Goal: Task Accomplishment & Management: Use online tool/utility

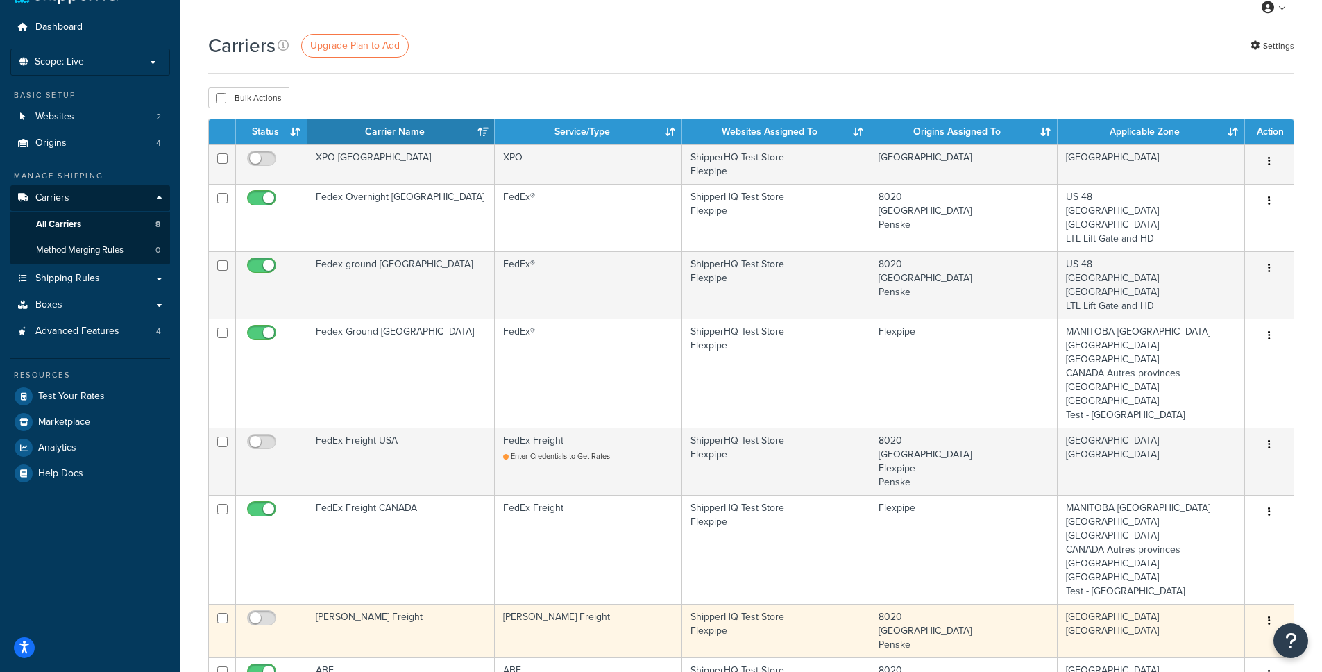
scroll to position [192, 0]
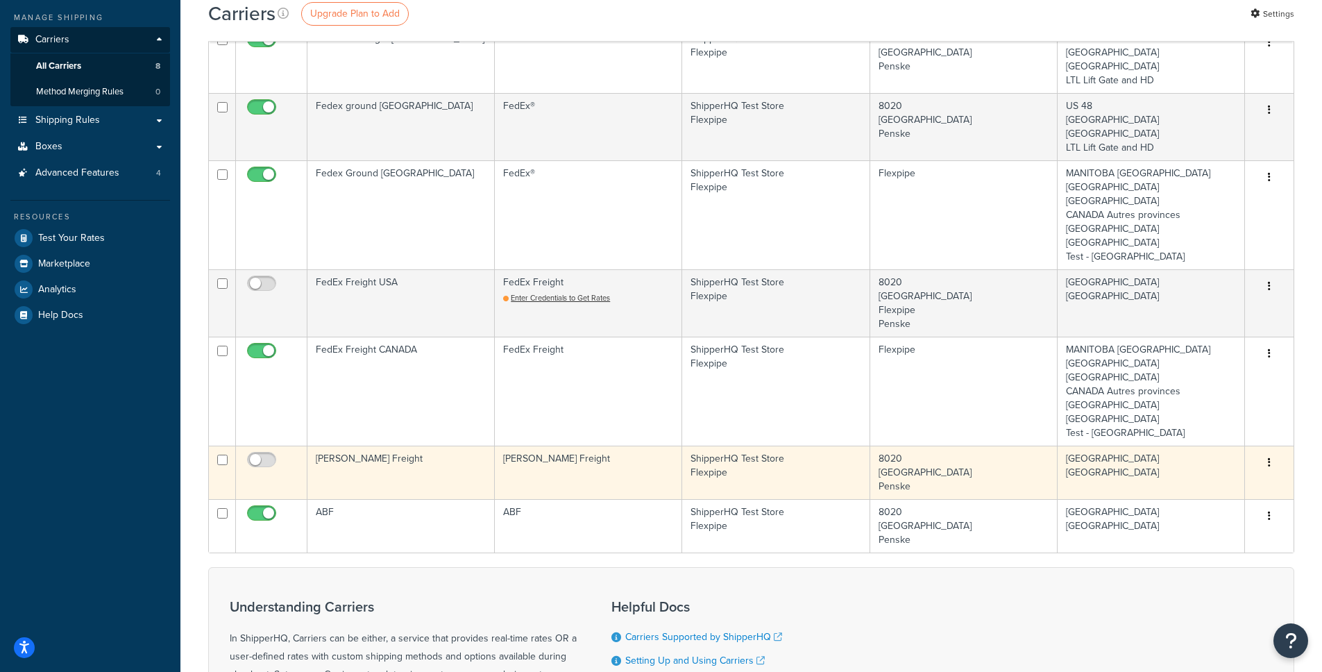
click at [1262, 466] on button "button" at bounding box center [1269, 463] width 19 height 22
click at [1236, 521] on link "Delete" at bounding box center [1214, 519] width 110 height 28
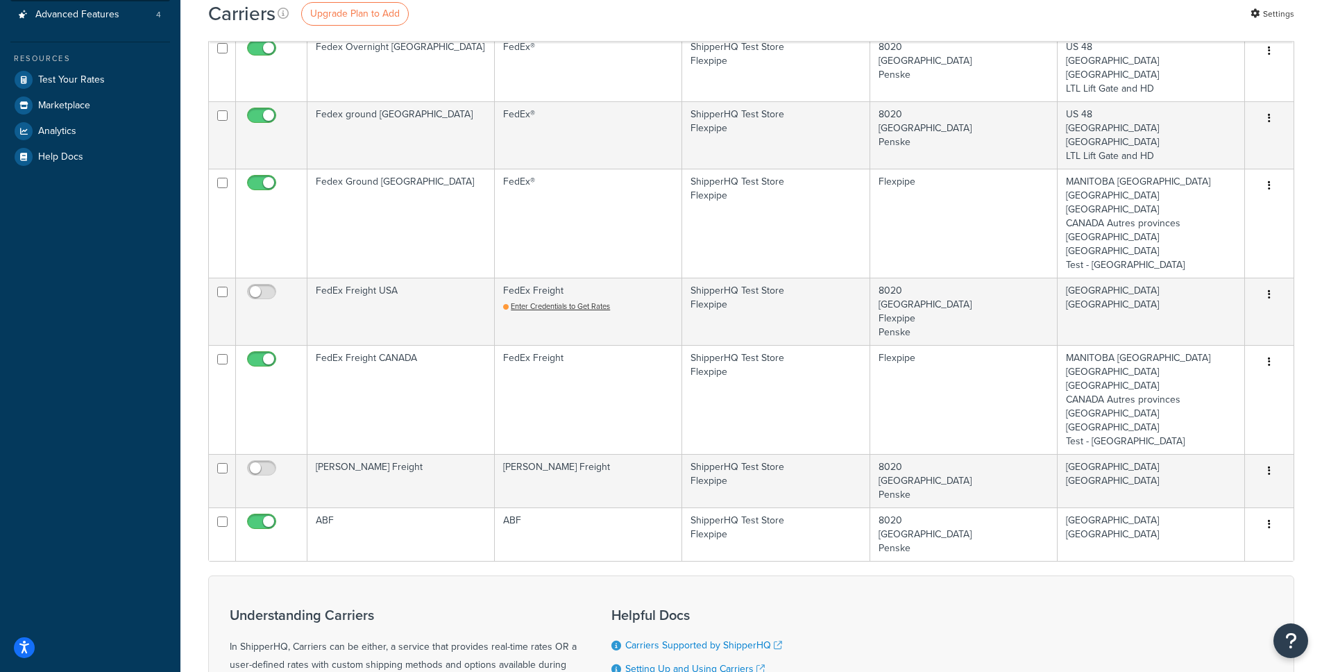
scroll to position [430, 0]
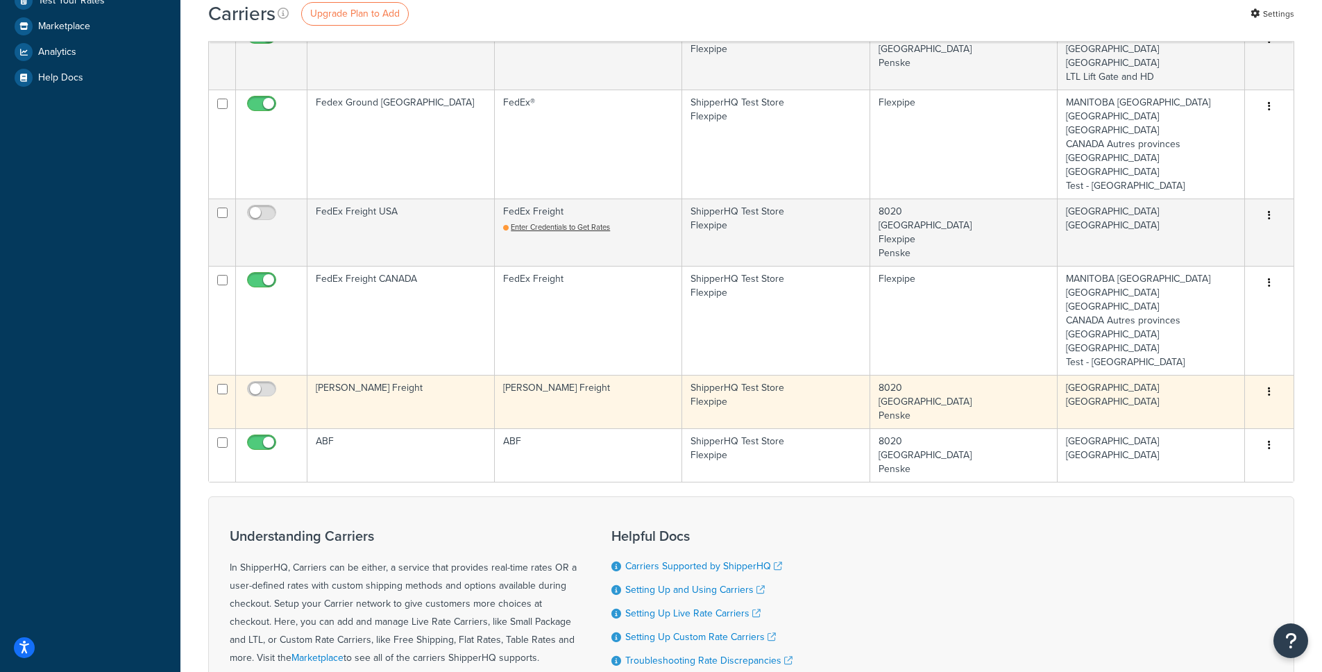
click at [1274, 391] on button "button" at bounding box center [1269, 392] width 19 height 22
click at [1226, 449] on link "Delete" at bounding box center [1214, 448] width 110 height 28
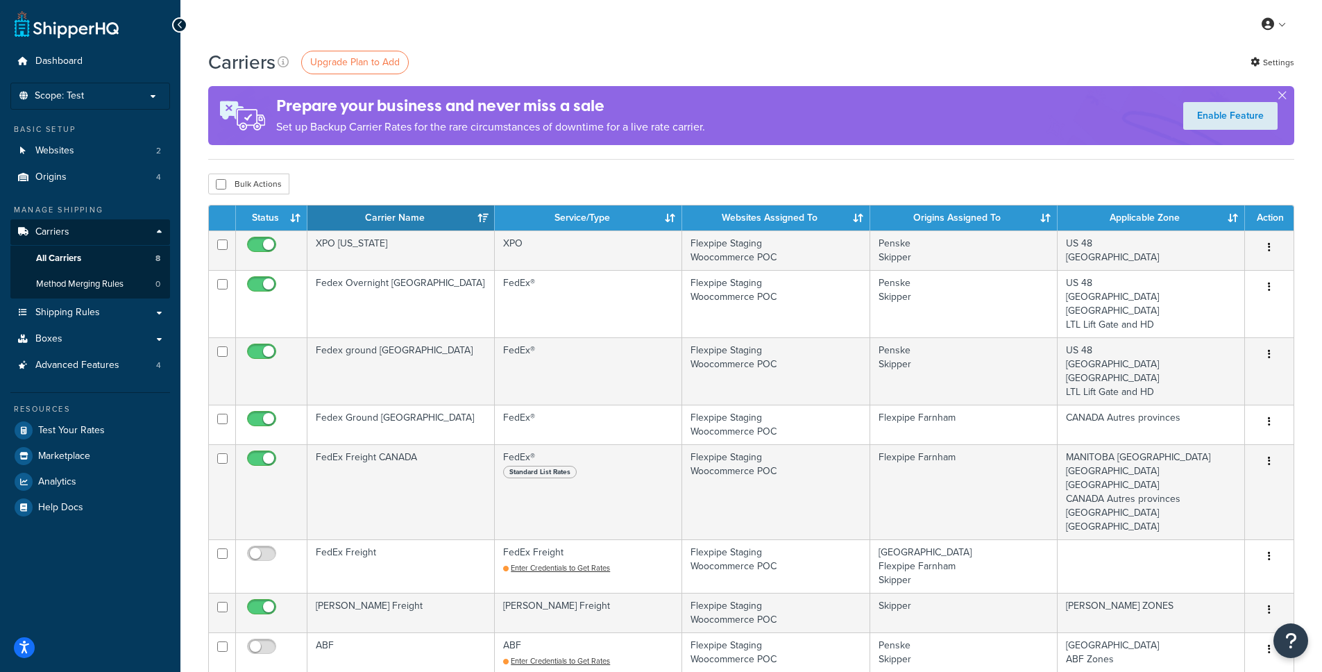
click at [110, 80] on ul "Dashboard Scope: Test Live Development Integration Basic Setup Websites 2 Origi…" at bounding box center [90, 284] width 160 height 471
click at [140, 315] on link "Shipping Rules" at bounding box center [90, 313] width 160 height 26
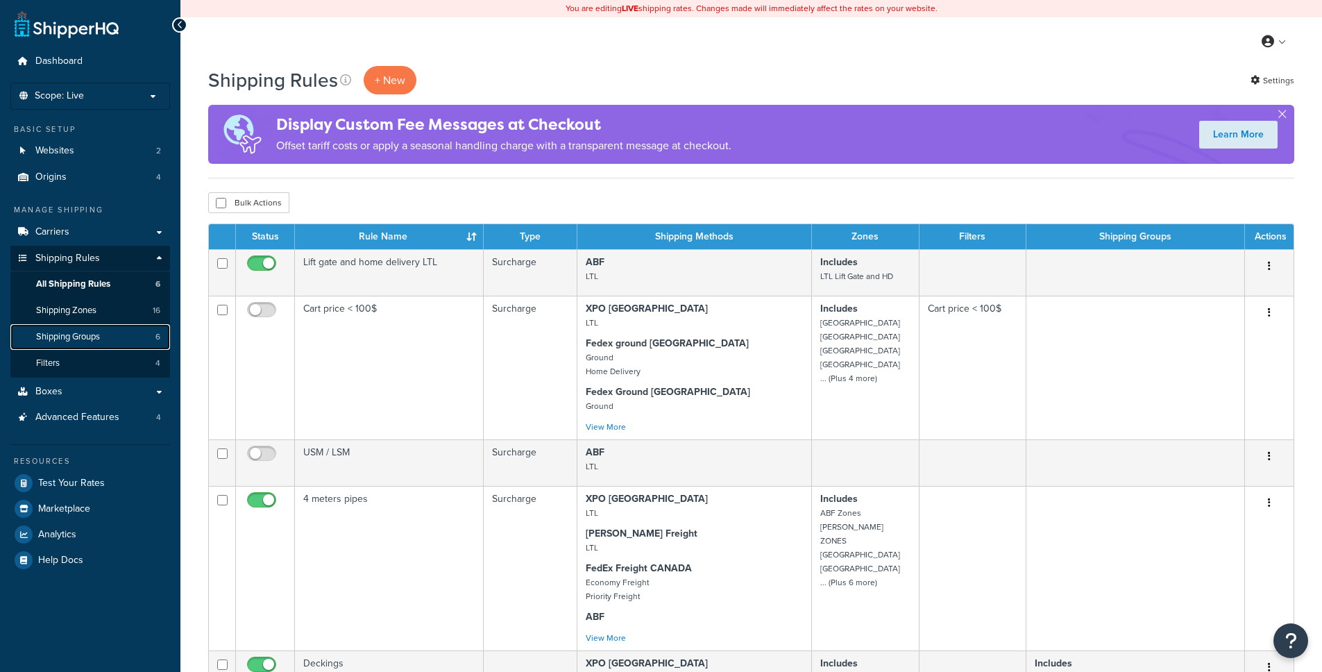
click at [111, 331] on link "Shipping Groups 6" at bounding box center [90, 337] width 160 height 26
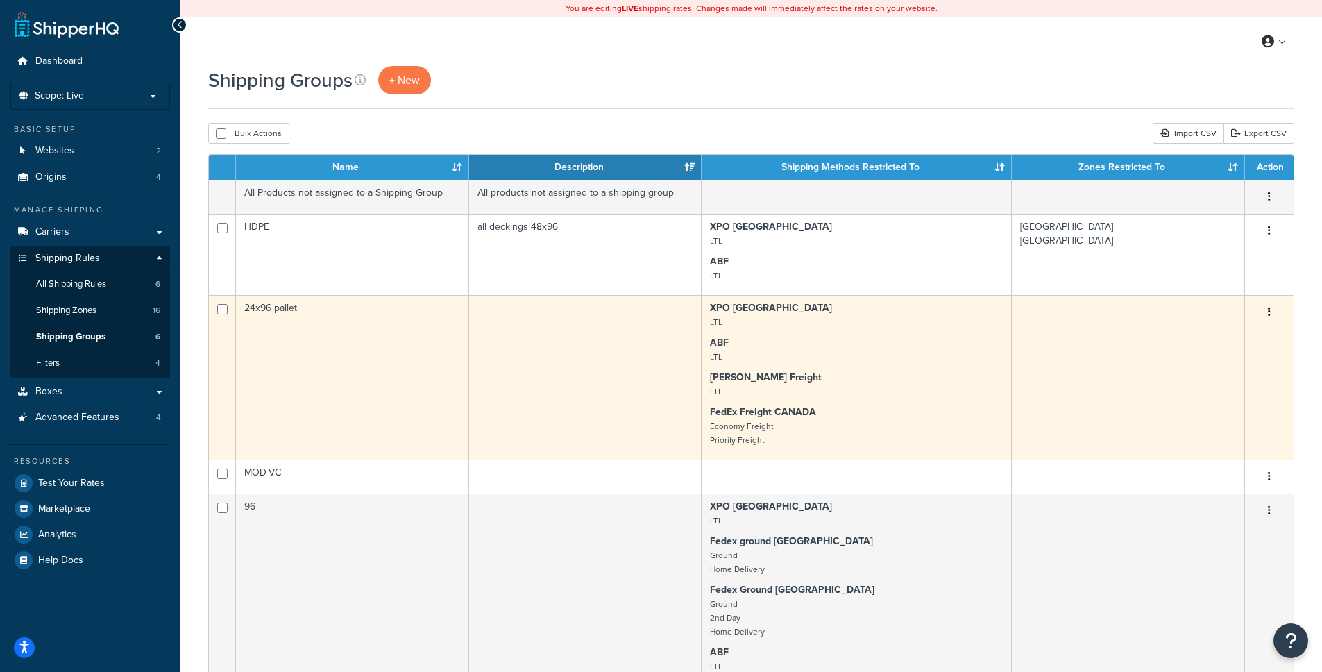
click at [1270, 310] on icon "button" at bounding box center [1269, 312] width 3 height 10
click at [1220, 342] on link "Edit" at bounding box center [1214, 340] width 110 height 28
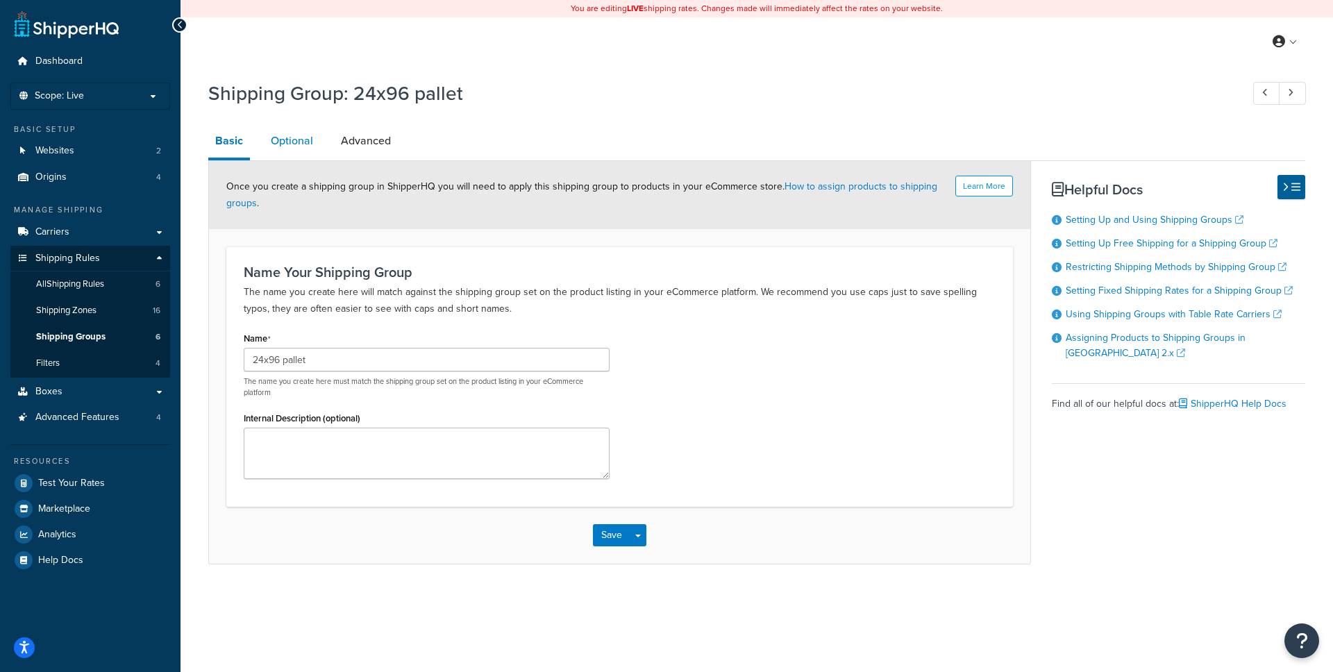
click at [283, 140] on link "Optional" at bounding box center [292, 140] width 56 height 33
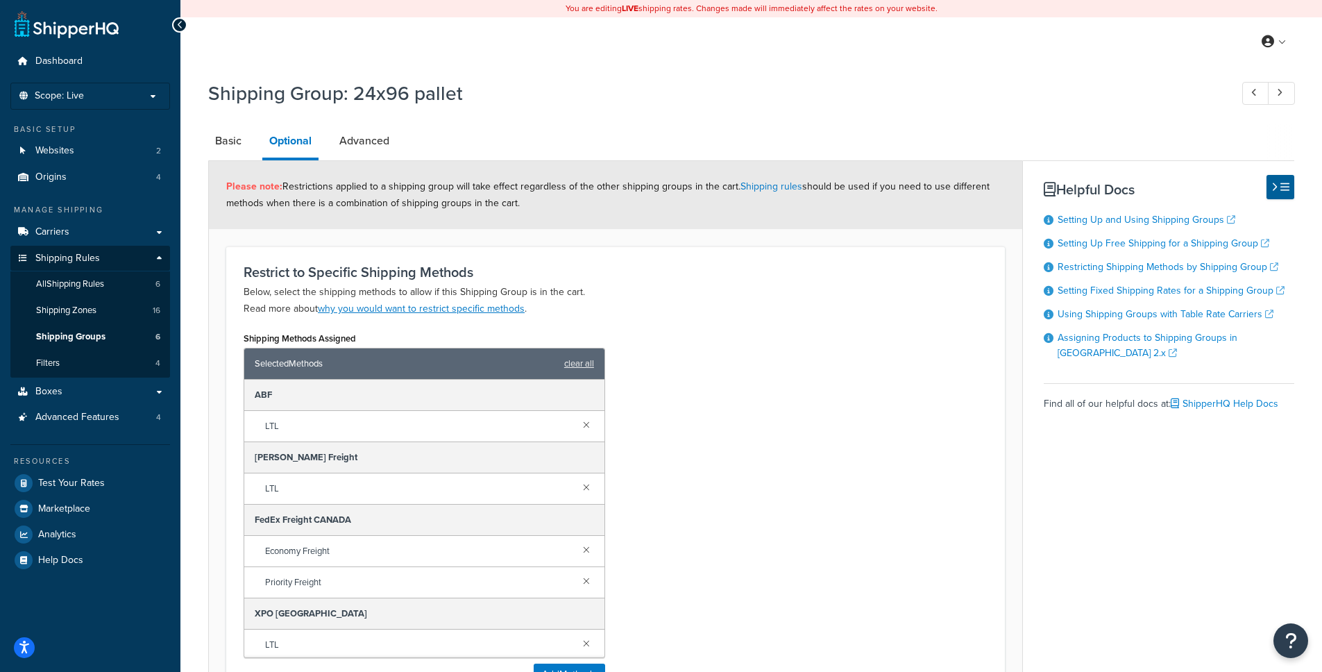
scroll to position [262, 0]
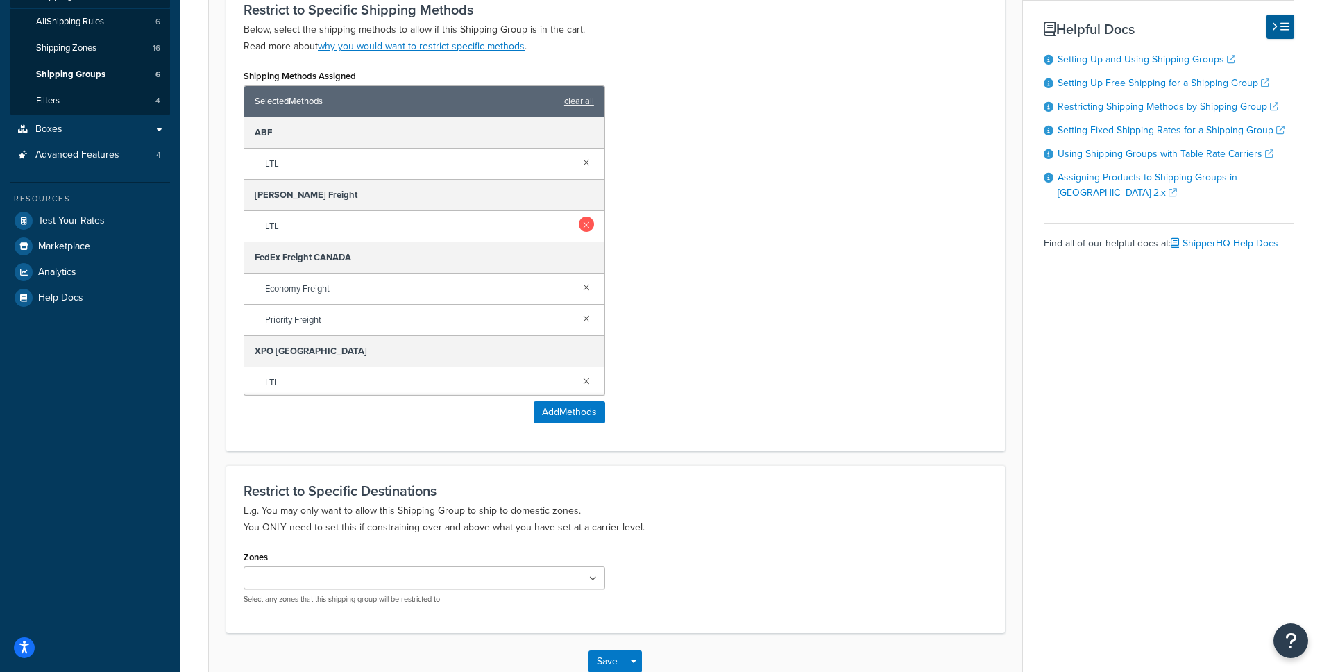
click at [579, 223] on link at bounding box center [586, 224] width 15 height 15
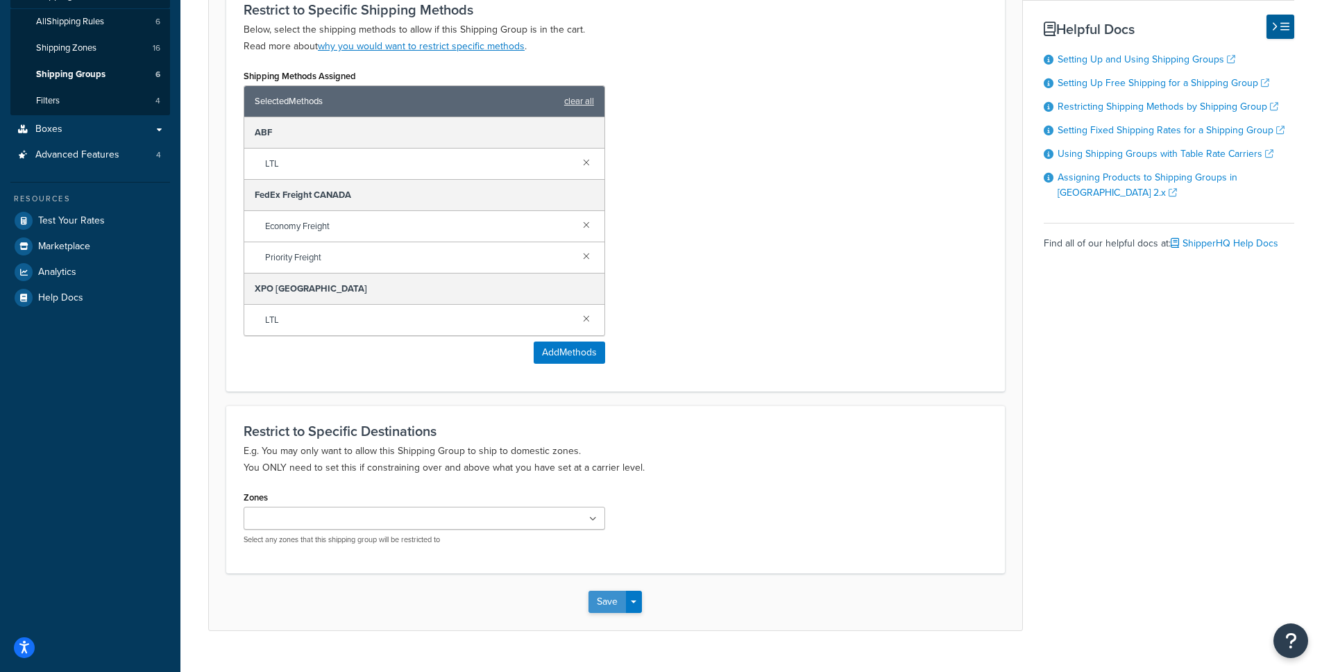
click at [608, 597] on button "Save" at bounding box center [607, 602] width 37 height 22
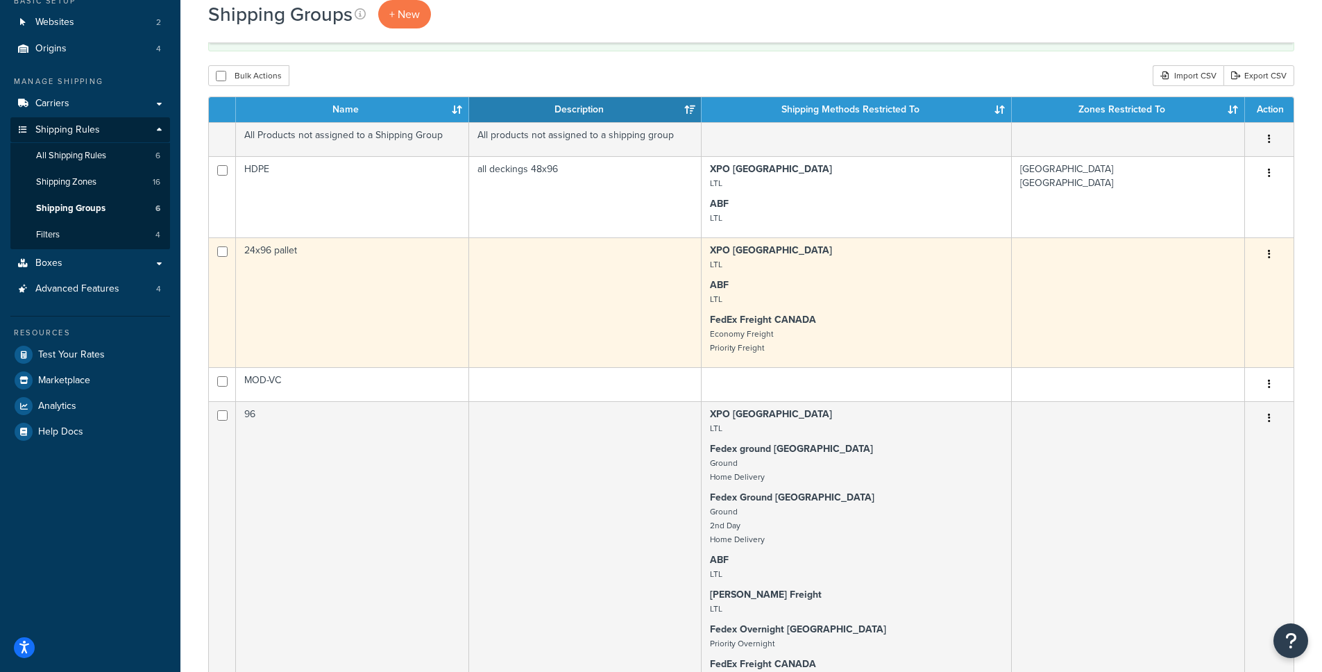
scroll to position [171, 0]
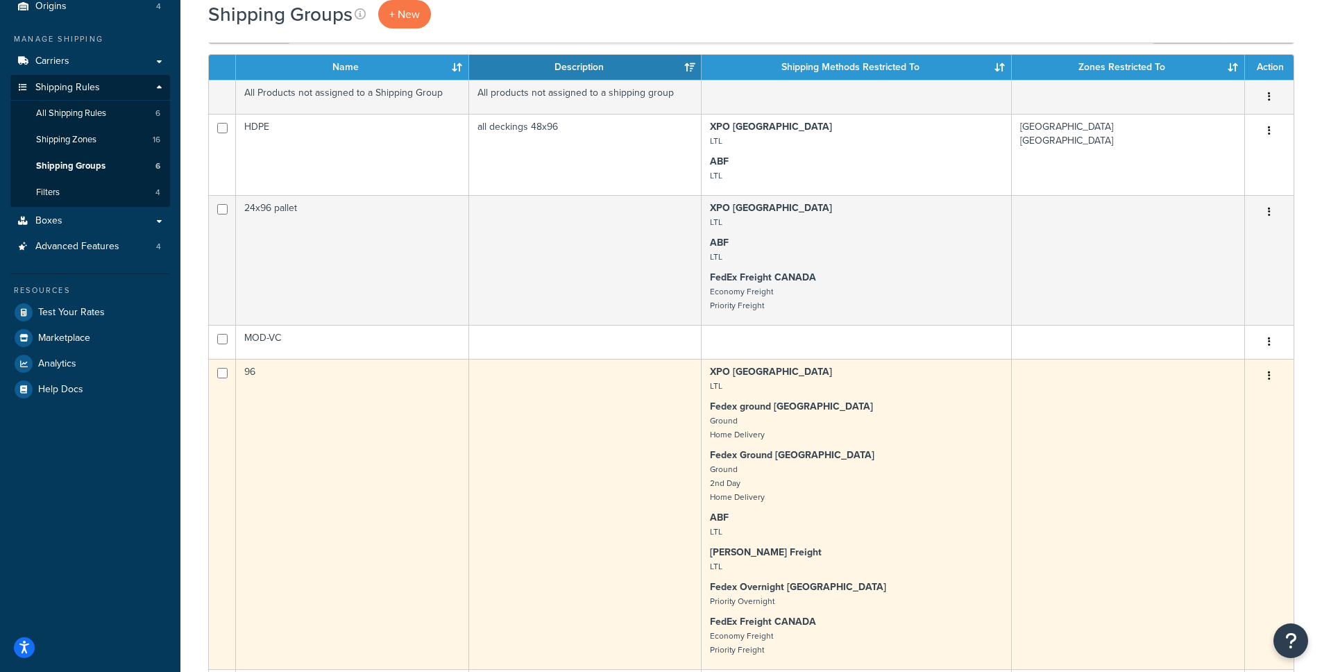
click at [1275, 376] on button "button" at bounding box center [1269, 376] width 19 height 22
click at [1222, 407] on link "Edit" at bounding box center [1214, 403] width 110 height 28
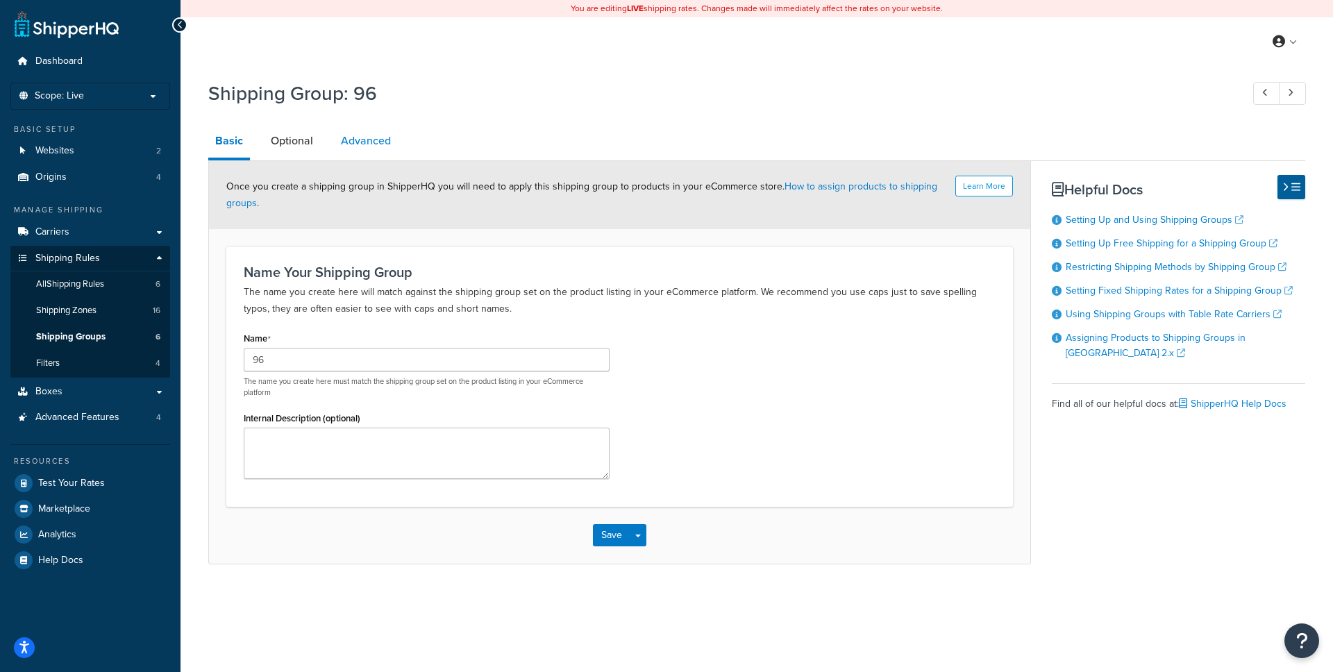
click at [348, 146] on link "Advanced" at bounding box center [366, 140] width 64 height 33
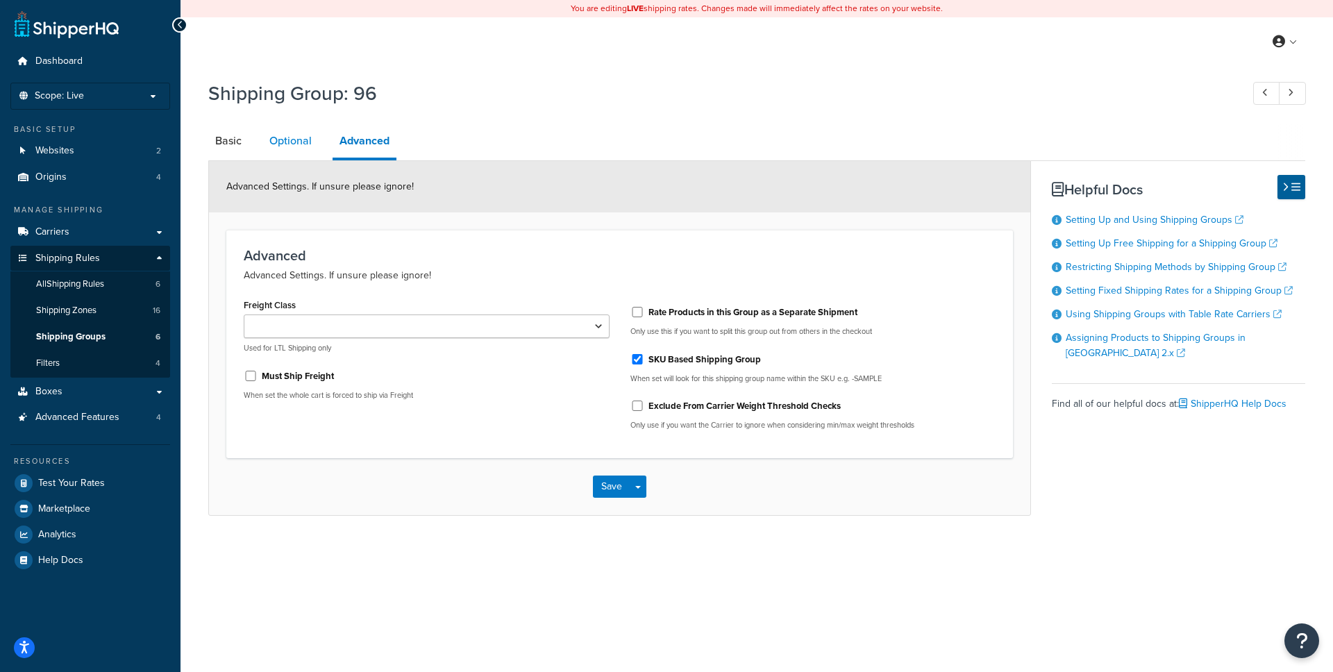
click at [287, 137] on link "Optional" at bounding box center [290, 140] width 56 height 33
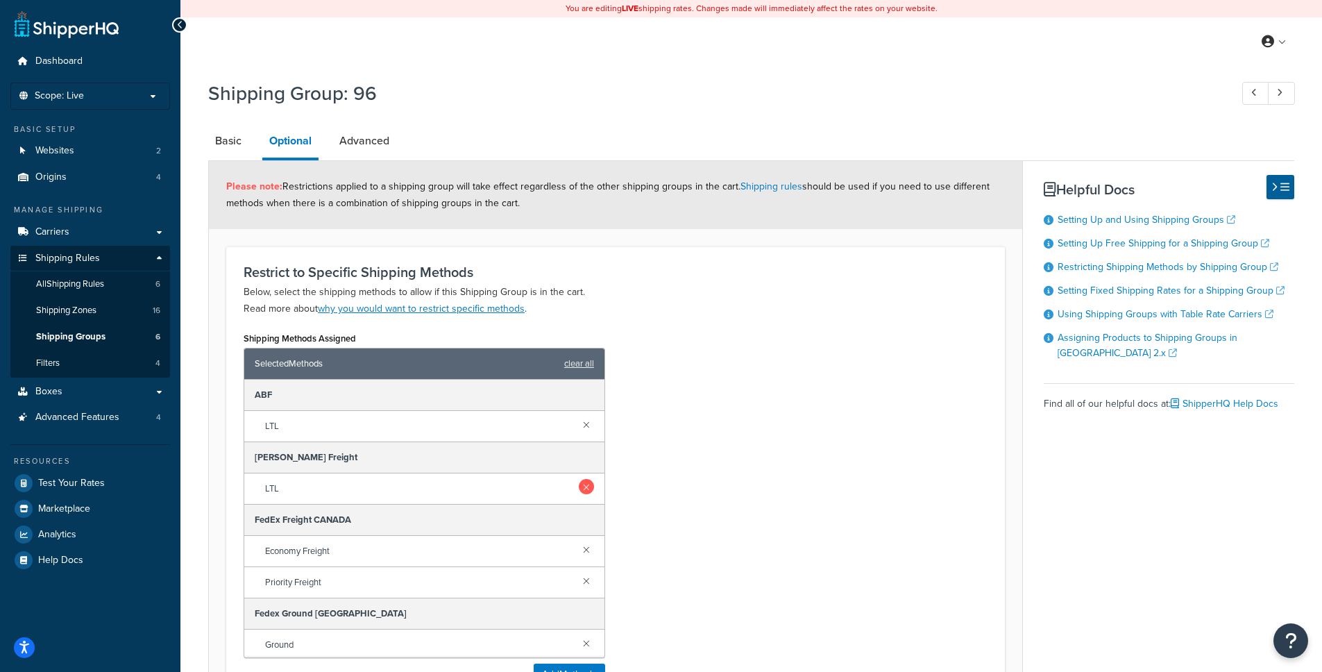
click at [579, 491] on link at bounding box center [586, 486] width 15 height 15
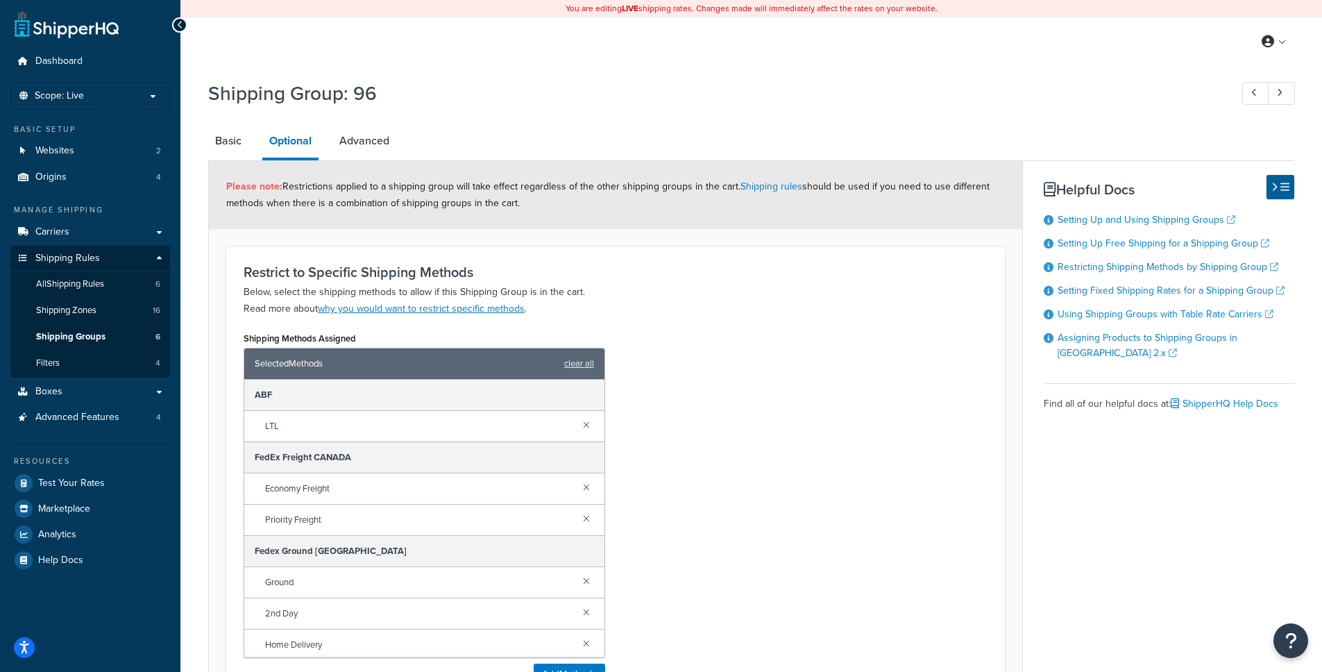
scroll to position [333, 0]
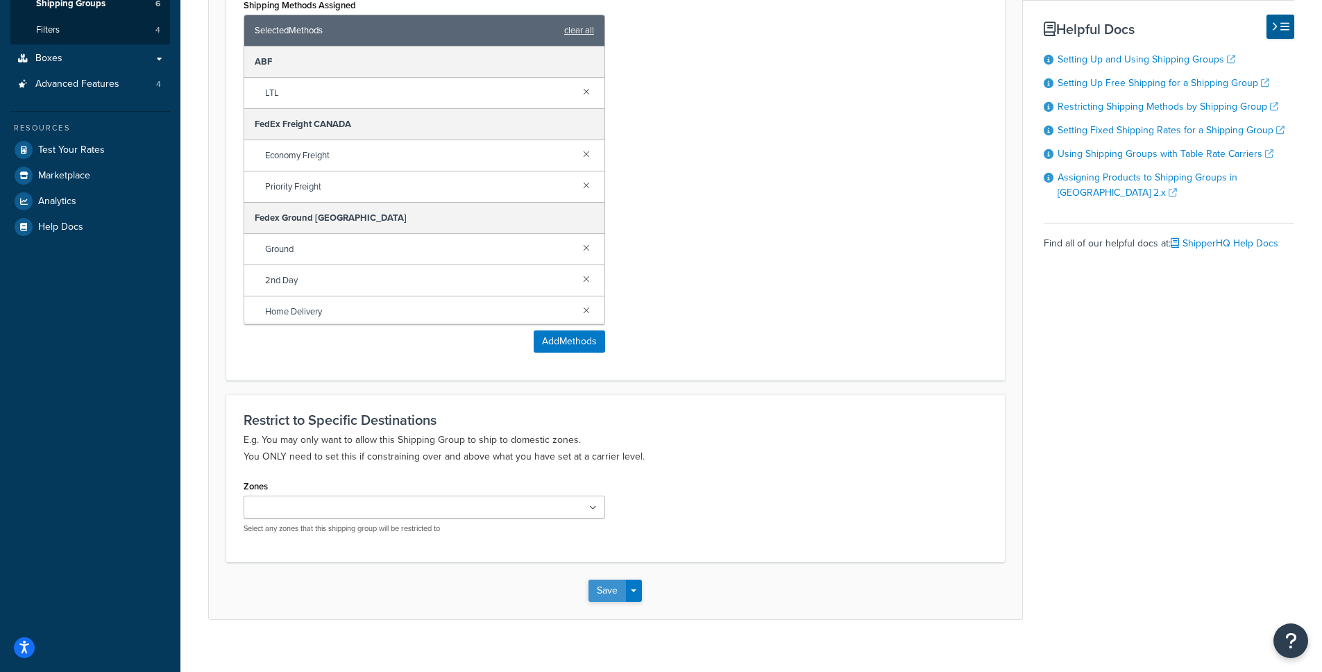
click at [605, 597] on button "Save" at bounding box center [607, 591] width 37 height 22
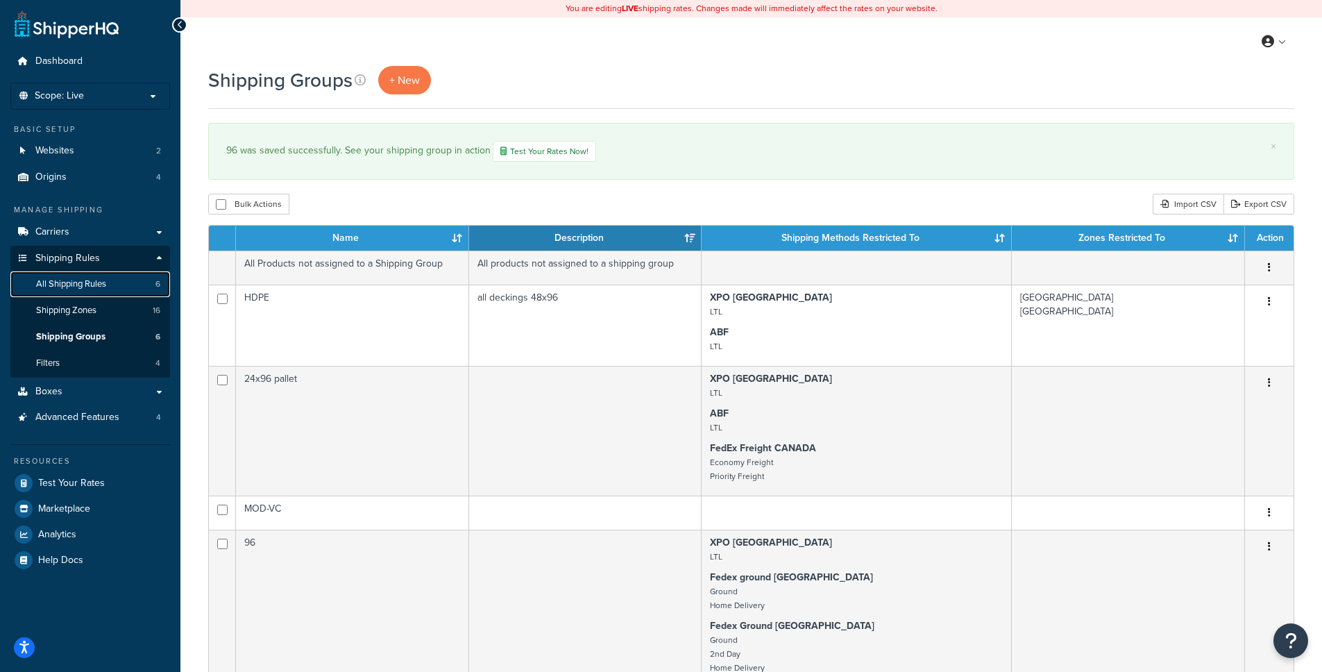
click at [121, 275] on link "All Shipping Rules 6" at bounding box center [90, 284] width 160 height 26
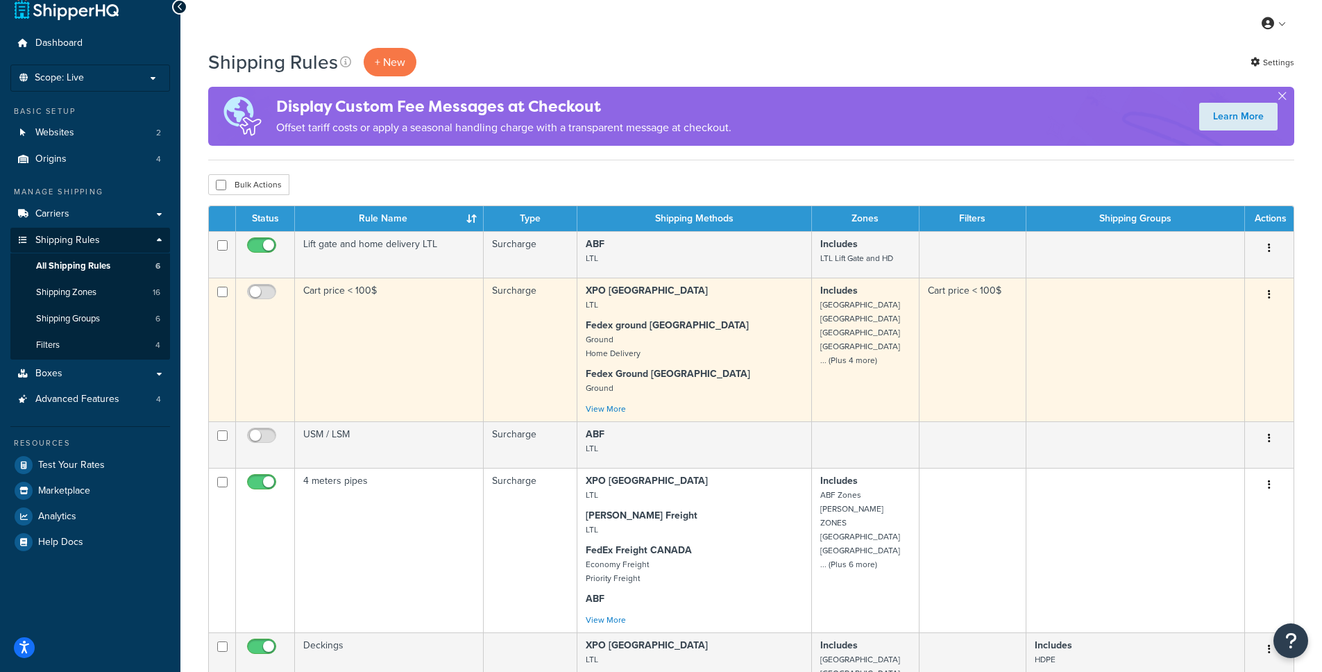
scroll to position [27, 0]
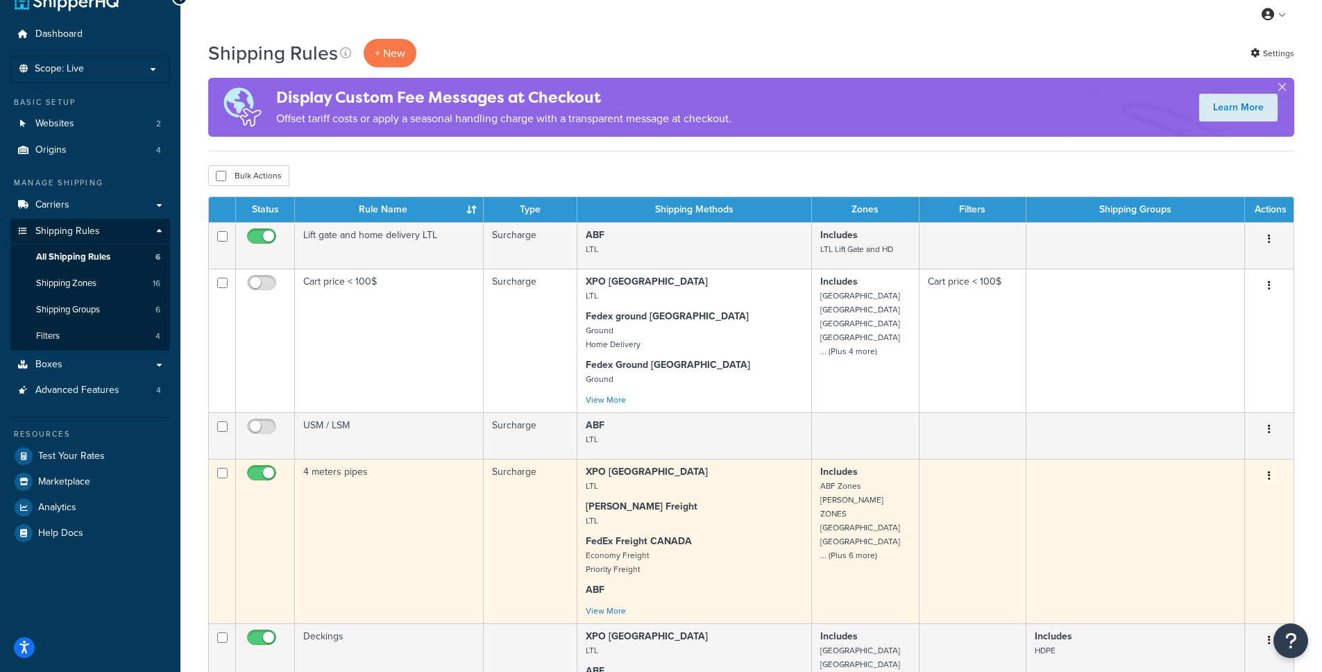
click at [723, 495] on div "XPO East Coast LTL [PERSON_NAME] Freight LTL FedEx Freight CANADA Economy Freig…" at bounding box center [694, 541] width 217 height 153
click at [1274, 478] on button "button" at bounding box center [1269, 476] width 19 height 22
click at [1239, 496] on link "Edit" at bounding box center [1224, 502] width 110 height 28
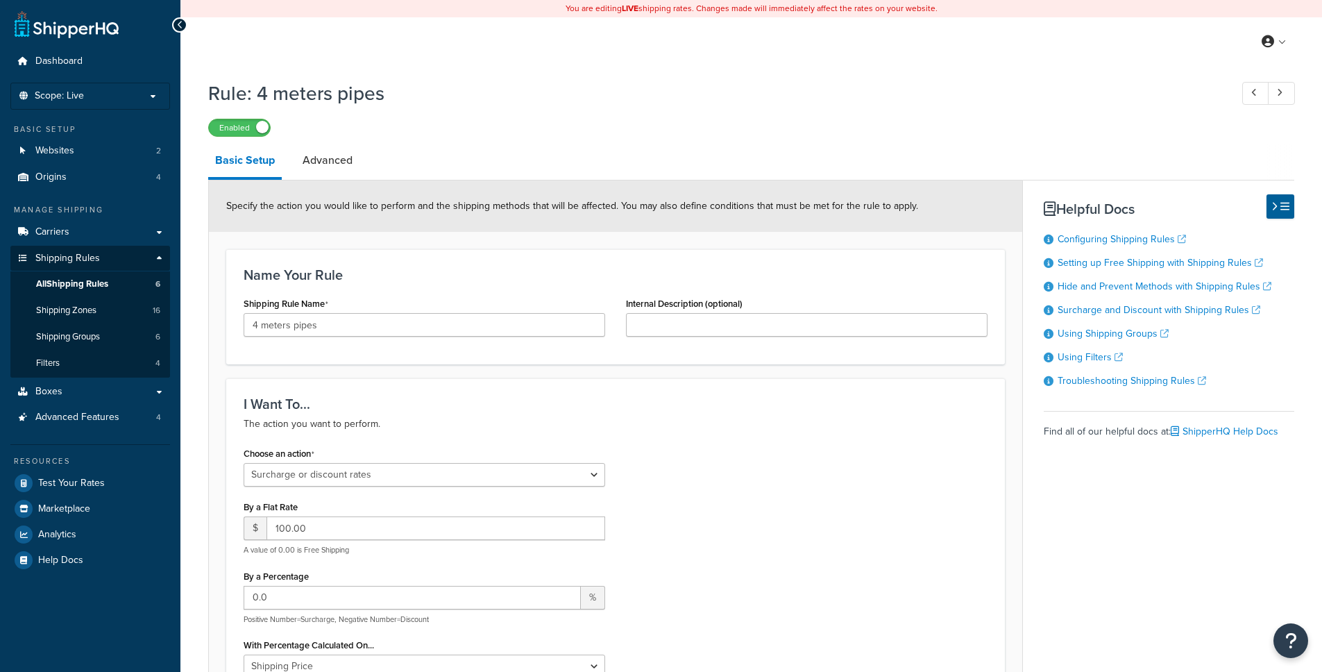
select select "SURCHARGE"
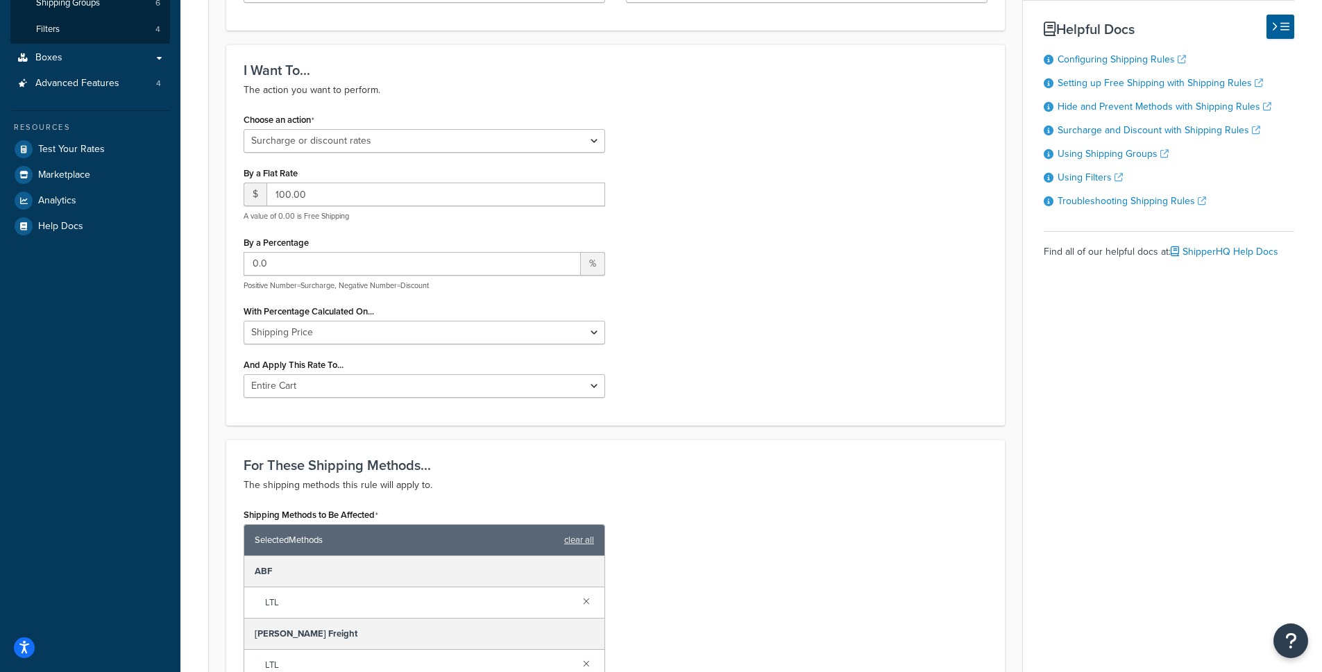
scroll to position [607, 0]
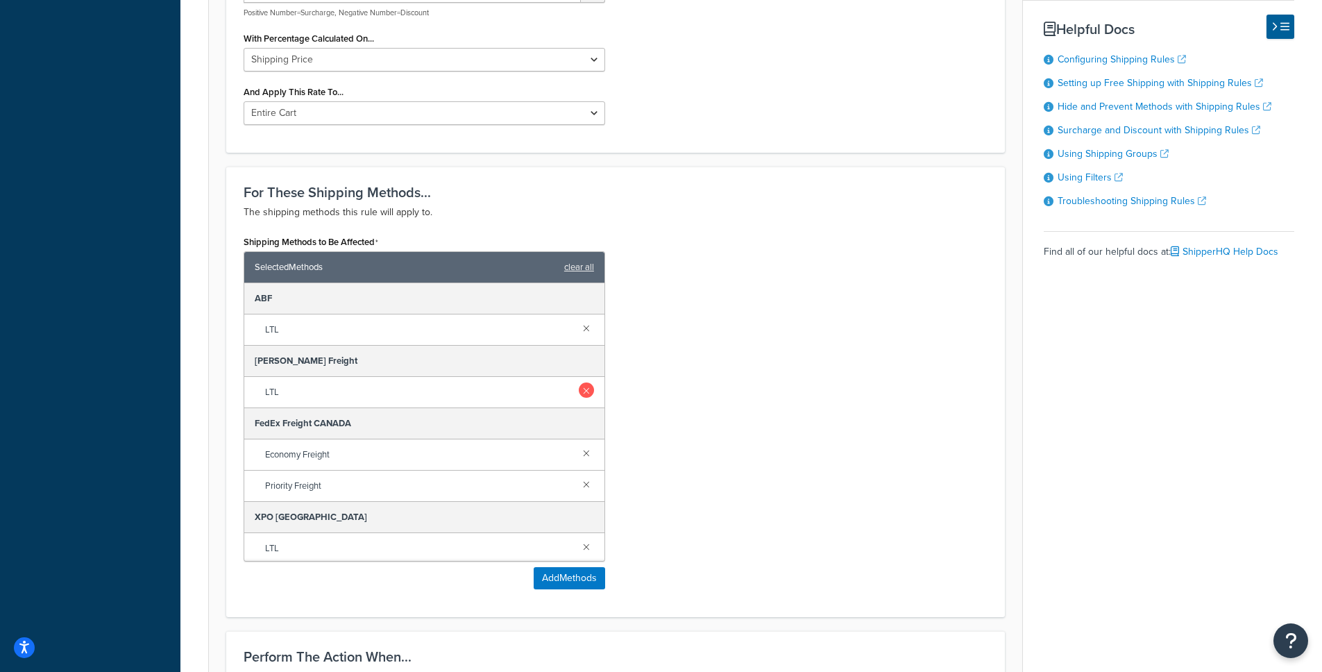
click at [579, 394] on link at bounding box center [586, 389] width 15 height 15
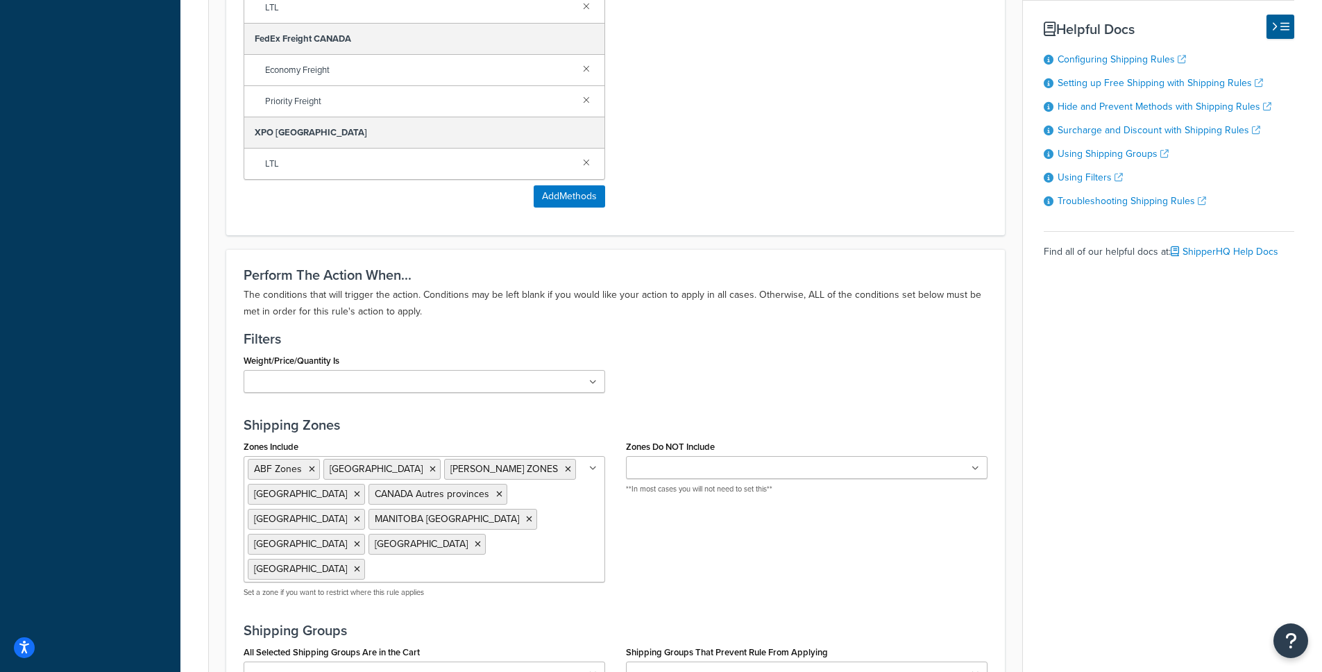
scroll to position [1190, 0]
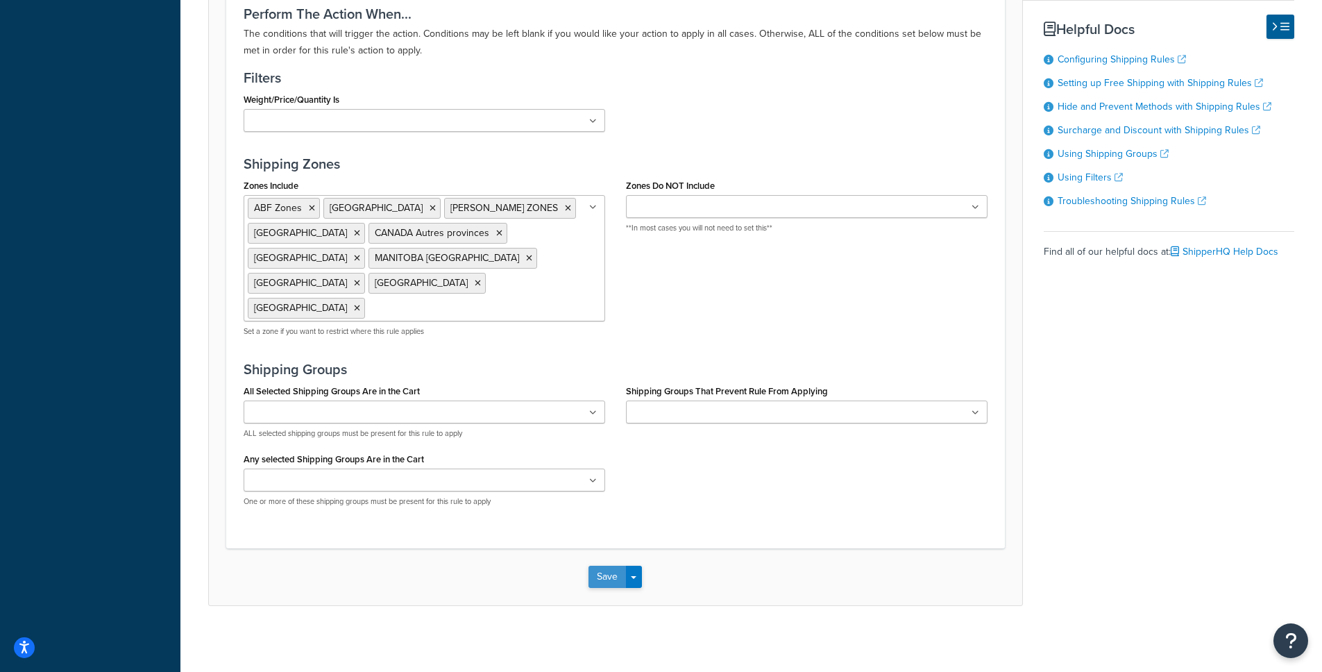
click at [619, 575] on button "Save" at bounding box center [607, 577] width 37 height 22
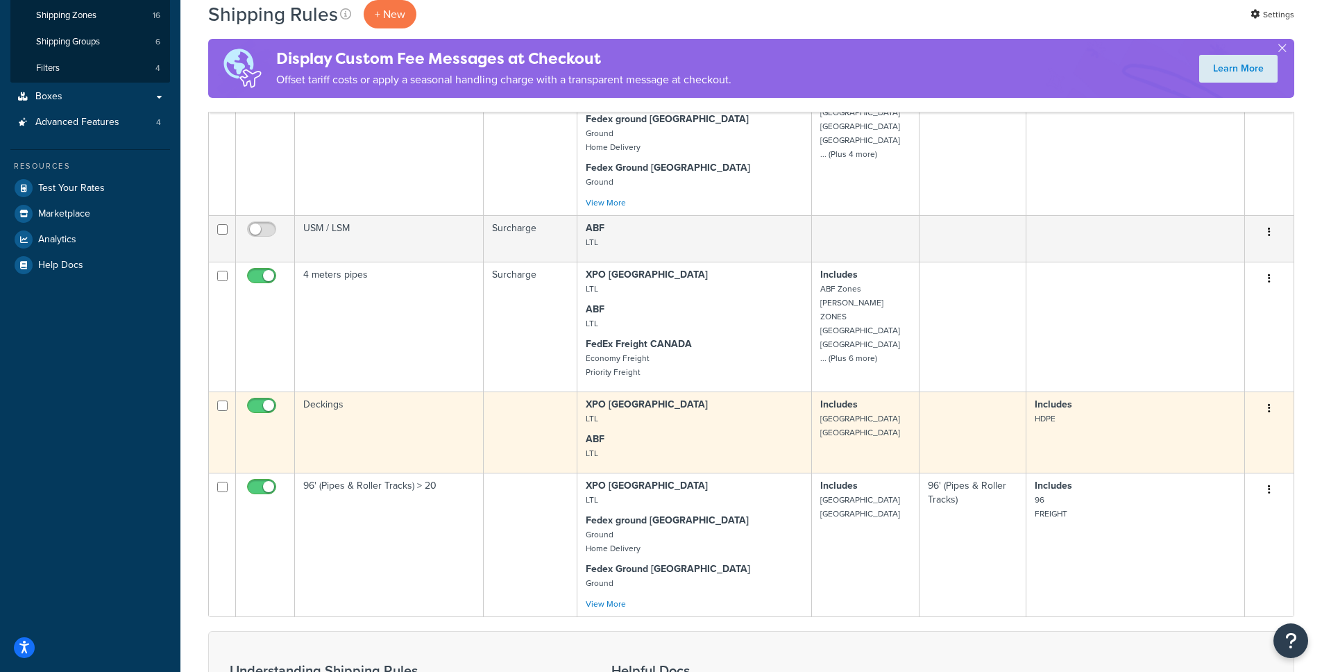
scroll to position [185, 0]
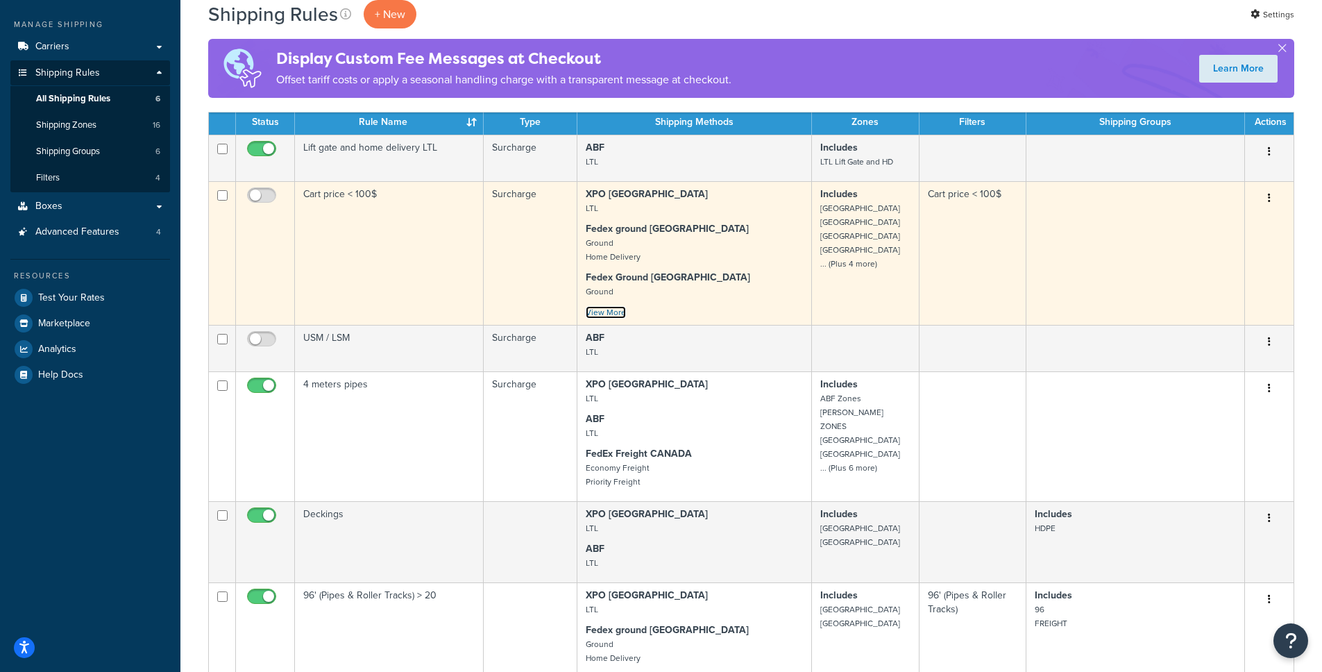
click at [616, 314] on link "View More" at bounding box center [606, 312] width 40 height 12
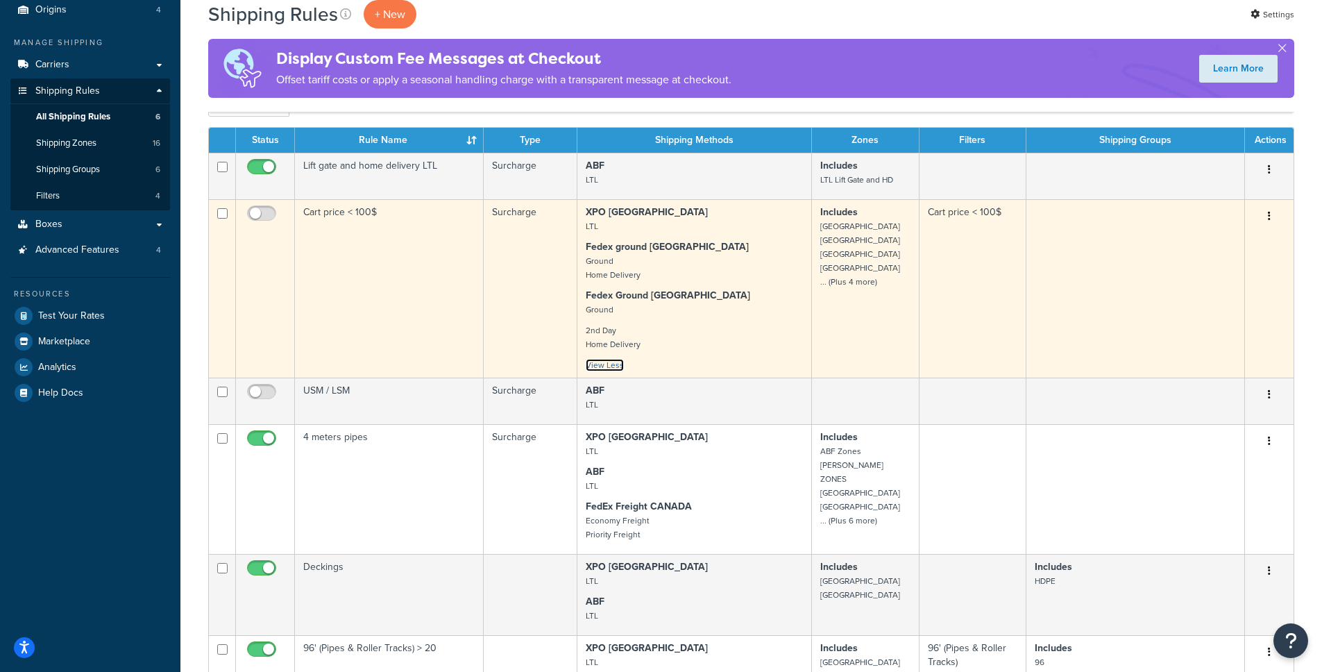
scroll to position [158, 0]
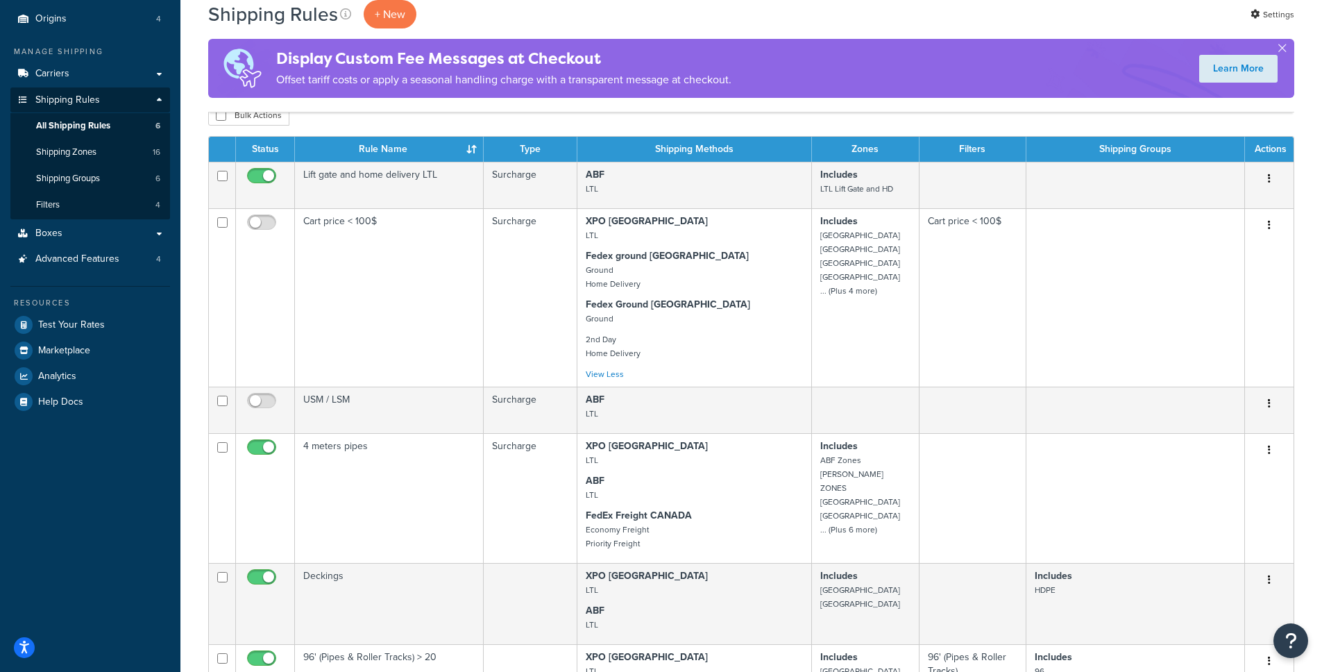
click at [92, 221] on li "Boxes Boxes All Boxes 8 Packing Rules 4" at bounding box center [90, 234] width 160 height 26
click at [92, 230] on link "Boxes" at bounding box center [90, 234] width 160 height 26
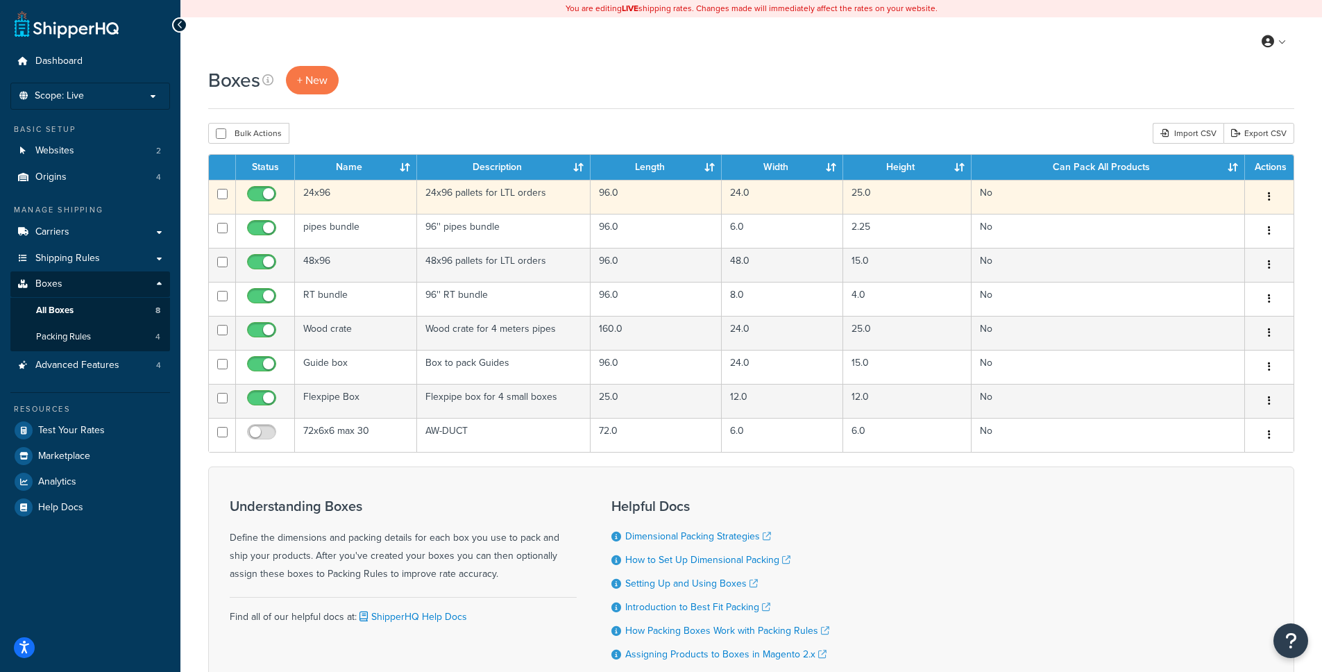
click at [925, 202] on td "25.0" at bounding box center [907, 197] width 128 height 34
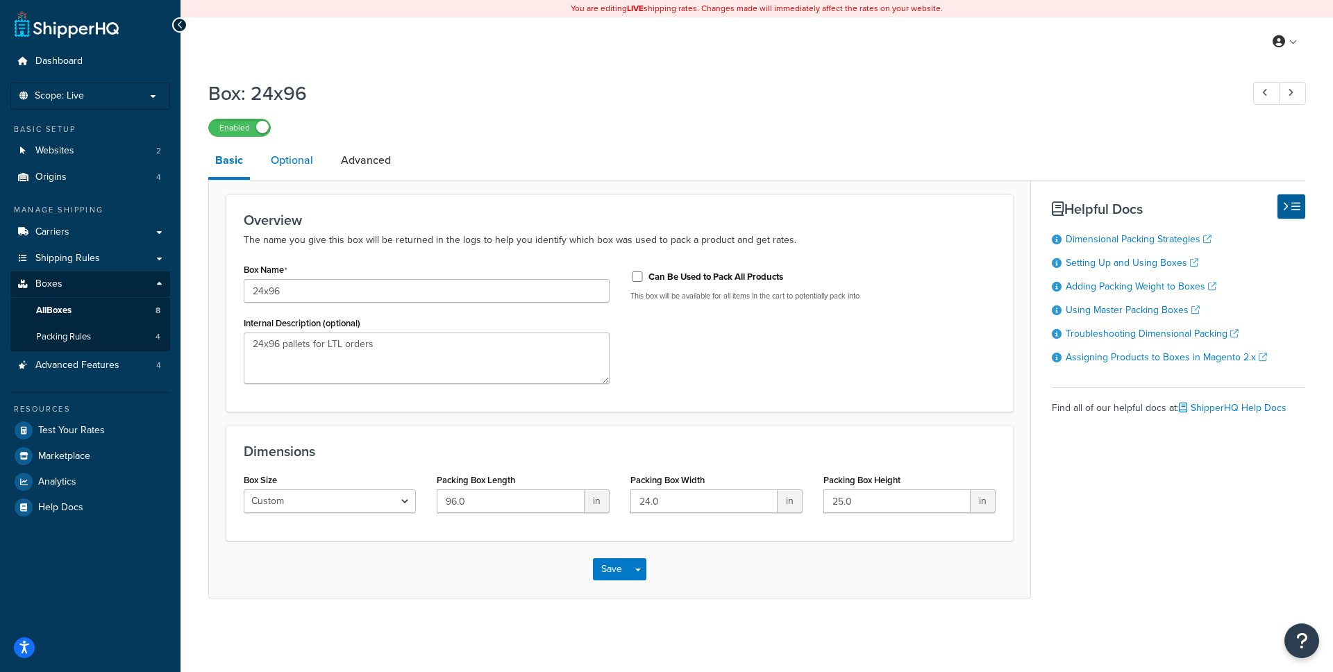
click at [289, 167] on link "Optional" at bounding box center [292, 160] width 56 height 33
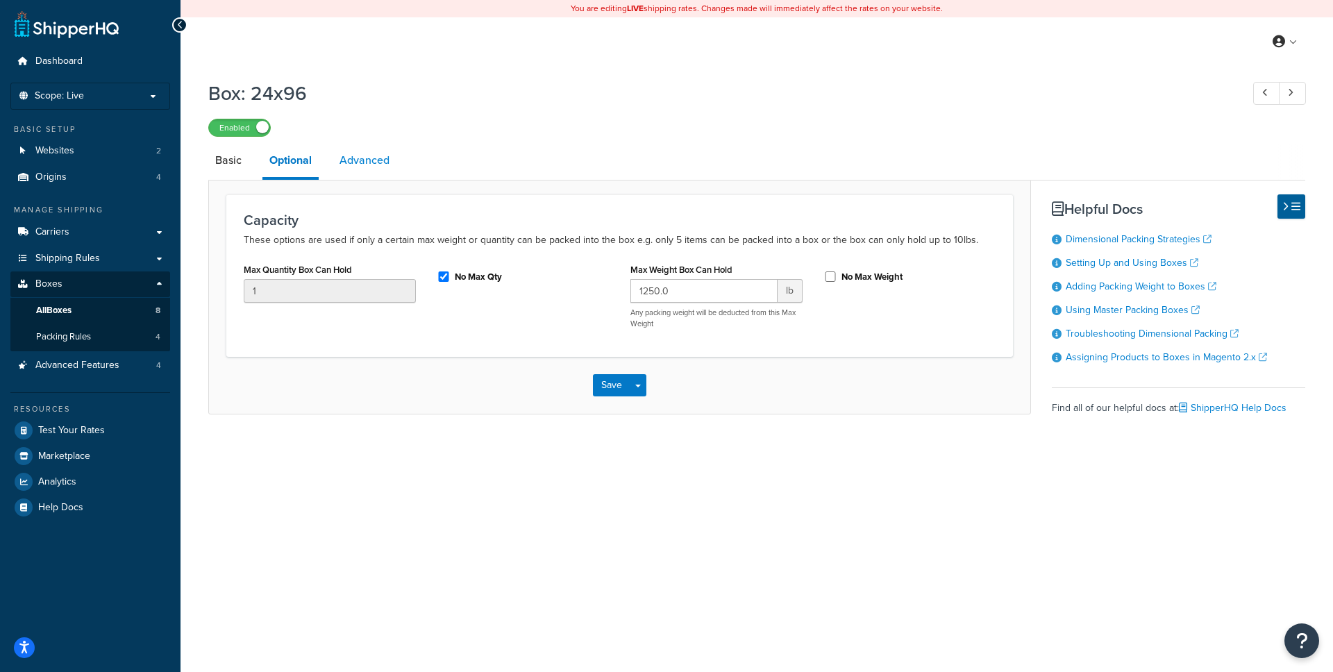
click at [337, 162] on link "Advanced" at bounding box center [364, 160] width 64 height 33
select select "100"
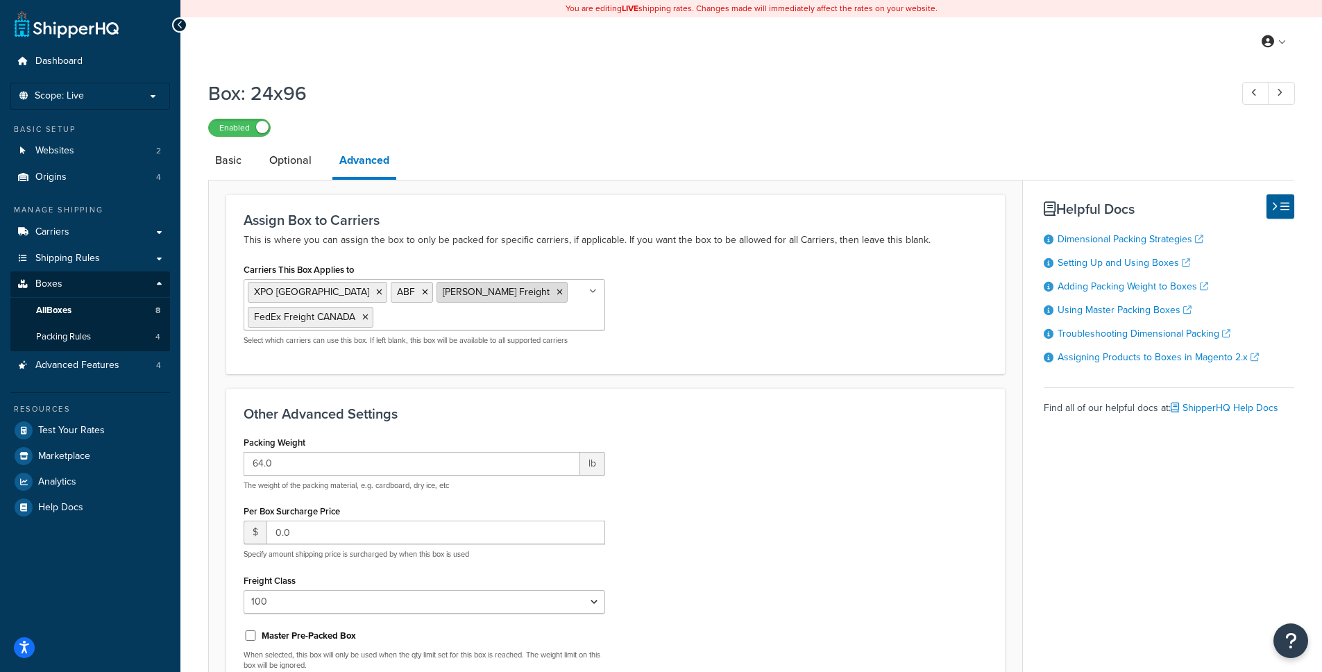
click at [557, 290] on icon at bounding box center [560, 292] width 6 height 8
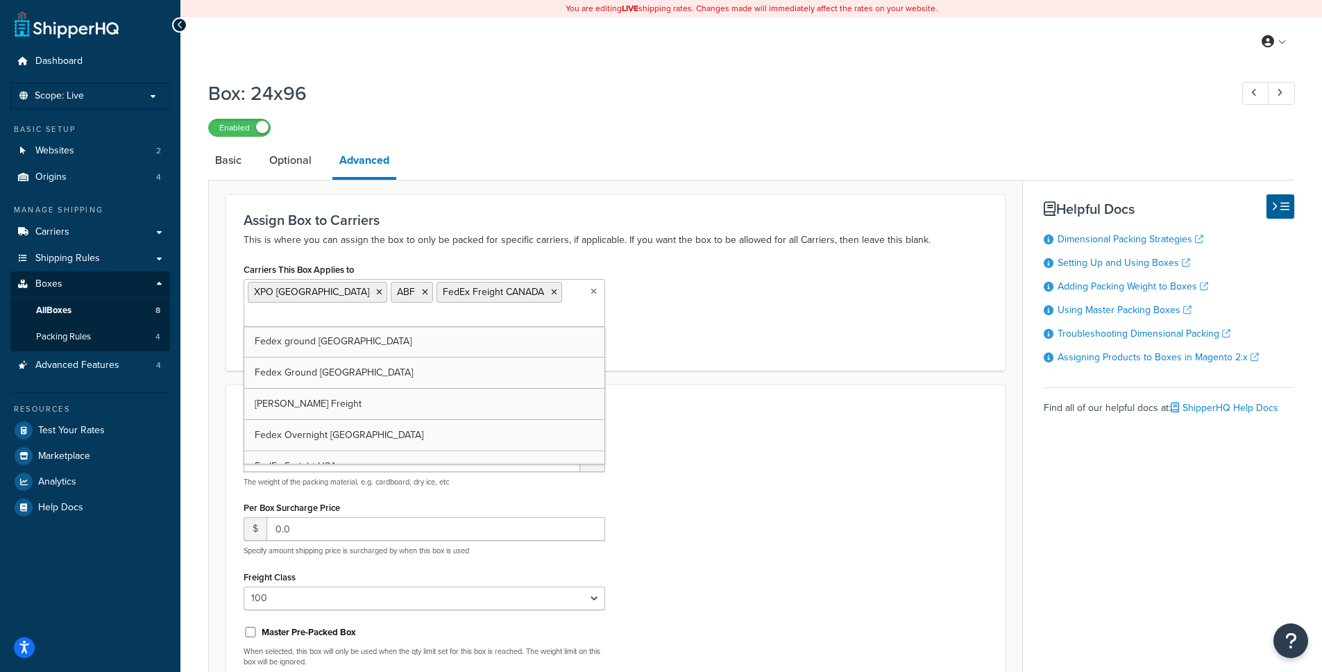
scroll to position [197, 0]
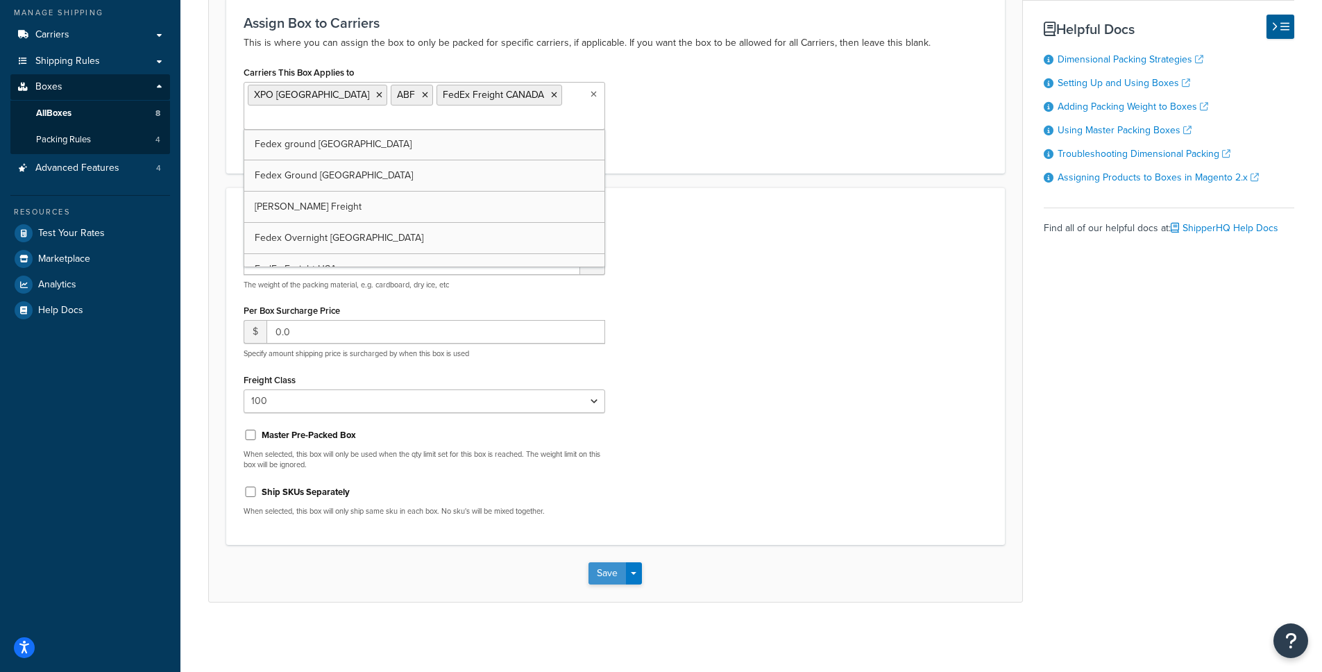
click at [617, 569] on button "Save" at bounding box center [607, 573] width 37 height 22
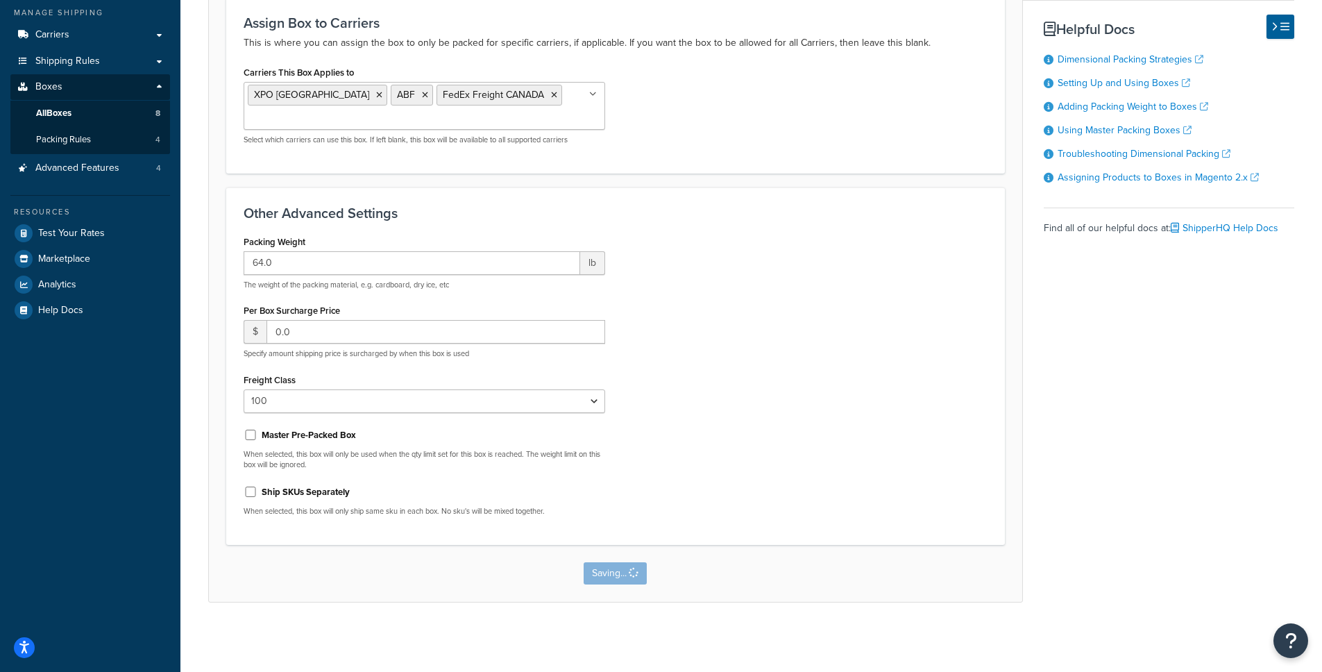
scroll to position [0, 0]
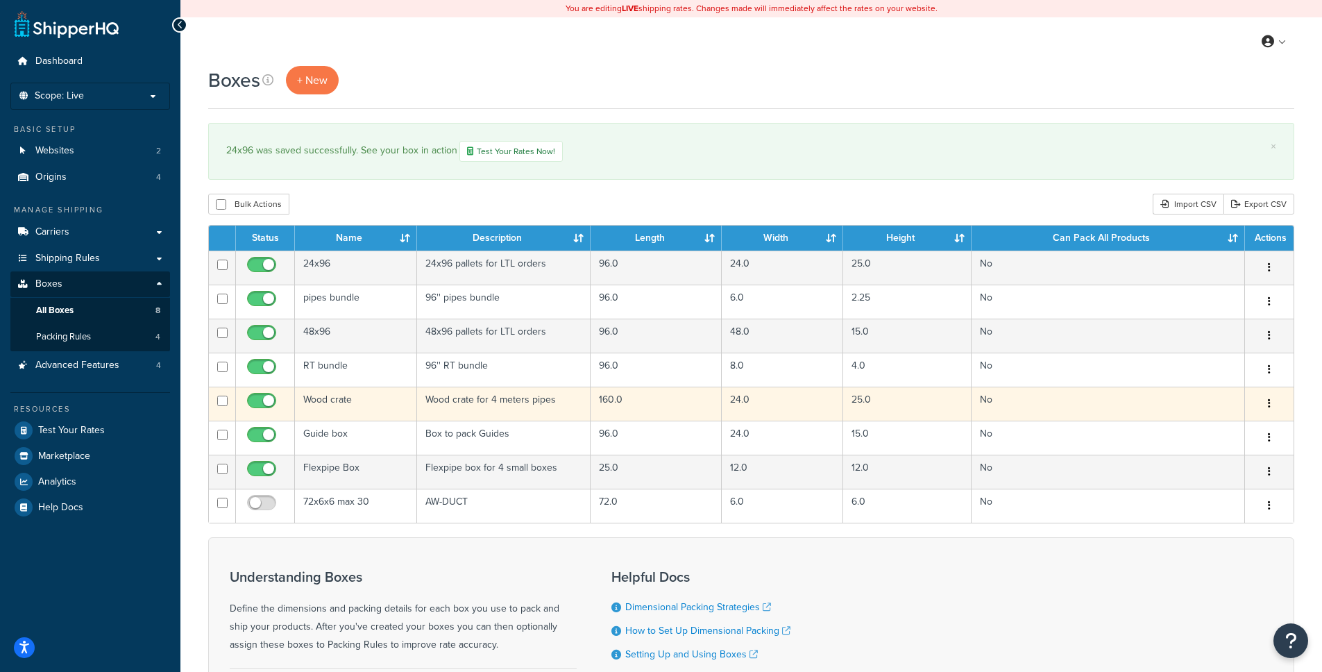
click at [547, 393] on td "Wood crate for 4 meters pipes" at bounding box center [504, 404] width 174 height 34
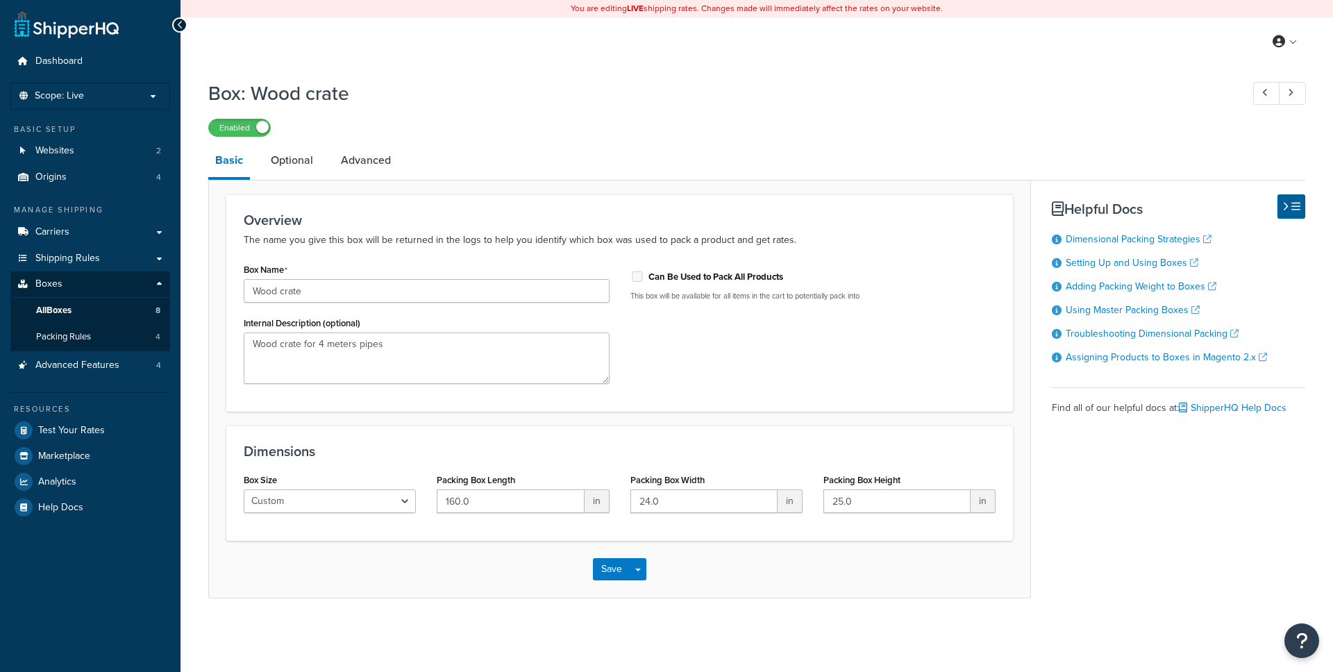
click at [377, 180] on div "Overview The name you give this box will be returned in the logs to help you id…" at bounding box center [619, 389] width 823 height 419
click at [312, 168] on link "Optional" at bounding box center [292, 160] width 56 height 33
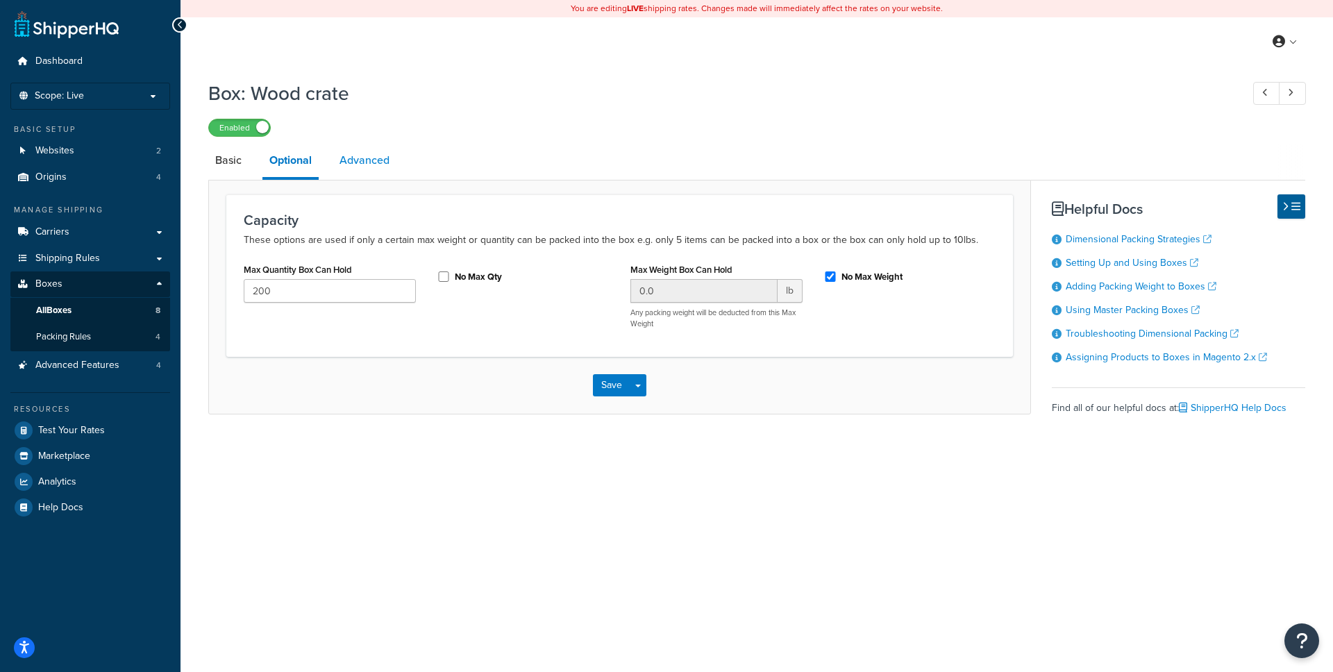
click at [362, 167] on link "Advanced" at bounding box center [364, 160] width 64 height 33
select select "100"
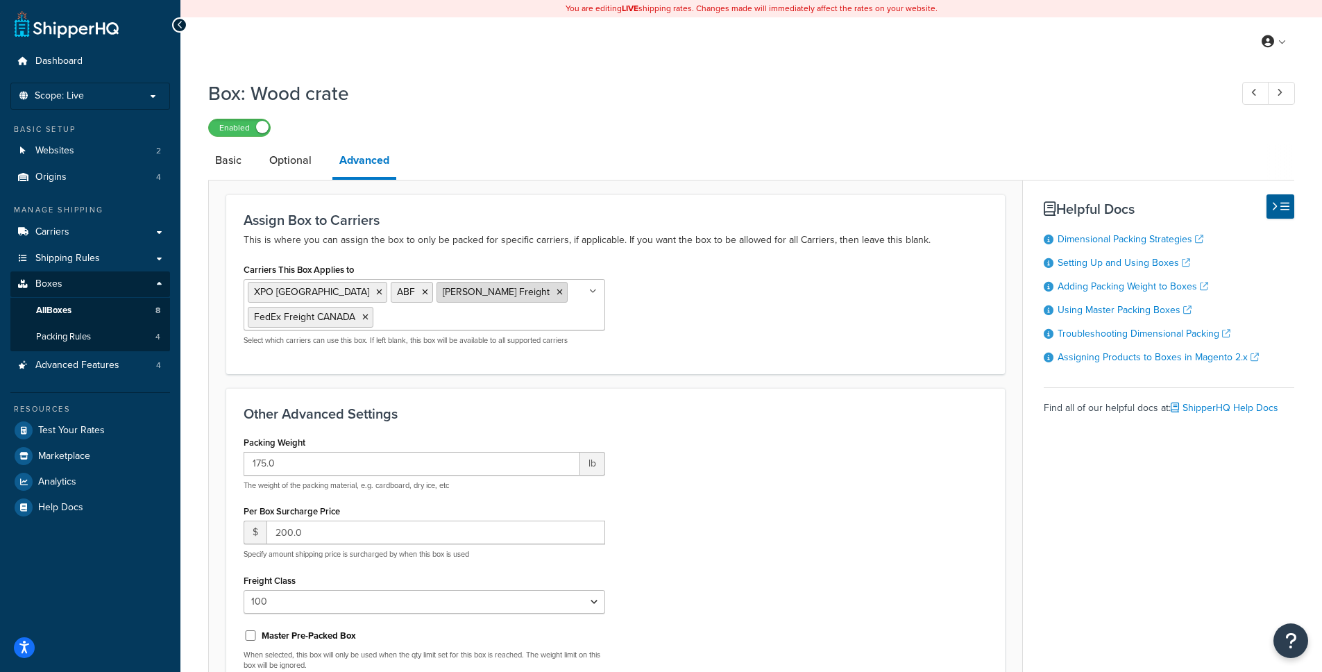
click at [557, 292] on icon at bounding box center [560, 292] width 6 height 8
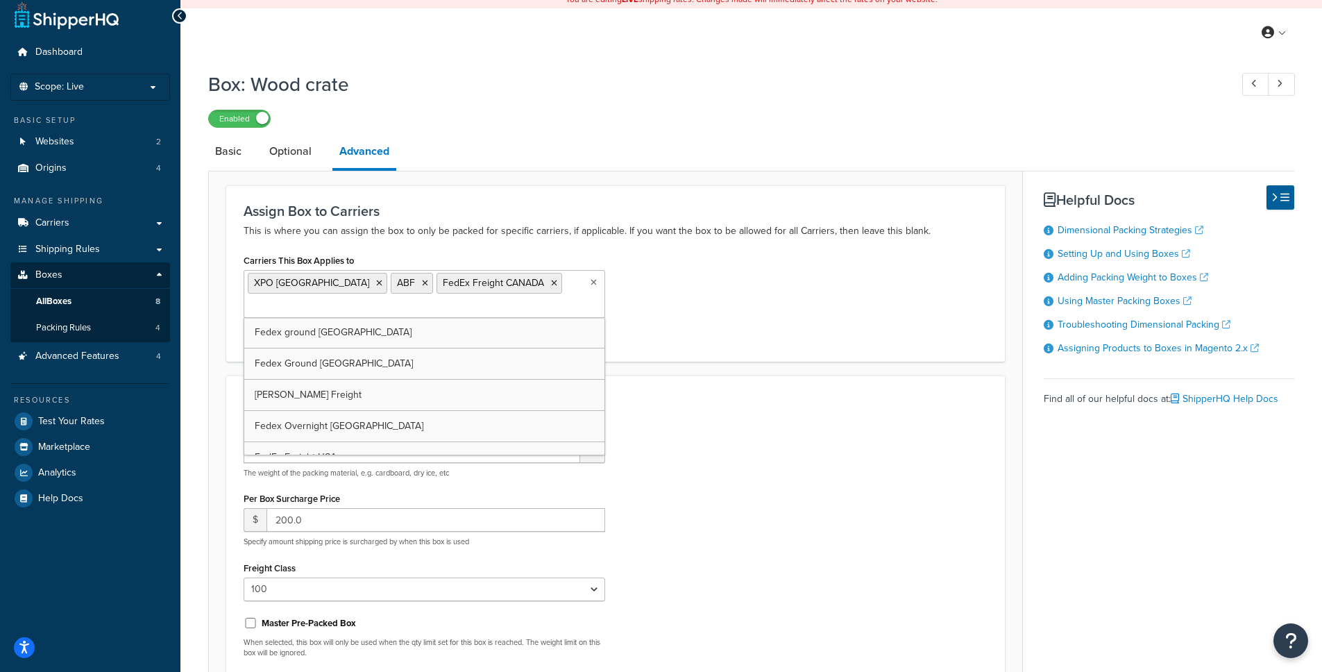
scroll to position [197, 0]
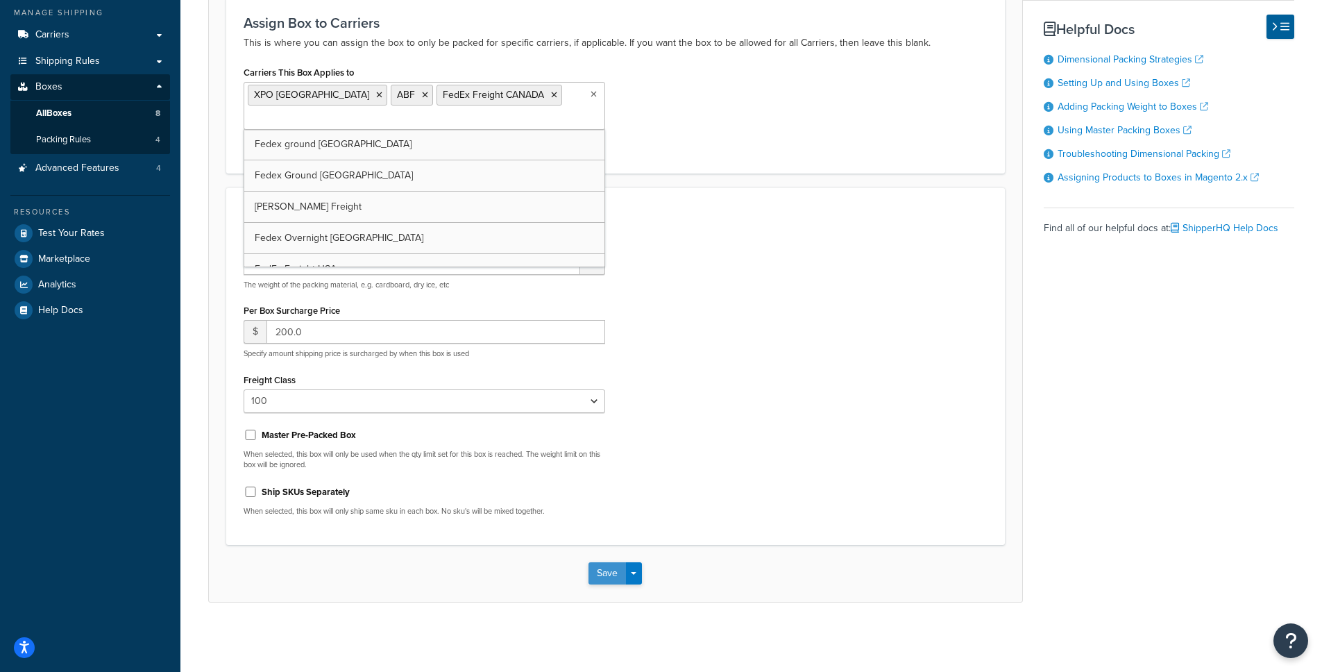
click at [607, 573] on button "Save" at bounding box center [607, 573] width 37 height 22
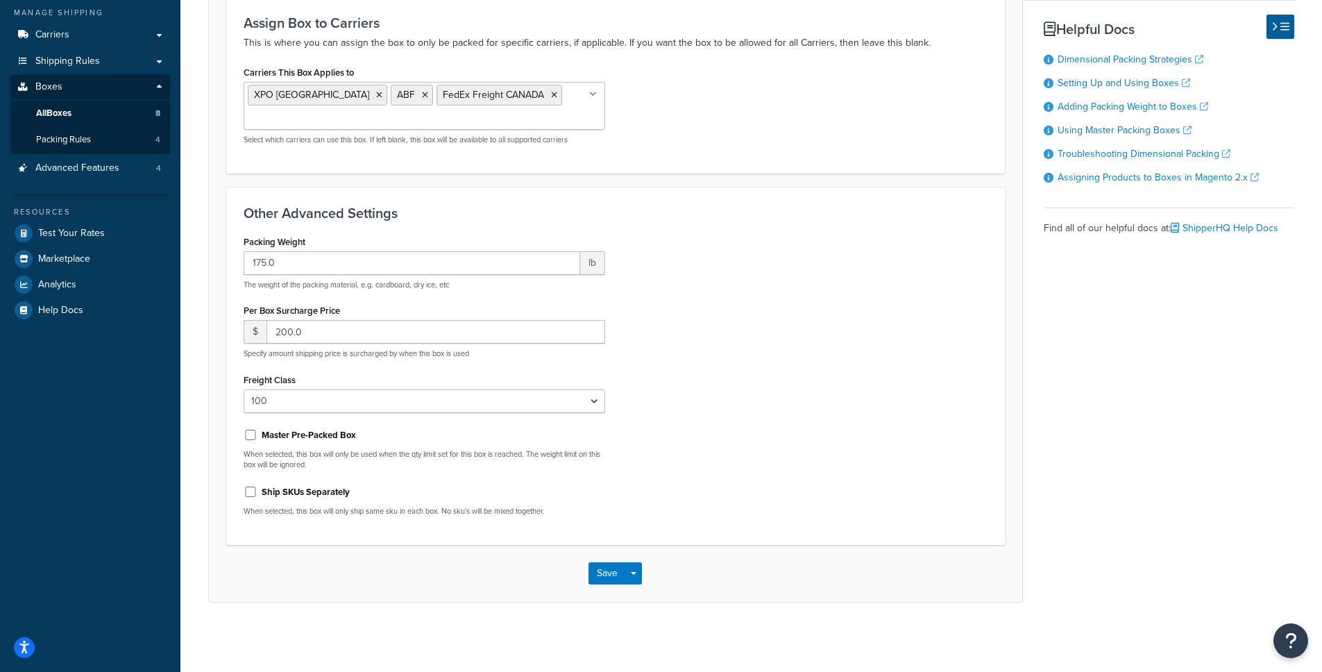
scroll to position [0, 0]
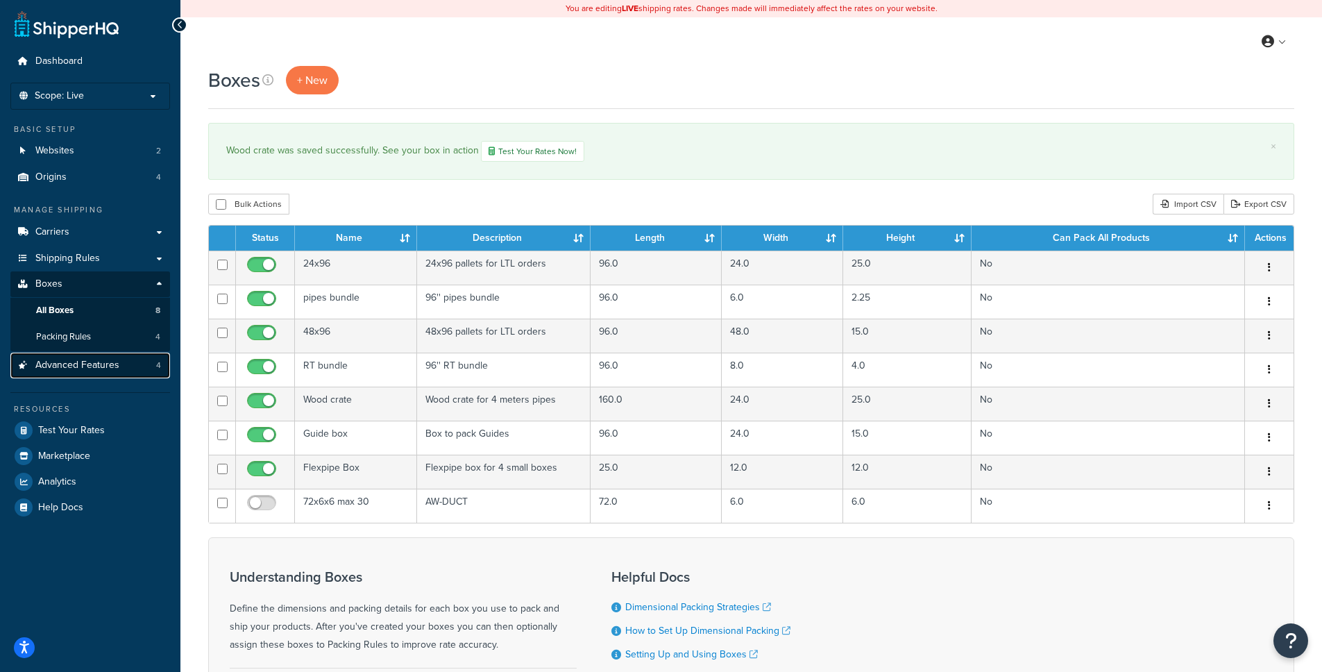
click at [111, 367] on span "Advanced Features" at bounding box center [77, 366] width 84 height 12
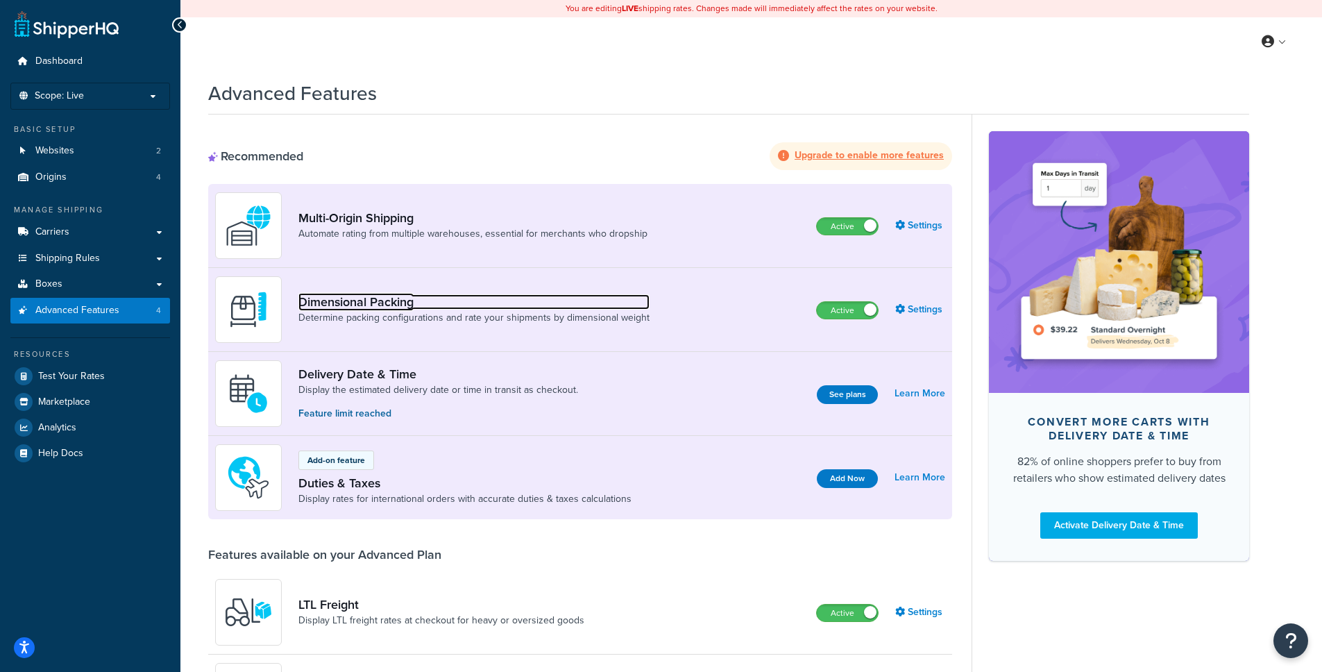
click at [370, 302] on link "Dimensional Packing" at bounding box center [473, 301] width 351 height 15
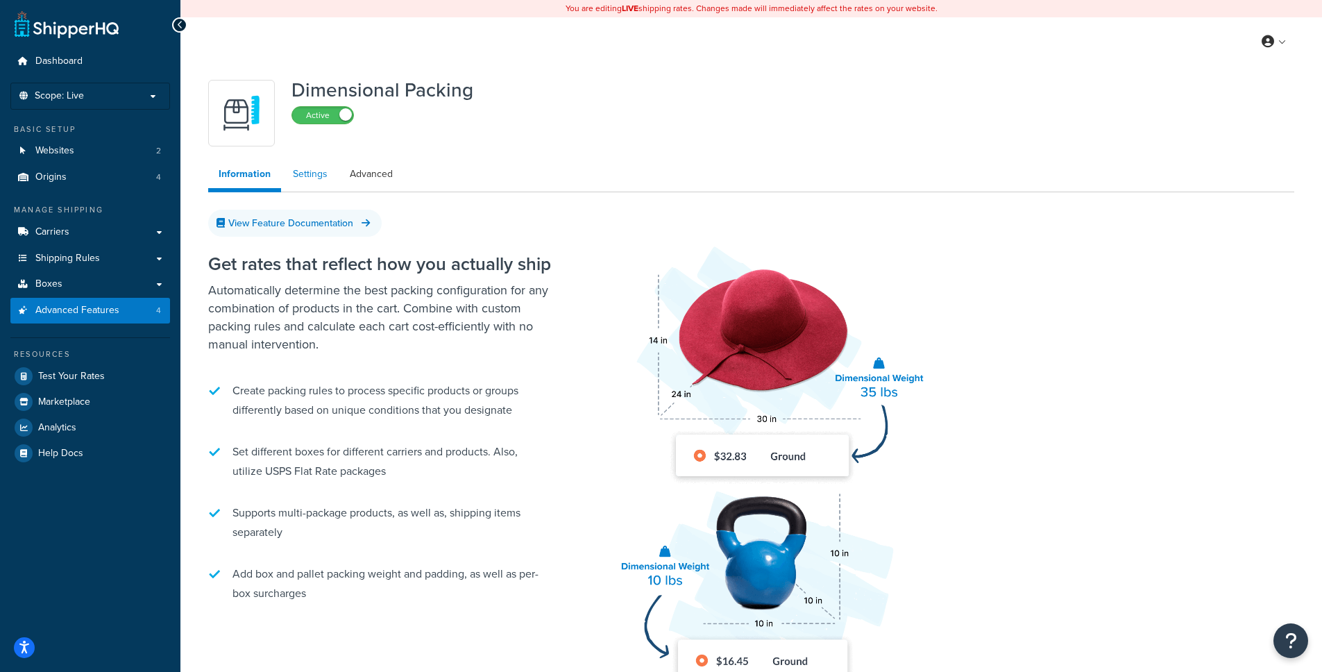
click at [312, 176] on link "Settings" at bounding box center [311, 174] width 56 height 28
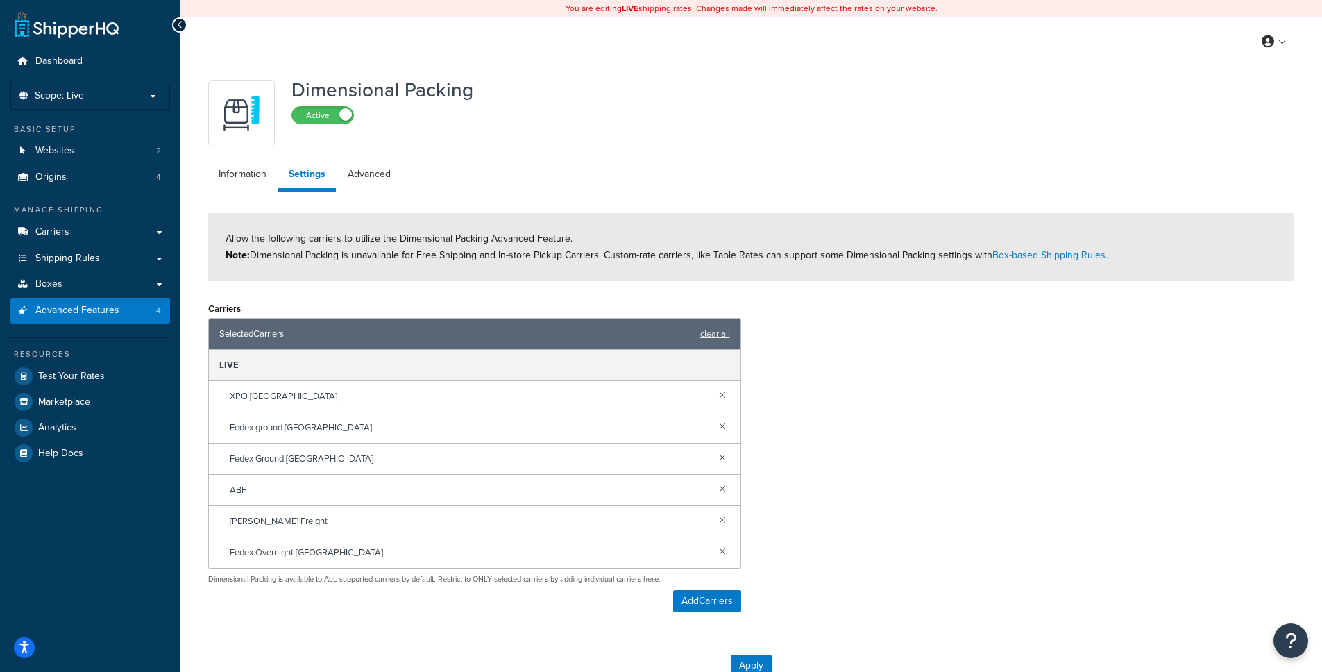
scroll to position [92, 0]
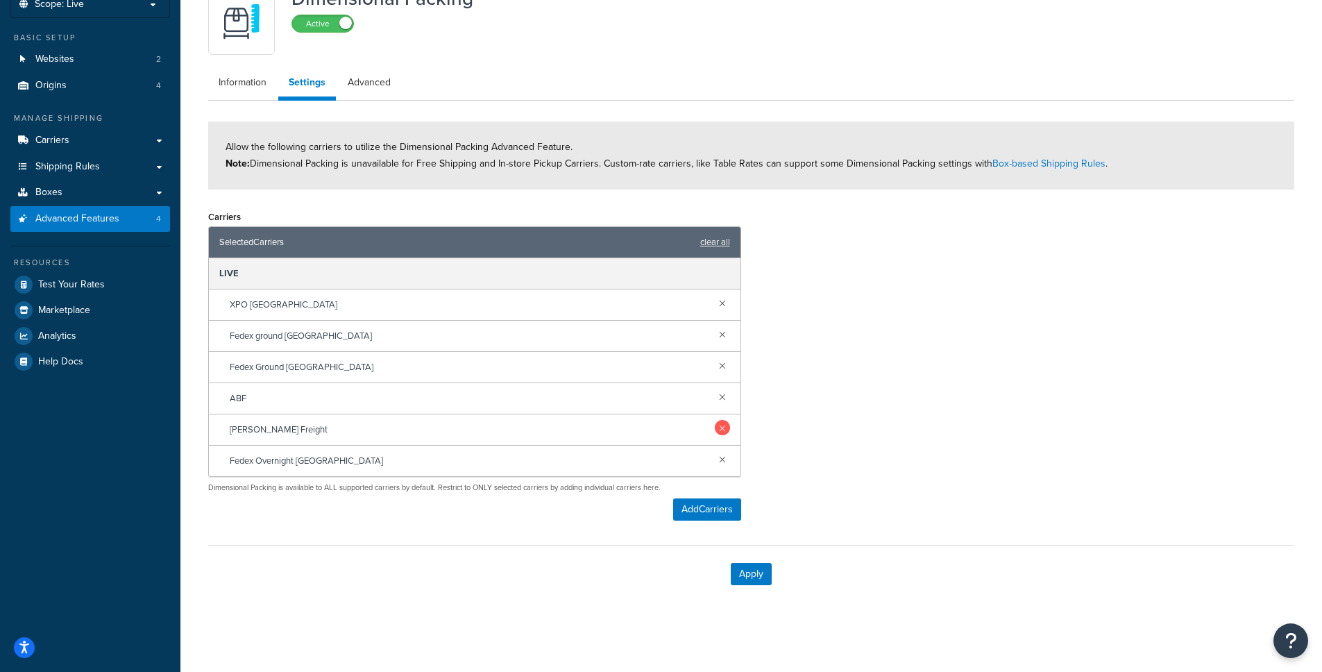
click at [723, 427] on link at bounding box center [722, 427] width 15 height 15
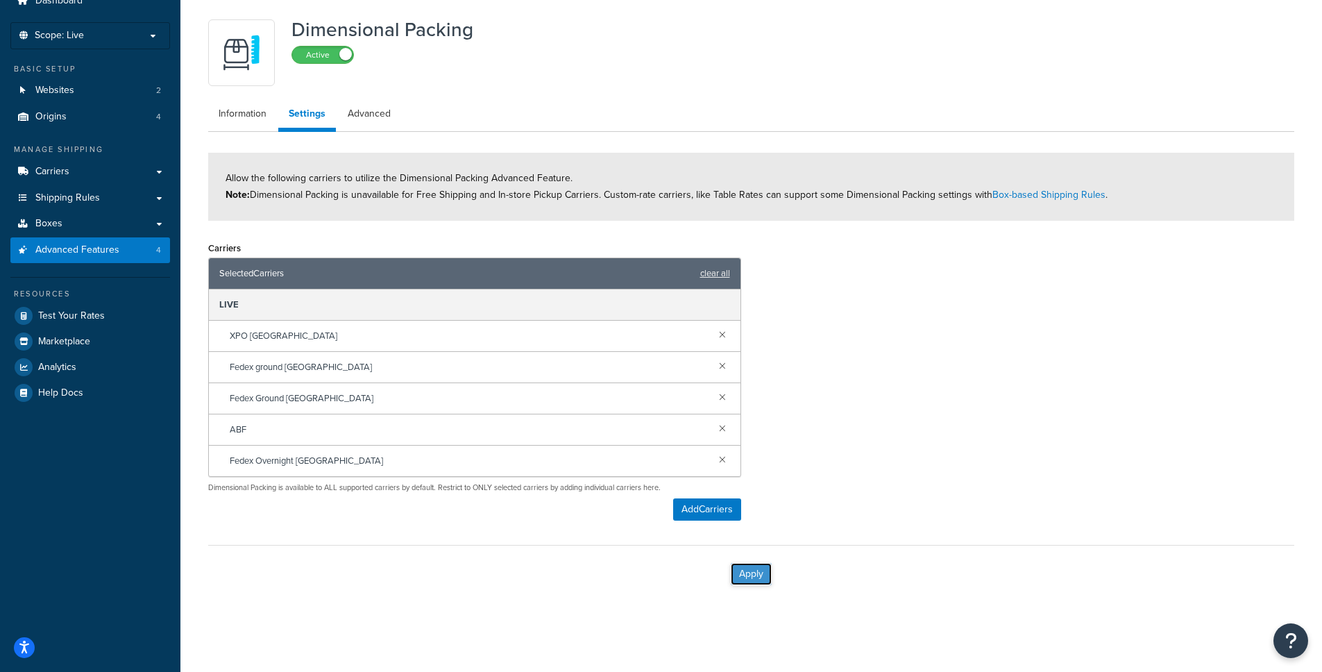
click at [749, 574] on button "Apply" at bounding box center [751, 574] width 41 height 22
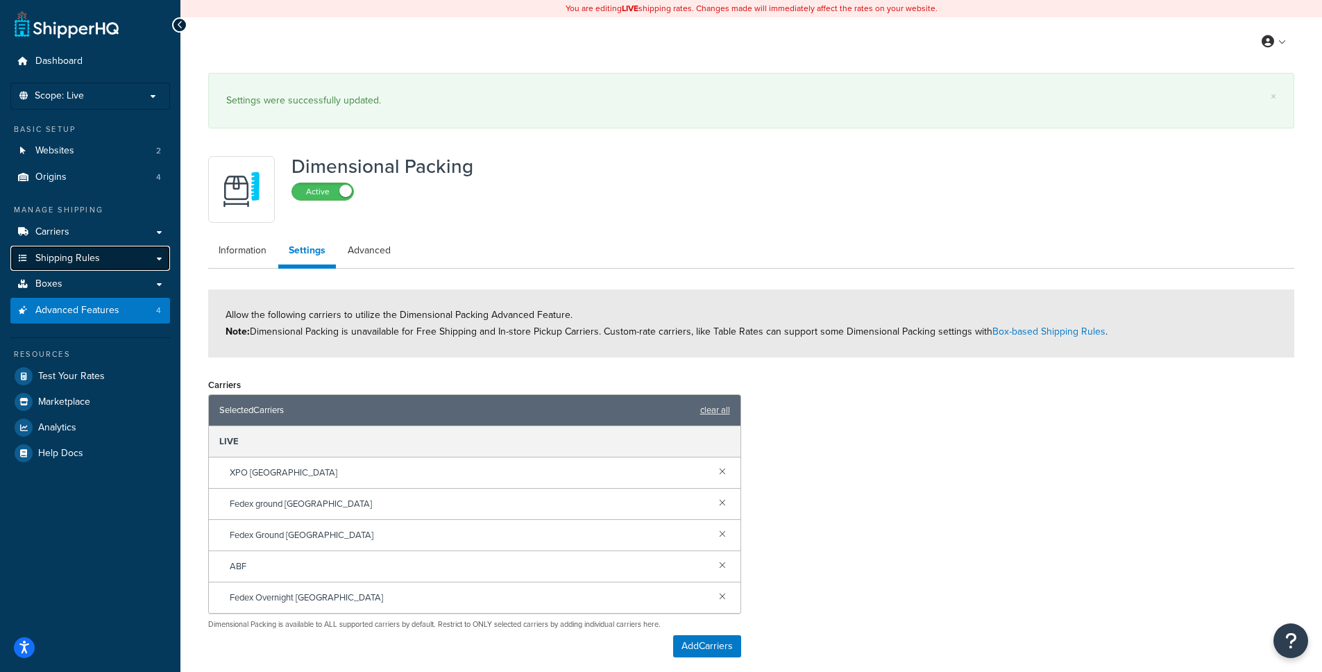
click at [108, 254] on link "Shipping Rules" at bounding box center [90, 259] width 160 height 26
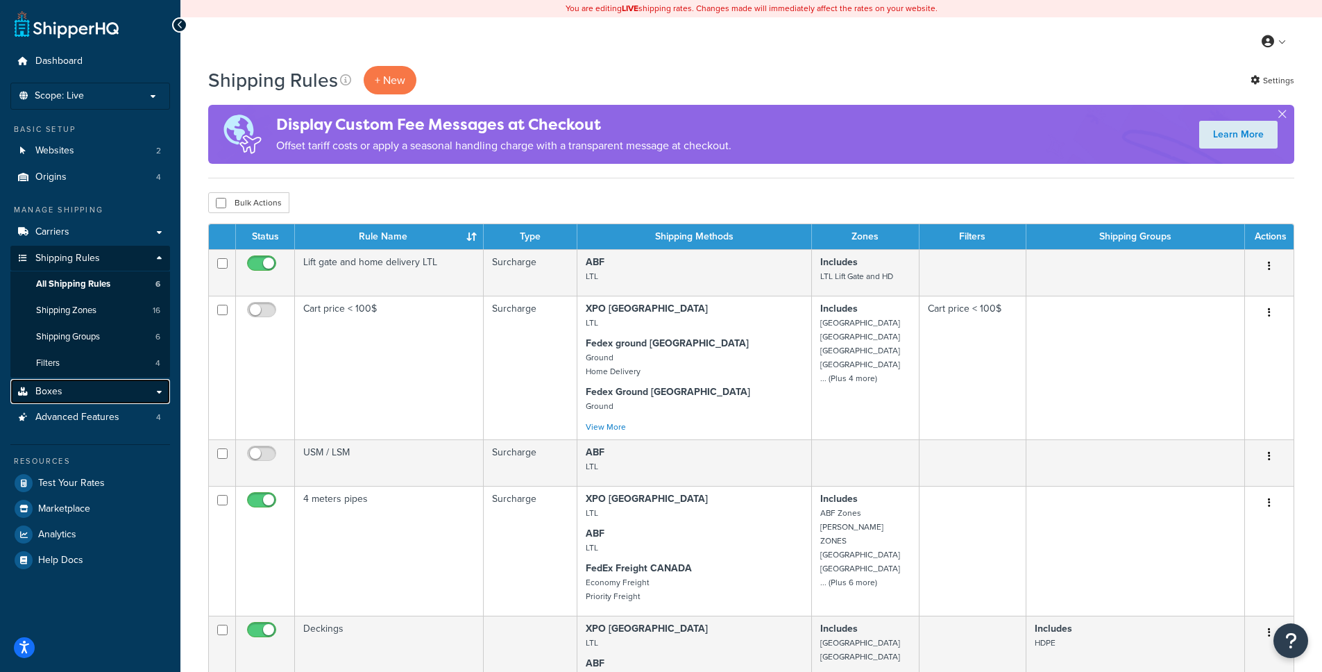
click at [88, 389] on link "Boxes" at bounding box center [90, 392] width 160 height 26
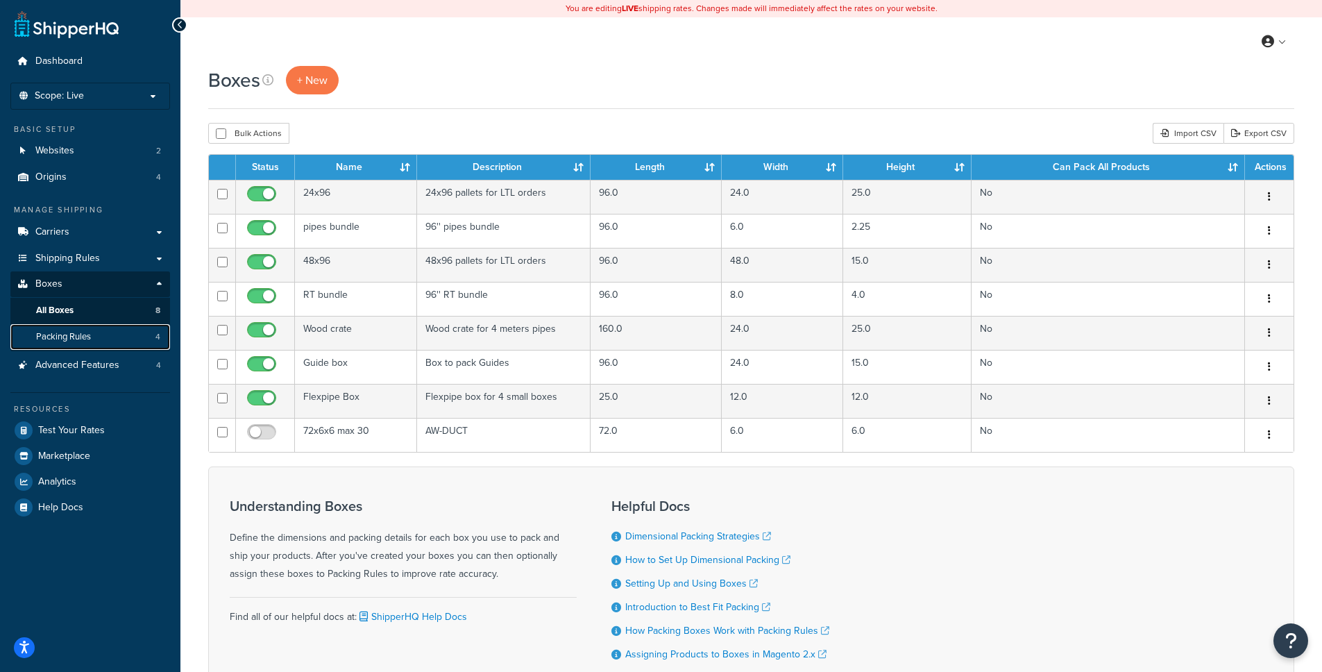
click at [90, 342] on span "Packing Rules" at bounding box center [63, 337] width 55 height 12
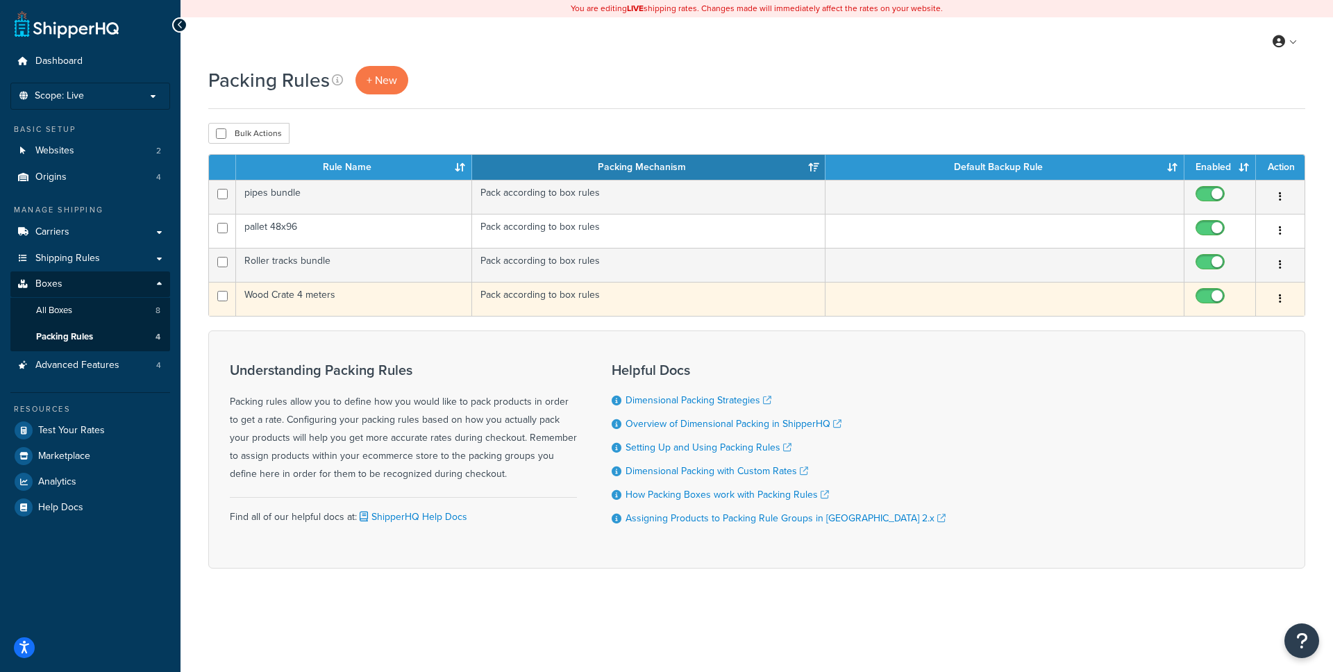
click at [621, 301] on td "Pack according to box rules" at bounding box center [648, 299] width 353 height 34
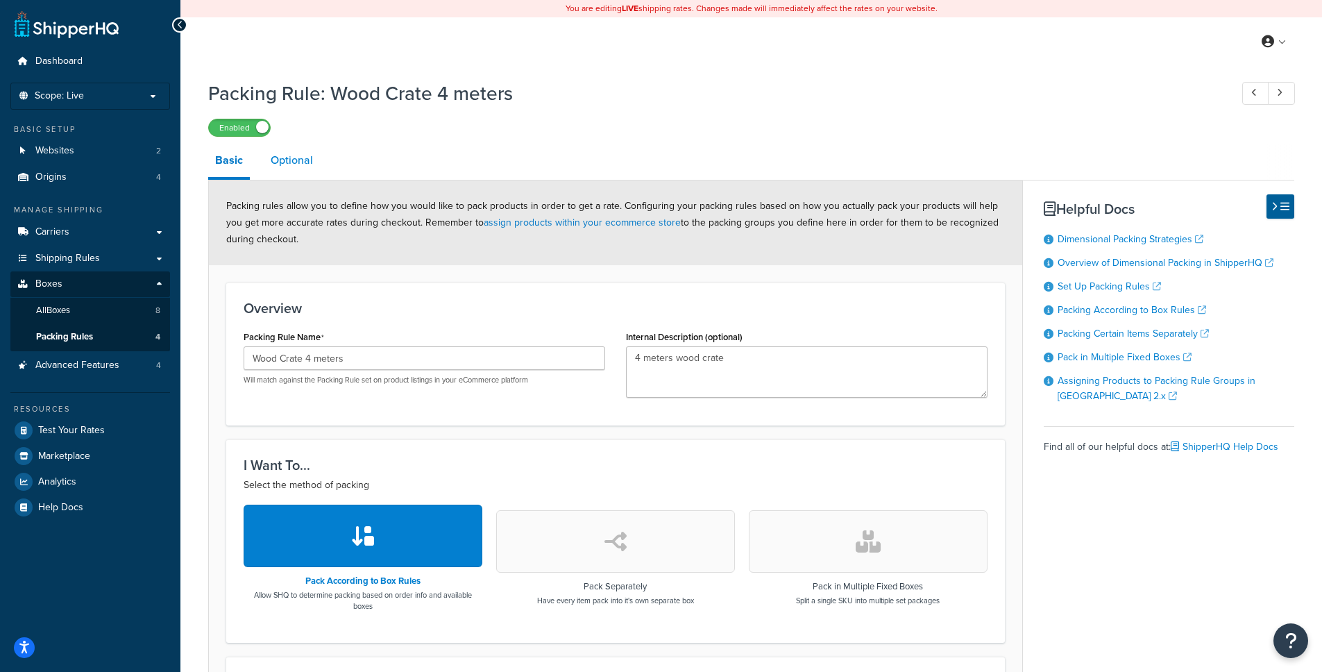
click at [302, 164] on link "Optional" at bounding box center [292, 160] width 56 height 33
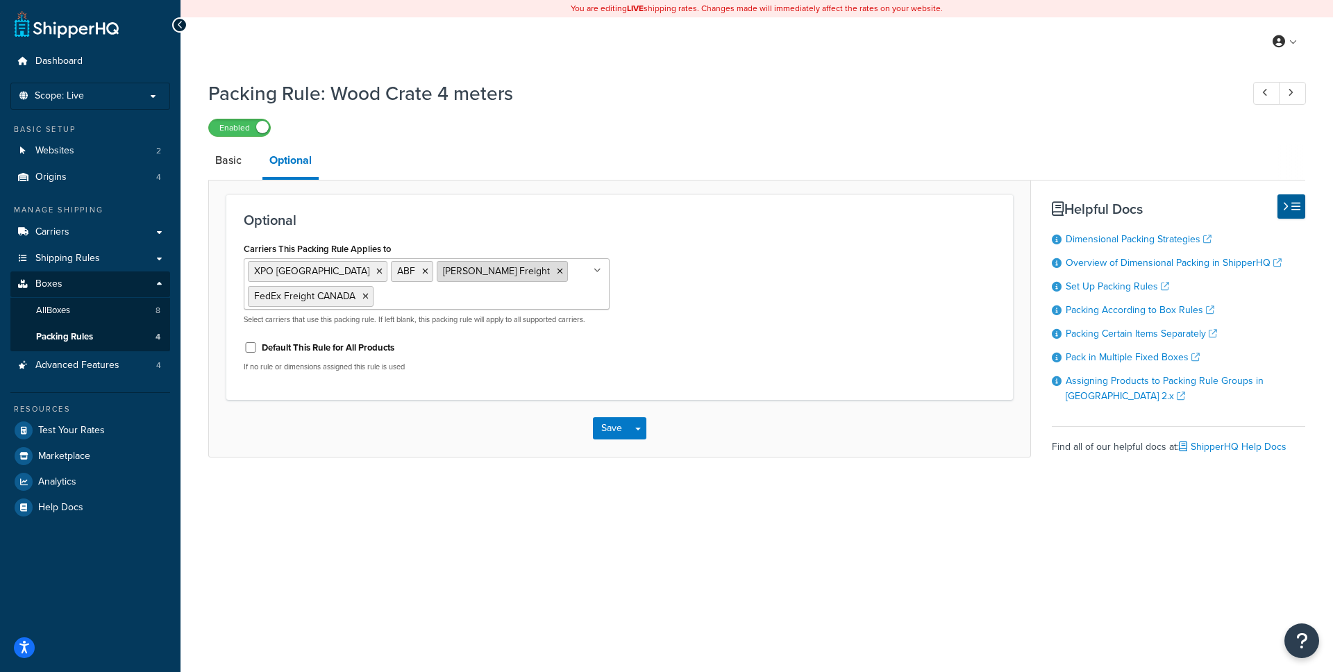
click at [557, 270] on icon at bounding box center [560, 271] width 6 height 8
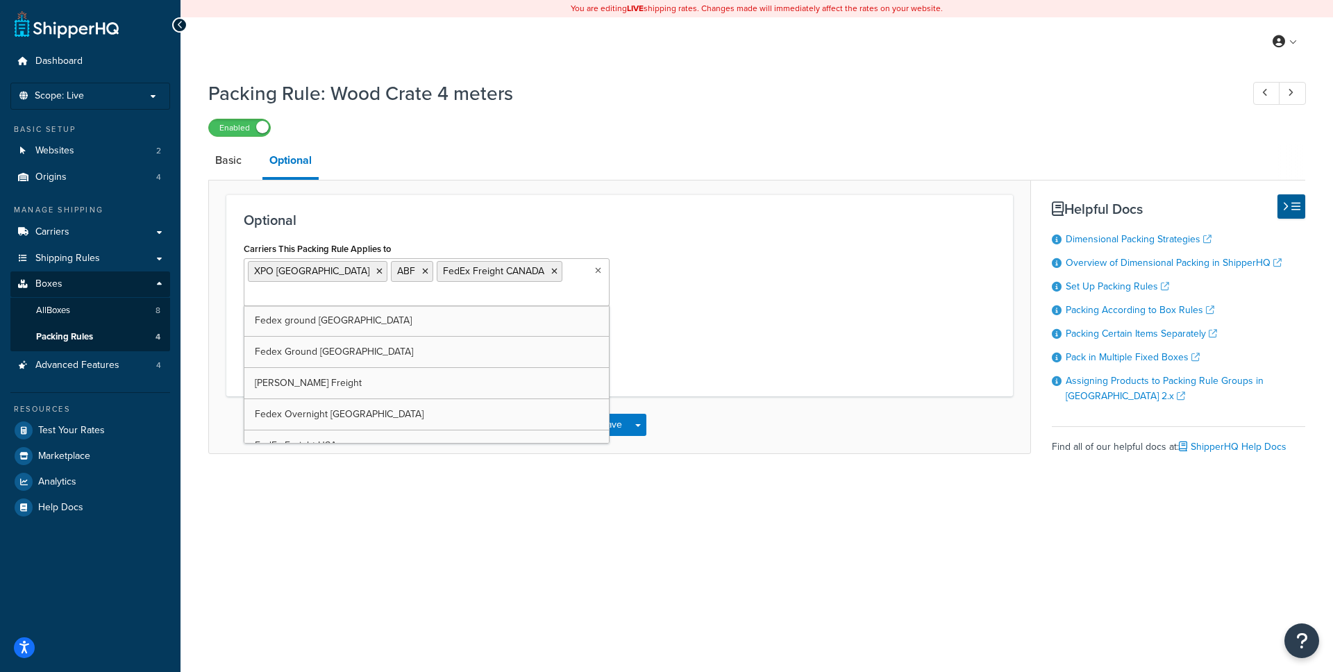
click at [687, 460] on div "Basic Optional Optional Carriers This Packing Rule Applies to XPO East Coast AB…" at bounding box center [756, 316] width 1097 height 344
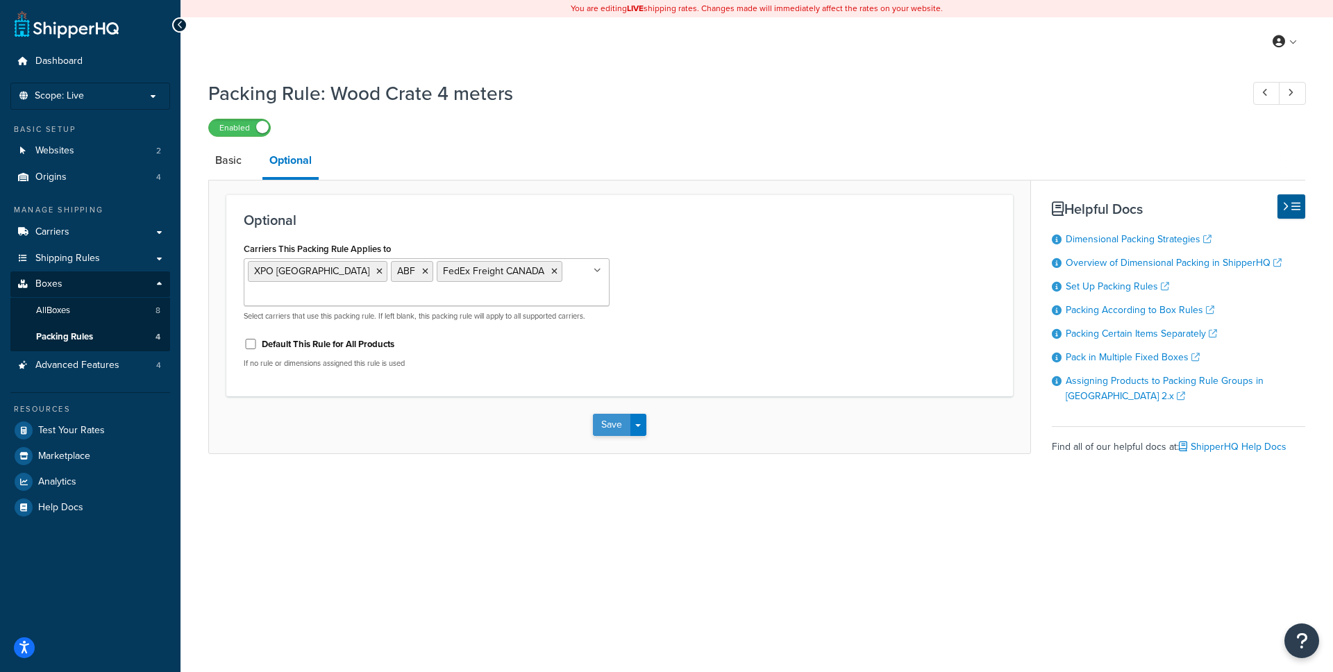
click at [619, 419] on button "Save" at bounding box center [611, 425] width 37 height 22
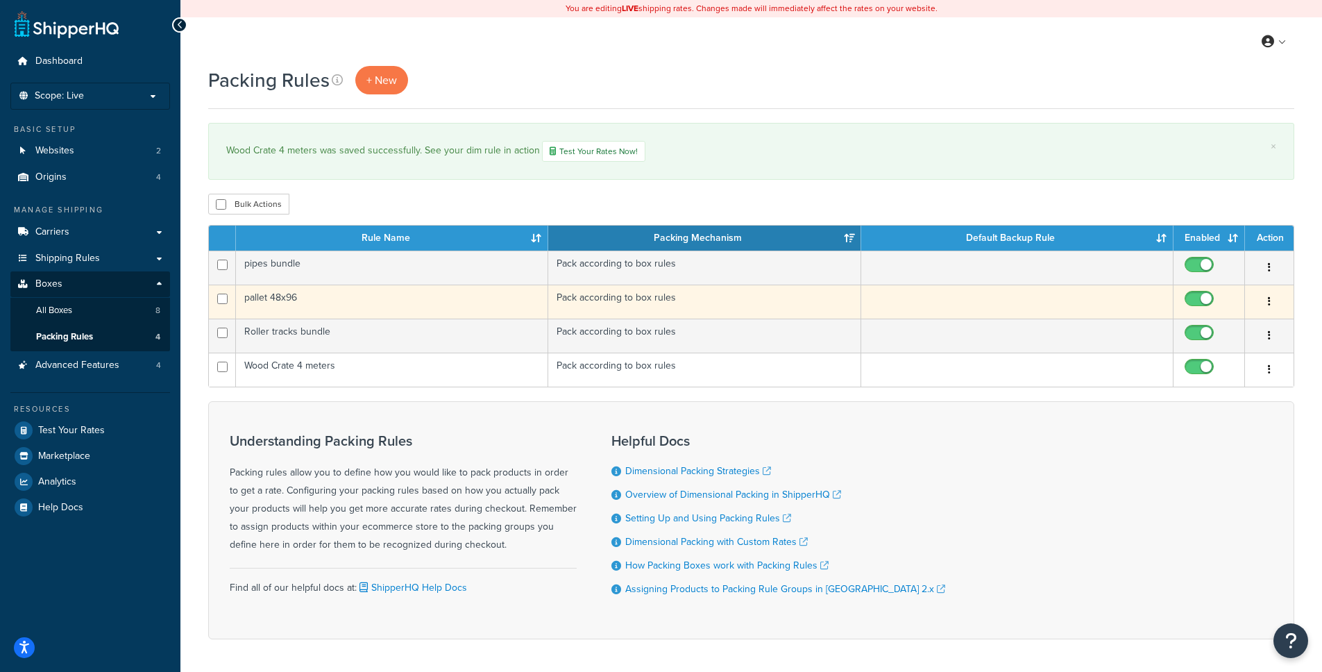
click at [371, 304] on td "pallet 48x96" at bounding box center [392, 302] width 312 height 34
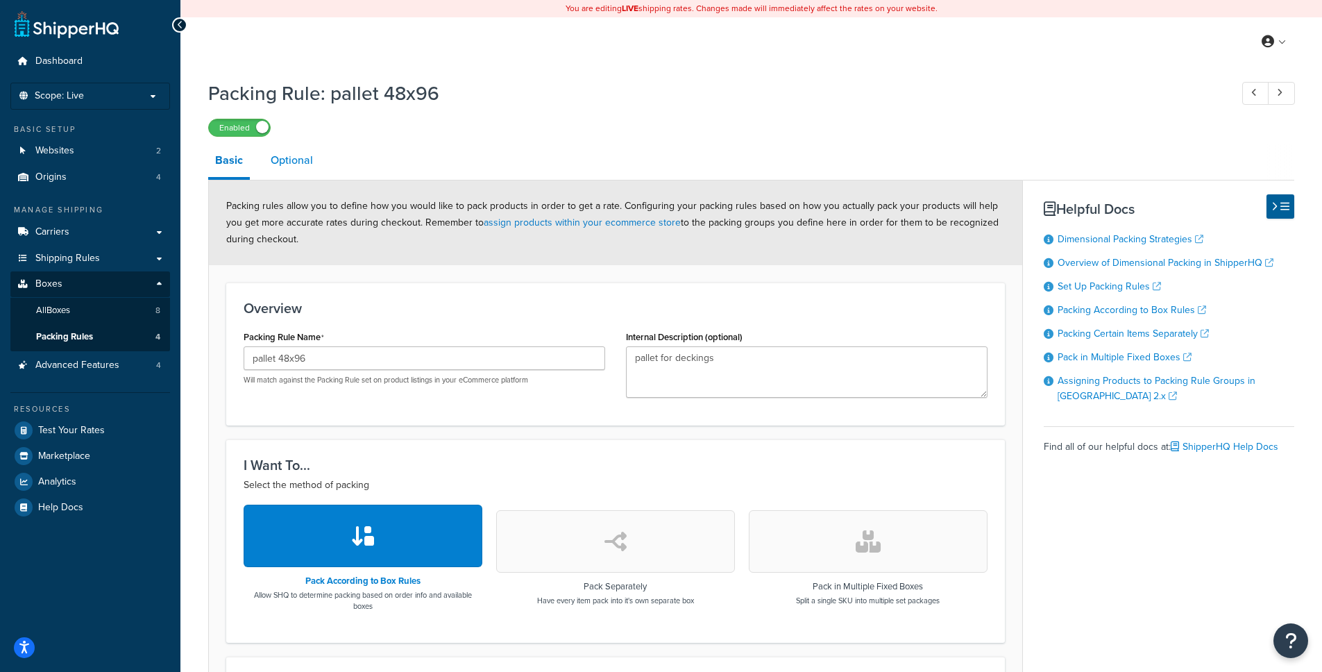
click at [292, 146] on link "Optional" at bounding box center [292, 160] width 56 height 33
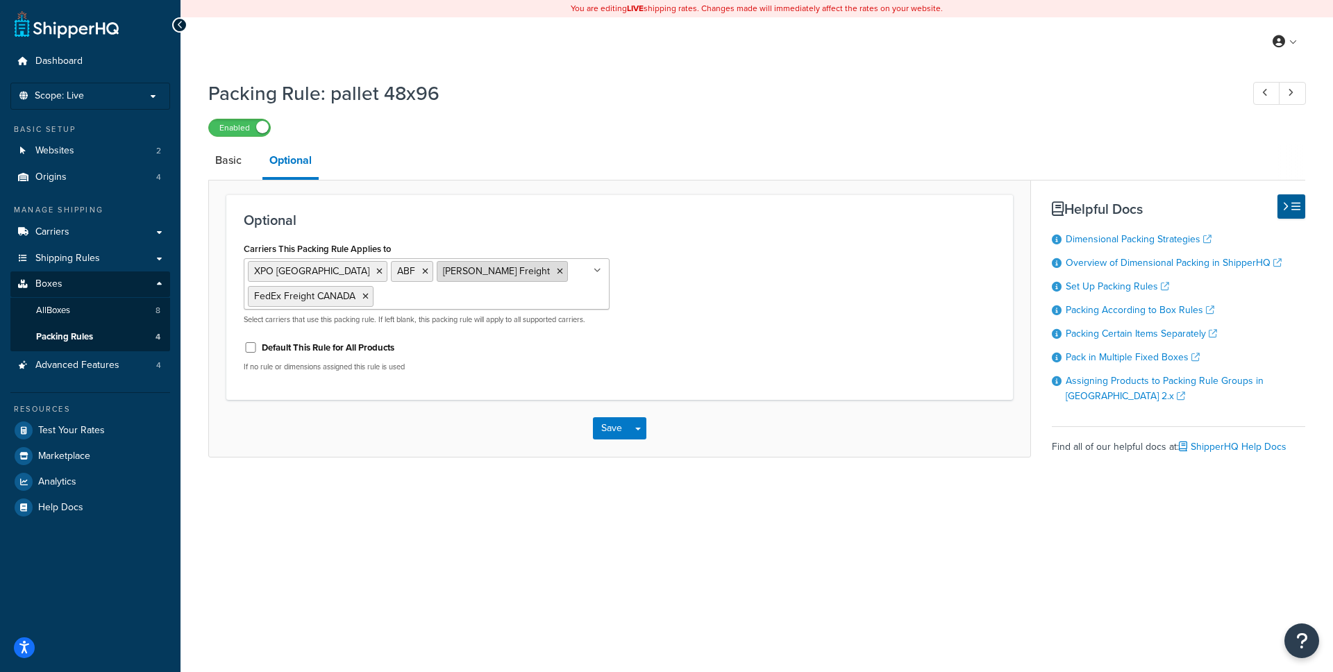
click at [557, 271] on icon at bounding box center [560, 271] width 6 height 8
drag, startPoint x: 680, startPoint y: 491, endPoint x: 671, endPoint y: 482, distance: 12.3
click at [677, 490] on div "Packing Rule: pallet 48x96 Enabled Basic Optional Optional Carriers This Packin…" at bounding box center [756, 298] width 1152 height 450
click at [609, 426] on button "Save" at bounding box center [611, 425] width 37 height 22
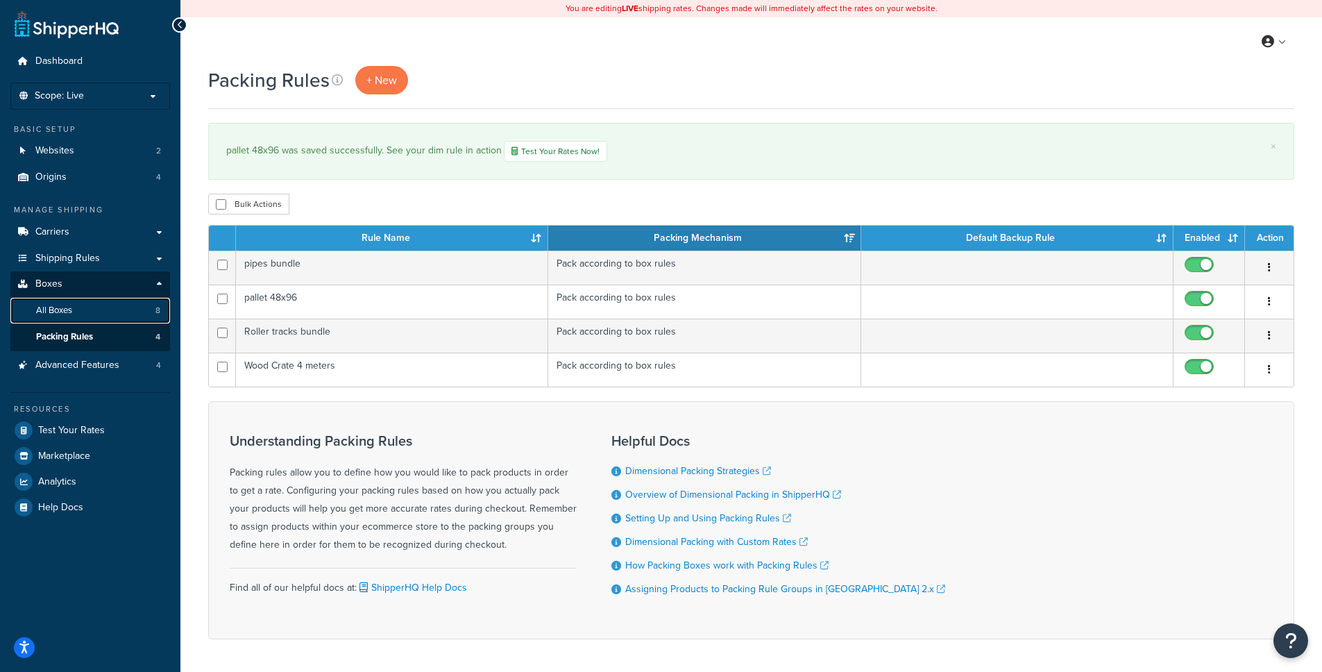
click at [85, 311] on link "All Boxes 8" at bounding box center [90, 311] width 160 height 26
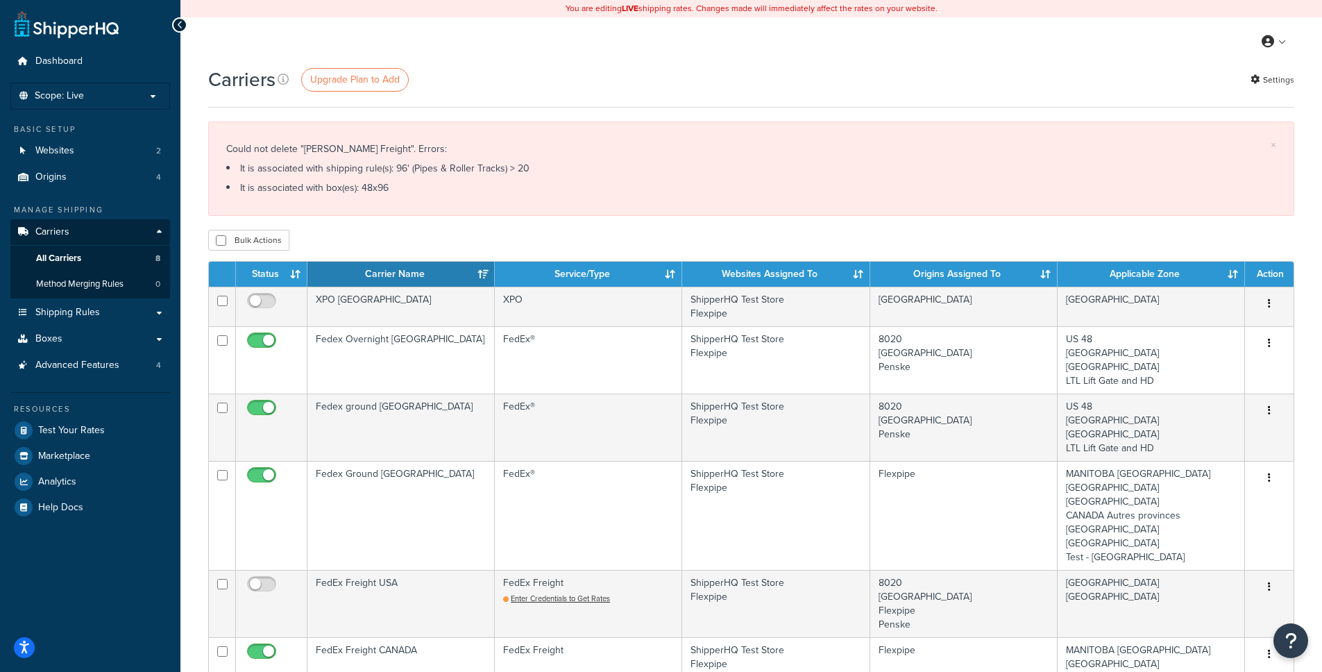
scroll to position [440, 0]
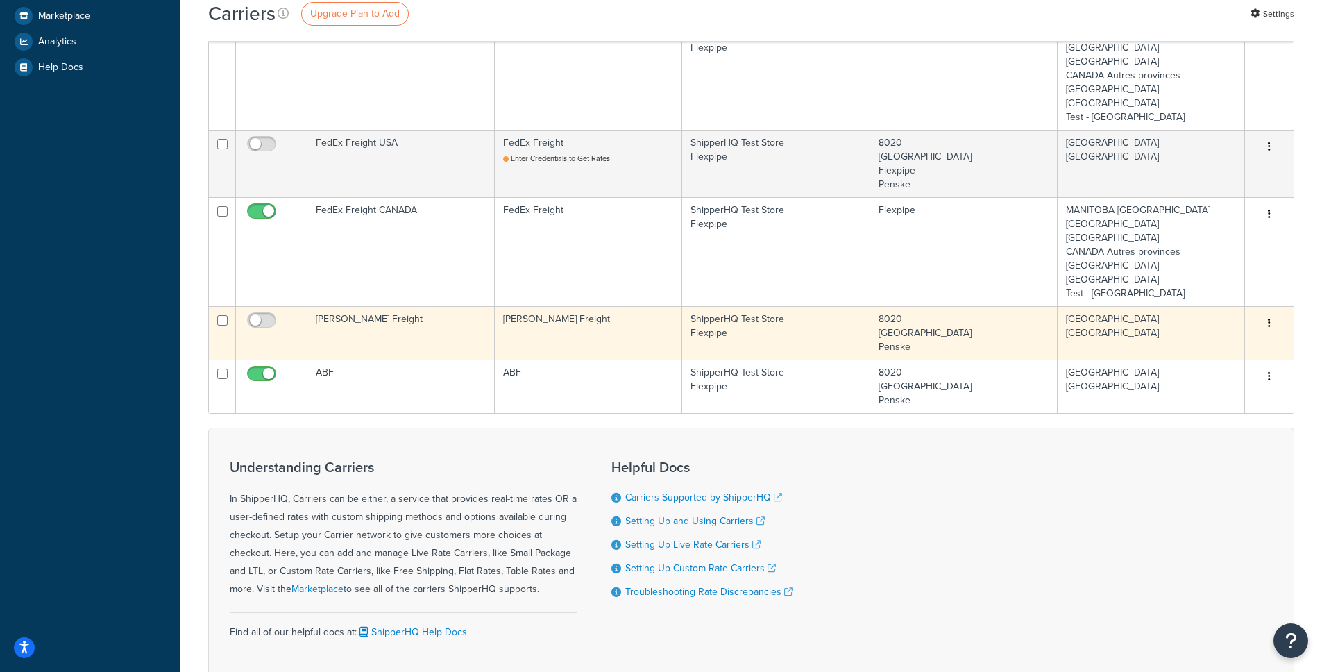
click at [1270, 319] on button "button" at bounding box center [1269, 323] width 19 height 22
click at [1221, 378] on link "Delete" at bounding box center [1214, 379] width 110 height 28
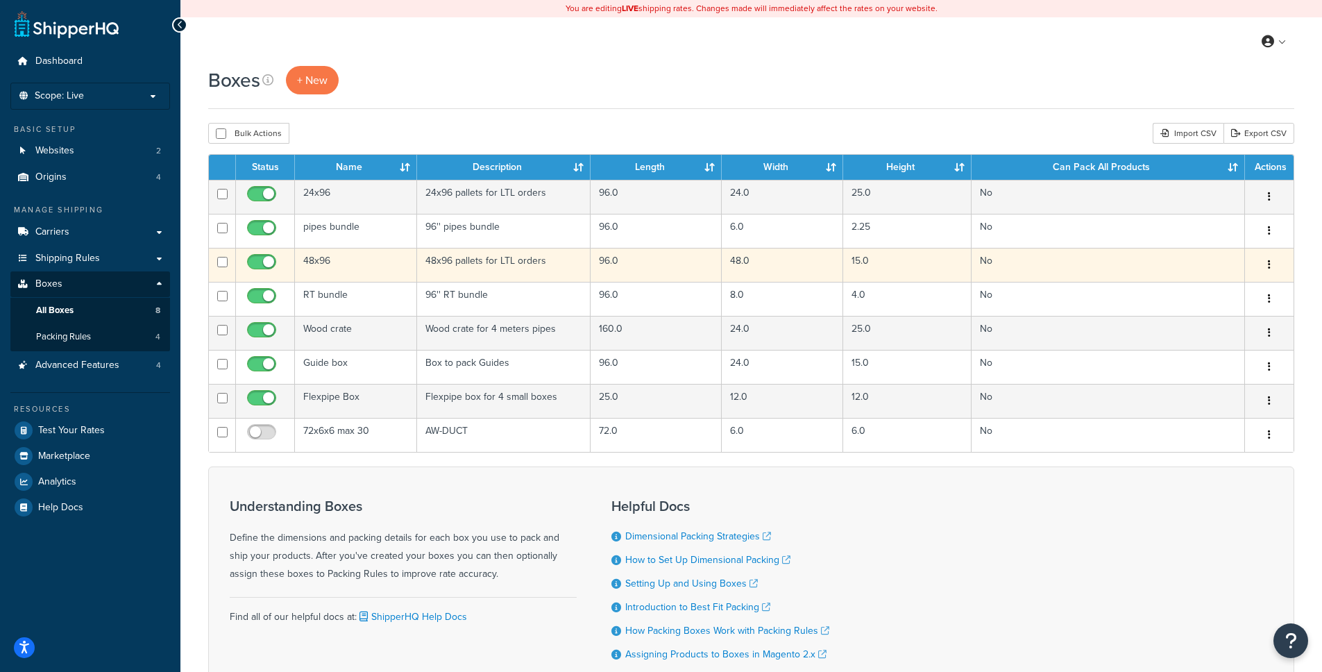
click at [382, 268] on td "48x96" at bounding box center [356, 265] width 122 height 34
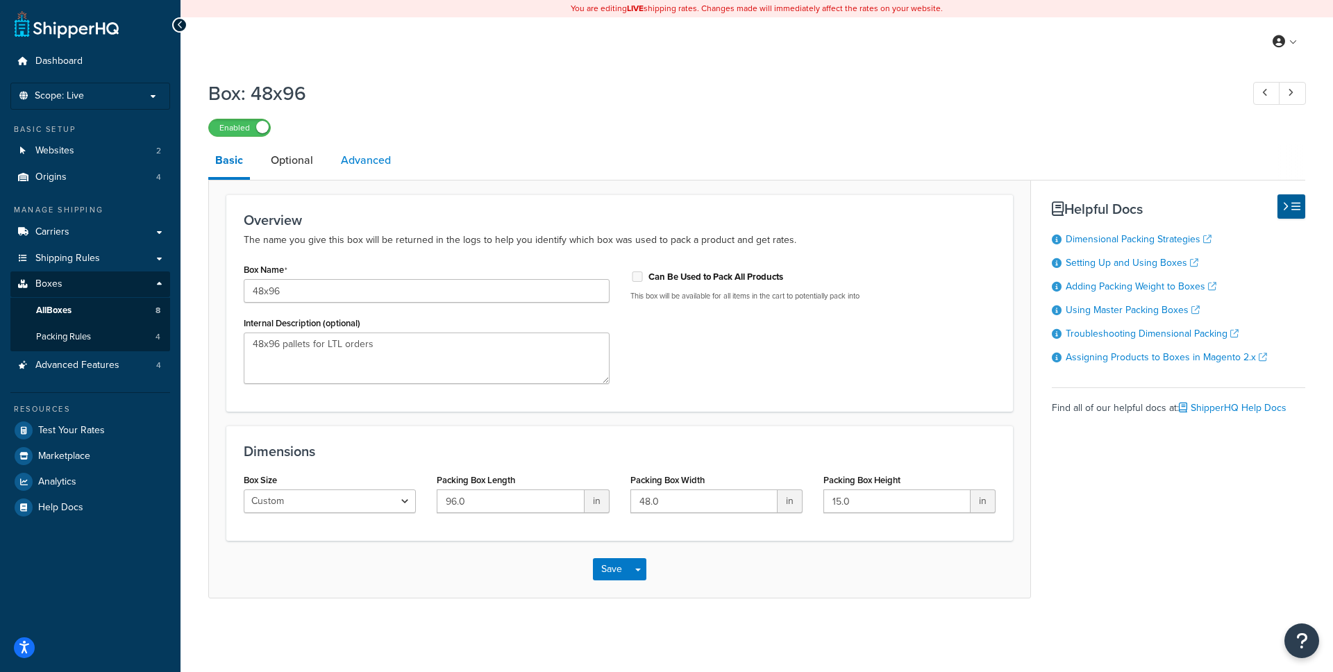
drag, startPoint x: 302, startPoint y: 169, endPoint x: 392, endPoint y: 167, distance: 89.6
click at [302, 169] on link "Optional" at bounding box center [292, 160] width 56 height 33
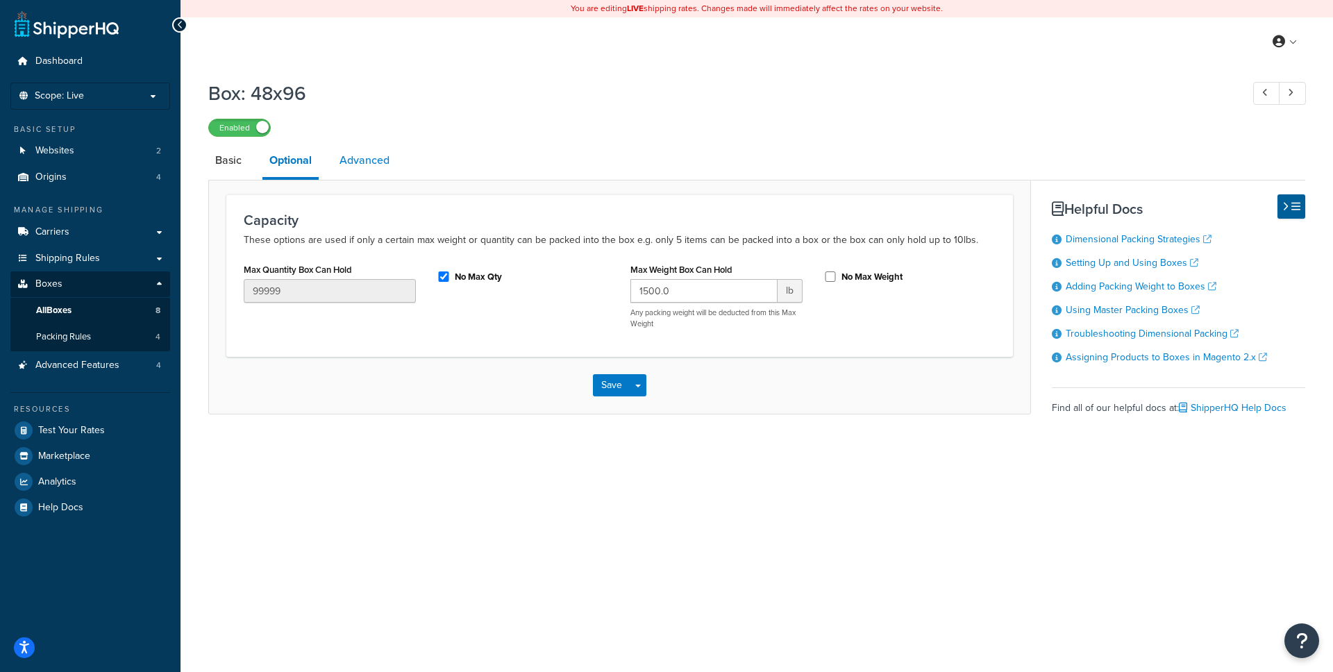
click at [393, 167] on link "Advanced" at bounding box center [364, 160] width 64 height 33
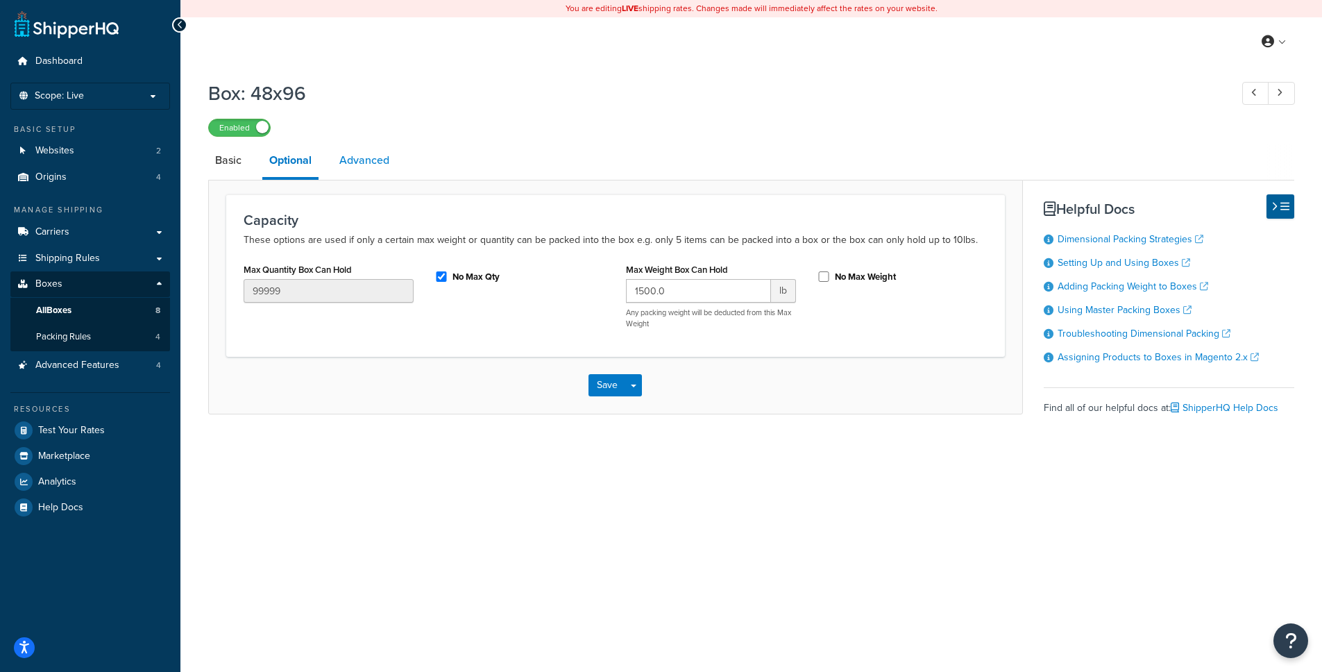
select select "100"
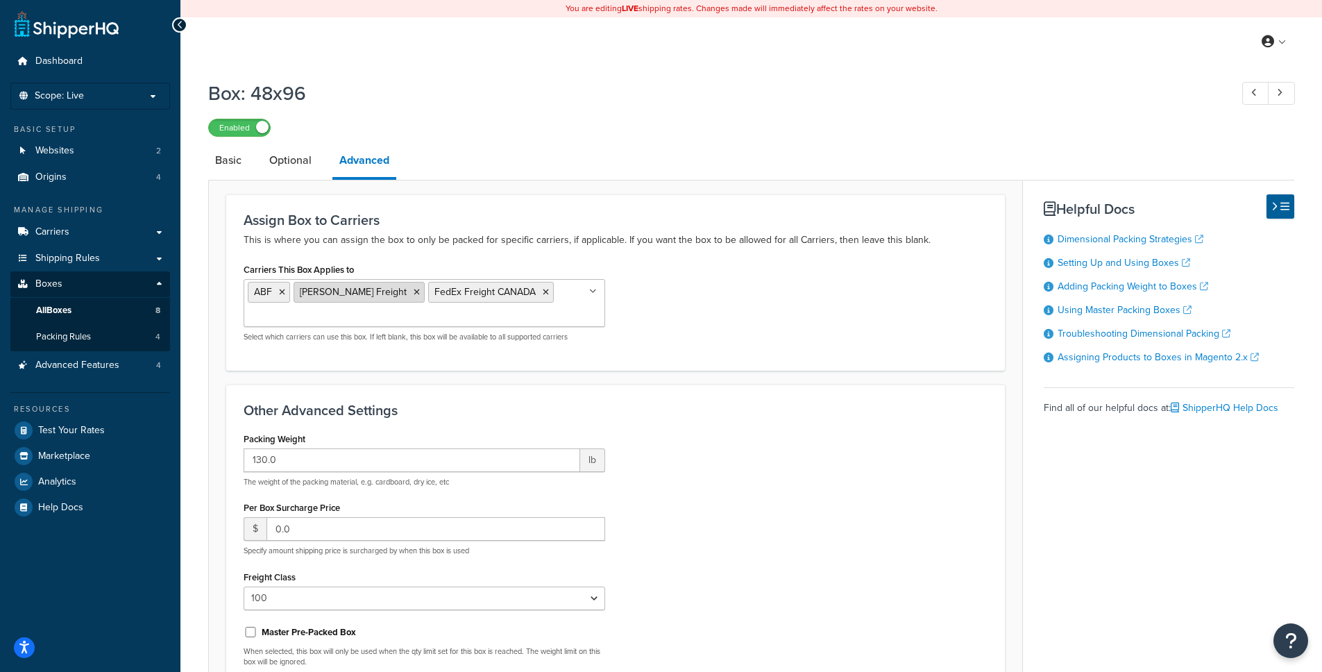
click at [414, 294] on icon at bounding box center [417, 292] width 6 height 8
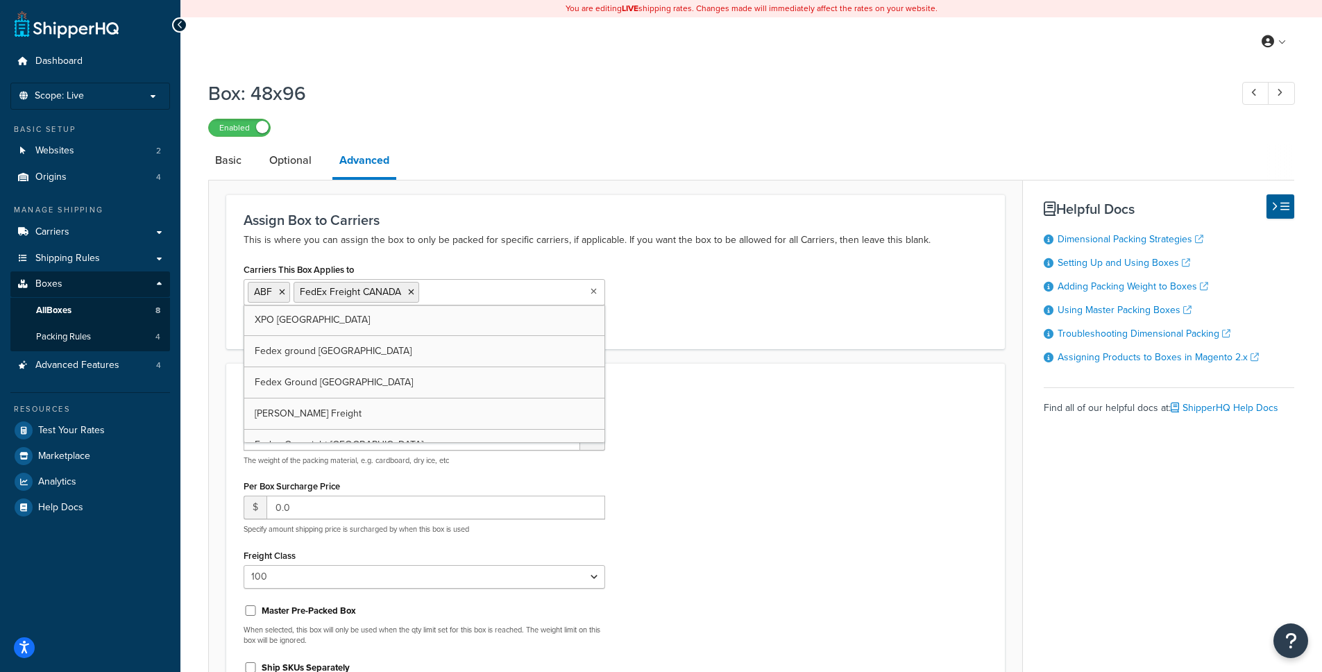
scroll to position [176, 0]
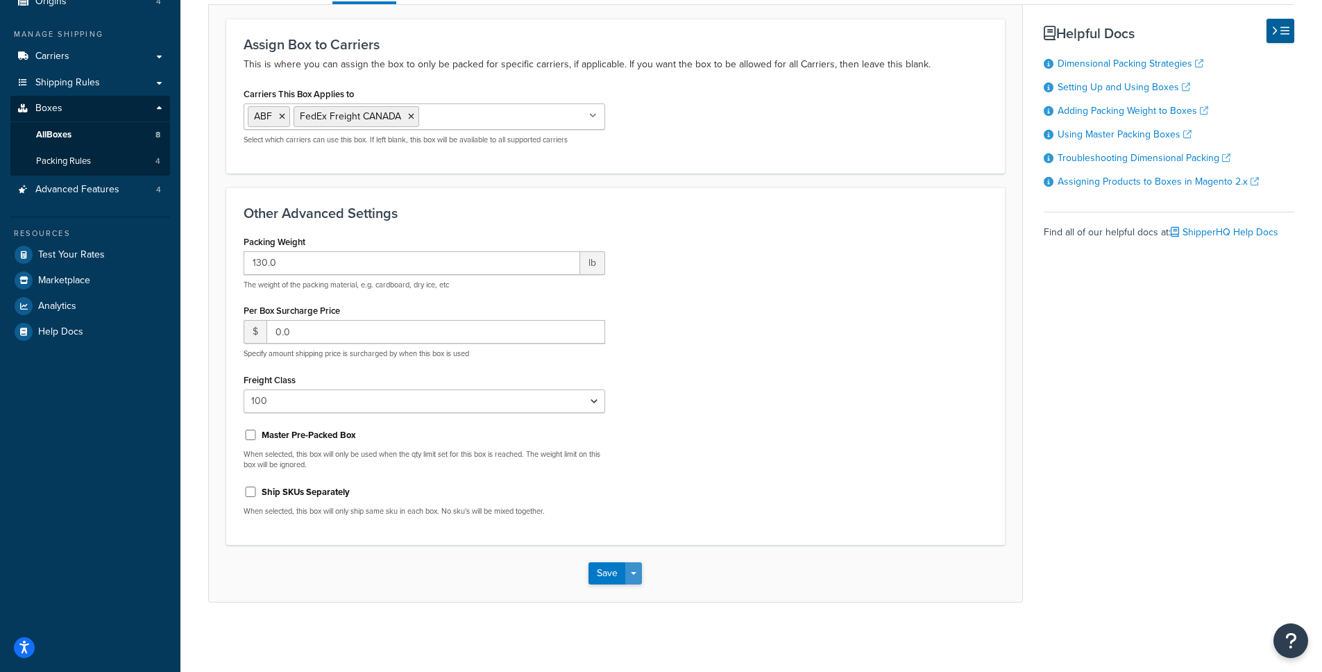
click at [632, 570] on button "Save Dropdown" at bounding box center [633, 573] width 17 height 22
click at [519, 584] on div "Save Save Dropdown Save and Edit Save and Duplicate Save and Create New" at bounding box center [616, 573] width 814 height 57
click at [607, 578] on button "Save" at bounding box center [607, 573] width 37 height 22
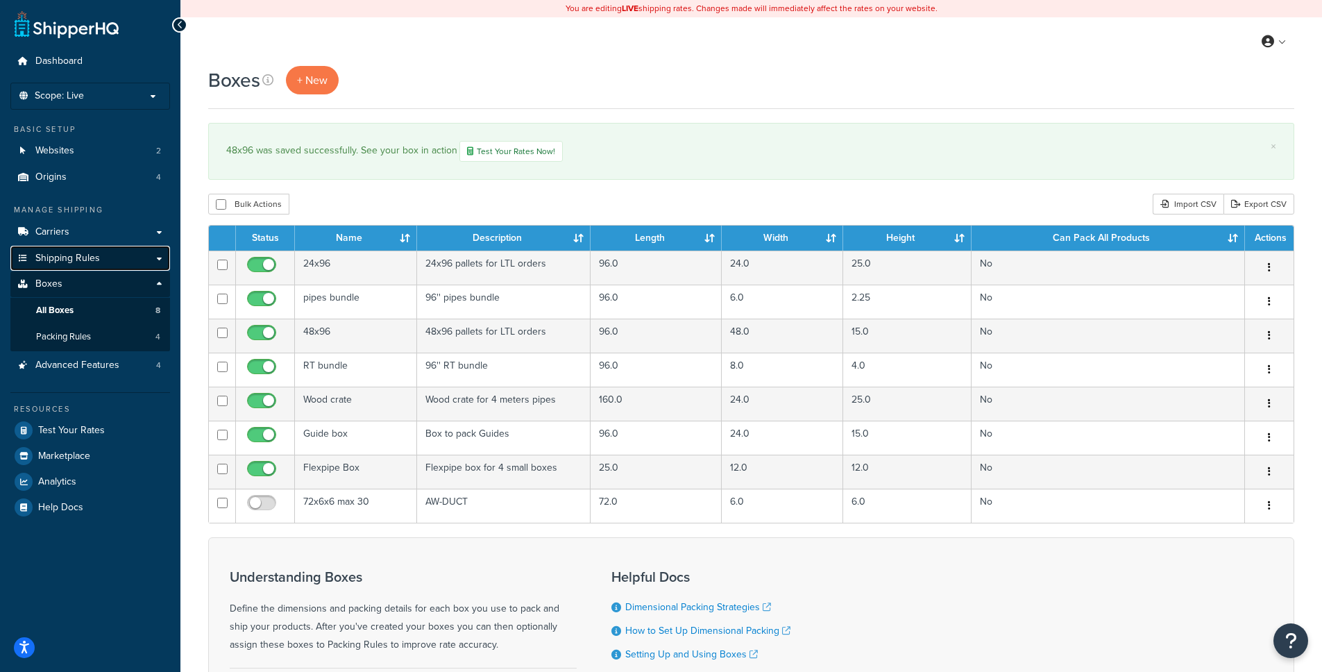
click at [71, 255] on span "Shipping Rules" at bounding box center [67, 259] width 65 height 12
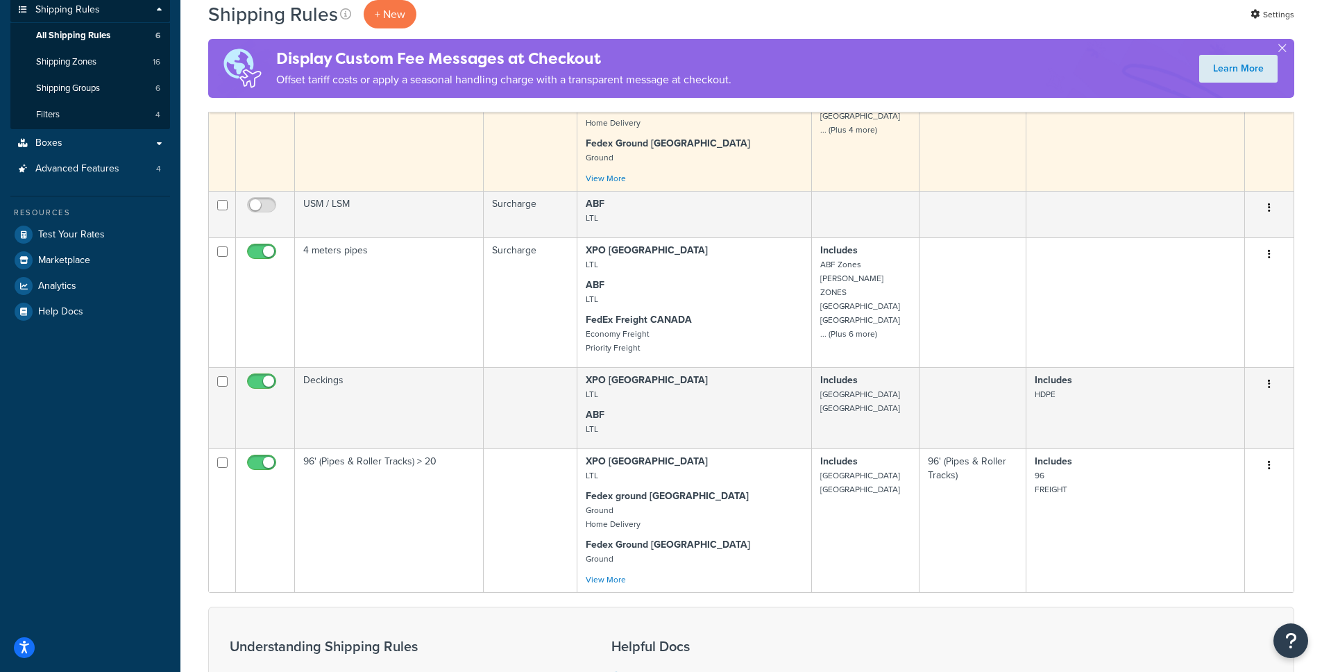
scroll to position [328, 0]
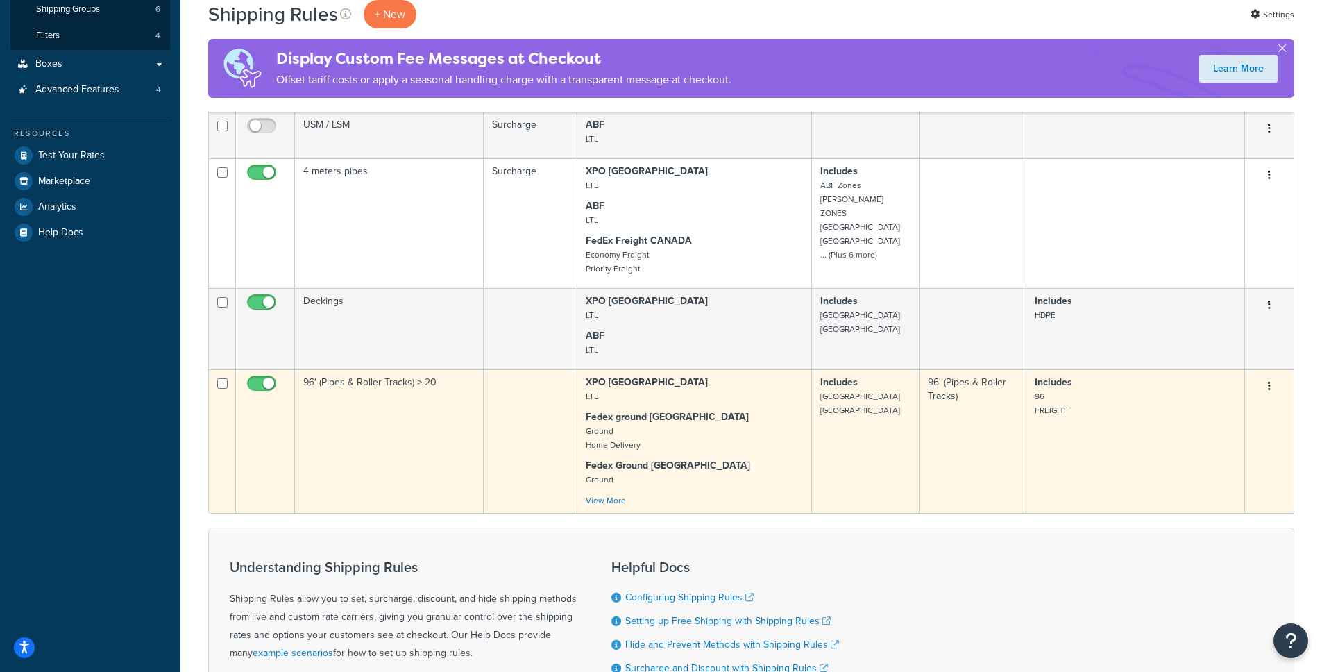
click at [406, 395] on td "96' (Pipes & Roller Tracks) > 20" at bounding box center [389, 441] width 189 height 144
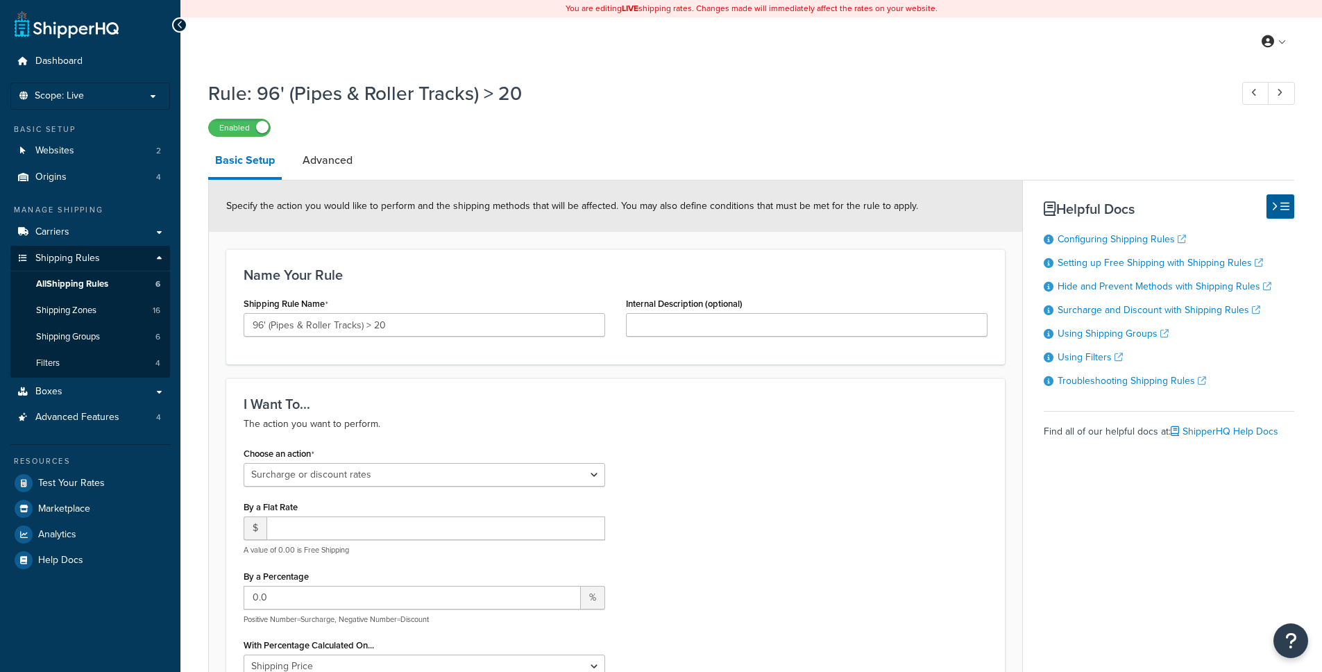
select select "SURCHARGE"
select select "CART"
click at [341, 158] on link "Advanced" at bounding box center [328, 160] width 64 height 33
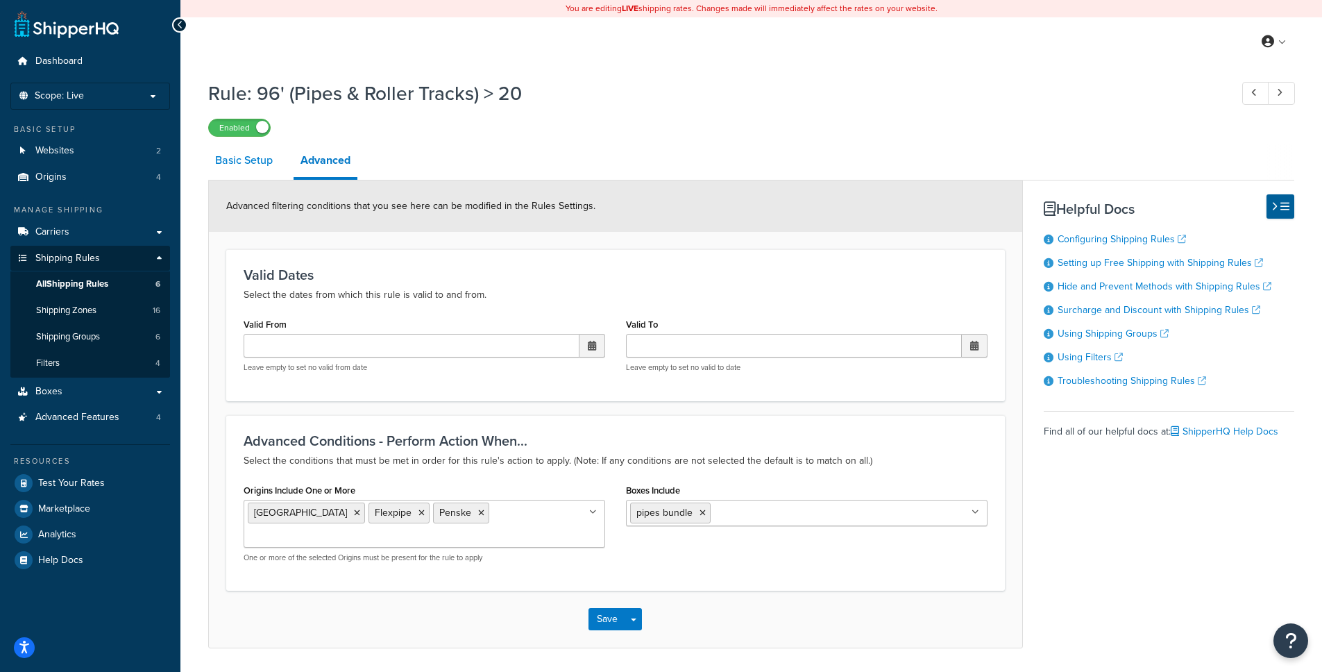
click at [270, 168] on link "Basic Setup" at bounding box center [243, 160] width 71 height 33
select select "SURCHARGE"
select select "CART"
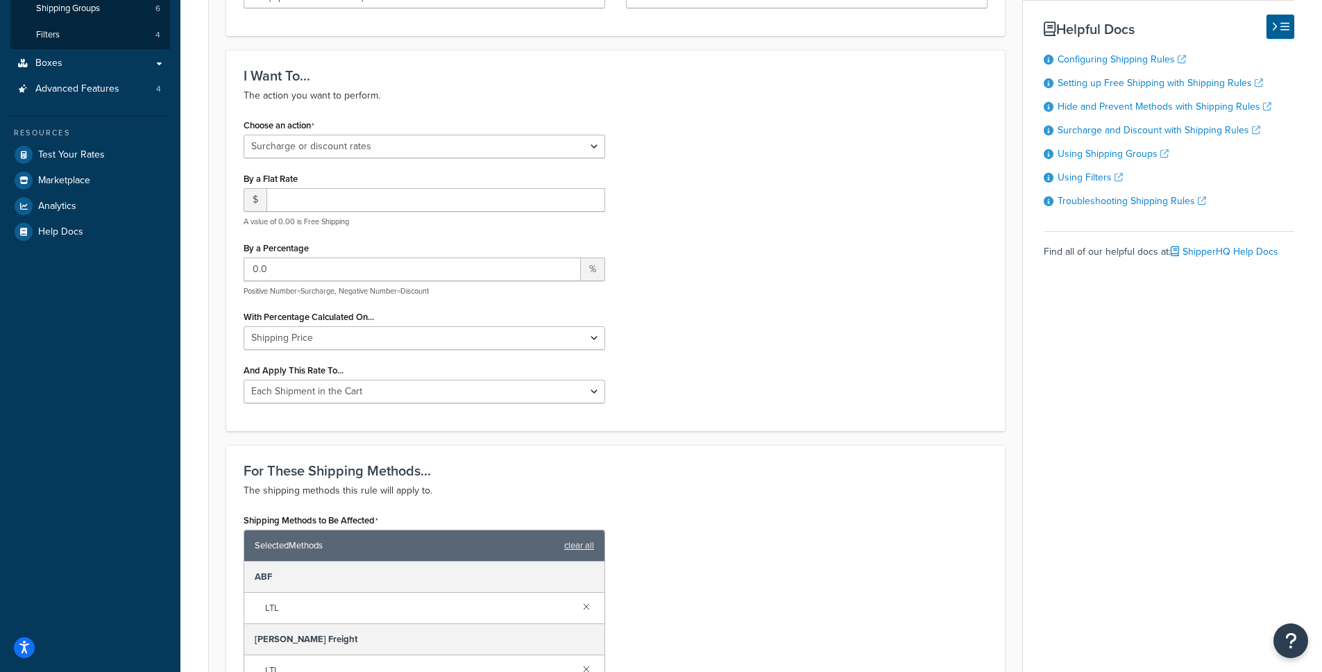
scroll to position [675, 0]
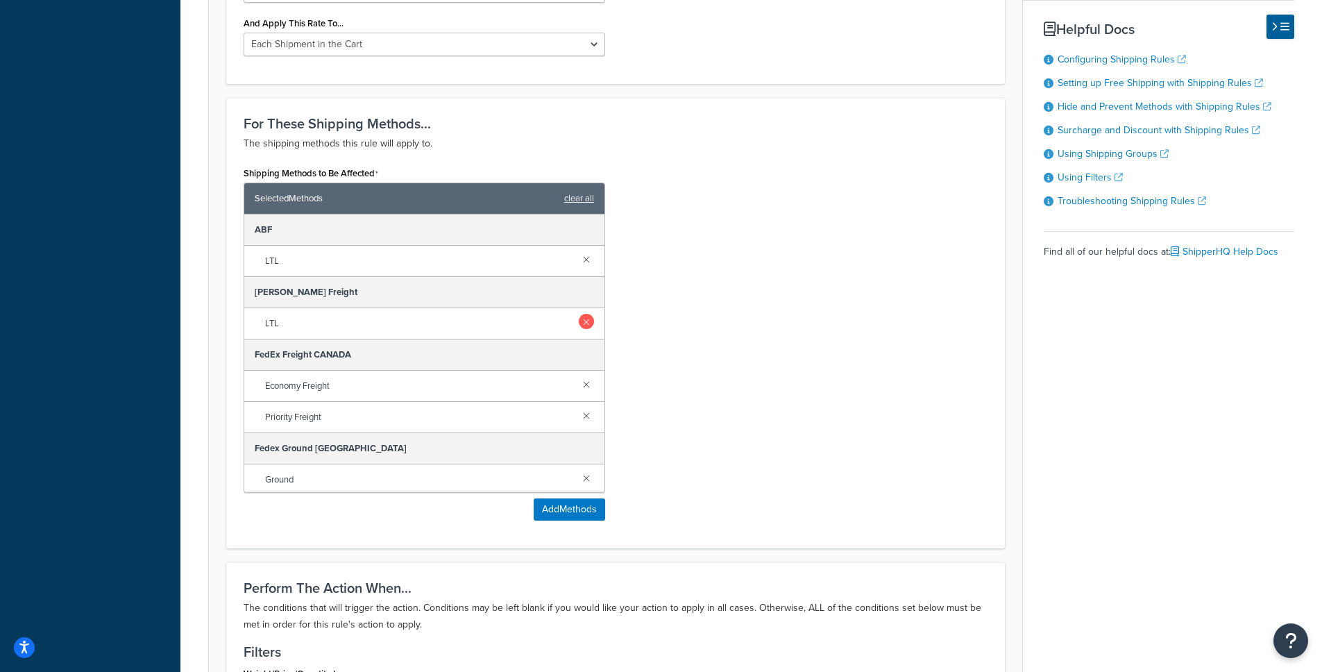
click at [580, 323] on link at bounding box center [586, 321] width 15 height 15
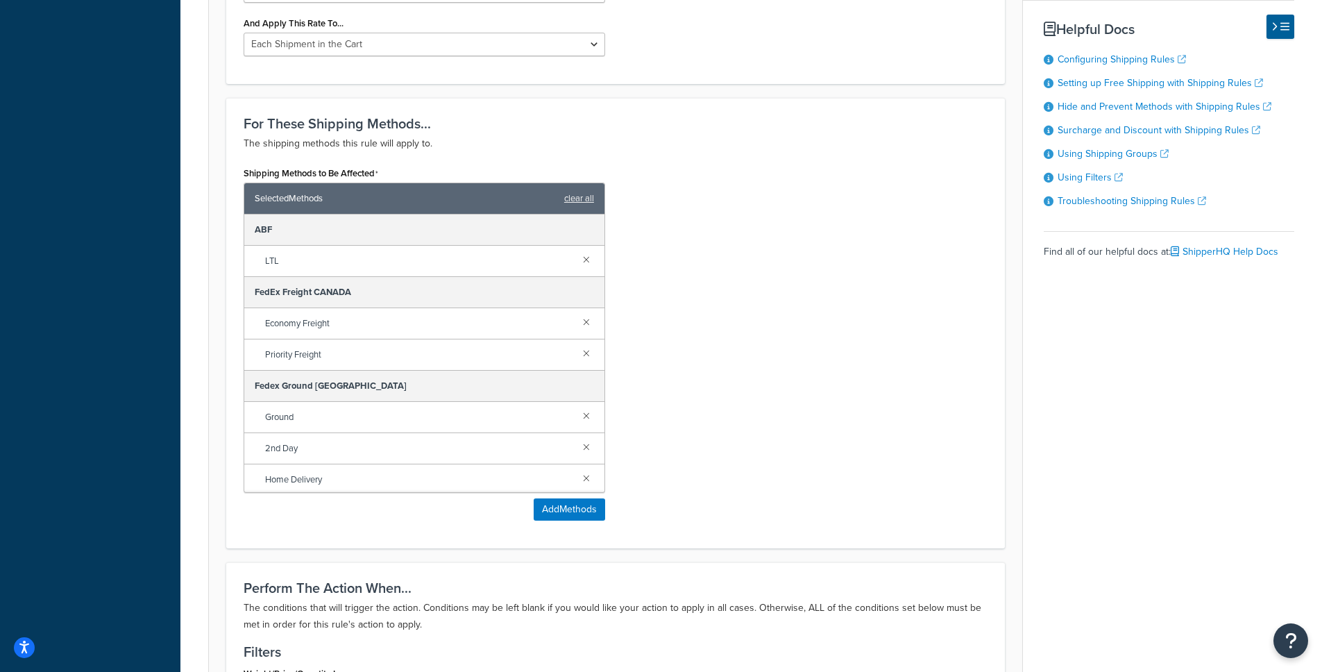
scroll to position [1181, 0]
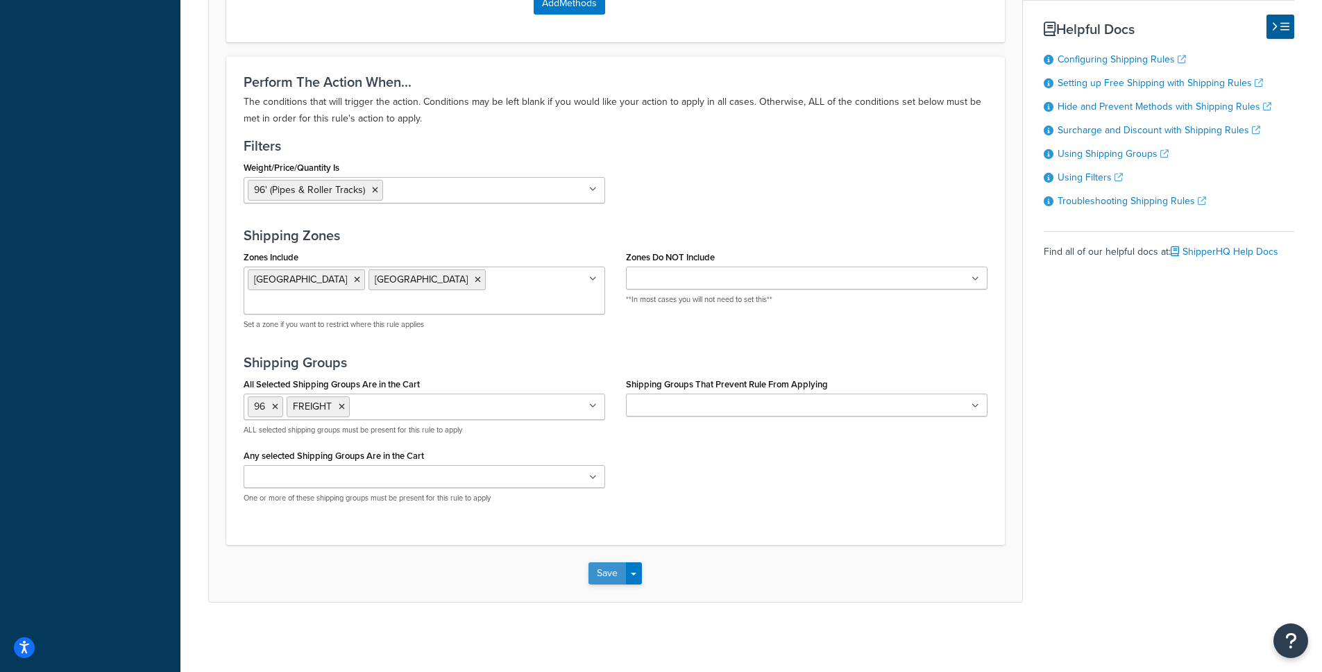
click at [605, 578] on button "Save" at bounding box center [607, 573] width 37 height 22
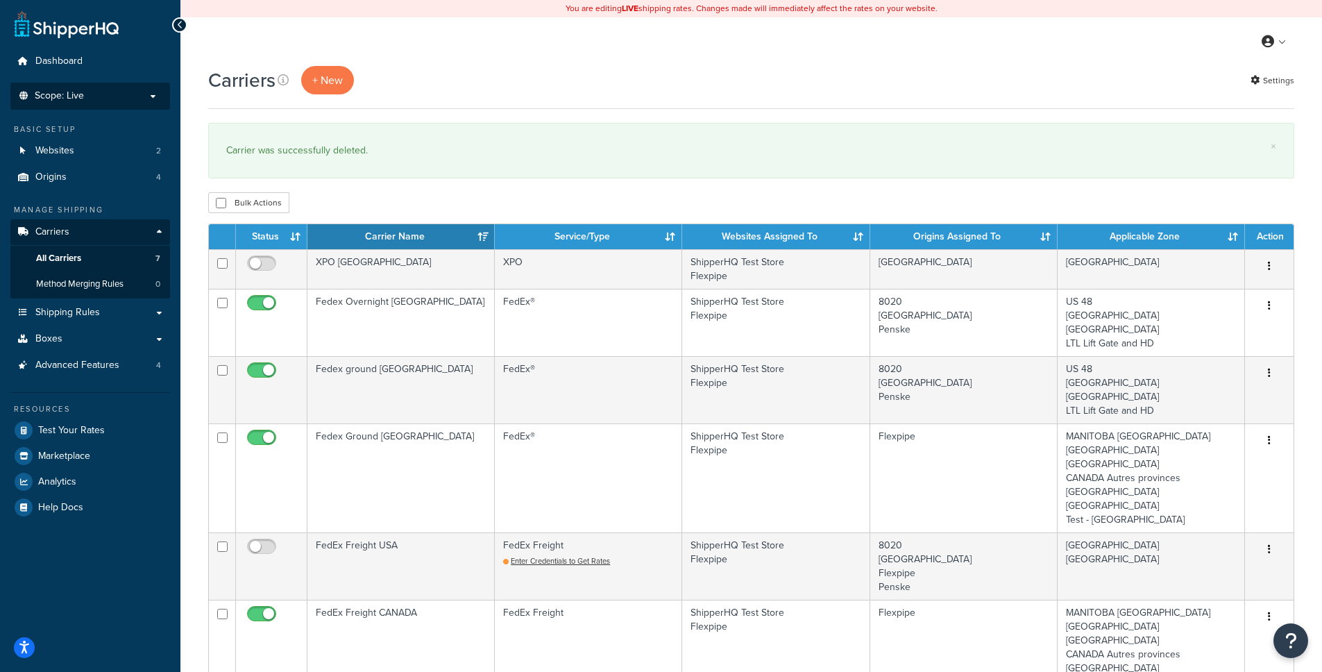
click at [132, 92] on p "Scope: Live" at bounding box center [90, 96] width 147 height 12
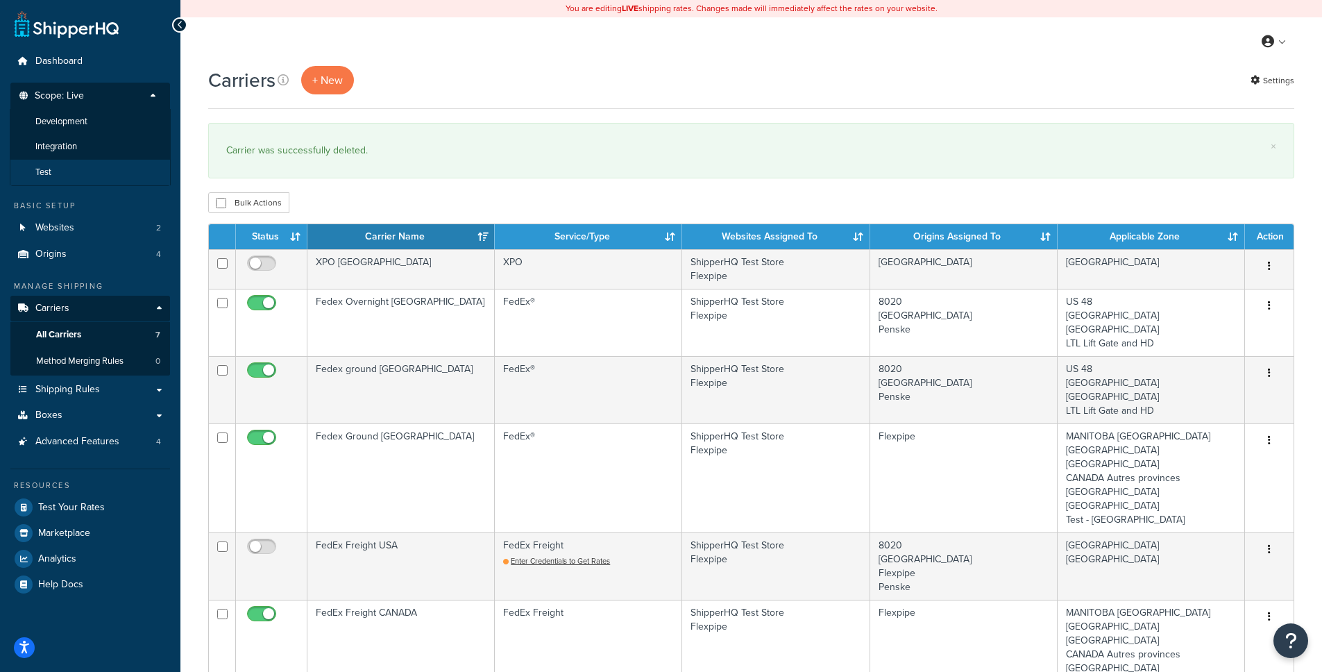
click at [91, 169] on li "Test" at bounding box center [90, 173] width 161 height 26
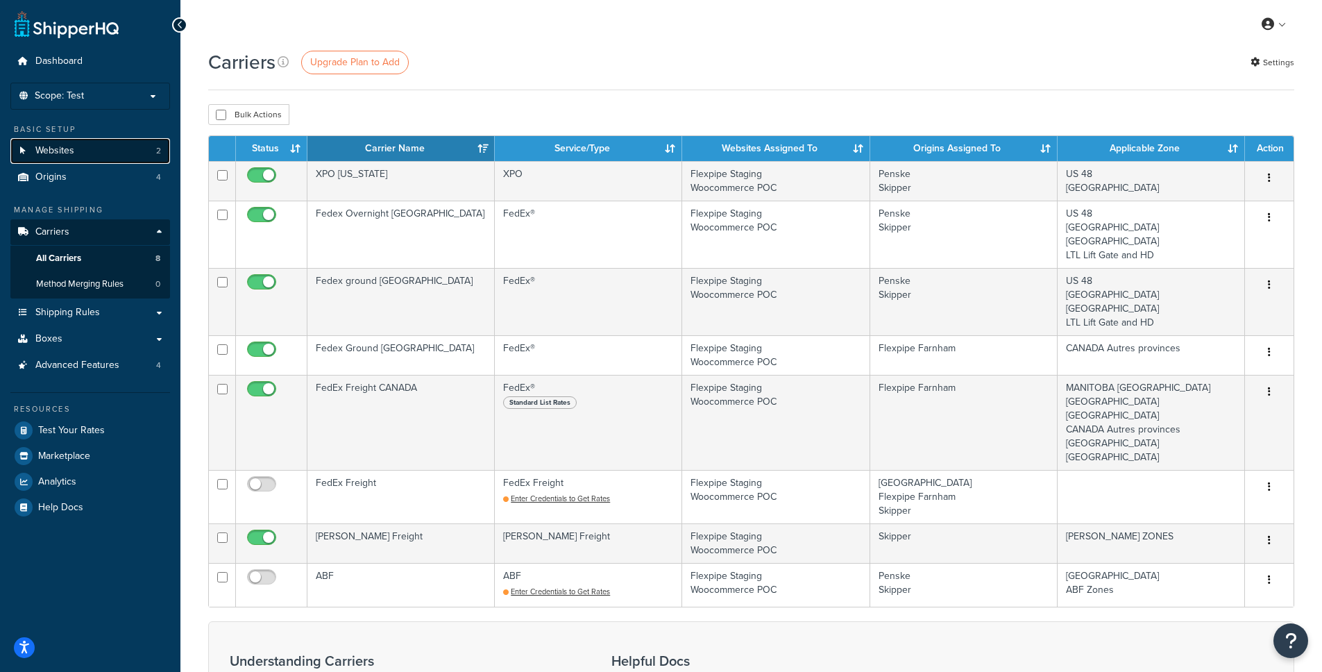
click at [85, 151] on link "Websites 2" at bounding box center [90, 151] width 160 height 26
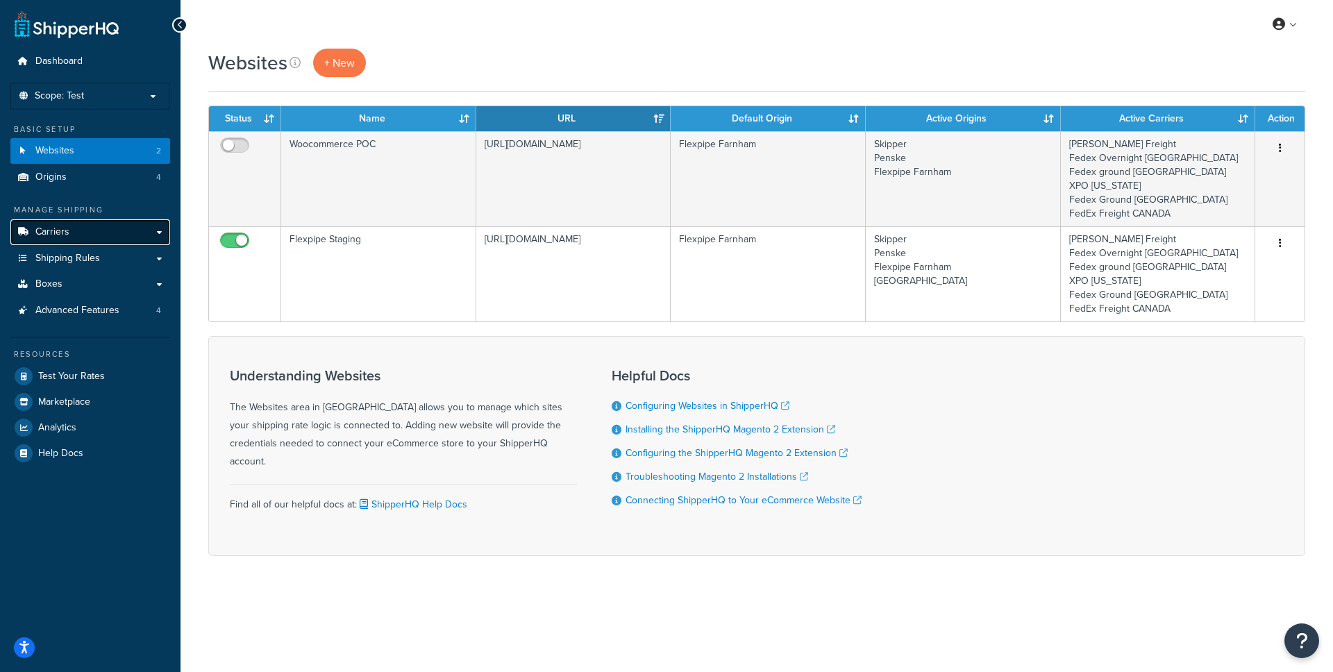
click at [109, 237] on link "Carriers" at bounding box center [90, 232] width 160 height 26
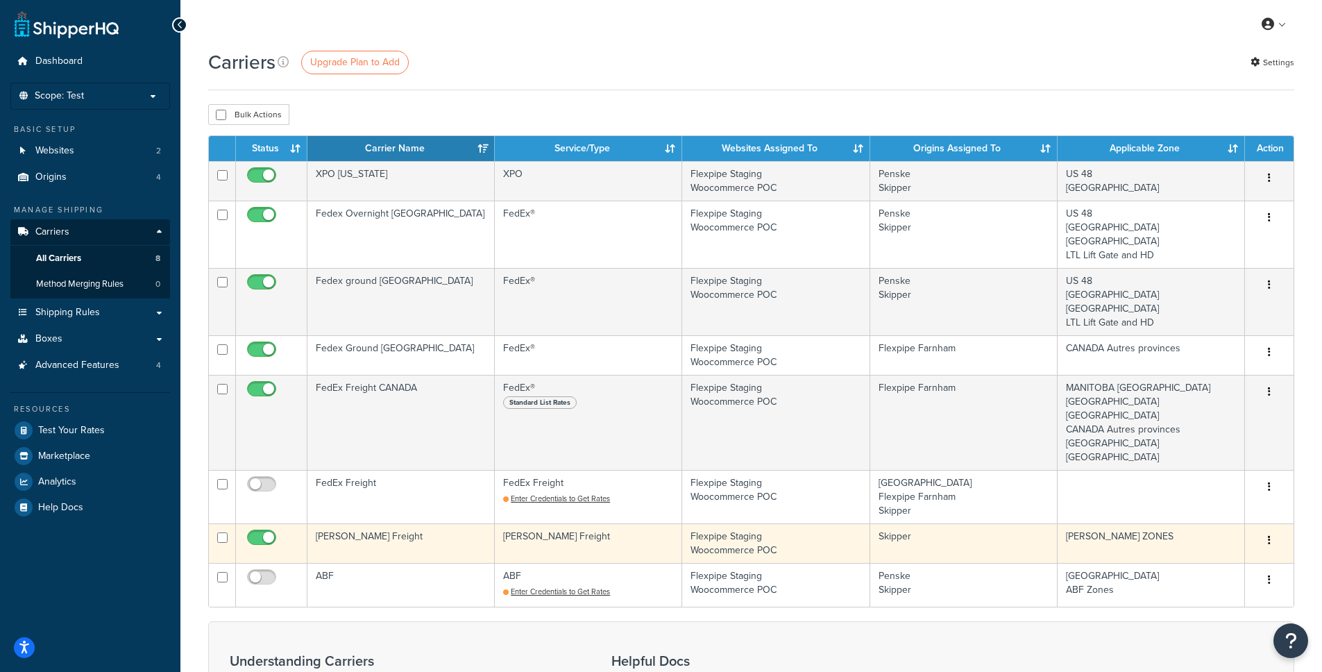
click at [1272, 540] on button "button" at bounding box center [1269, 541] width 19 height 22
click at [1226, 598] on link "Delete" at bounding box center [1214, 596] width 110 height 28
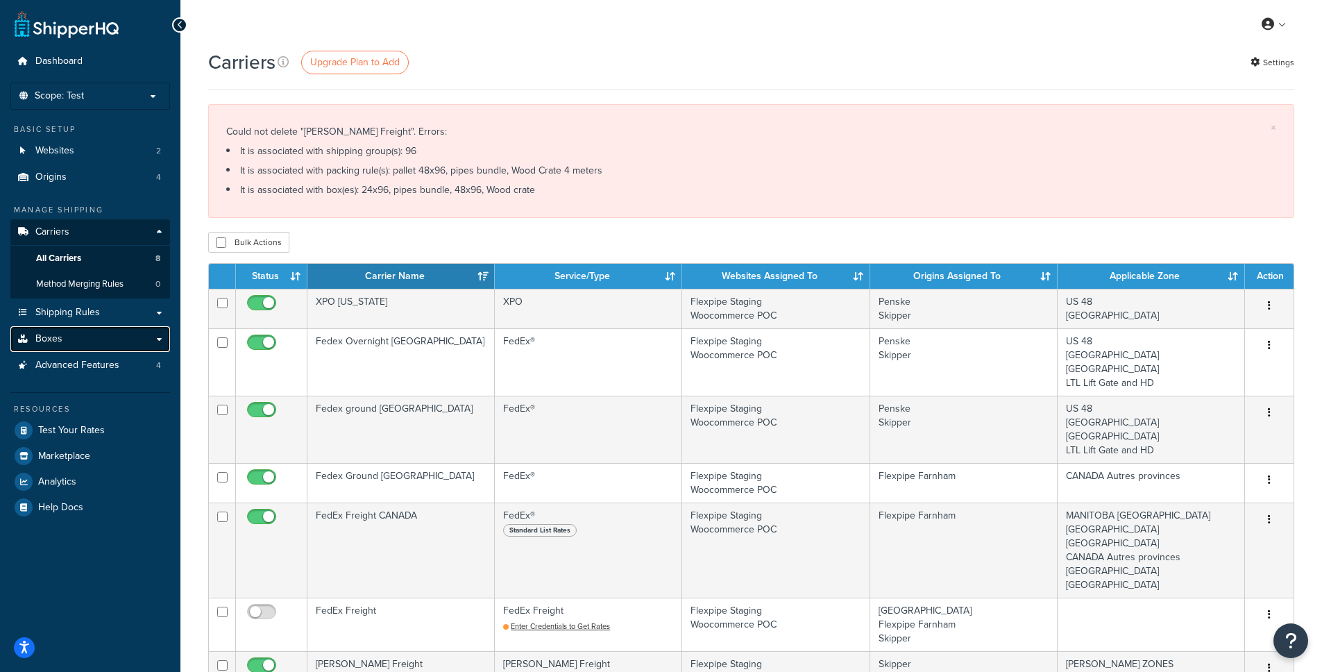
click at [91, 337] on link "Boxes" at bounding box center [90, 339] width 160 height 26
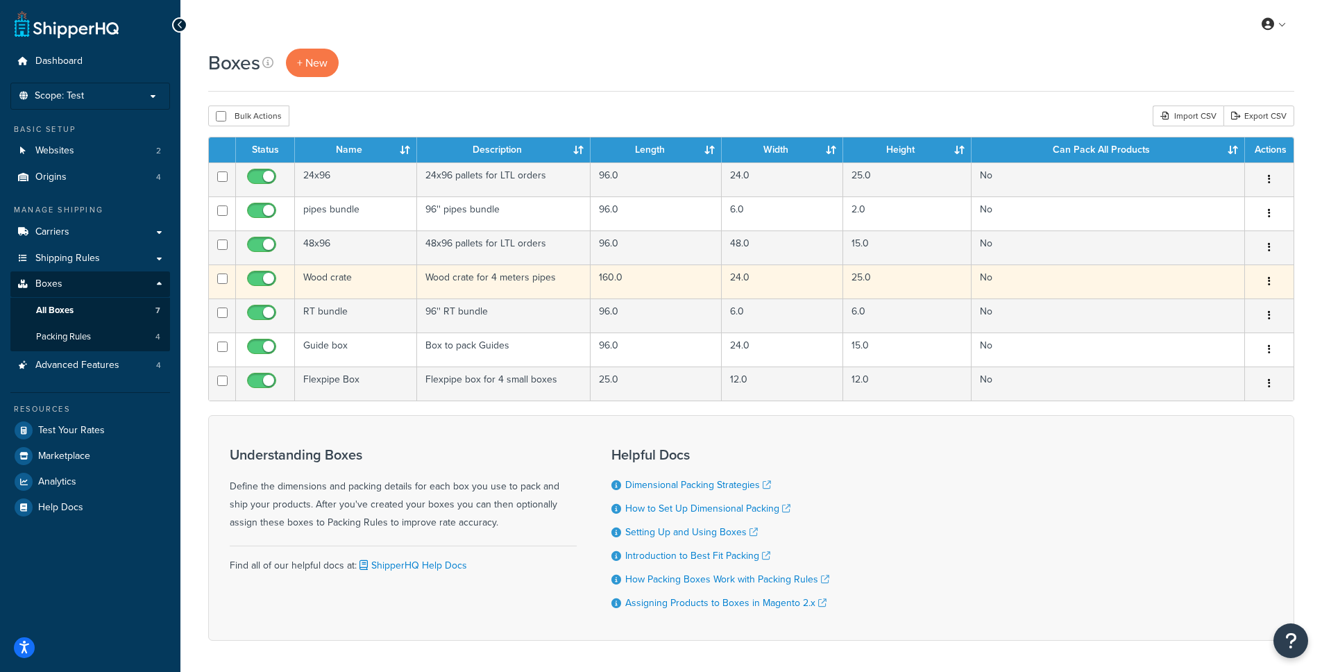
click at [528, 285] on td "Wood crate for 4 meters pipes" at bounding box center [504, 281] width 174 height 34
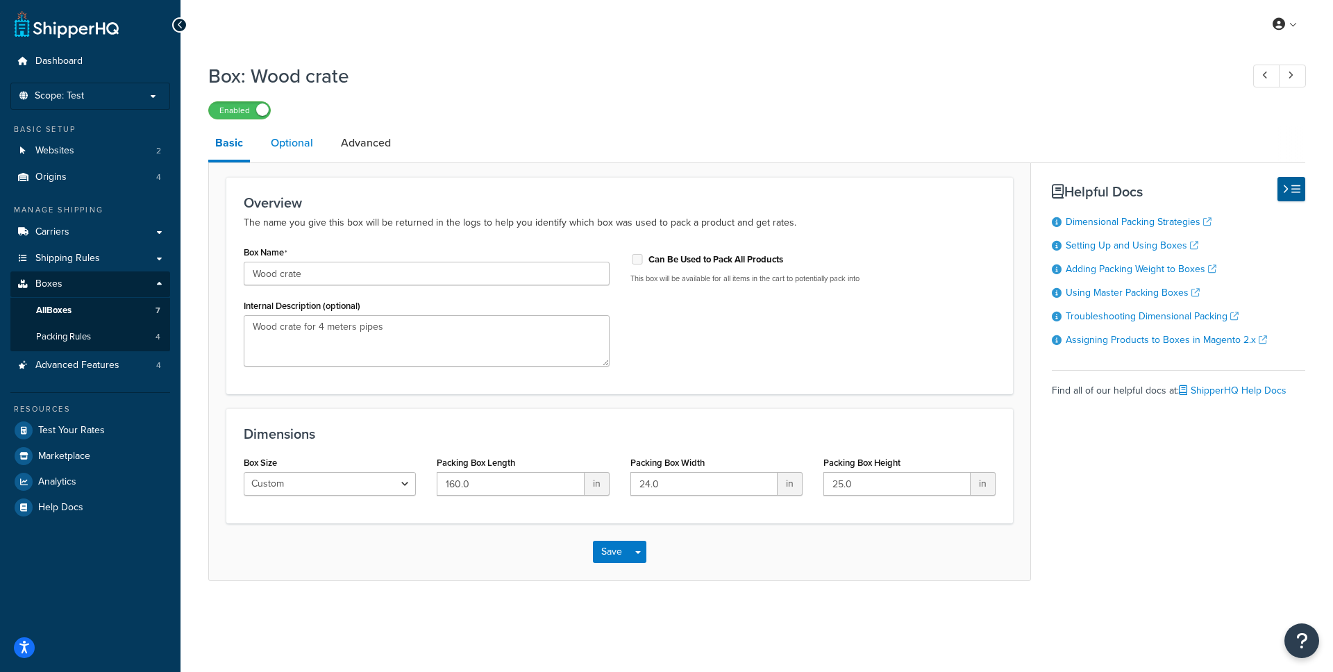
click at [297, 149] on link "Optional" at bounding box center [292, 142] width 56 height 33
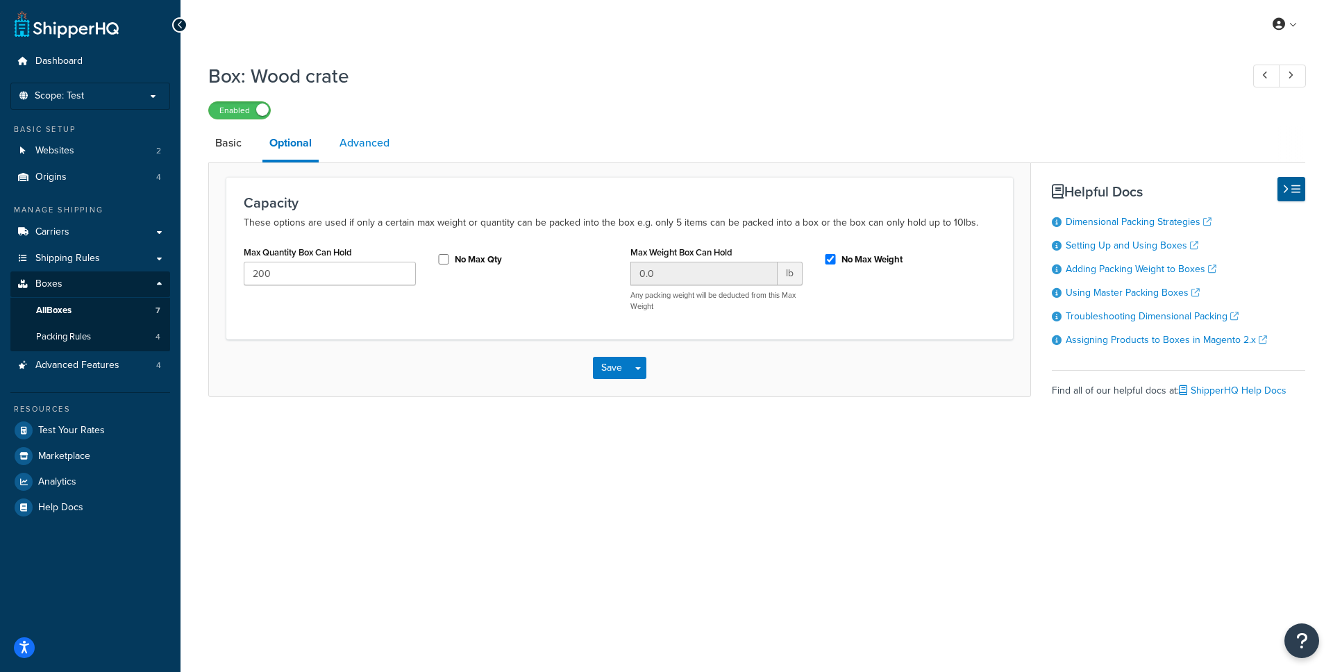
click at [360, 144] on link "Advanced" at bounding box center [364, 142] width 64 height 33
select select "100"
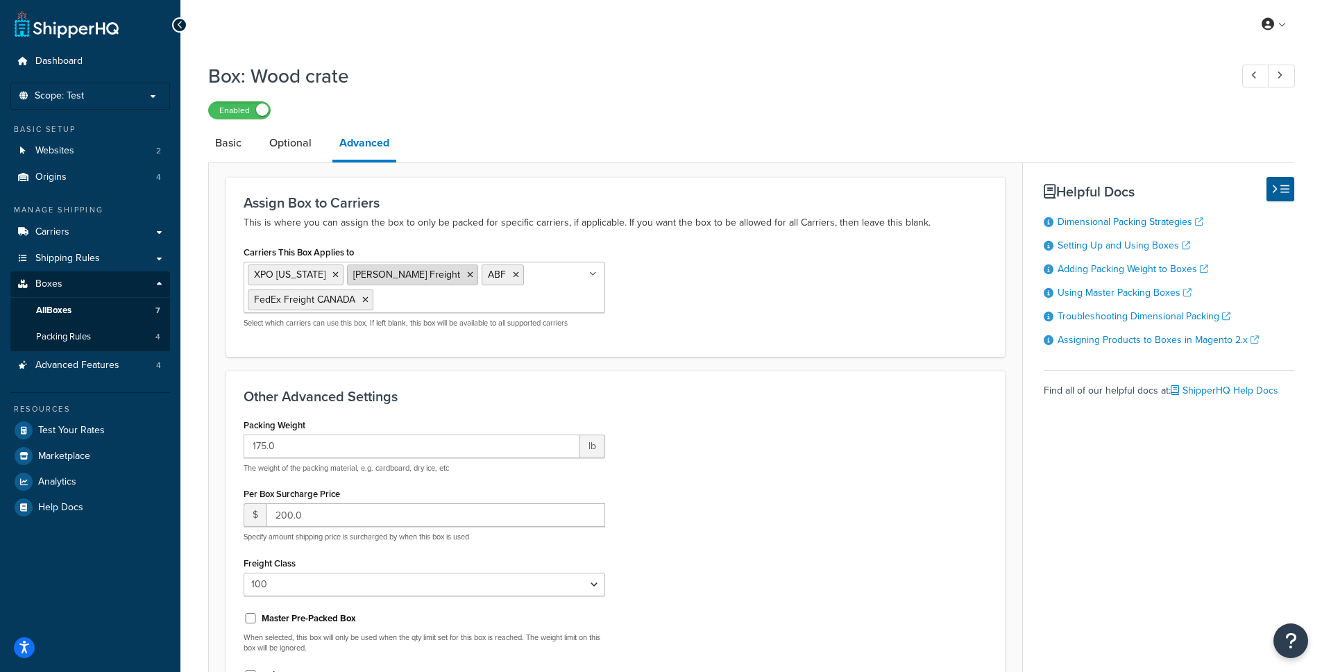
click at [467, 274] on icon at bounding box center [470, 275] width 6 height 8
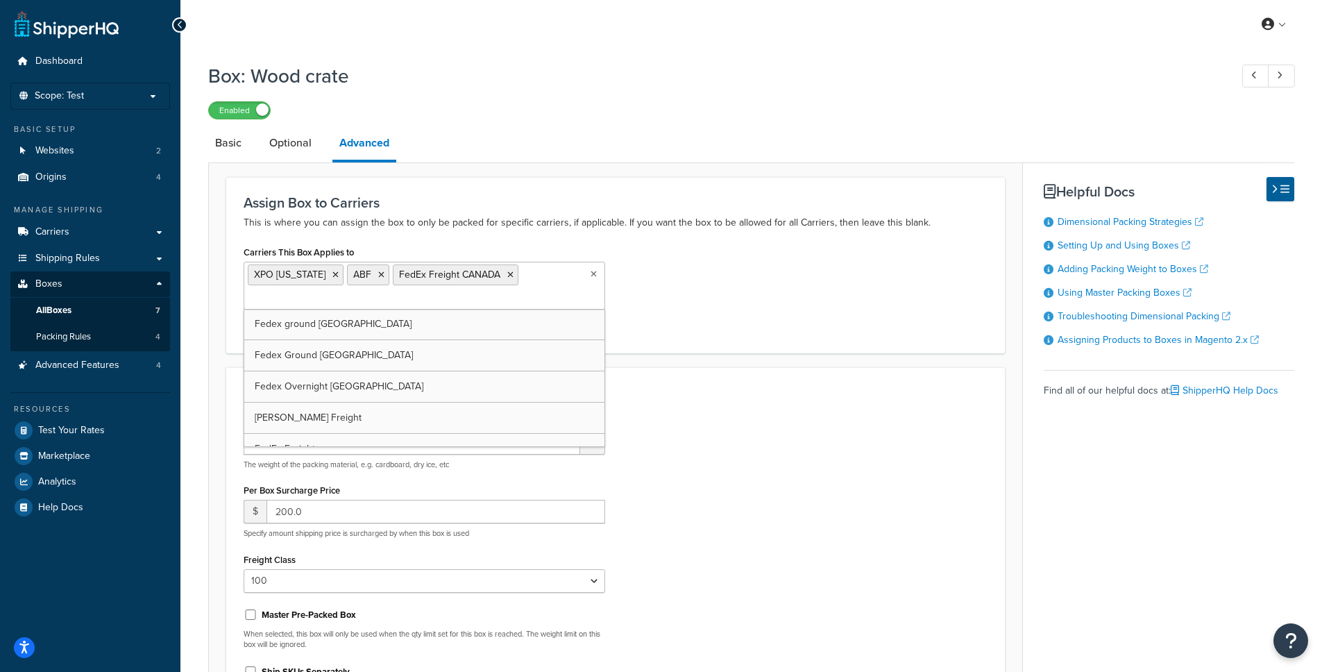
scroll to position [180, 0]
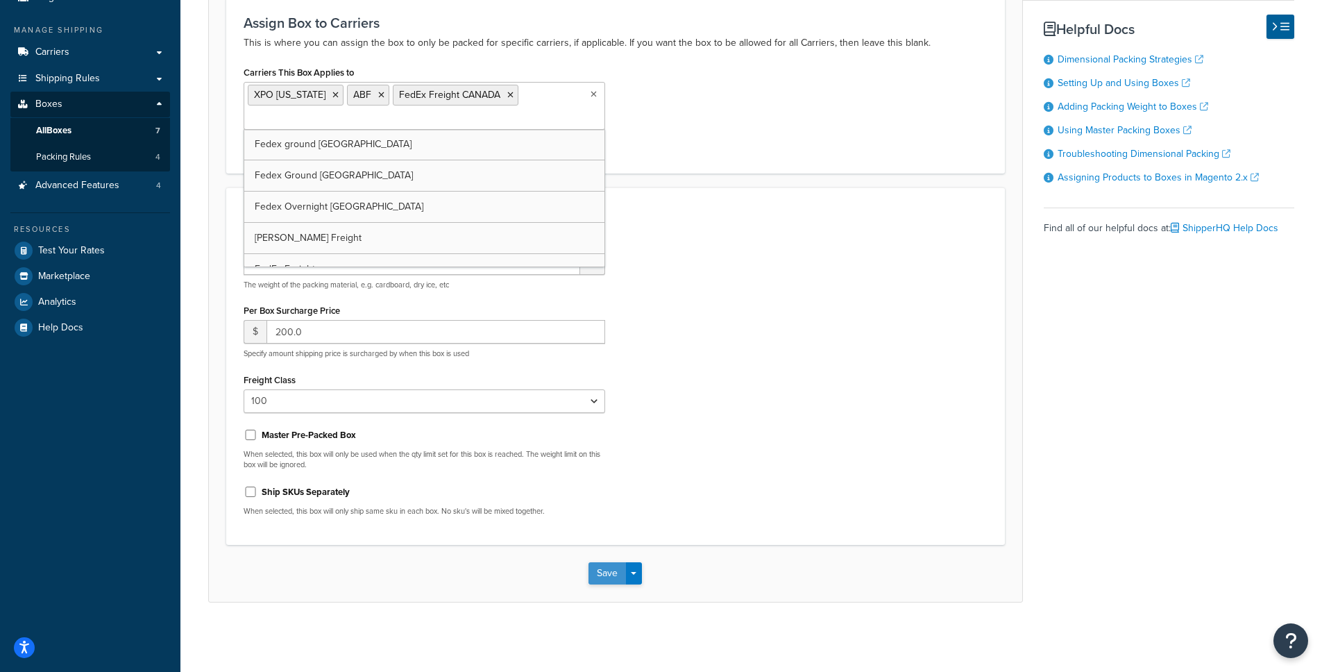
click at [609, 564] on button "Save" at bounding box center [607, 573] width 37 height 22
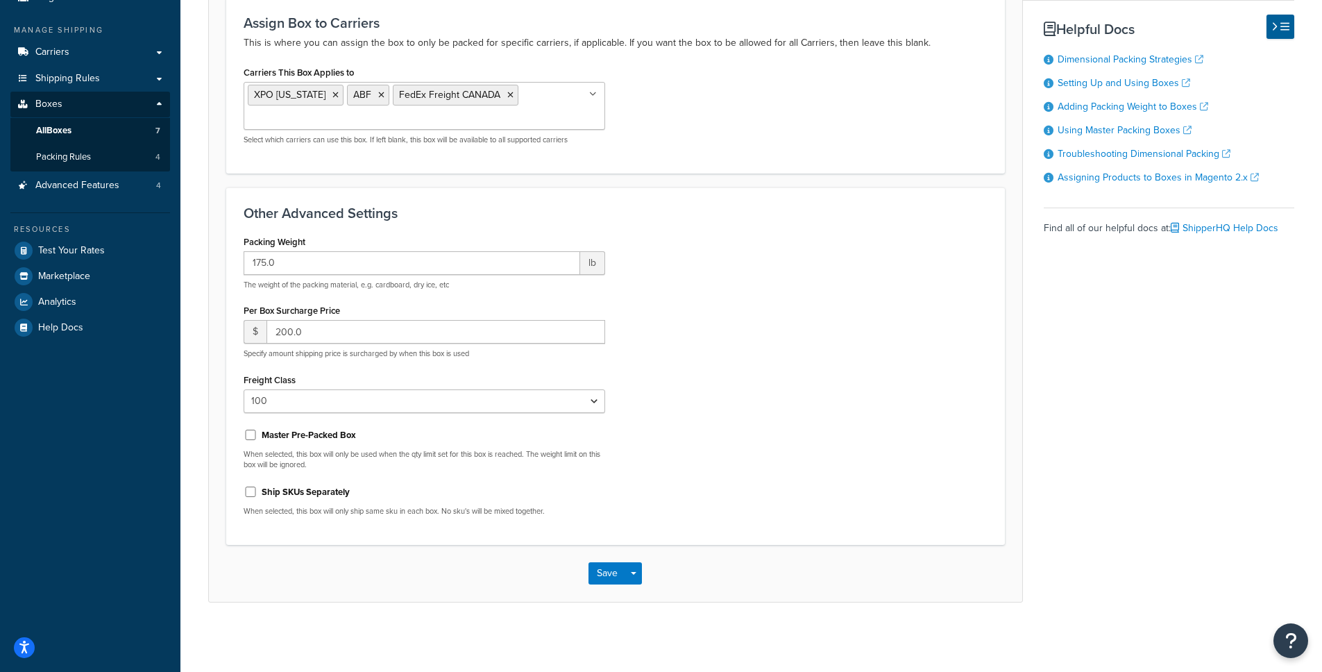
scroll to position [0, 0]
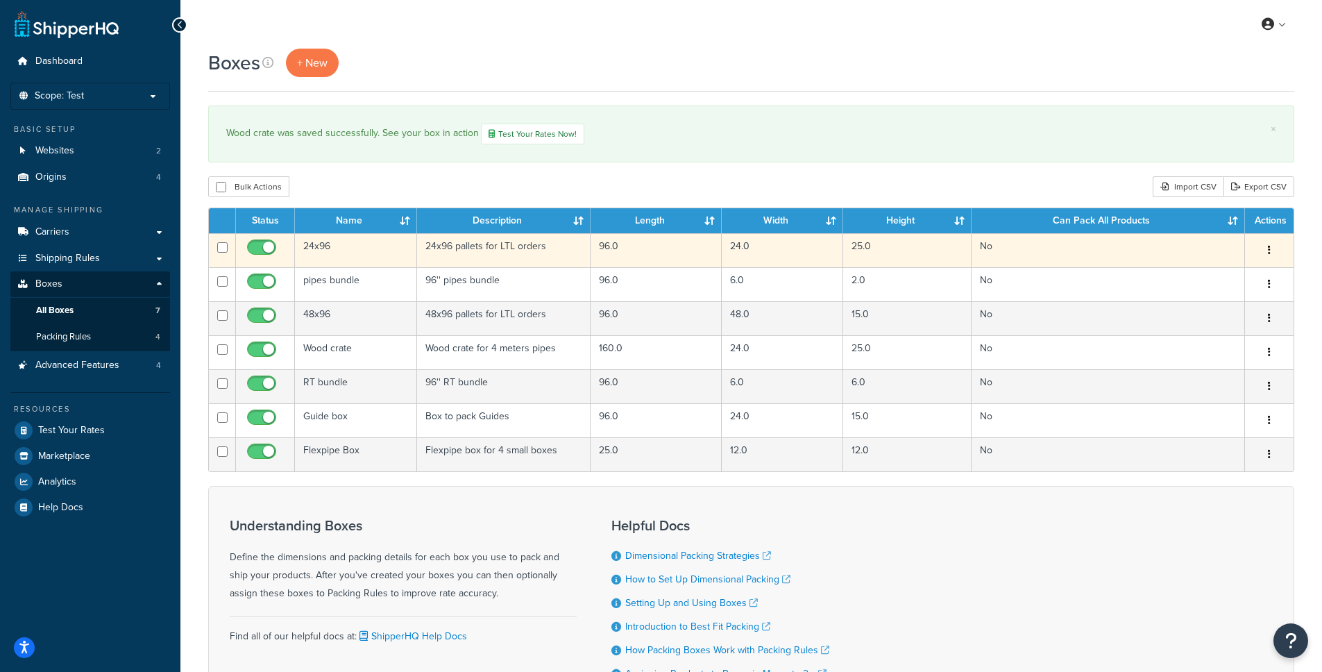
click at [378, 242] on td "24x96" at bounding box center [356, 250] width 122 height 34
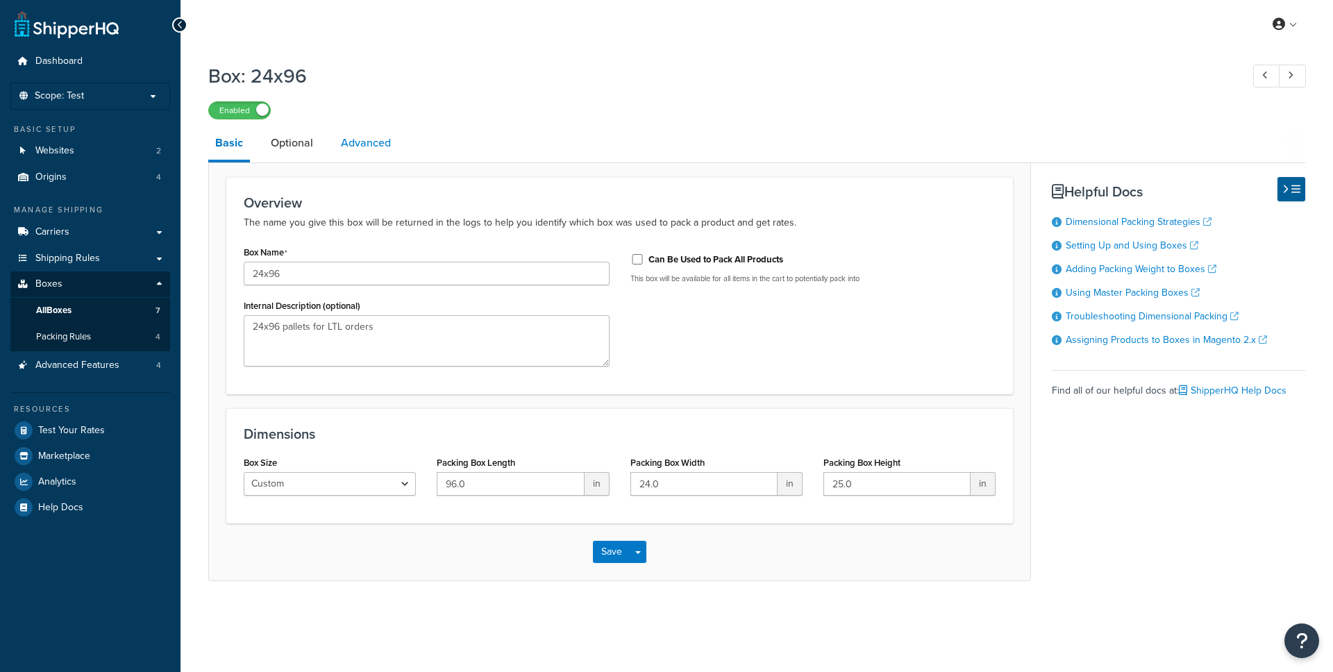
click at [351, 140] on link "Advanced" at bounding box center [366, 142] width 64 height 33
select select "100"
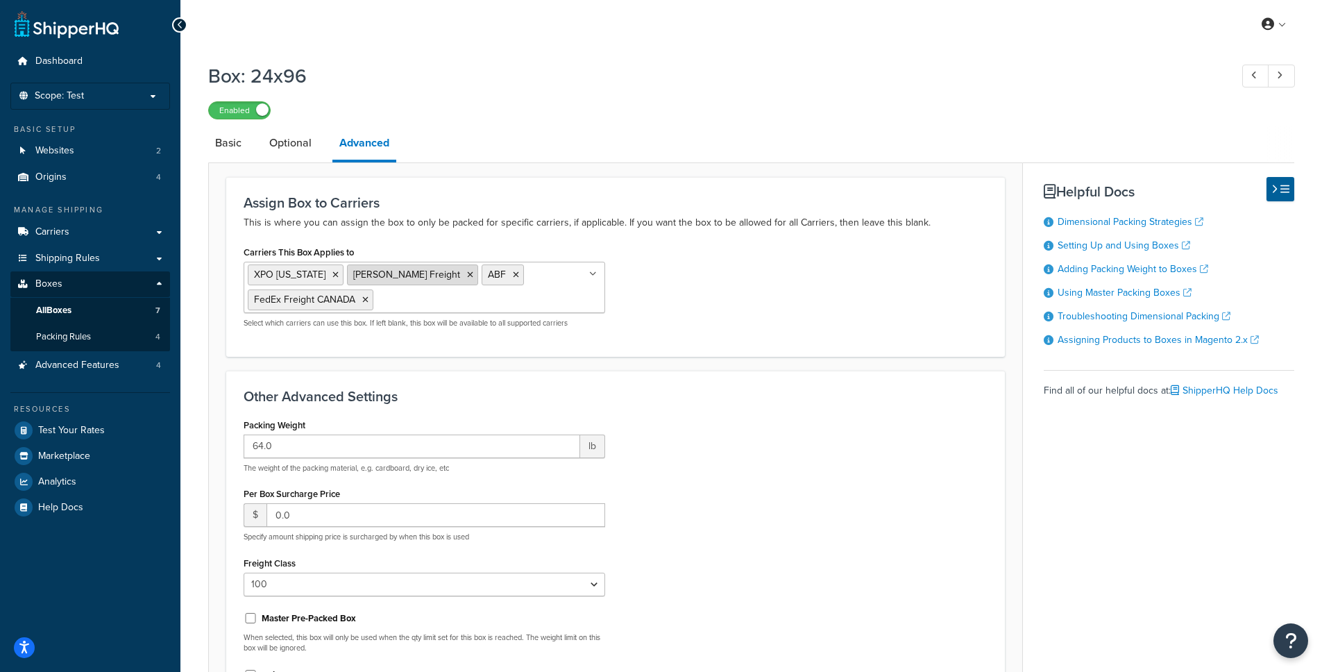
click at [467, 273] on icon at bounding box center [470, 275] width 6 height 8
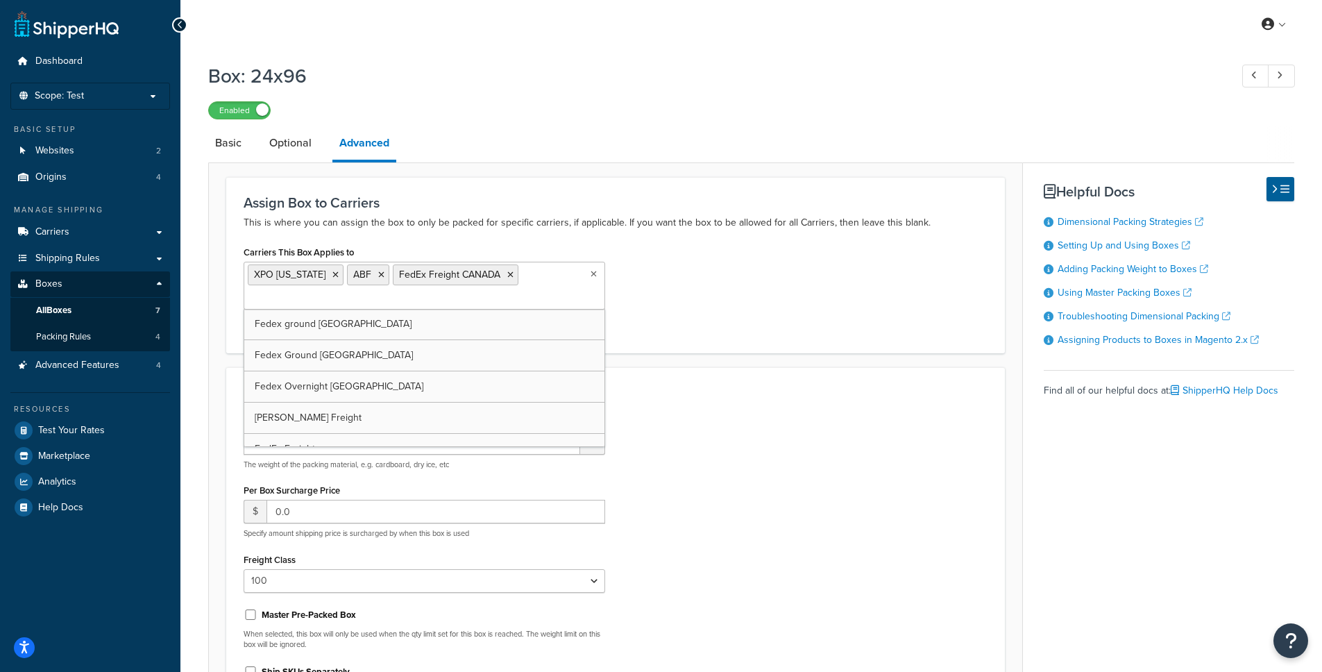
scroll to position [180, 0]
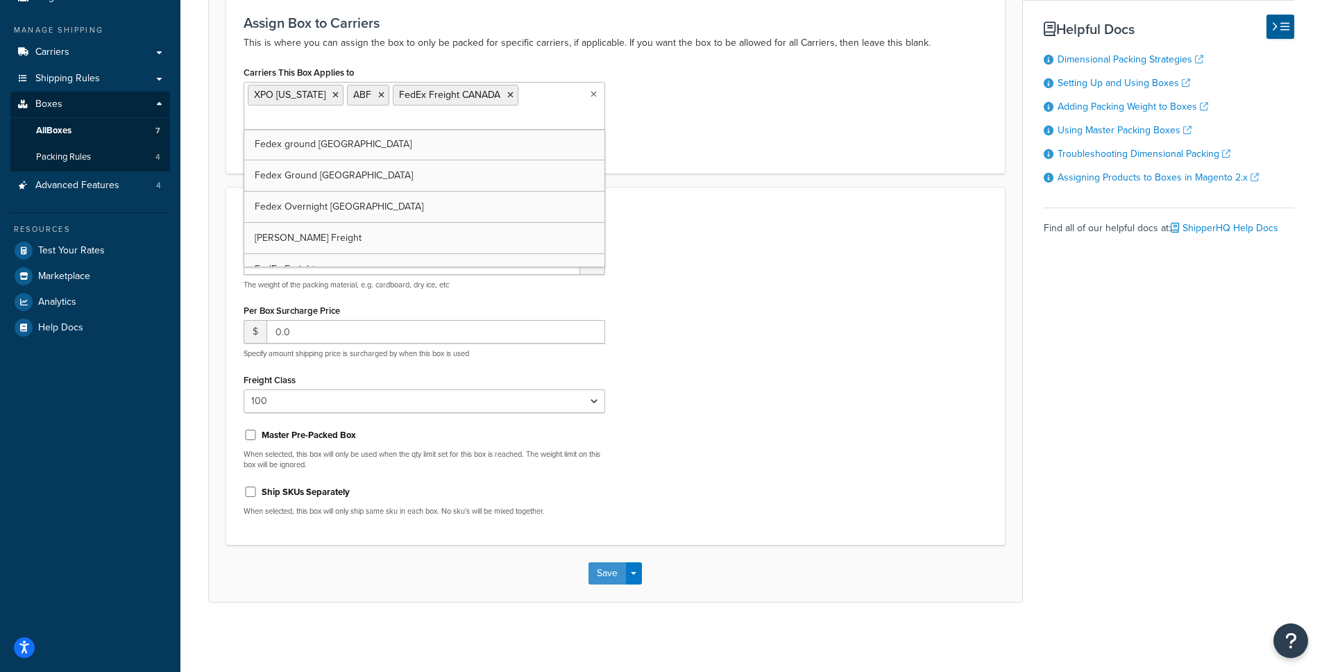
click at [616, 571] on button "Save" at bounding box center [607, 573] width 37 height 22
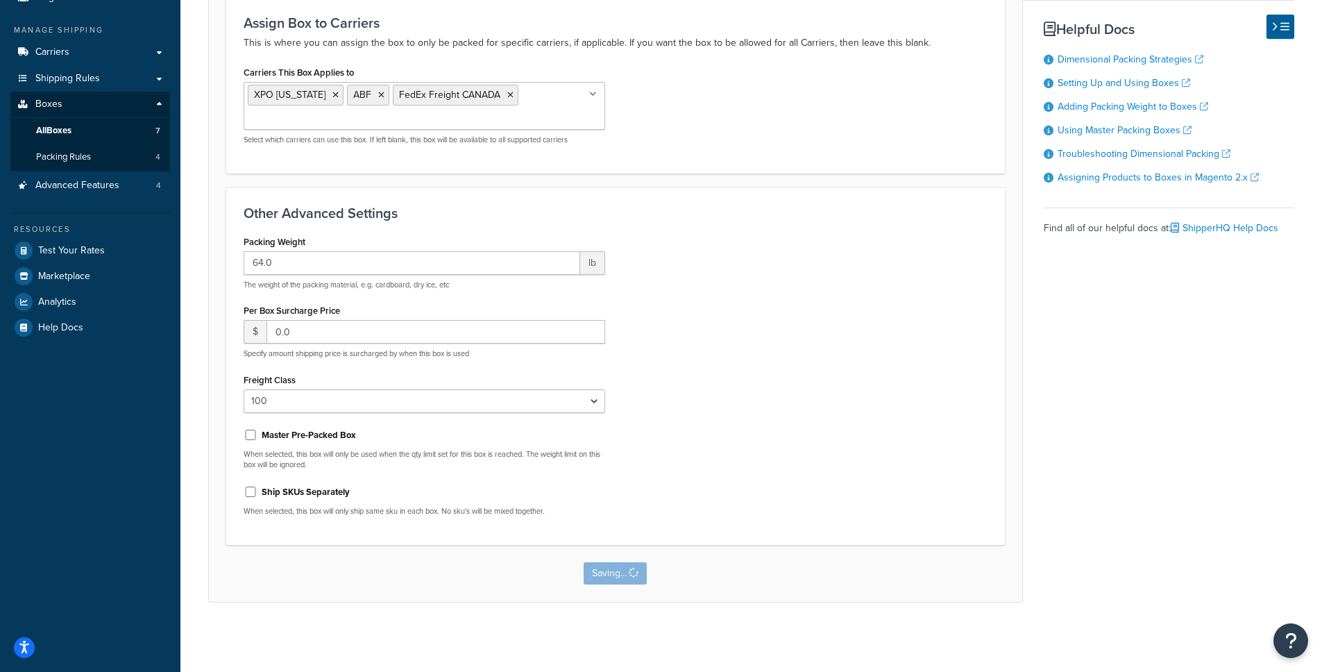
scroll to position [0, 0]
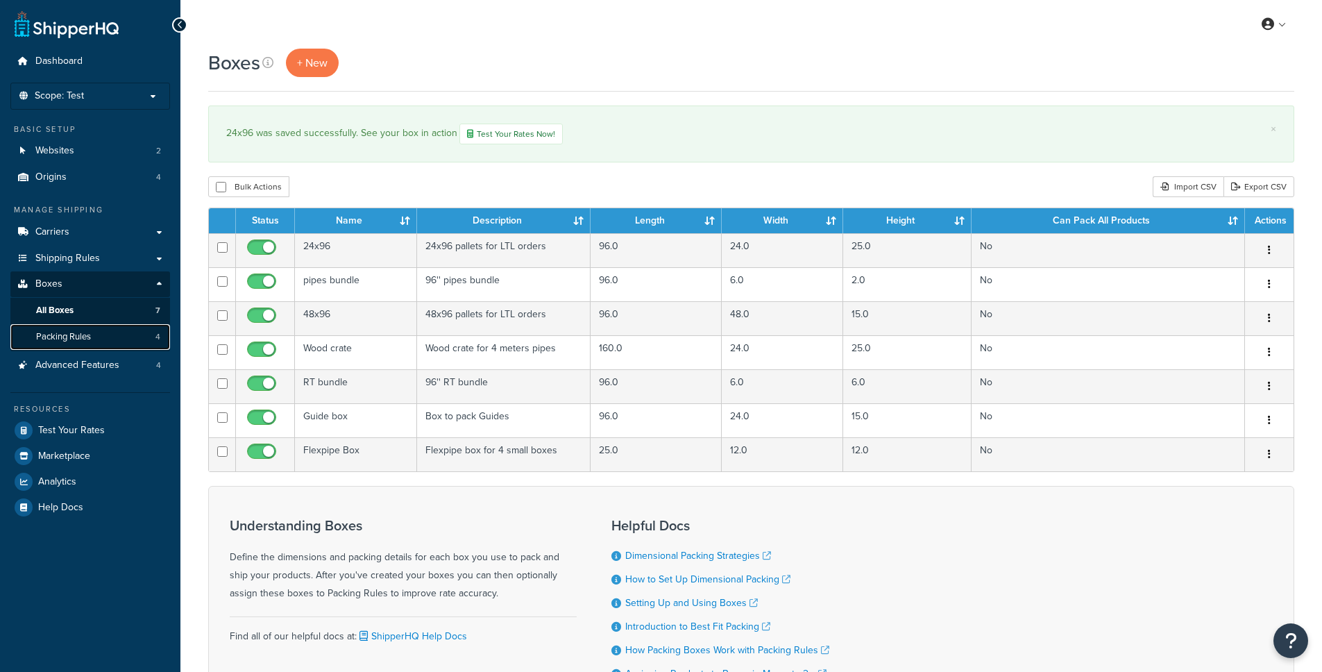
click at [81, 337] on span "Packing Rules" at bounding box center [63, 337] width 55 height 12
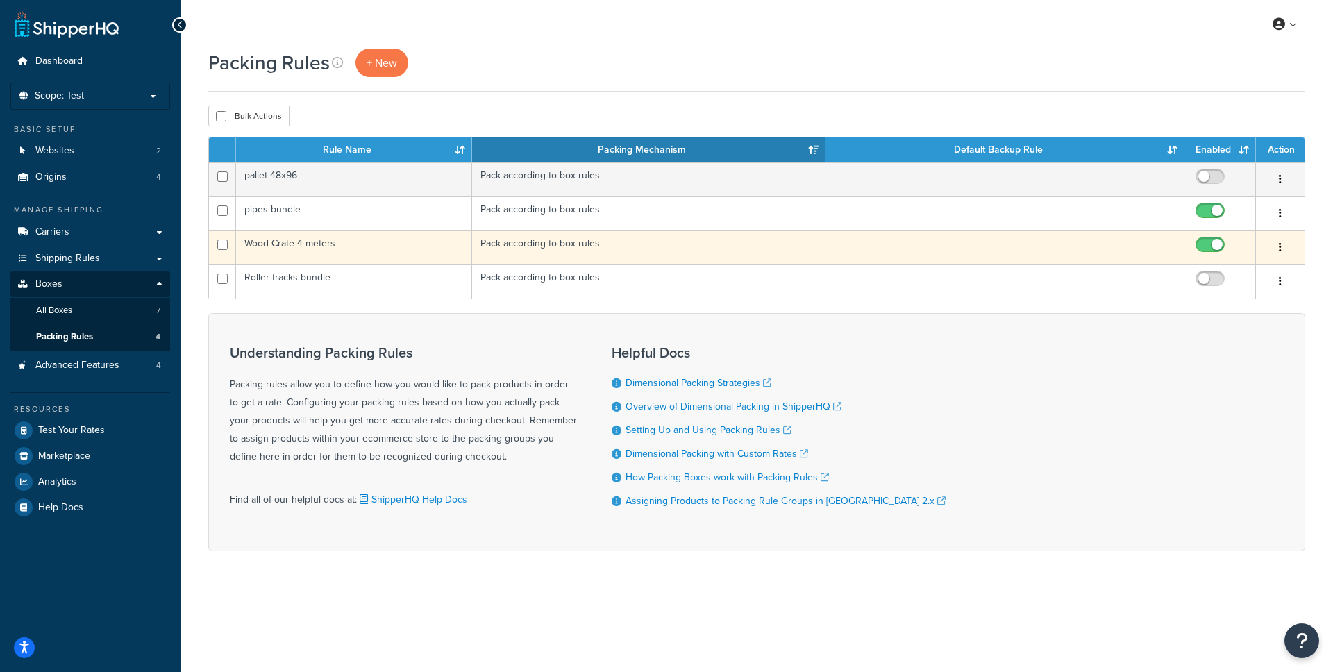
click at [389, 239] on td "Wood Crate 4 meters" at bounding box center [354, 247] width 236 height 34
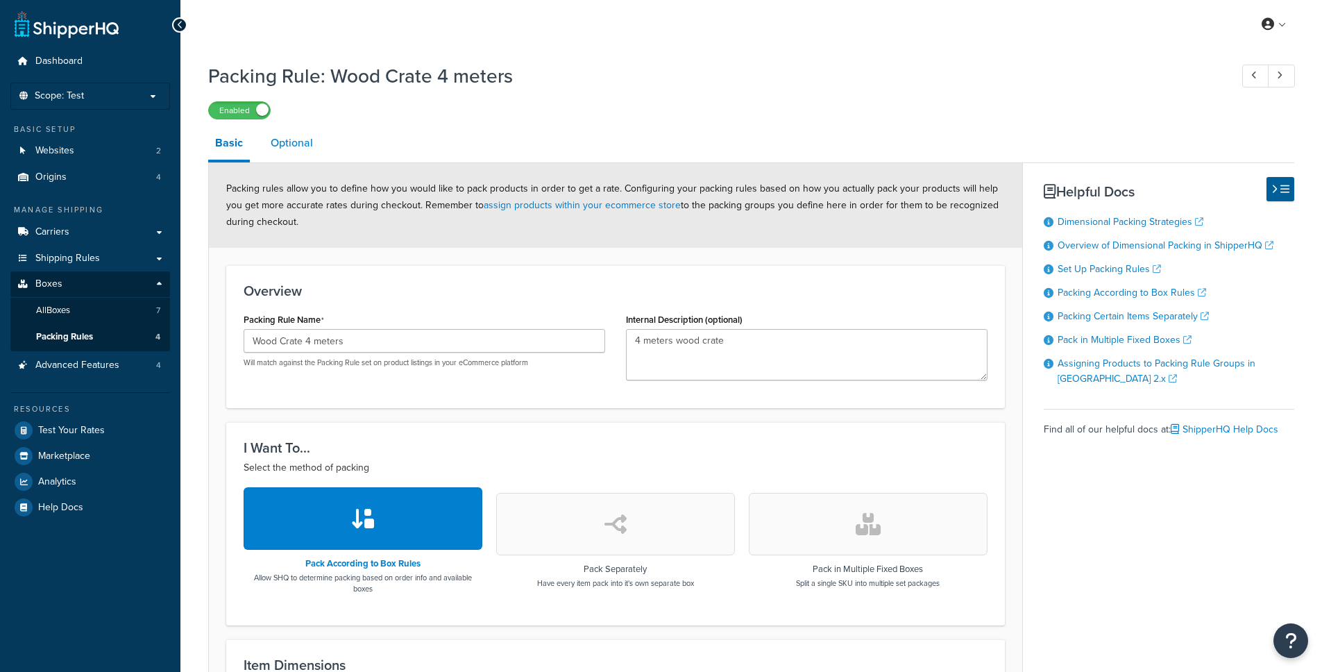
click at [301, 159] on link "Optional" at bounding box center [292, 142] width 56 height 33
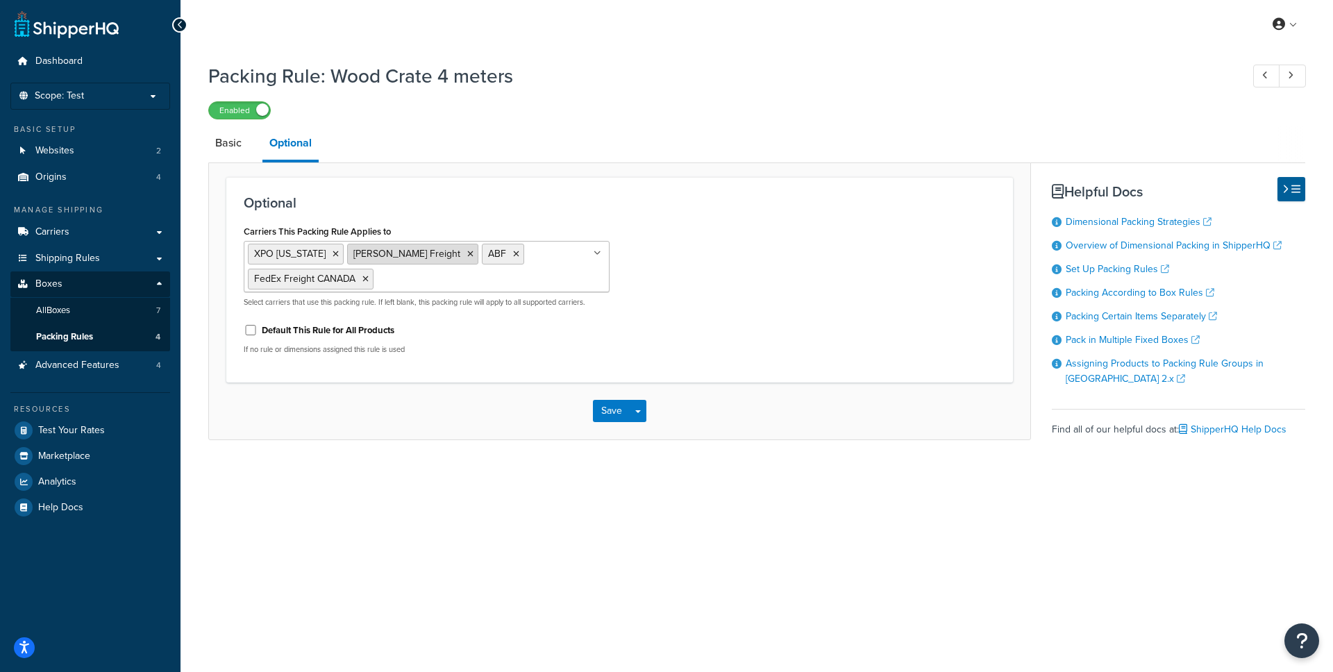
click at [403, 254] on li "[PERSON_NAME] Freight" at bounding box center [412, 254] width 131 height 21
click at [411, 253] on li "[PERSON_NAME] Freight" at bounding box center [412, 254] width 131 height 21
click at [467, 251] on icon at bounding box center [470, 254] width 6 height 8
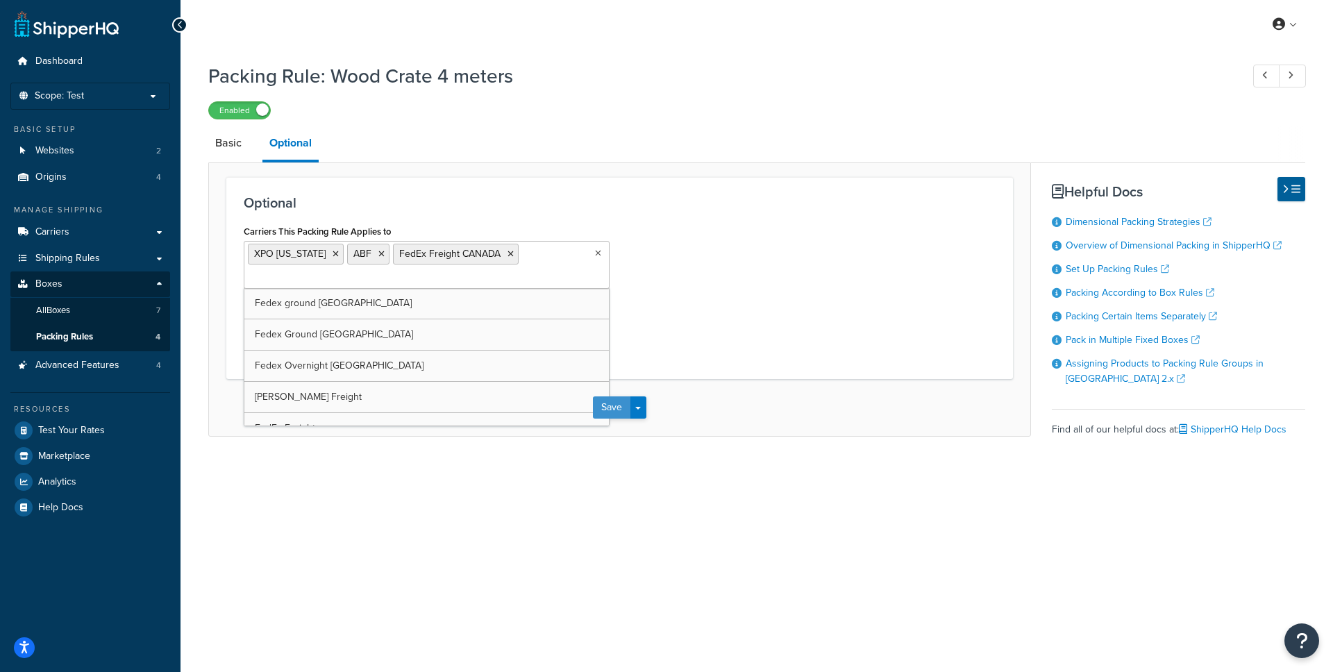
click at [626, 411] on button "Save" at bounding box center [611, 407] width 37 height 22
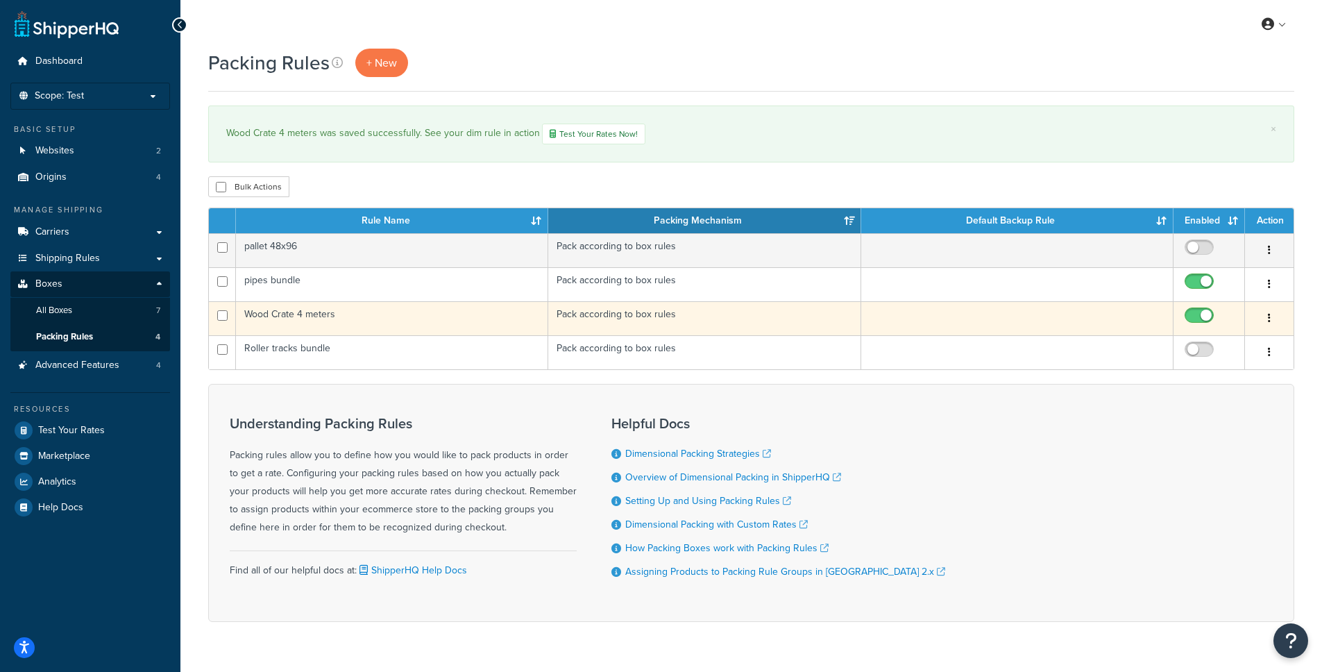
click at [389, 313] on td "Wood Crate 4 meters" at bounding box center [392, 318] width 312 height 34
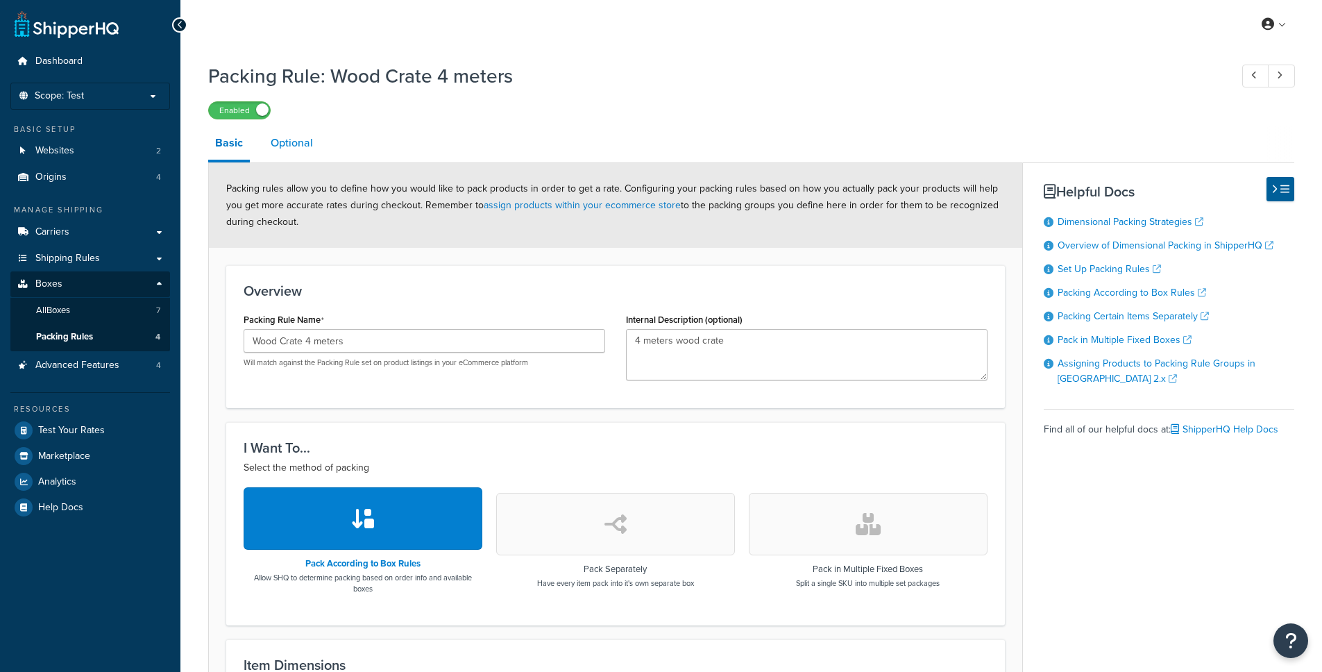
click at [294, 152] on link "Optional" at bounding box center [292, 142] width 56 height 33
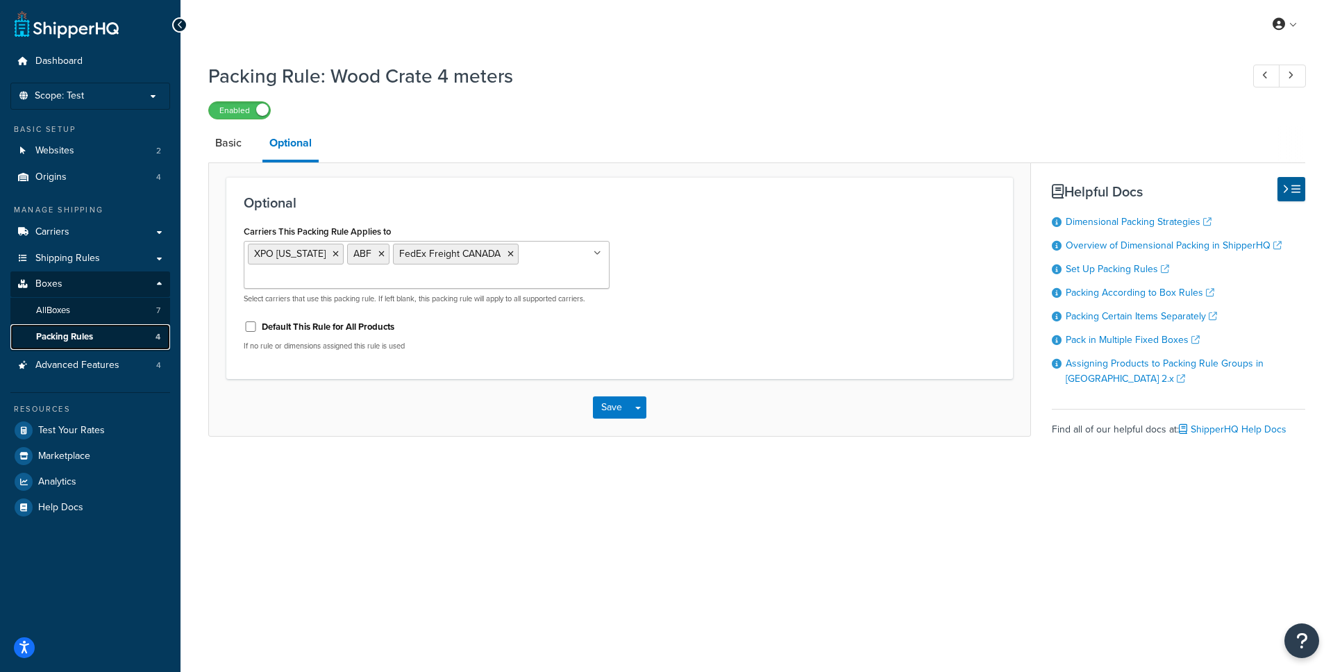
click at [100, 336] on link "Packing Rules 4" at bounding box center [90, 337] width 160 height 26
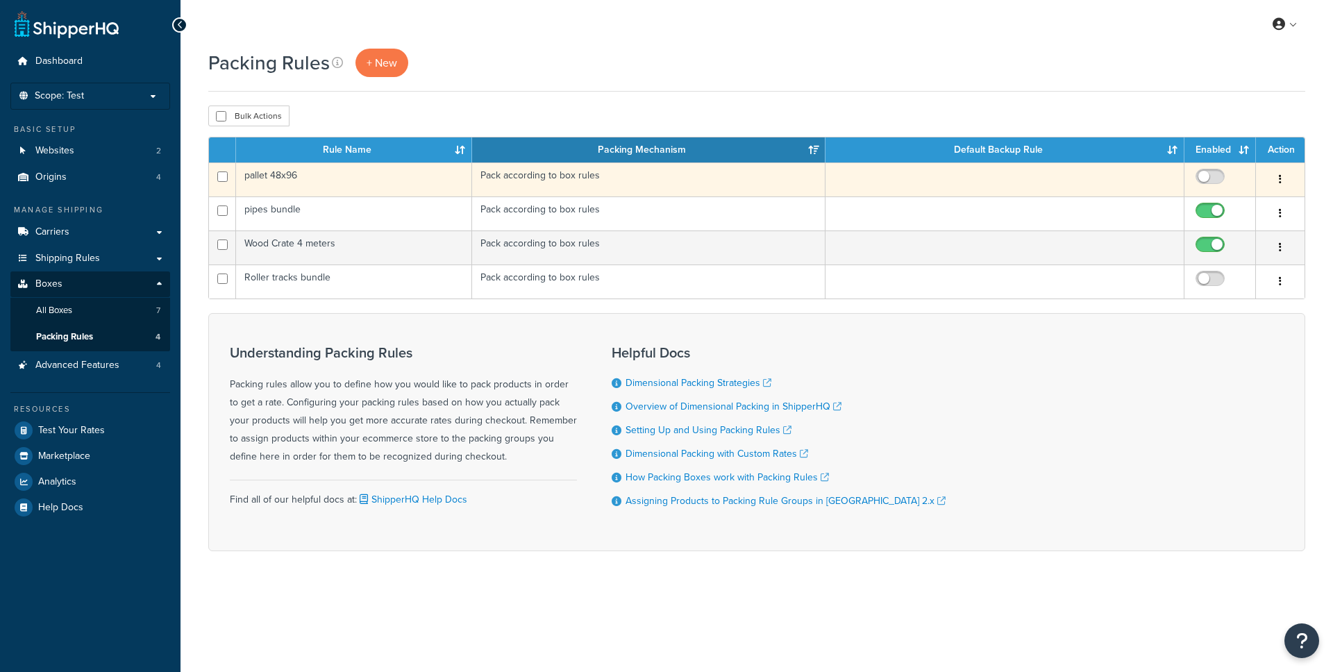
click at [320, 185] on td "pallet 48x96" at bounding box center [354, 179] width 236 height 34
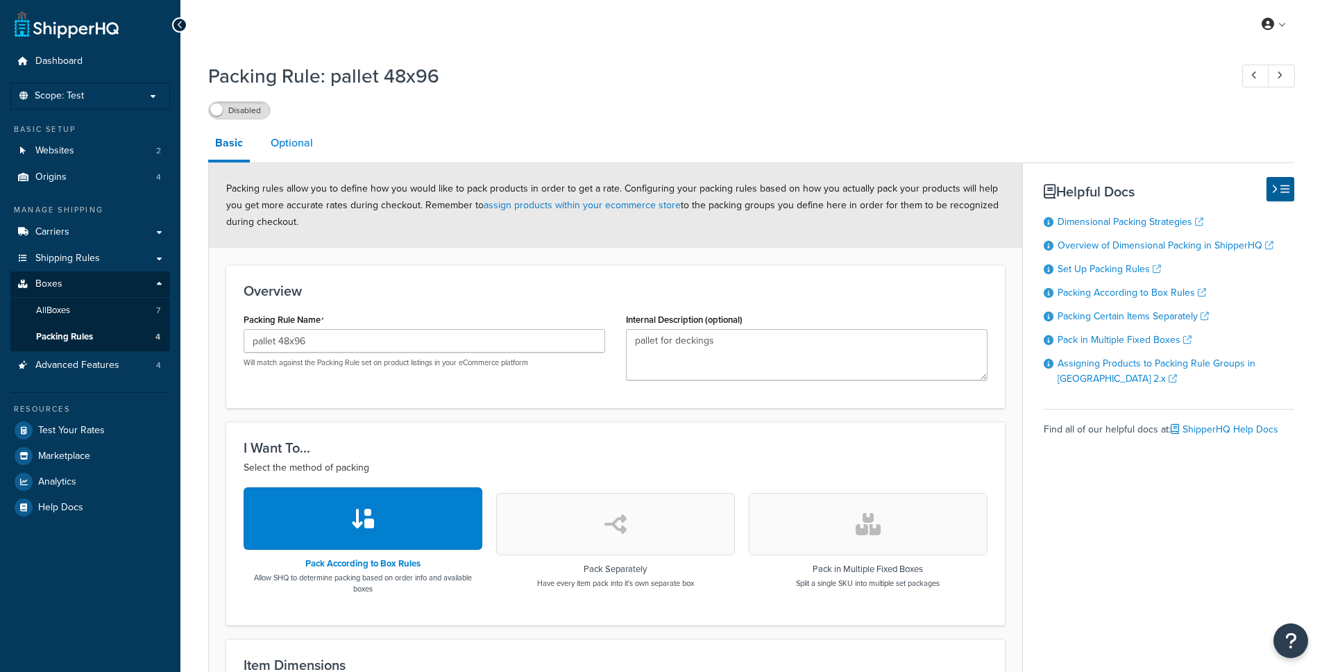
click at [289, 151] on link "Optional" at bounding box center [292, 142] width 56 height 33
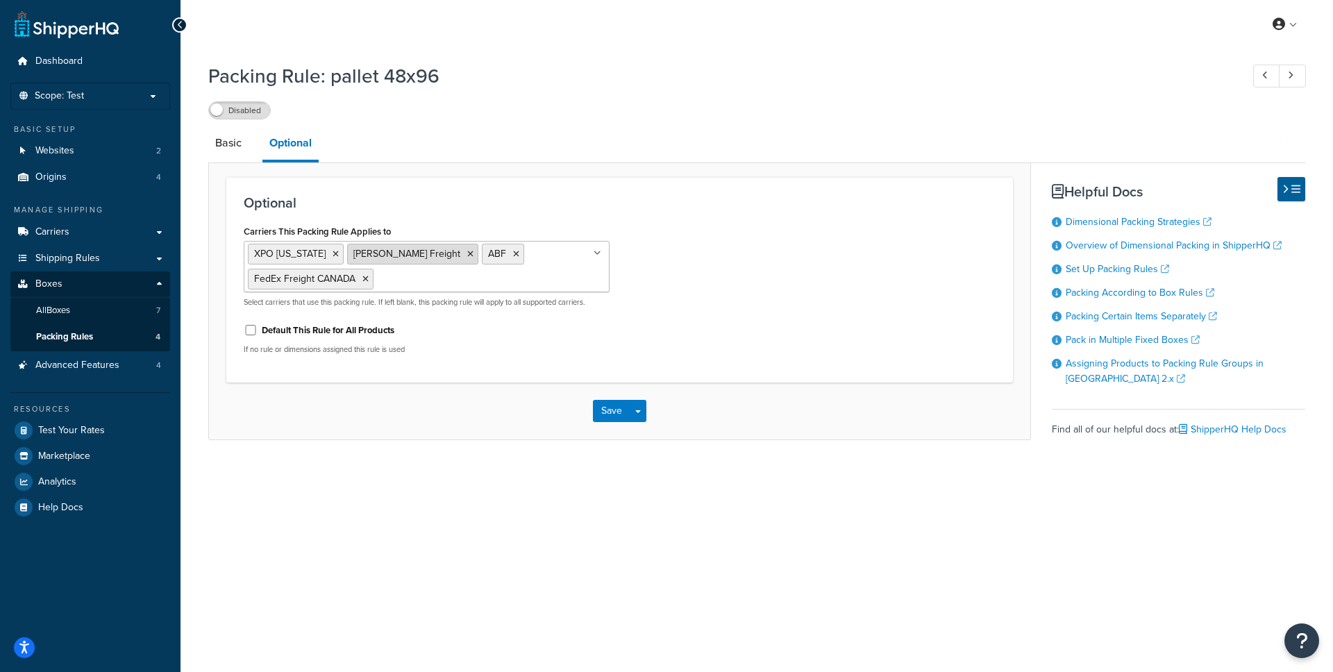
click at [467, 251] on icon at bounding box center [470, 254] width 6 height 8
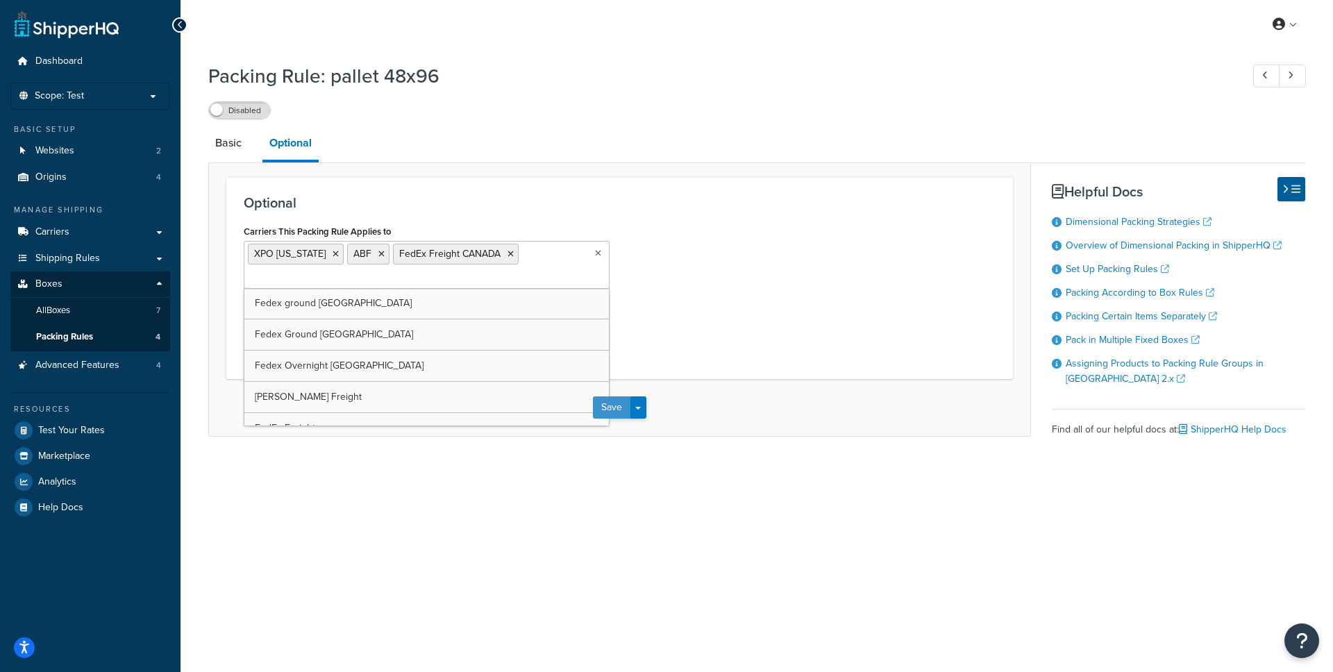
click at [617, 412] on button "Save" at bounding box center [611, 407] width 37 height 22
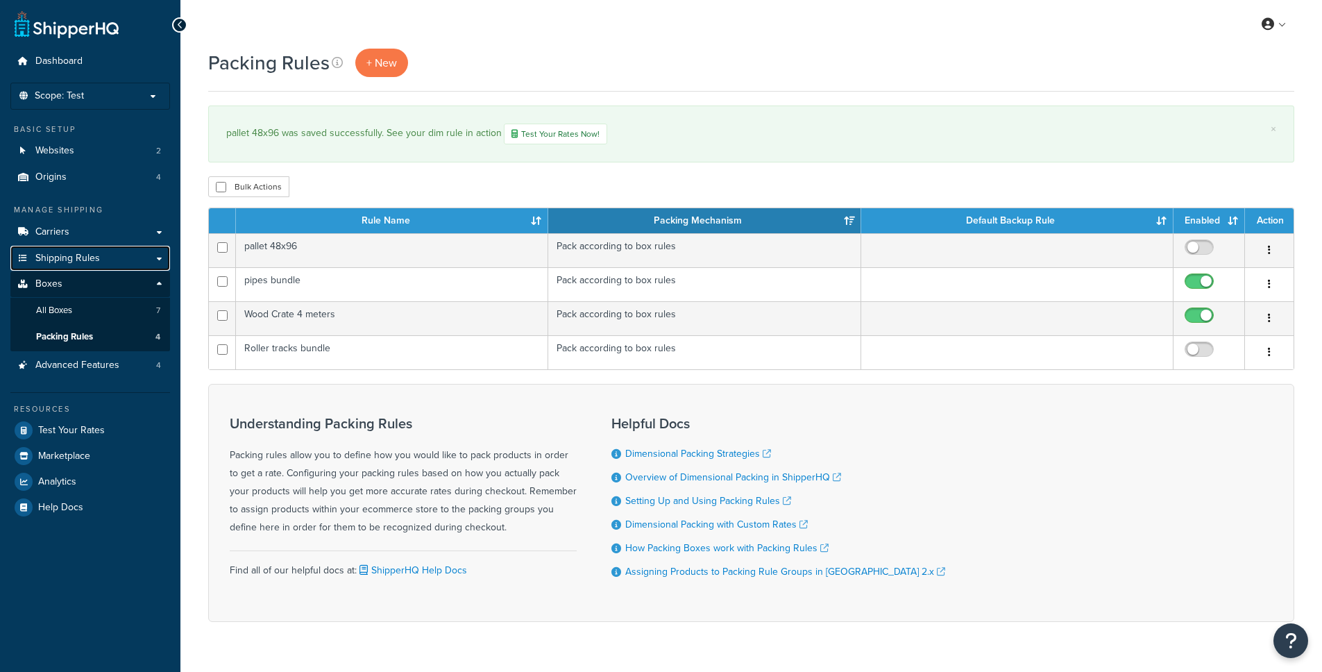
click at [92, 256] on span "Shipping Rules" at bounding box center [67, 259] width 65 height 12
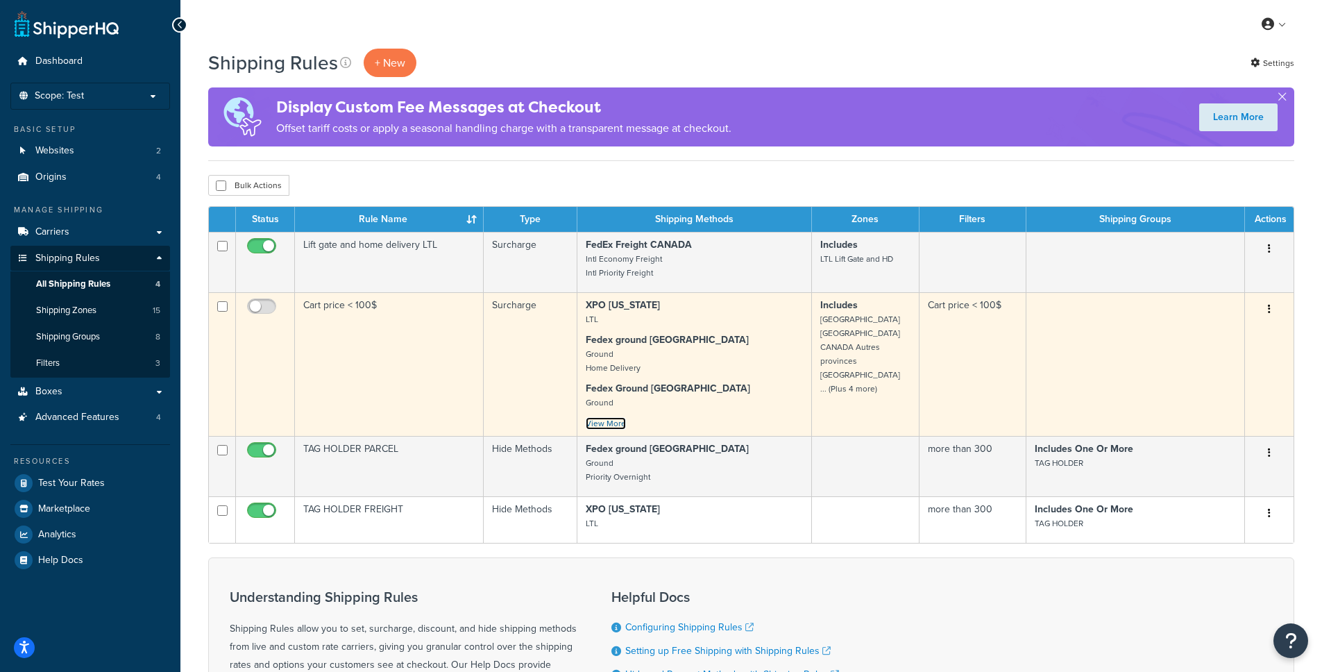
click at [612, 425] on link "View More" at bounding box center [606, 423] width 40 height 12
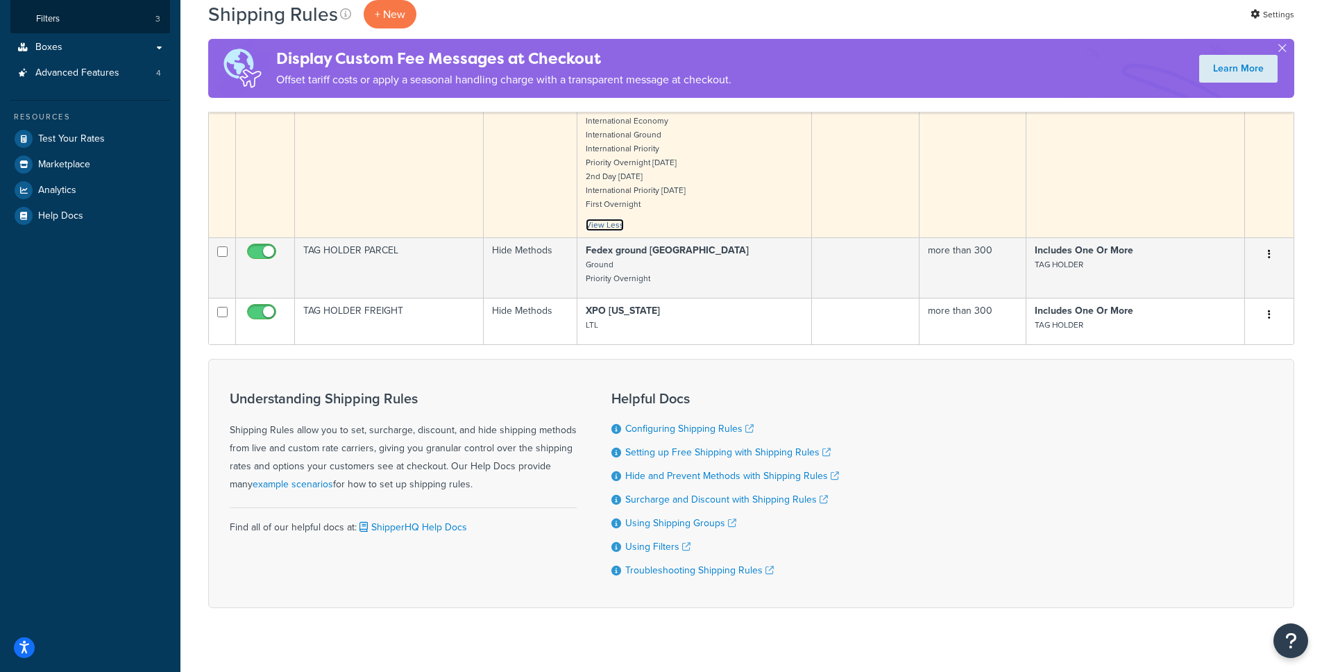
scroll to position [51, 0]
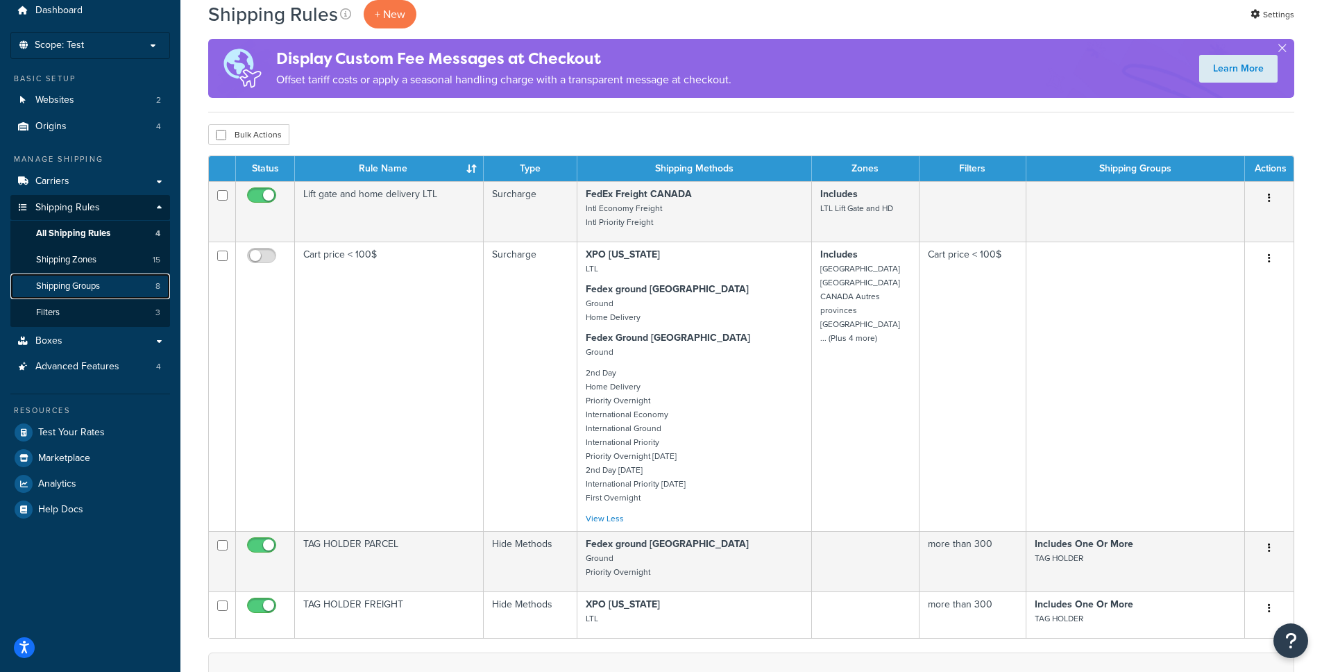
click at [100, 288] on span "Shipping Groups" at bounding box center [68, 286] width 64 height 12
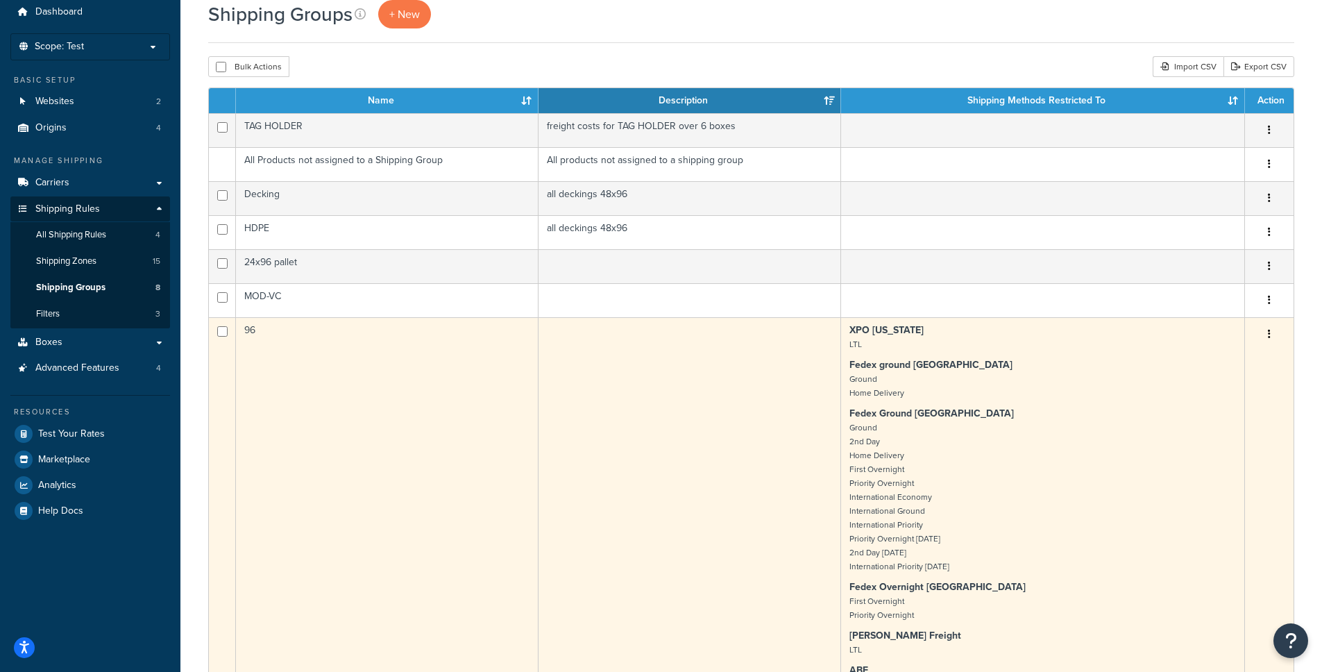
scroll to position [127, 0]
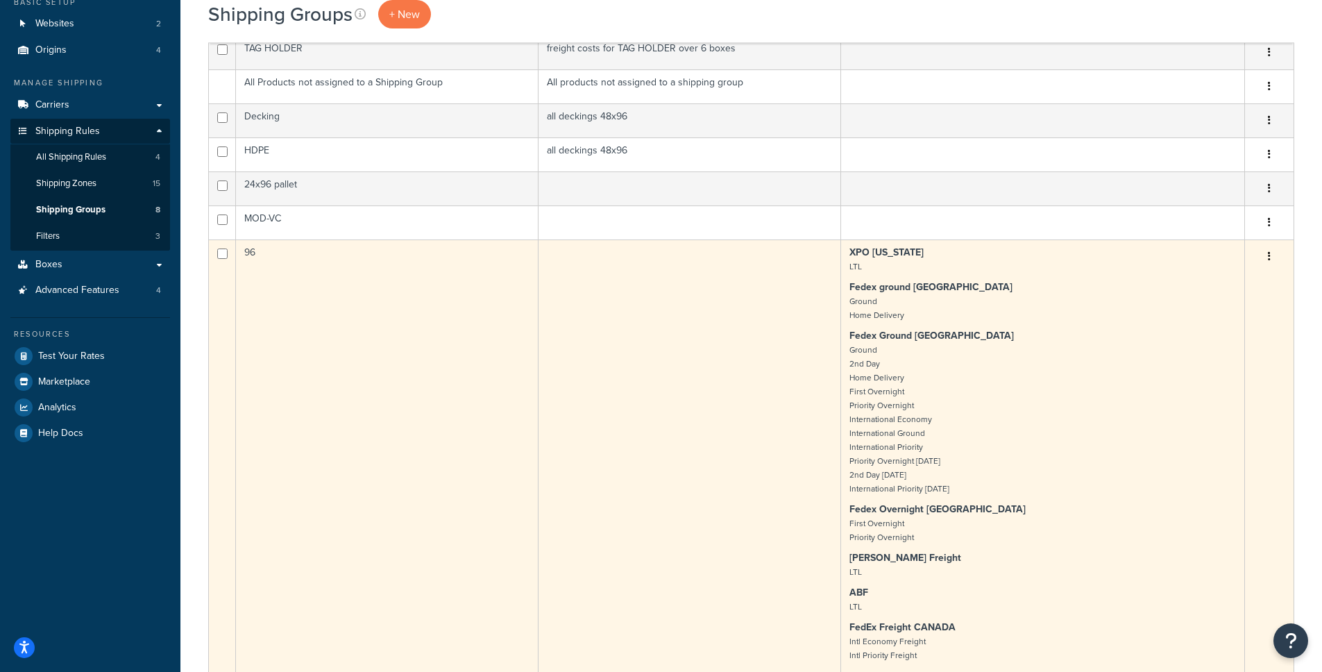
click at [750, 342] on td at bounding box center [690, 456] width 303 height 435
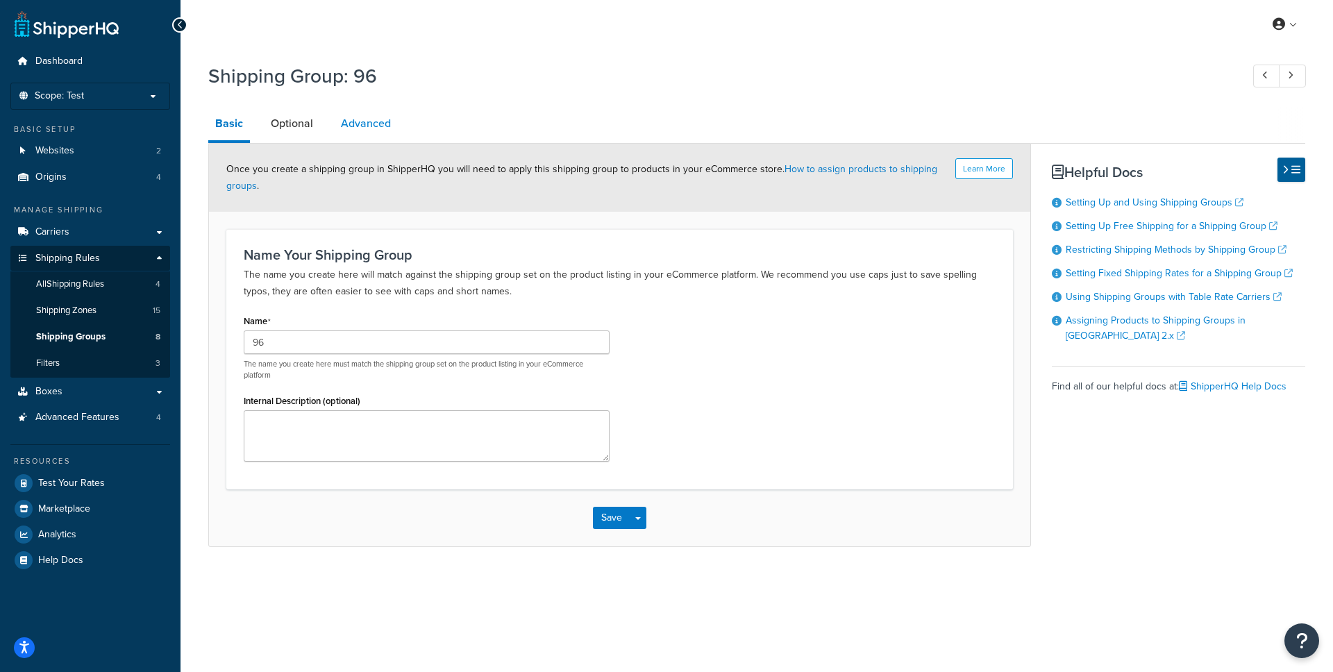
click at [352, 124] on link "Advanced" at bounding box center [366, 123] width 64 height 33
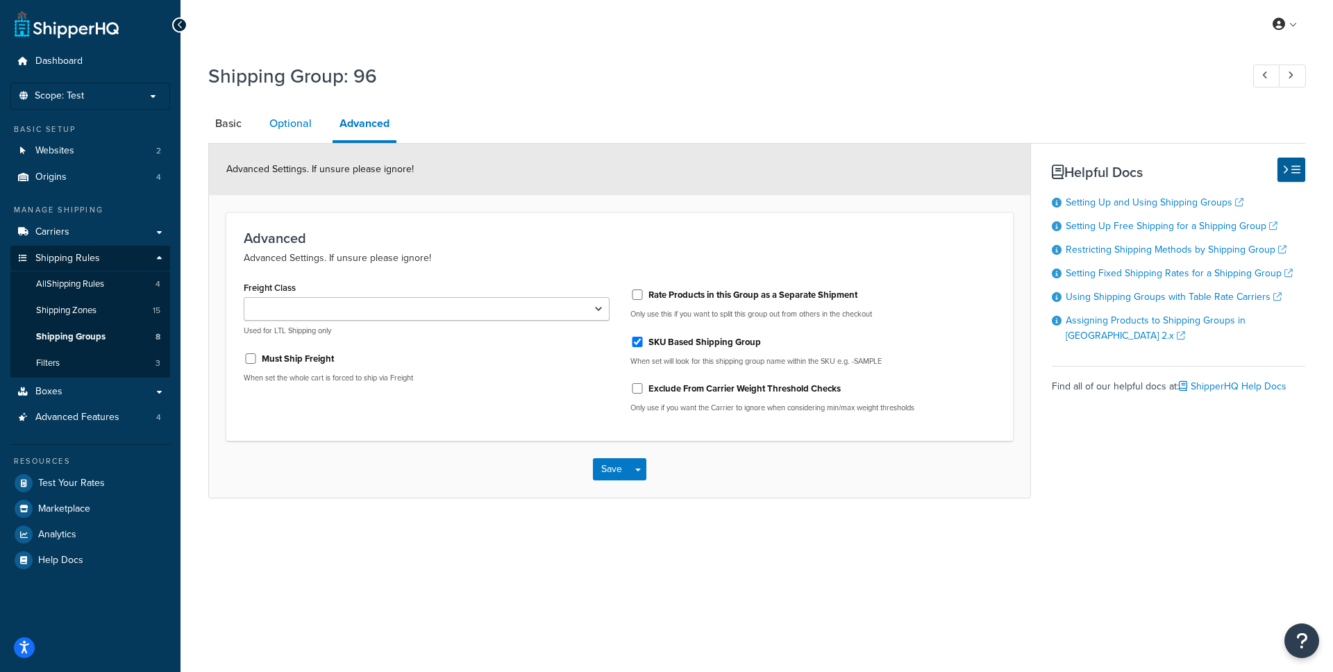
click at [306, 123] on link "Optional" at bounding box center [290, 123] width 56 height 33
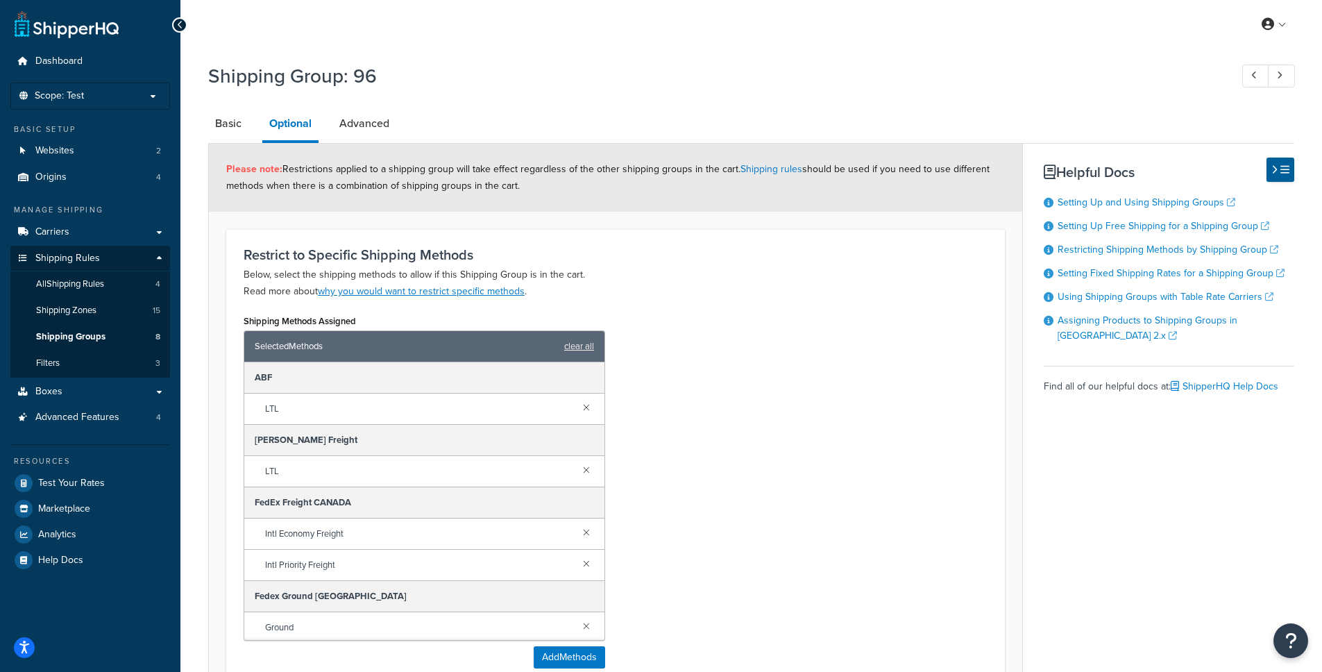
scroll to position [9, 0]
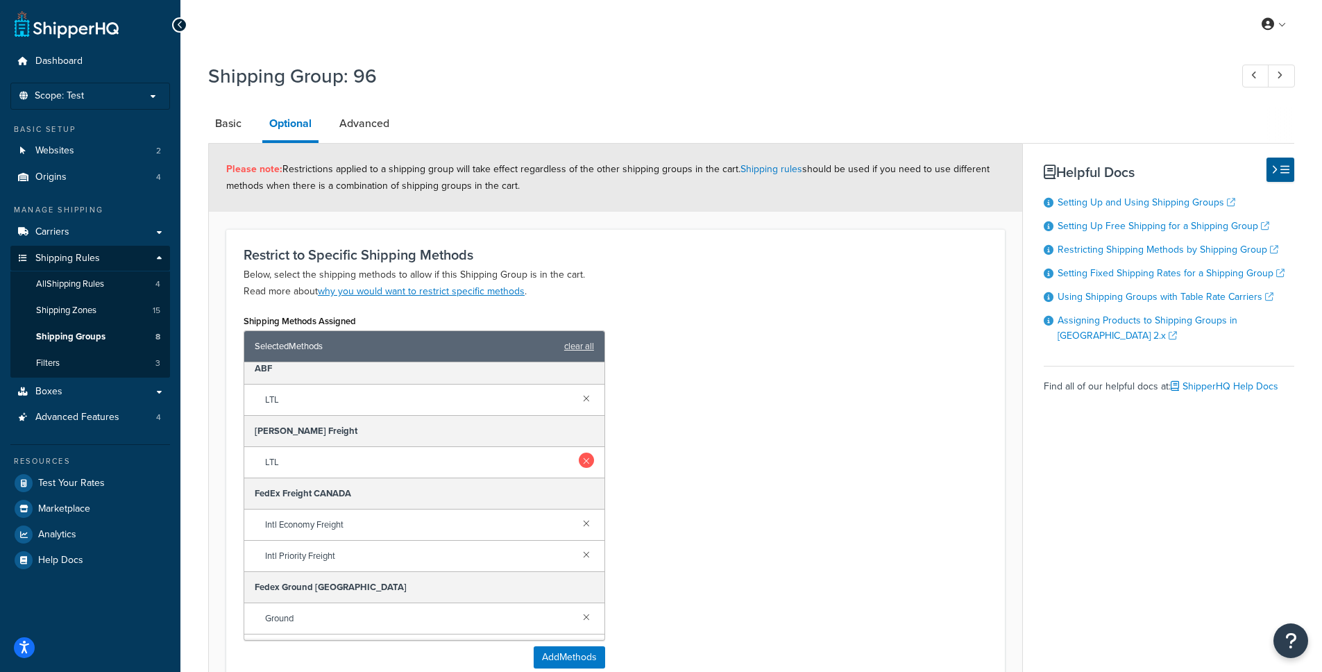
click at [579, 461] on link at bounding box center [586, 460] width 15 height 15
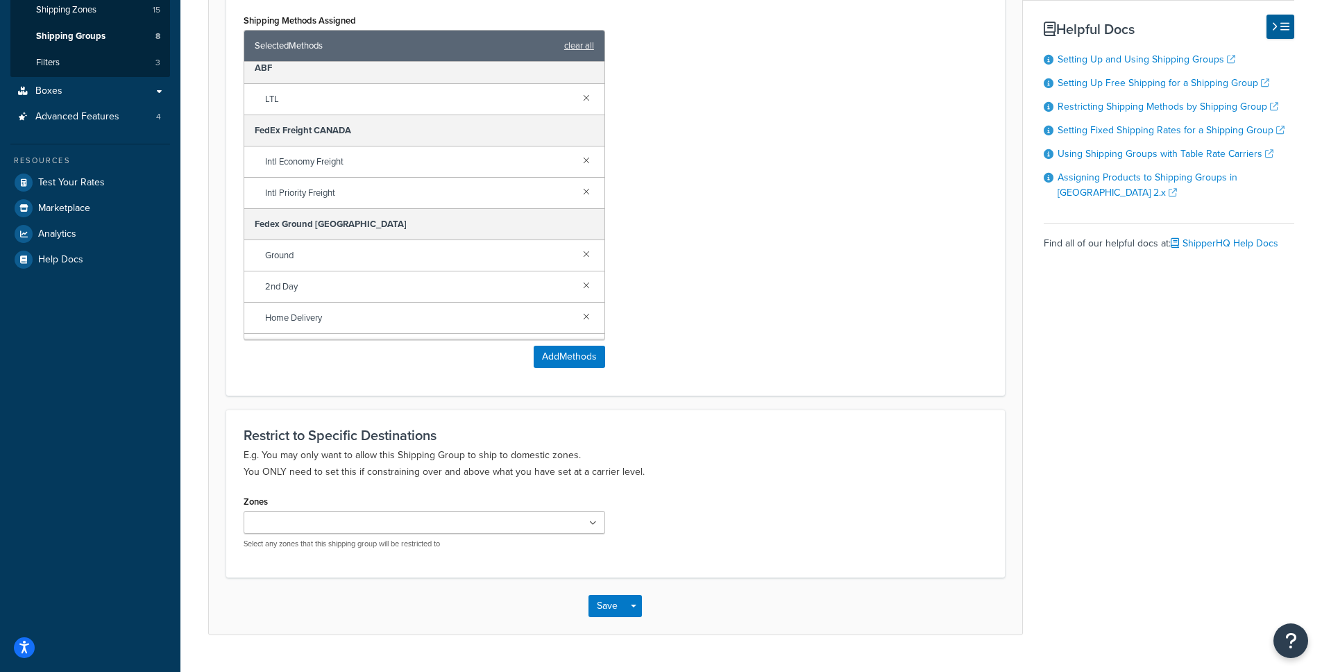
scroll to position [333, 0]
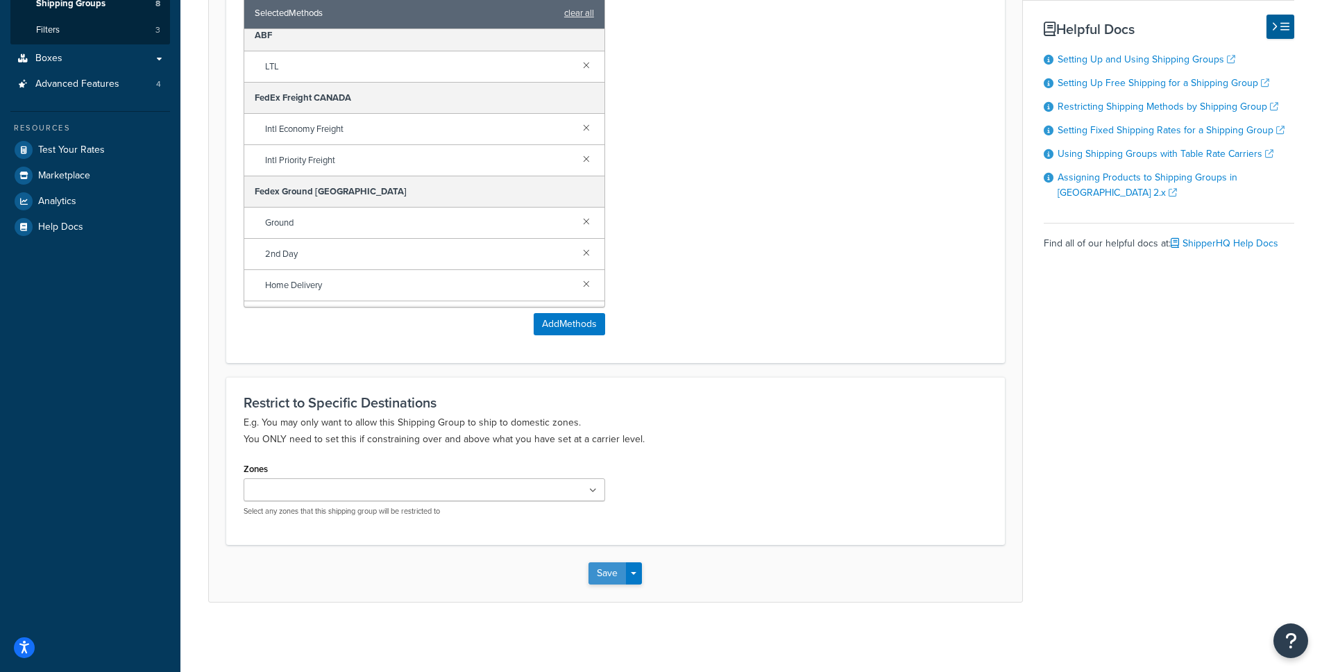
click at [617, 572] on button "Save" at bounding box center [607, 573] width 37 height 22
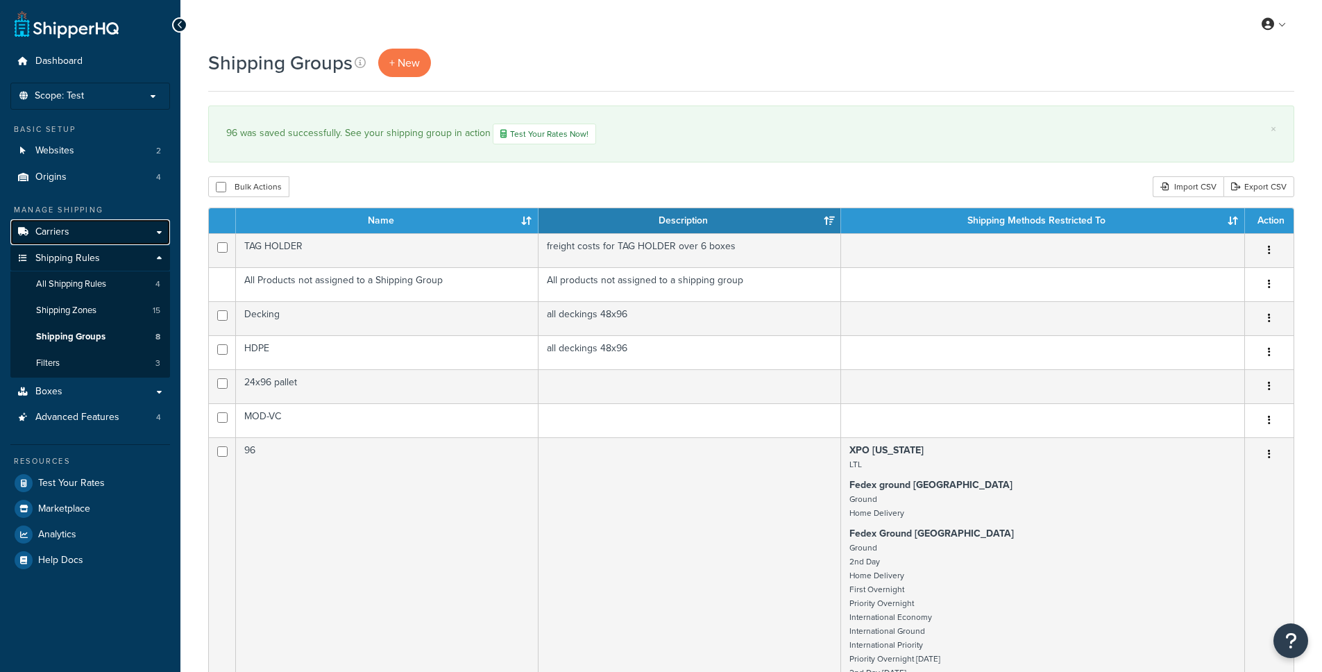
click at [84, 235] on link "Carriers" at bounding box center [90, 232] width 160 height 26
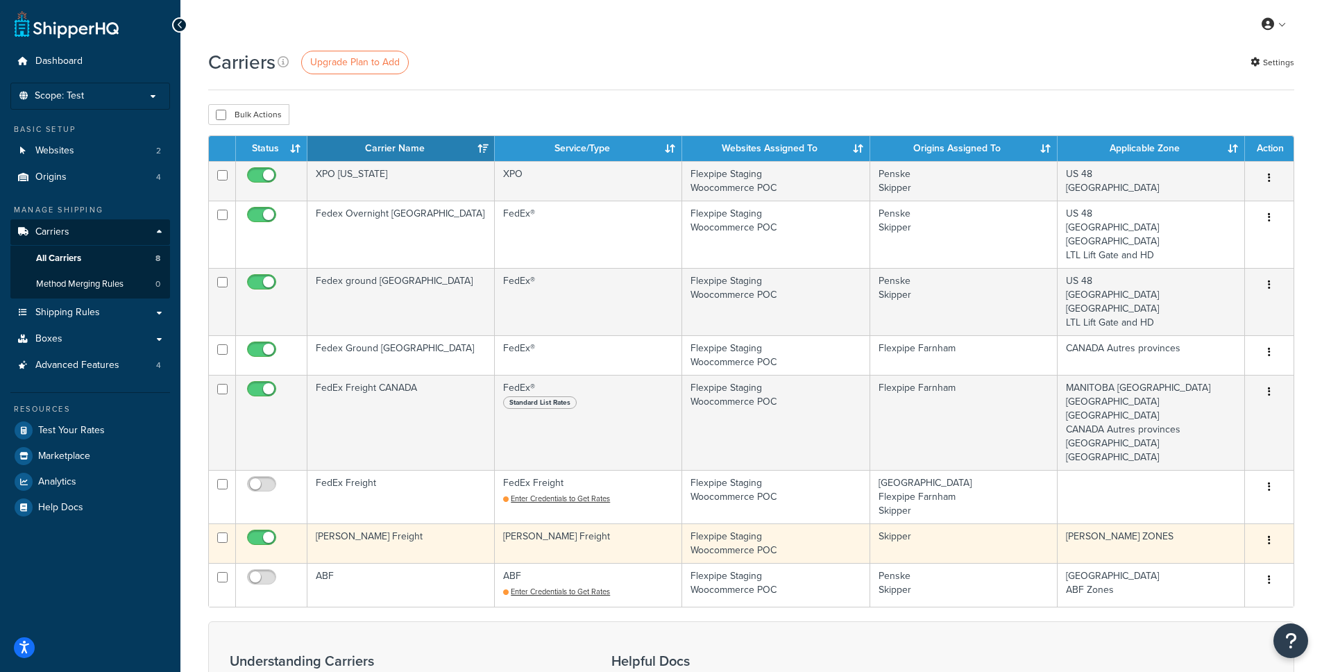
click at [1271, 535] on button "button" at bounding box center [1269, 541] width 19 height 22
click at [1217, 592] on link "Delete" at bounding box center [1214, 596] width 110 height 28
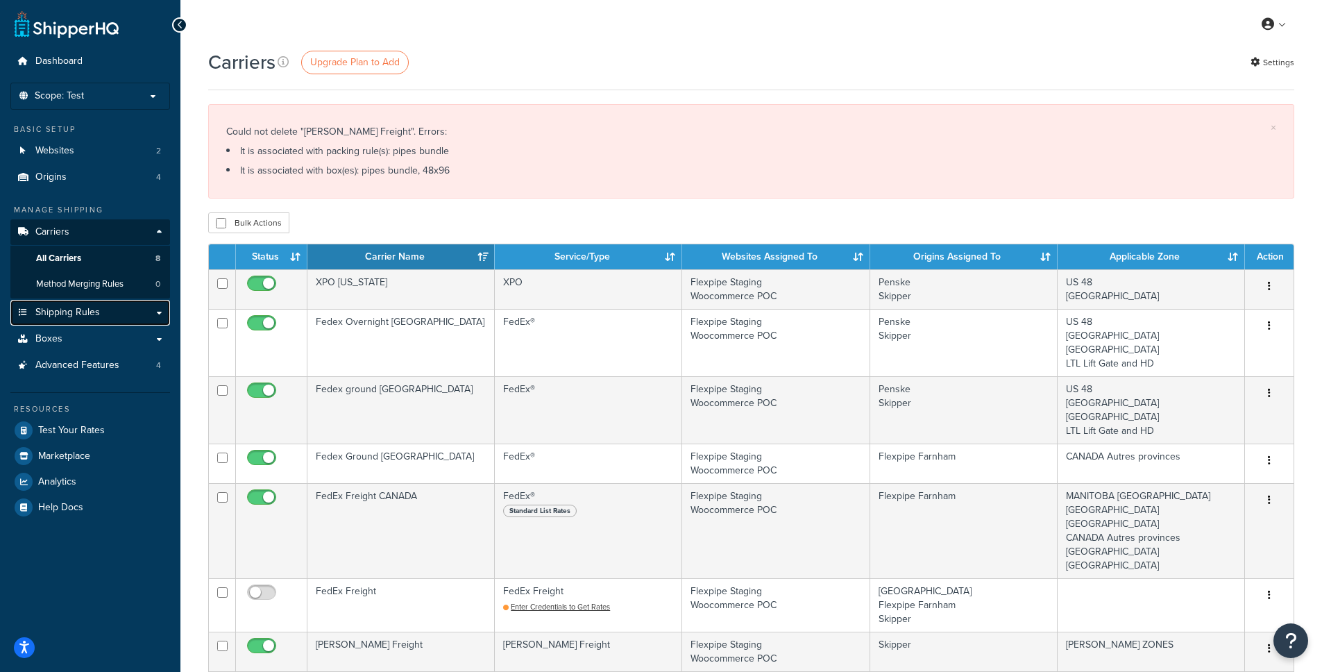
click at [79, 314] on span "Shipping Rules" at bounding box center [67, 313] width 65 height 12
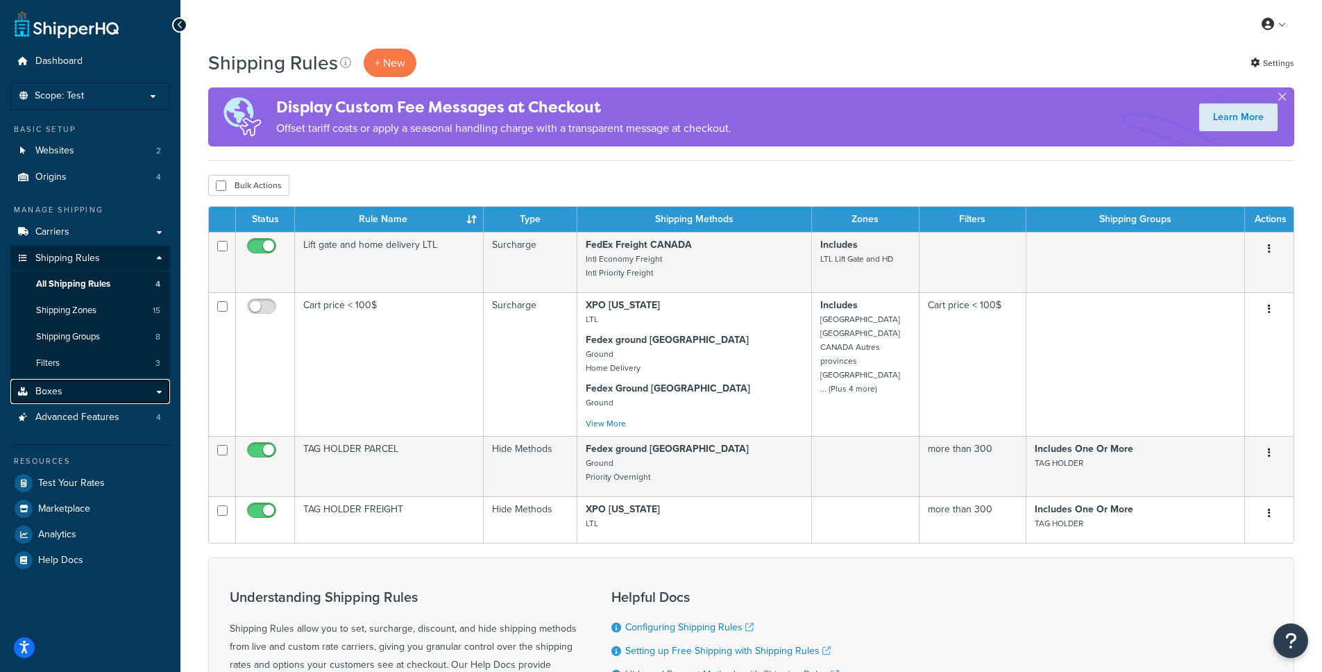
click at [90, 394] on link "Boxes" at bounding box center [90, 392] width 160 height 26
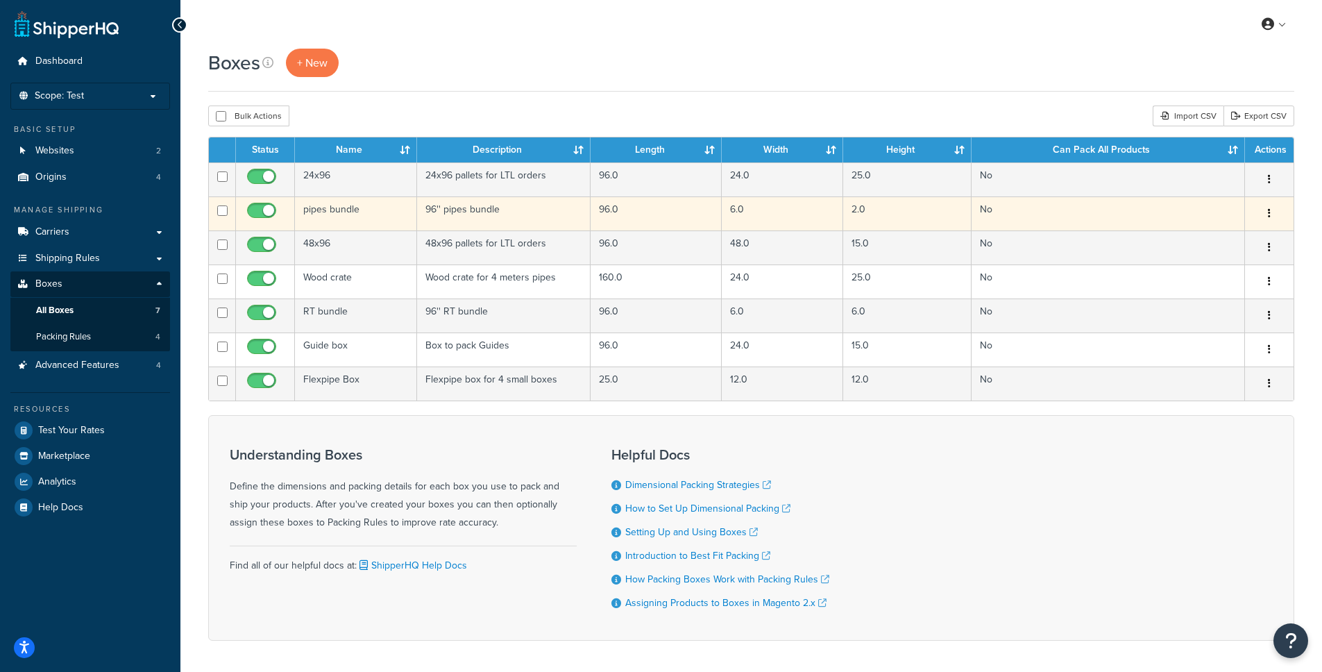
click at [490, 222] on td "96'' pipes bundle" at bounding box center [504, 213] width 174 height 34
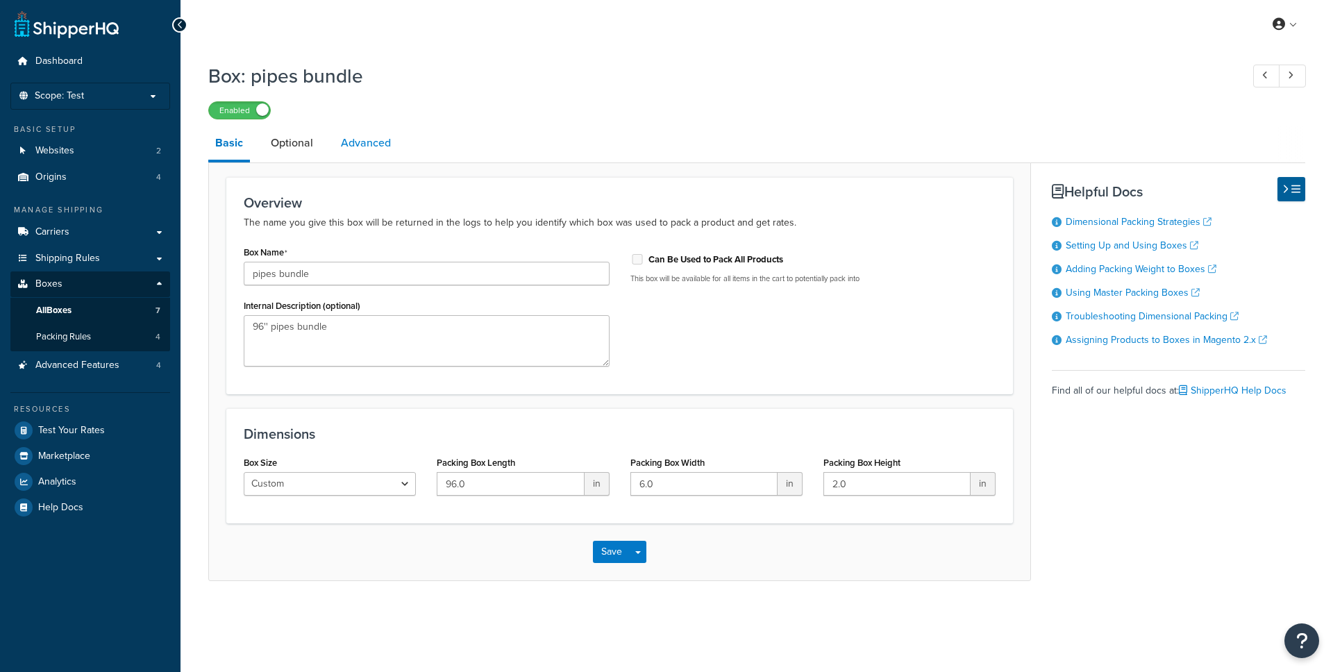
click at [373, 144] on link "Advanced" at bounding box center [366, 142] width 64 height 33
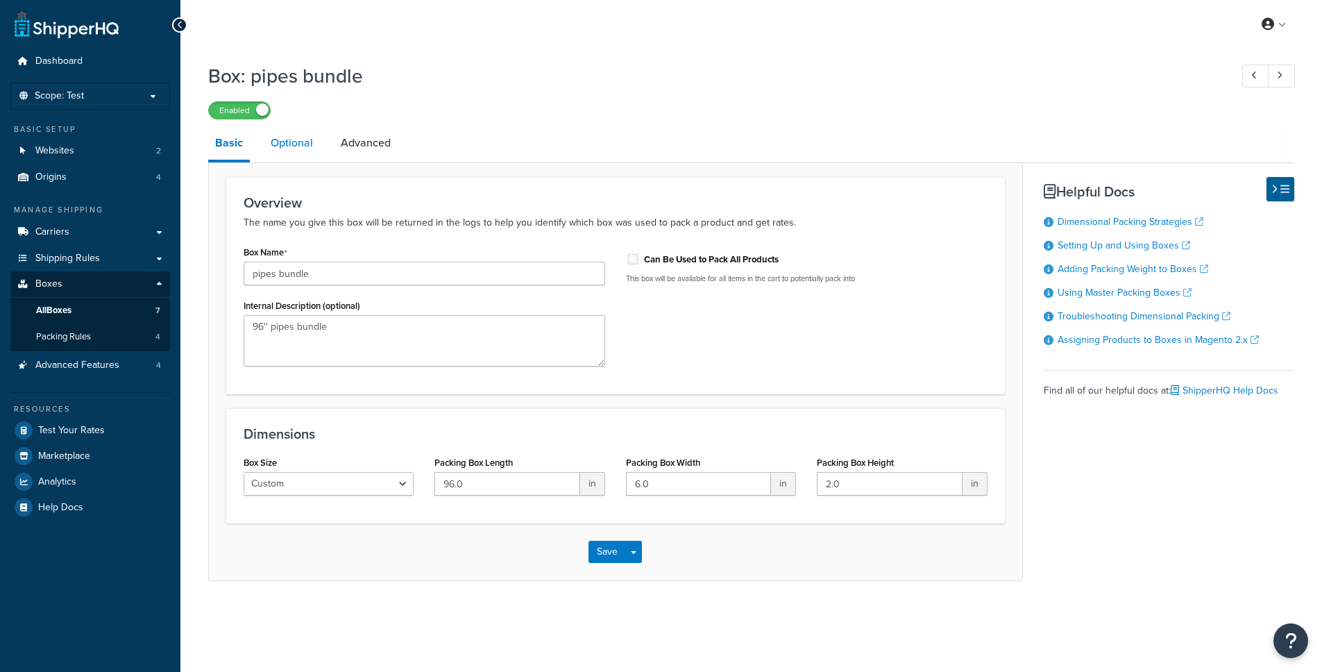
select select "100"
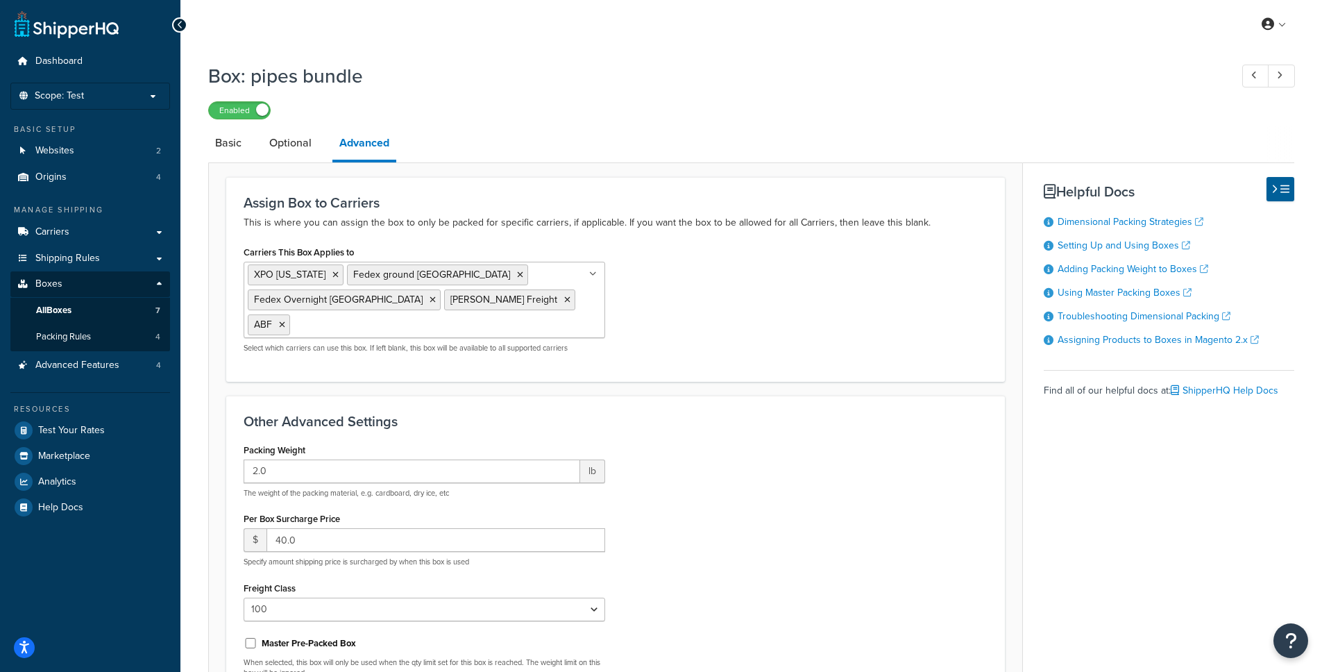
drag, startPoint x: 324, startPoint y: 298, endPoint x: 368, endPoint y: 303, distance: 44.0
click at [564, 298] on icon at bounding box center [567, 300] width 6 height 8
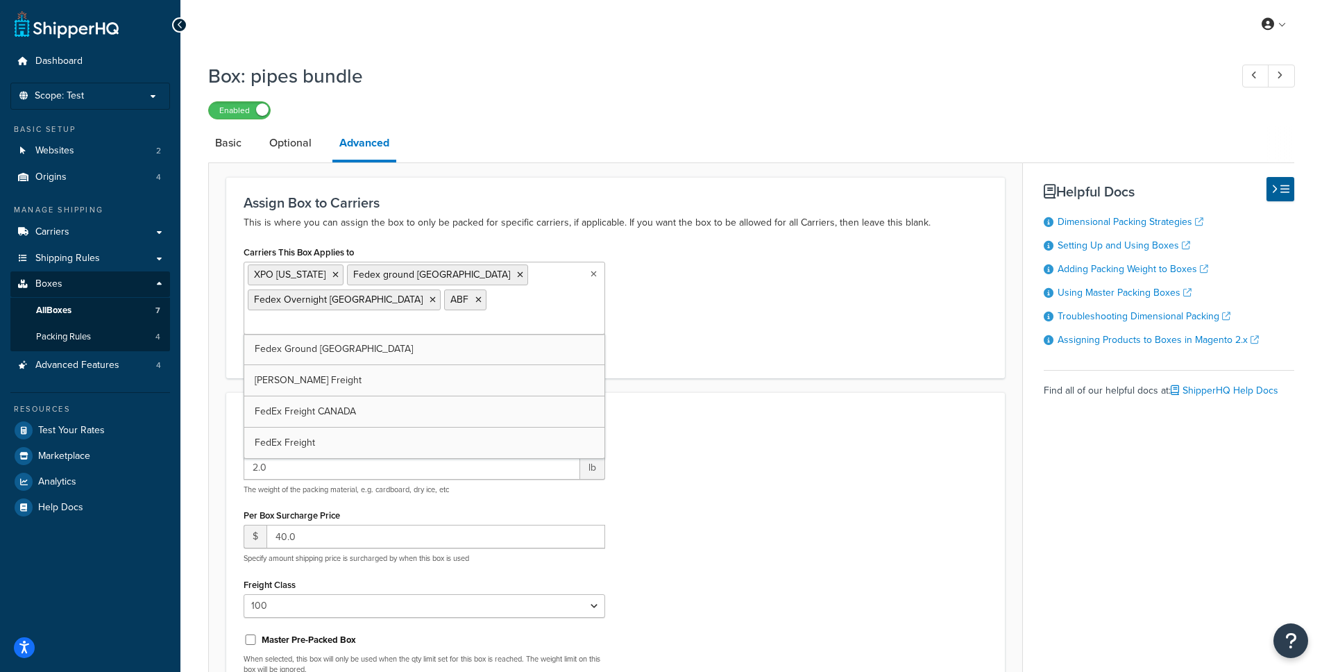
scroll to position [183, 0]
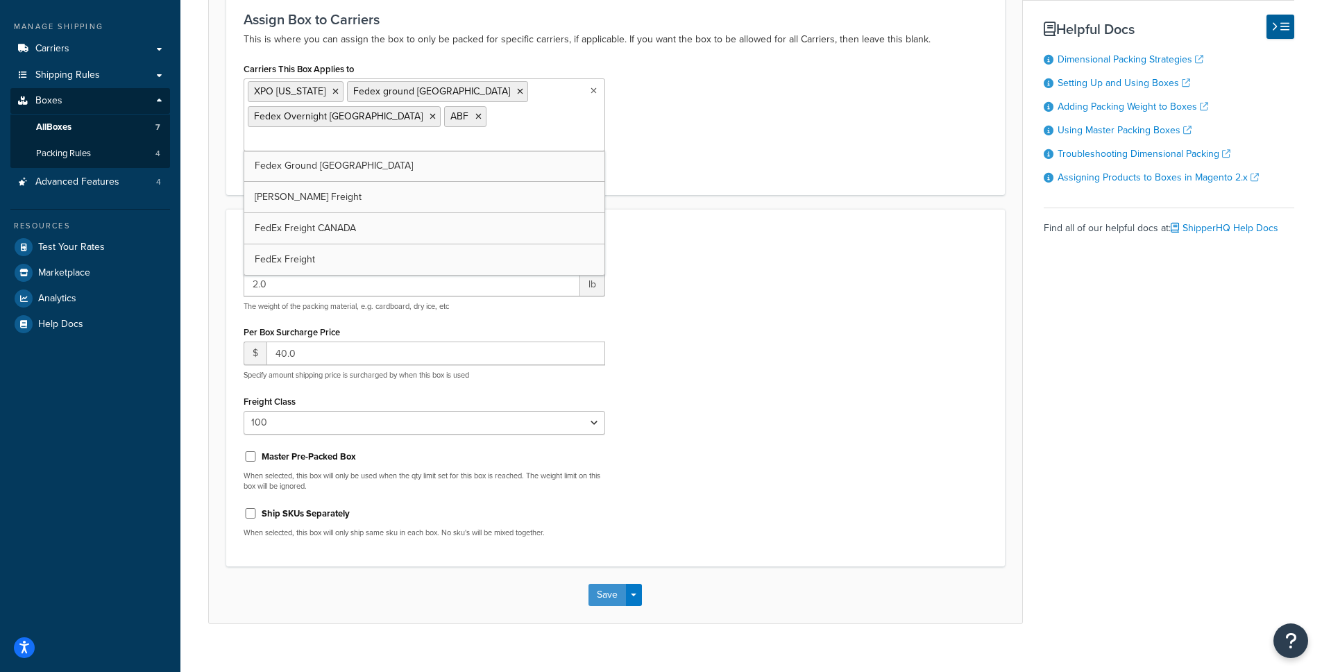
click at [607, 584] on button "Save" at bounding box center [607, 595] width 37 height 22
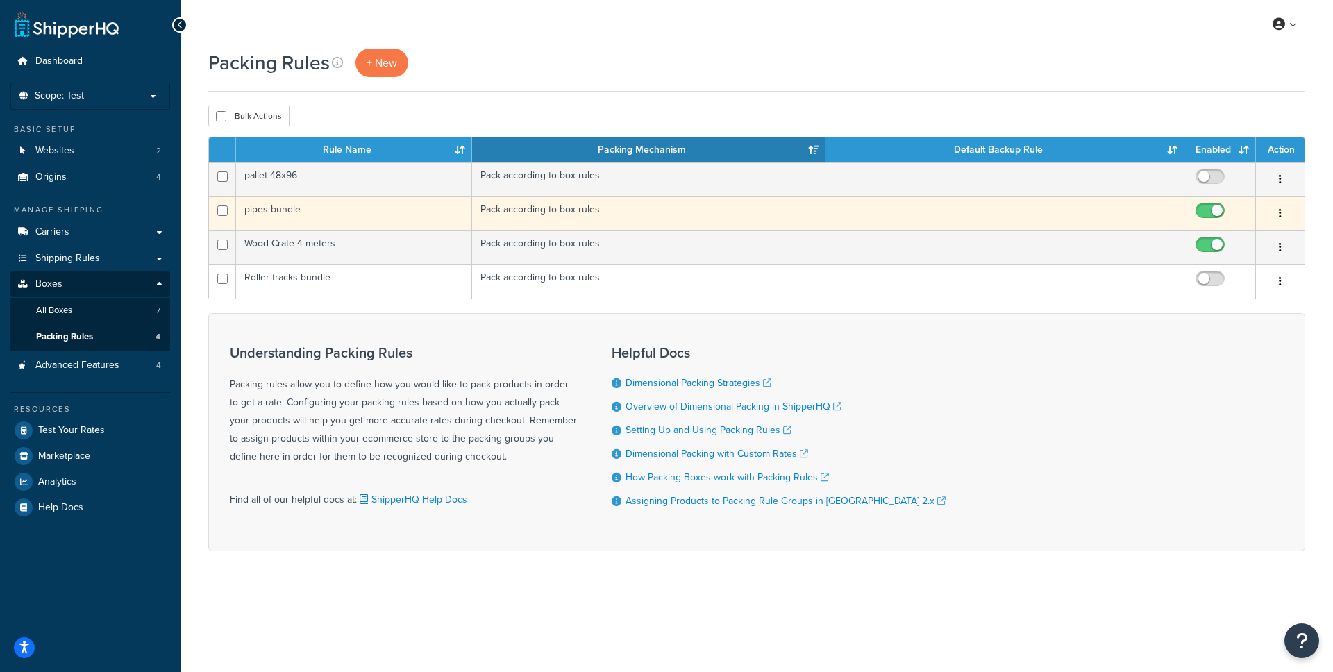
click at [340, 210] on td "pipes bundle" at bounding box center [354, 213] width 236 height 34
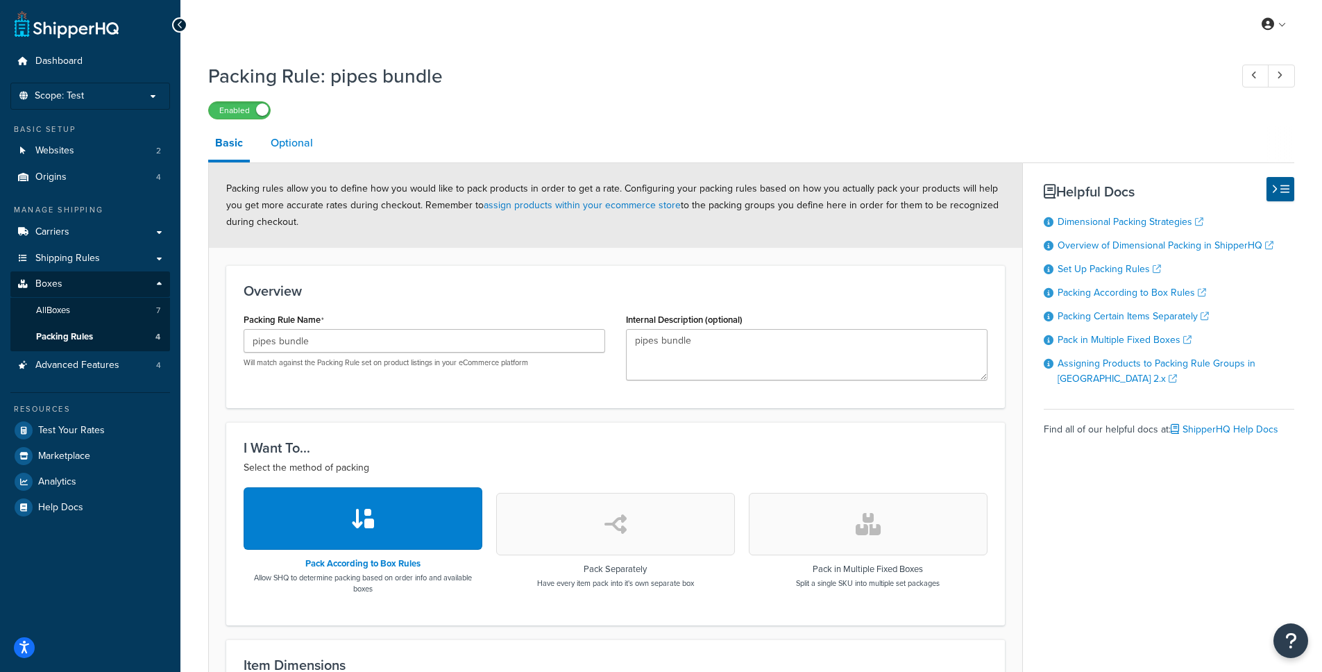
click at [289, 137] on link "Optional" at bounding box center [292, 142] width 56 height 33
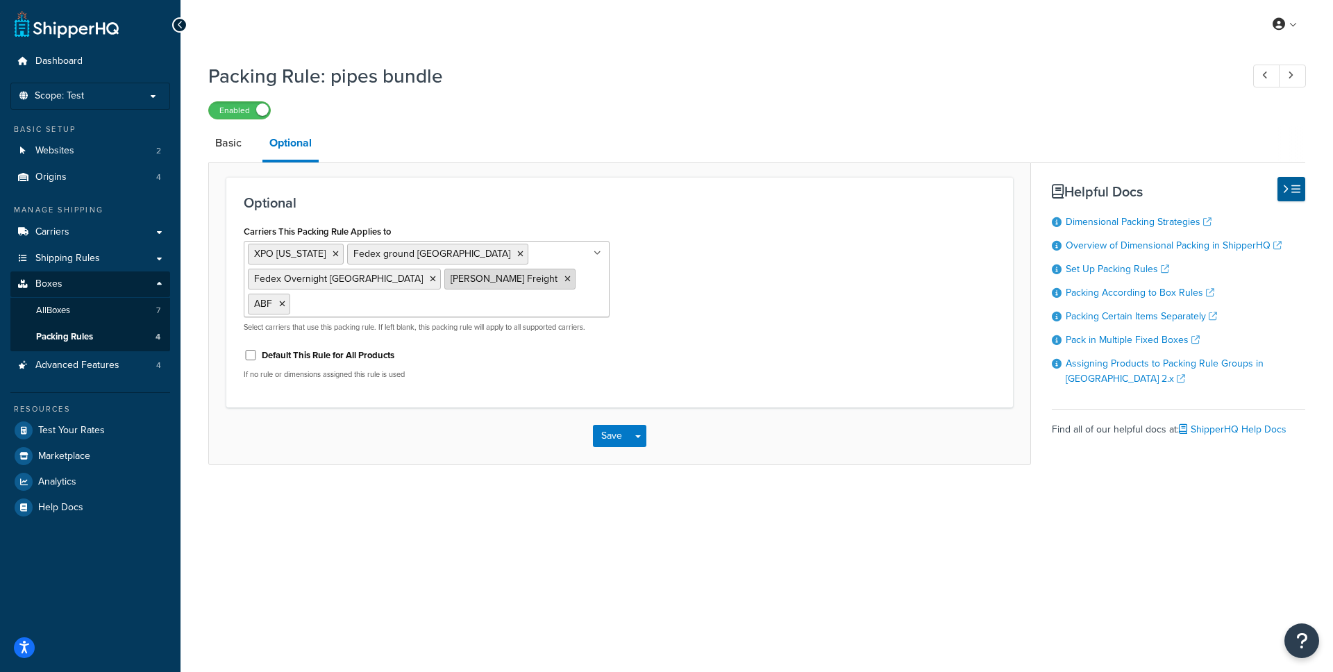
click at [564, 278] on icon at bounding box center [567, 279] width 6 height 8
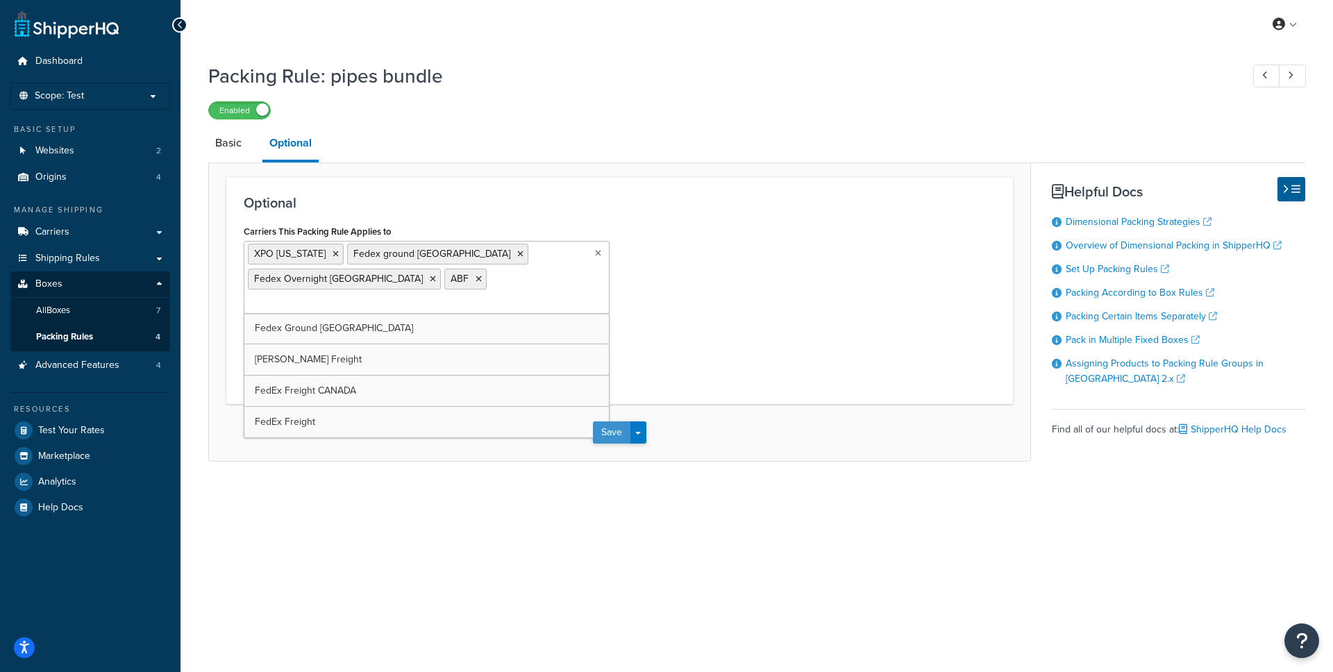
click at [620, 421] on button "Save" at bounding box center [611, 432] width 37 height 22
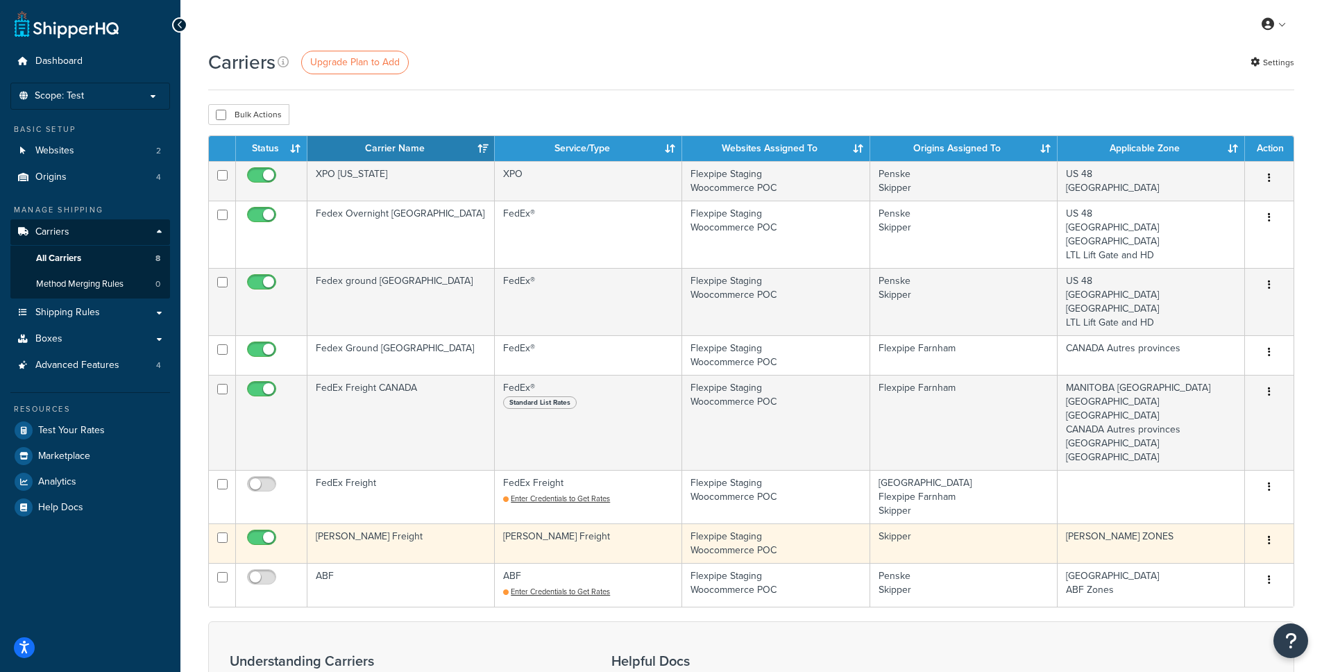
click at [1270, 542] on button "button" at bounding box center [1269, 541] width 19 height 22
click at [1245, 594] on link "Delete" at bounding box center [1214, 596] width 110 height 28
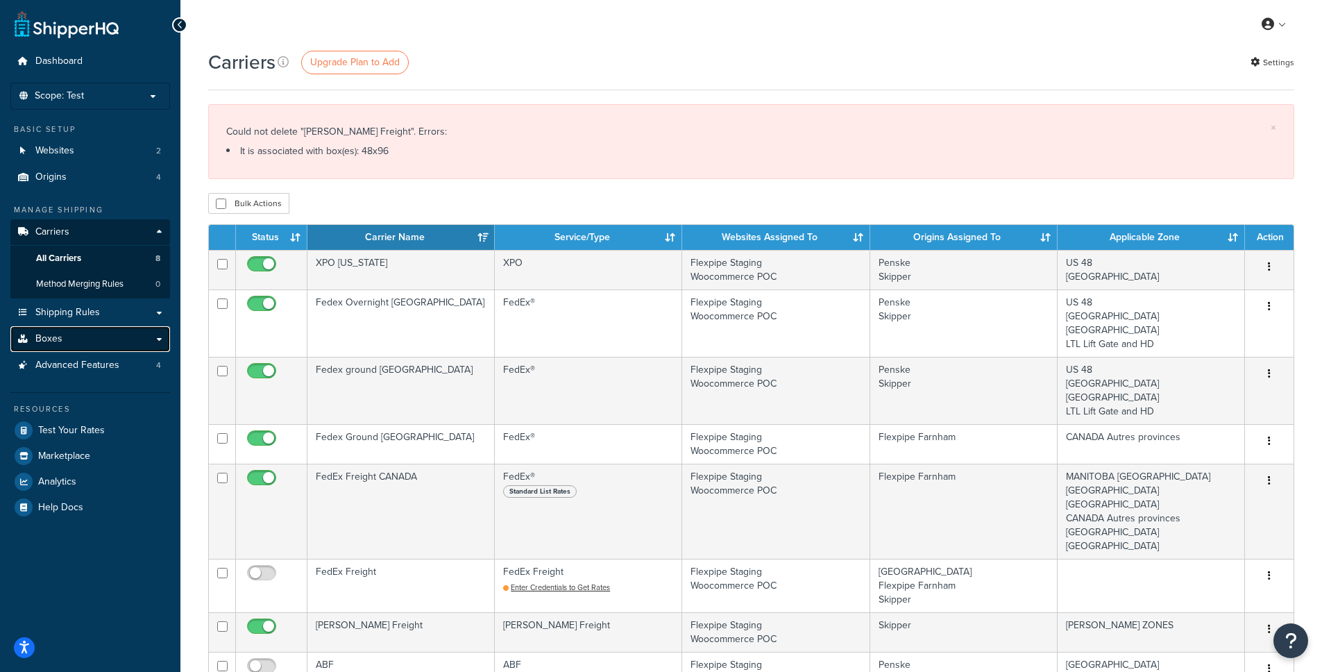
click at [80, 339] on link "Boxes" at bounding box center [90, 339] width 160 height 26
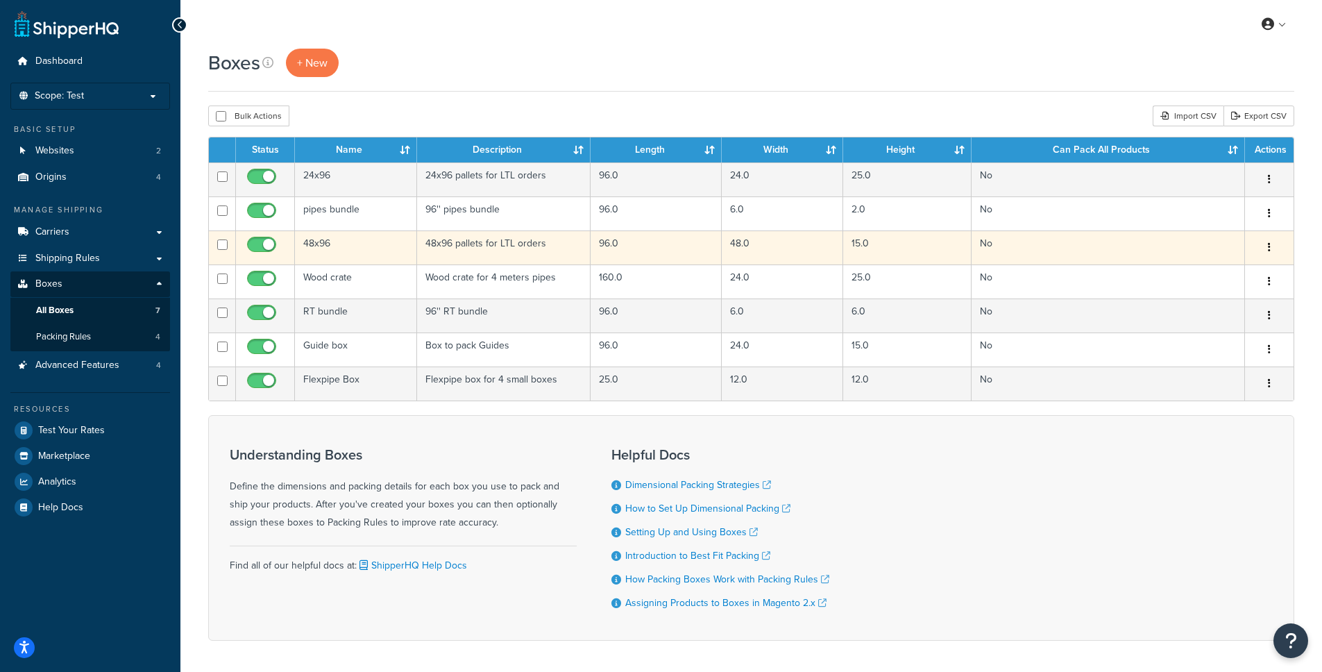
click at [505, 250] on td "48x96 pallets for LTL orders" at bounding box center [504, 247] width 174 height 34
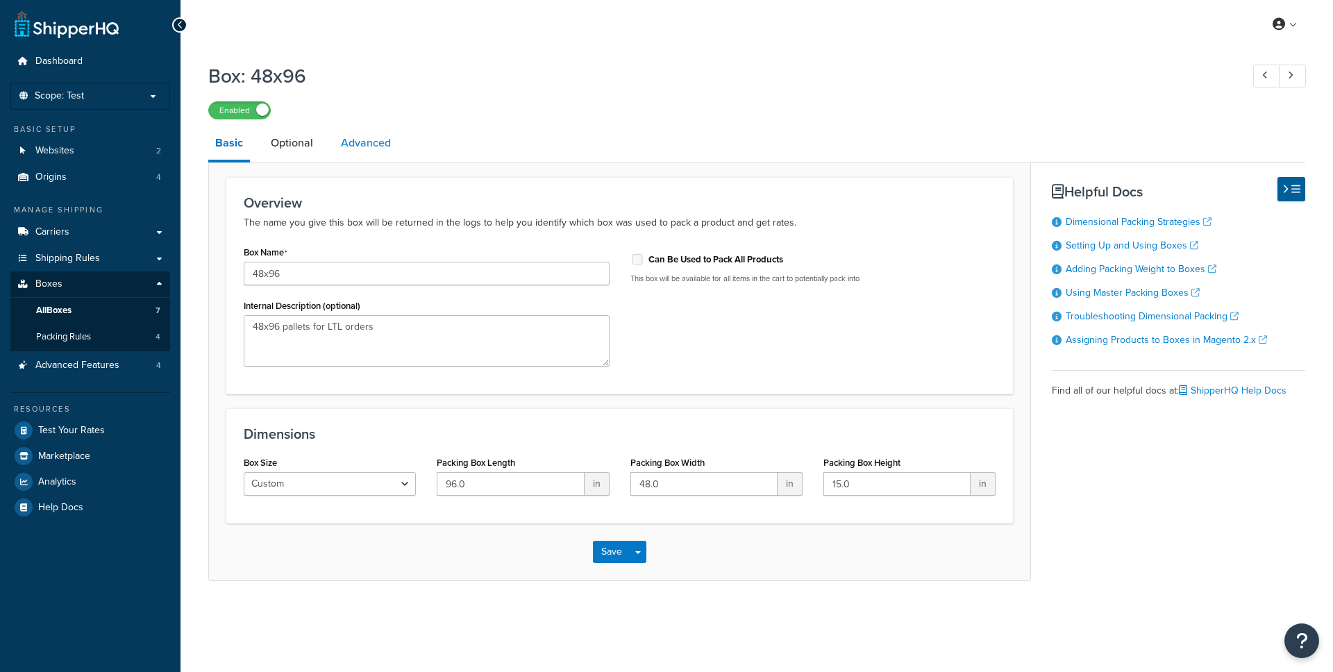
click at [353, 145] on link "Advanced" at bounding box center [366, 142] width 64 height 33
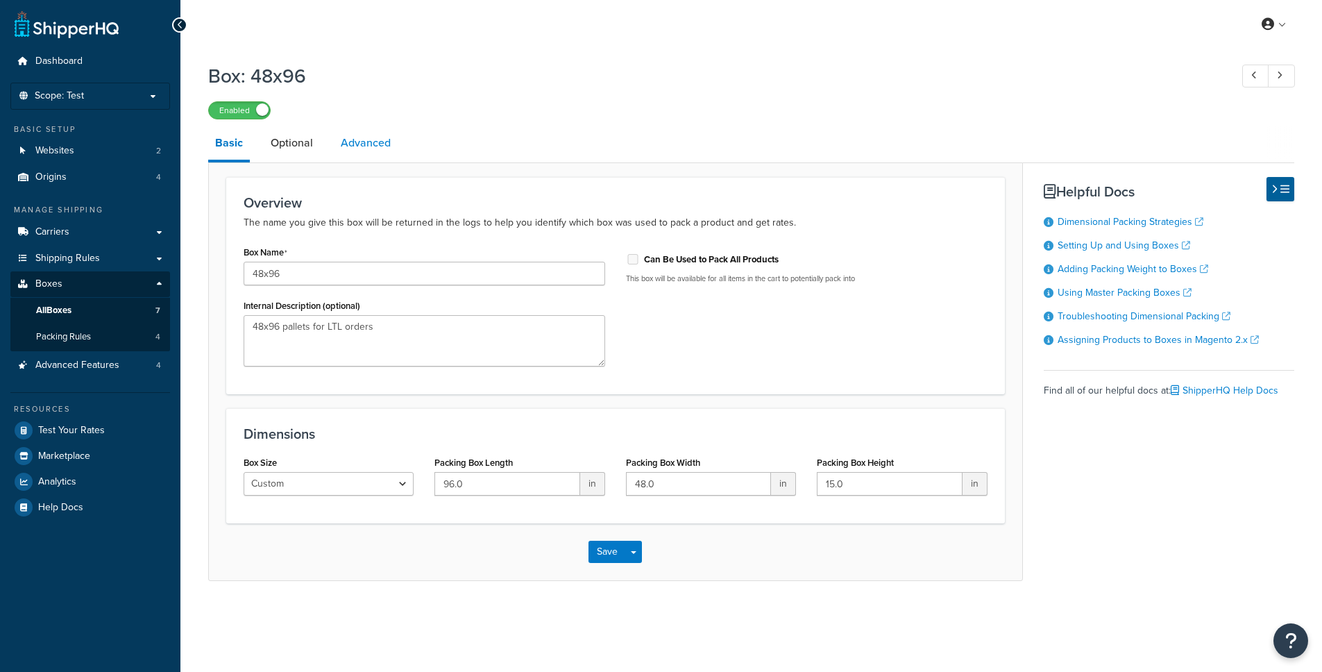
select select "100"
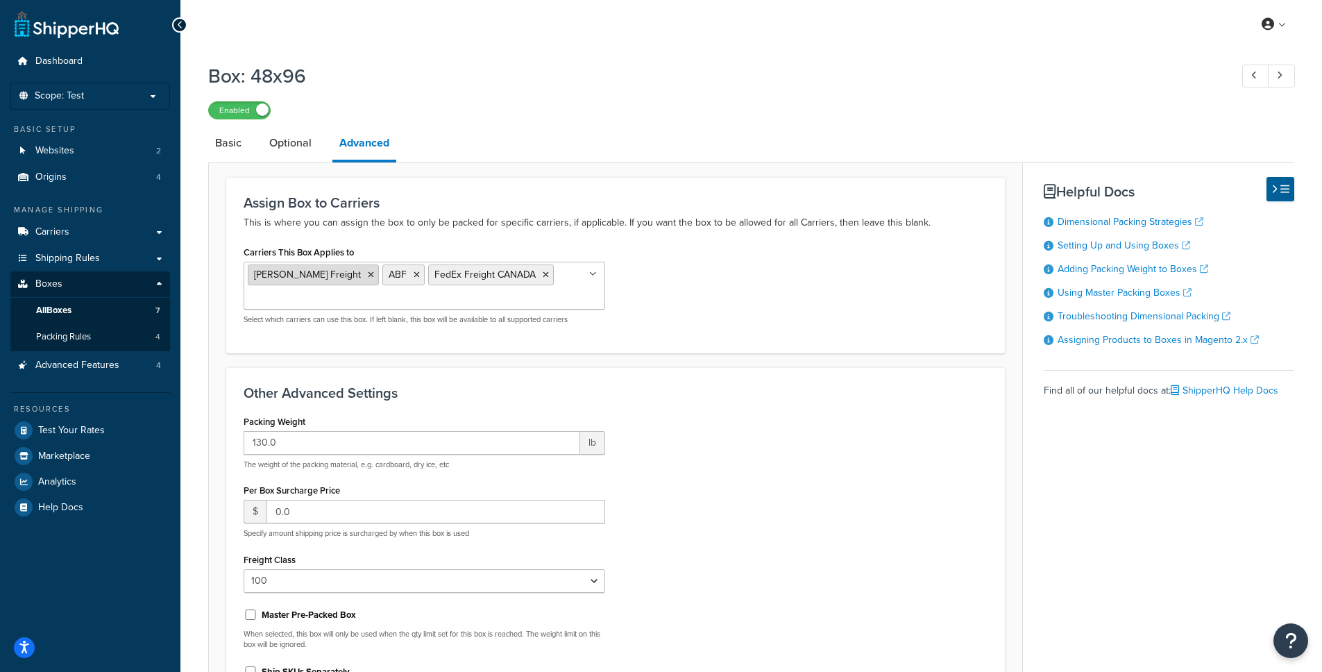
click at [368, 274] on icon at bounding box center [371, 275] width 6 height 8
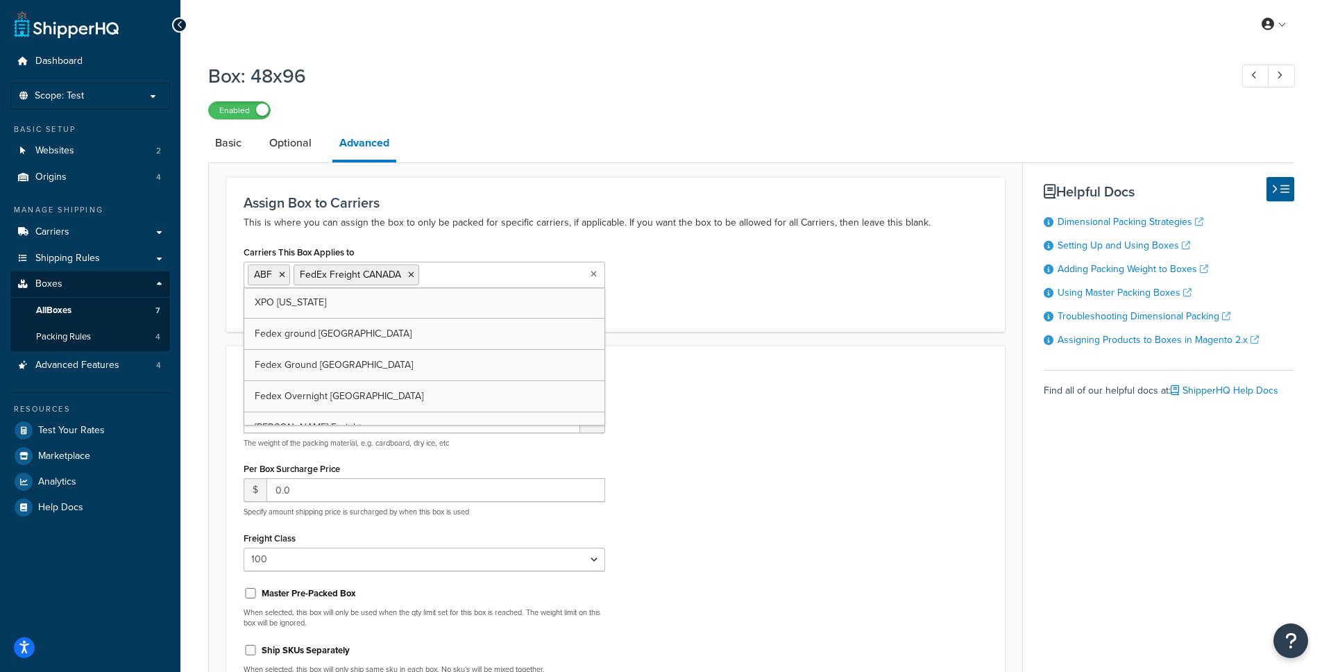
scroll to position [158, 0]
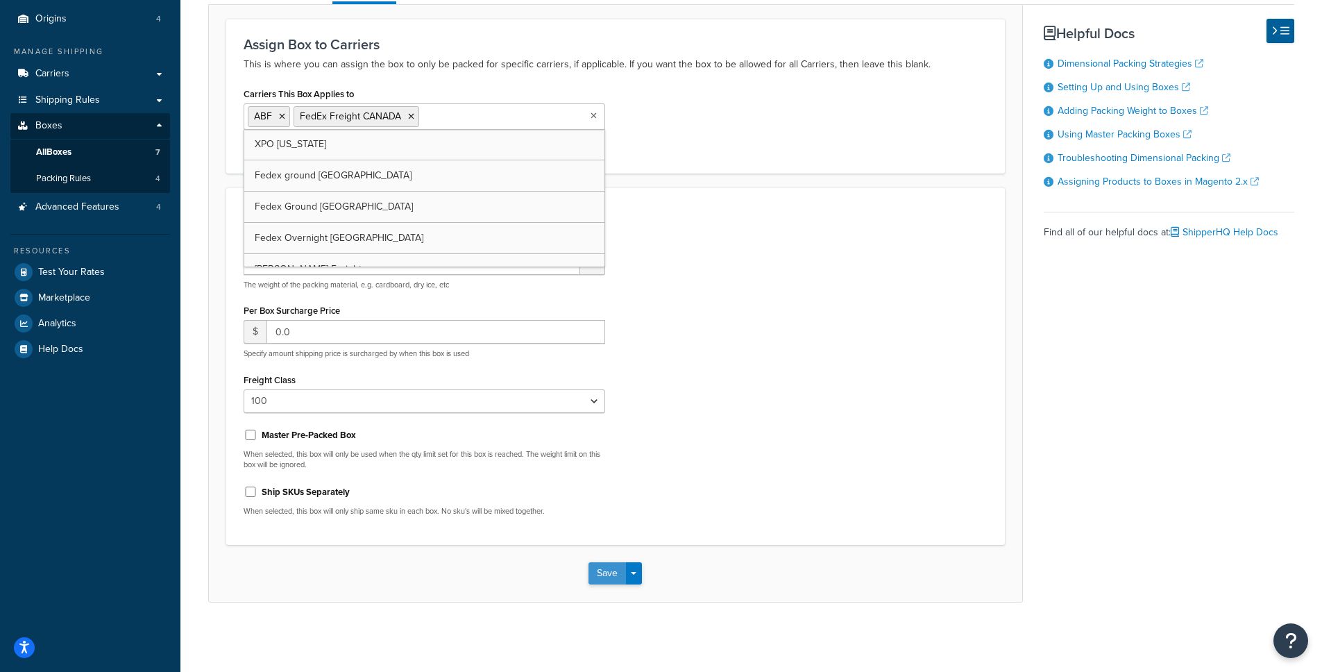
click at [609, 581] on button "Save" at bounding box center [607, 573] width 37 height 22
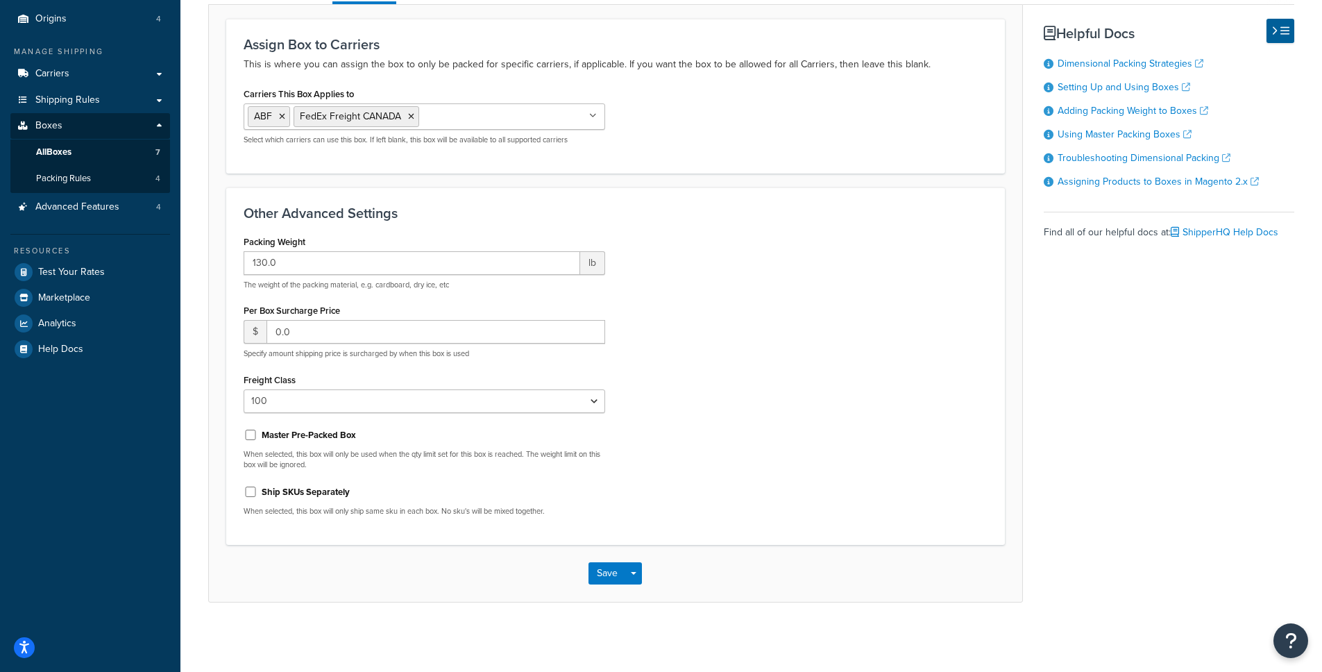
scroll to position [0, 0]
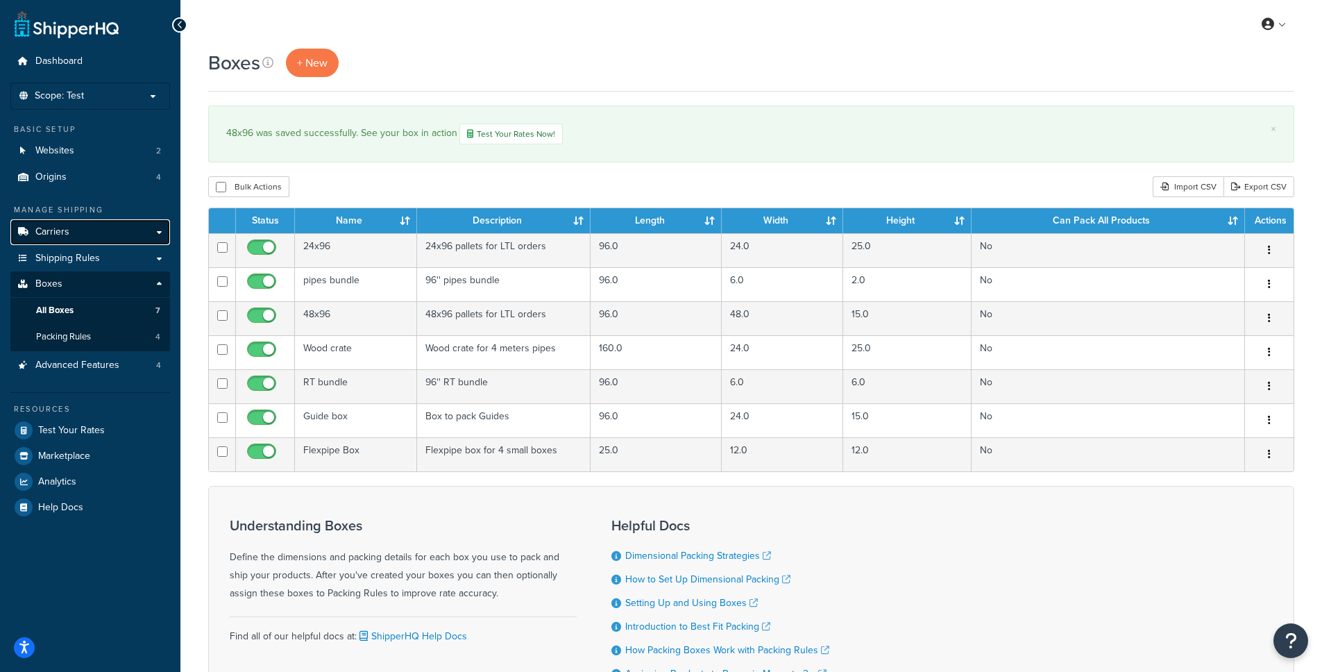
click at [99, 228] on link "Carriers" at bounding box center [90, 232] width 160 height 26
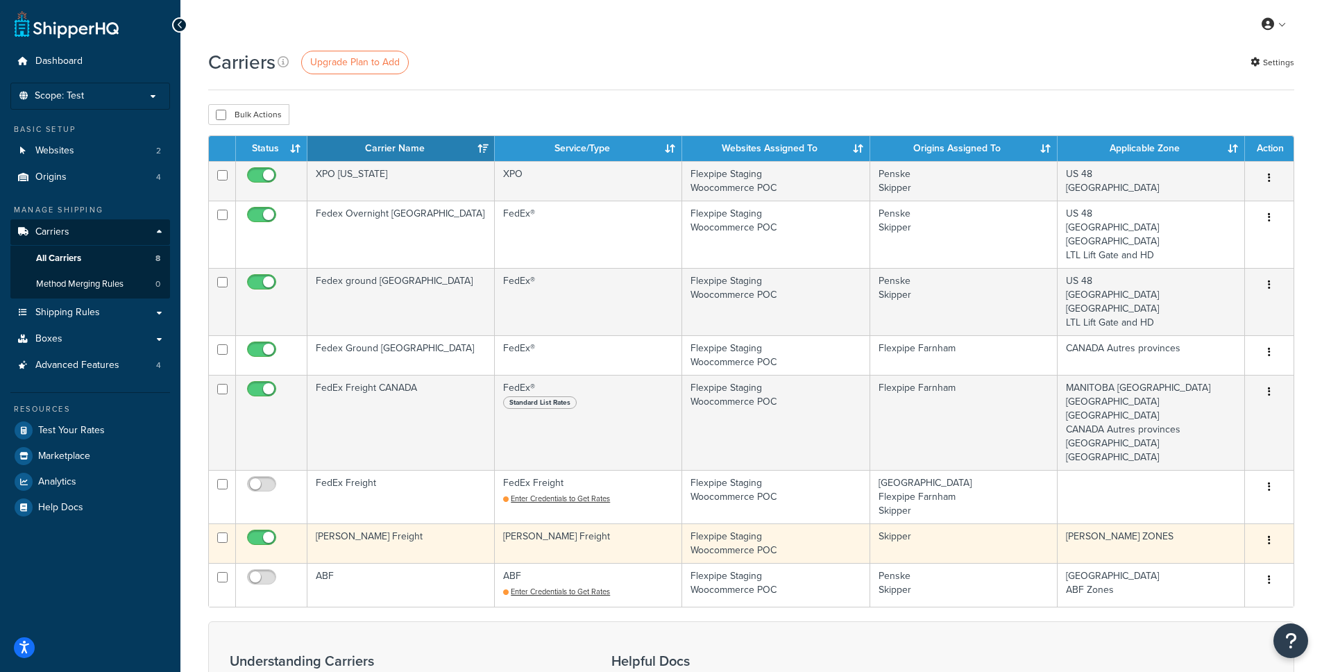
click at [1277, 538] on button "button" at bounding box center [1269, 541] width 19 height 22
click at [1222, 596] on link "Delete" at bounding box center [1214, 596] width 110 height 28
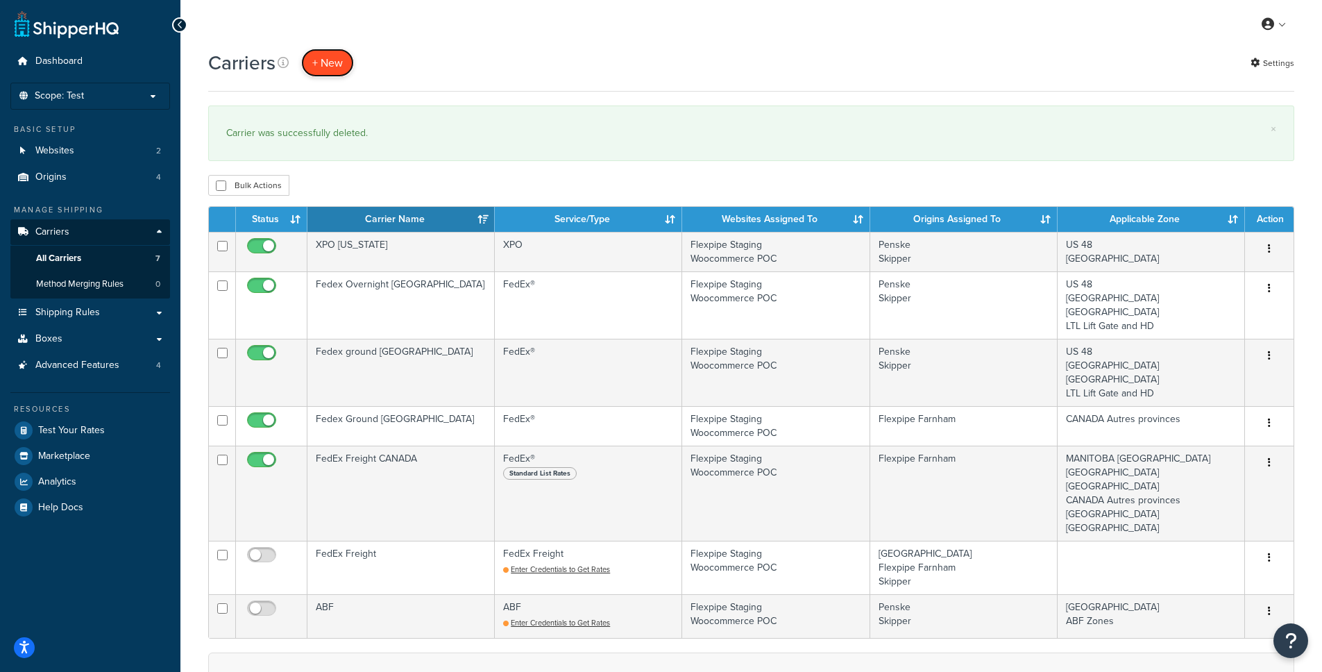
click at [335, 51] on button "+ New" at bounding box center [327, 63] width 53 height 28
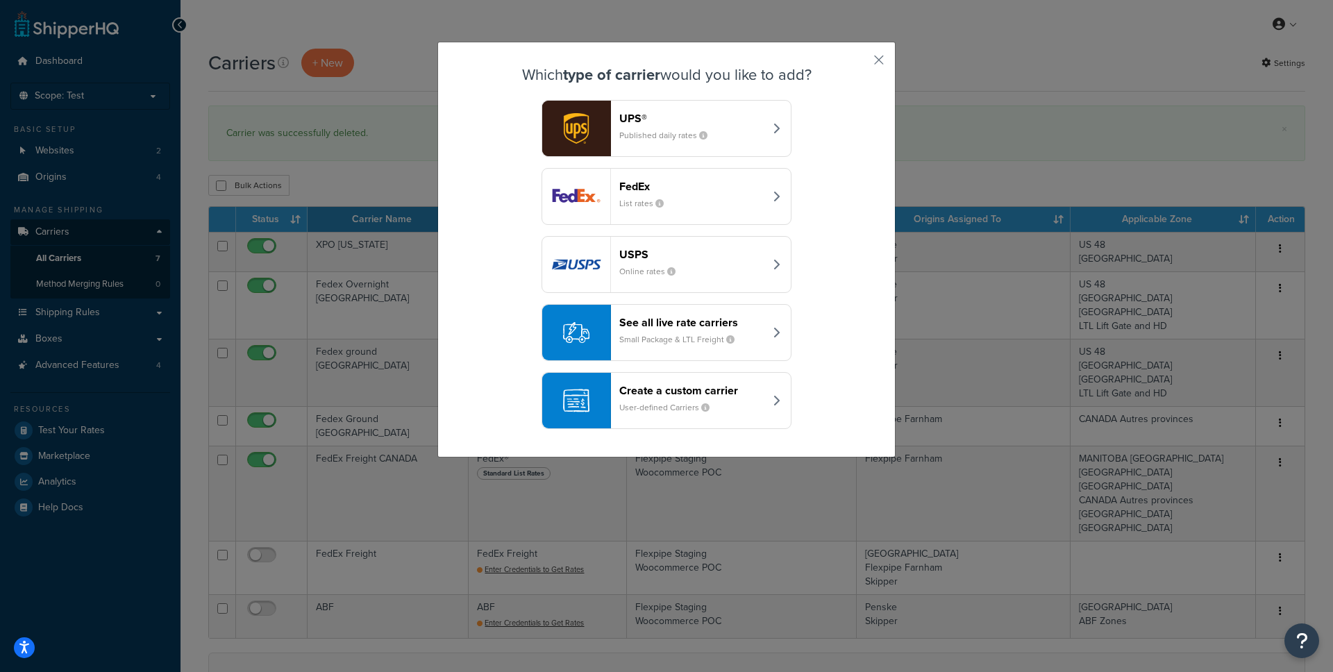
click at [735, 137] on div "UPS® Published daily rates" at bounding box center [691, 128] width 145 height 33
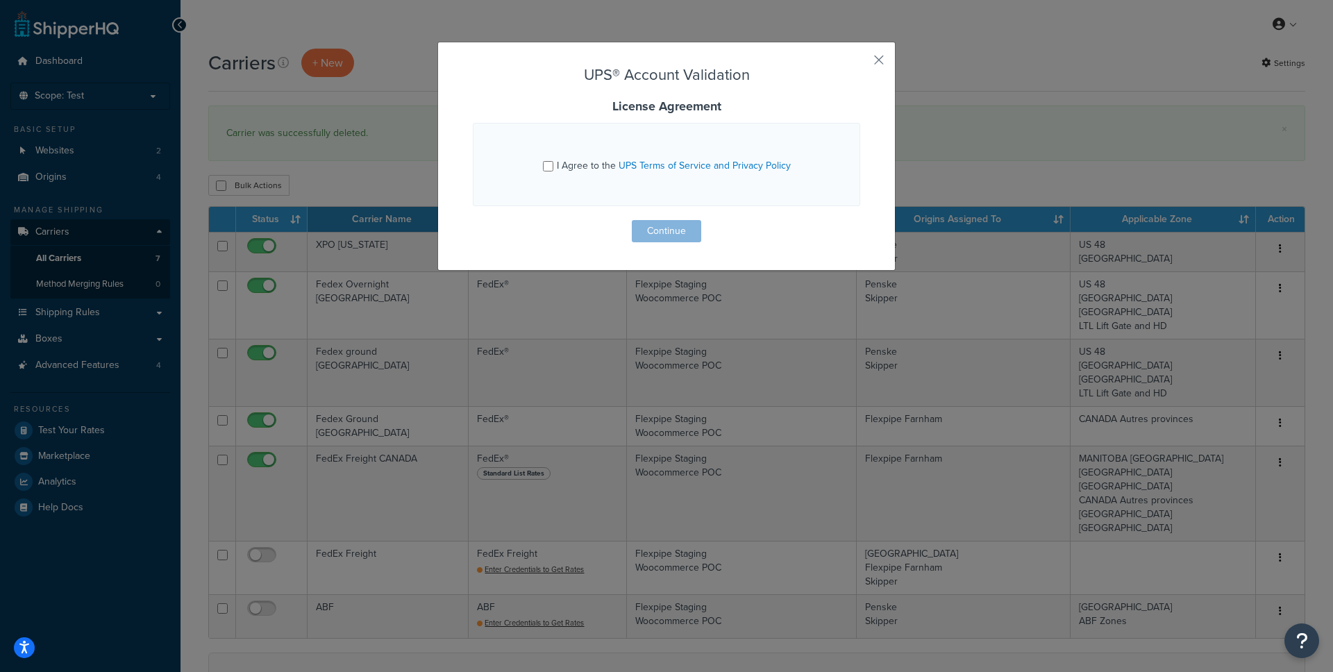
click at [575, 161] on span "I Agree to the UPS Terms of Service and Privacy Policy" at bounding box center [674, 165] width 234 height 15
click at [553, 161] on input "I Agree to the UPS Terms of Service and Privacy Policy" at bounding box center [548, 166] width 10 height 10
checkbox input "true"
click at [673, 235] on button "Continue" at bounding box center [666, 231] width 69 height 22
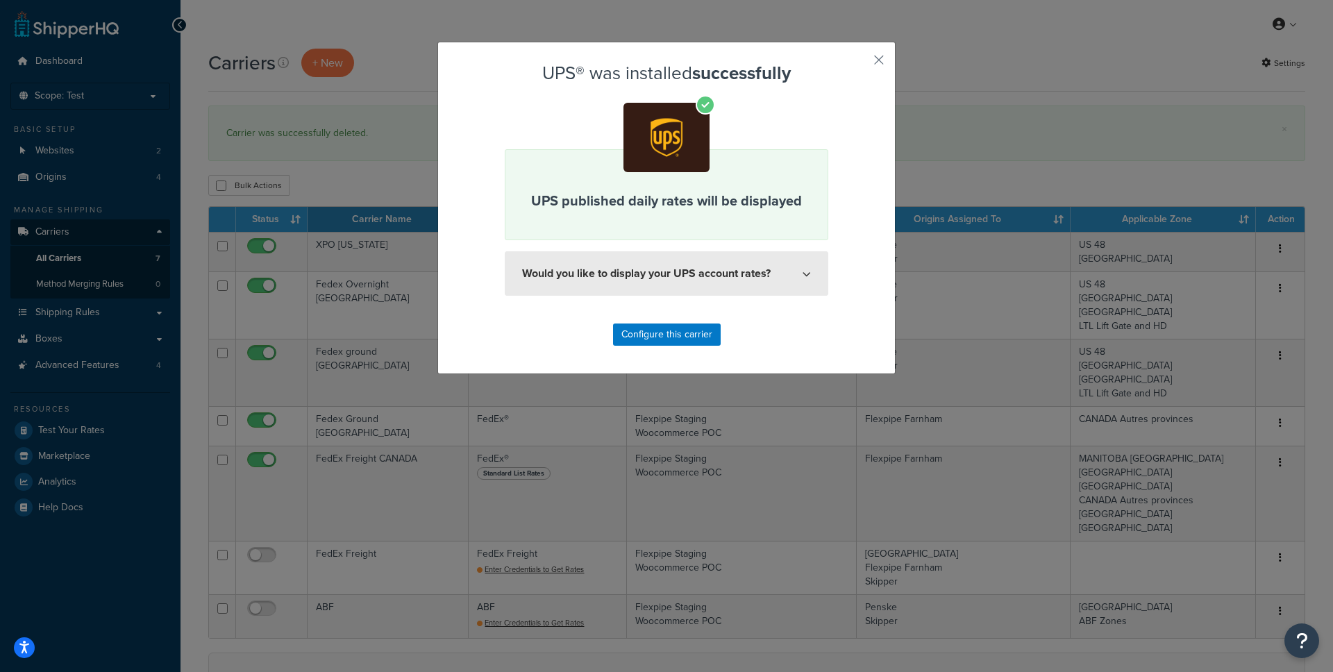
click at [683, 272] on button "Would you like to display your UPS account rates?" at bounding box center [666, 273] width 323 height 44
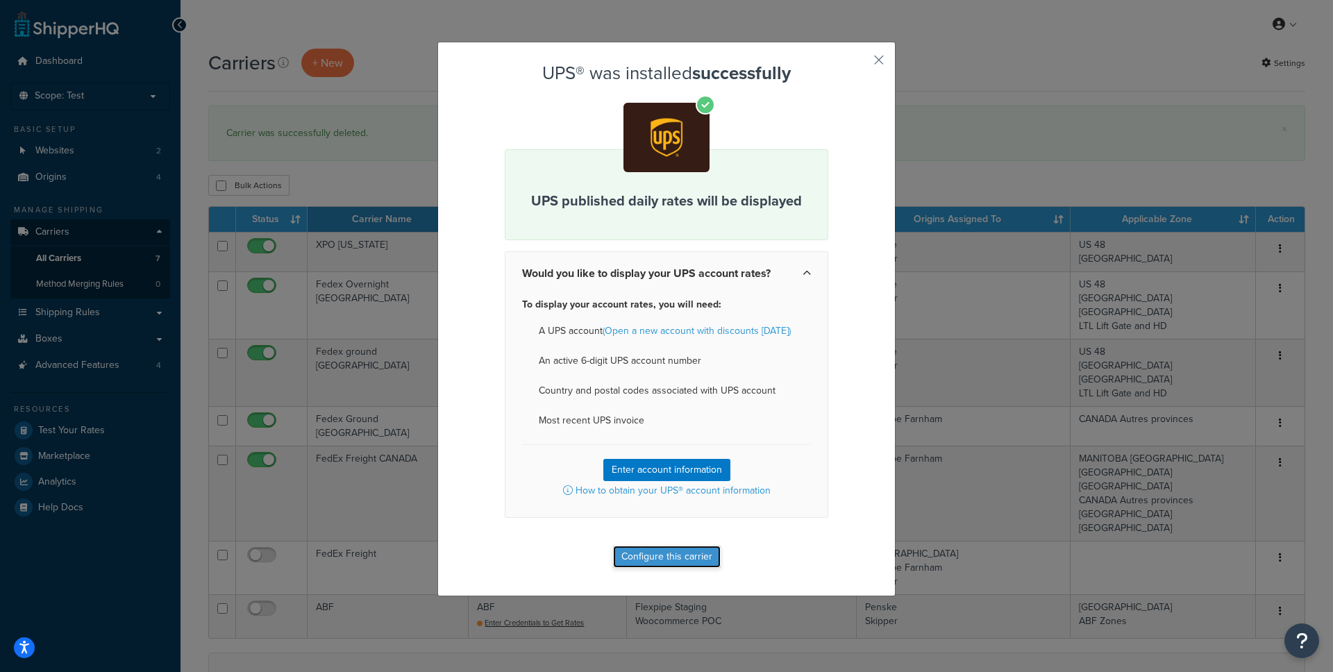
click at [672, 557] on button "Configure this carrier" at bounding box center [667, 557] width 108 height 22
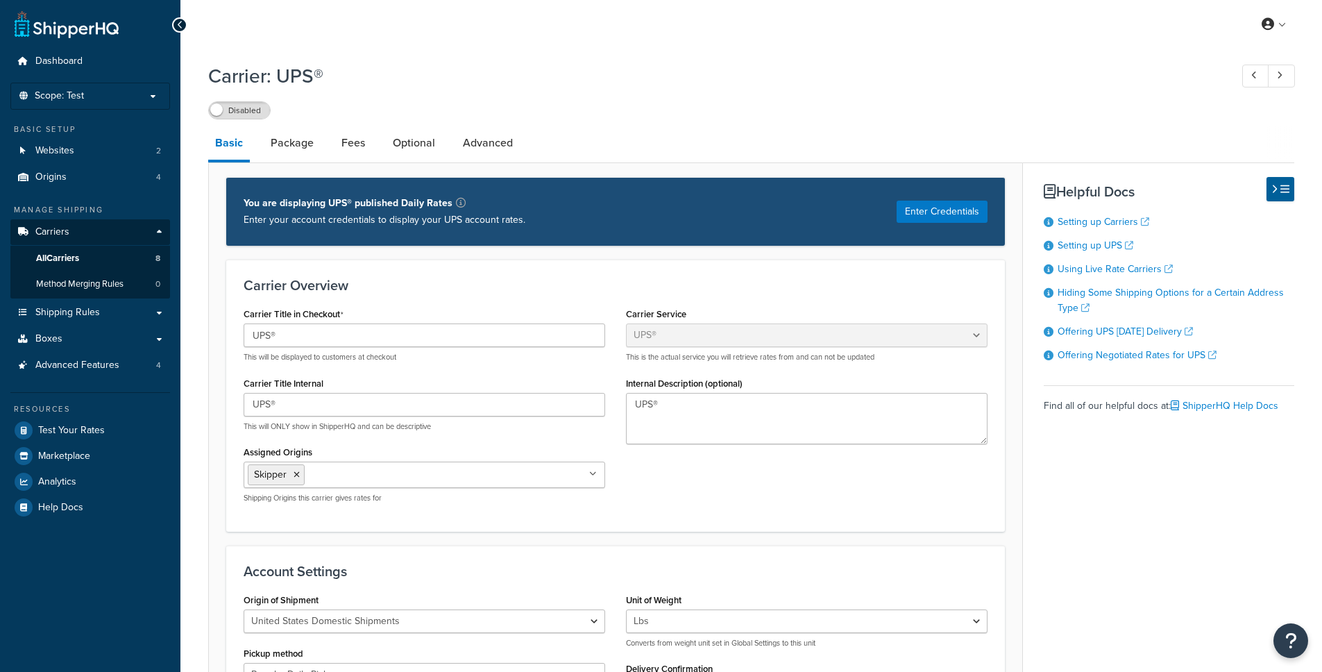
select select "ups"
drag, startPoint x: 353, startPoint y: 414, endPoint x: 337, endPoint y: 410, distance: 16.5
click at [352, 414] on input "UPS®" at bounding box center [425, 405] width 362 height 24
type input "UPS"
click at [387, 474] on input "Assigned Origins" at bounding box center [369, 473] width 123 height 15
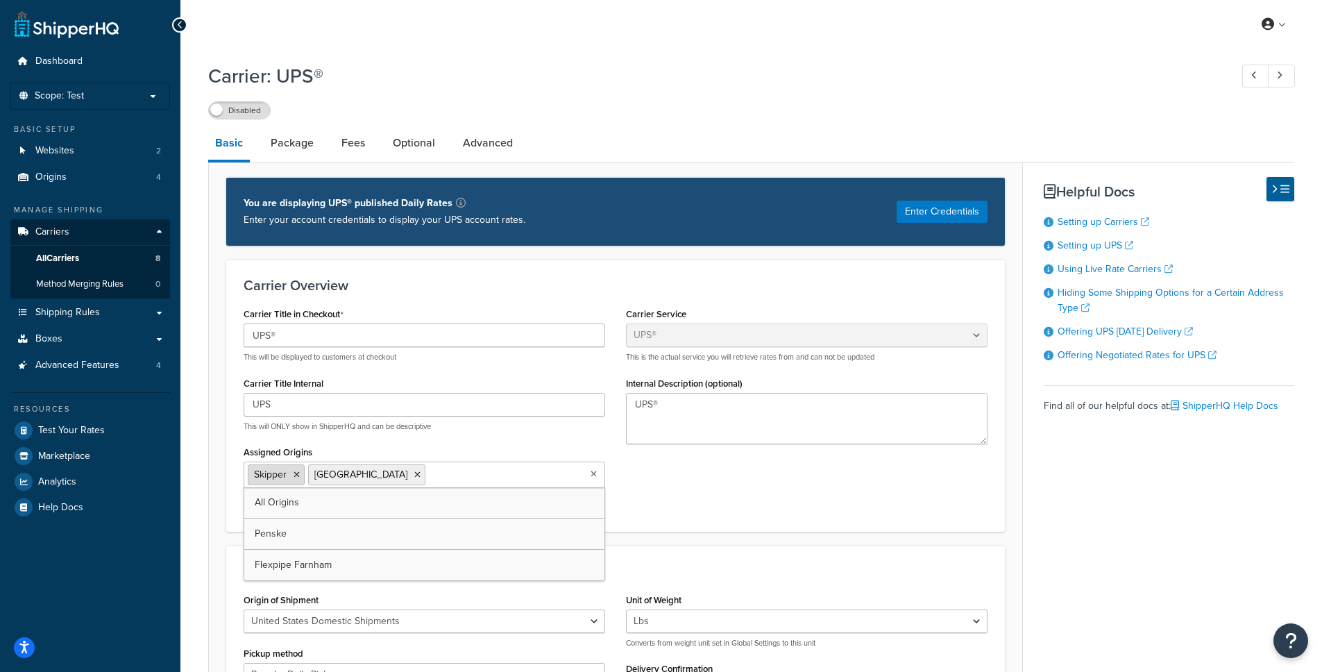
click at [296, 474] on icon at bounding box center [297, 475] width 6 height 8
click at [758, 488] on div "Carrier Title in Checkout UPS® This will be displayed to customers at checkout …" at bounding box center [615, 409] width 765 height 210
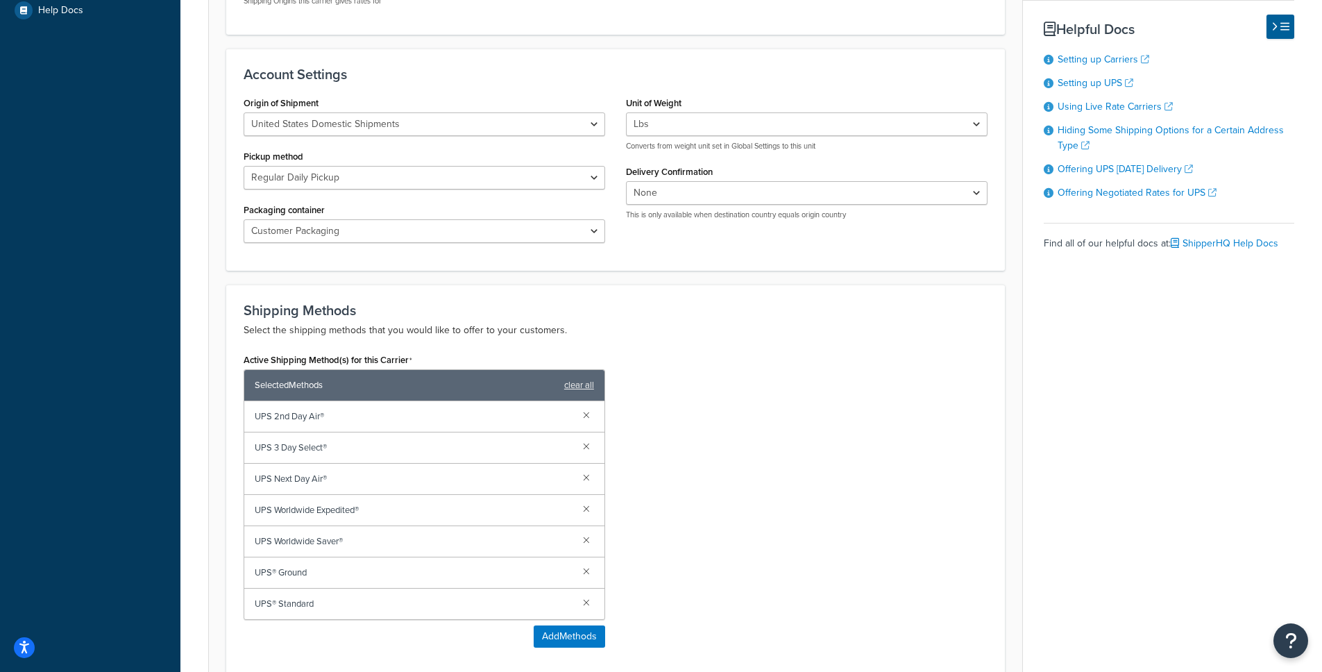
scroll to position [585, 0]
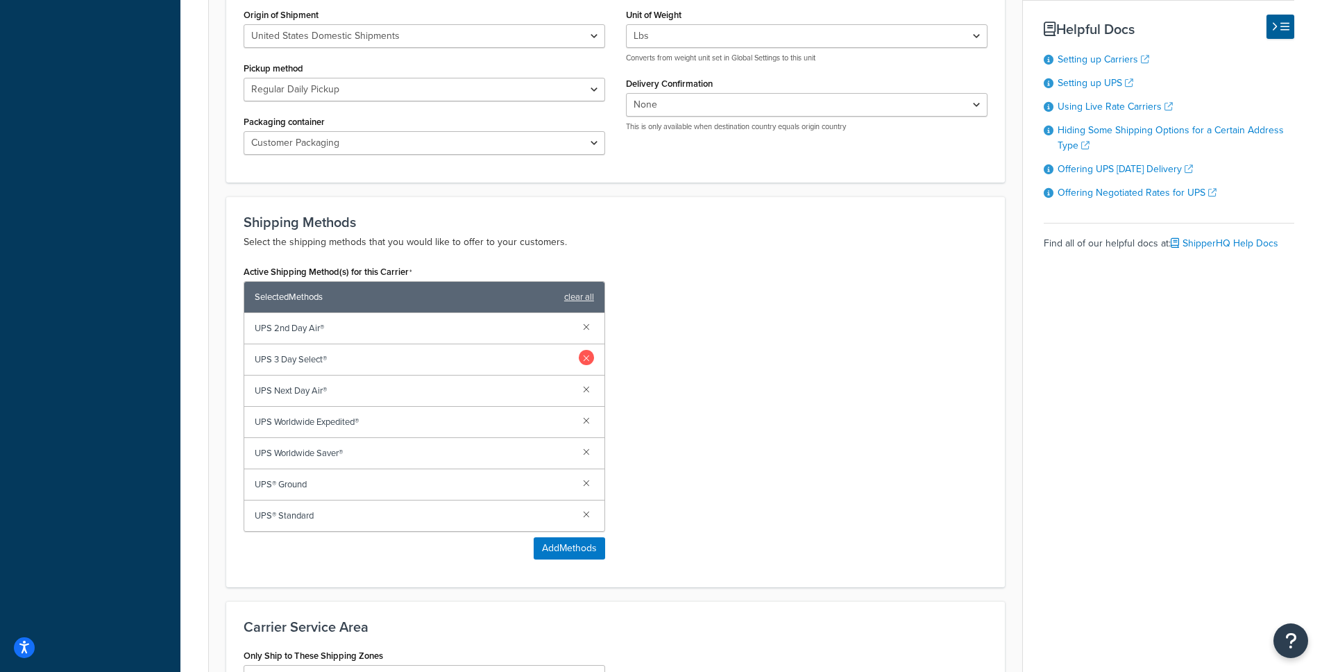
click at [587, 354] on link at bounding box center [586, 357] width 15 height 15
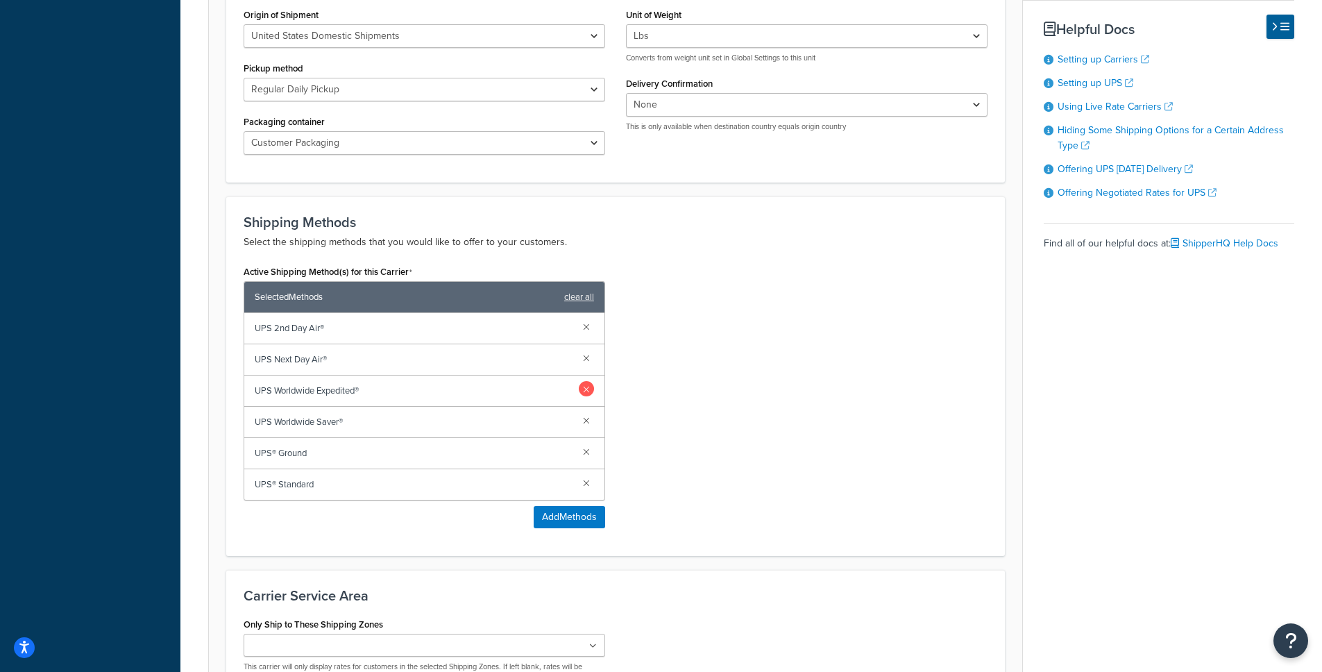
click at [587, 386] on link at bounding box center [586, 388] width 15 height 15
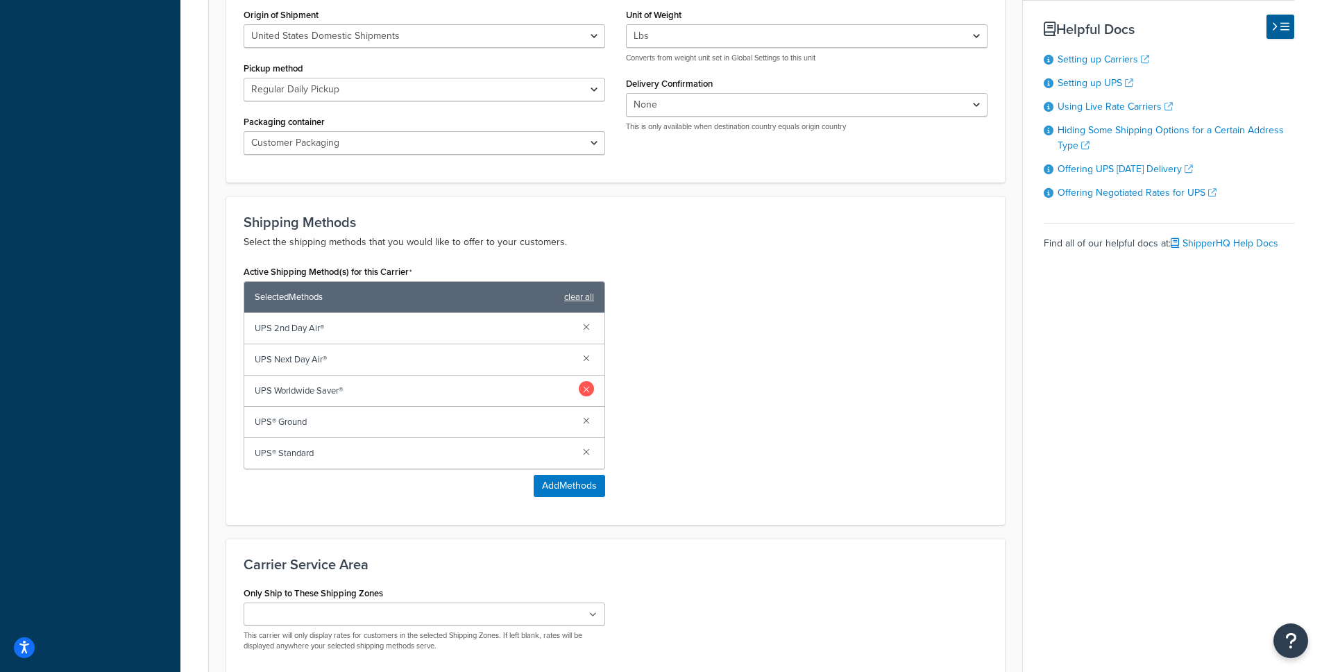
click at [587, 388] on link at bounding box center [586, 388] width 15 height 15
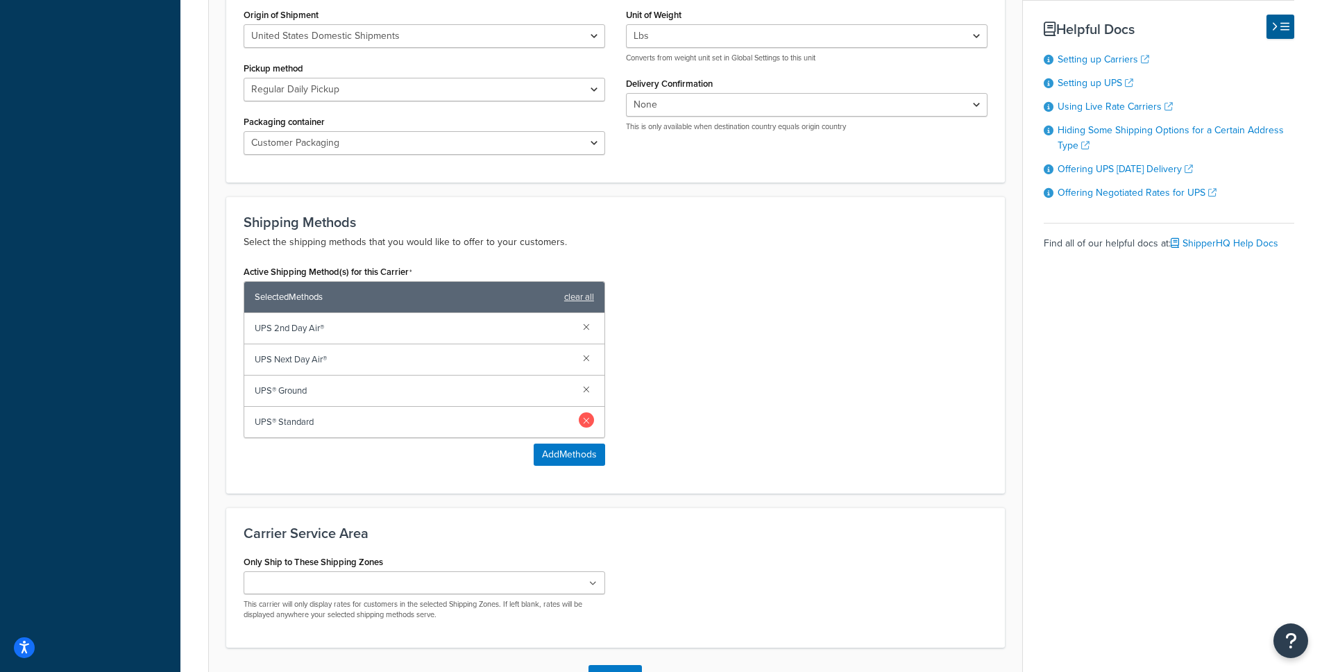
click at [592, 418] on link at bounding box center [586, 419] width 15 height 15
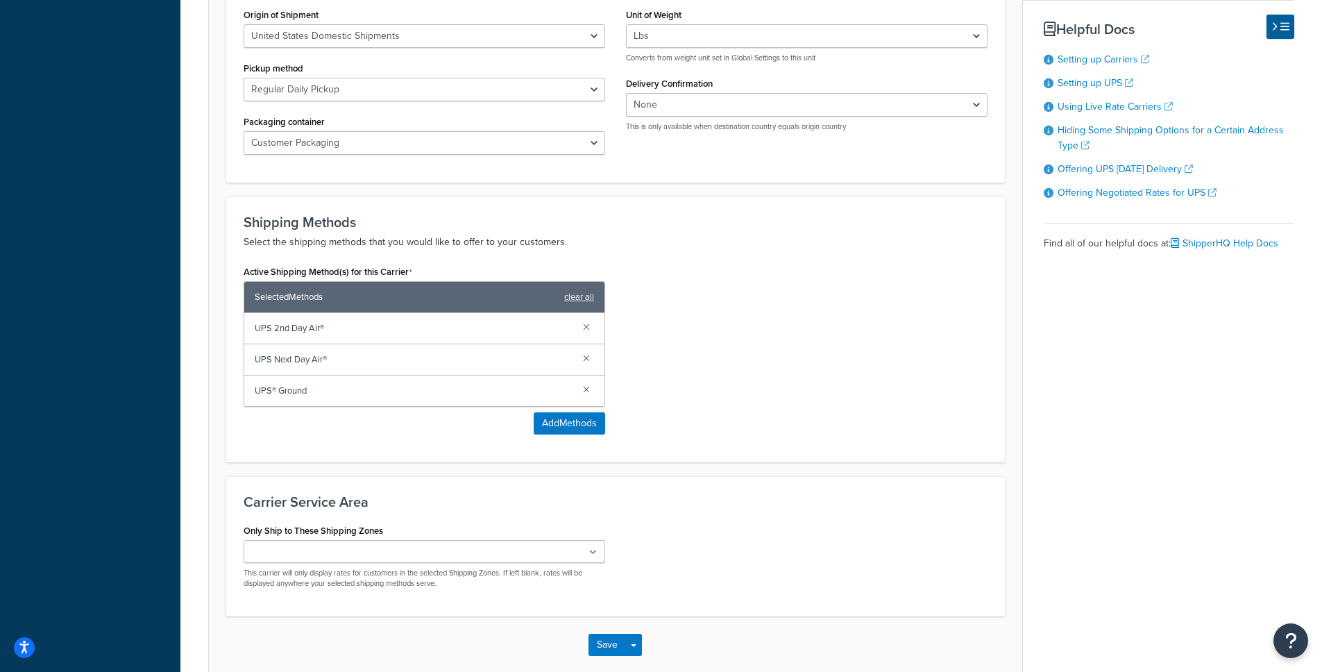
click at [363, 570] on p "This carrier will only display rates for customers in the selected Shipping Zon…" at bounding box center [425, 579] width 362 height 22
click at [364, 557] on ul at bounding box center [425, 551] width 362 height 23
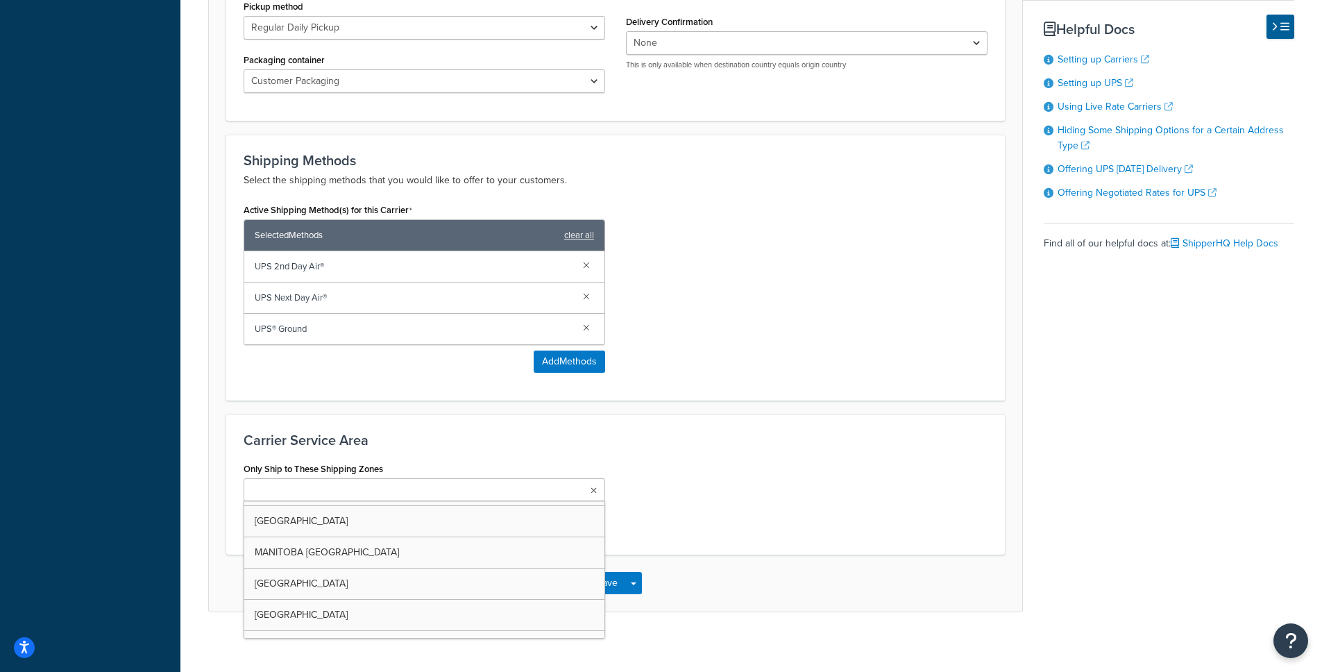
scroll to position [0, 0]
click at [778, 487] on div "Only Ship to These Shipping Zones US 48 US APO US EAST COAST STATES WEST COAST …" at bounding box center [615, 500] width 765 height 83
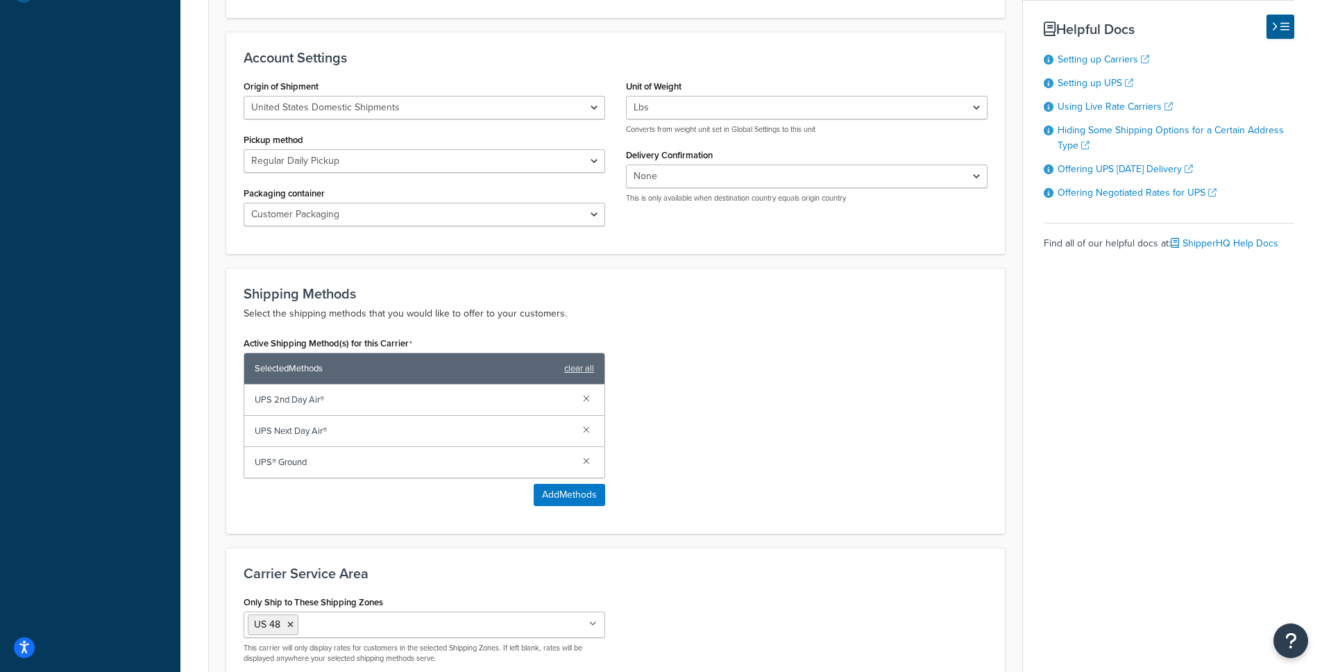
scroll to position [654, 0]
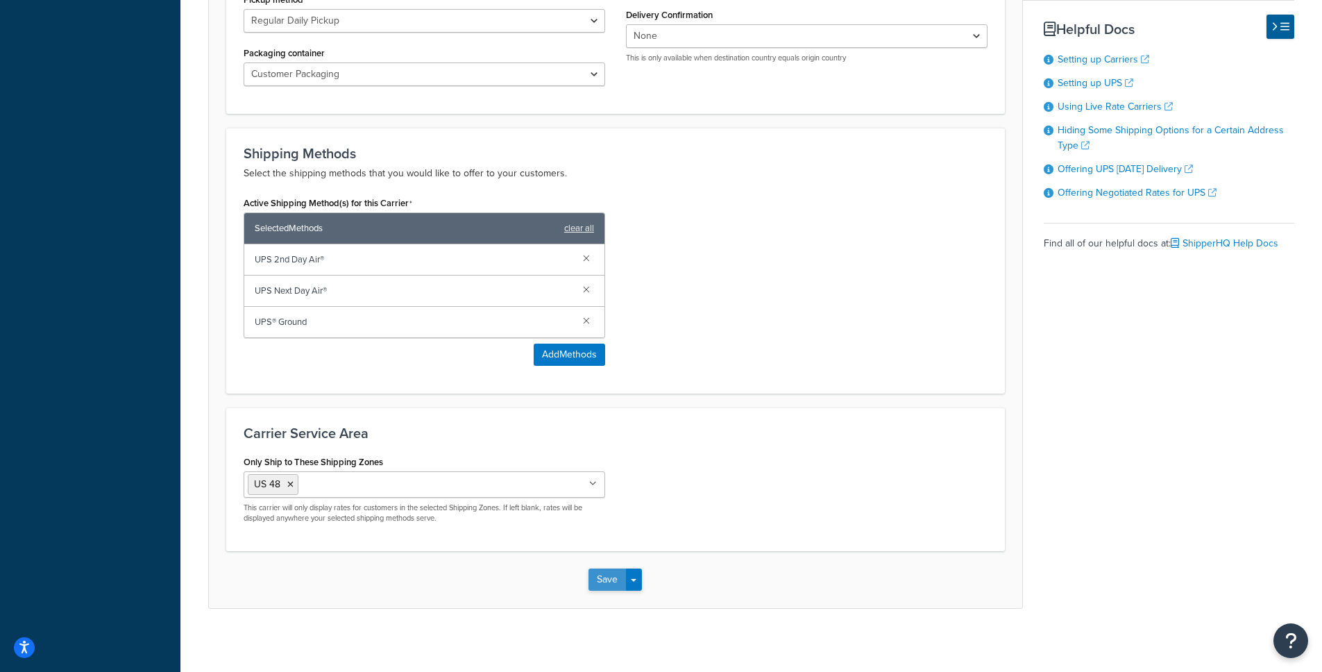
click at [605, 582] on button "Save" at bounding box center [607, 580] width 37 height 22
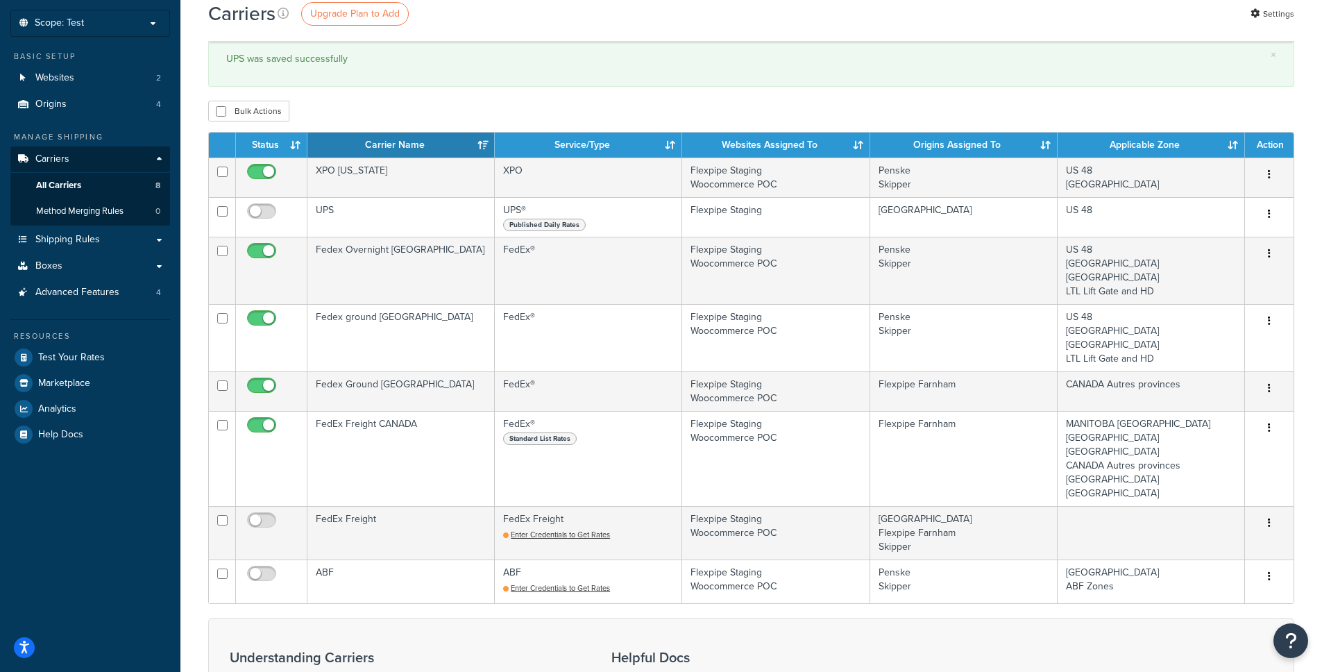
scroll to position [151, 0]
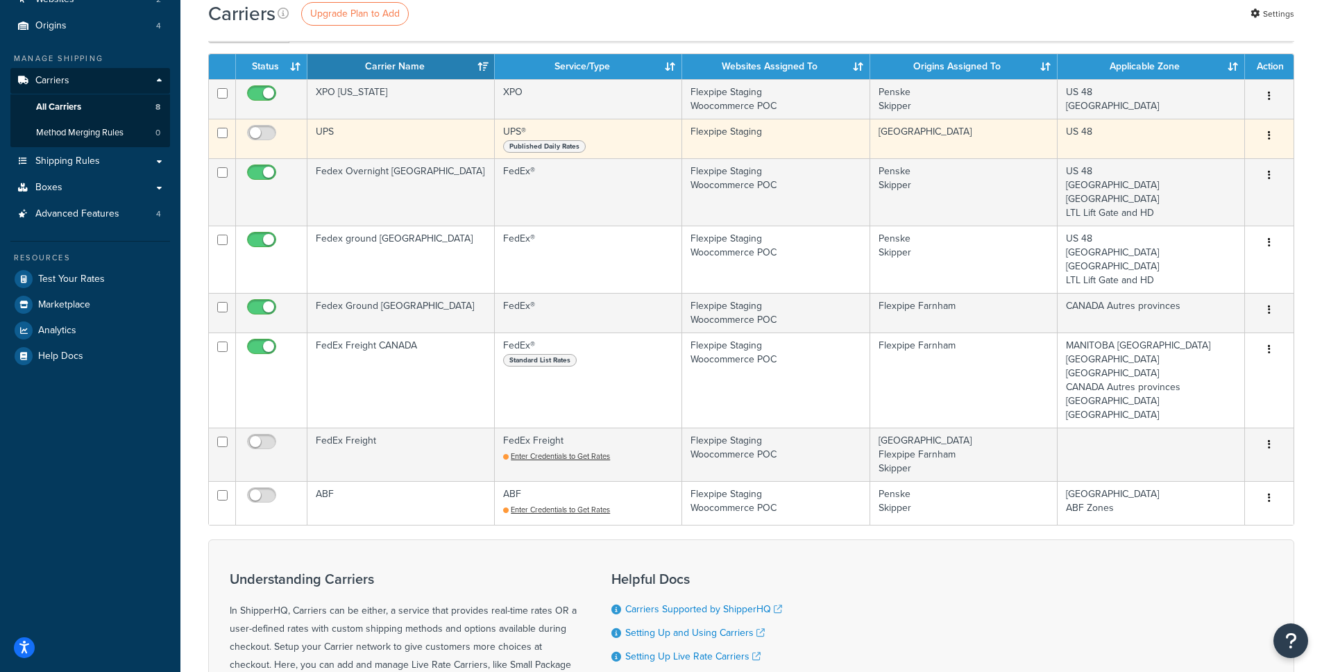
click at [376, 140] on td "UPS" at bounding box center [401, 139] width 187 height 40
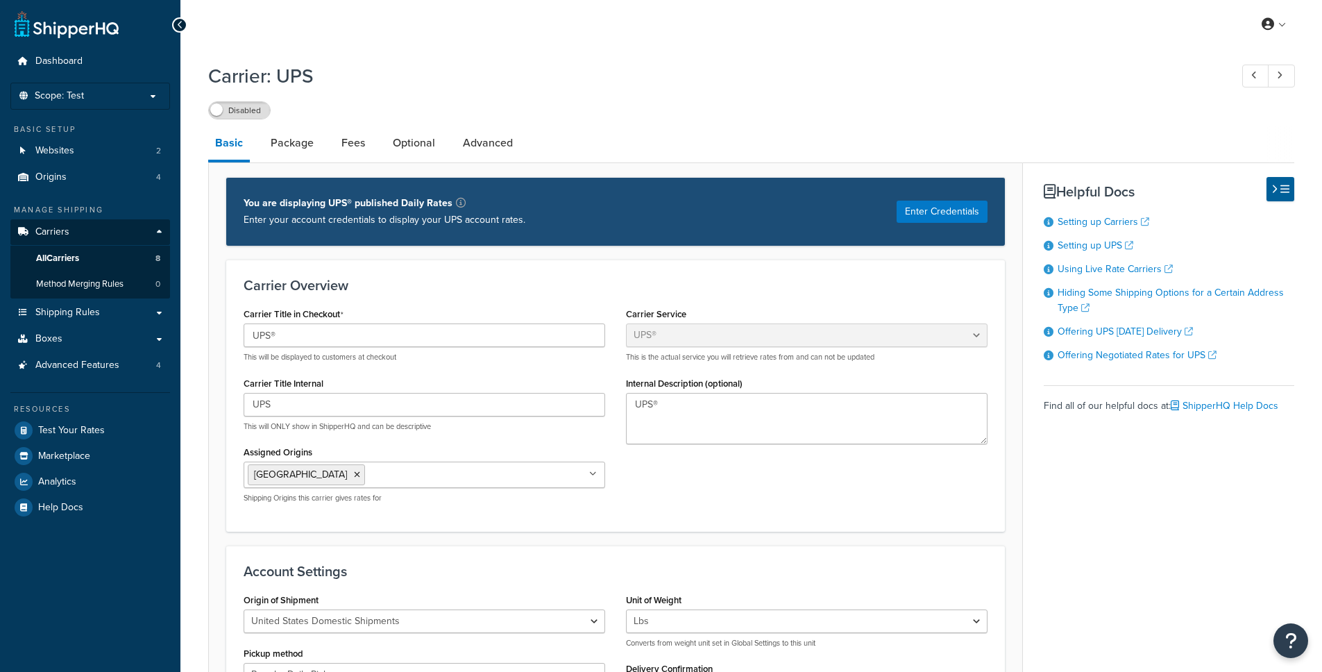
select select "ups"
click at [335, 146] on link "Fees" at bounding box center [353, 142] width 37 height 33
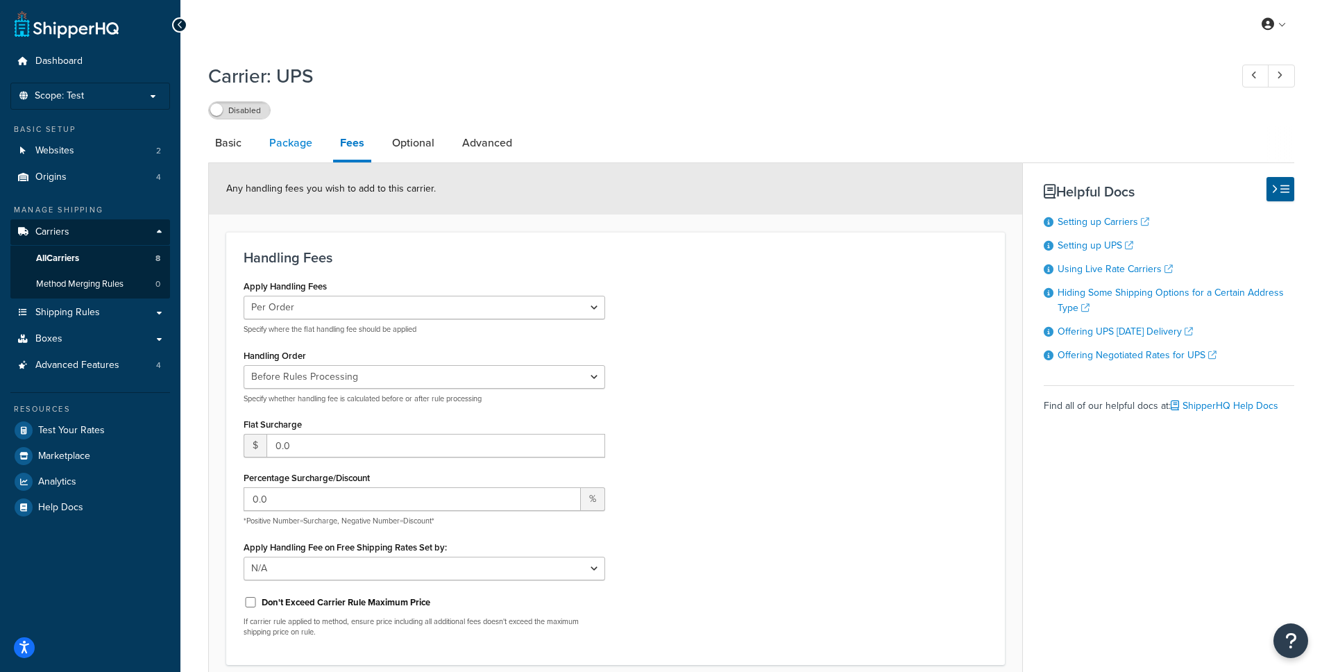
click at [307, 143] on link "Package" at bounding box center [290, 142] width 57 height 33
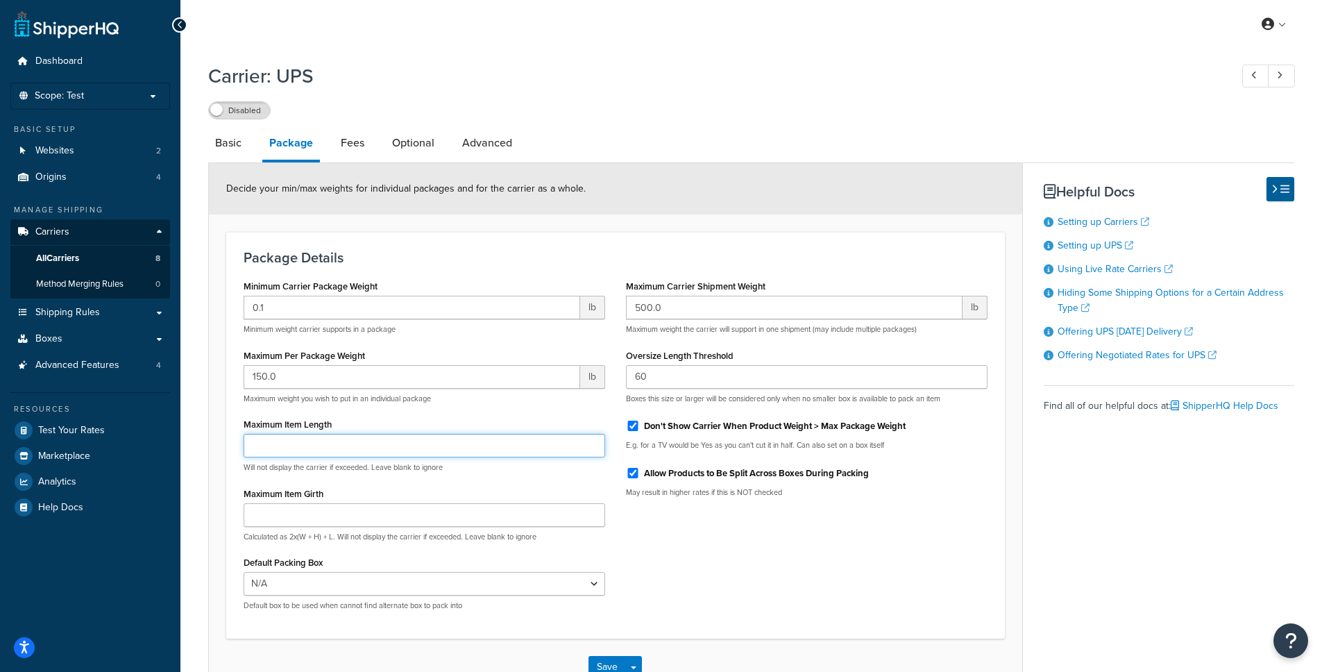
click at [337, 447] on input "Maximum Item Length" at bounding box center [425, 446] width 362 height 24
paste input "108"
type input "108"
click at [303, 498] on label "Maximum Item Girth" at bounding box center [284, 494] width 80 height 10
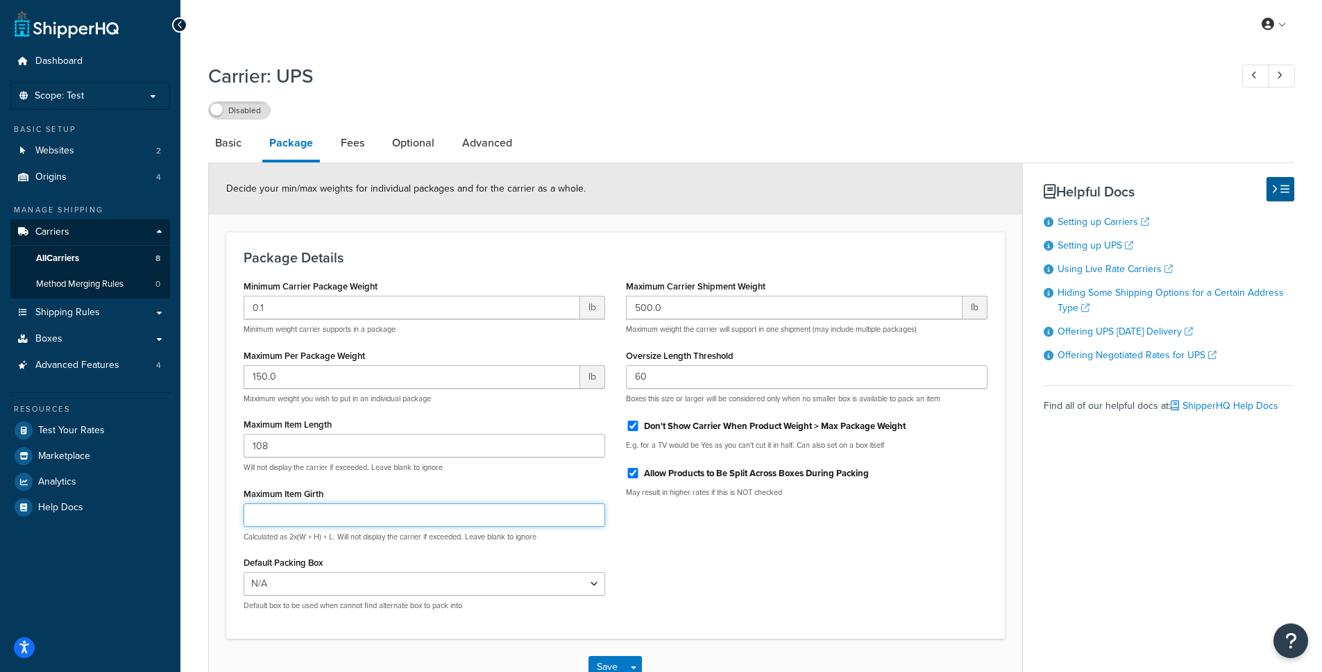
click at [303, 503] on input "Maximum Item Girth" at bounding box center [425, 515] width 362 height 24
click at [313, 510] on input "Maximum Item Girth" at bounding box center [425, 515] width 362 height 24
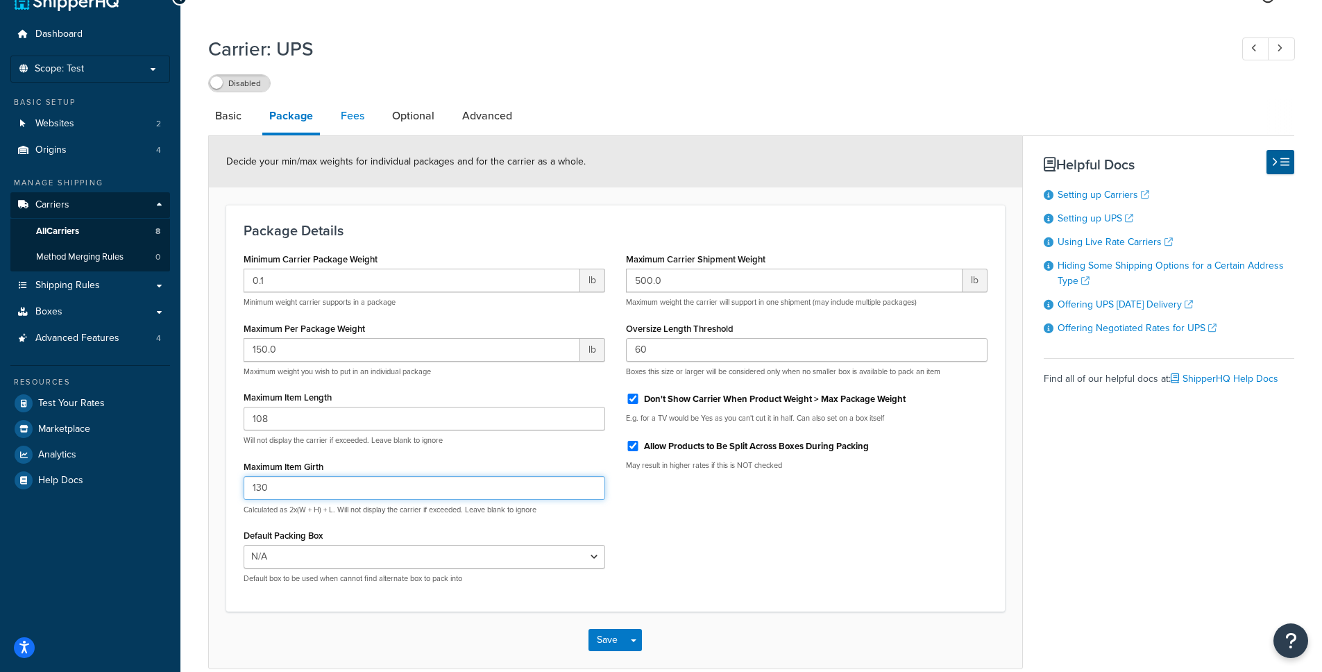
type input "130"
click at [362, 116] on link "Fees" at bounding box center [352, 115] width 37 height 33
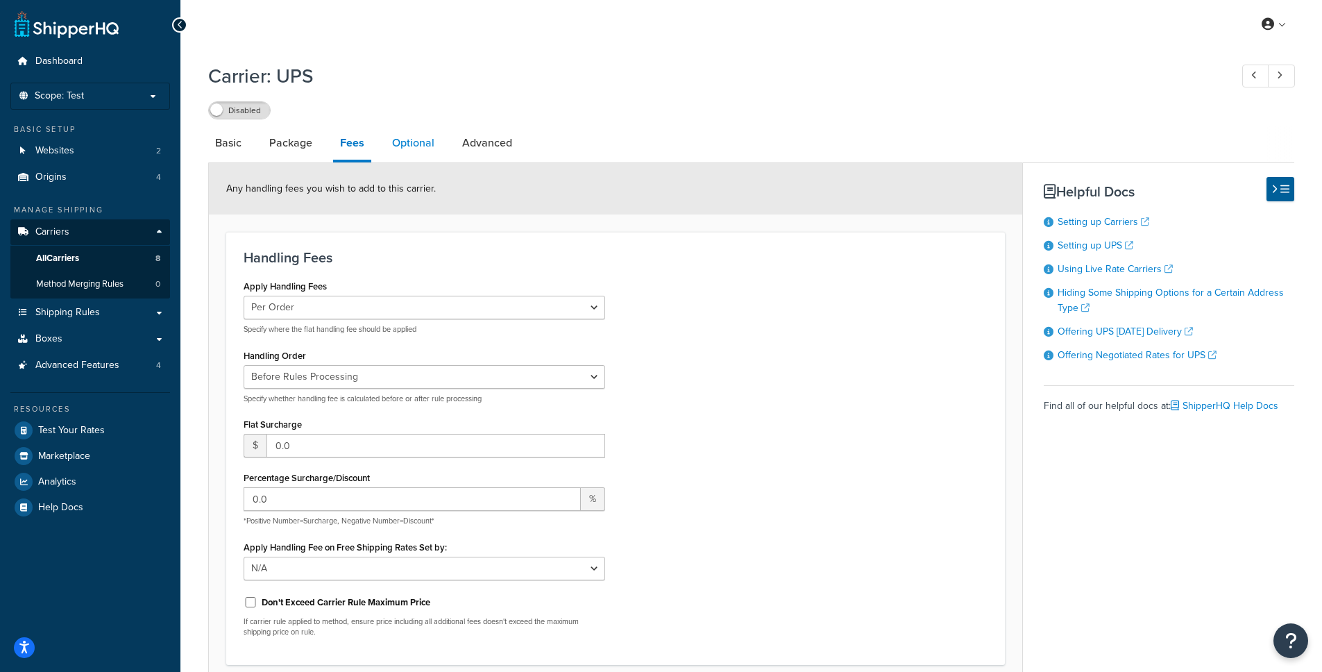
click at [415, 140] on link "Optional" at bounding box center [413, 142] width 56 height 33
select select "business"
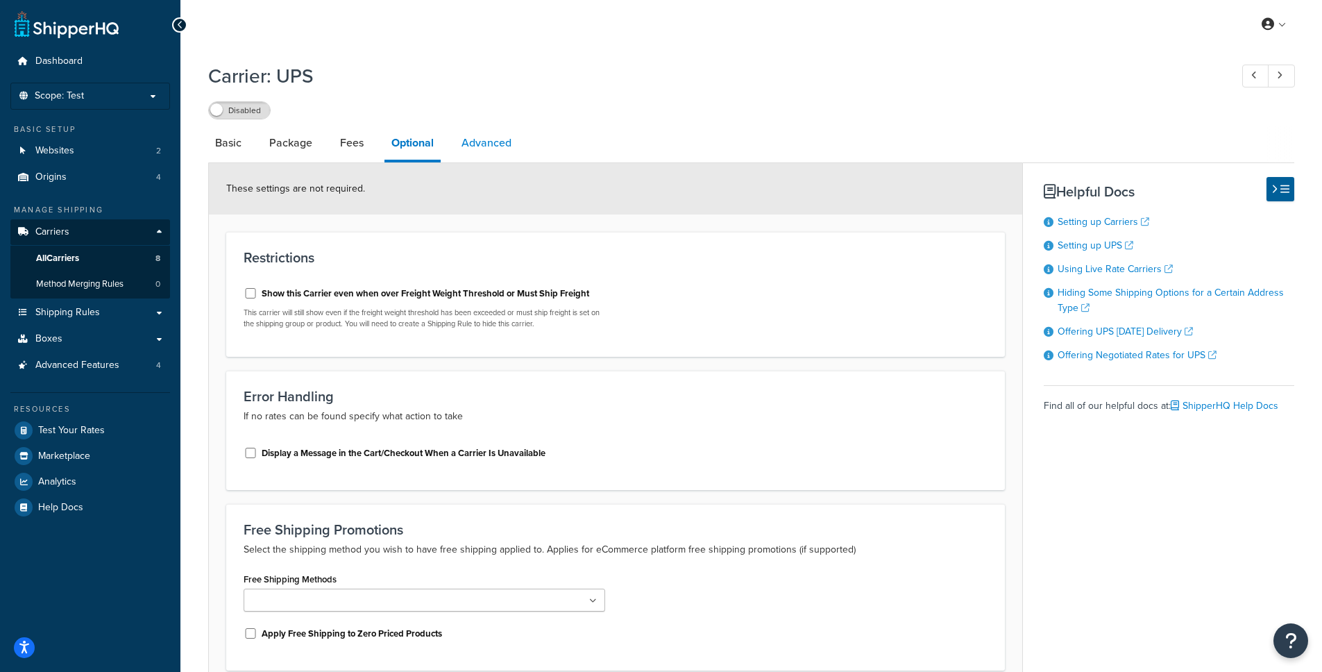
click at [487, 141] on link "Advanced" at bounding box center [487, 142] width 64 height 33
select select "false"
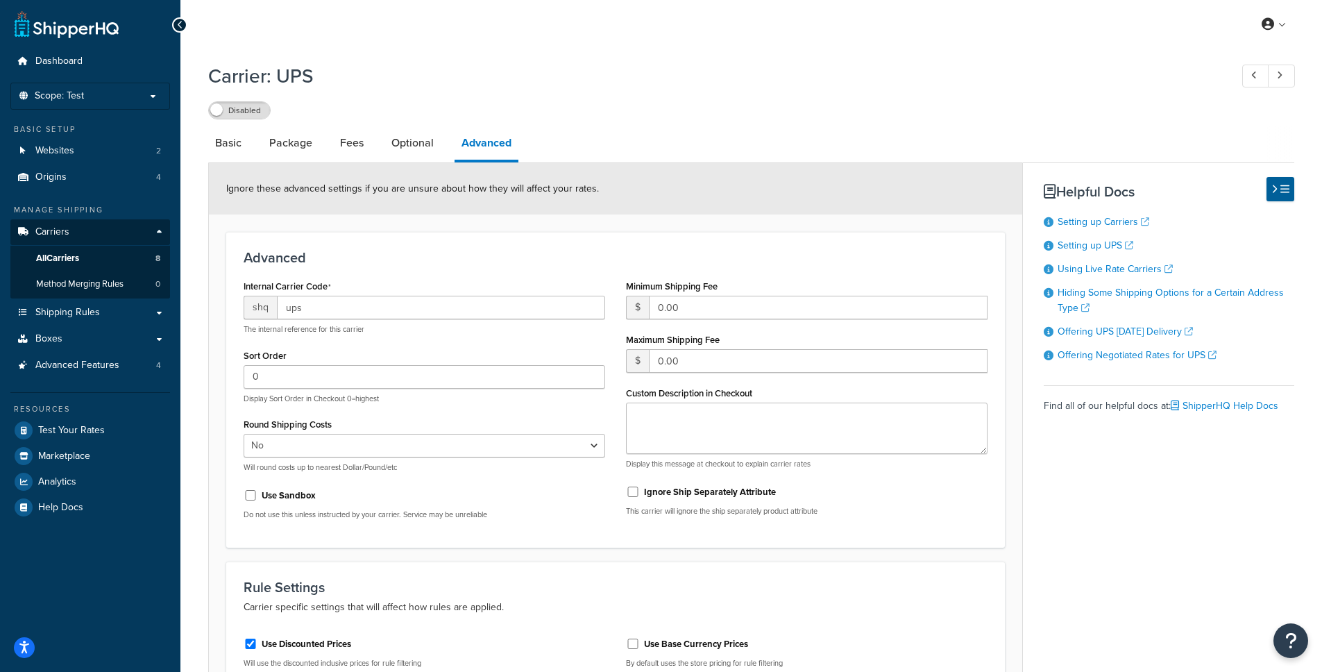
scroll to position [122, 0]
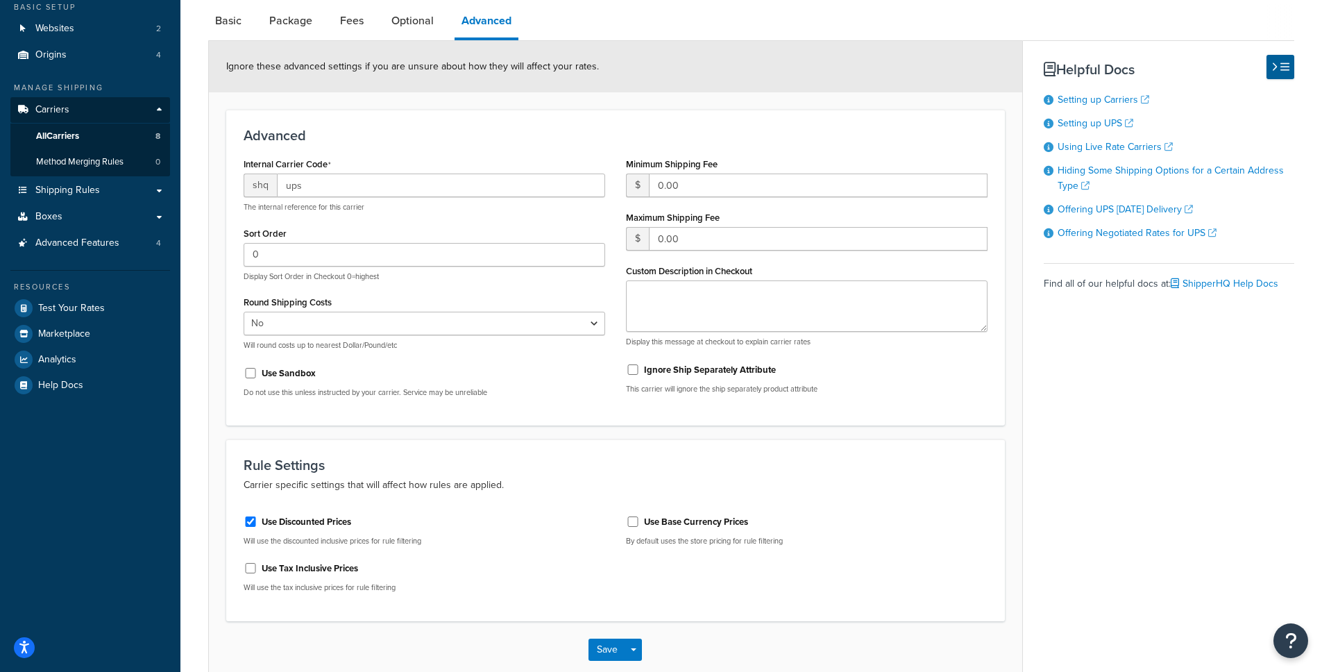
drag, startPoint x: 330, startPoint y: 525, endPoint x: 346, endPoint y: 523, distance: 15.4
click at [330, 524] on label "Use Discounted Prices" at bounding box center [307, 522] width 90 height 12
click at [258, 524] on input "Use Discounted Prices" at bounding box center [251, 521] width 14 height 10
checkbox input "false"
click at [609, 650] on button "Save" at bounding box center [607, 650] width 37 height 22
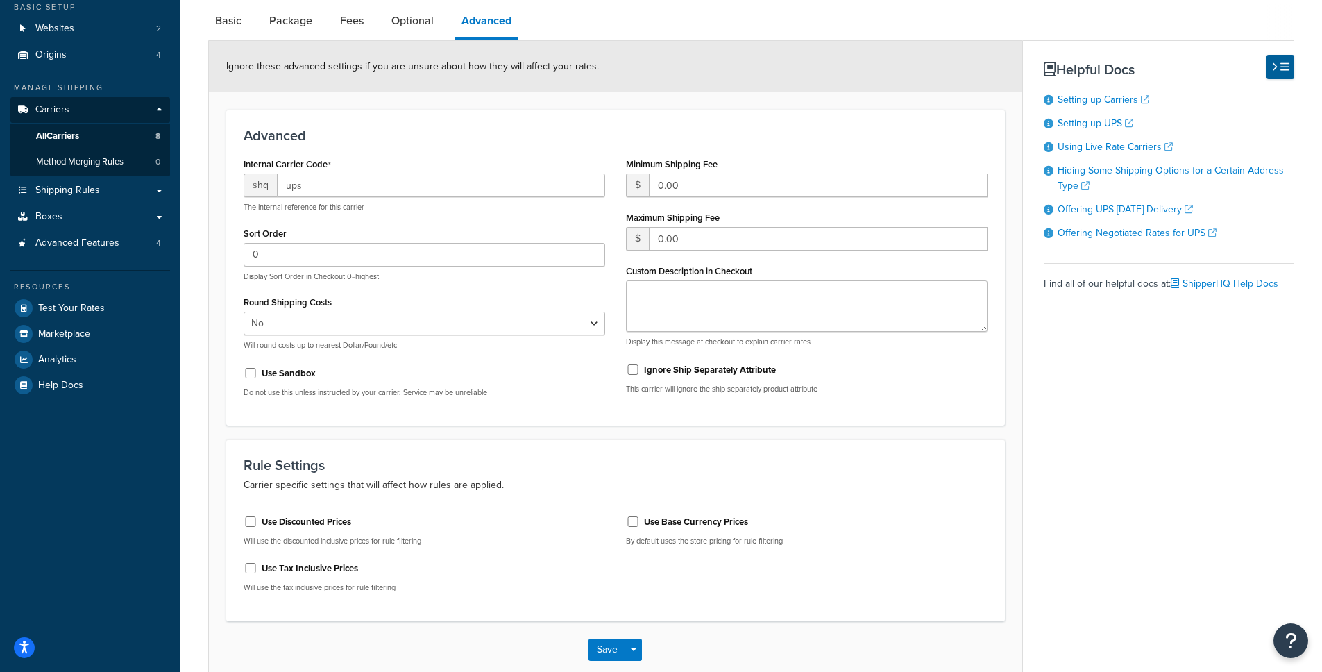
scroll to position [0, 0]
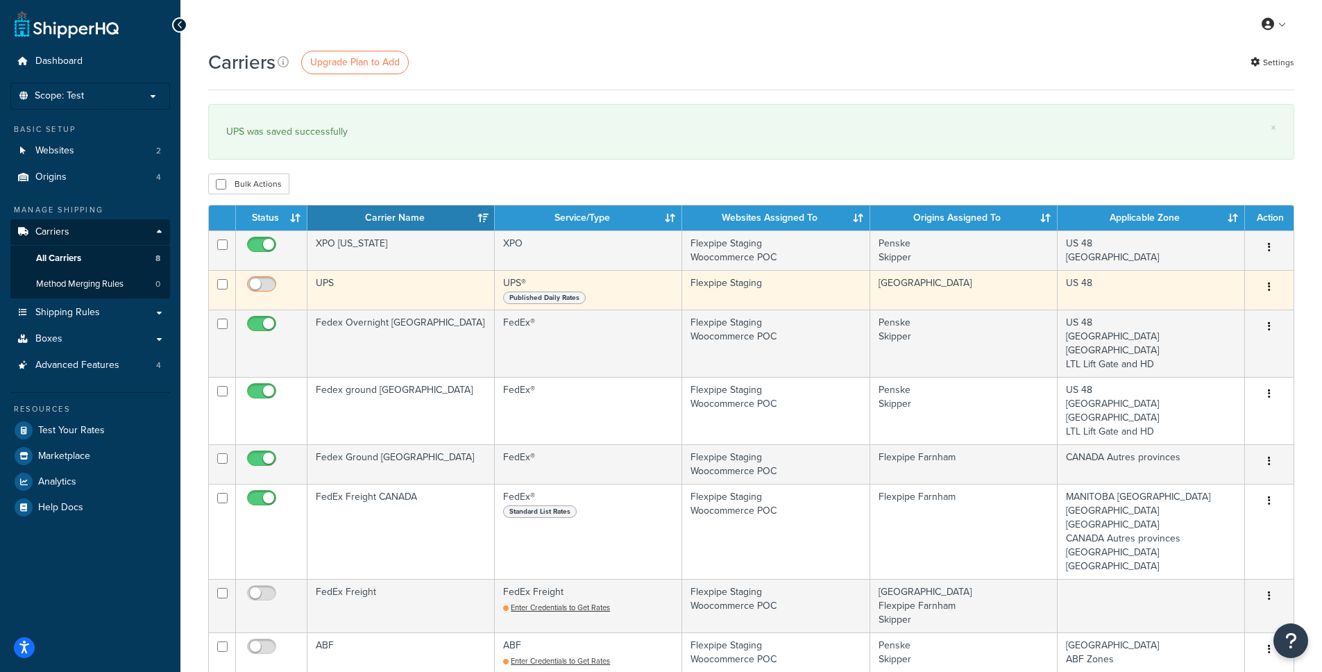
drag, startPoint x: 264, startPoint y: 283, endPoint x: 255, endPoint y: 284, distance: 9.7
click at [255, 284] on input "checkbox" at bounding box center [263, 287] width 38 height 17
checkbox input "true"
click at [349, 283] on td "UPS" at bounding box center [401, 290] width 187 height 40
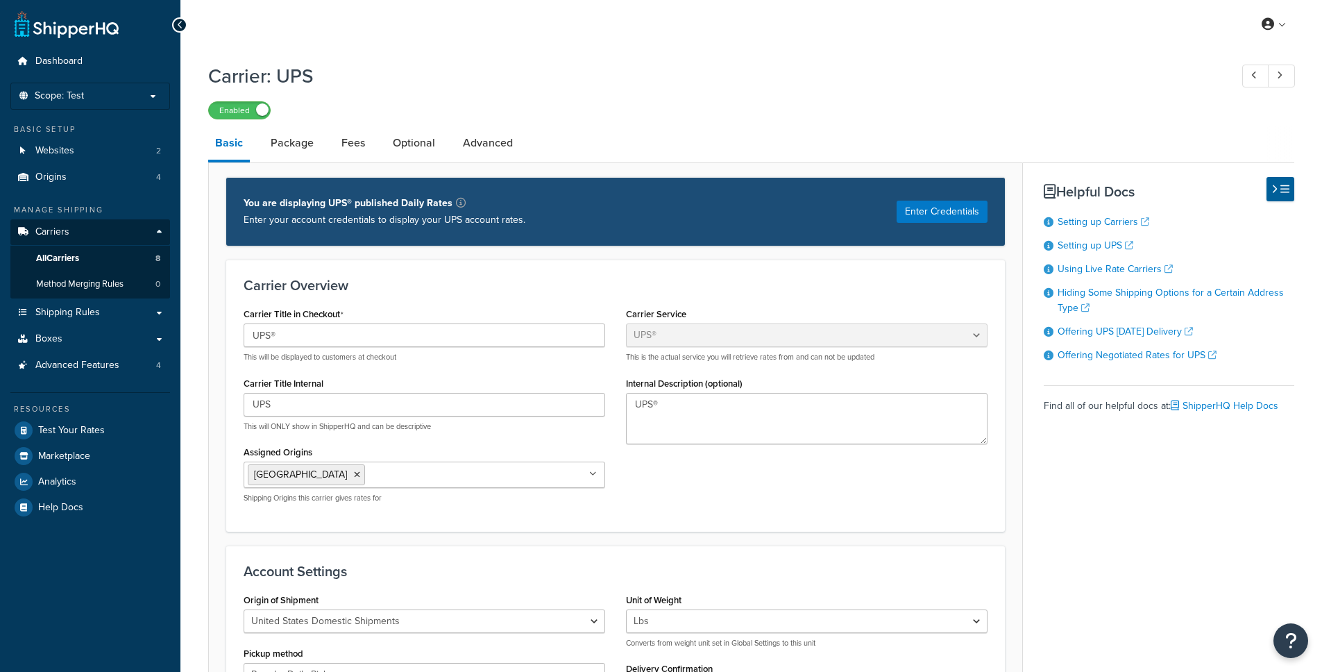
select select "ups"
click at [91, 154] on link "Websites 2" at bounding box center [90, 151] width 160 height 26
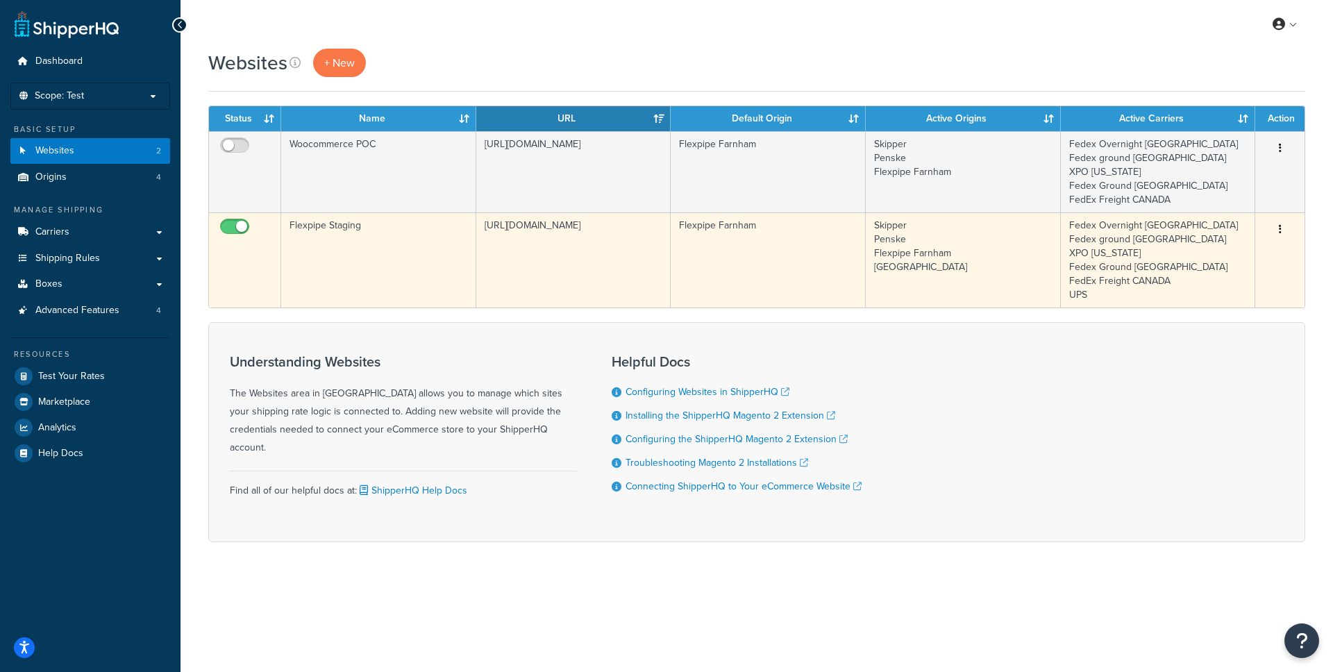
click at [816, 264] on td "Flexpipe Farnham" at bounding box center [768, 259] width 195 height 95
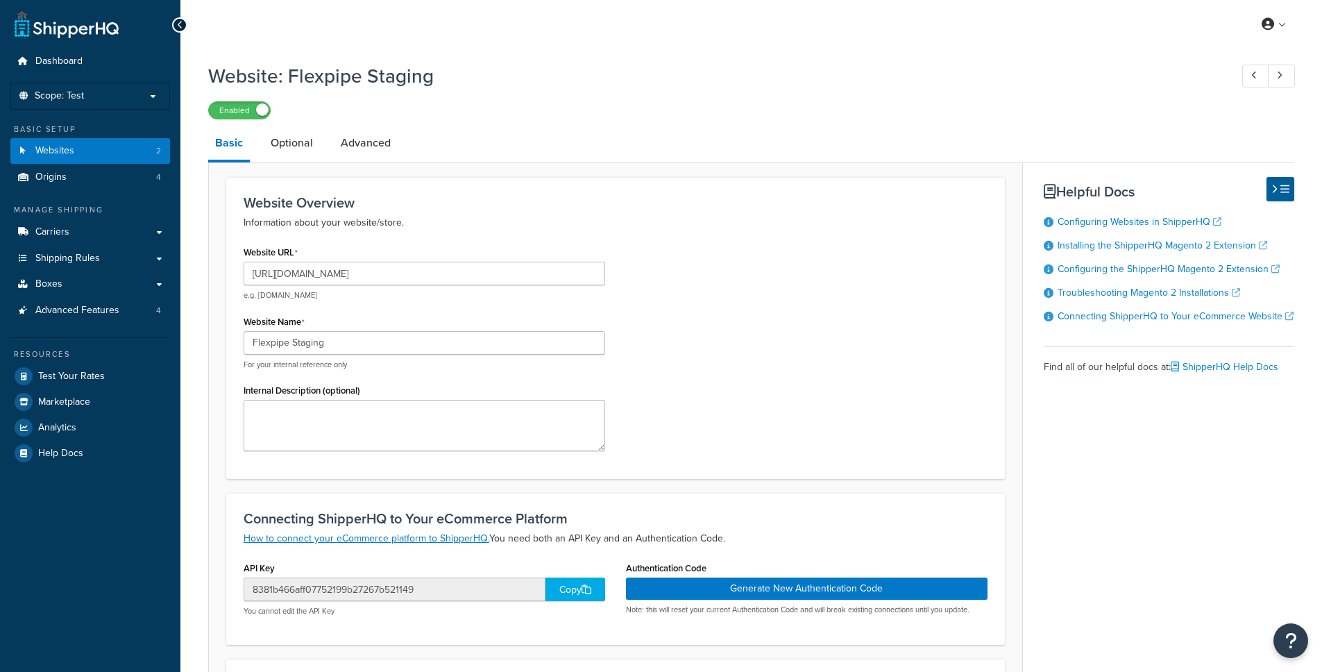
select select "121050"
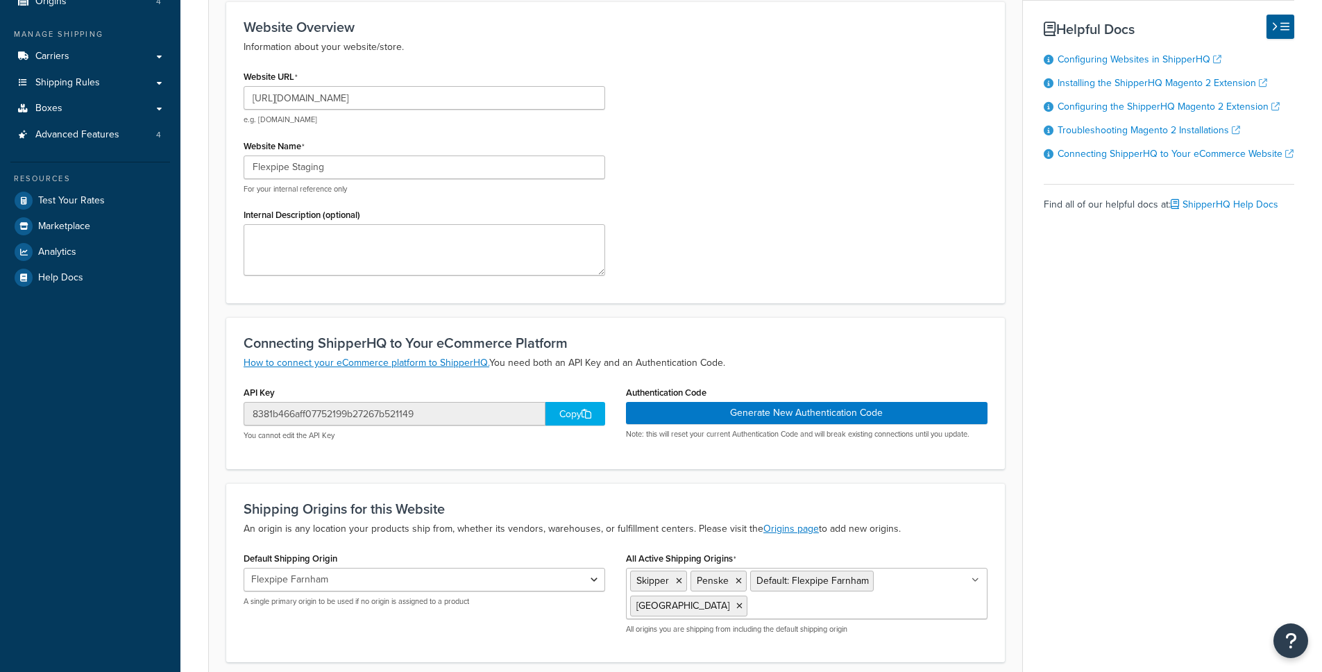
scroll to position [254, 0]
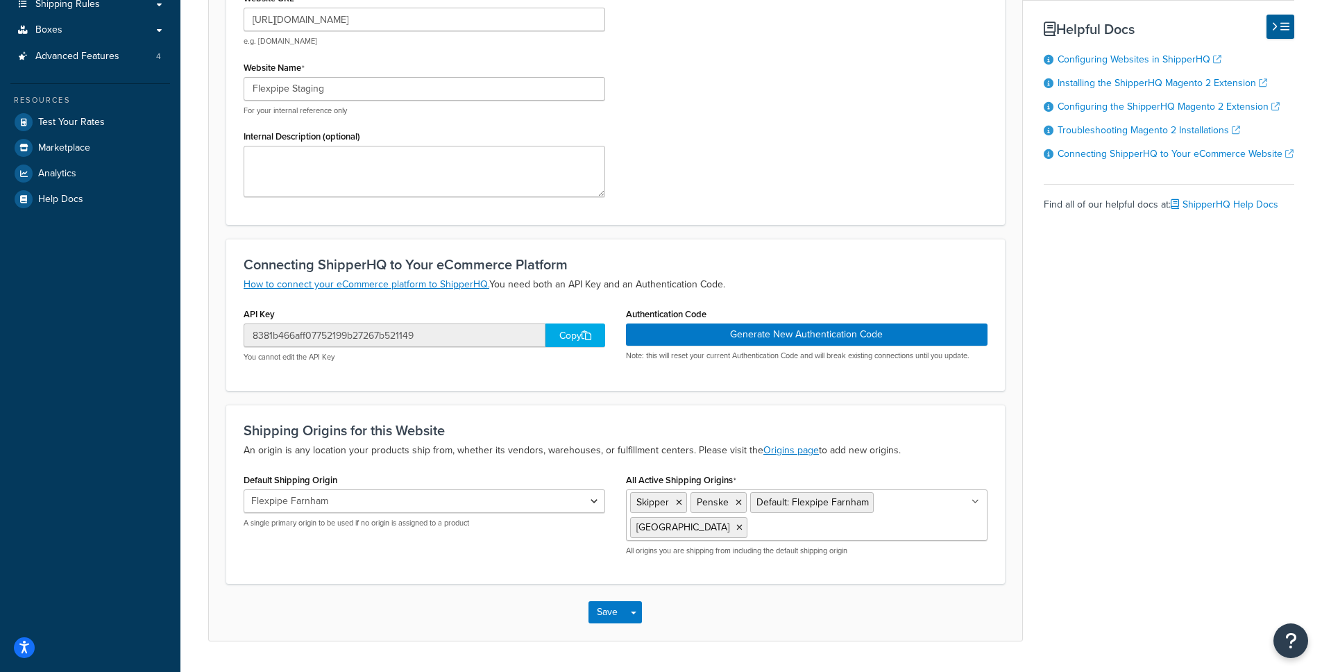
click at [131, 289] on div "Dashboard Scope: Test Basic Setup Websites 2 Origins 4 Manage Shipping Carriers…" at bounding box center [90, 228] width 180 height 965
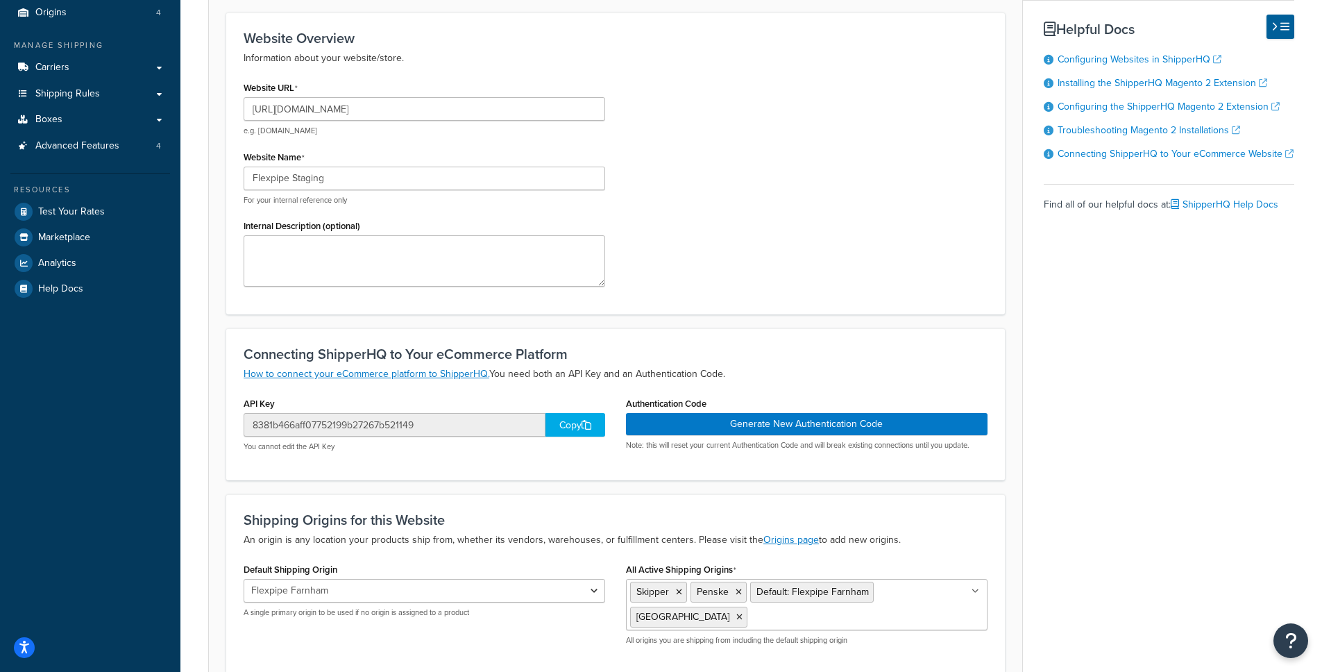
scroll to position [244, 0]
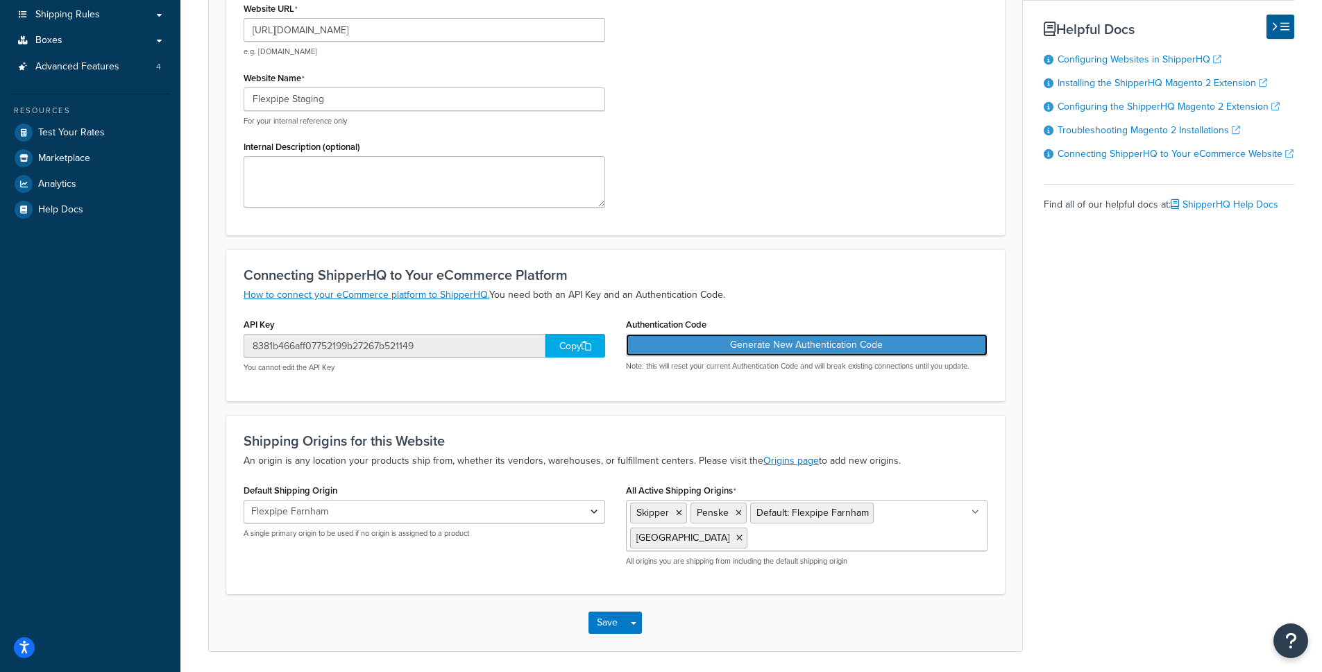
click at [753, 349] on button "Generate New Authentication Code" at bounding box center [807, 345] width 362 height 22
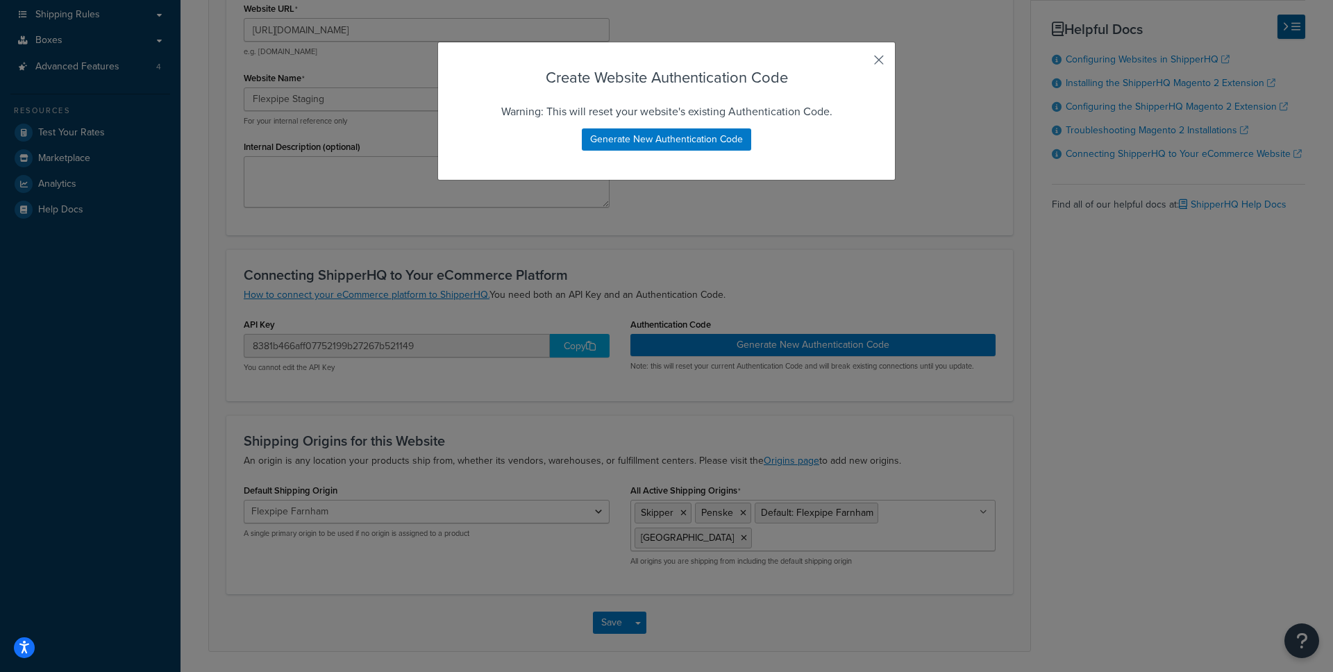
click at [860, 63] on button "button" at bounding box center [858, 64] width 3 height 3
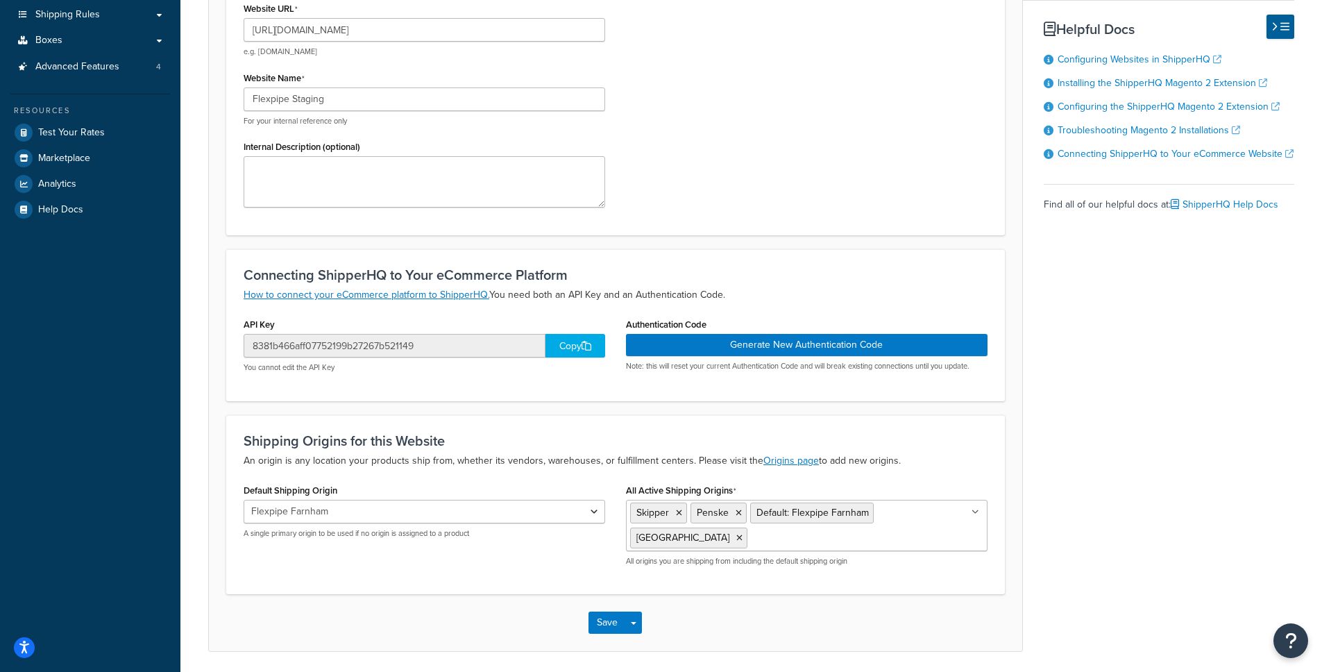
scroll to position [0, 0]
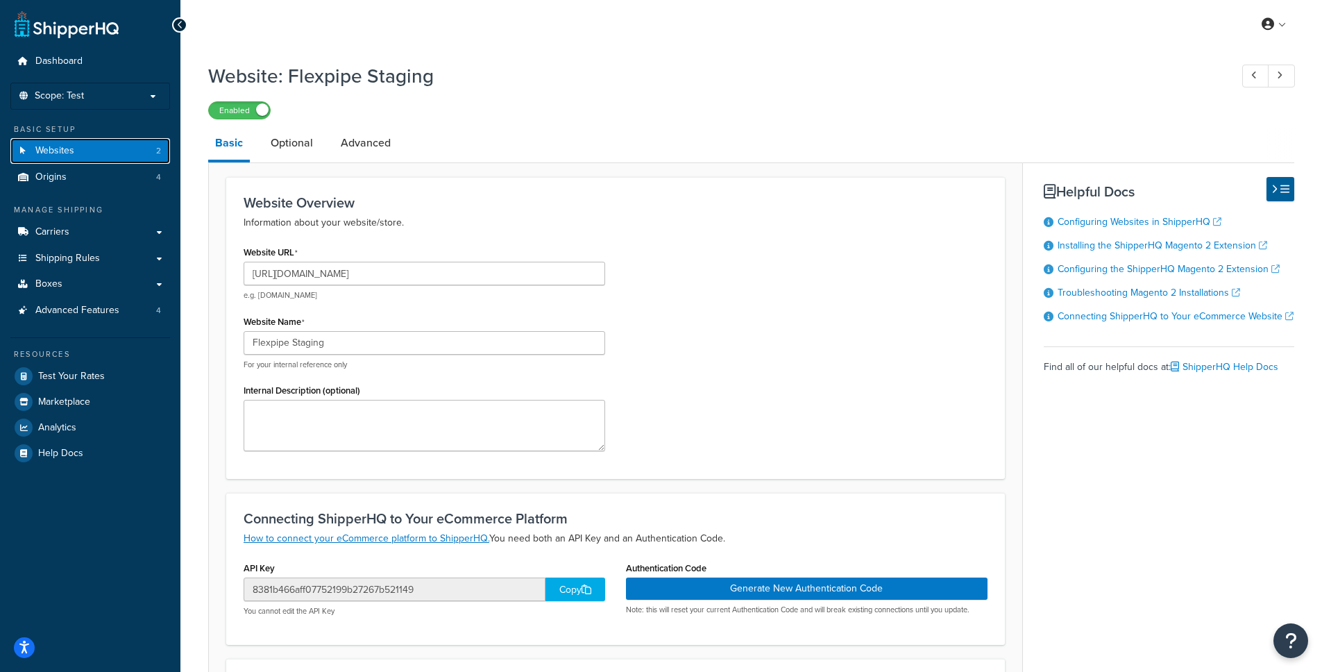
click at [114, 145] on link "Websites 2" at bounding box center [90, 151] width 160 height 26
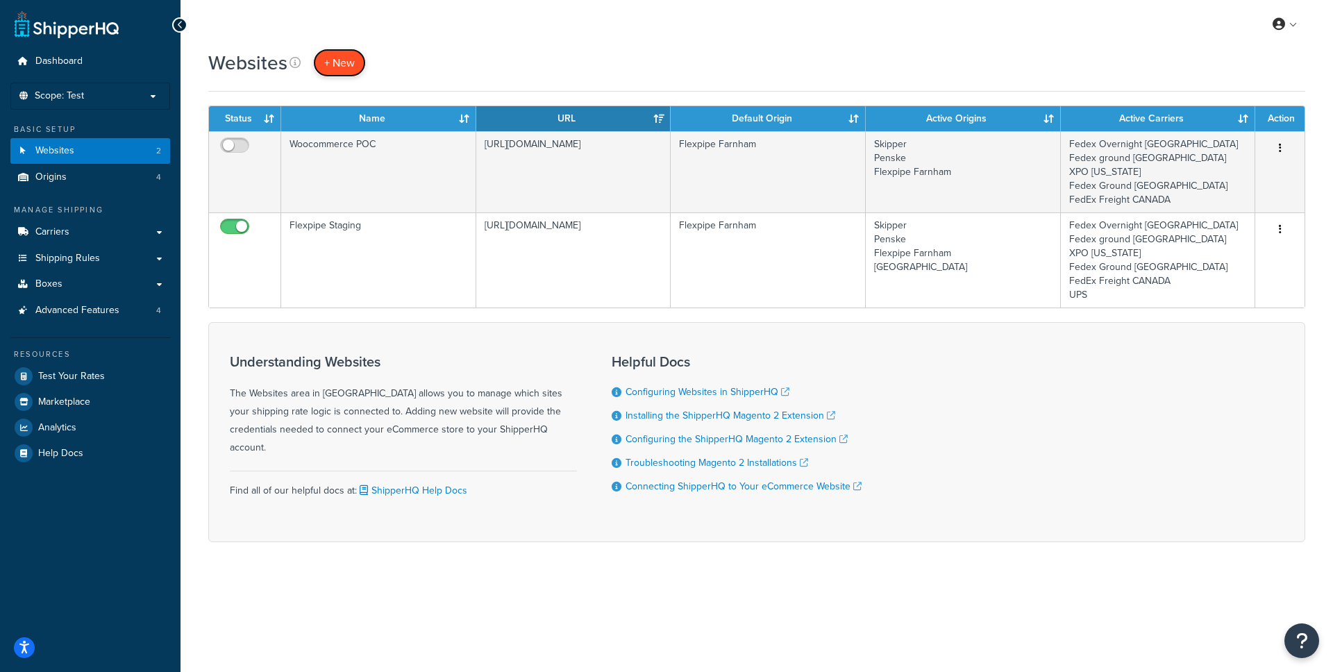
click at [325, 60] on span "+ New" at bounding box center [339, 63] width 31 height 16
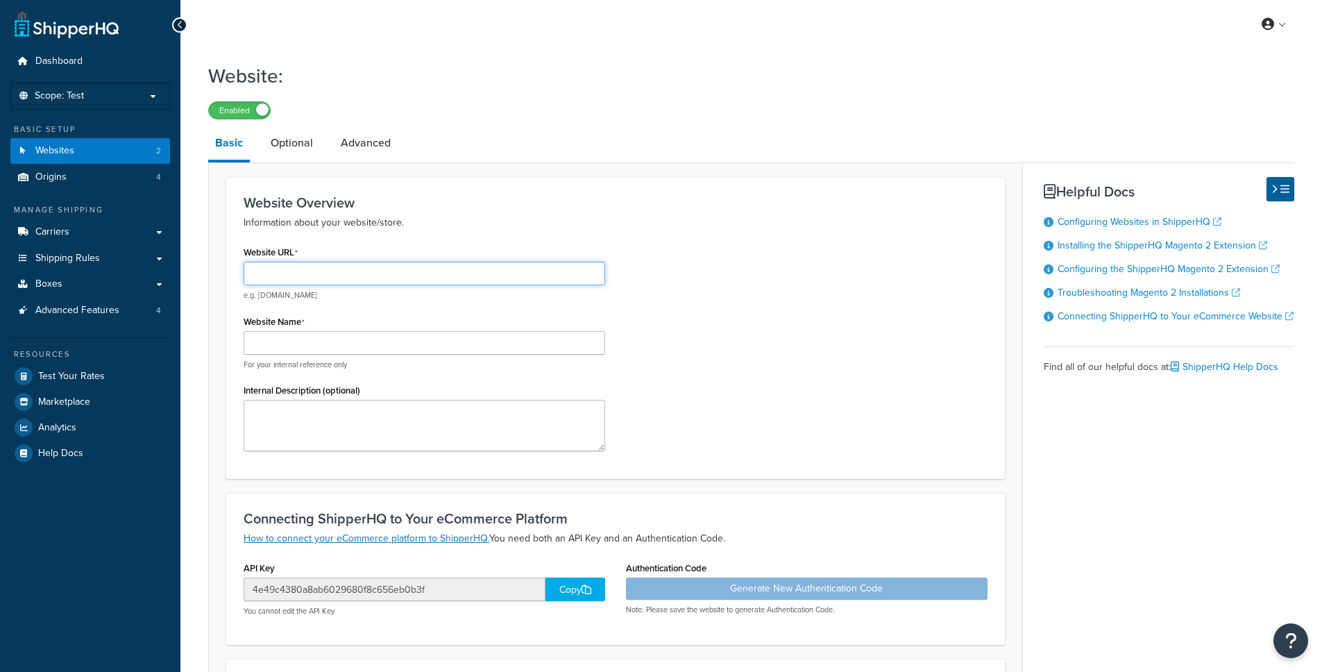
click at [320, 273] on input "Website URL" at bounding box center [425, 274] width 362 height 24
type input "Flexpipe Local"
click at [425, 343] on input "app." at bounding box center [425, 343] width 362 height 24
paste input "[URL]"
click at [825, 328] on div "Website URL Flexpipe Local e.g. [DOMAIN_NAME] Website Name [URL] For your inter…" at bounding box center [615, 351] width 765 height 219
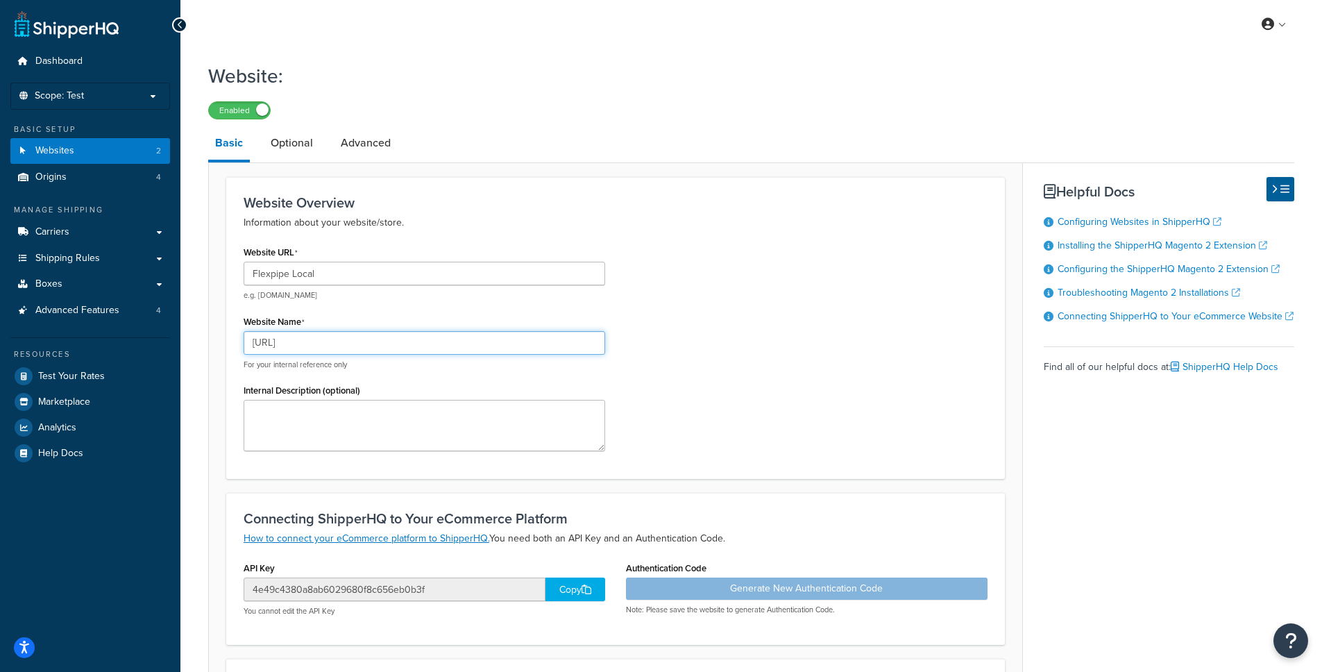
click at [414, 346] on input "https://app.flexpipeinc.test/" at bounding box center [425, 343] width 362 height 24
click at [438, 345] on input "app.flexpipeinc.test/" at bounding box center [425, 343] width 362 height 24
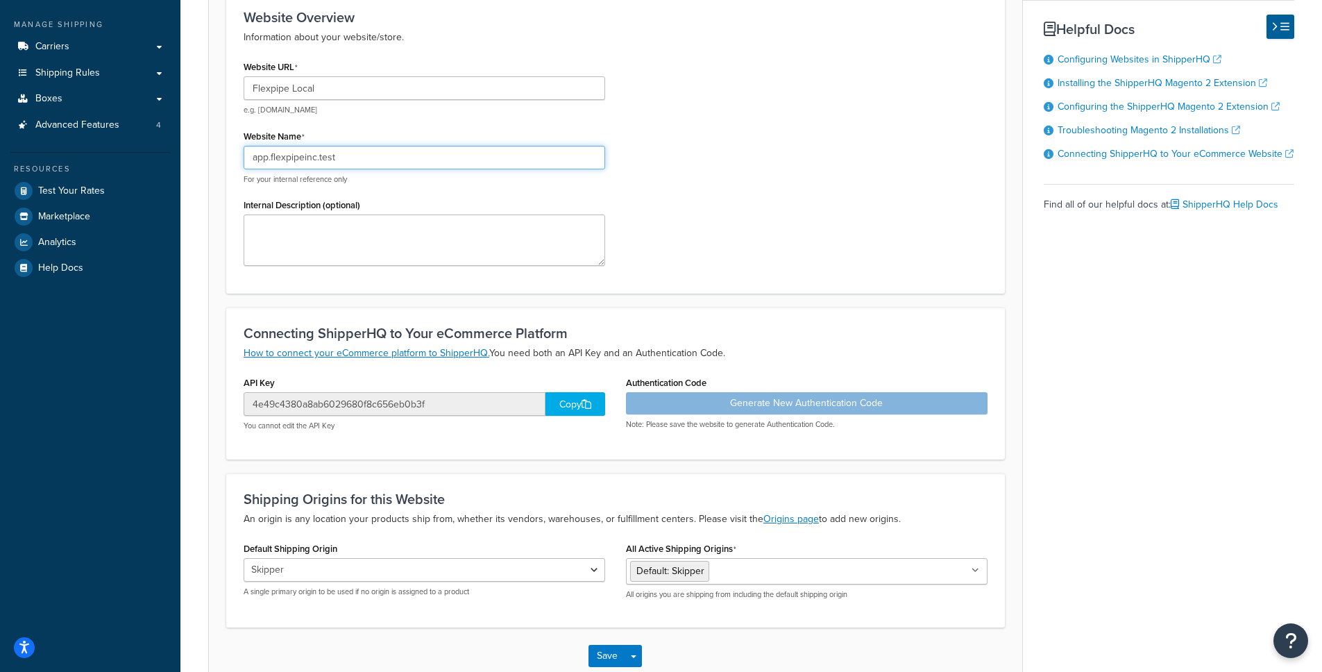
scroll to position [199, 0]
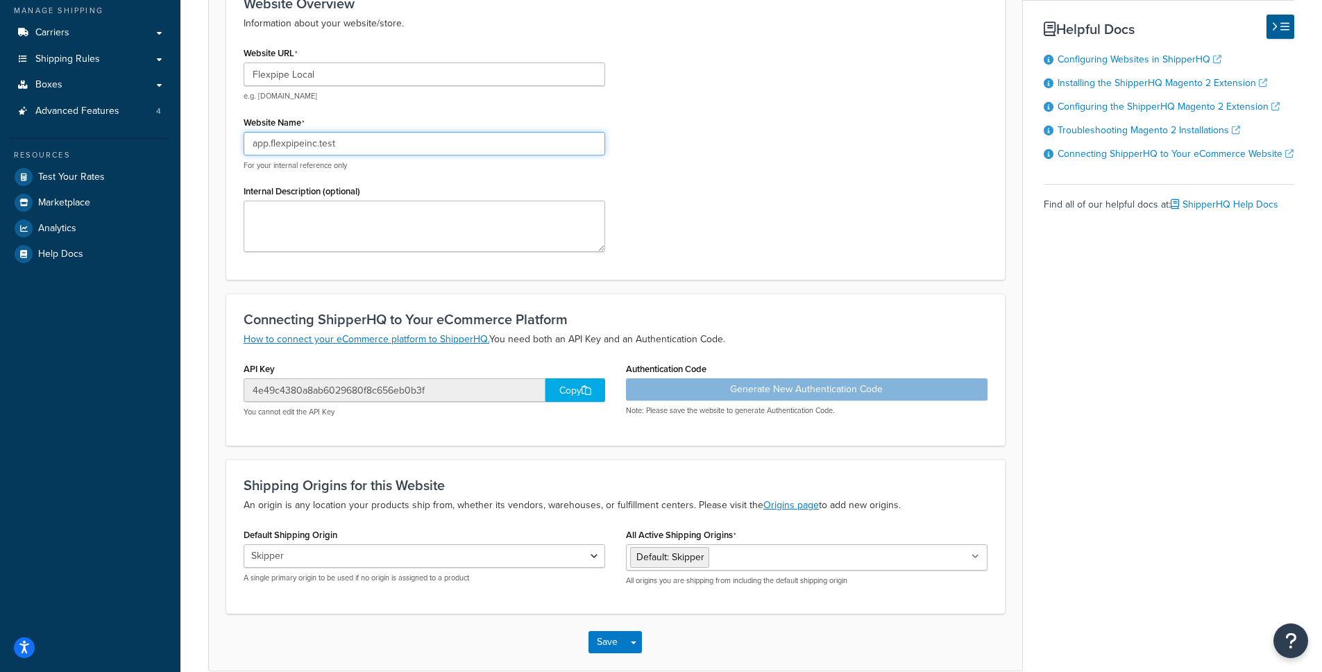
type input "app.flexpipeinc.test"
click at [927, 556] on ul "Default: Skipper" at bounding box center [807, 557] width 362 height 26
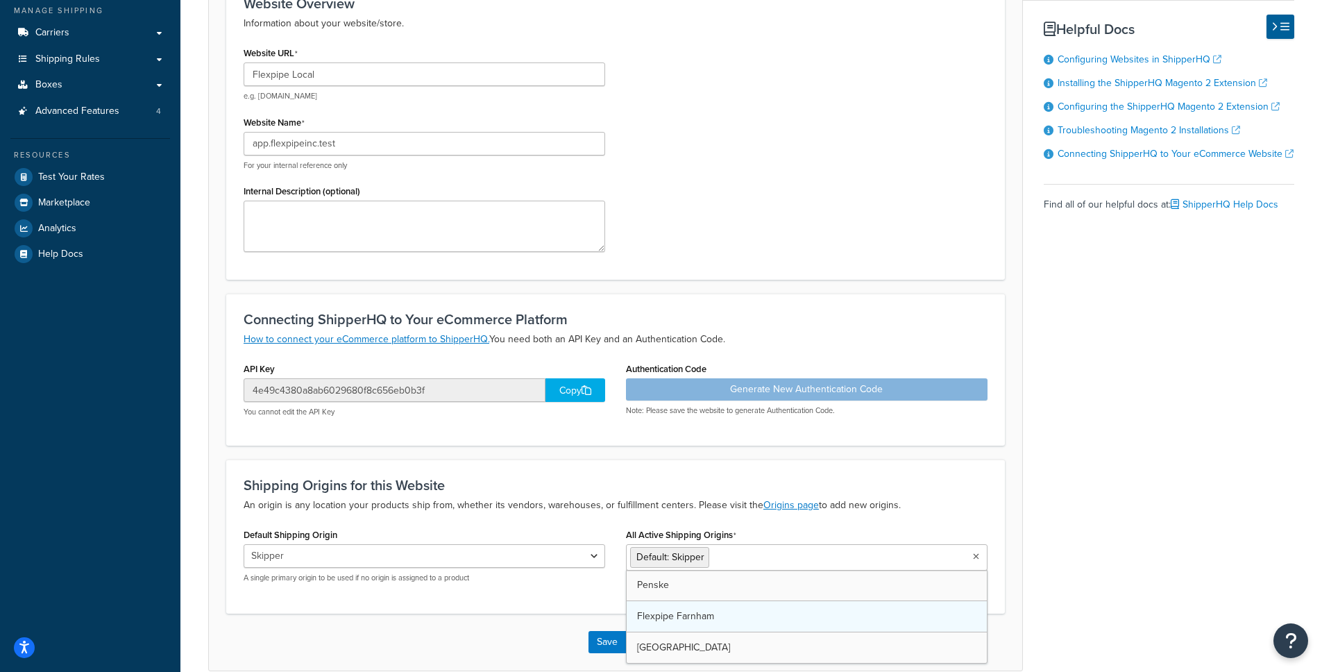
scroll to position [208, 0]
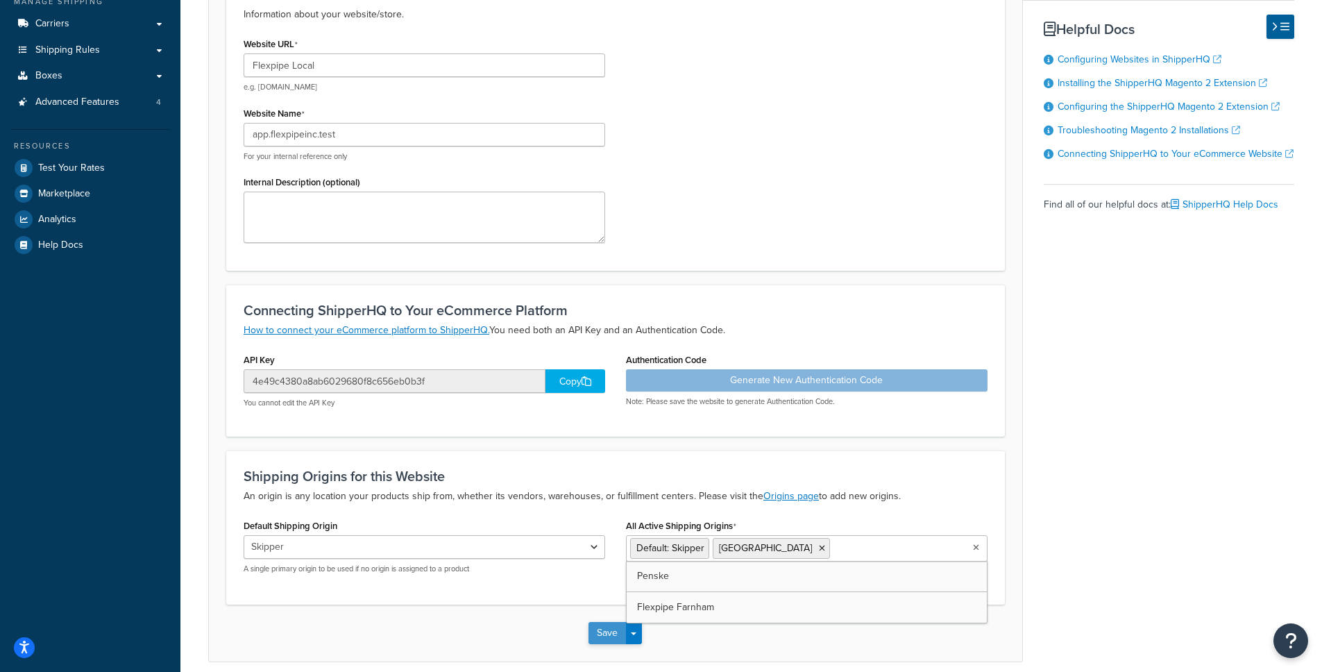
click at [603, 633] on button "Save" at bounding box center [607, 633] width 37 height 22
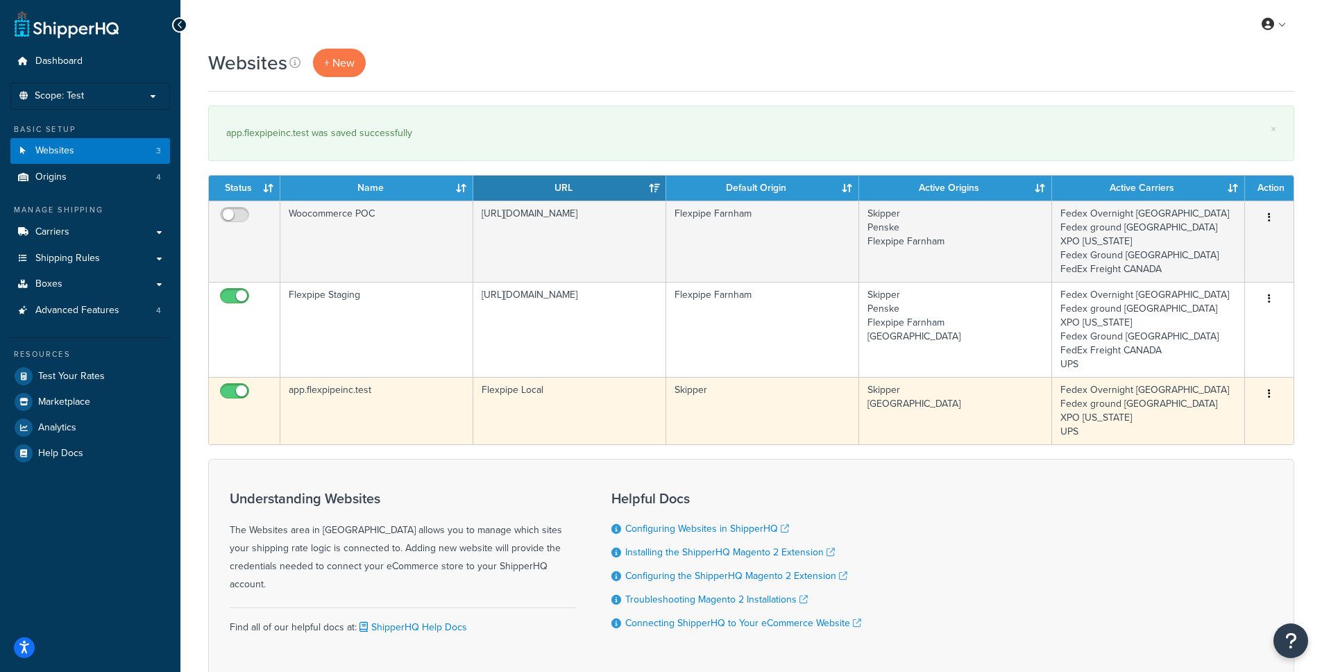
click at [804, 398] on td "Skipper" at bounding box center [762, 410] width 193 height 67
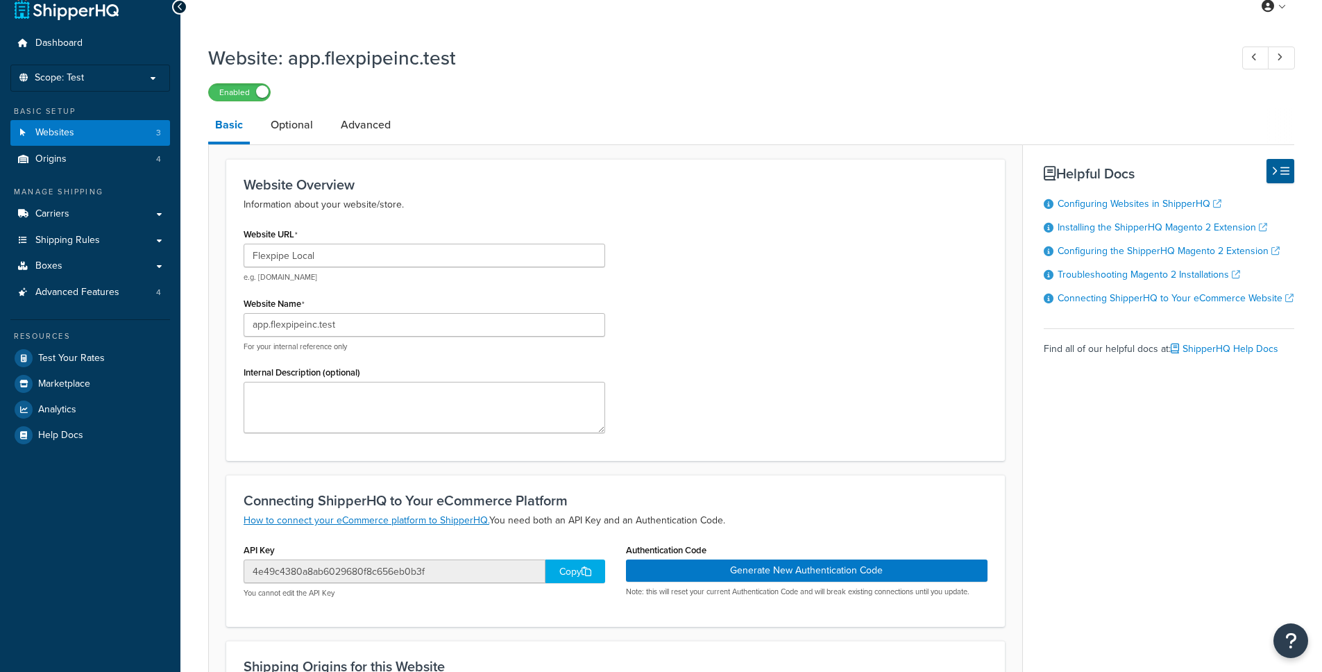
scroll to position [149, 0]
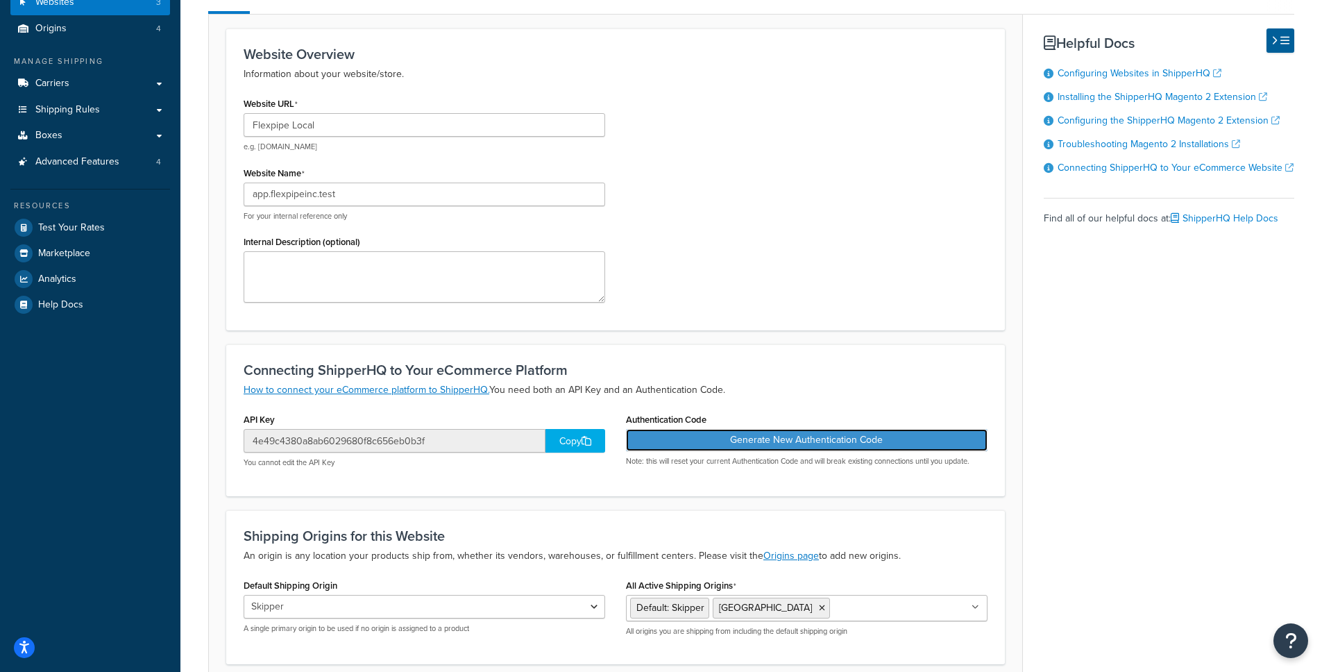
click at [766, 444] on button "Generate New Authentication Code" at bounding box center [807, 440] width 362 height 22
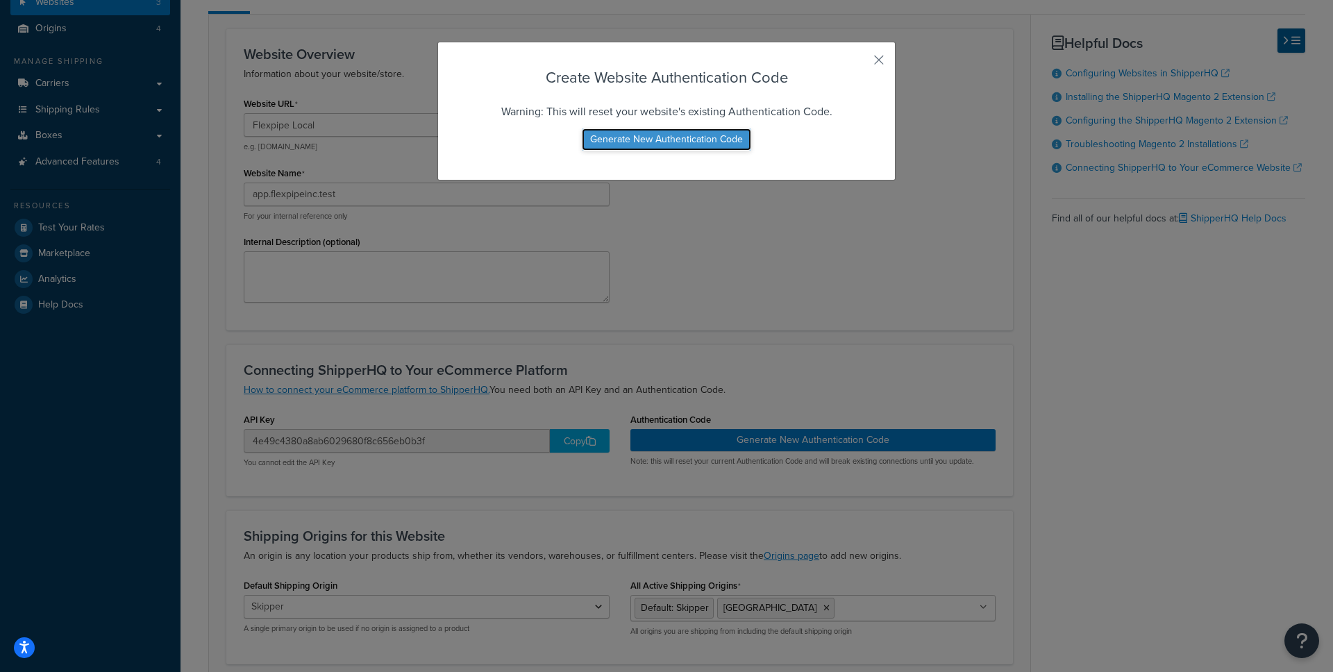
click at [681, 143] on button "Generate New Authentication Code" at bounding box center [666, 139] width 169 height 22
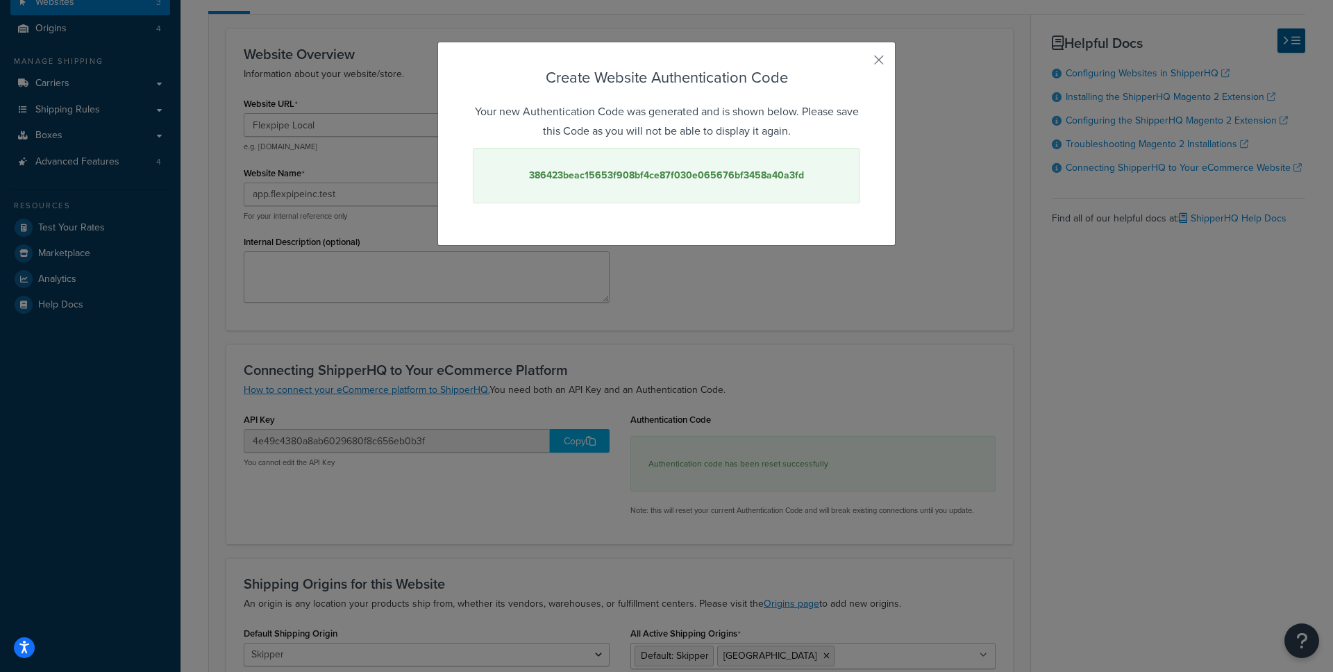
click at [742, 173] on strong "386423beac15653f908bf4ce87f030e065676bf3458a40a3fd" at bounding box center [666, 175] width 275 height 15
click at [742, 174] on strong "386423beac15653f908bf4ce87f030e065676bf3458a40a3fd" at bounding box center [666, 175] width 275 height 15
copy strong "386423beac15653f908bf4ce87f030e065676bf3458a40a3fd"
click at [860, 63] on button "button" at bounding box center [858, 64] width 3 height 3
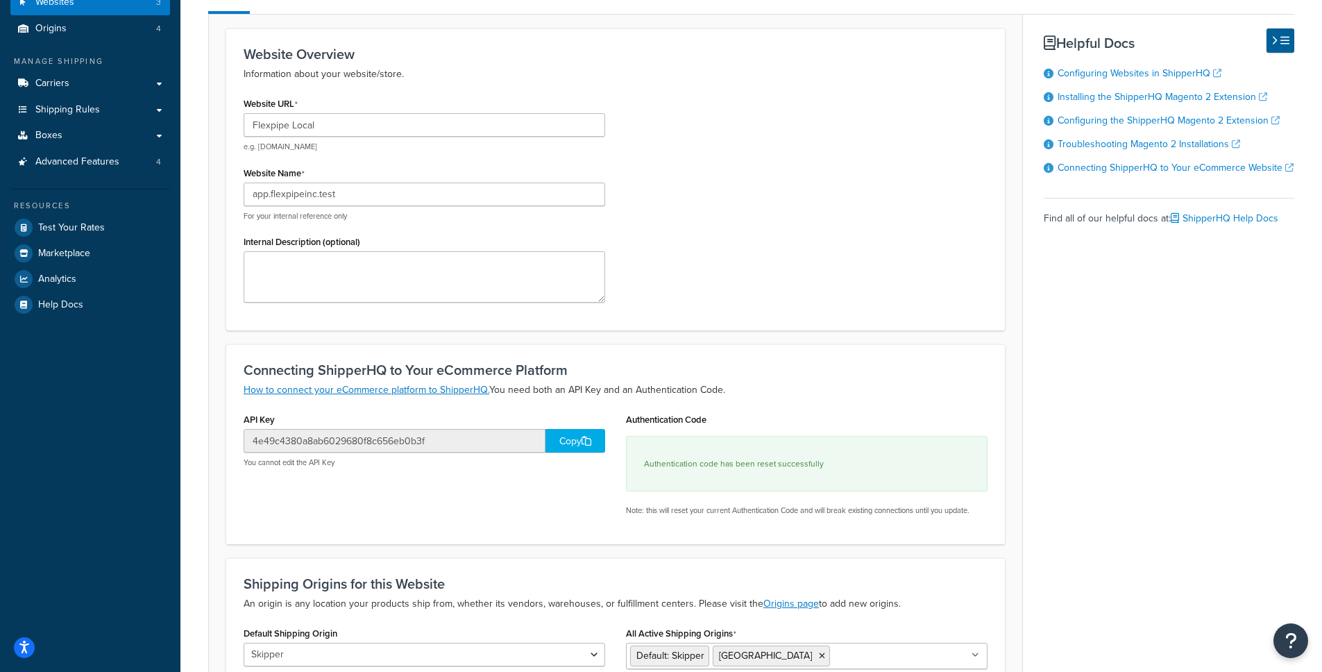
click at [574, 443] on div "Copy" at bounding box center [576, 441] width 60 height 24
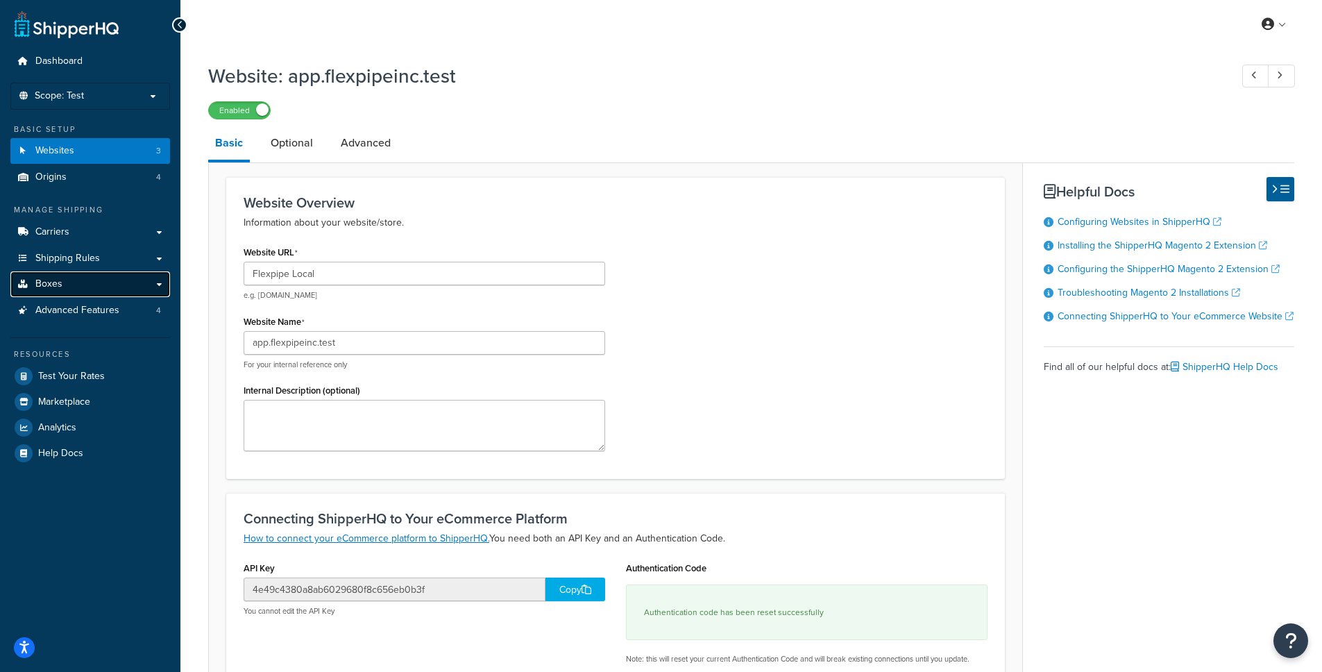
click at [104, 280] on link "Boxes" at bounding box center [90, 284] width 160 height 26
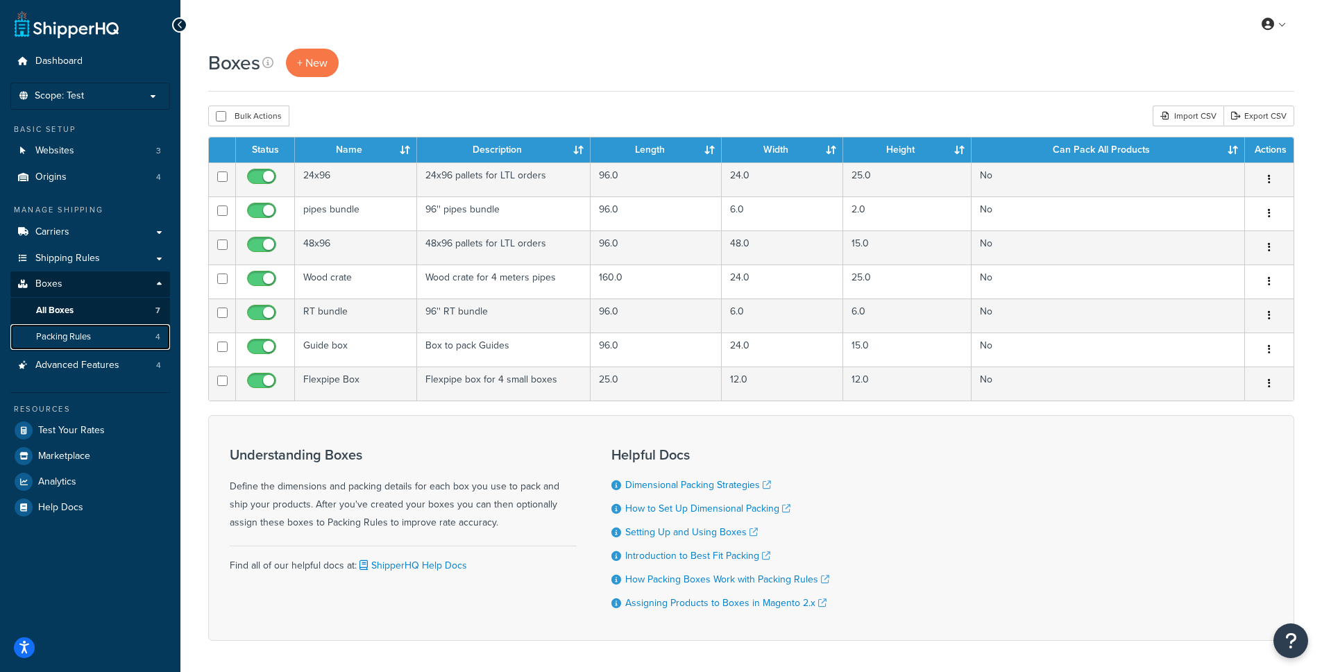
click at [101, 335] on link "Packing Rules 4" at bounding box center [90, 337] width 160 height 26
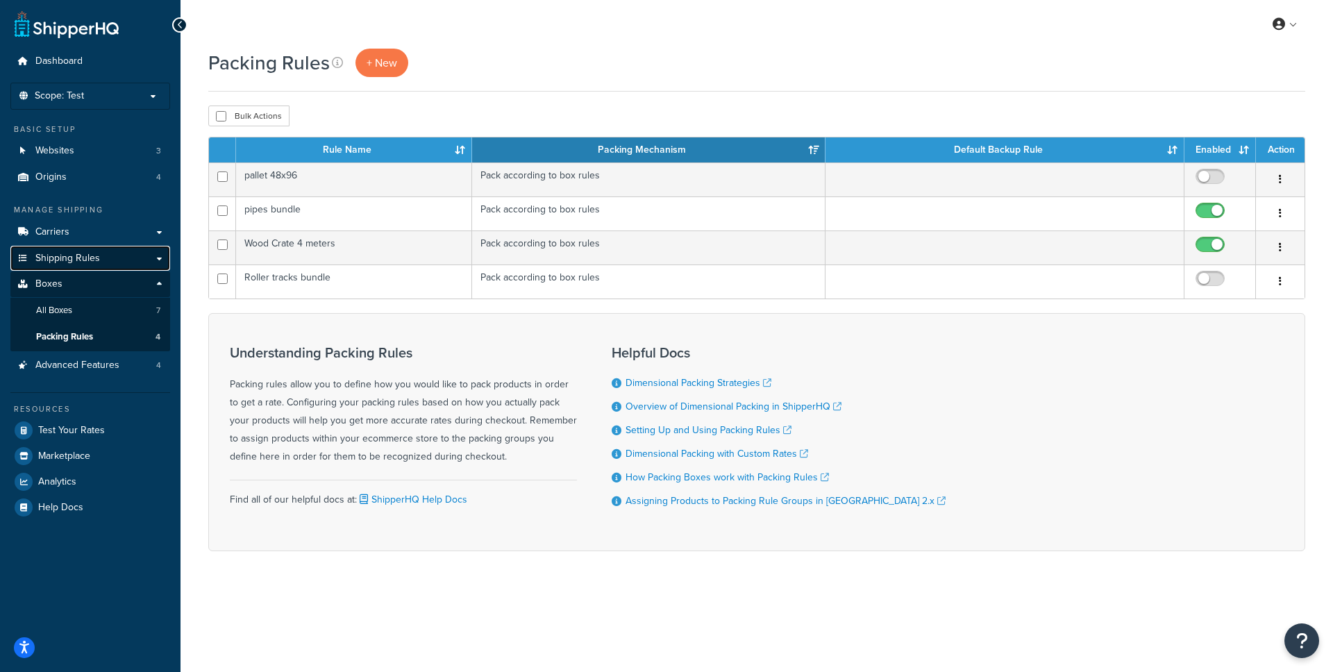
click at [137, 255] on link "Shipping Rules" at bounding box center [90, 259] width 160 height 26
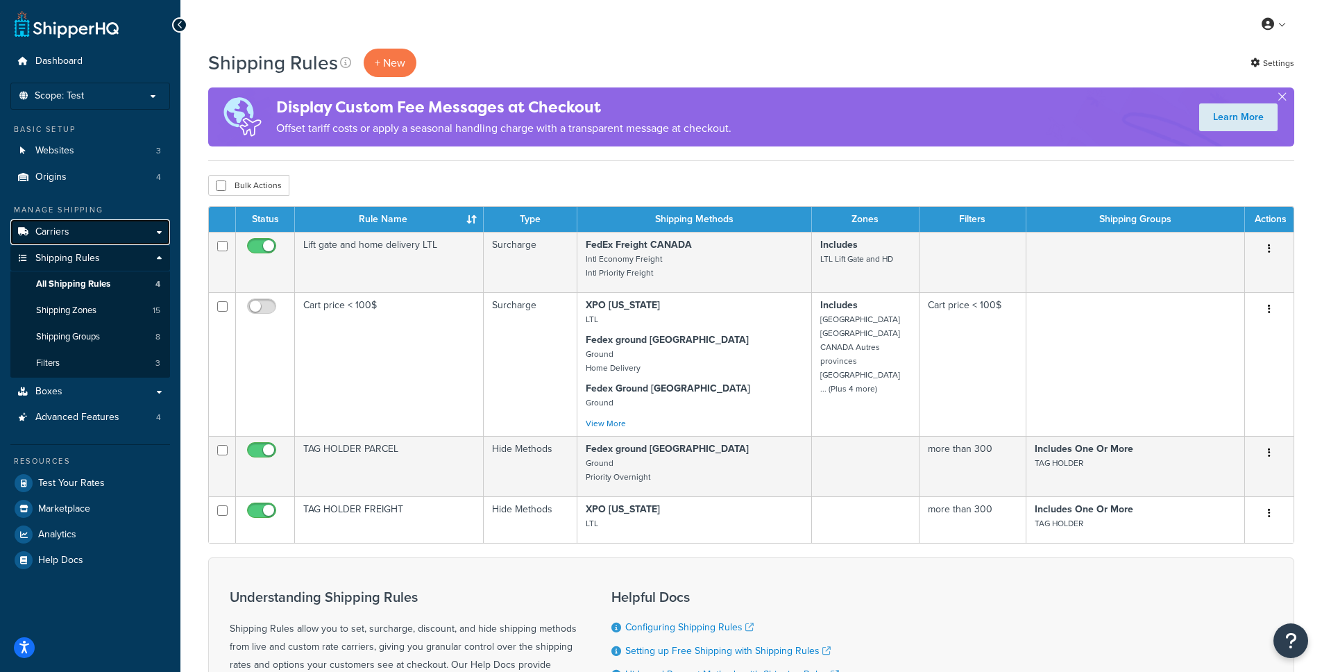
click at [96, 228] on link "Carriers" at bounding box center [90, 232] width 160 height 26
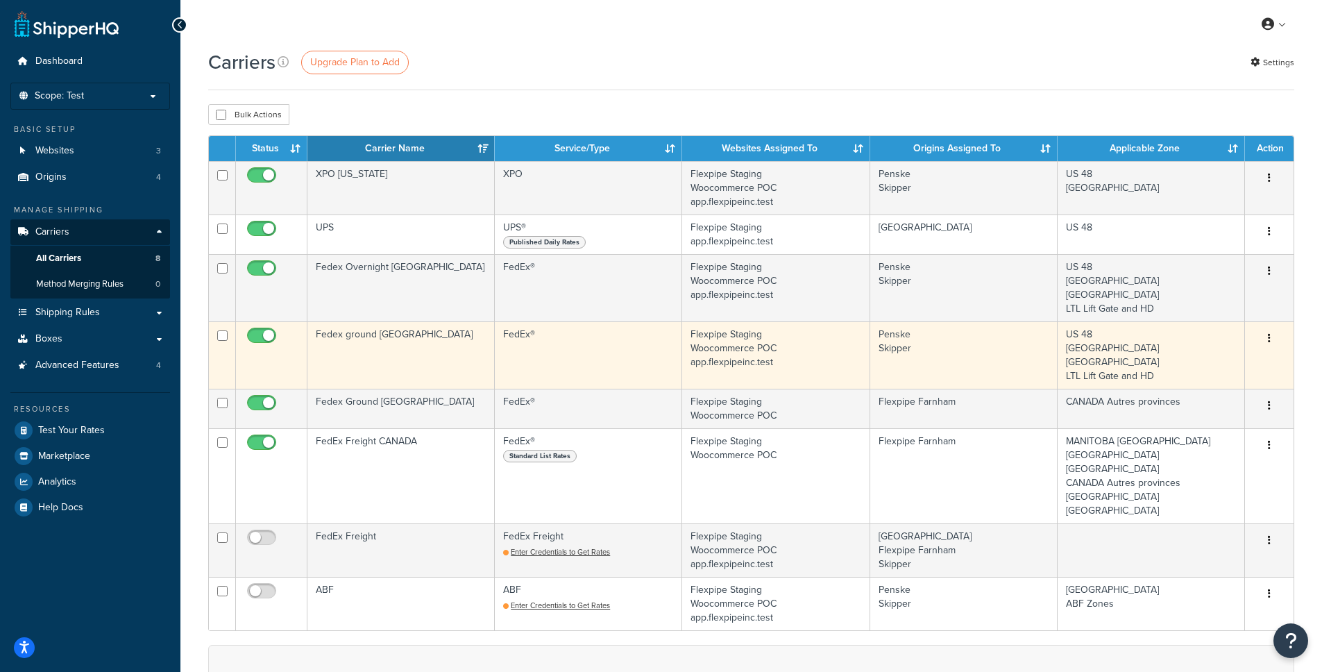
click at [264, 338] on input "checkbox" at bounding box center [263, 338] width 38 height 17
checkbox input "false"
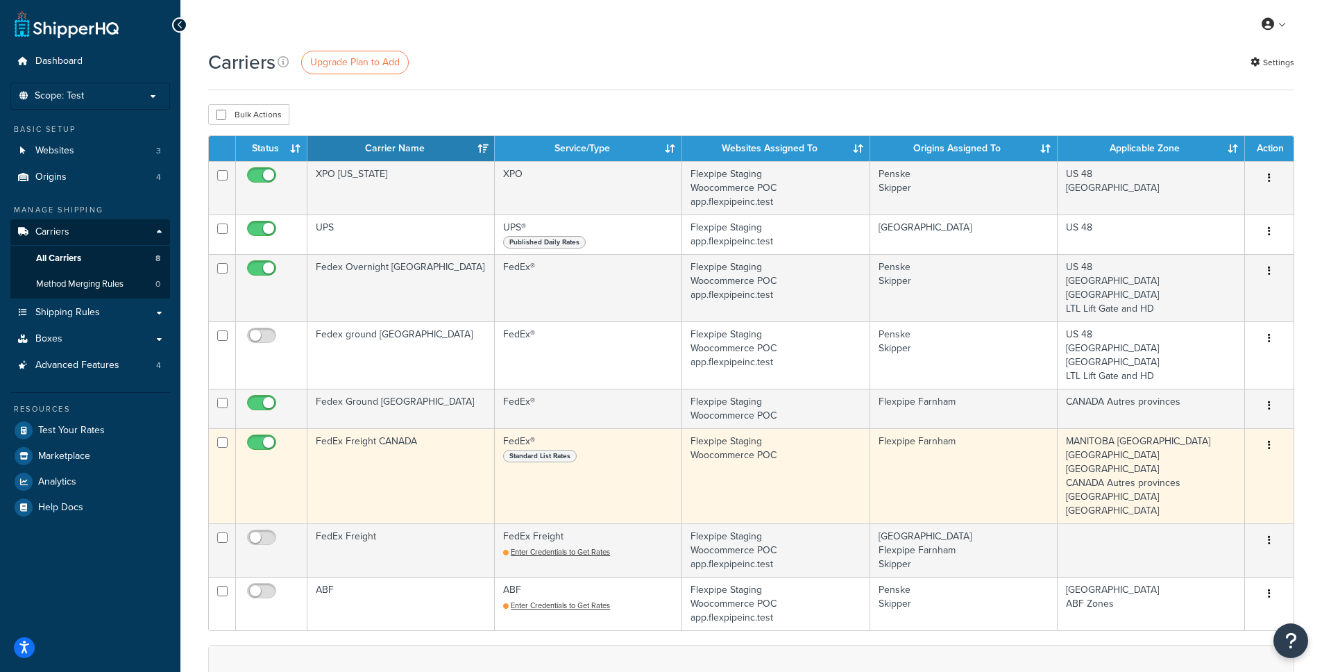
drag, startPoint x: 263, startPoint y: 401, endPoint x: 265, endPoint y: 428, distance: 26.5
click at [263, 401] on input "checkbox" at bounding box center [263, 406] width 38 height 17
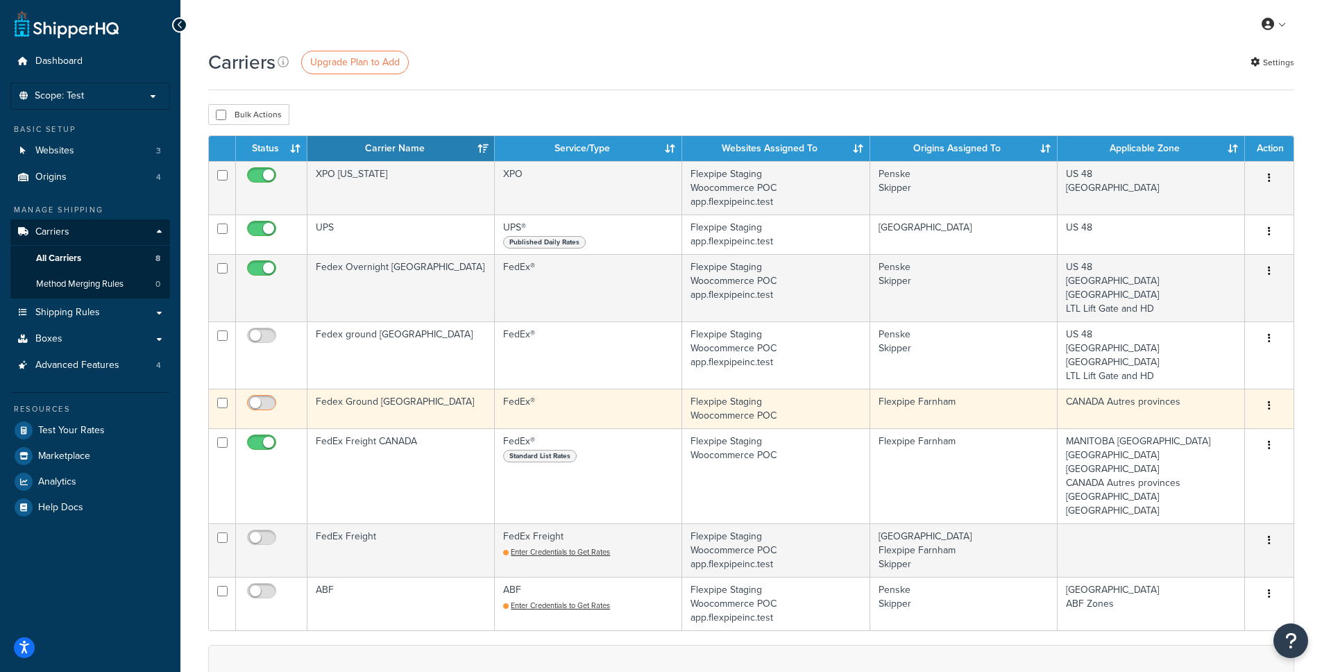
click at [262, 413] on input "checkbox" at bounding box center [263, 406] width 38 height 17
checkbox input "true"
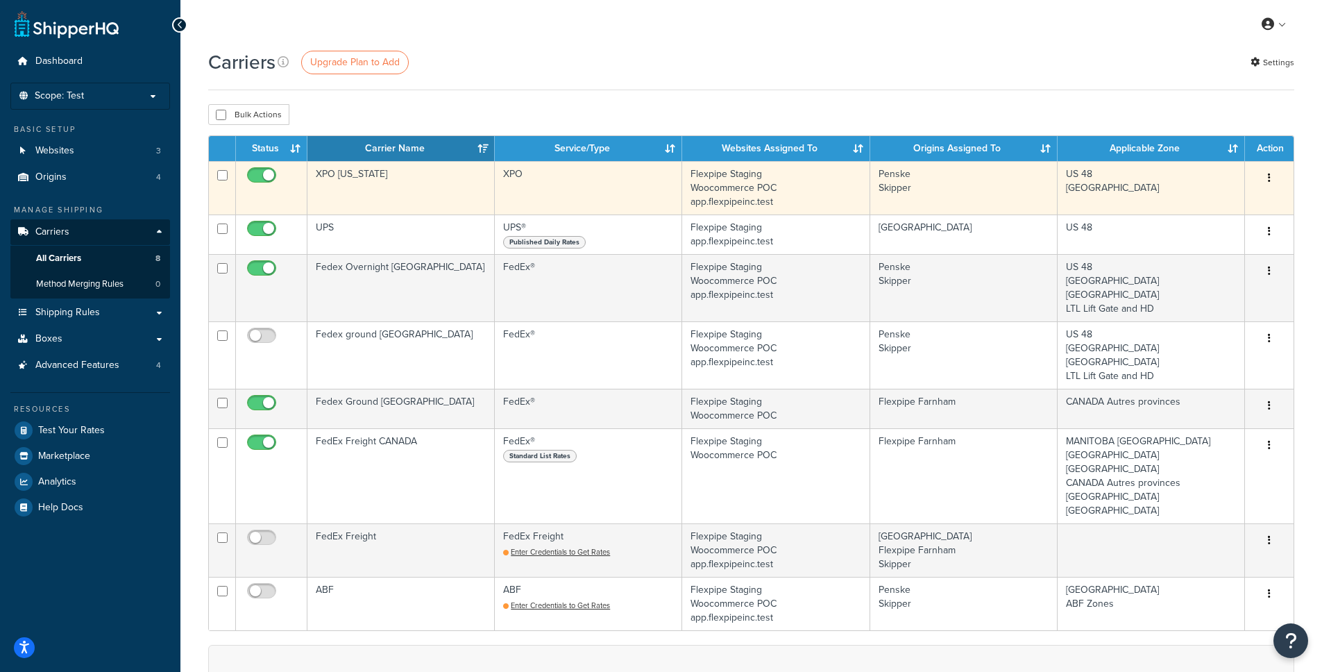
click at [262, 172] on input "checkbox" at bounding box center [263, 178] width 38 height 17
checkbox input "false"
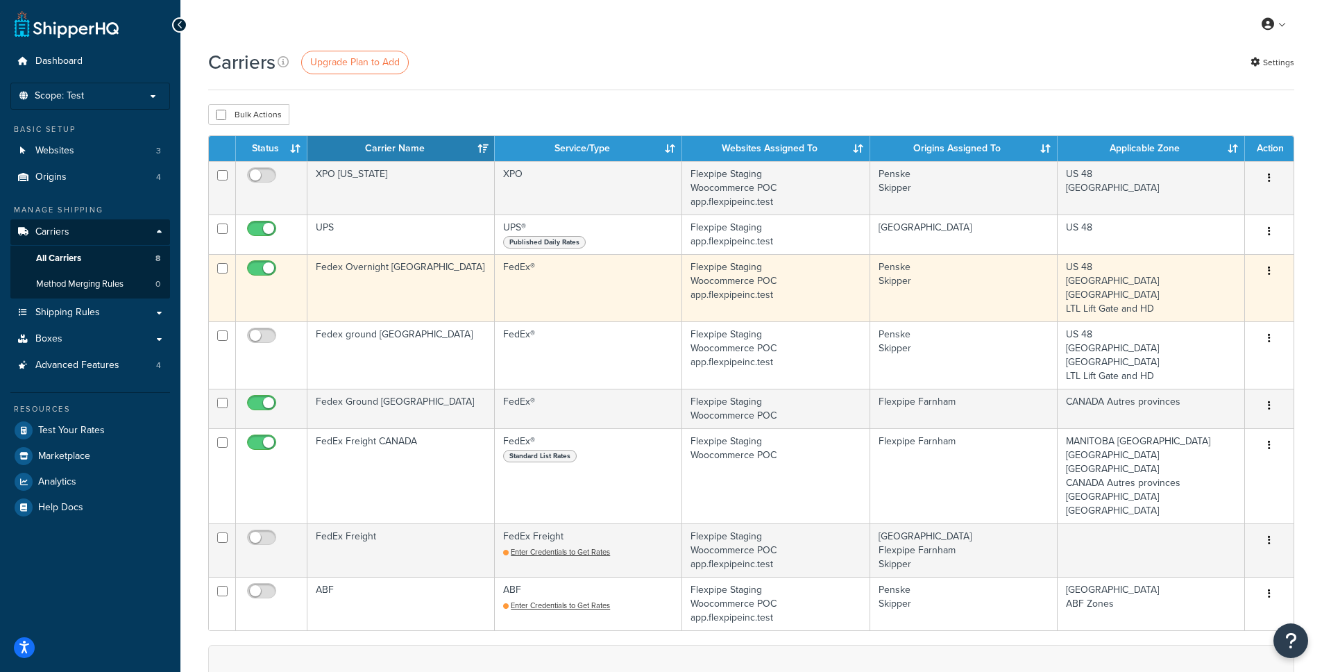
click at [264, 269] on input "checkbox" at bounding box center [263, 271] width 38 height 17
checkbox input "false"
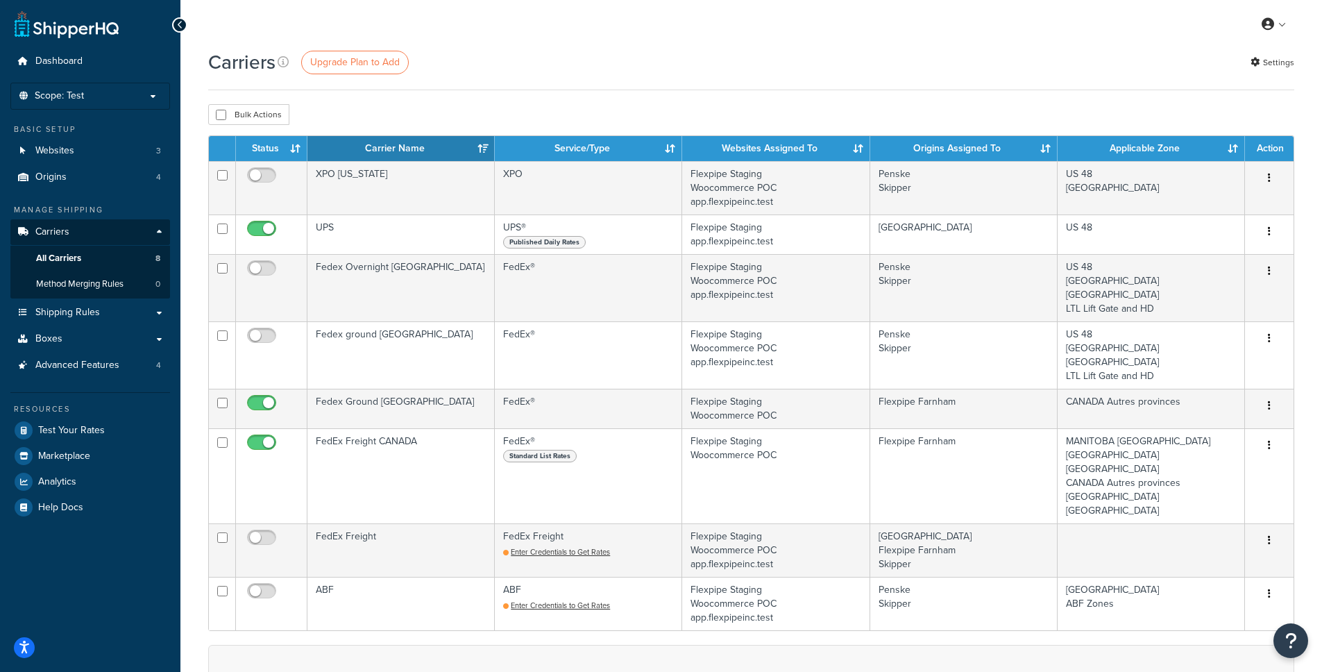
click at [683, 62] on div "Carriers Upgrade Plan to Add Settings" at bounding box center [751, 62] width 1086 height 27
click at [107, 432] on link "Test Your Rates" at bounding box center [90, 430] width 160 height 25
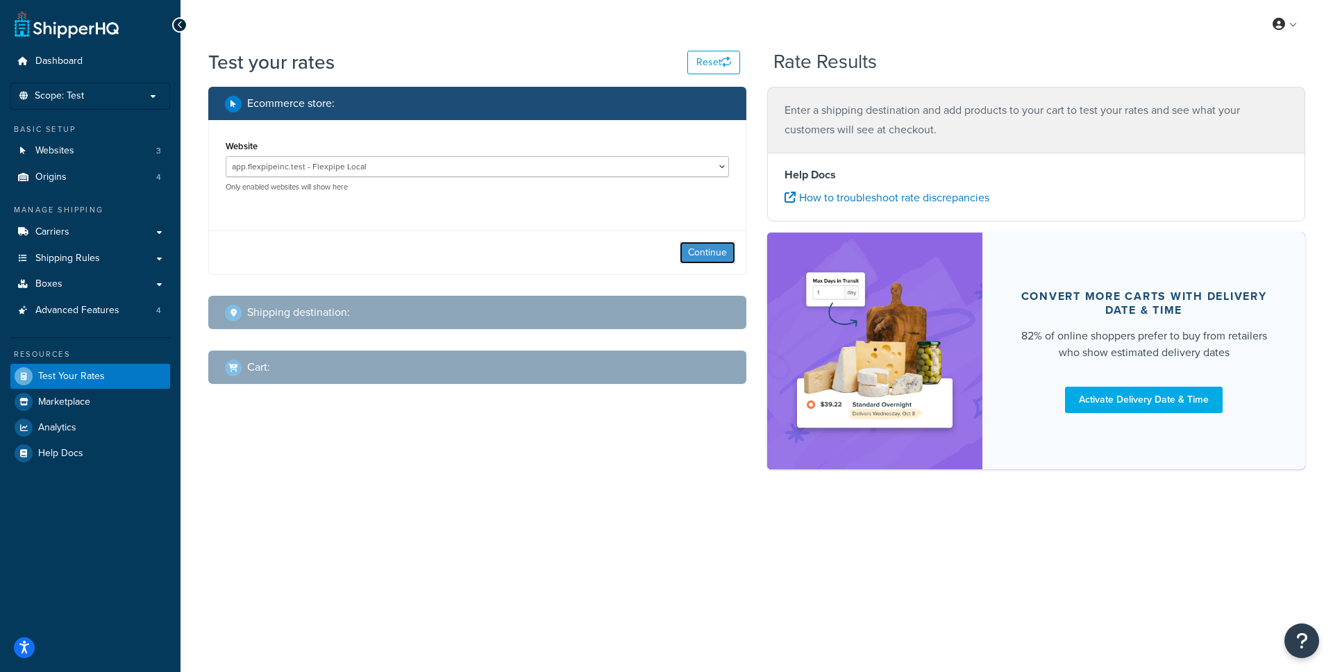
click at [697, 251] on button "Continue" at bounding box center [708, 253] width 56 height 22
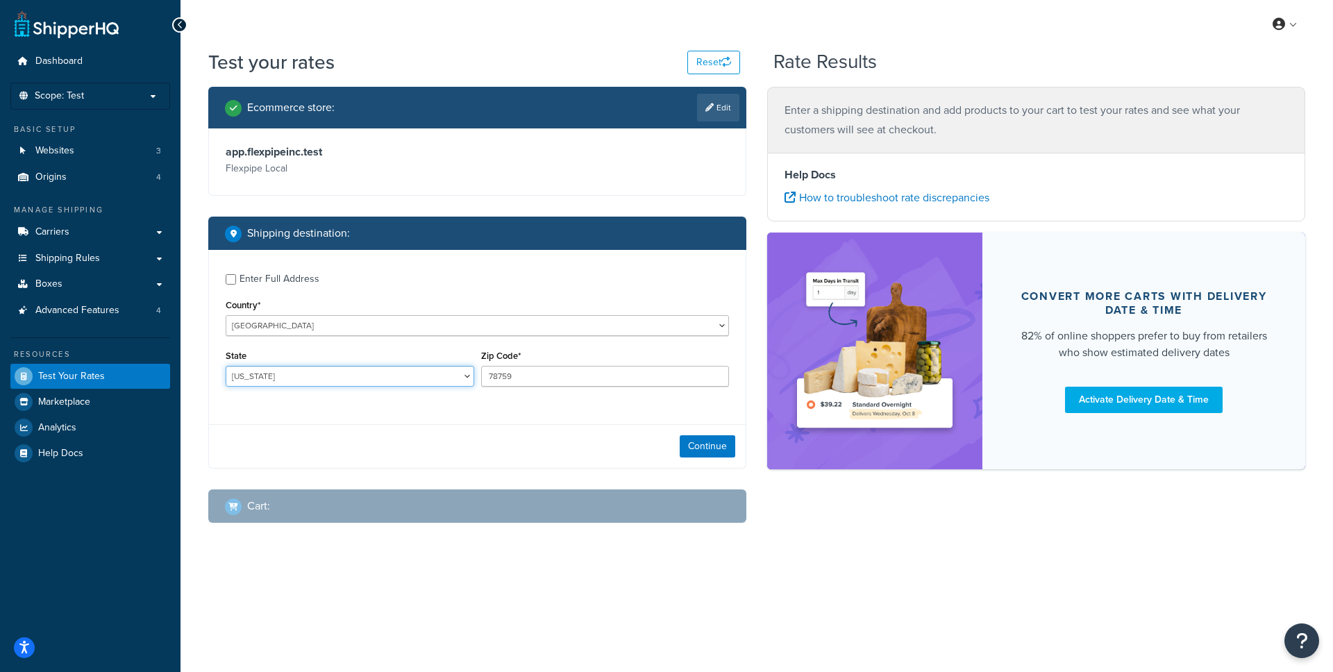
click at [398, 372] on select "[US_STATE] [US_STATE] [US_STATE] [US_STATE] [US_STATE] Armed Forces Americas Ar…" at bounding box center [350, 376] width 249 height 21
select select "MO"
click at [226, 366] on select "[US_STATE] [US_STATE] [US_STATE] [US_STATE] [US_STATE] Armed Forces Americas Ar…" at bounding box center [350, 376] width 249 height 21
click at [533, 380] on input "78759" at bounding box center [605, 376] width 249 height 21
type input "65804"
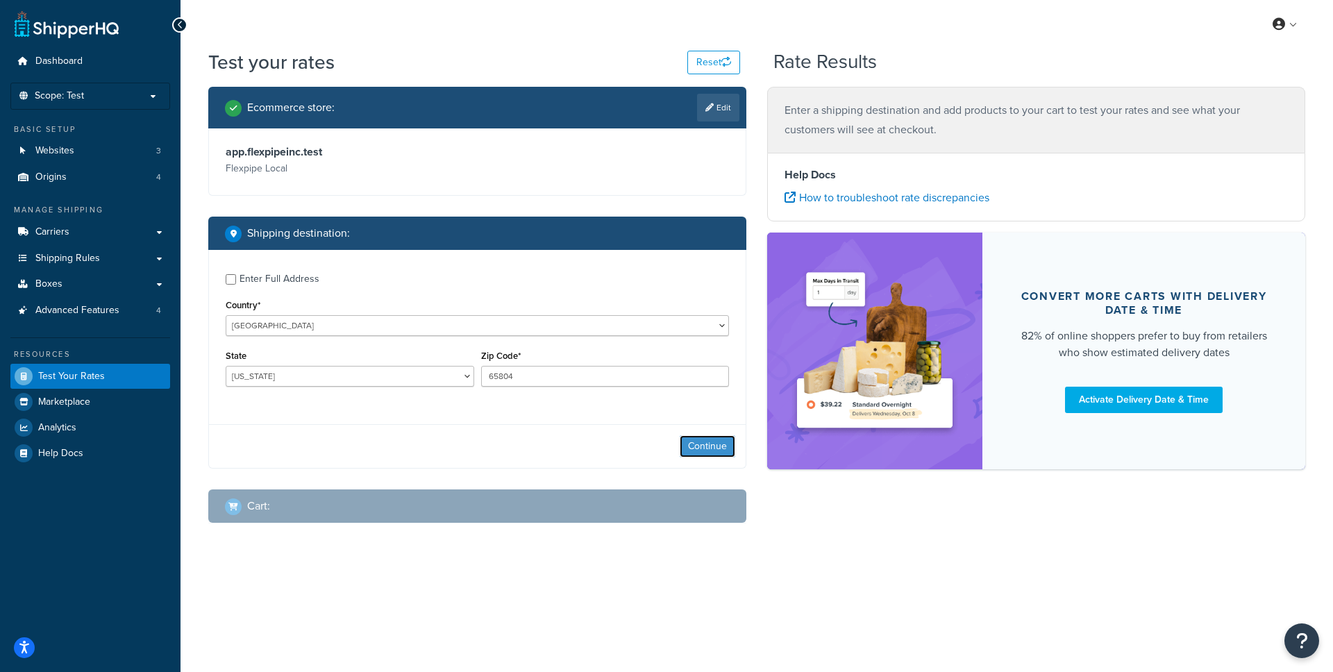
click at [703, 438] on button "Continue" at bounding box center [708, 446] width 56 height 22
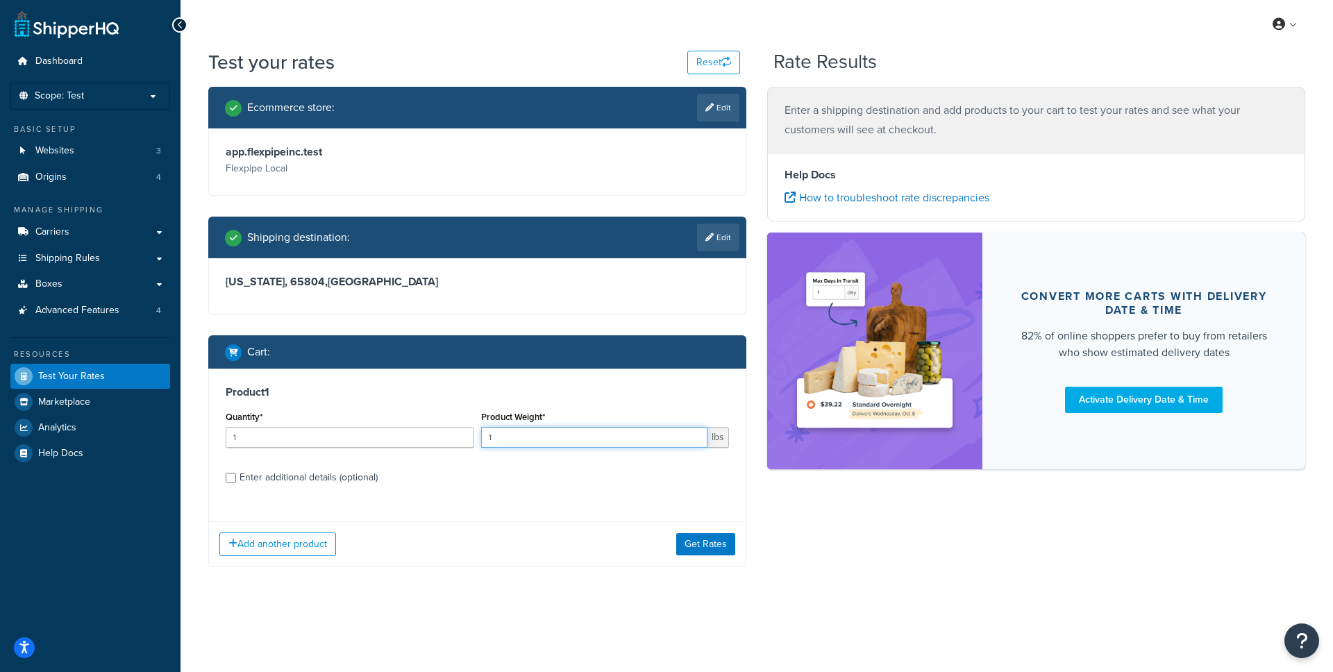
drag, startPoint x: 562, startPoint y: 438, endPoint x: 461, endPoint y: 430, distance: 101.7
click at [461, 430] on div "Quantity* 1 Product Weight* 1 lbs" at bounding box center [477, 432] width 510 height 51
type input "4"
click at [692, 541] on button "Get Rates" at bounding box center [705, 544] width 59 height 22
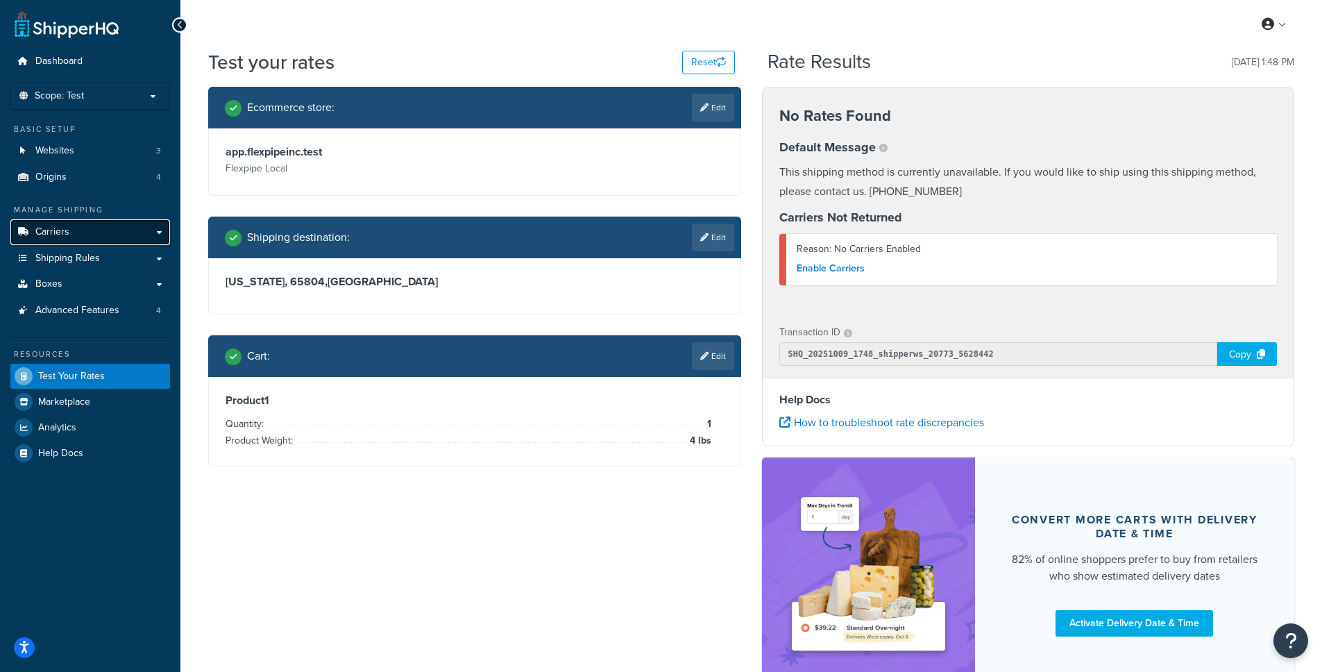
click at [93, 239] on link "Carriers" at bounding box center [90, 232] width 160 height 26
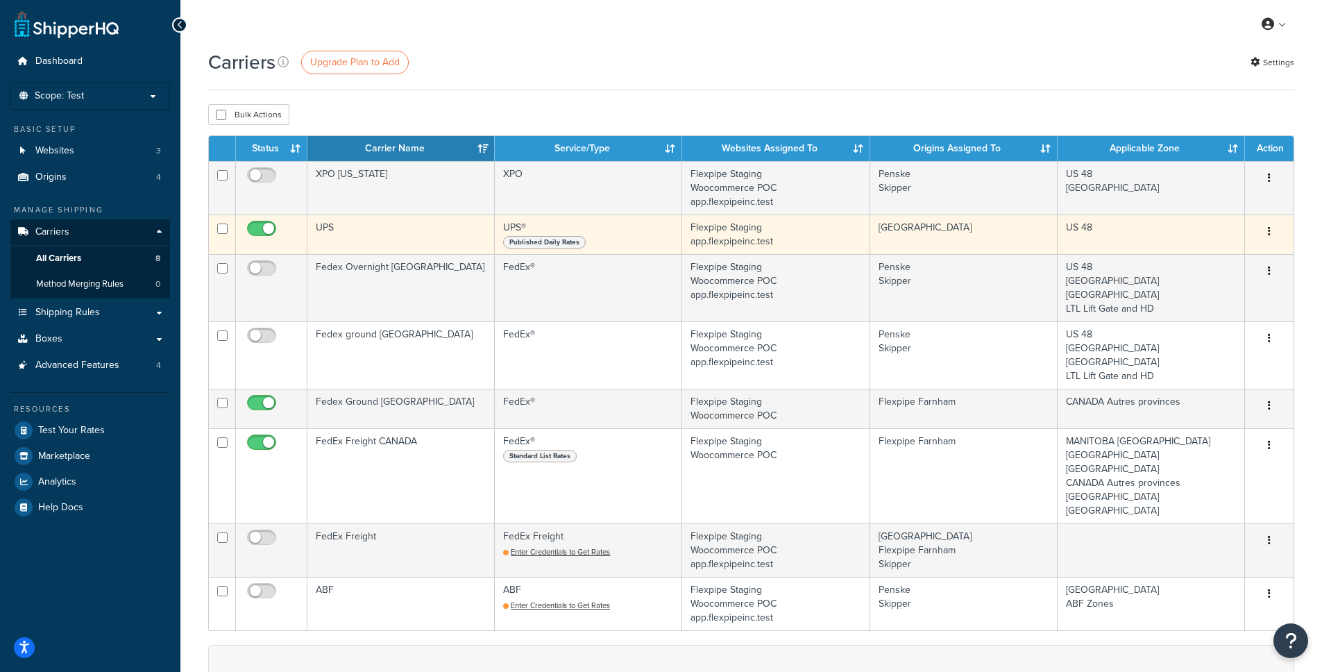
click at [401, 233] on td "UPS" at bounding box center [401, 234] width 187 height 40
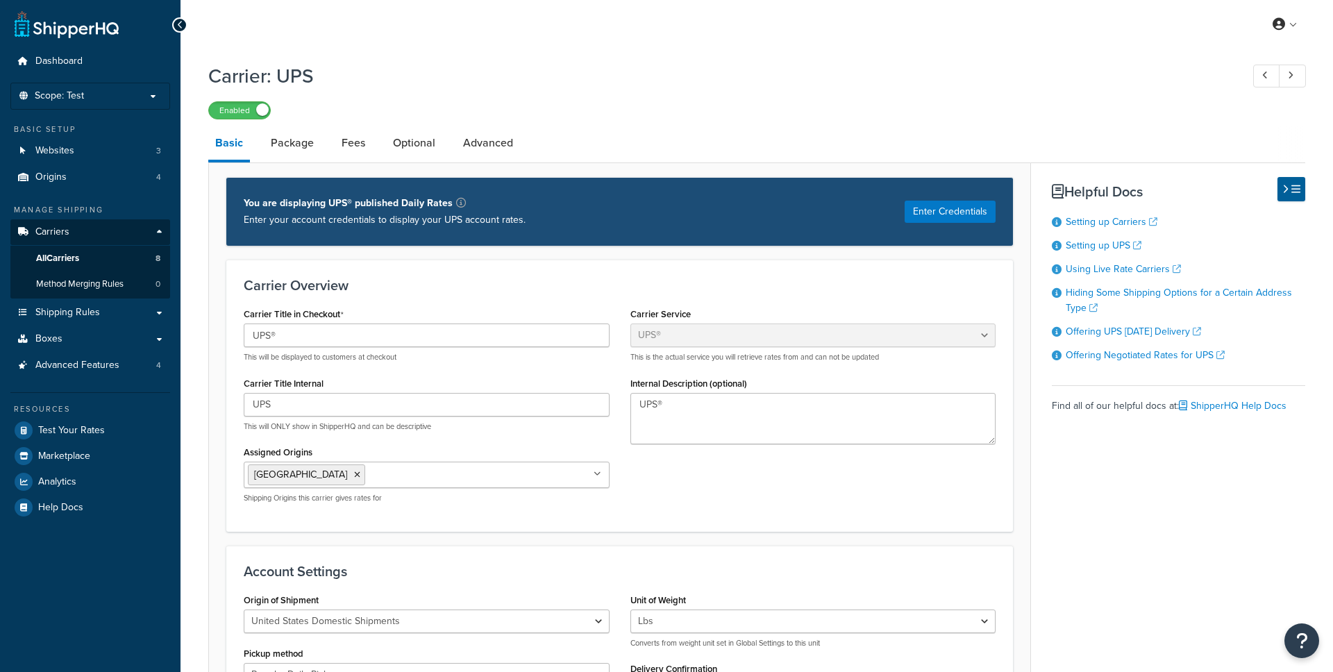
select select "ups"
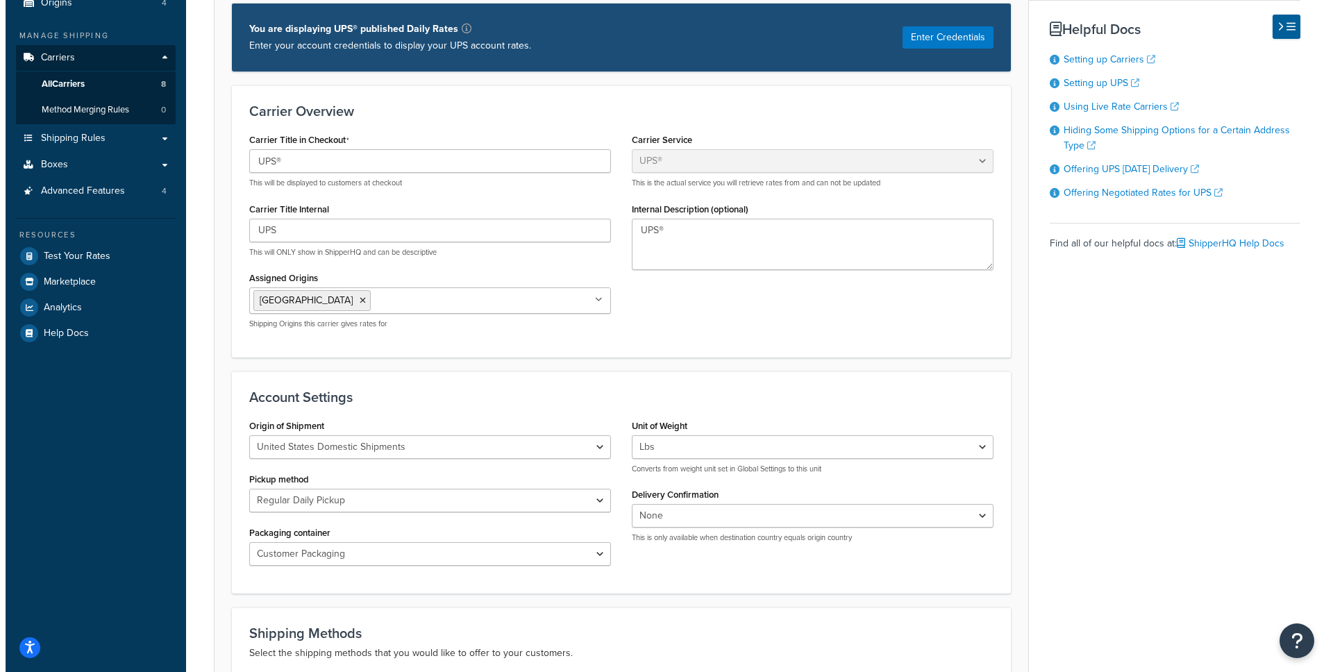
scroll to position [17, 0]
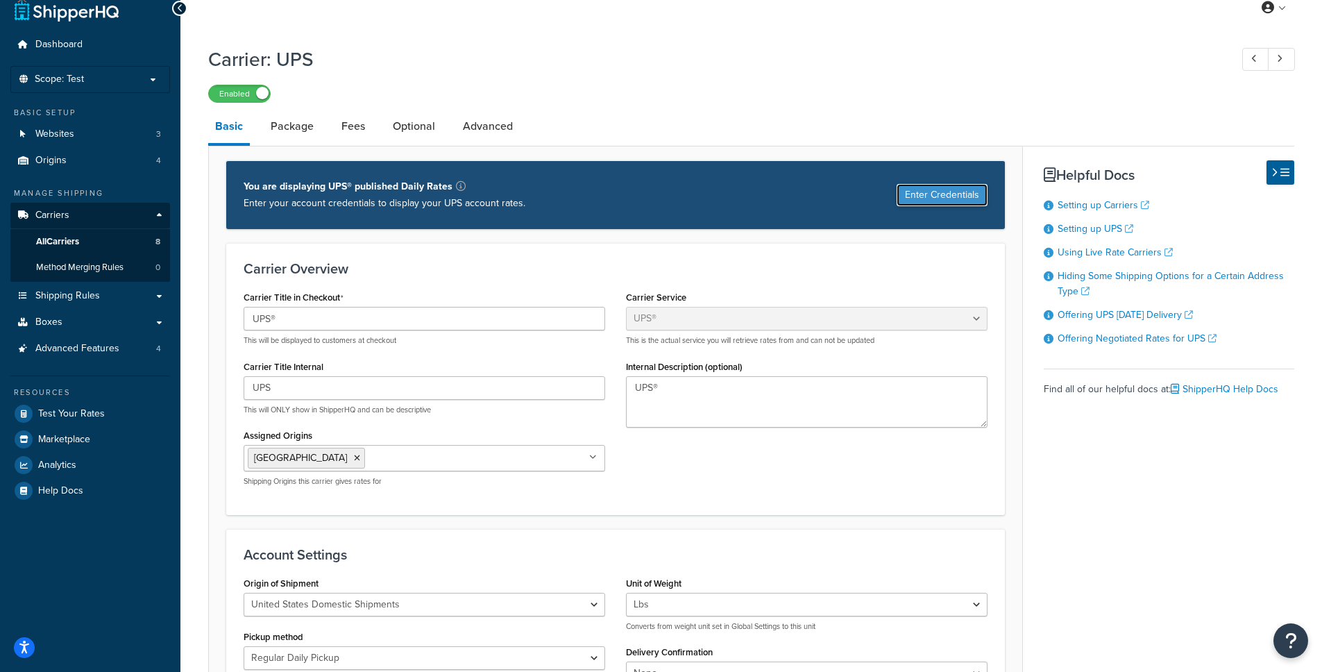
click at [961, 194] on button "Enter Credentials" at bounding box center [942, 195] width 91 height 22
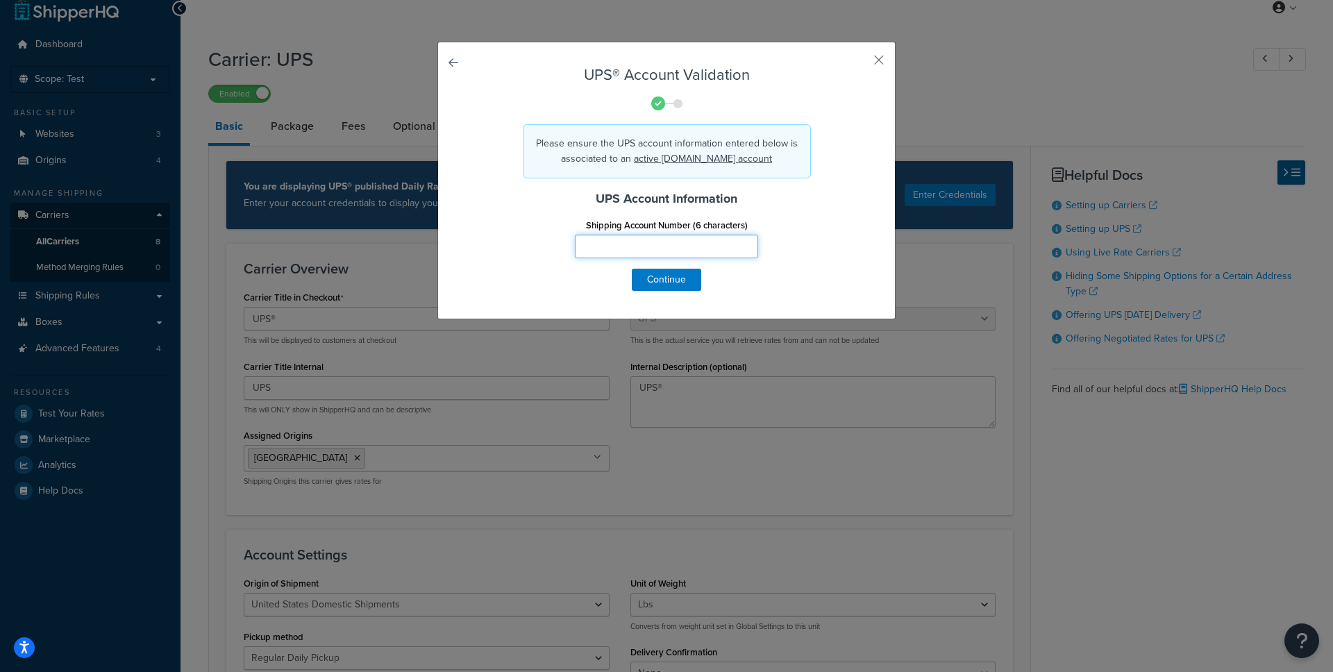
click at [608, 249] on input "Shipping Account Number (6 characters)" at bounding box center [666, 247] width 183 height 24
paste input "9116X4"
type input "9116X4"
click at [815, 254] on div "Shipping Account Number (6 characters) 9116X4" at bounding box center [666, 241] width 408 height 53
click at [673, 276] on button "Continue" at bounding box center [666, 280] width 69 height 22
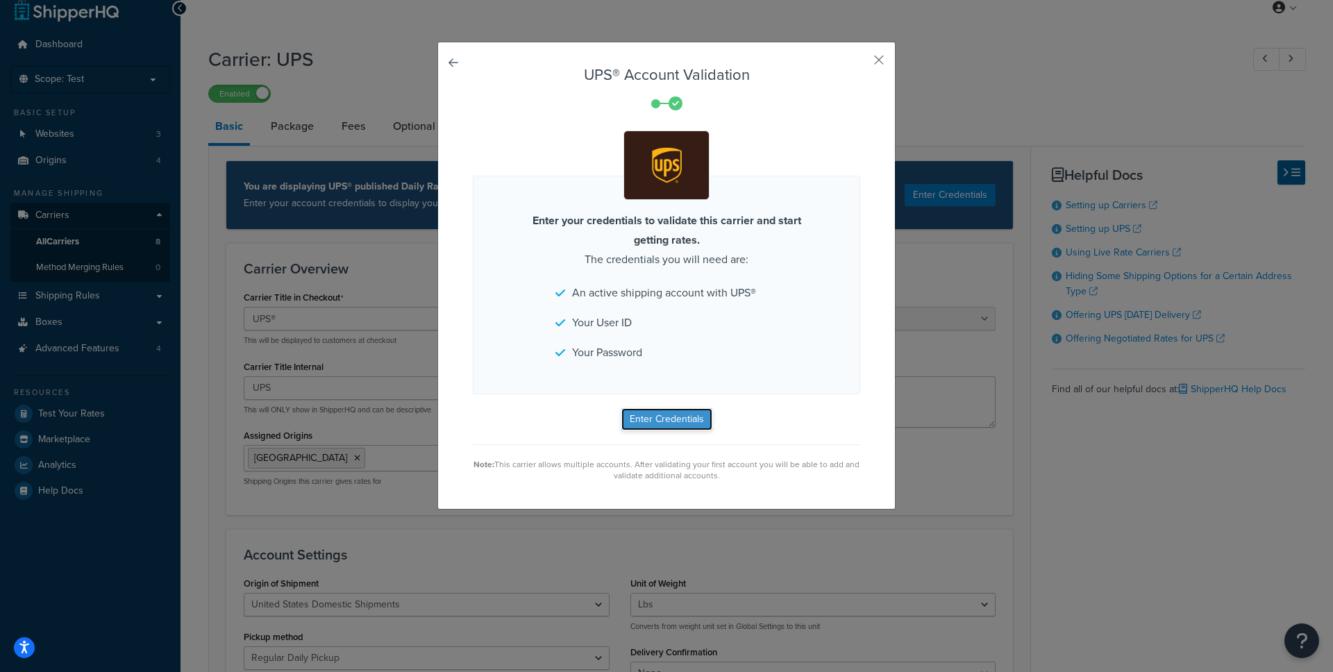
click at [648, 416] on button "Enter Credentials" at bounding box center [666, 419] width 91 height 22
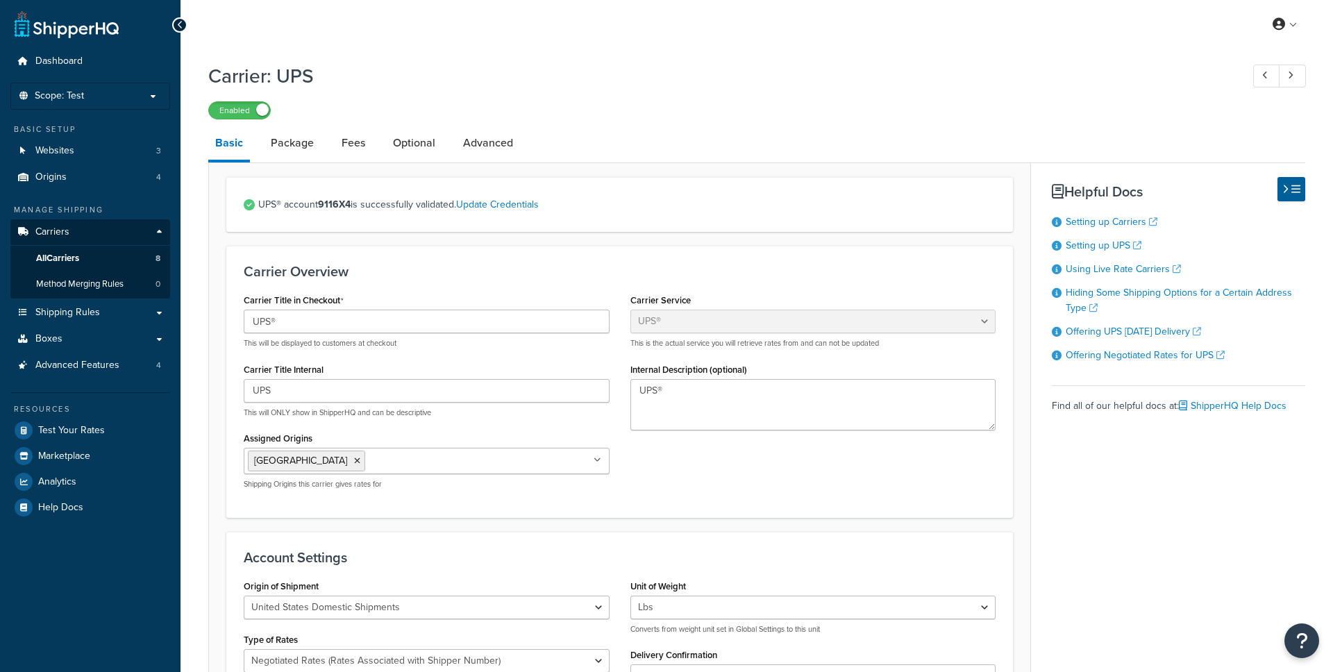
select select "ups"
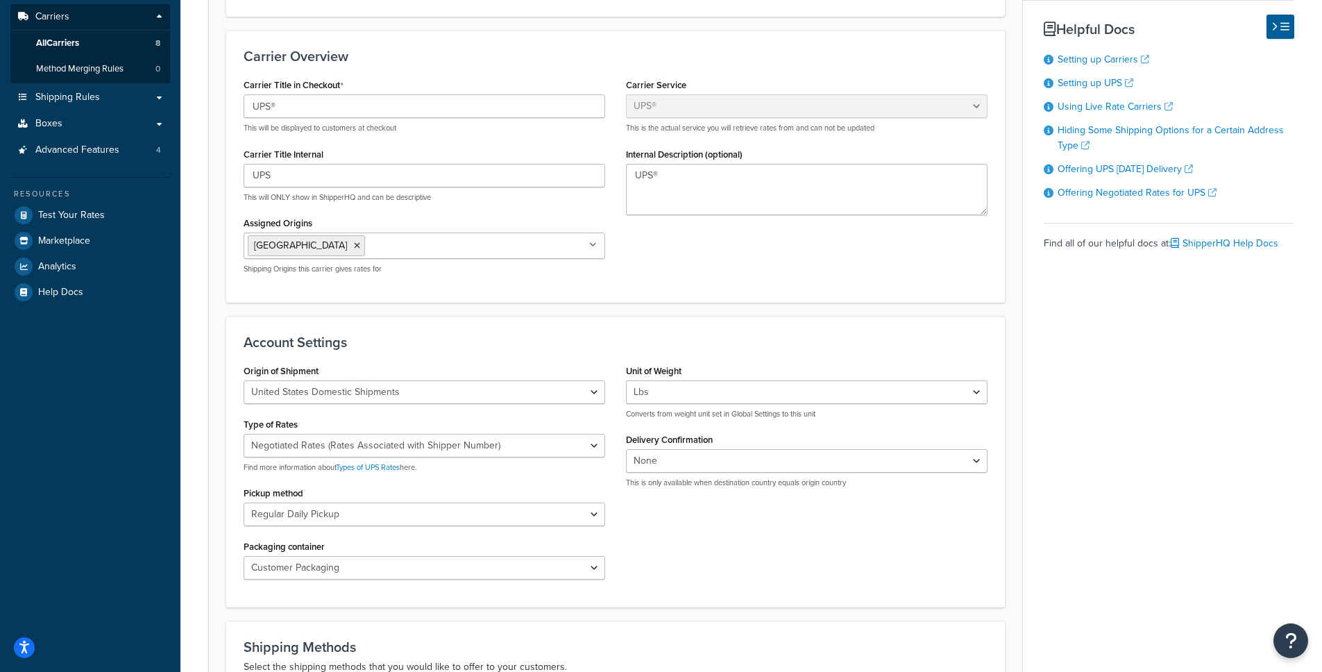
scroll to position [716, 0]
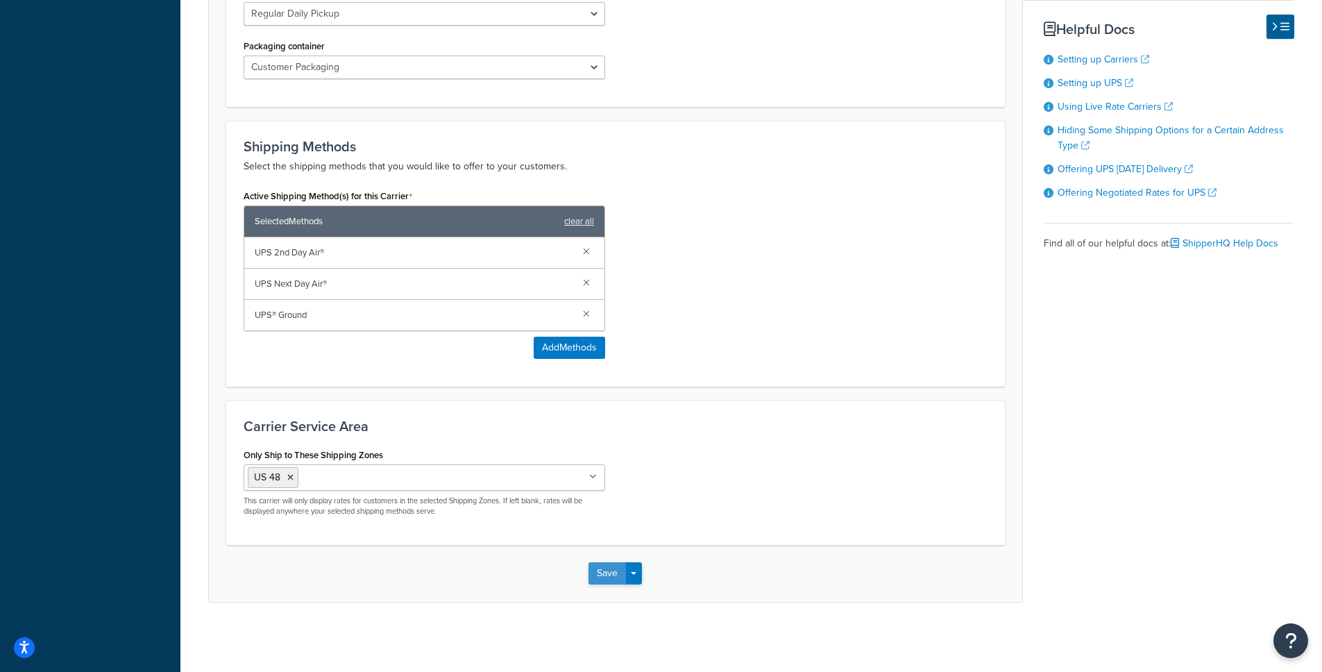
click at [604, 571] on button "Save" at bounding box center [607, 573] width 37 height 22
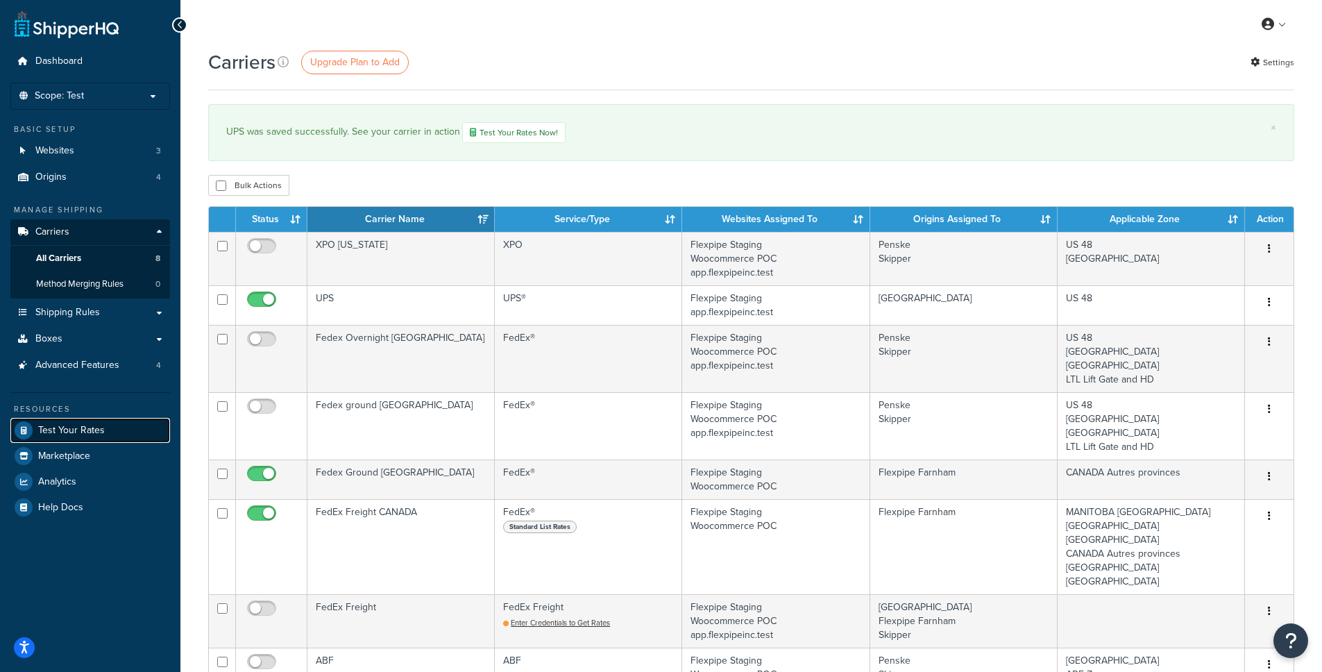
click at [85, 435] on span "Test Your Rates" at bounding box center [71, 431] width 67 height 12
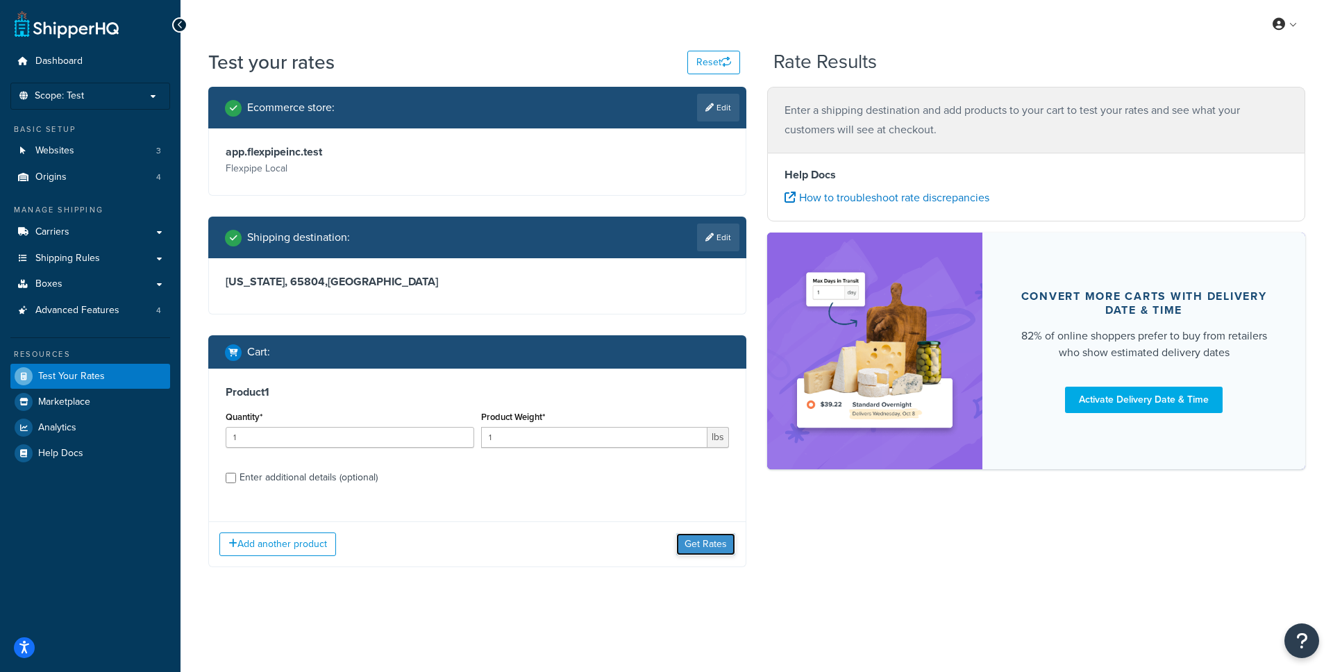
click at [711, 537] on button "Get Rates" at bounding box center [705, 544] width 59 height 22
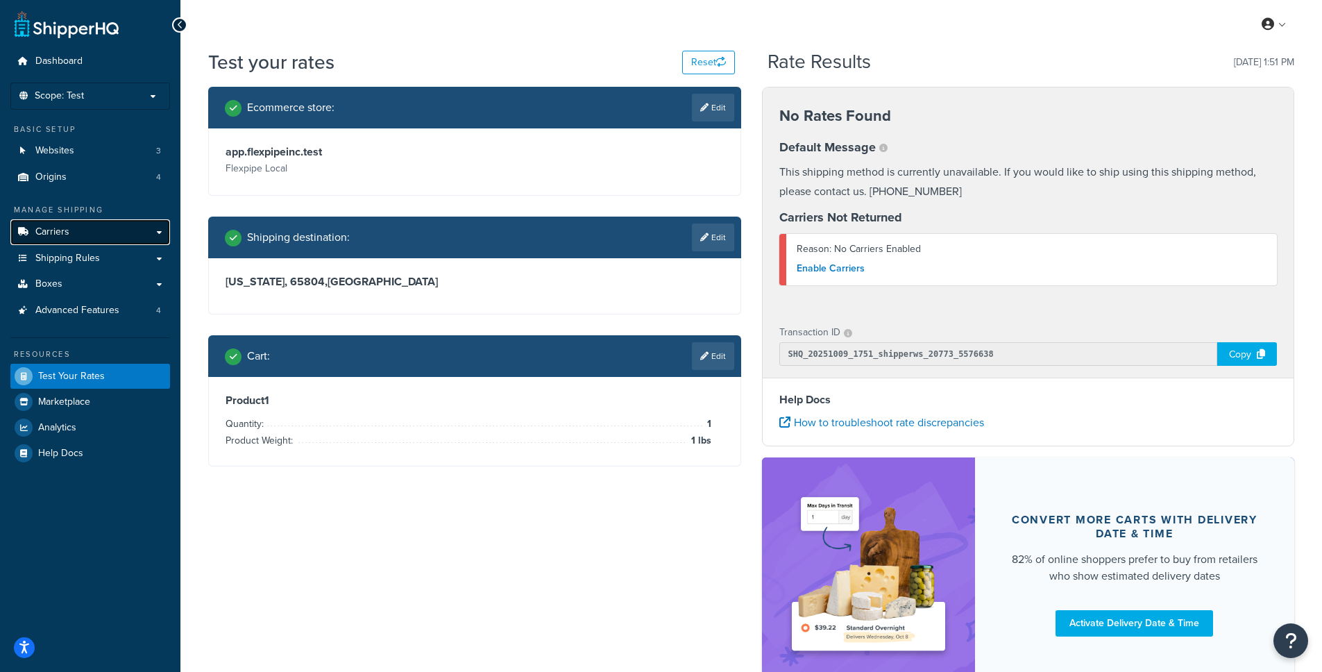
click at [126, 235] on link "Carriers" at bounding box center [90, 232] width 160 height 26
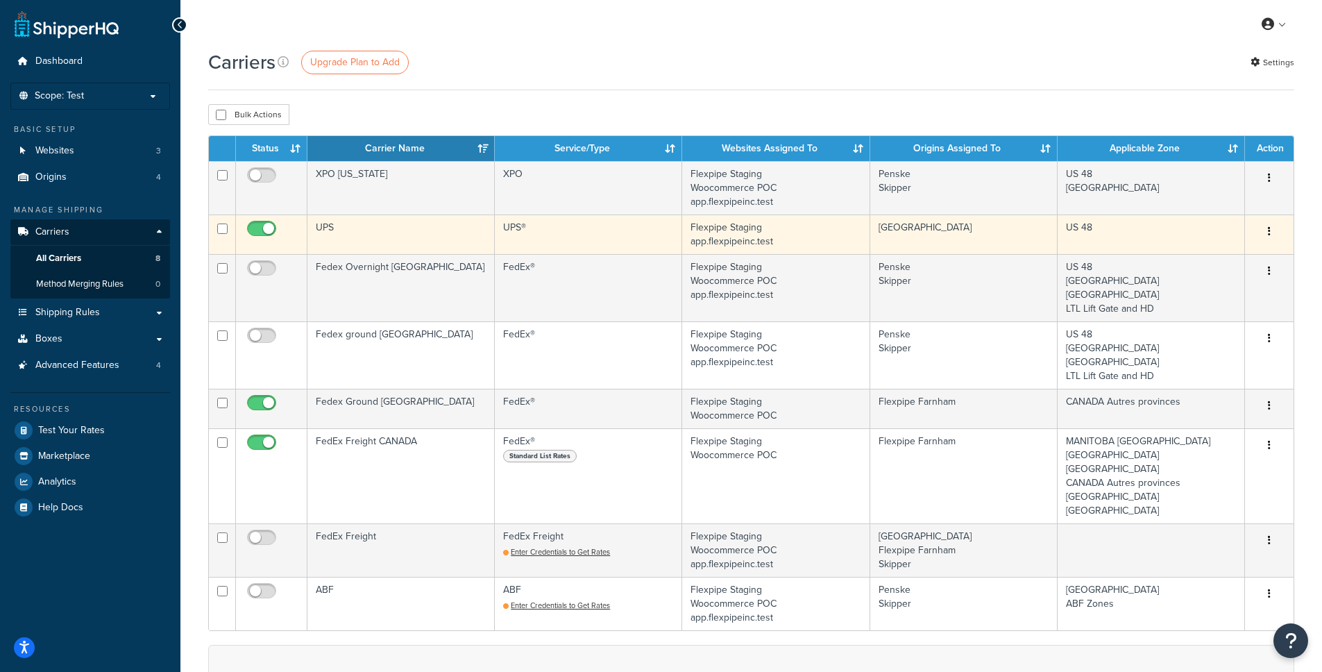
click at [398, 228] on td "UPS" at bounding box center [401, 234] width 187 height 40
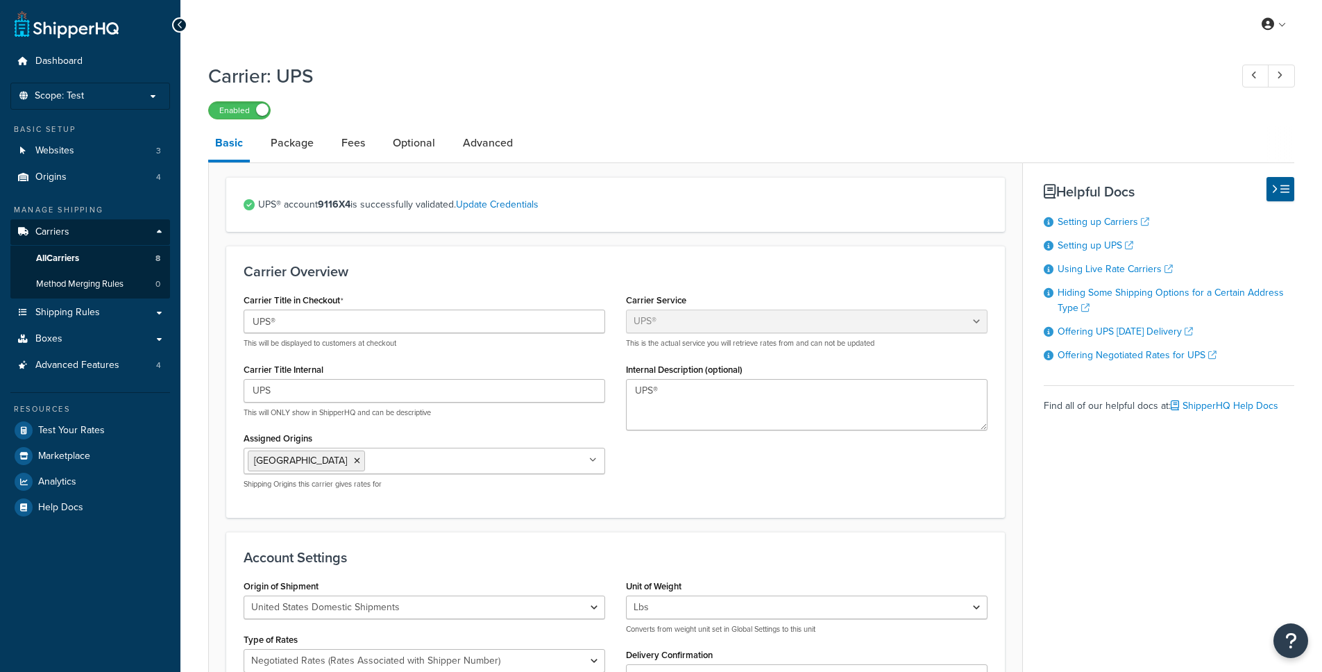
select select "ups"
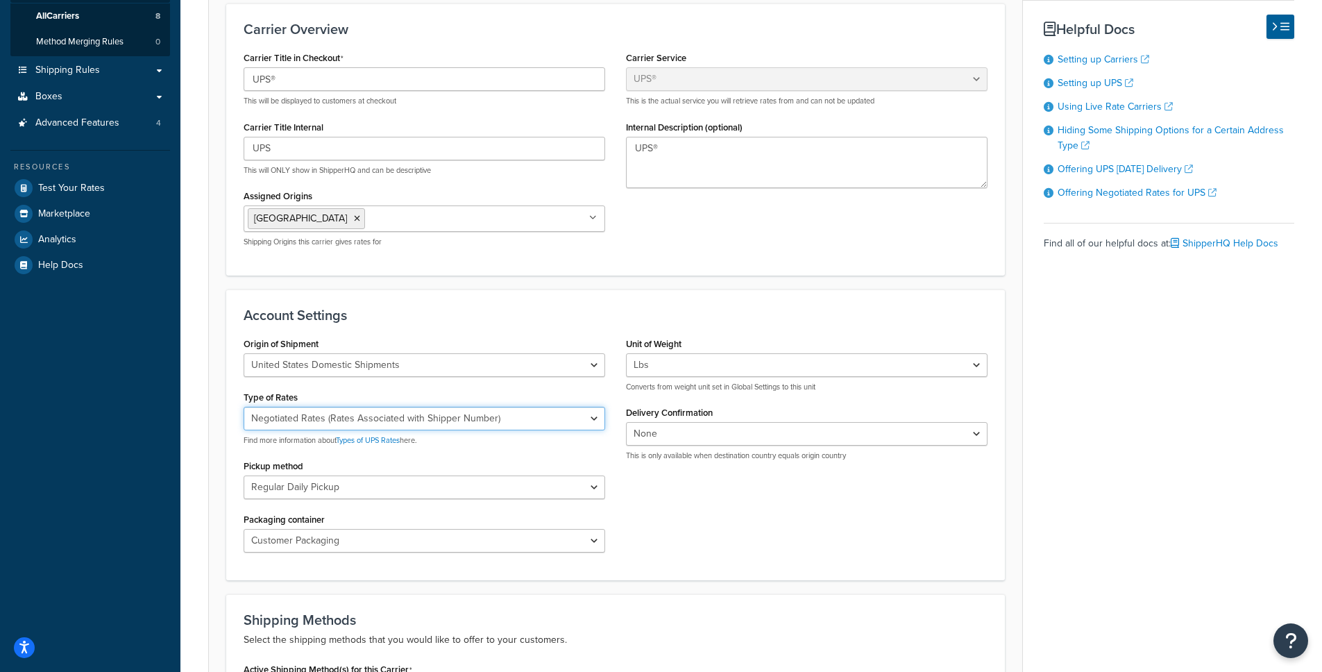
click at [473, 427] on select "Negotiated Rates (Rates Associated with Shipper Number) Daily Rates Retail Rate…" at bounding box center [425, 419] width 362 height 24
click at [485, 425] on select "Negotiated Rates (Rates Associated with Shipper Number) Daily Rates Retail Rate…" at bounding box center [425, 419] width 362 height 24
select select "53"
click at [244, 407] on select "Negotiated Rates (Rates Associated with Shipper Number) Daily Rates Retail Rate…" at bounding box center [425, 419] width 362 height 24
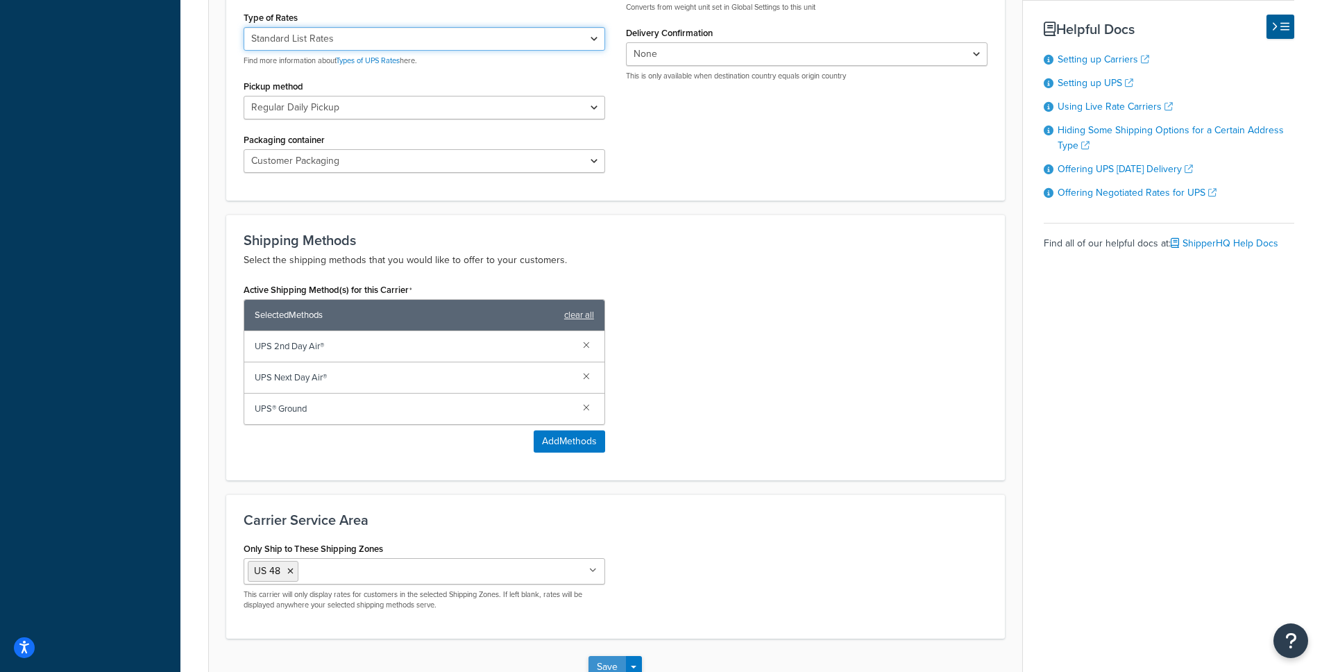
scroll to position [639, 0]
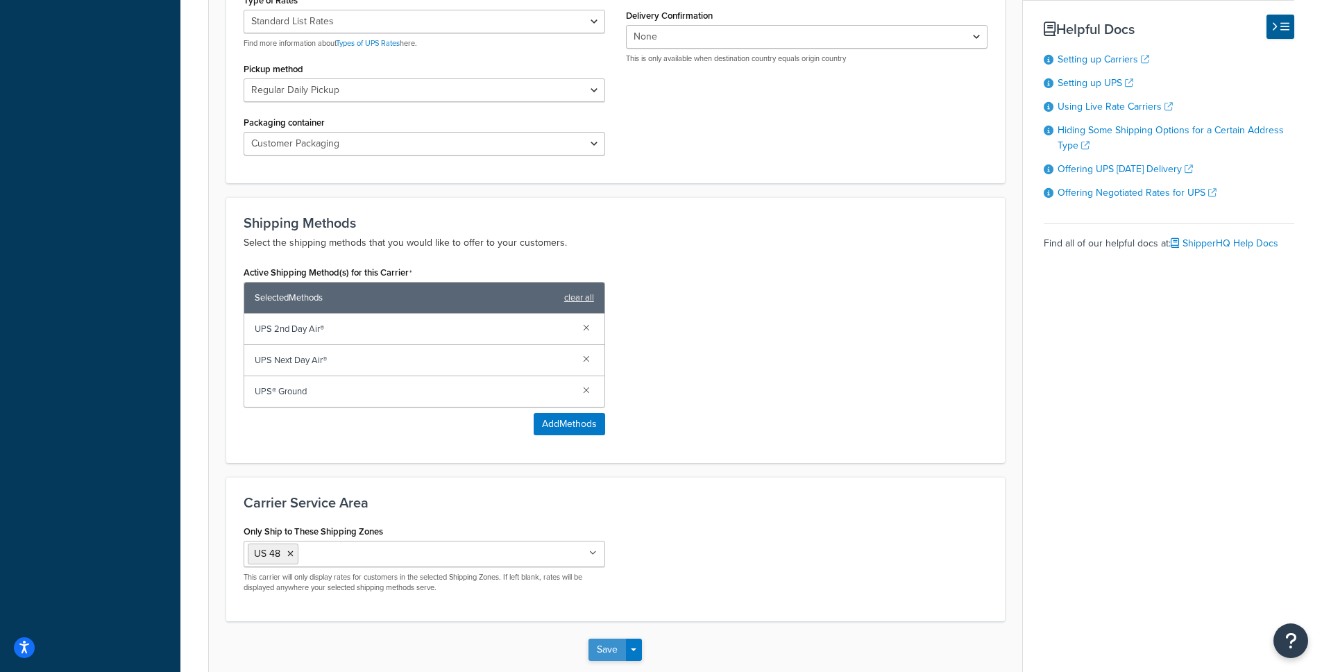
click at [607, 651] on button "Save" at bounding box center [607, 650] width 37 height 22
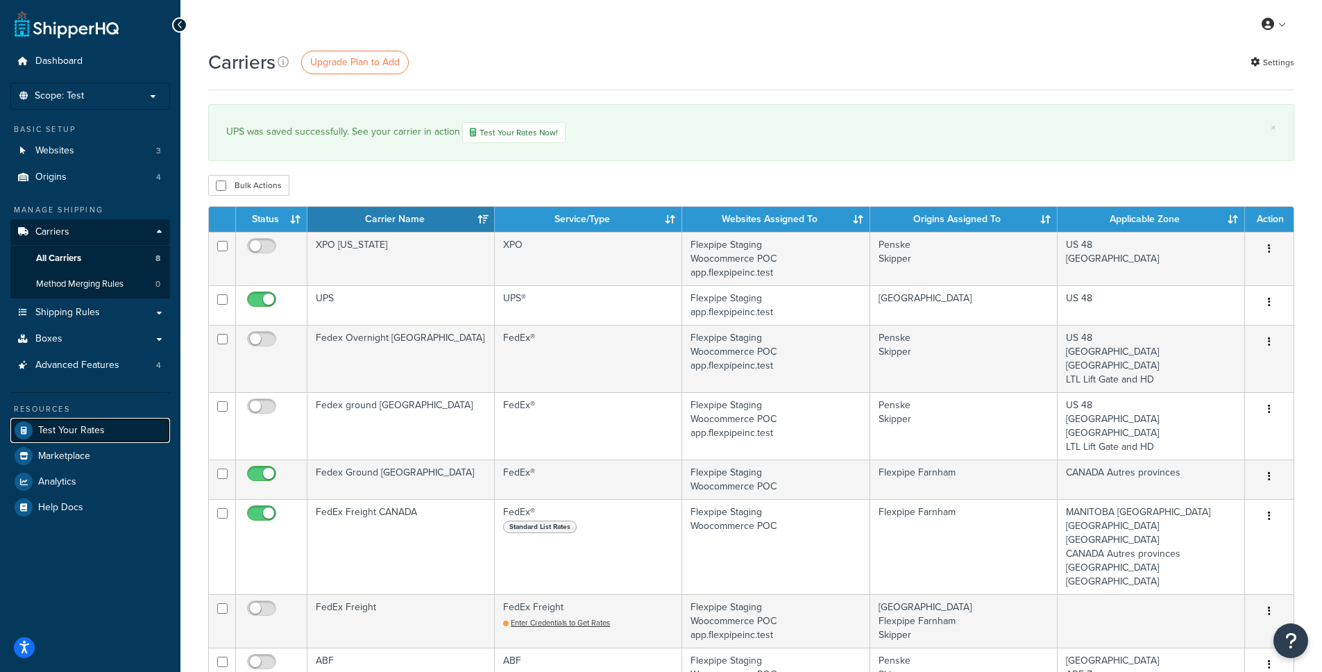
click at [111, 425] on link "Test Your Rates" at bounding box center [90, 430] width 160 height 25
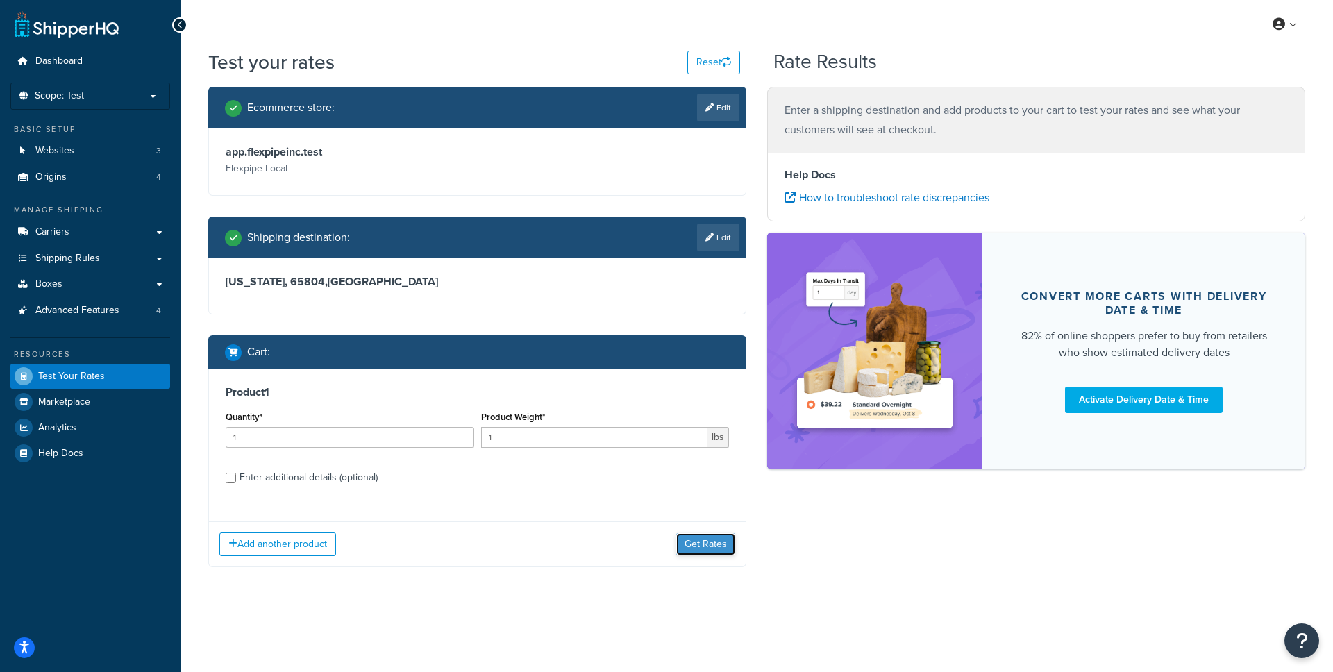
click at [696, 539] on button "Get Rates" at bounding box center [705, 544] width 59 height 22
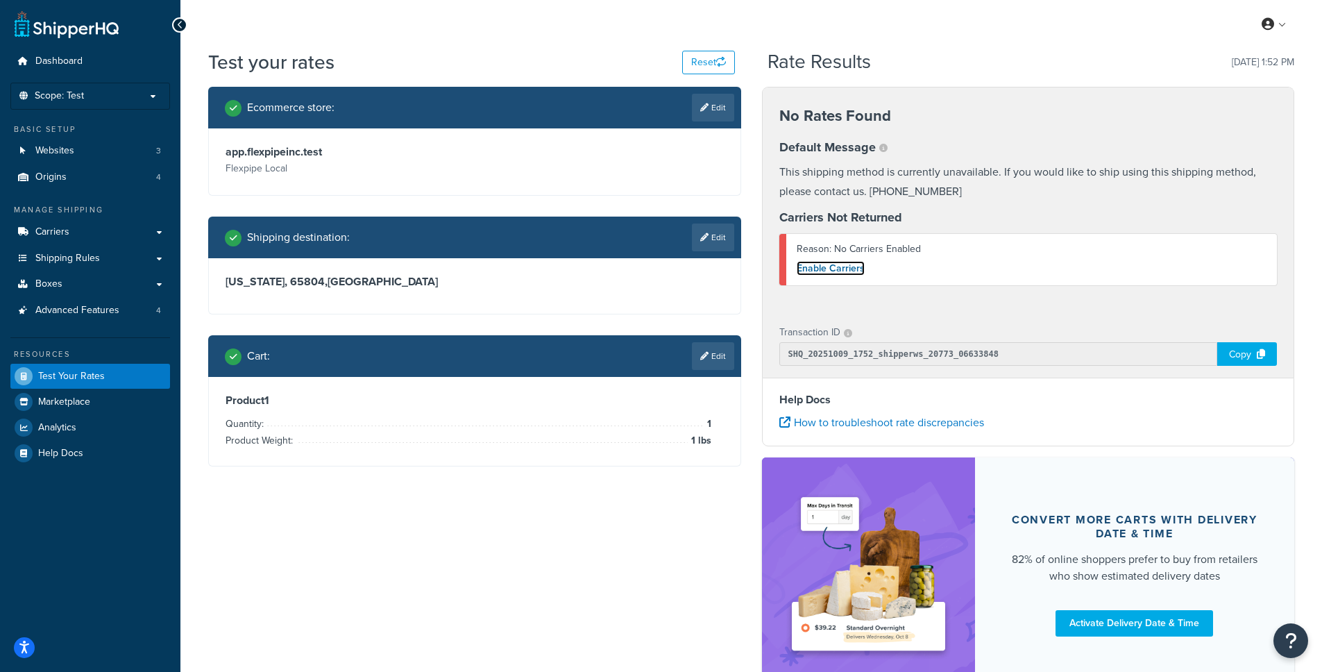
click at [839, 266] on link "Enable Carriers" at bounding box center [831, 268] width 68 height 15
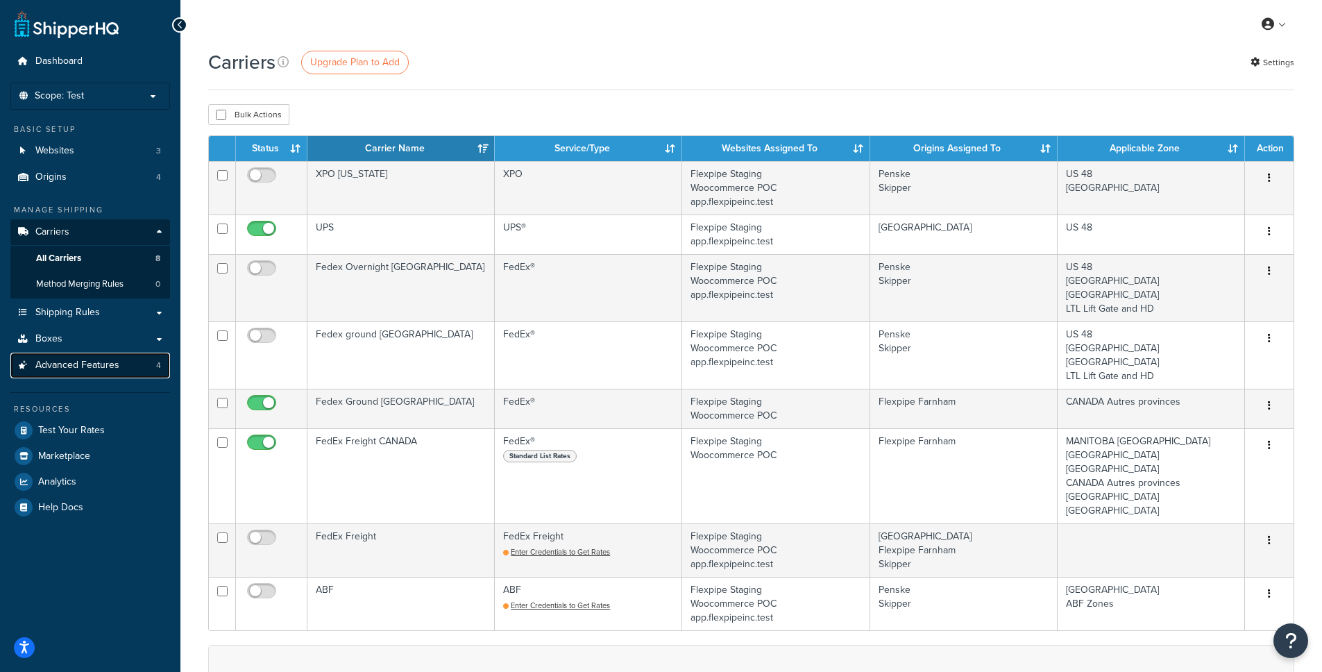
click at [108, 367] on span "Advanced Features" at bounding box center [77, 366] width 84 height 12
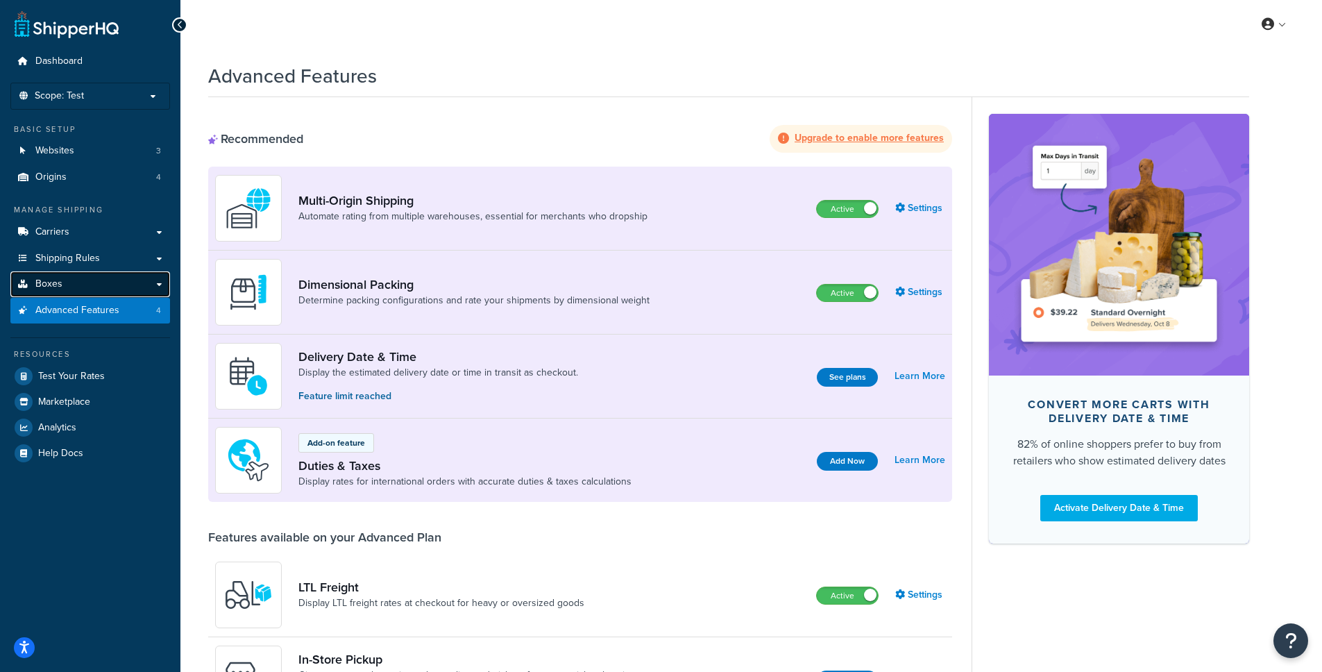
click at [91, 276] on link "Boxes" at bounding box center [90, 284] width 160 height 26
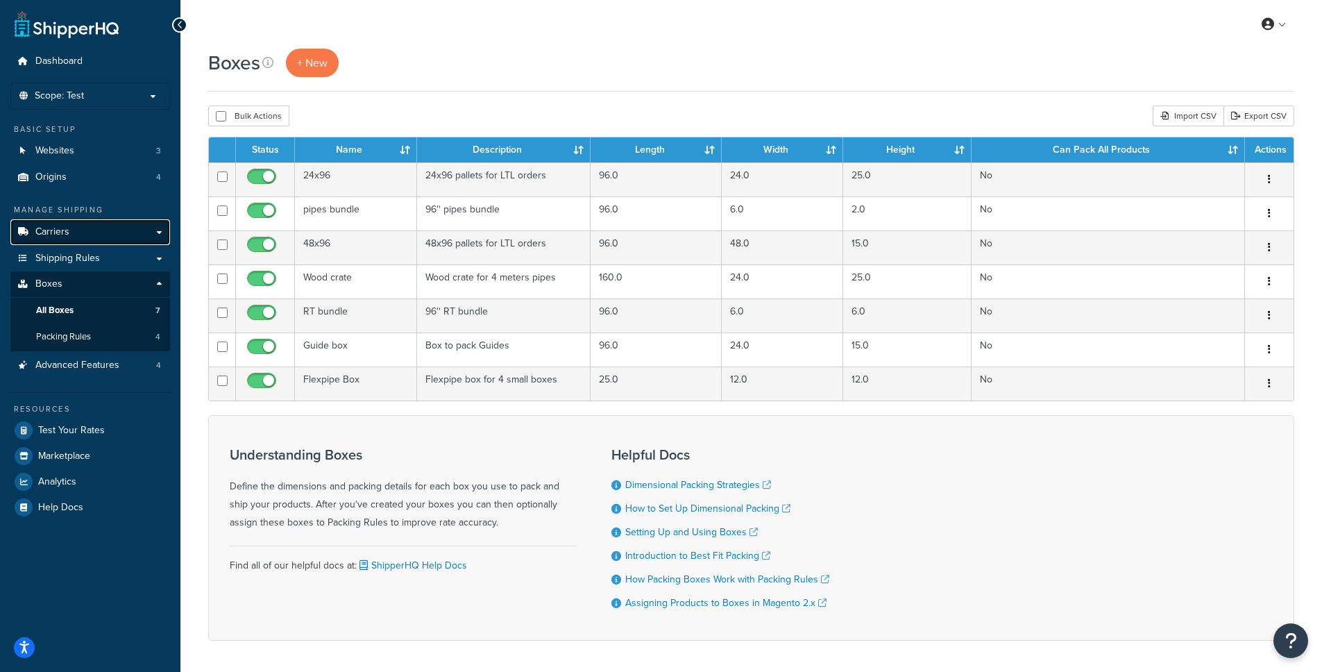
click at [96, 235] on link "Carriers" at bounding box center [90, 232] width 160 height 26
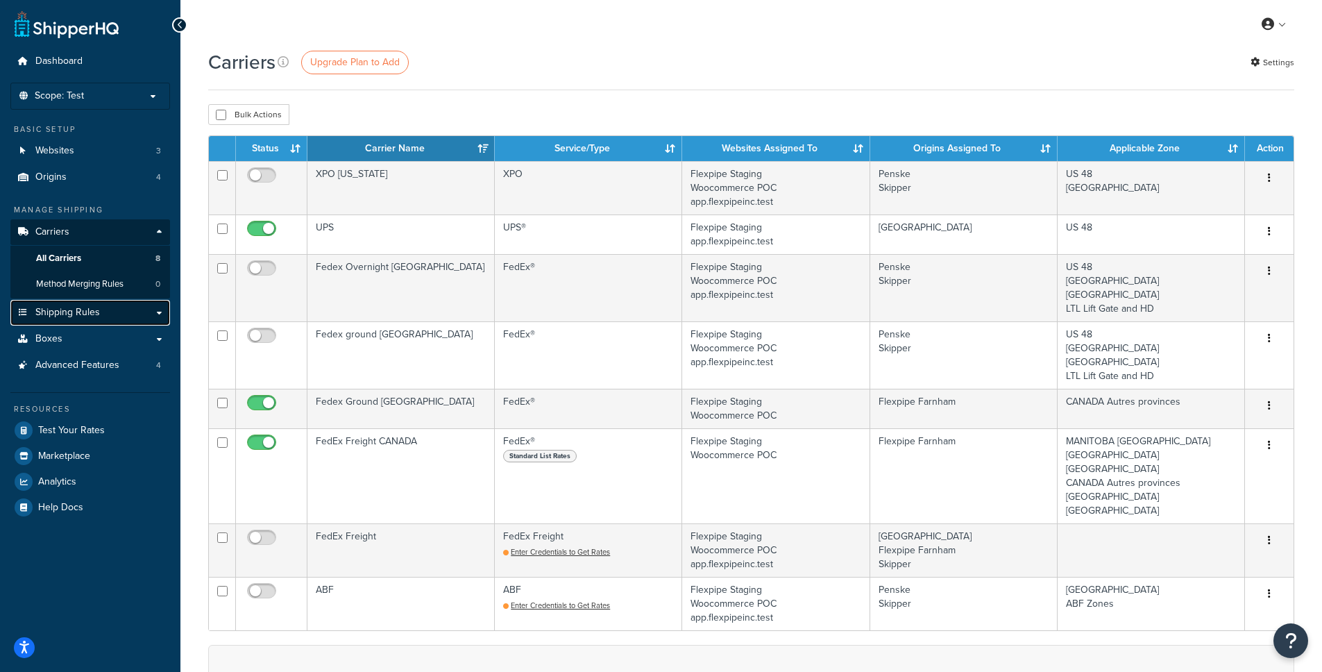
click at [126, 323] on link "Shipping Rules" at bounding box center [90, 313] width 160 height 26
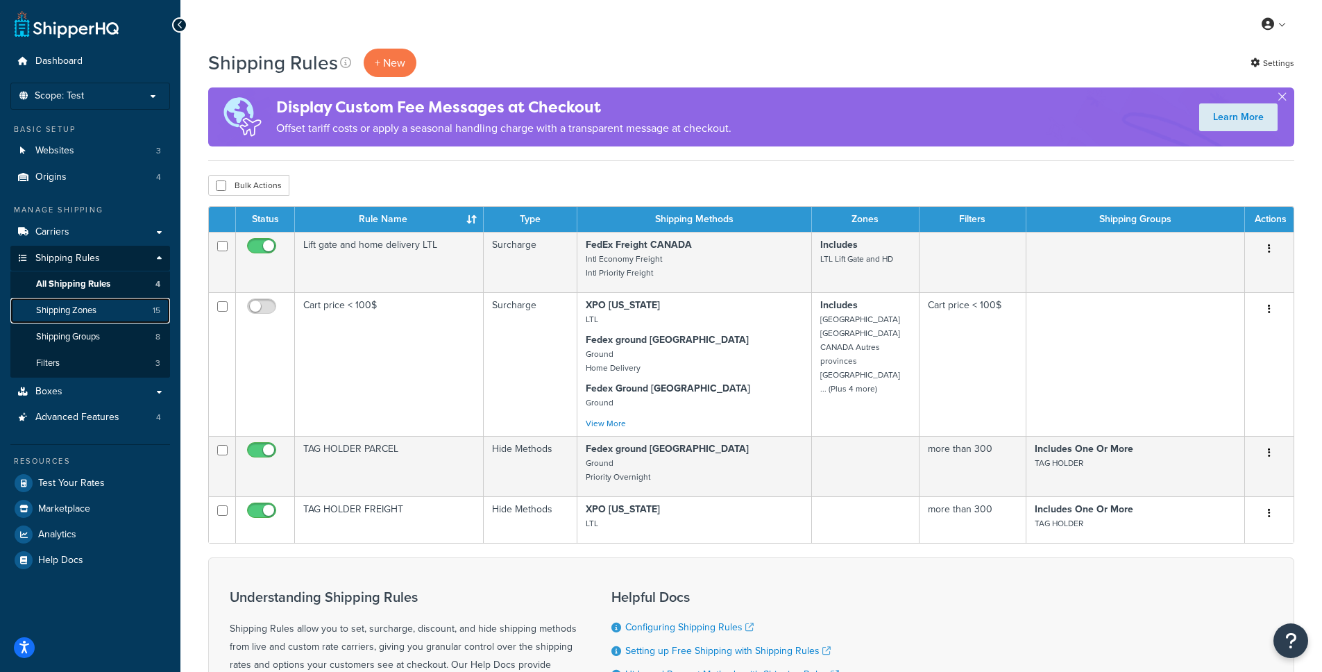
click at [96, 309] on span "Shipping Zones" at bounding box center [66, 311] width 60 height 12
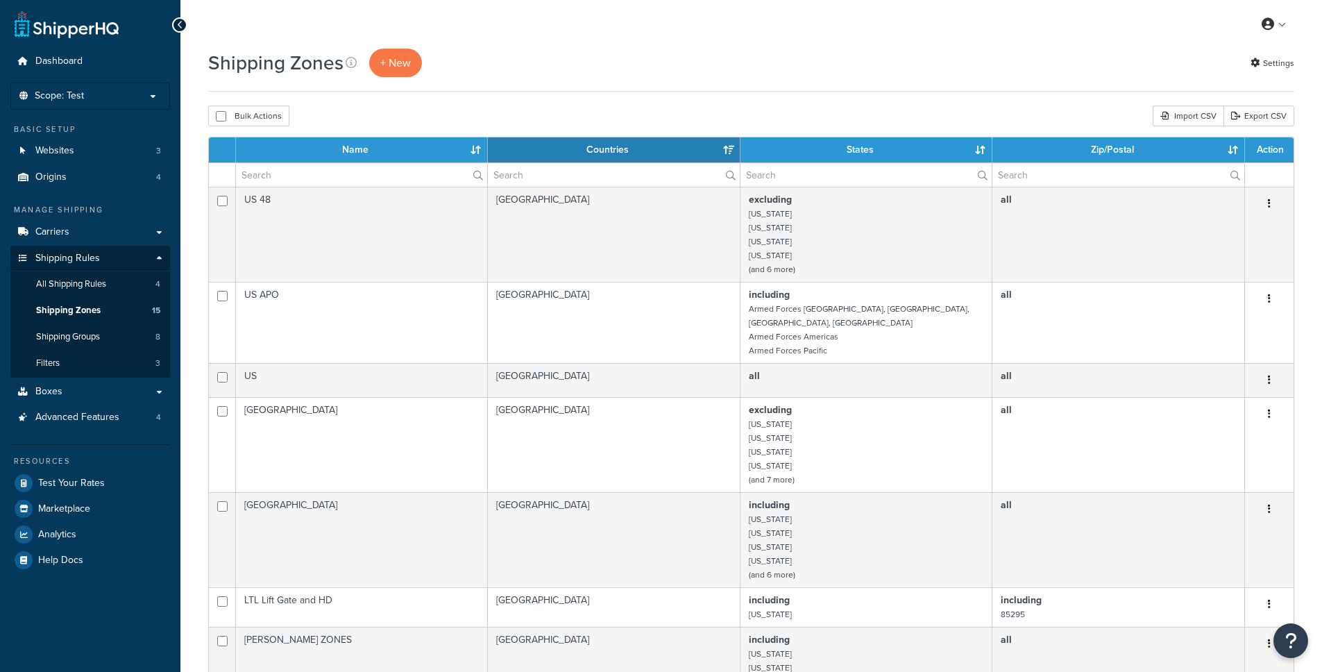
select select "15"
click at [98, 174] on link "Origins 4" at bounding box center [90, 178] width 160 height 26
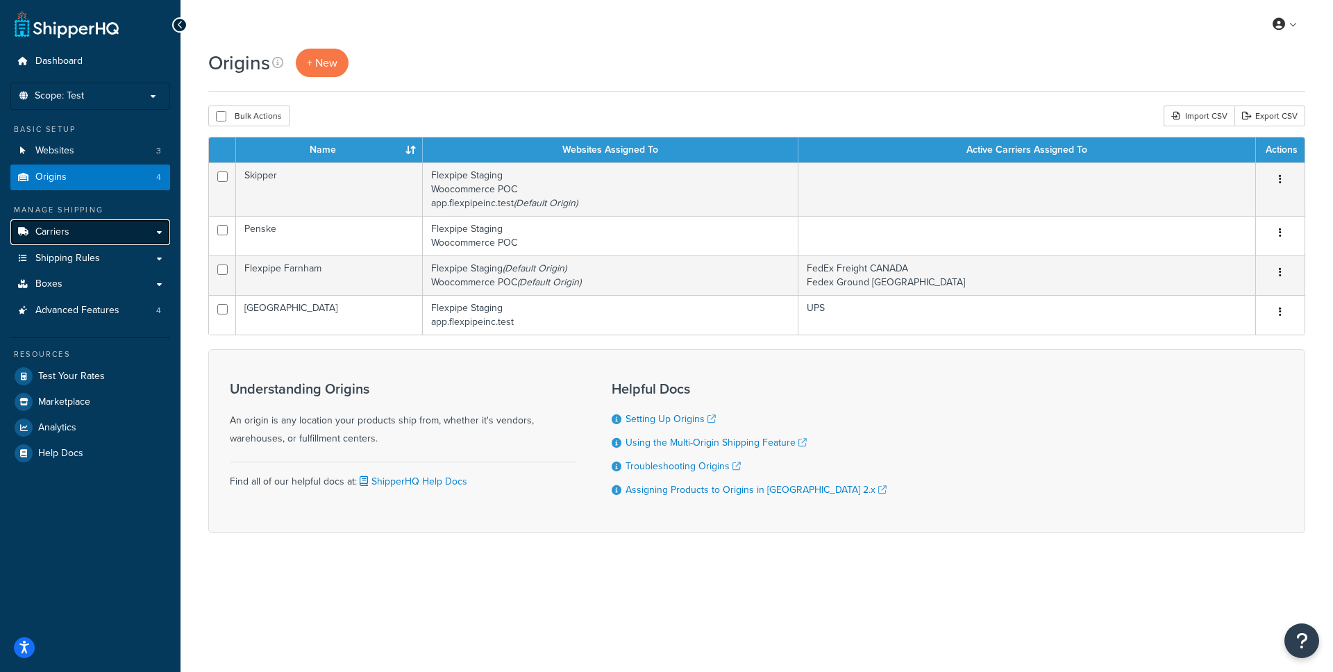
click at [115, 230] on link "Carriers" at bounding box center [90, 232] width 160 height 26
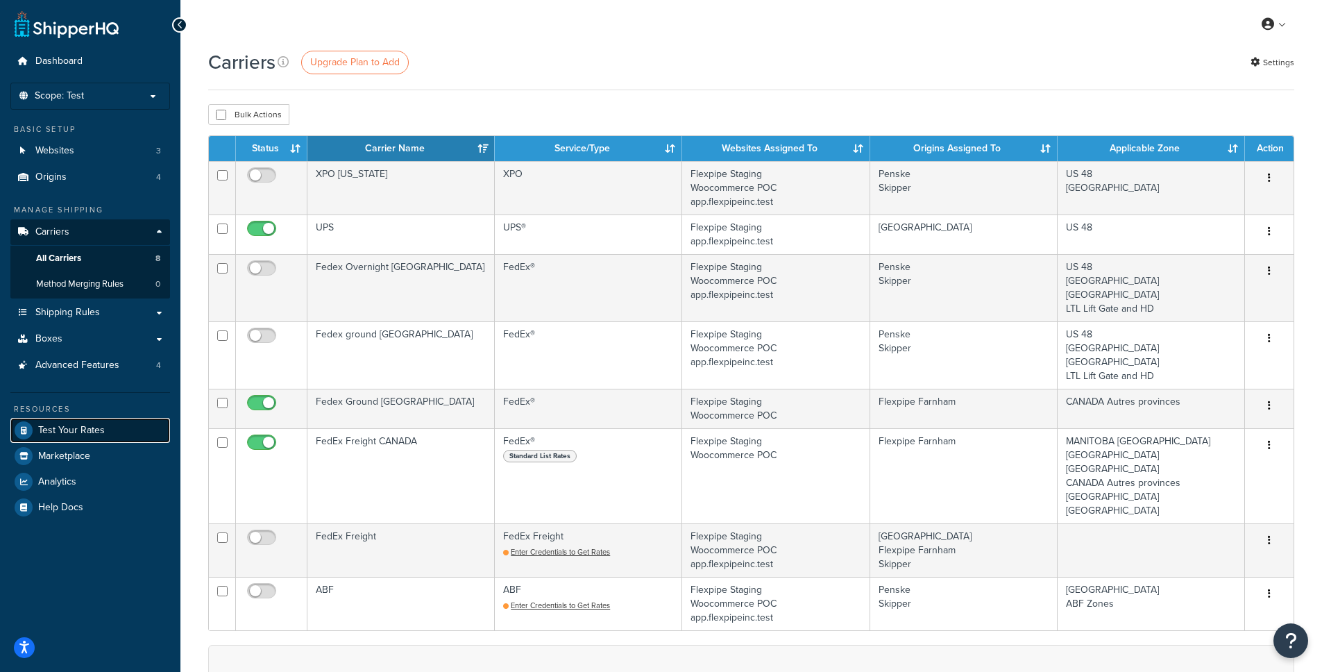
click at [122, 436] on link "Test Your Rates" at bounding box center [90, 430] width 160 height 25
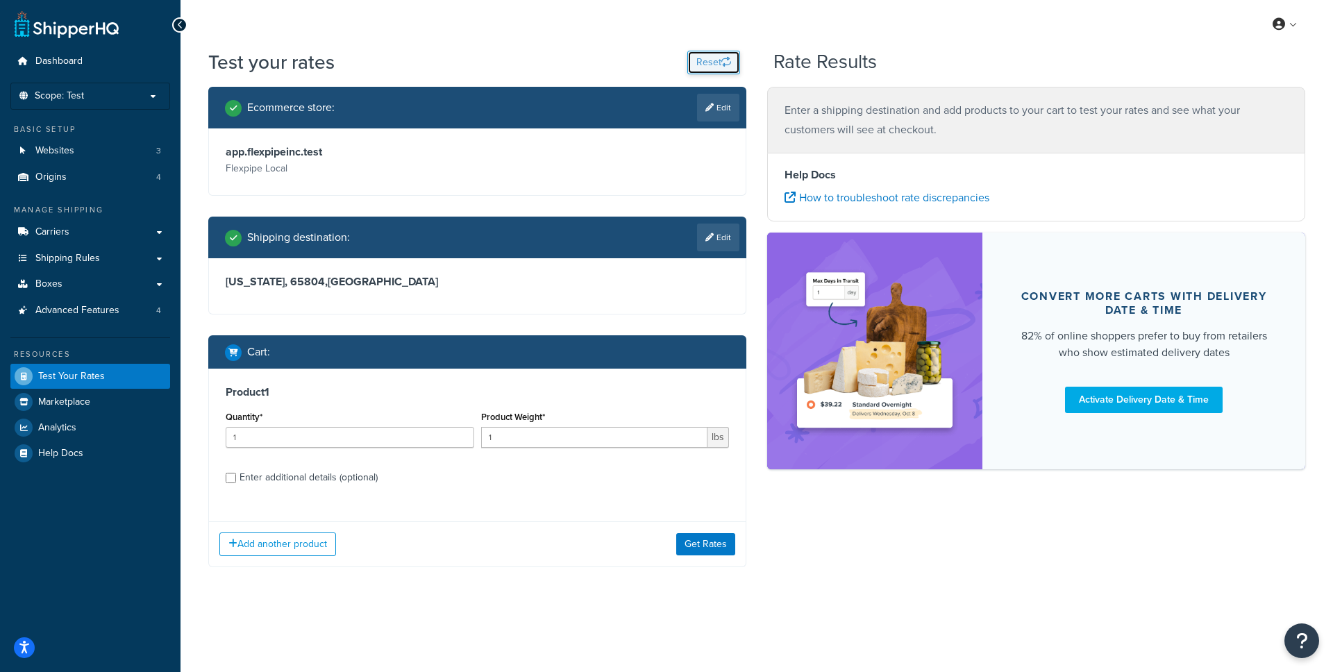
click at [724, 60] on icon "button" at bounding box center [726, 62] width 10 height 10
select select "[GEOGRAPHIC_DATA]"
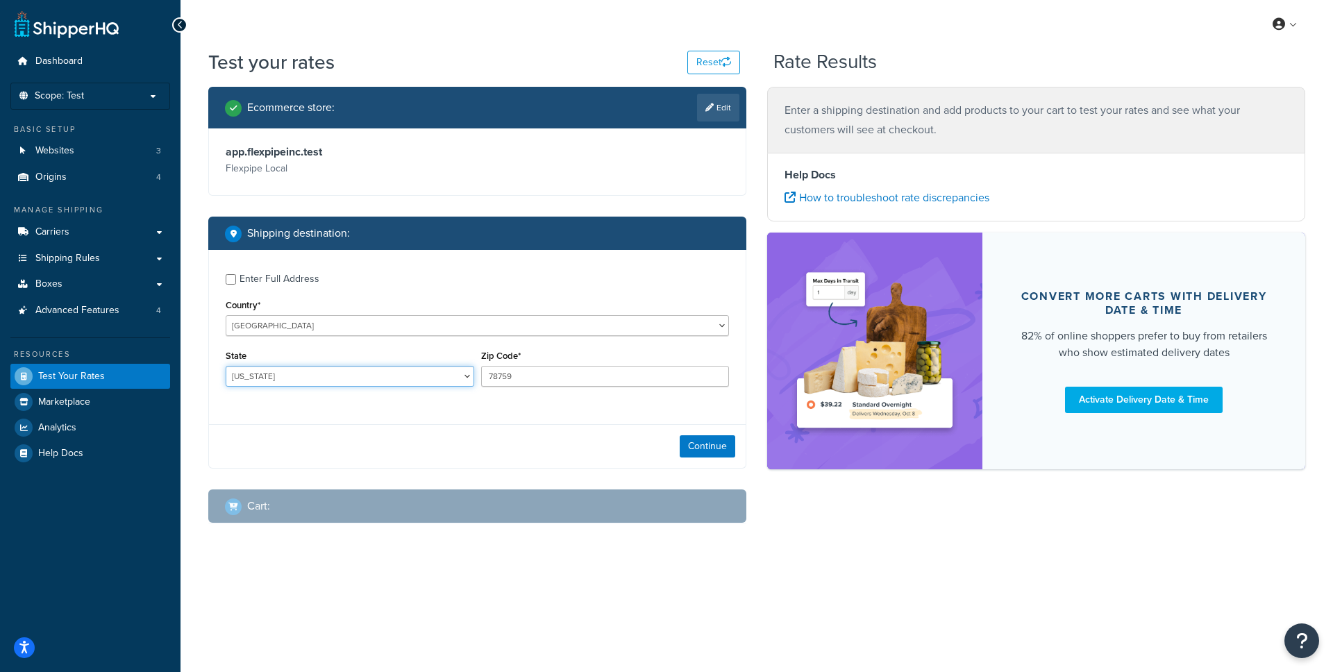
click at [394, 384] on select "Alabama Alaska American Samoa Arizona Arkansas Armed Forces Americas Armed Forc…" at bounding box center [350, 376] width 249 height 21
click at [734, 447] on button "Continue" at bounding box center [708, 446] width 56 height 22
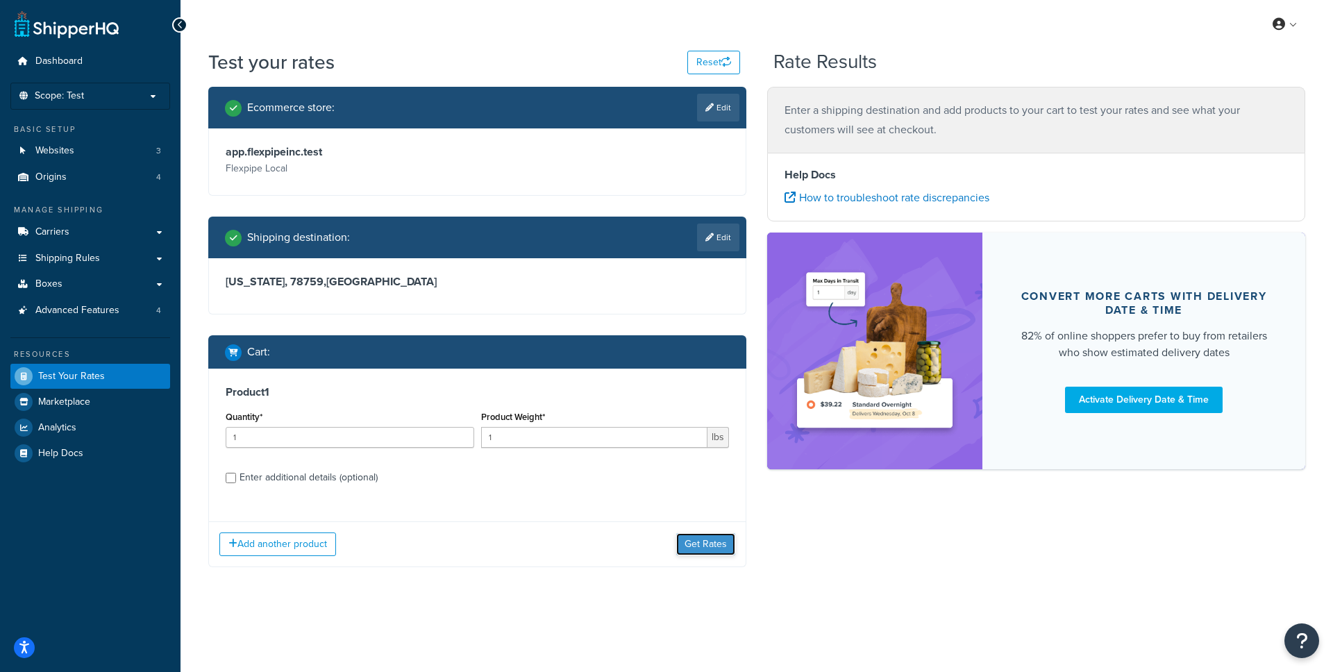
click at [714, 542] on button "Get Rates" at bounding box center [705, 544] width 59 height 22
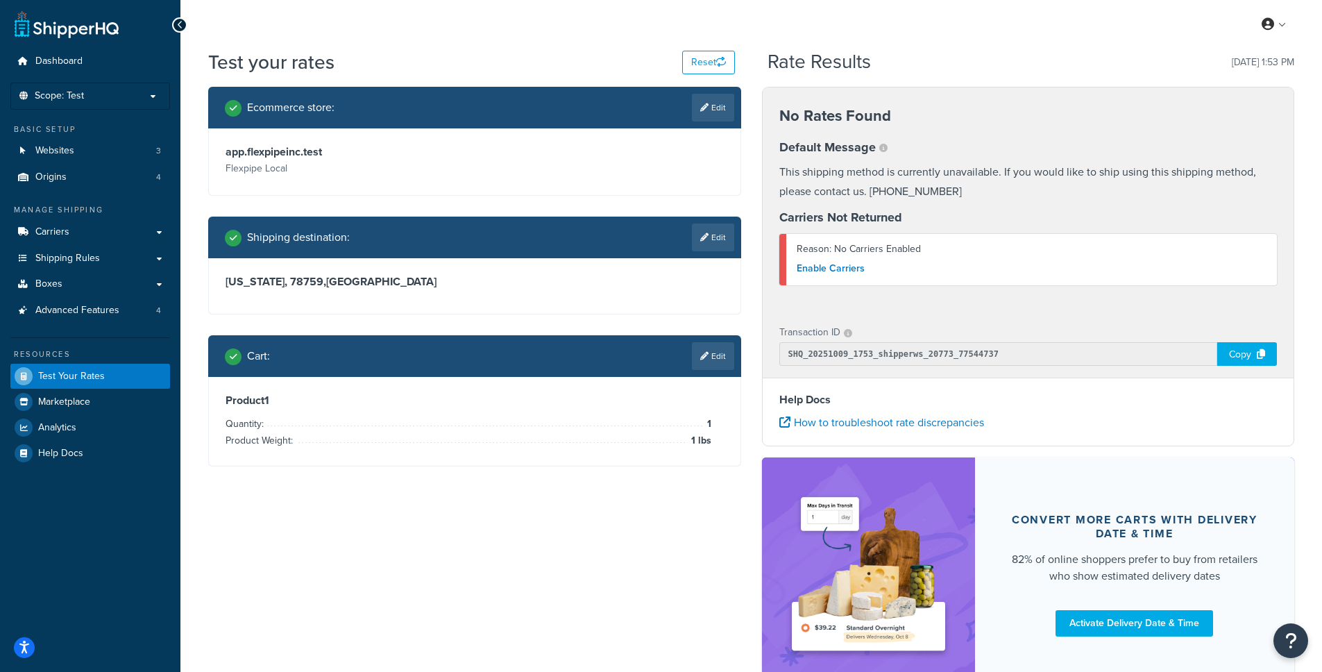
click at [632, 521] on div "Ecommerce store : Edit app.flexpipeinc.test Flexpipe Local Shipping destination…" at bounding box center [751, 396] width 1107 height 619
click at [709, 70] on button "Reset" at bounding box center [708, 63] width 53 height 24
select select "[GEOGRAPHIC_DATA]"
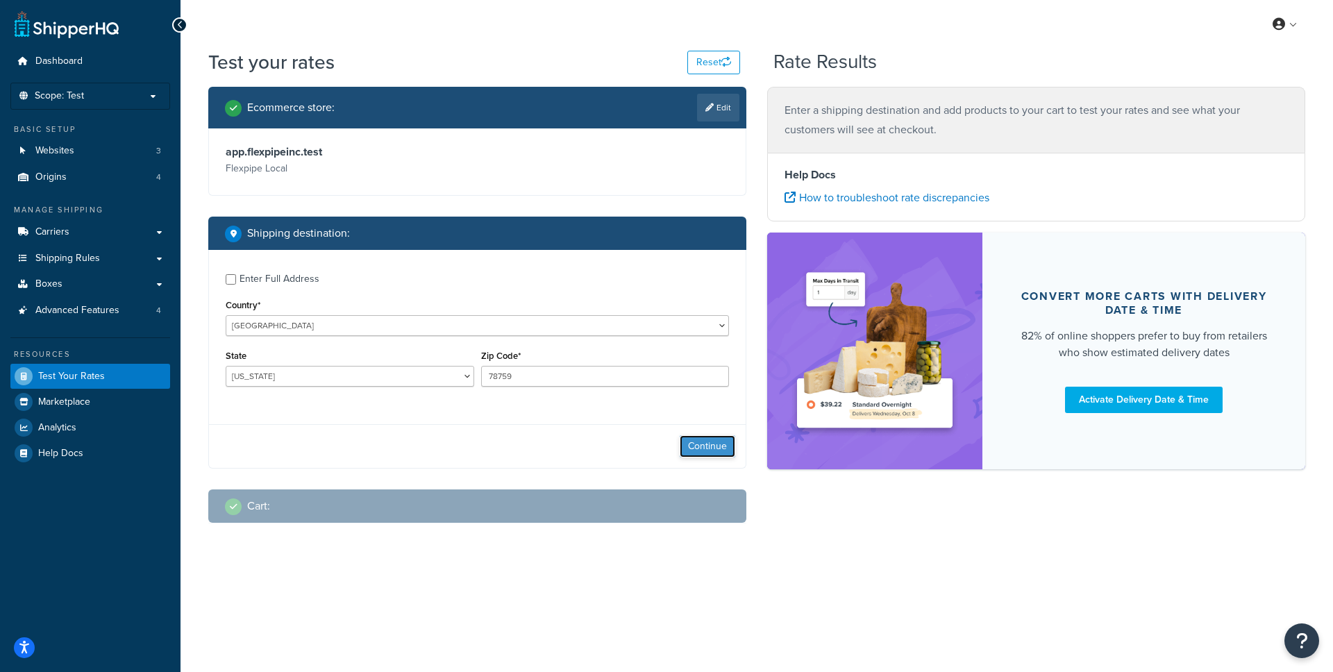
click at [713, 444] on button "Continue" at bounding box center [708, 446] width 56 height 22
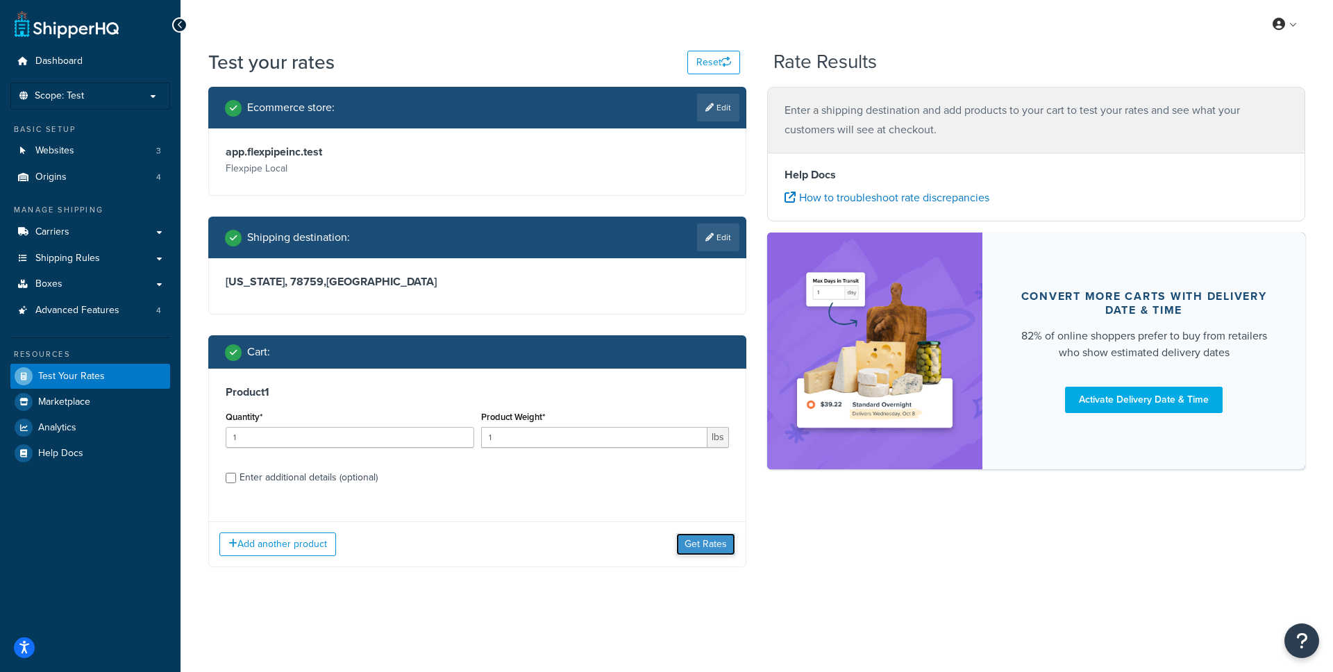
click at [708, 539] on button "Get Rates" at bounding box center [705, 544] width 59 height 22
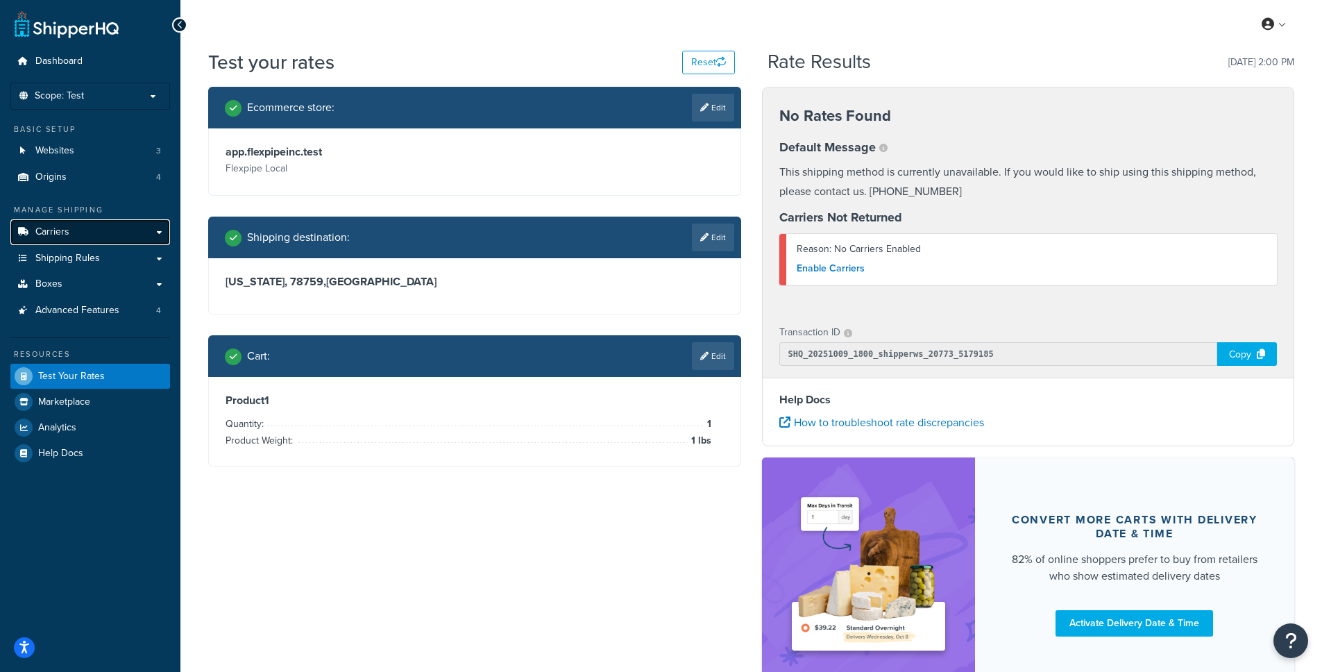
click at [102, 237] on link "Carriers" at bounding box center [90, 232] width 160 height 26
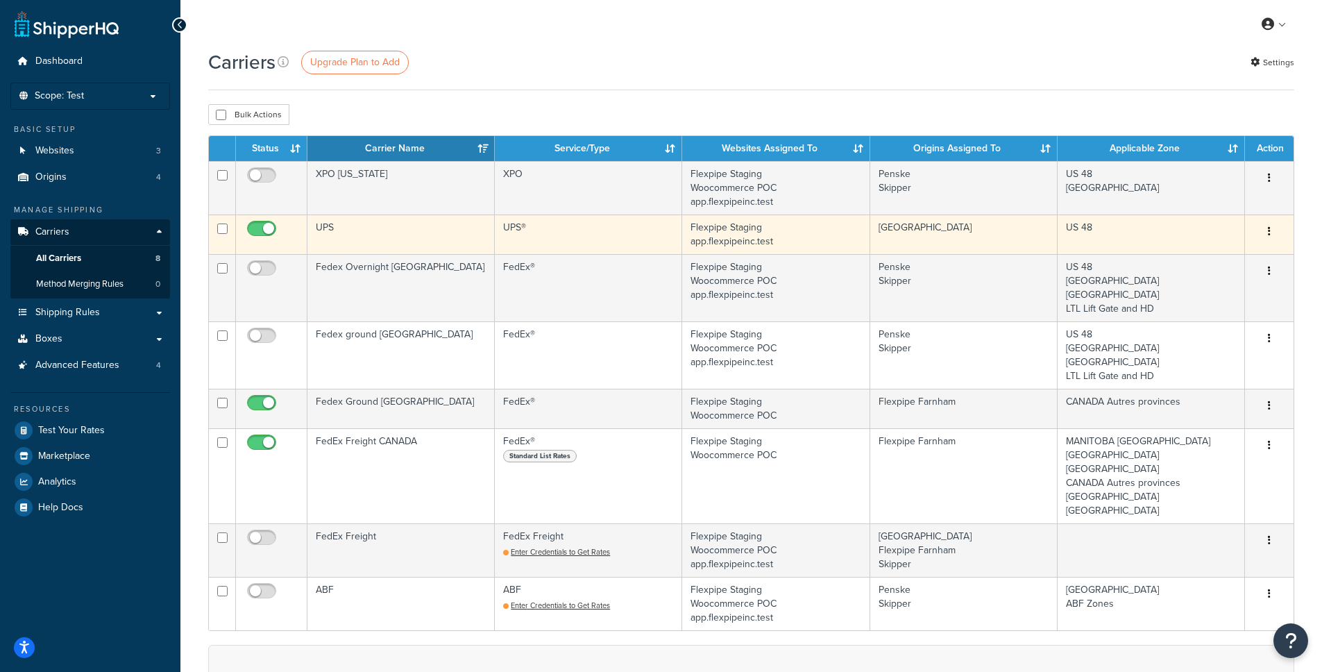
click at [611, 238] on td "UPS®" at bounding box center [588, 234] width 187 height 40
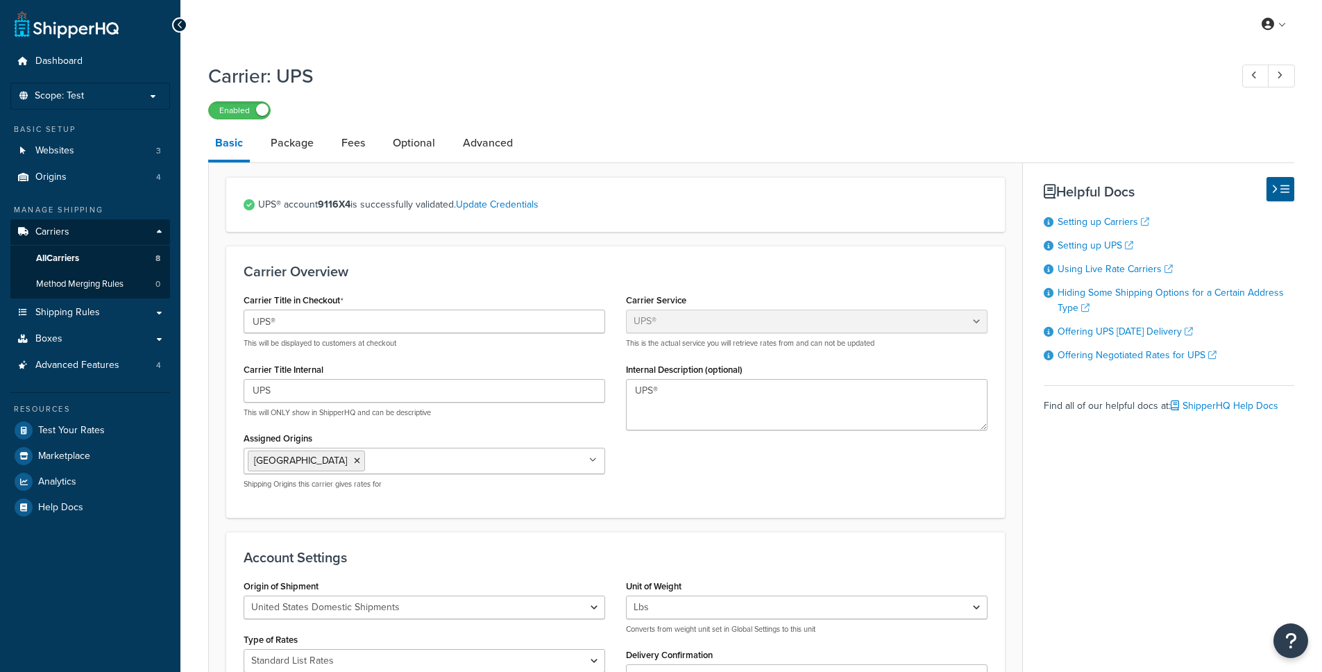
select select "ups"
select select "53"
click at [91, 432] on span "Test Your Rates" at bounding box center [71, 431] width 67 height 12
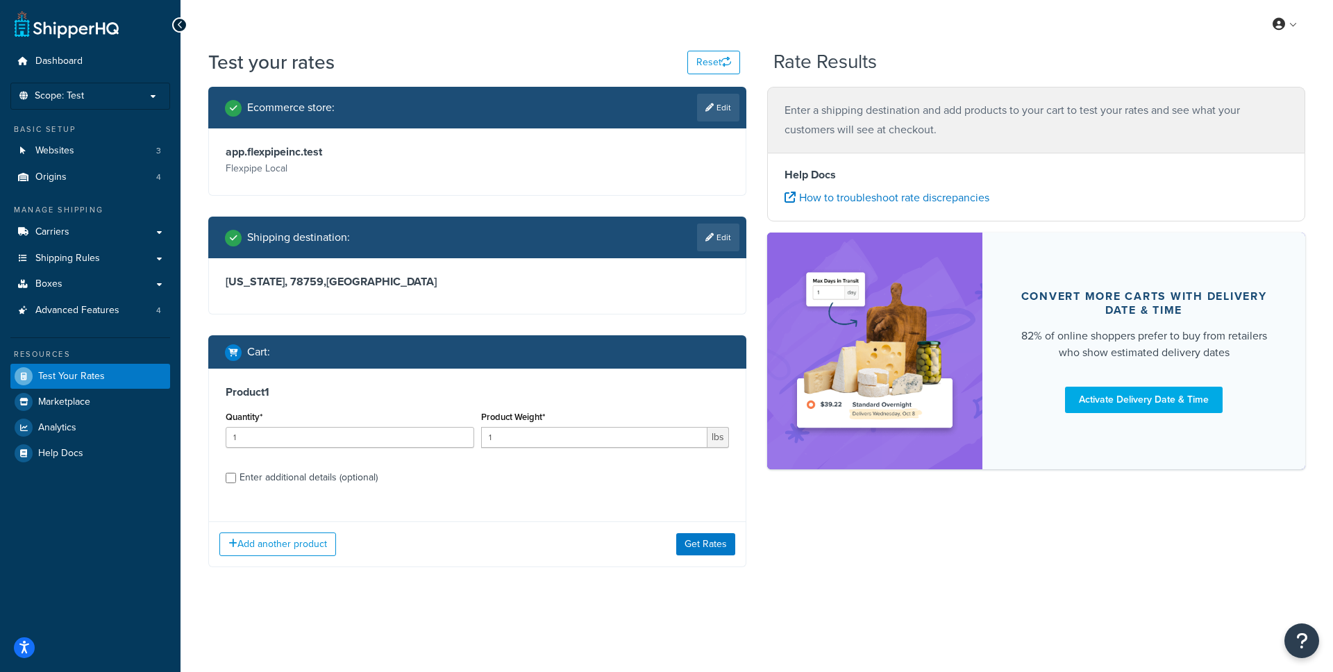
click at [716, 240] on link "Edit" at bounding box center [718, 238] width 42 height 28
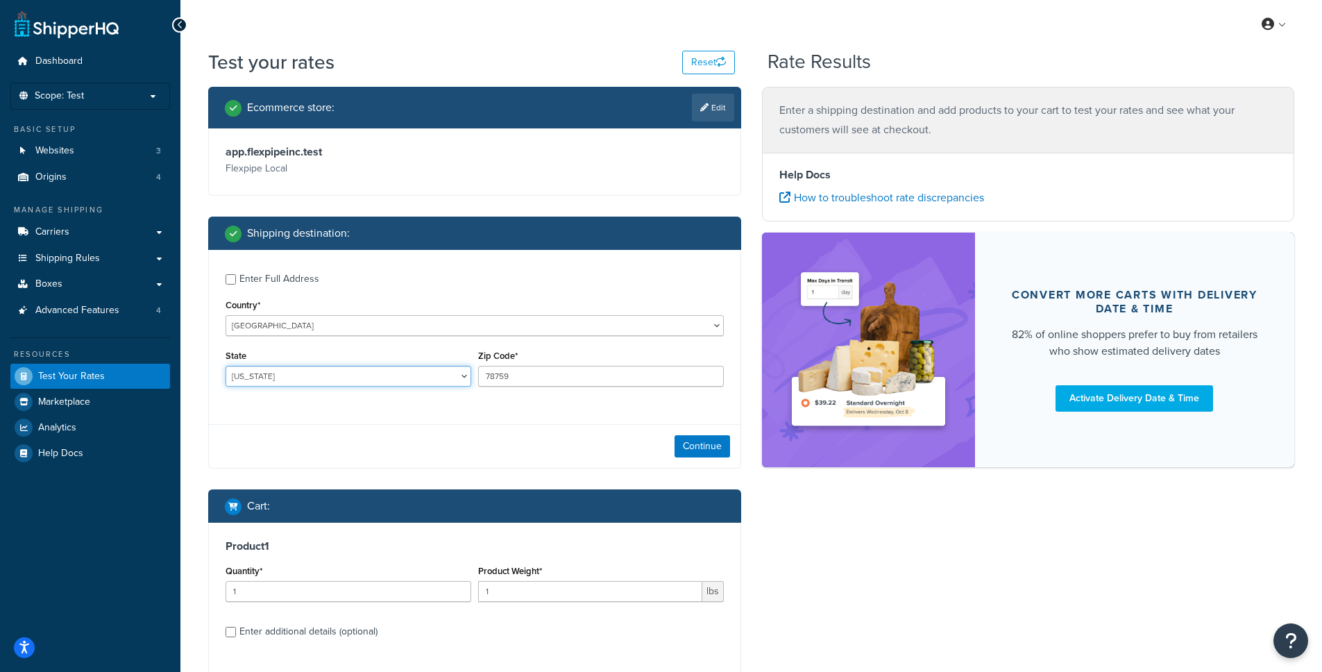
click at [307, 380] on select "[US_STATE] [US_STATE] [US_STATE] [US_STATE] [US_STATE] Armed Forces Americas Ar…" at bounding box center [349, 376] width 246 height 21
select select "MO"
click at [226, 366] on select "[US_STATE] [US_STATE] [US_STATE] [US_STATE] [US_STATE] Armed Forces Americas Ar…" at bounding box center [349, 376] width 246 height 21
click at [528, 380] on input "78759" at bounding box center [601, 376] width 246 height 21
type input "65804"
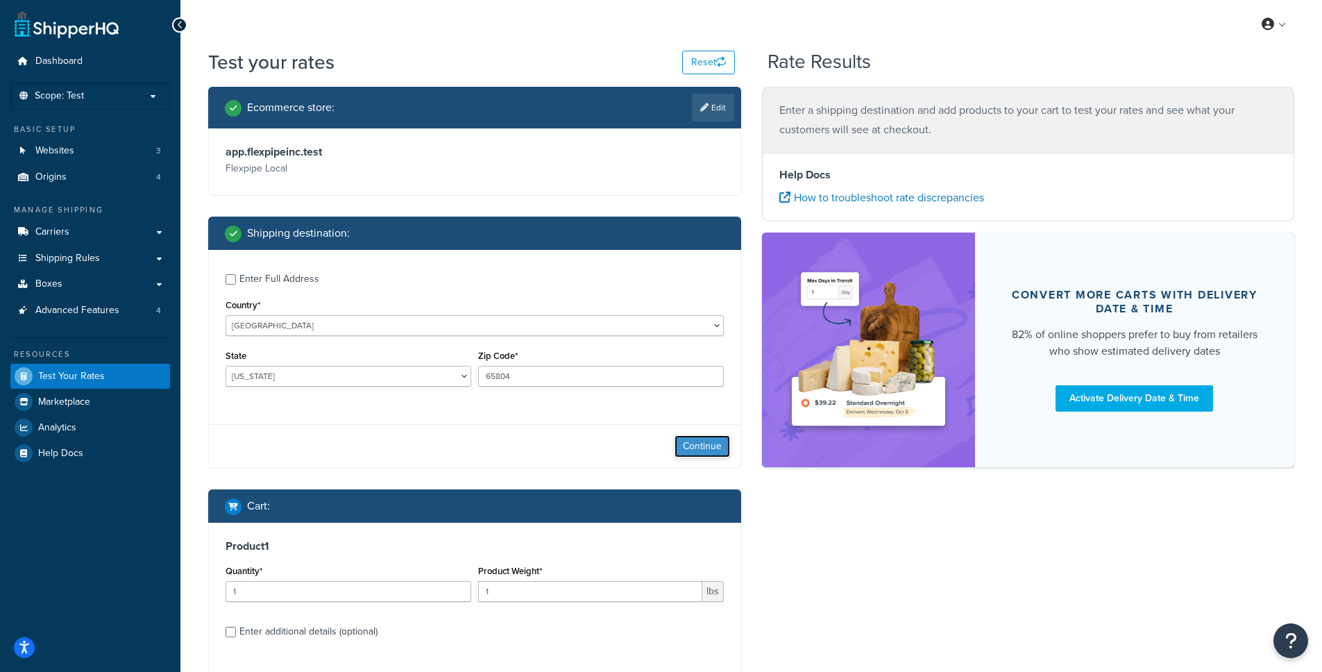
click at [704, 447] on button "Continue" at bounding box center [703, 446] width 56 height 22
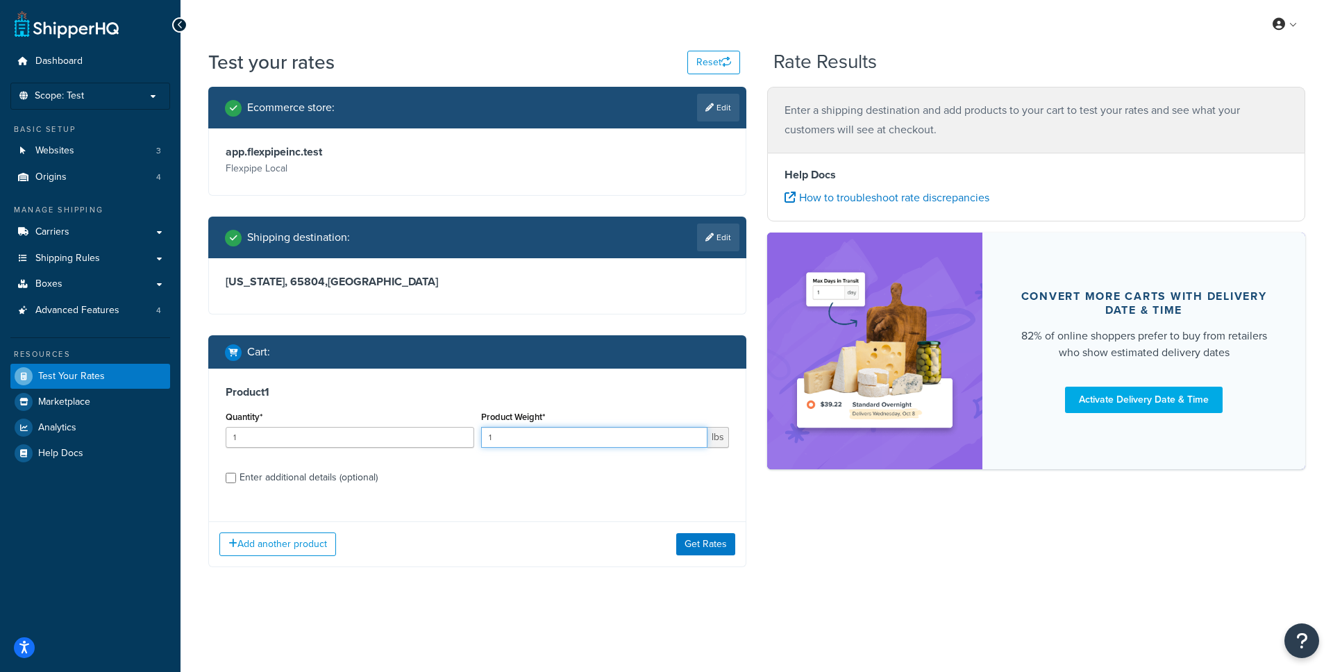
drag, startPoint x: 510, startPoint y: 444, endPoint x: 473, endPoint y: 437, distance: 37.4
click at [473, 437] on div "Quantity* 1 Product Weight* 1 lbs" at bounding box center [477, 432] width 510 height 51
type input "2"
click at [387, 470] on label "Enter additional details (optional)" at bounding box center [483, 476] width 489 height 22
click at [236, 473] on input "Enter additional details (optional)" at bounding box center [231, 478] width 10 height 10
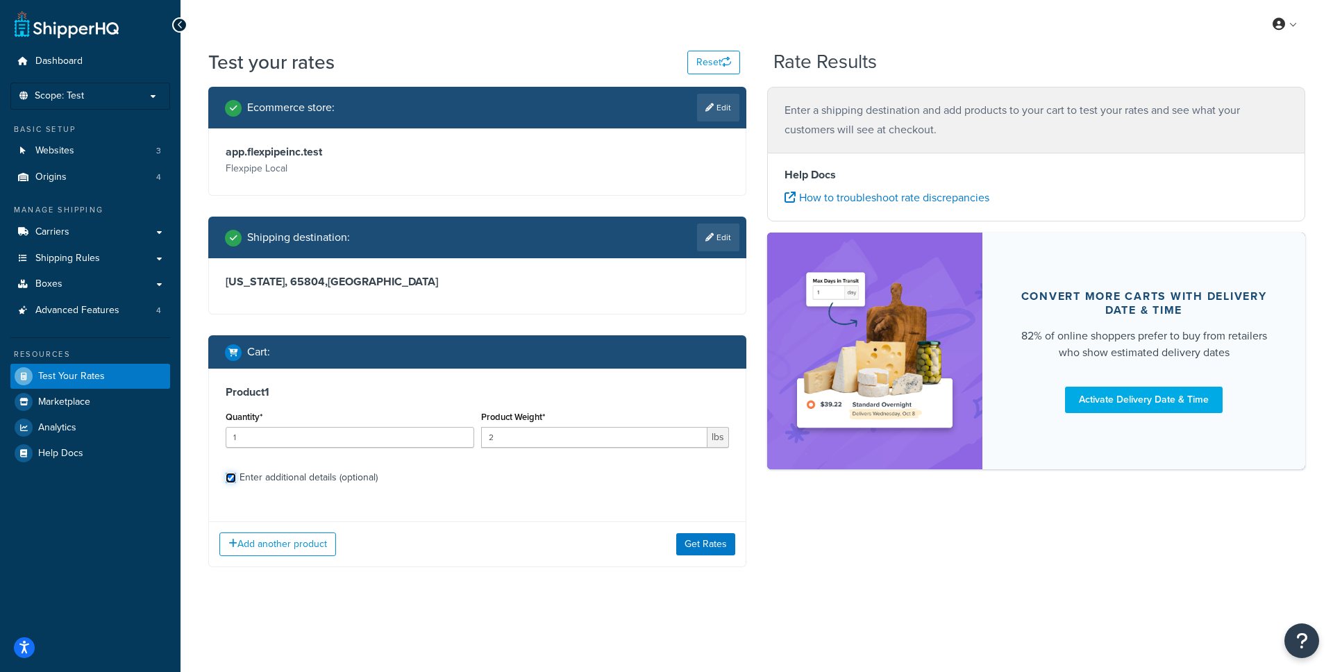
checkbox input "true"
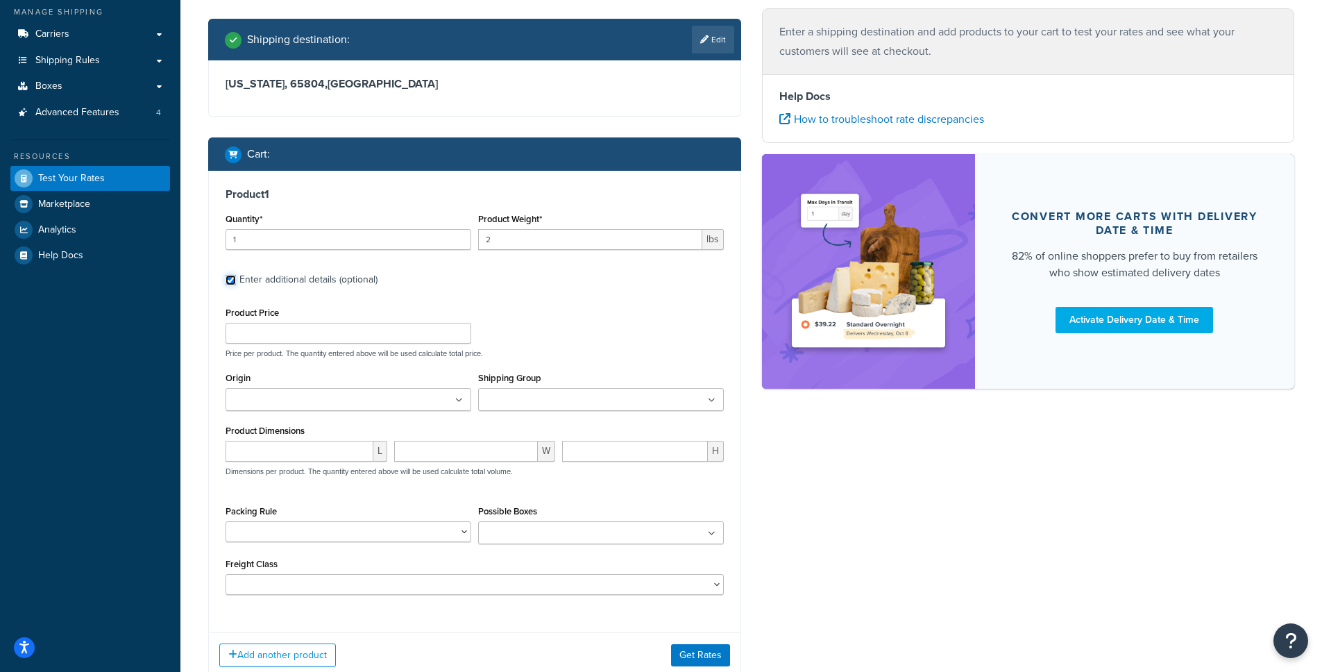
scroll to position [268, 0]
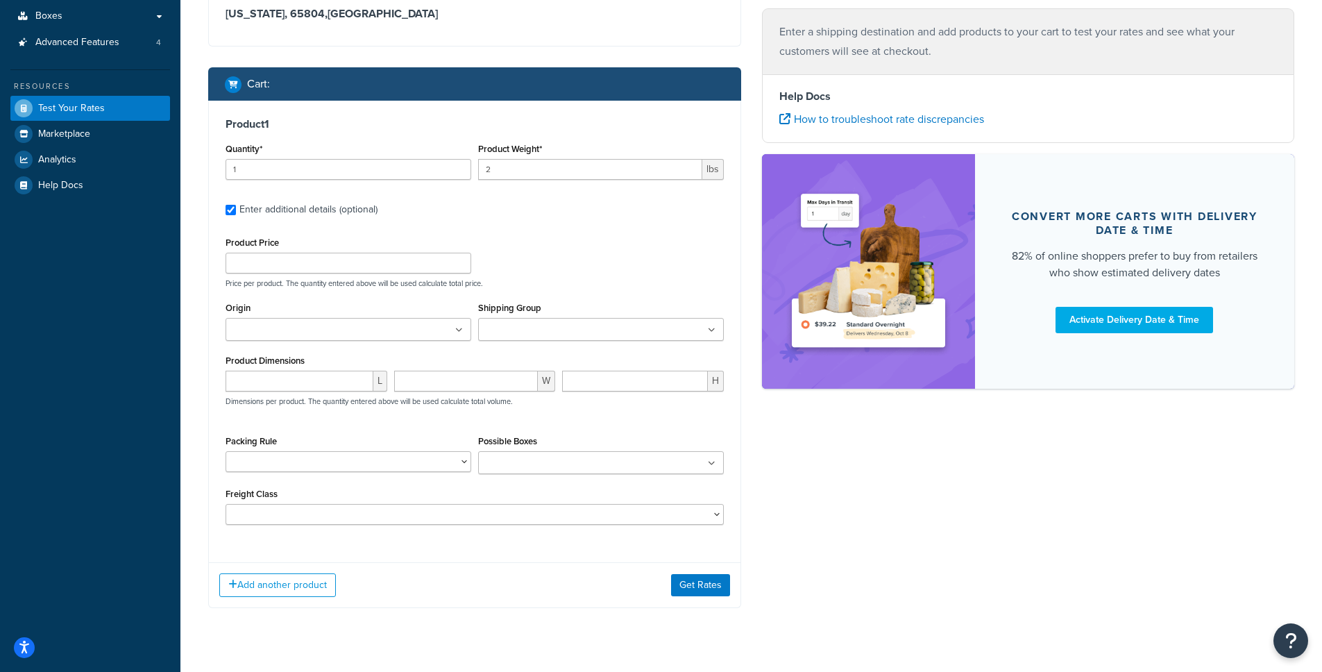
click at [324, 333] on input "Origin" at bounding box center [291, 330] width 123 height 15
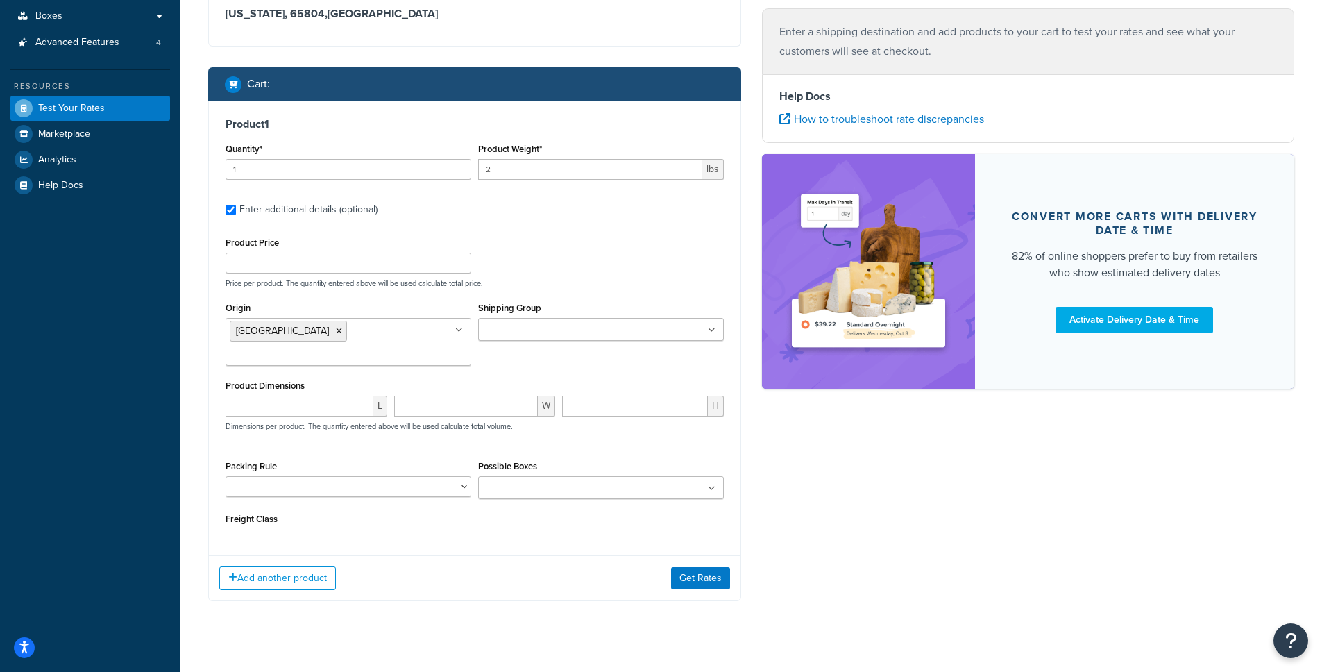
click at [881, 493] on div "Ecommerce store : Edit app.flexpipeinc.test Flexpipe Local Shipping destination…" at bounding box center [751, 220] width 1107 height 803
click at [705, 599] on button "Get Rates" at bounding box center [700, 610] width 59 height 22
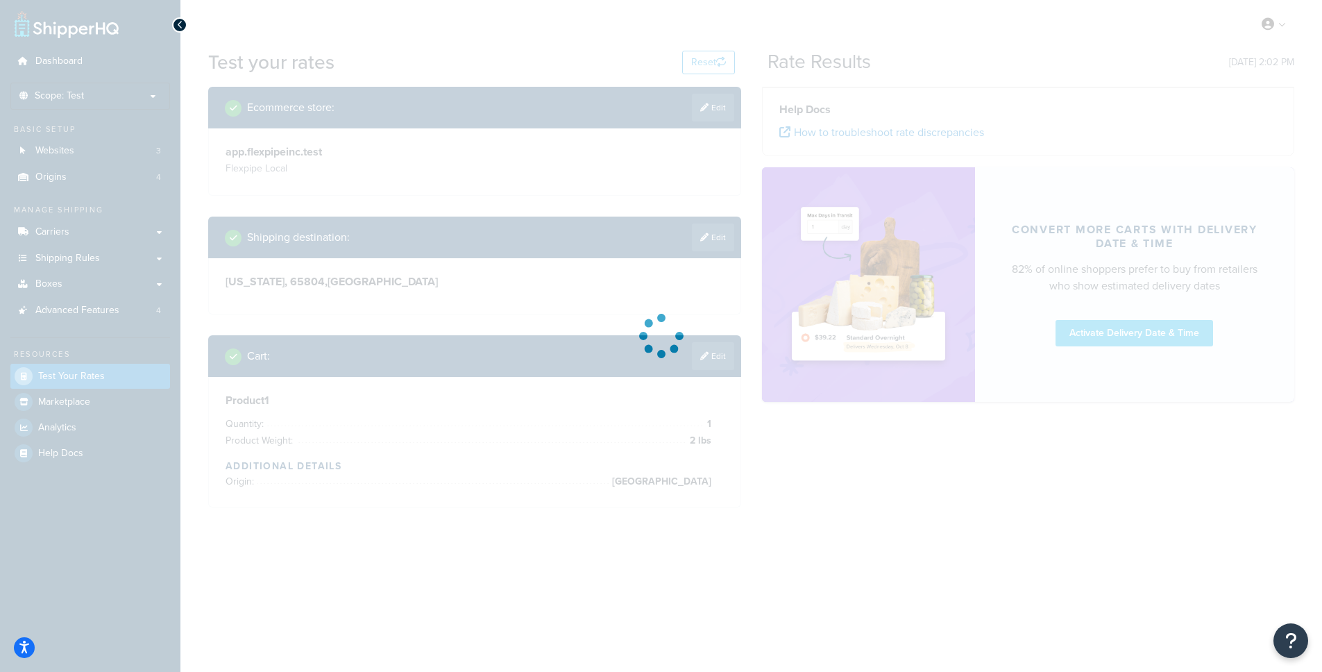
scroll to position [0, 0]
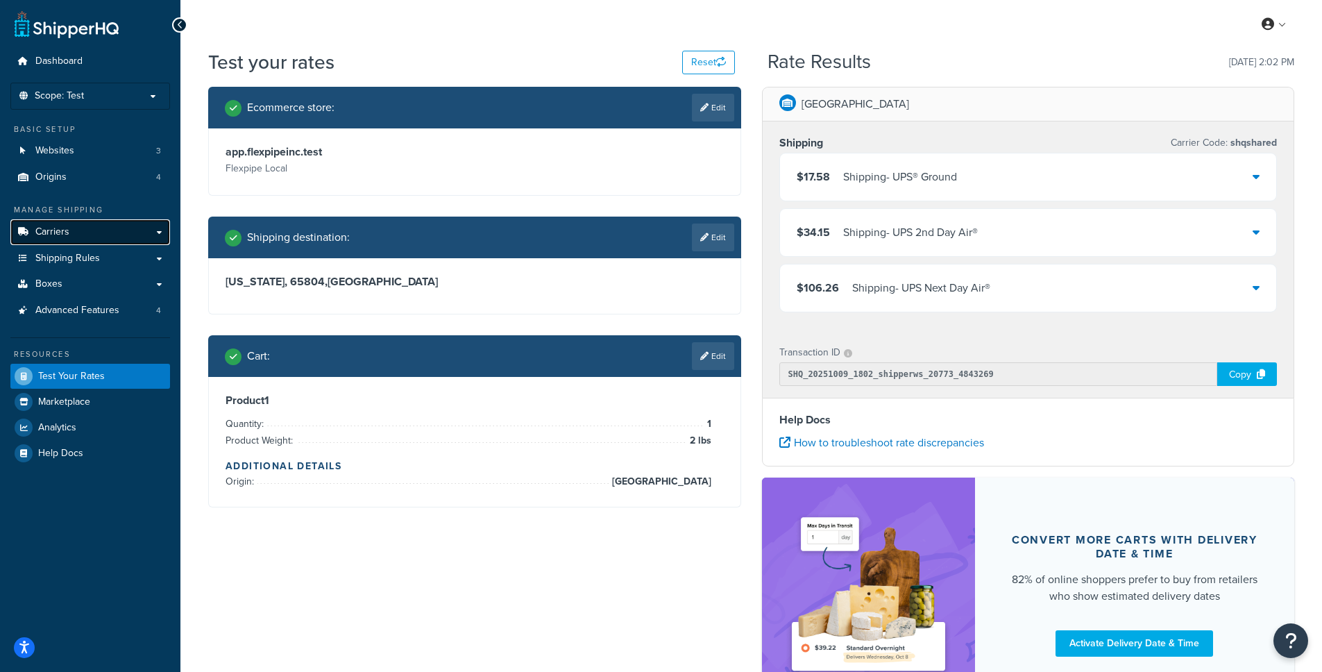
click at [124, 230] on link "Carriers" at bounding box center [90, 232] width 160 height 26
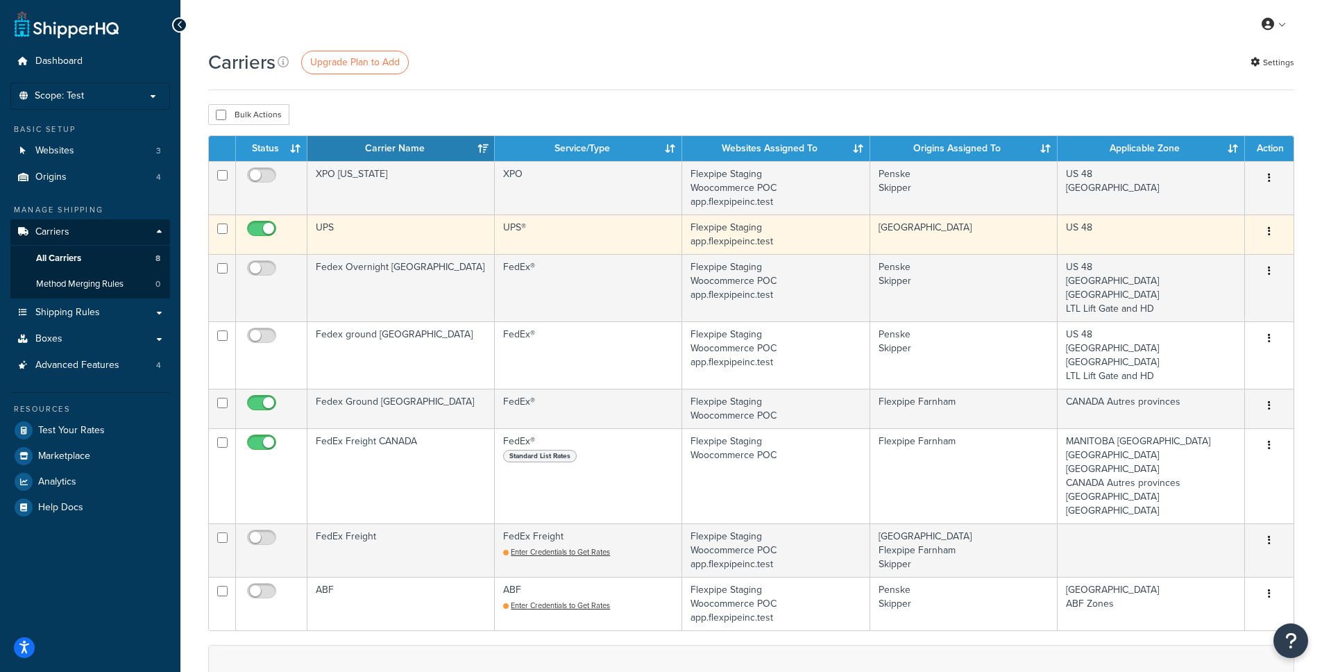
click at [408, 230] on td "UPS" at bounding box center [401, 234] width 187 height 40
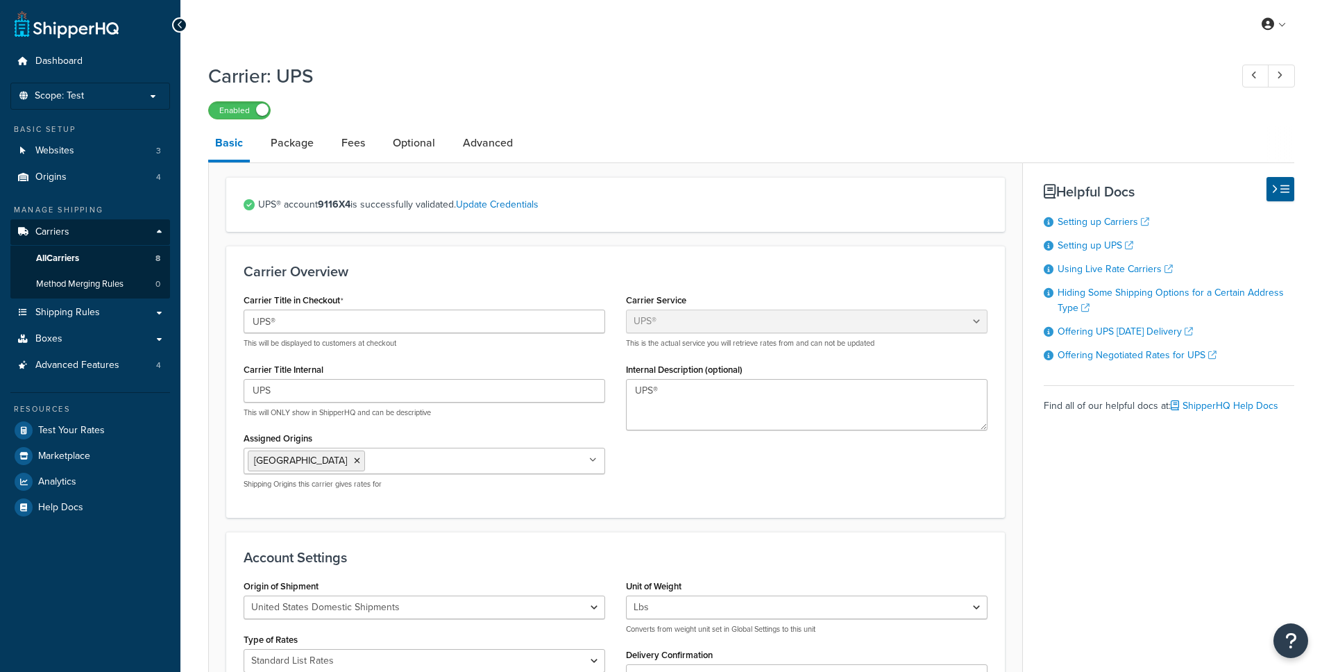
select select "ups"
select select "53"
click at [308, 142] on link "Package" at bounding box center [292, 142] width 57 height 33
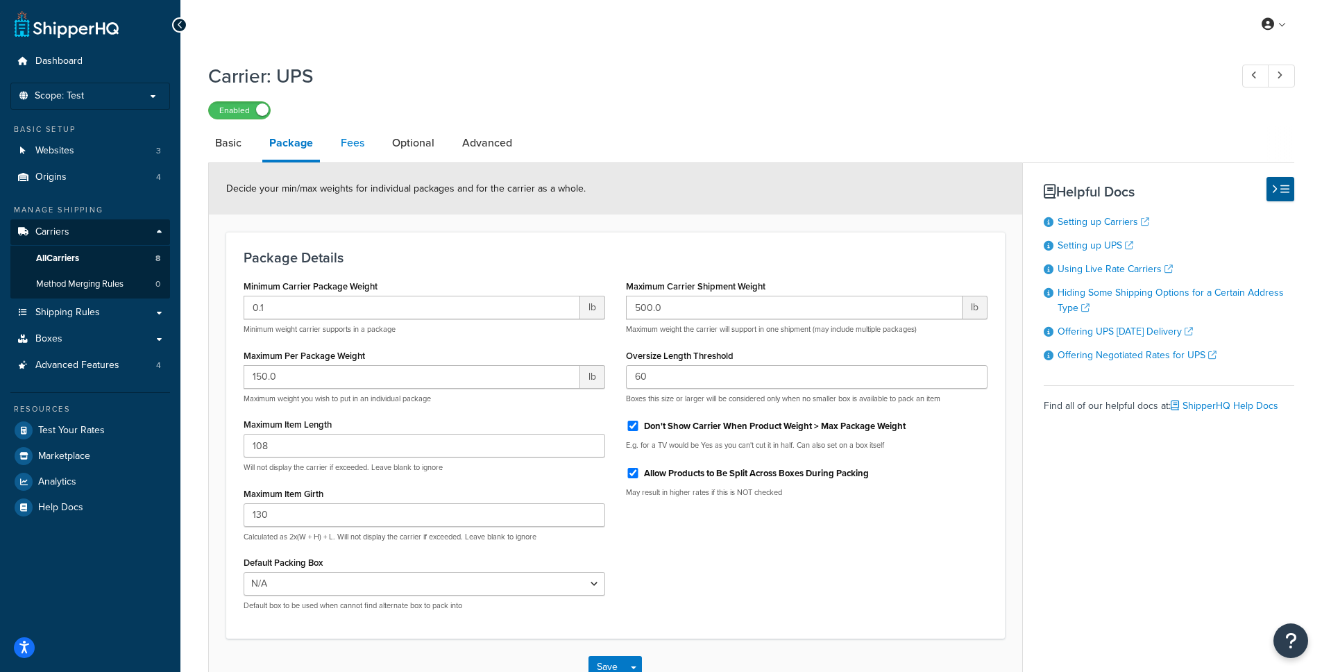
click at [348, 138] on link "Fees" at bounding box center [352, 142] width 37 height 33
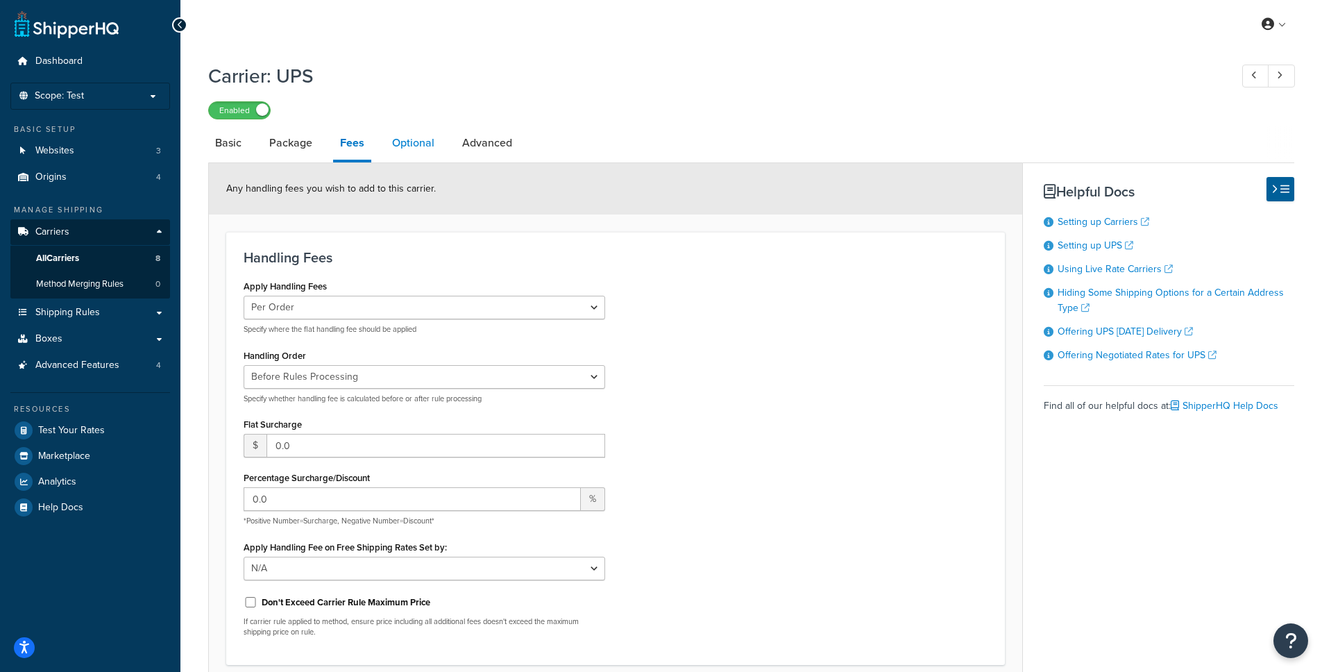
click at [413, 147] on link "Optional" at bounding box center [413, 142] width 56 height 33
select select "business"
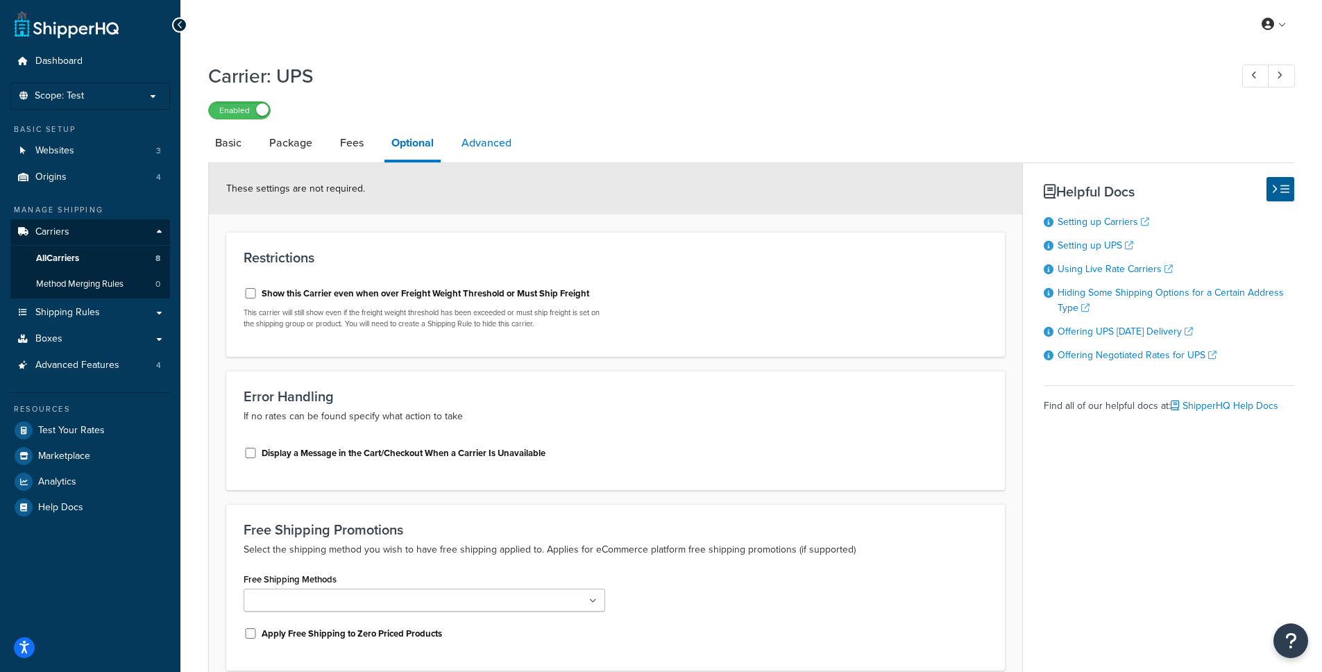
click at [487, 137] on link "Advanced" at bounding box center [487, 142] width 64 height 33
select select "false"
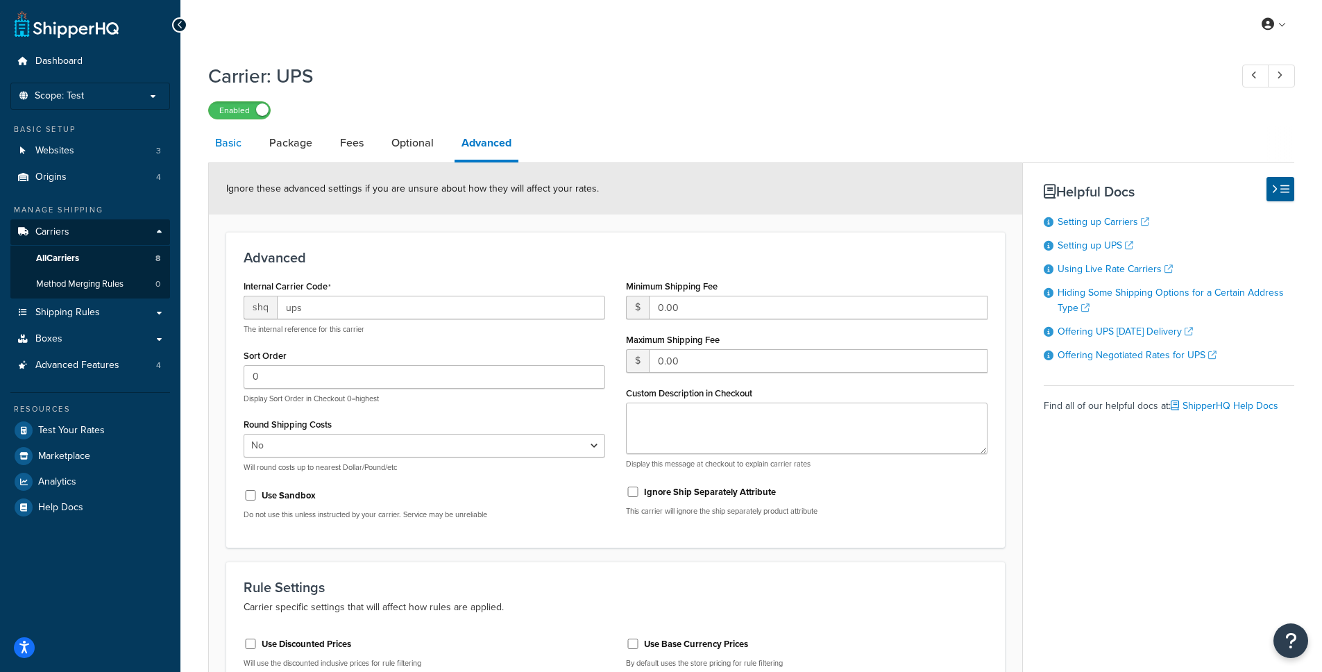
click at [229, 137] on link "Basic" at bounding box center [228, 142] width 40 height 33
select select "ups"
select select "53"
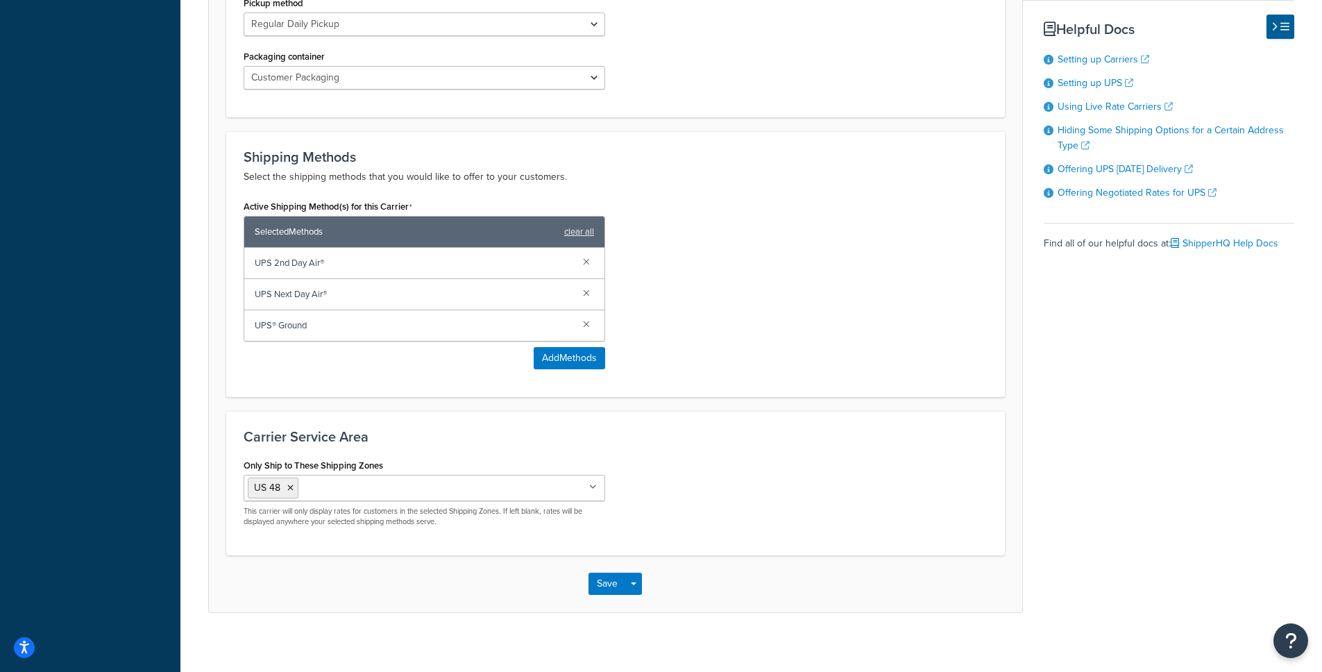
scroll to position [66, 0]
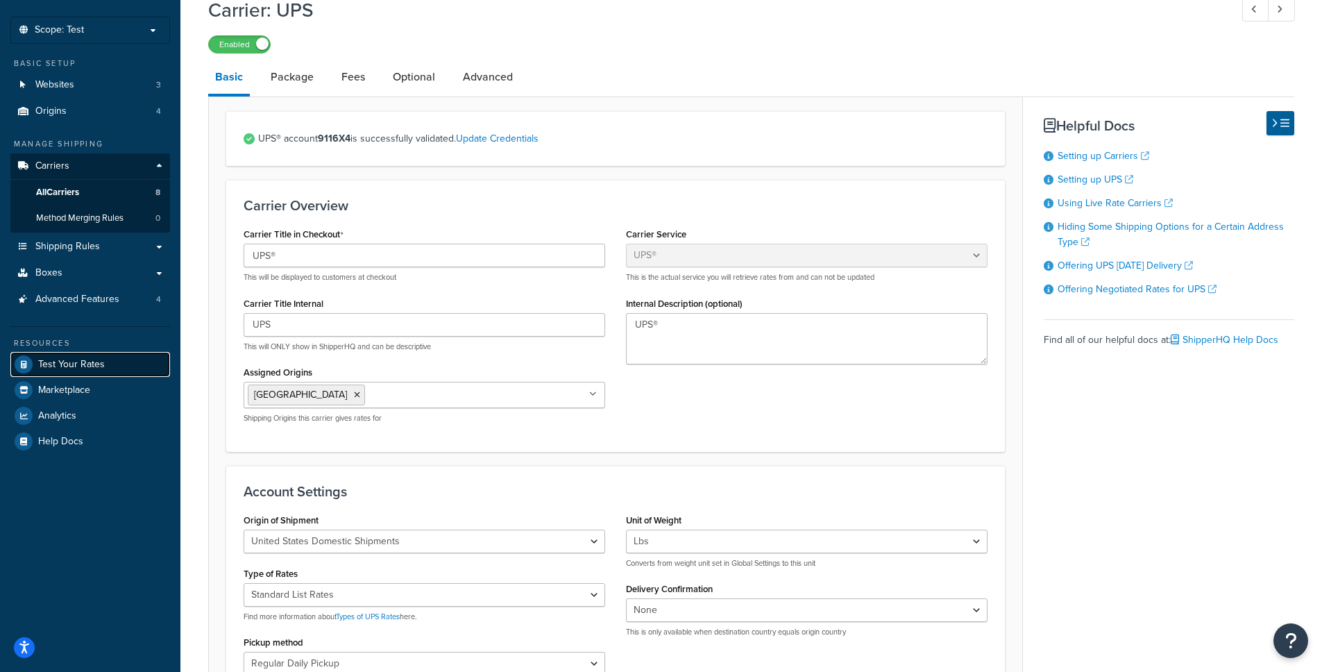
click at [90, 364] on span "Test Your Rates" at bounding box center [71, 365] width 67 height 12
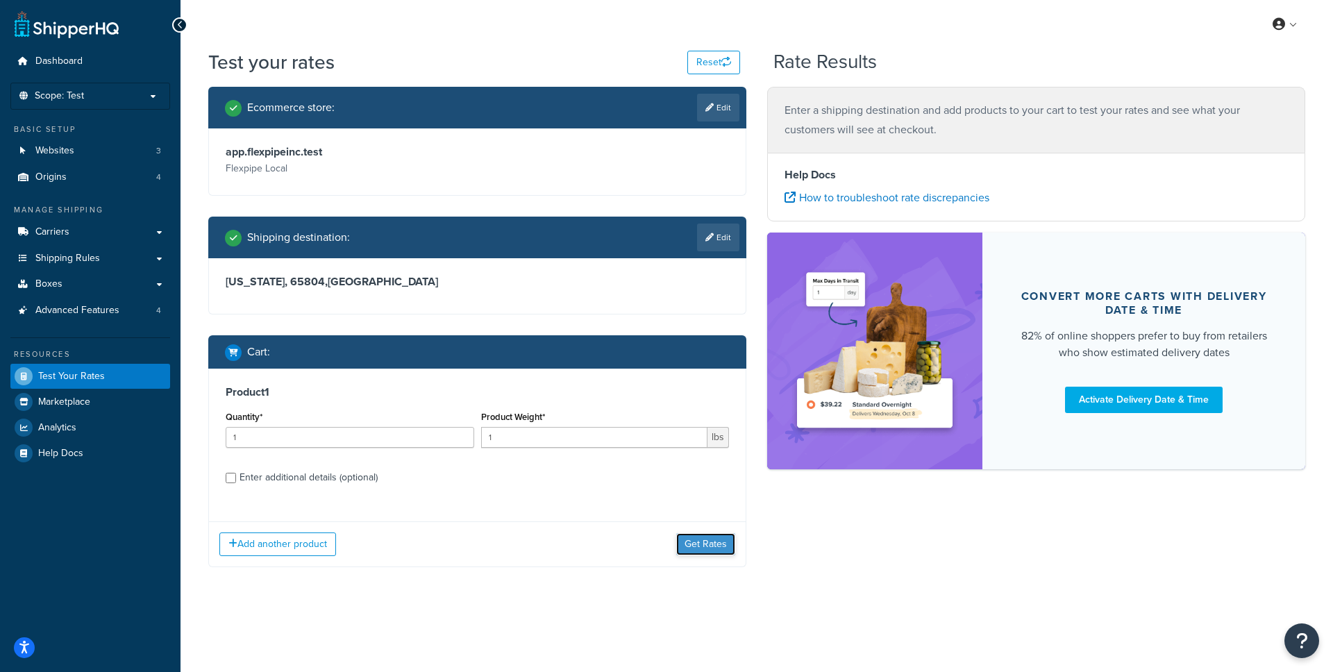
click at [714, 549] on button "Get Rates" at bounding box center [705, 544] width 59 height 22
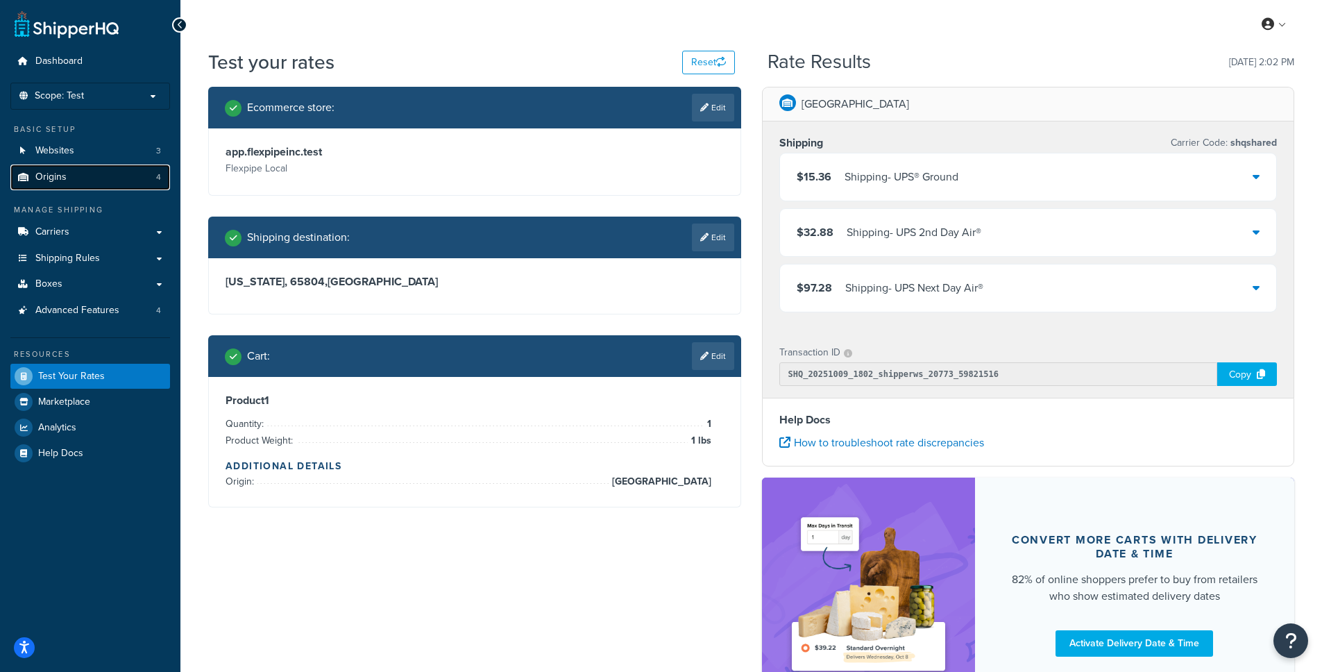
click at [96, 175] on link "Origins 4" at bounding box center [90, 178] width 160 height 26
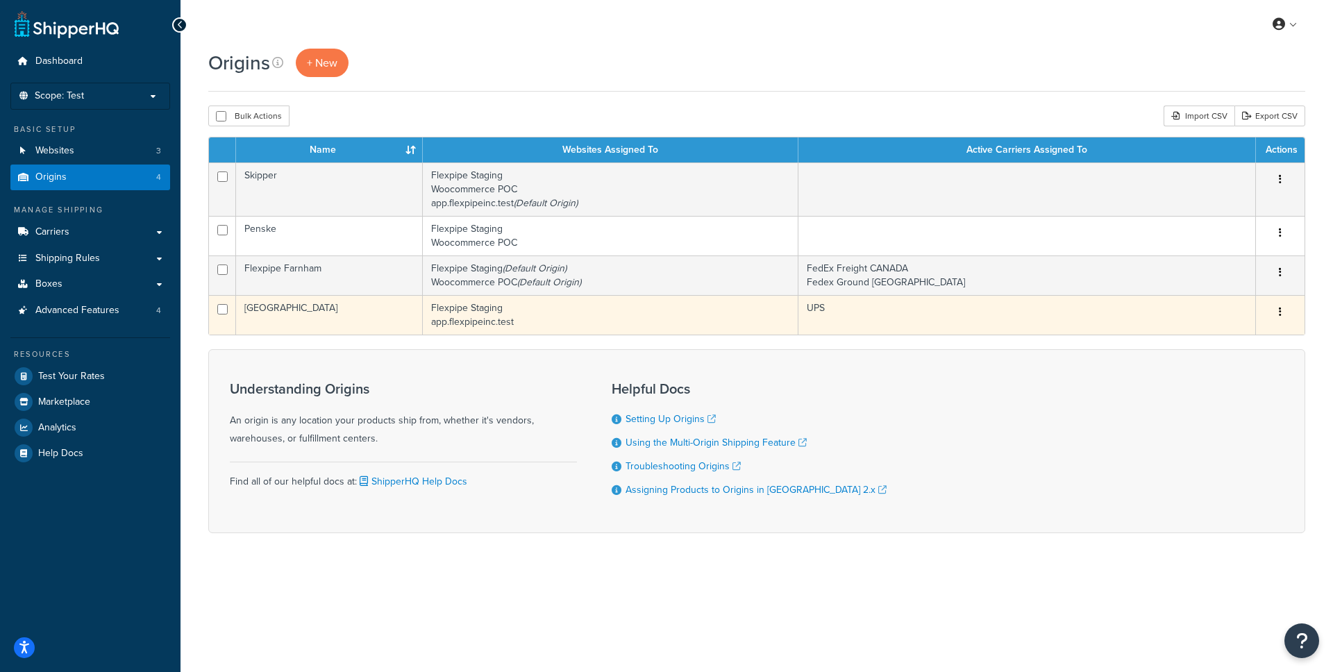
click at [671, 318] on td "Flexpipe Staging app.flexpipeinc.test" at bounding box center [611, 315] width 376 height 40
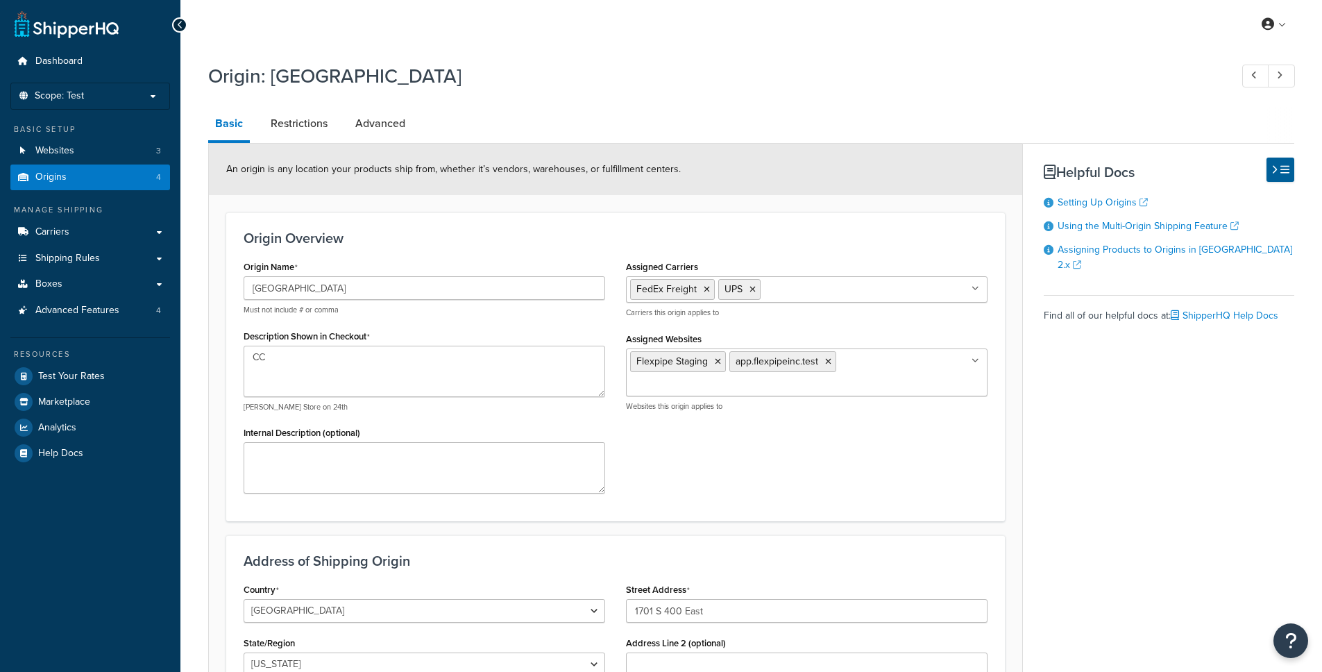
select select "14"
click at [822, 292] on input "Assigned Carriers" at bounding box center [825, 288] width 123 height 15
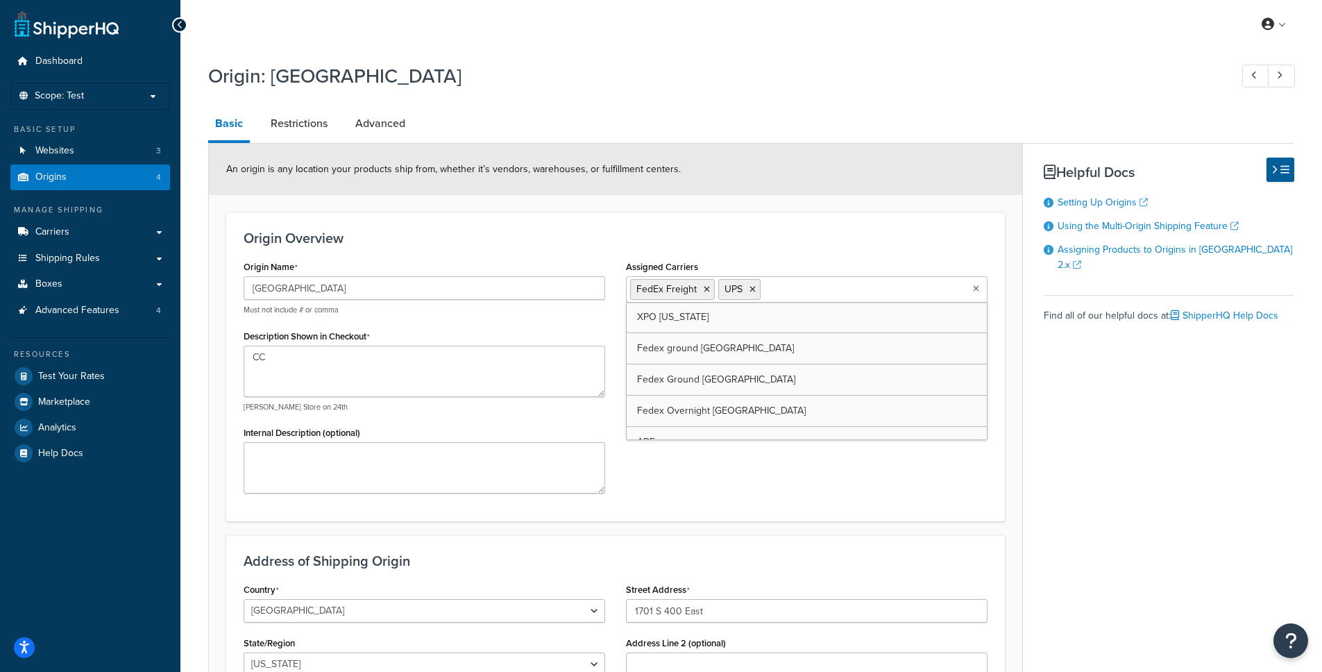
click at [1047, 384] on div "Basic Restrictions Advanced An origin is any location your products ship from, …" at bounding box center [751, 476] width 1086 height 739
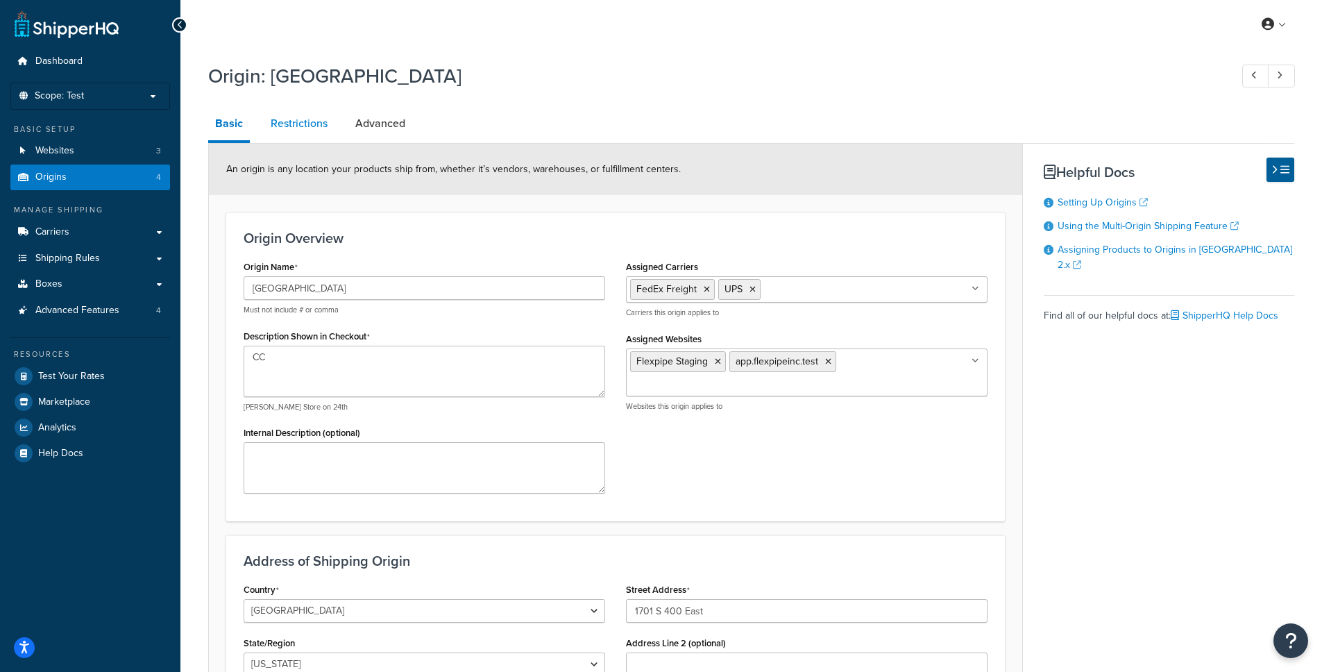
click at [313, 137] on link "Restrictions" at bounding box center [299, 123] width 71 height 33
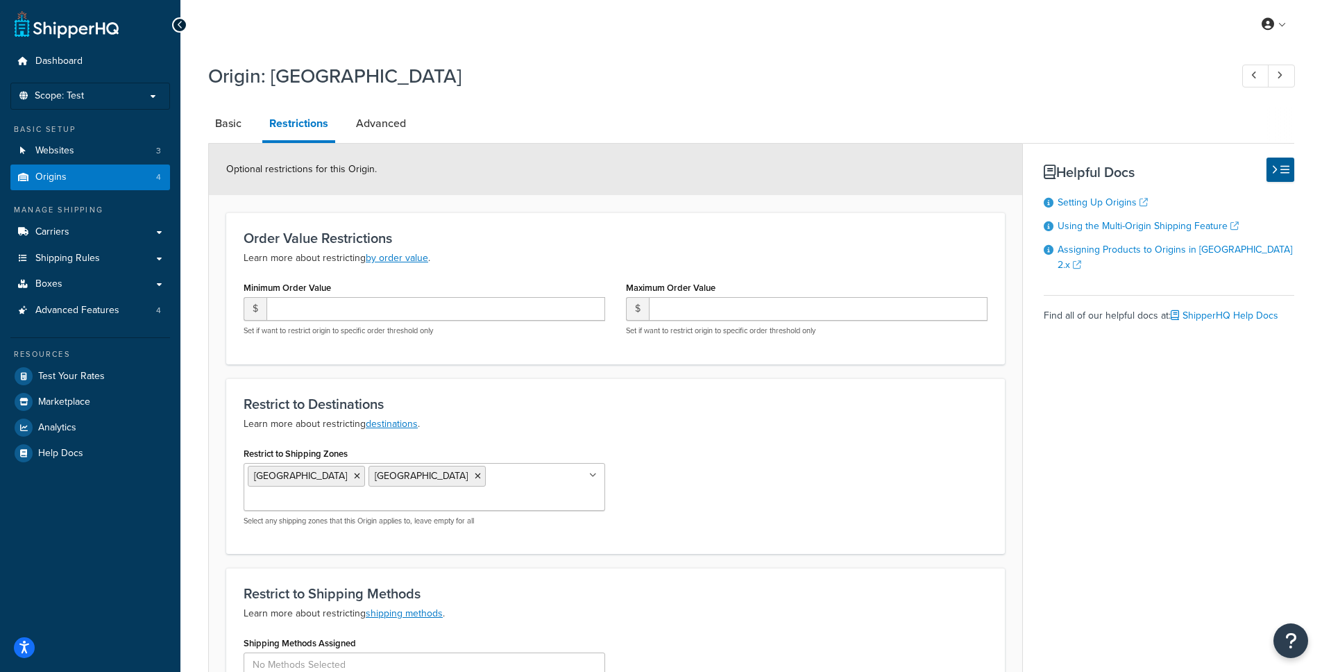
scroll to position [187, 0]
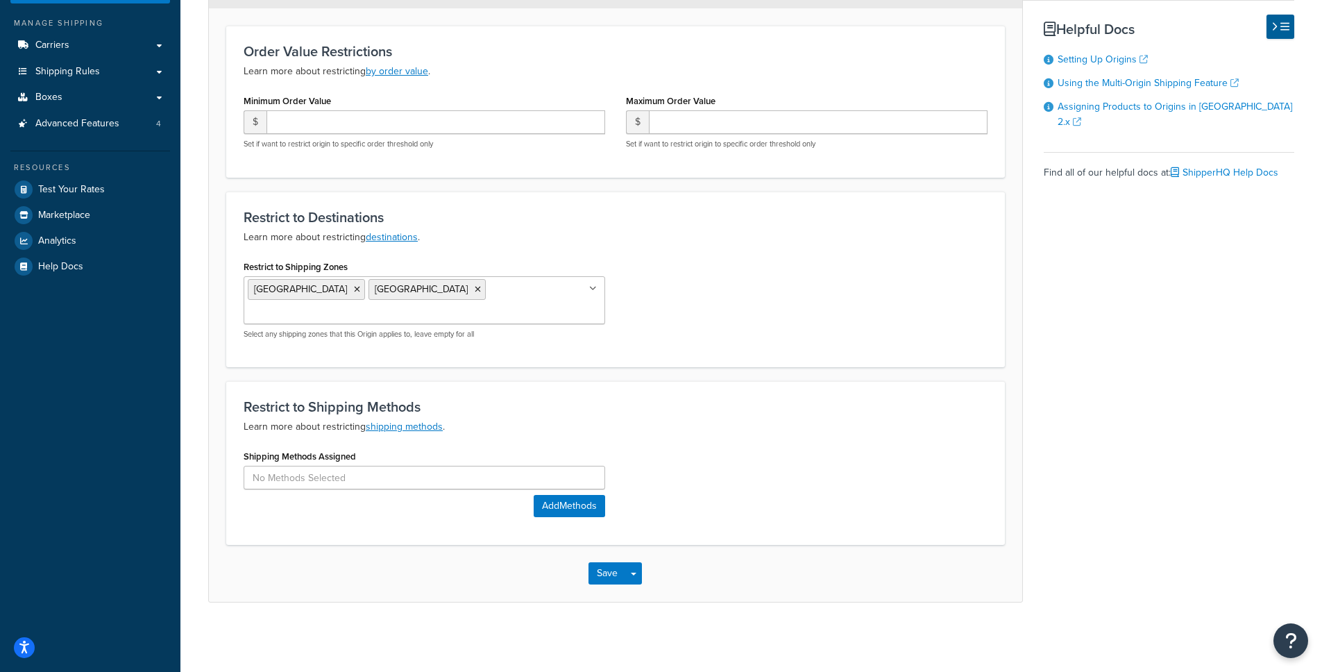
click at [518, 296] on ul "[GEOGRAPHIC_DATA] STATES [GEOGRAPHIC_DATA]" at bounding box center [425, 300] width 362 height 48
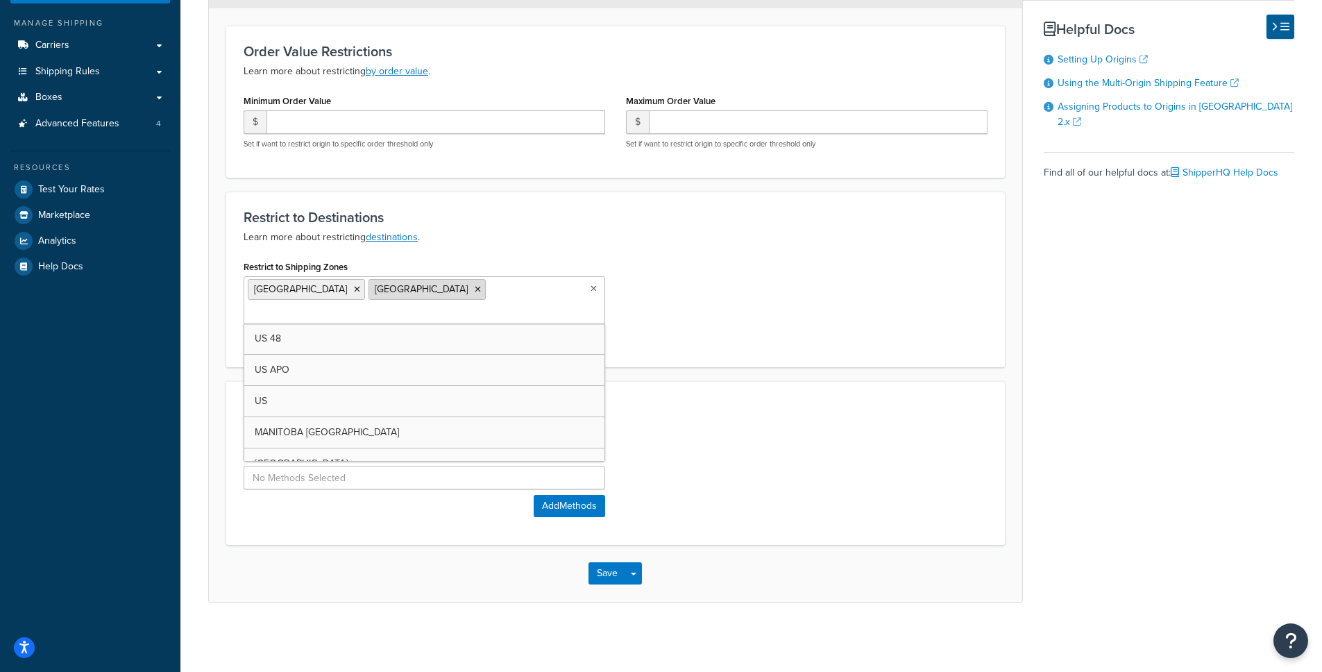
click at [455, 289] on span "[GEOGRAPHIC_DATA]" at bounding box center [421, 289] width 93 height 15
click at [118, 50] on link "Carriers" at bounding box center [90, 46] width 160 height 26
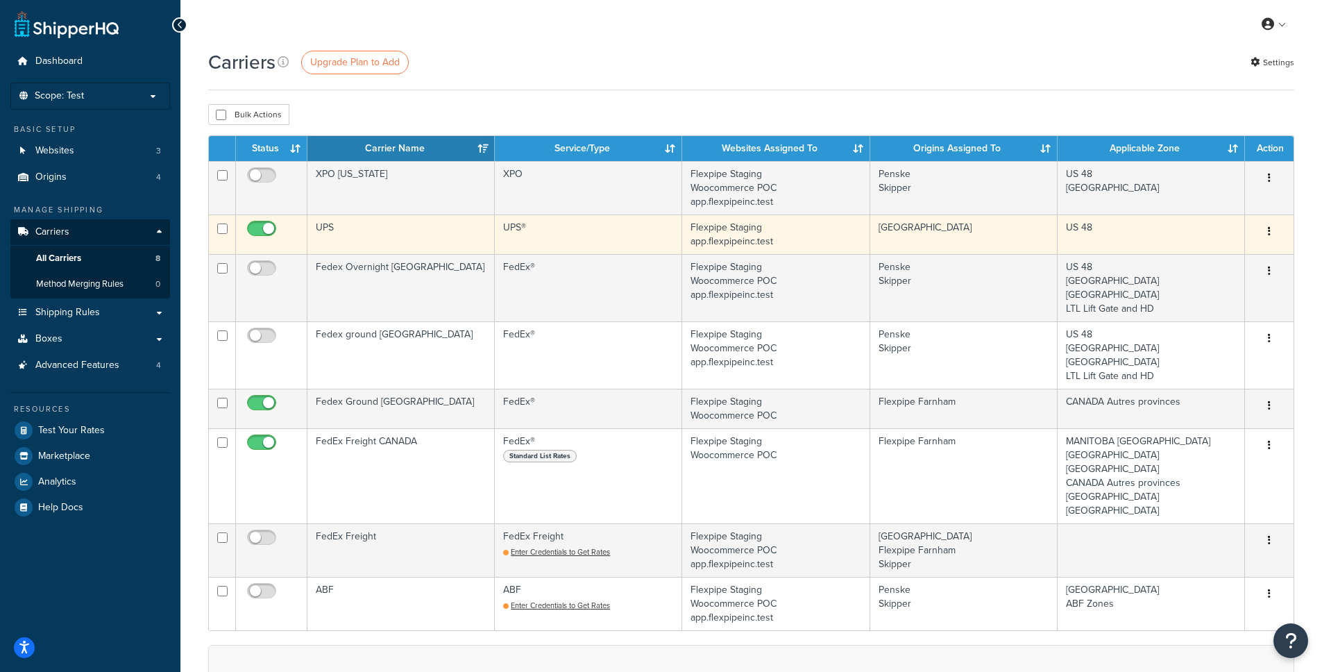
click at [434, 239] on td "UPS" at bounding box center [401, 234] width 187 height 40
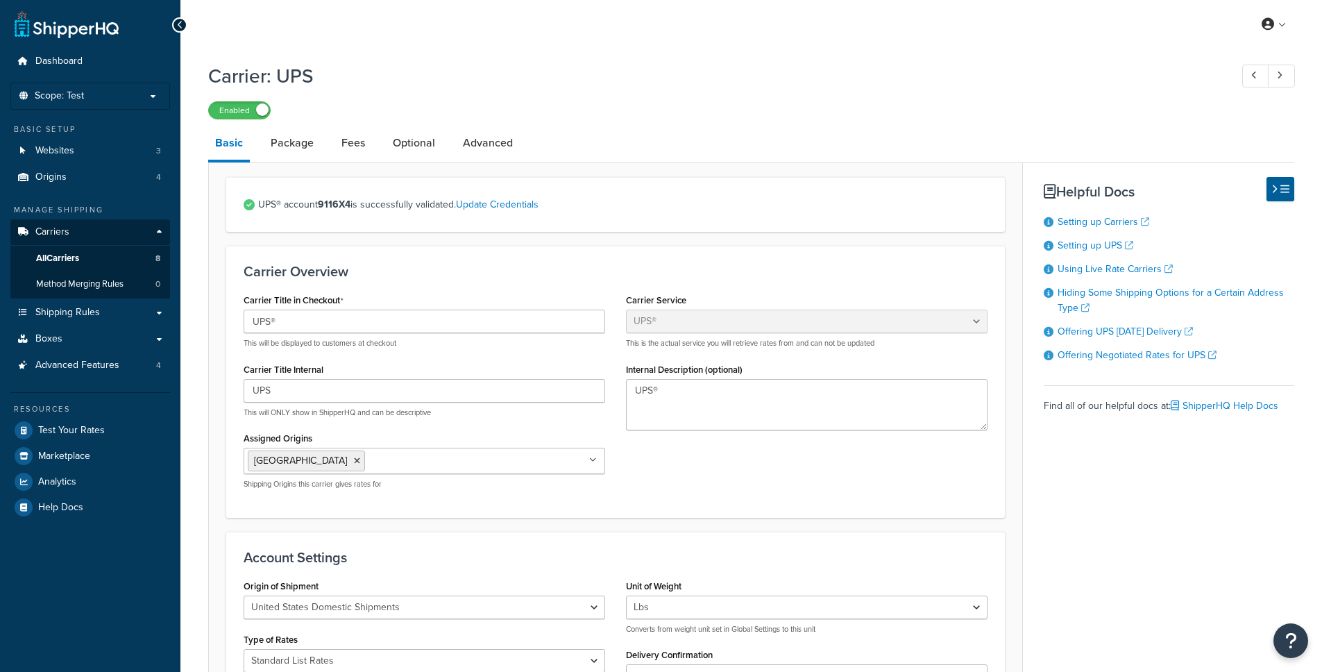
select select "ups"
select select "53"
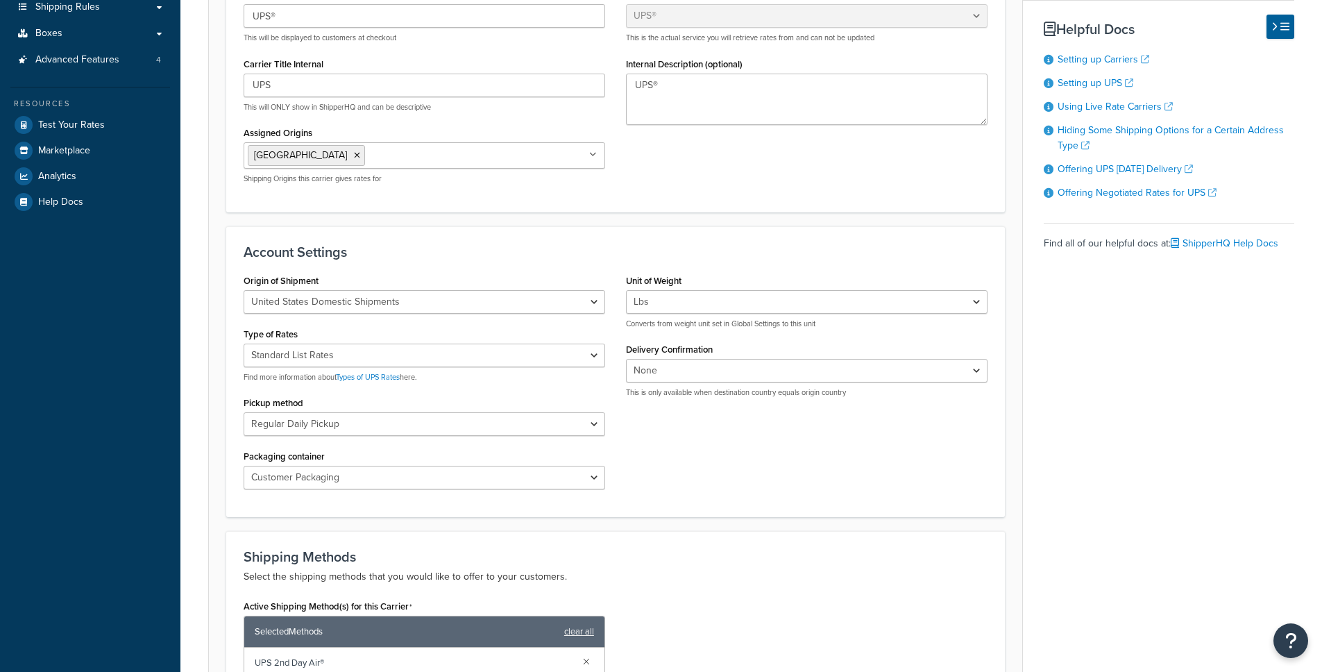
scroll to position [648, 0]
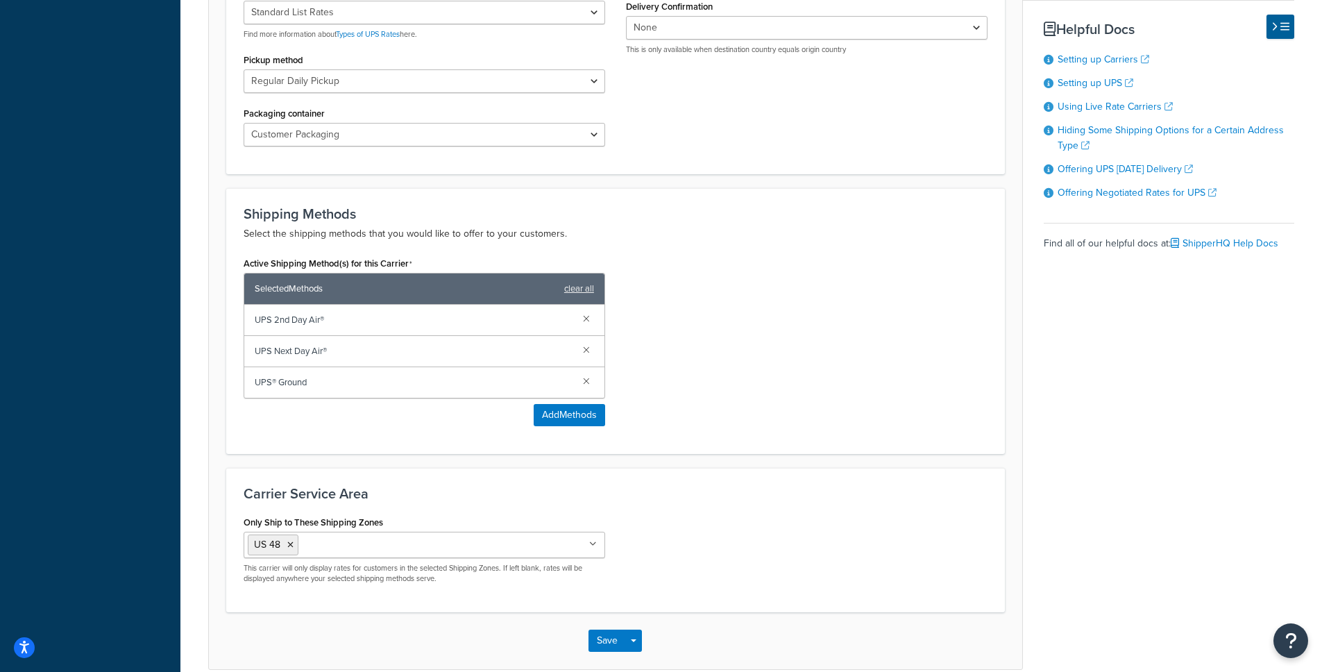
click at [330, 546] on input "Only Ship to These Shipping Zones" at bounding box center [363, 544] width 123 height 15
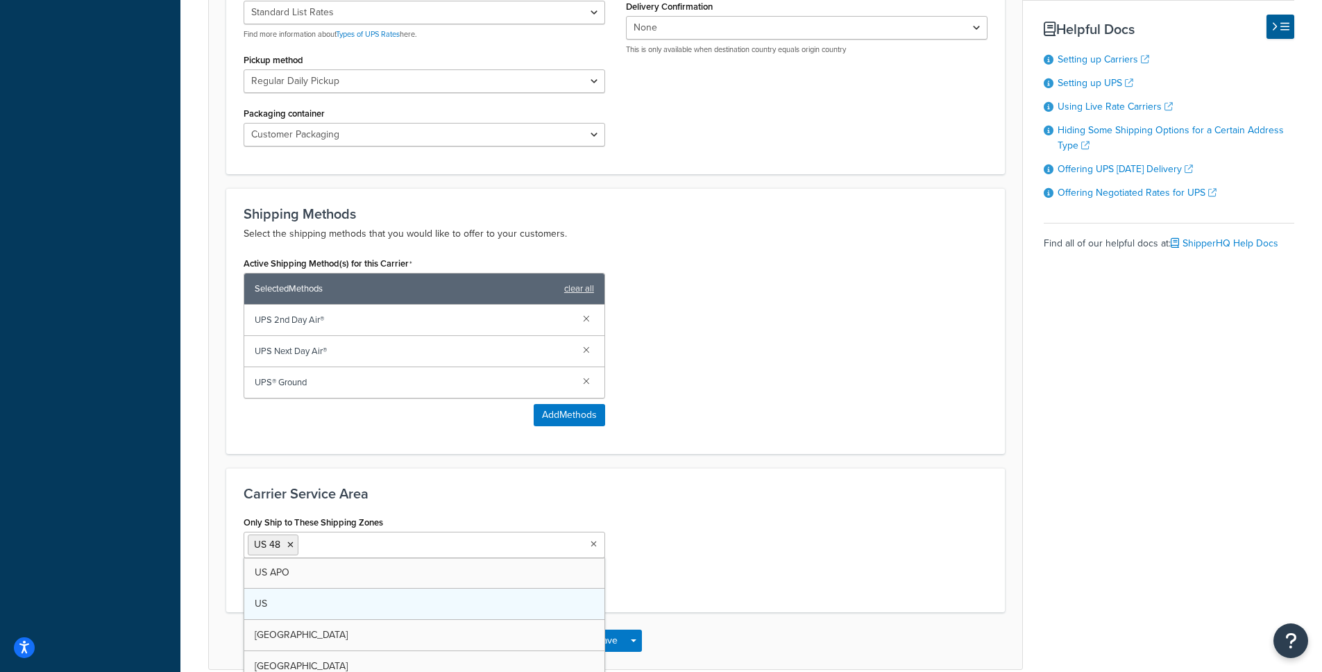
scroll to position [716, 0]
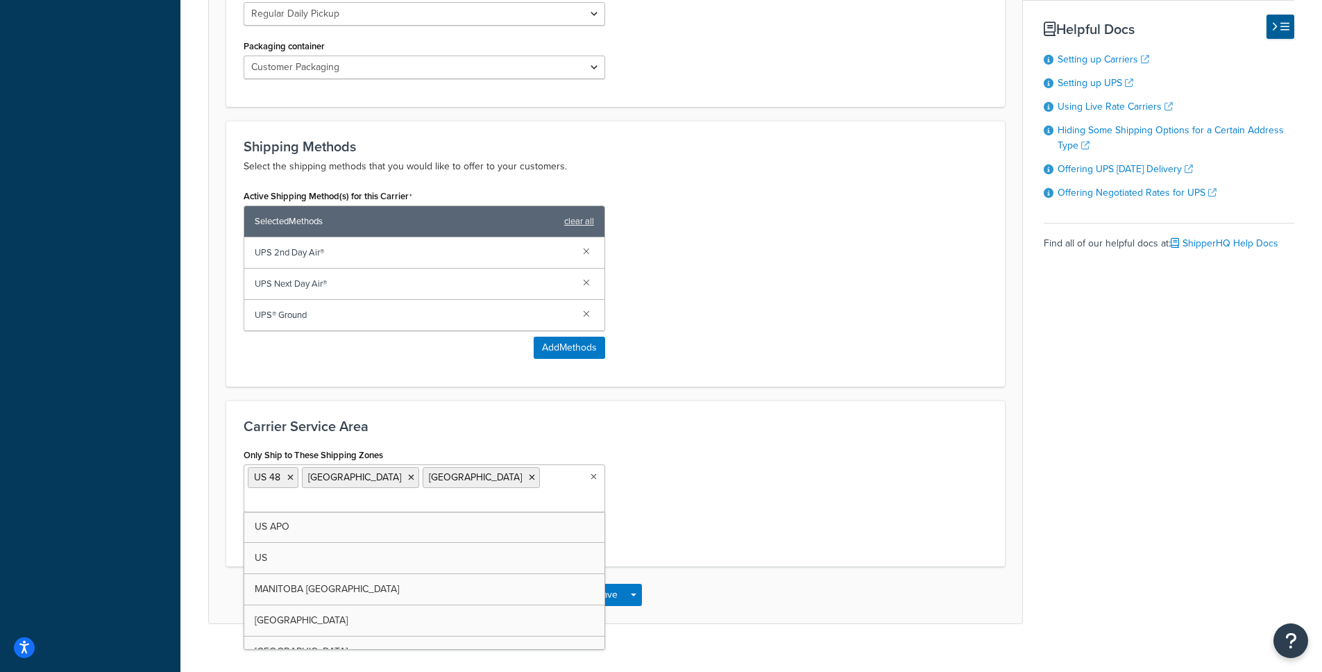
click at [777, 553] on div "Carrier Service Area Only Ship to These Shipping Zones US 48 EAST COAST STATES …" at bounding box center [615, 484] width 779 height 166
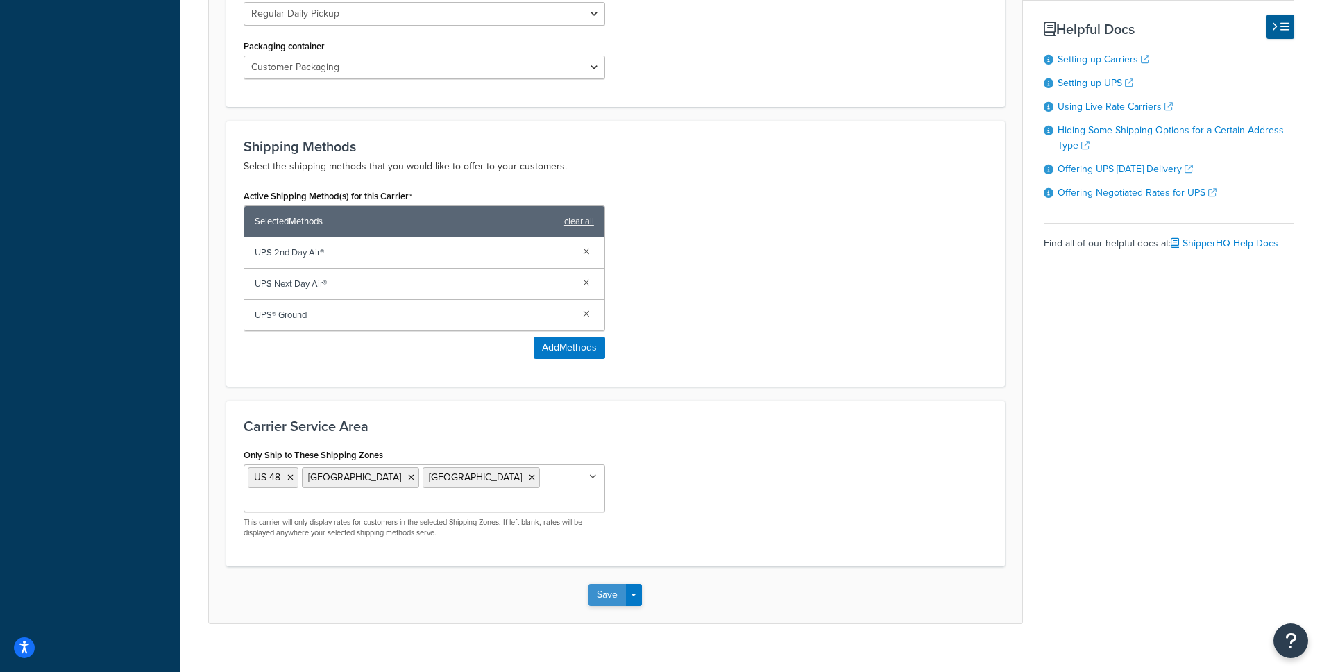
click at [598, 594] on button "Save" at bounding box center [607, 595] width 37 height 22
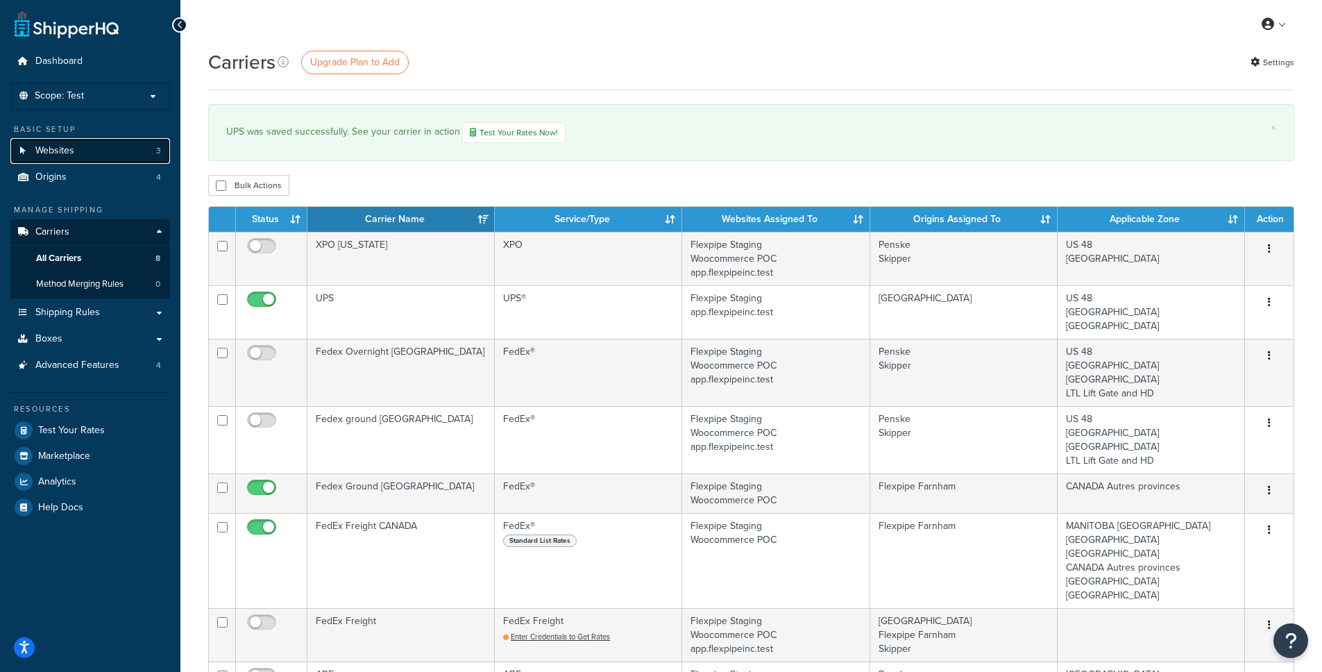
click at [94, 150] on link "Websites 3" at bounding box center [90, 151] width 160 height 26
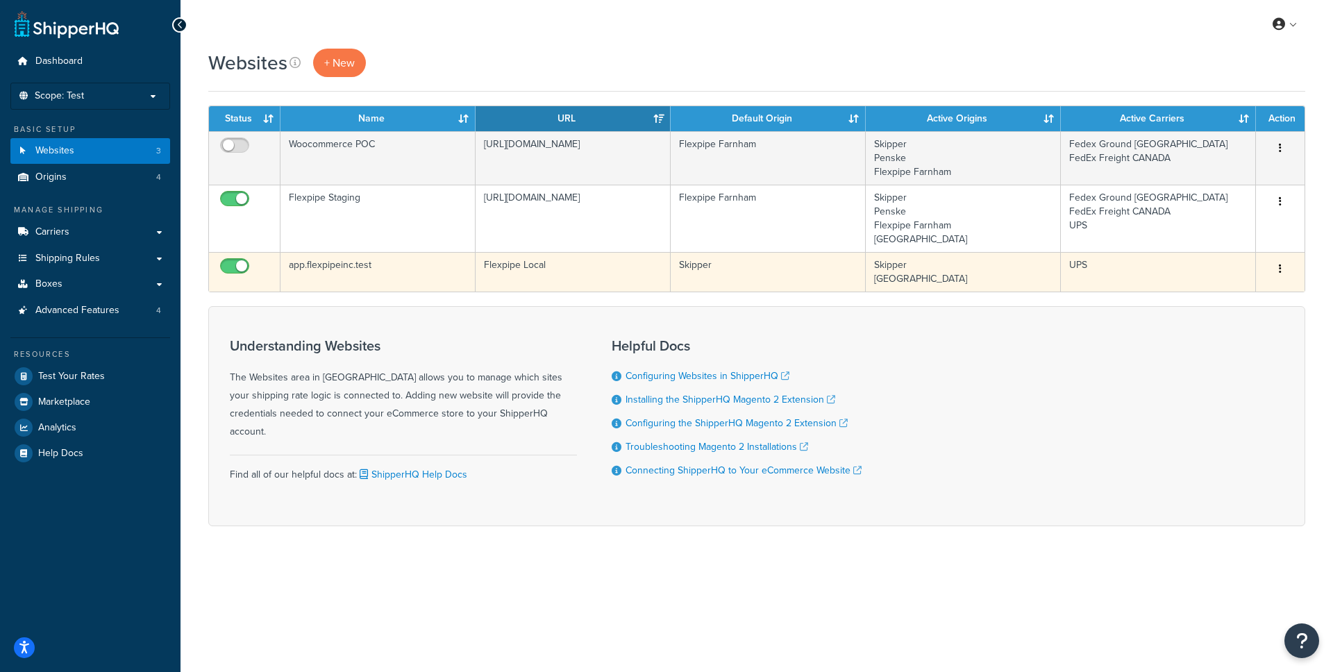
click at [600, 278] on td "Flexpipe Local" at bounding box center [572, 272] width 195 height 40
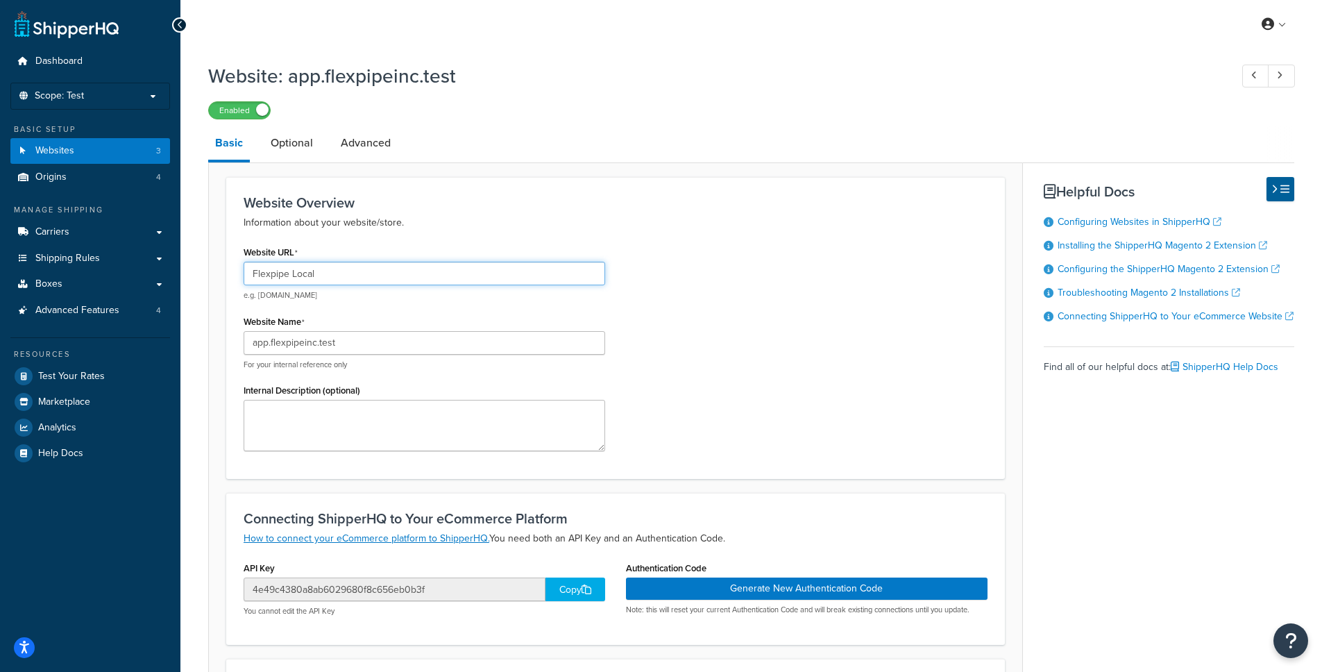
click at [408, 277] on input "Flexpipe Local" at bounding box center [425, 274] width 362 height 24
paste input "https://app.flexpipeinc.test"
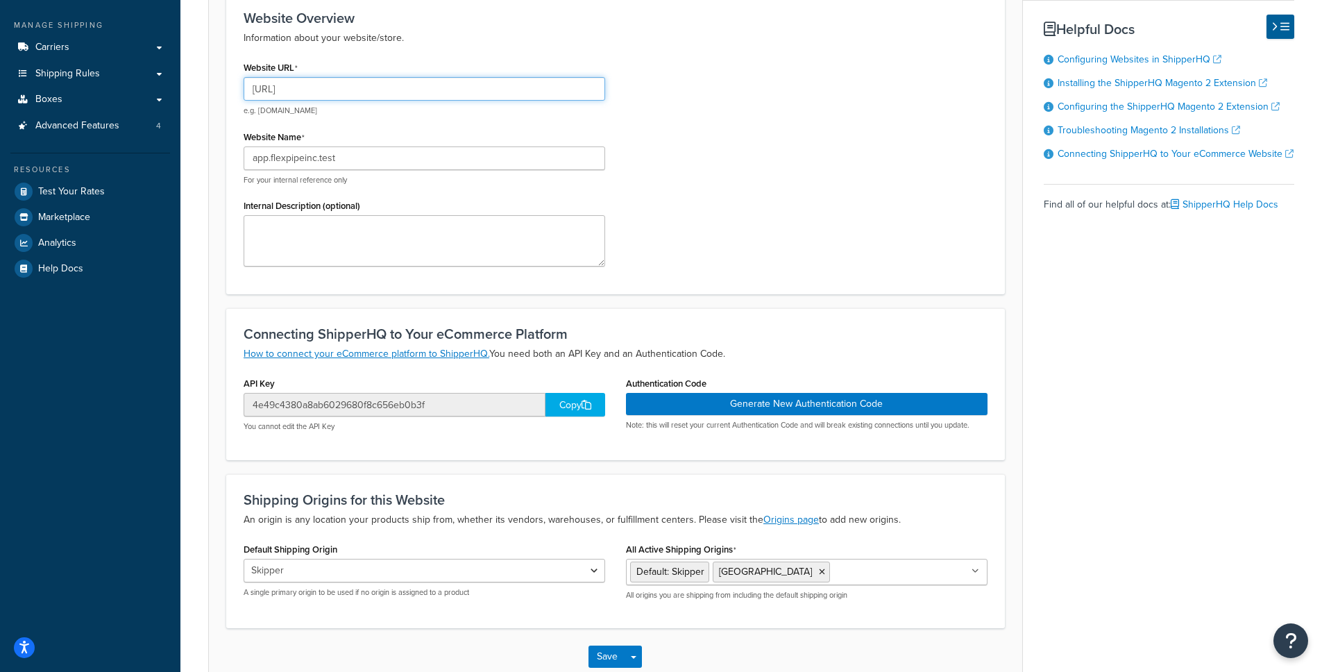
scroll to position [264, 0]
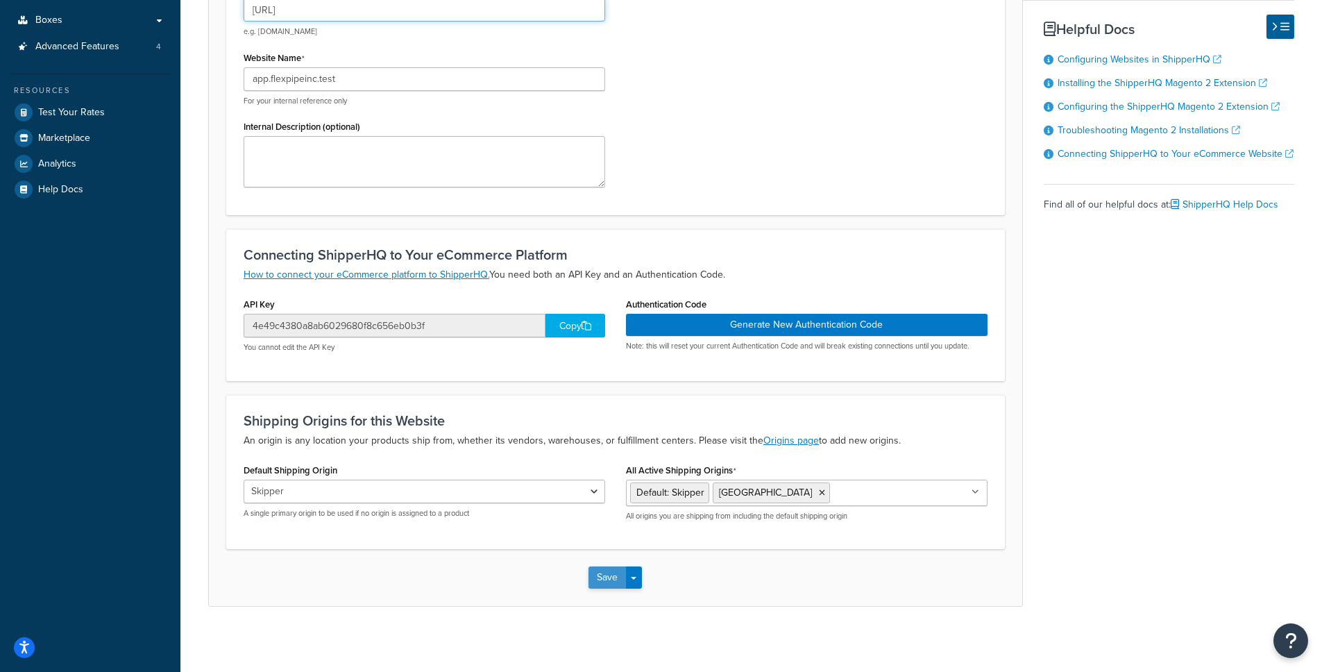
type input "[URL]"
click at [601, 571] on button "Save" at bounding box center [607, 577] width 37 height 22
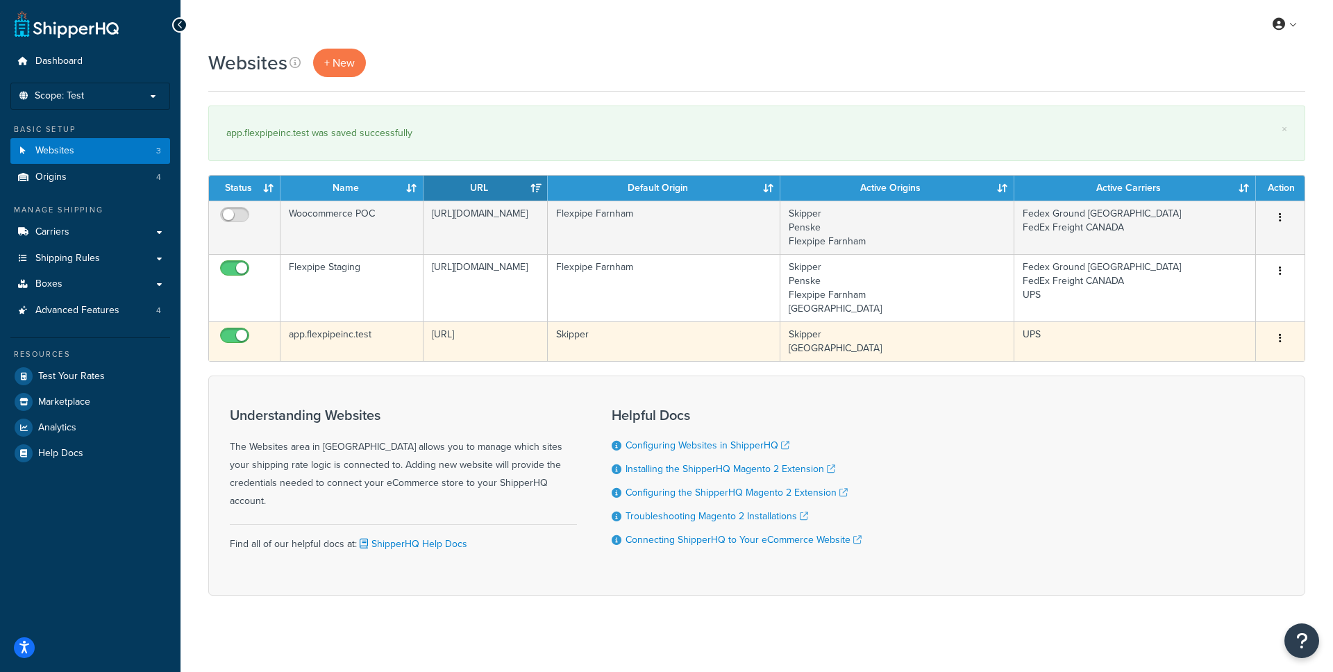
click at [712, 340] on td "Skipper" at bounding box center [664, 341] width 233 height 40
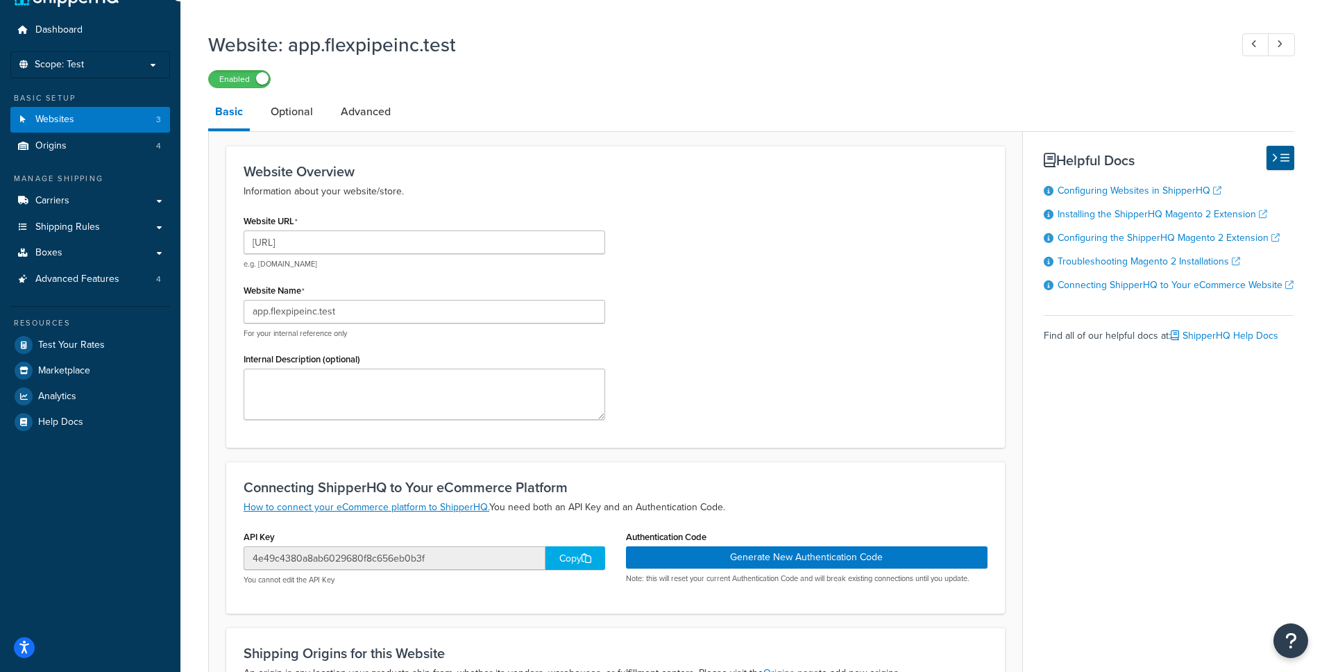
scroll to position [268, 0]
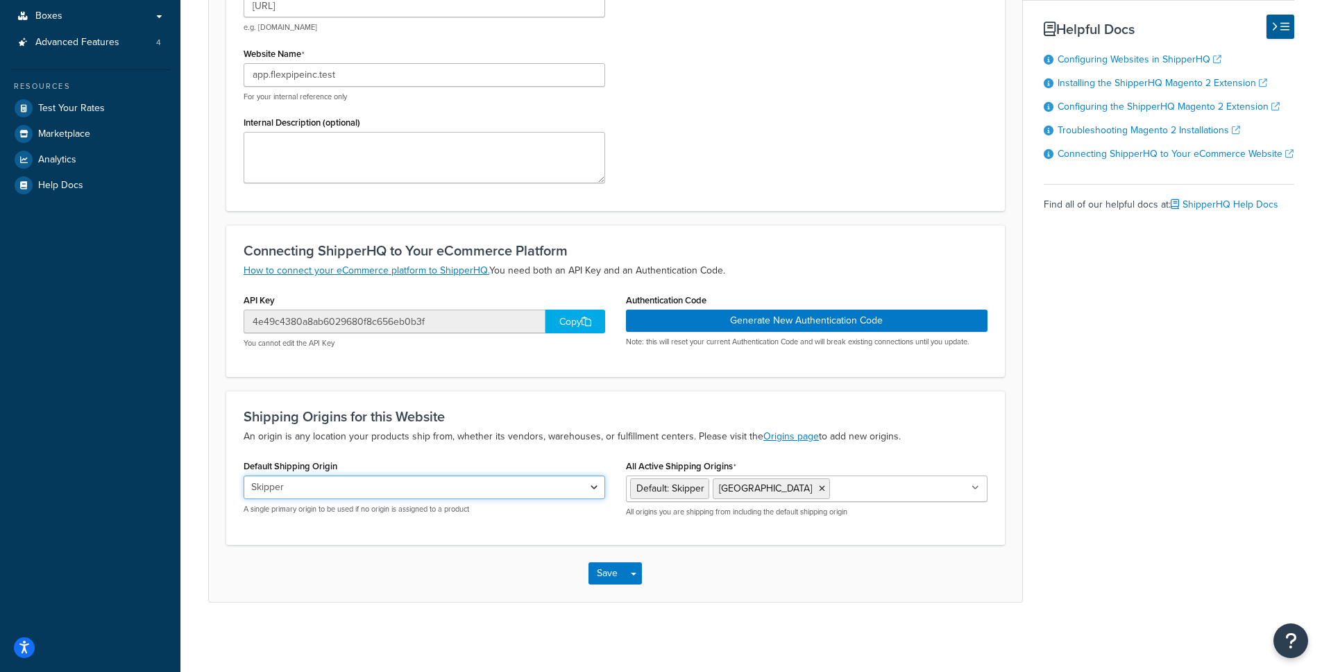
click at [460, 489] on select "Skipper Penske Flexpipe [GEOGRAPHIC_DATA]" at bounding box center [425, 487] width 362 height 24
select select "154627"
click at [244, 475] on select "Skipper Penske Flexpipe Farnham COLUMBIA CITY" at bounding box center [425, 487] width 362 height 24
click at [680, 485] on icon at bounding box center [679, 489] width 6 height 8
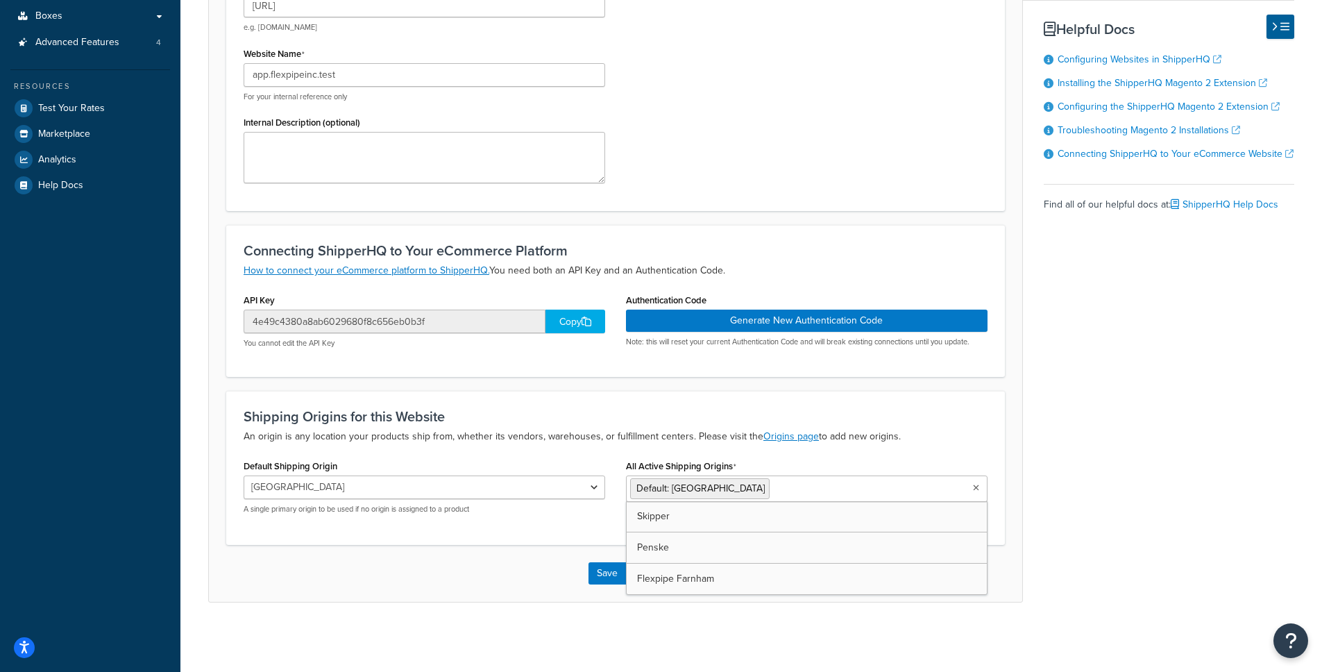
drag, startPoint x: 476, startPoint y: 569, endPoint x: 575, endPoint y: 573, distance: 98.7
click at [478, 569] on div "Save Save Dropdown Save and Edit Save and Duplicate Save and Create New" at bounding box center [616, 573] width 814 height 57
click at [616, 573] on button "Save" at bounding box center [607, 573] width 37 height 22
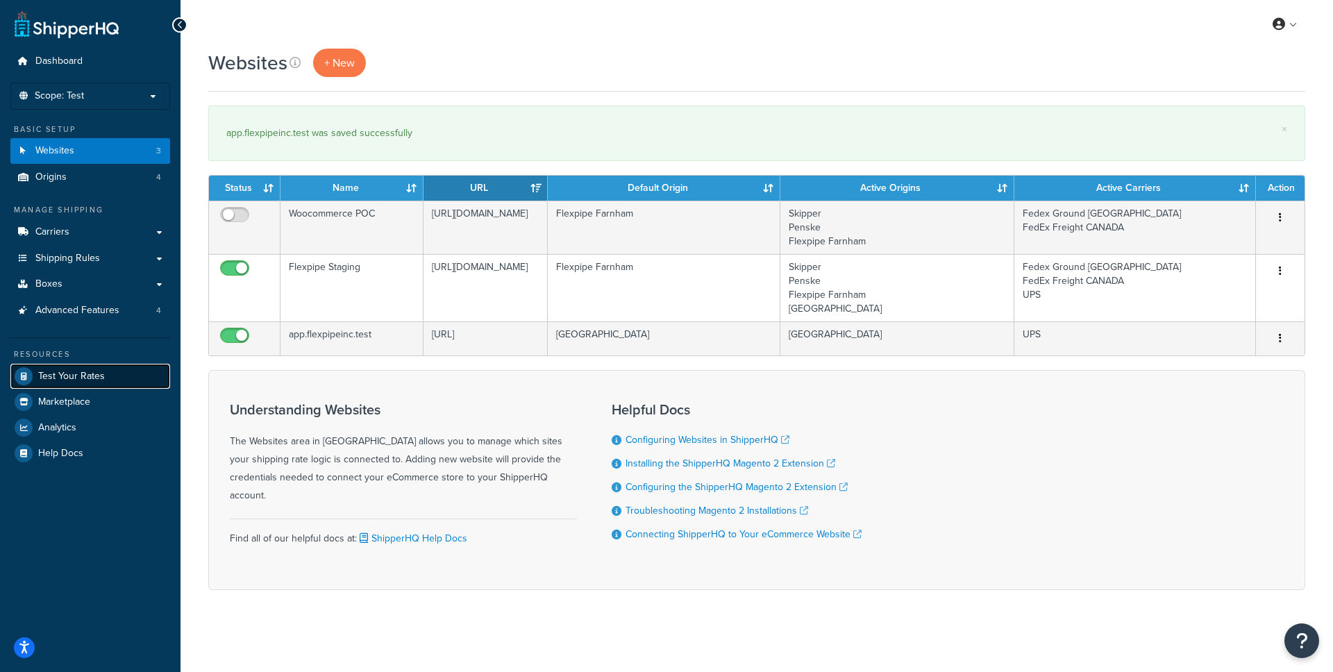
click at [106, 376] on link "Test Your Rates" at bounding box center [90, 376] width 160 height 25
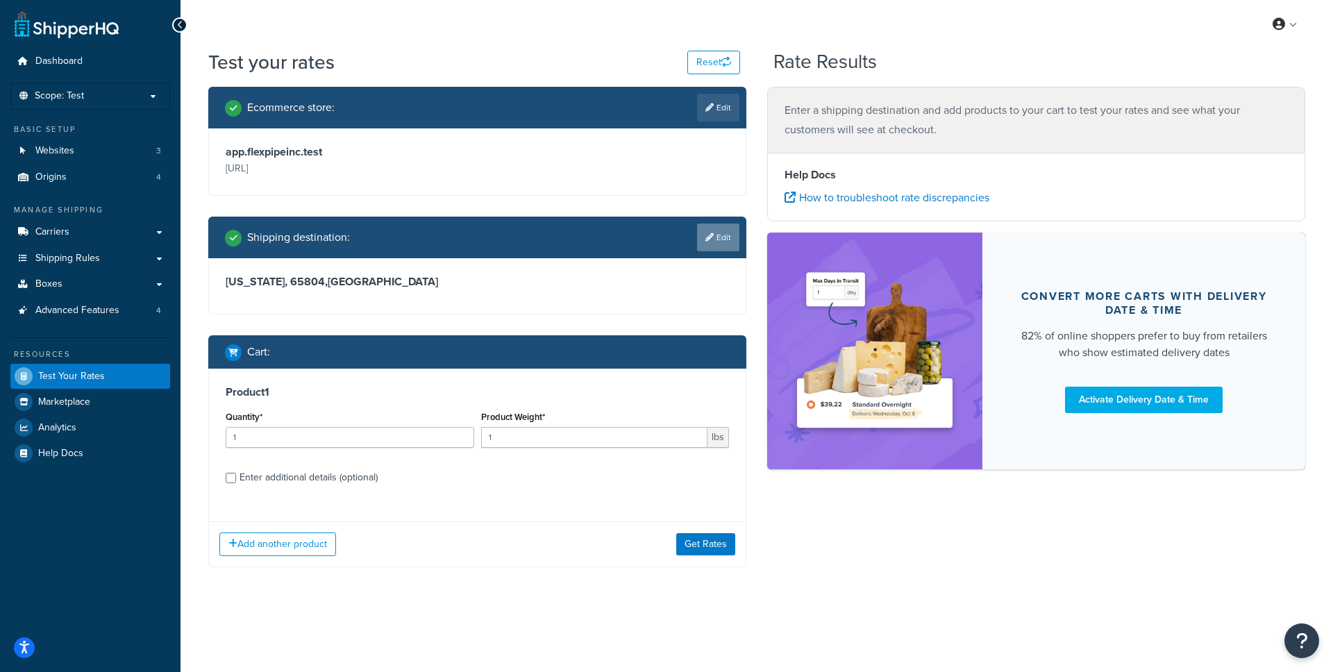
click at [708, 248] on link "Edit" at bounding box center [718, 238] width 42 height 28
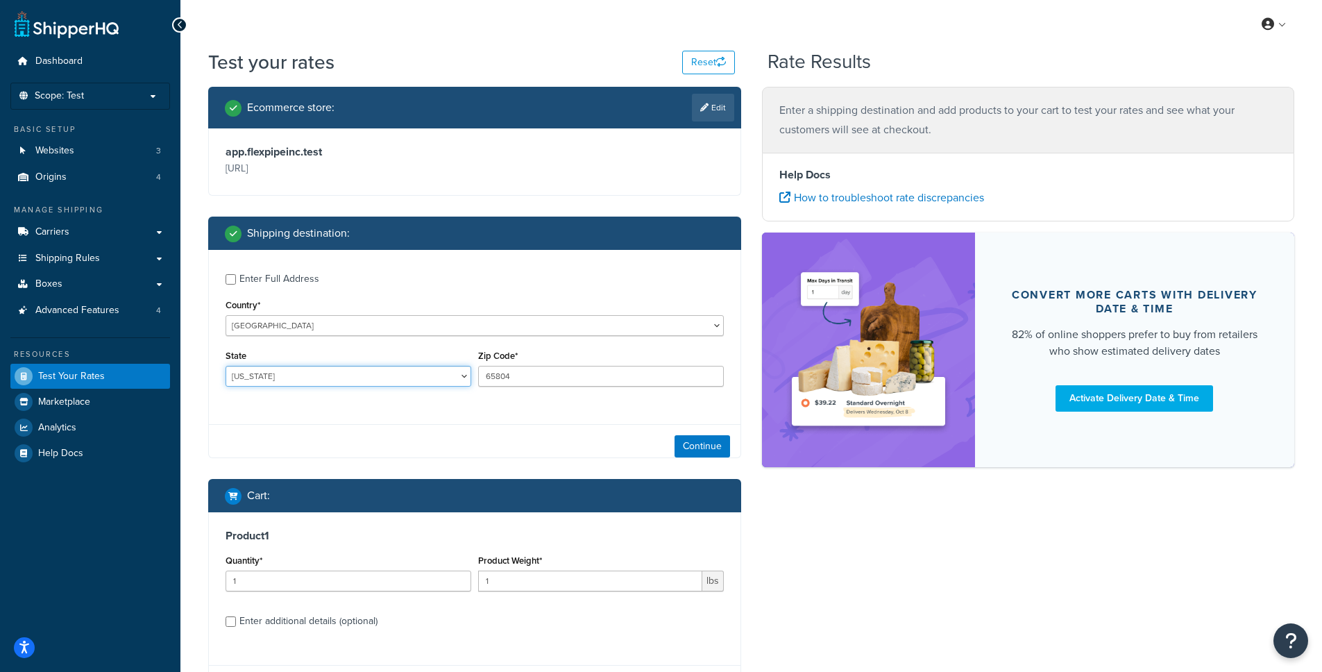
click at [321, 378] on select "Alabama Alaska American Samoa Arizona Arkansas Armed Forces Americas Armed Forc…" at bounding box center [349, 376] width 246 height 21
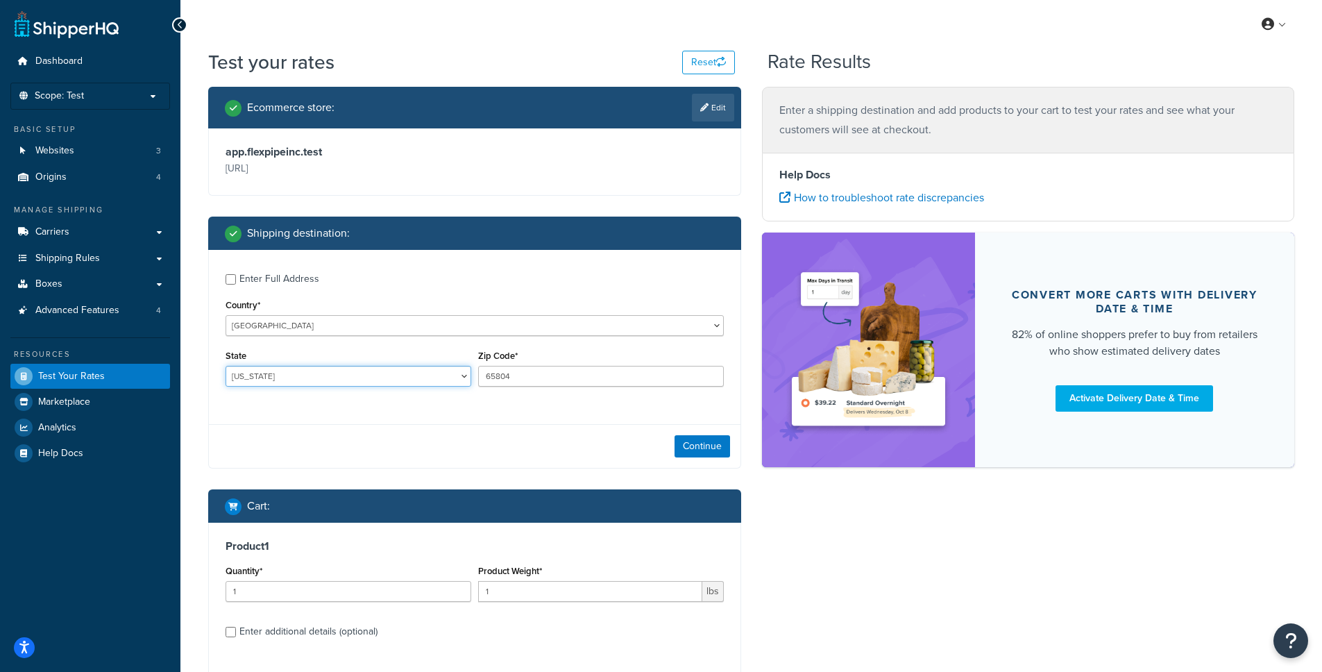
select select "KY"
click at [226, 366] on select "Alabama Alaska American Samoa Arizona Arkansas Armed Forces Americas Armed Forc…" at bounding box center [349, 376] width 246 height 21
click at [534, 373] on input "65804" at bounding box center [601, 376] width 246 height 21
type input "42101"
click at [705, 448] on button "Continue" at bounding box center [703, 446] width 56 height 22
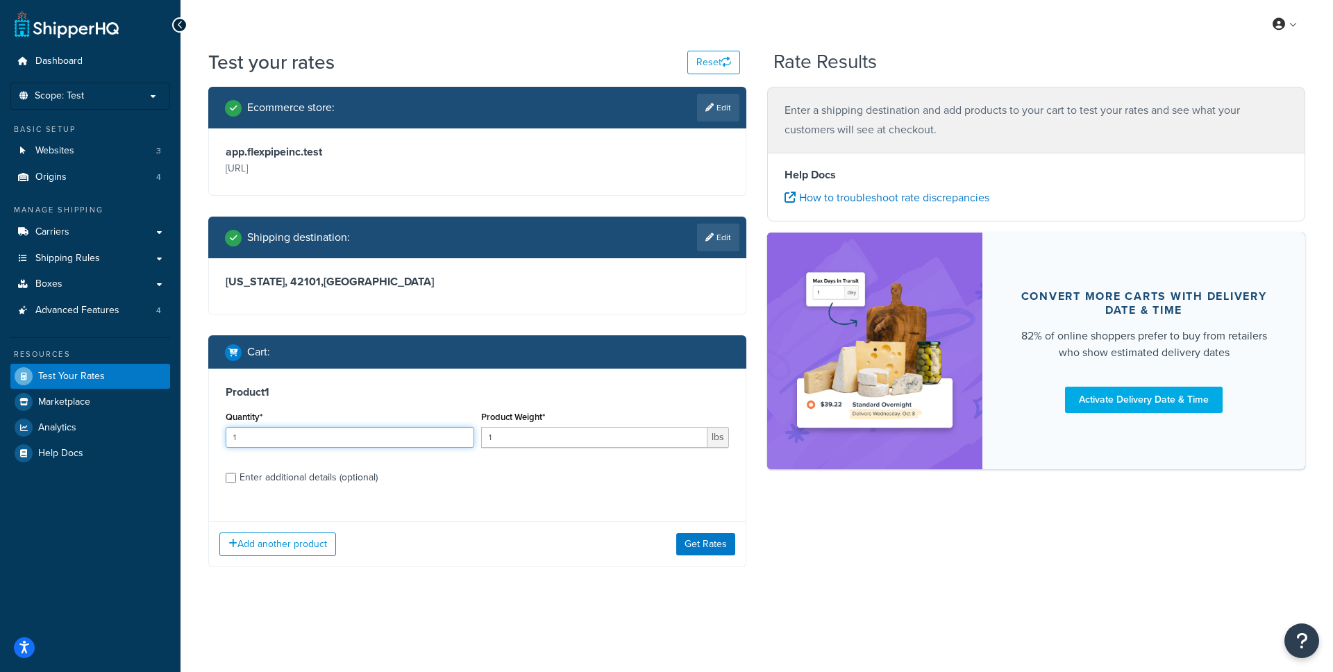
click at [373, 439] on input "1" at bounding box center [350, 437] width 249 height 21
type input "20"
click at [528, 435] on input "1" at bounding box center [594, 437] width 227 height 21
type input "3.7"
click at [329, 482] on div "Enter additional details (optional)" at bounding box center [308, 477] width 138 height 19
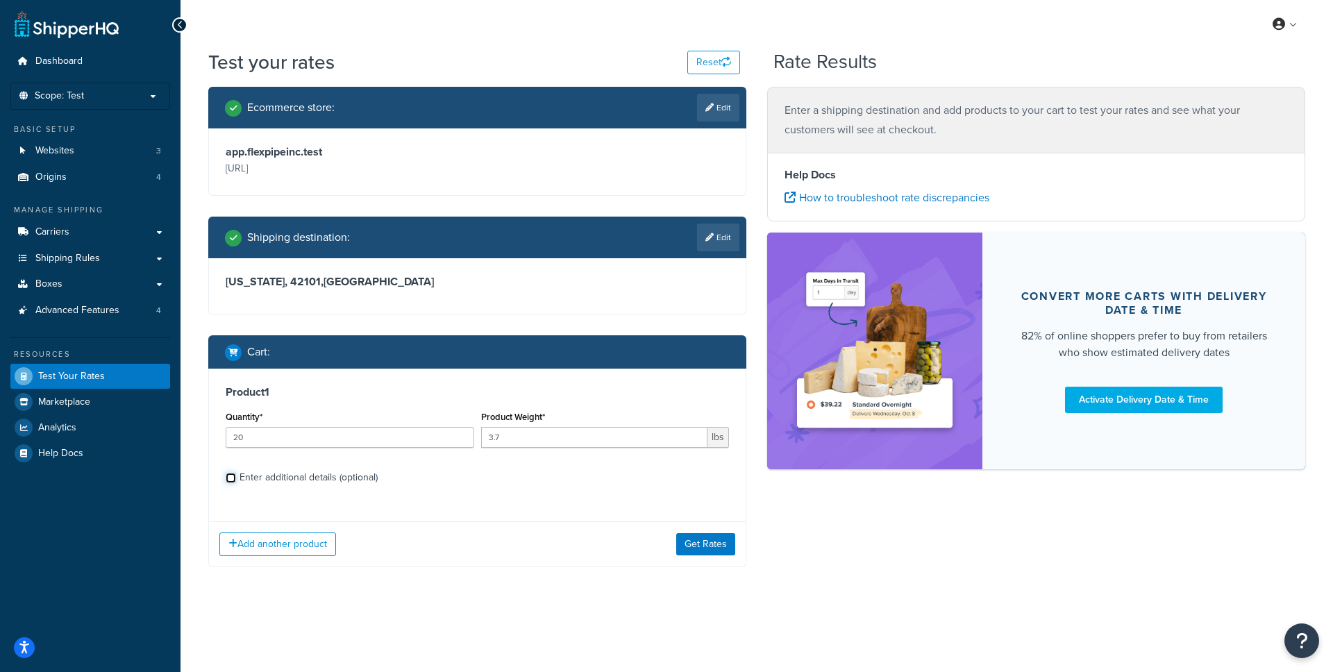
click at [236, 482] on input "Enter additional details (optional)" at bounding box center [231, 478] width 10 height 10
checkbox input "true"
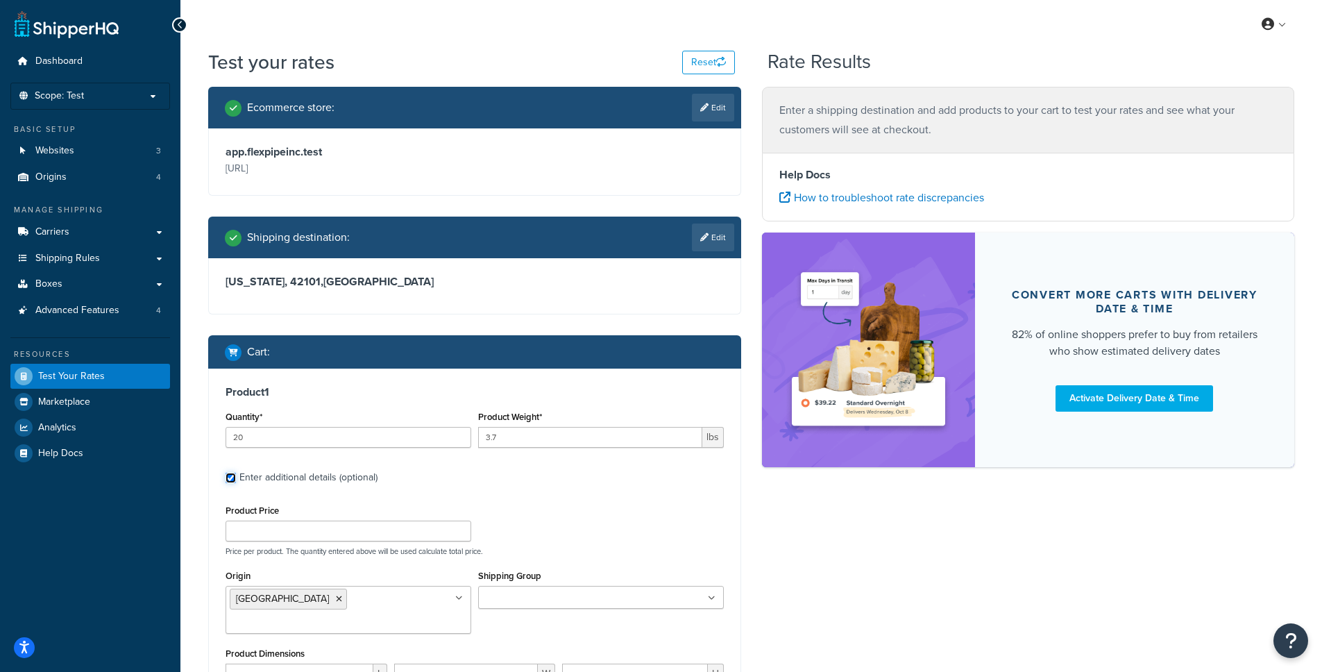
scroll to position [142, 0]
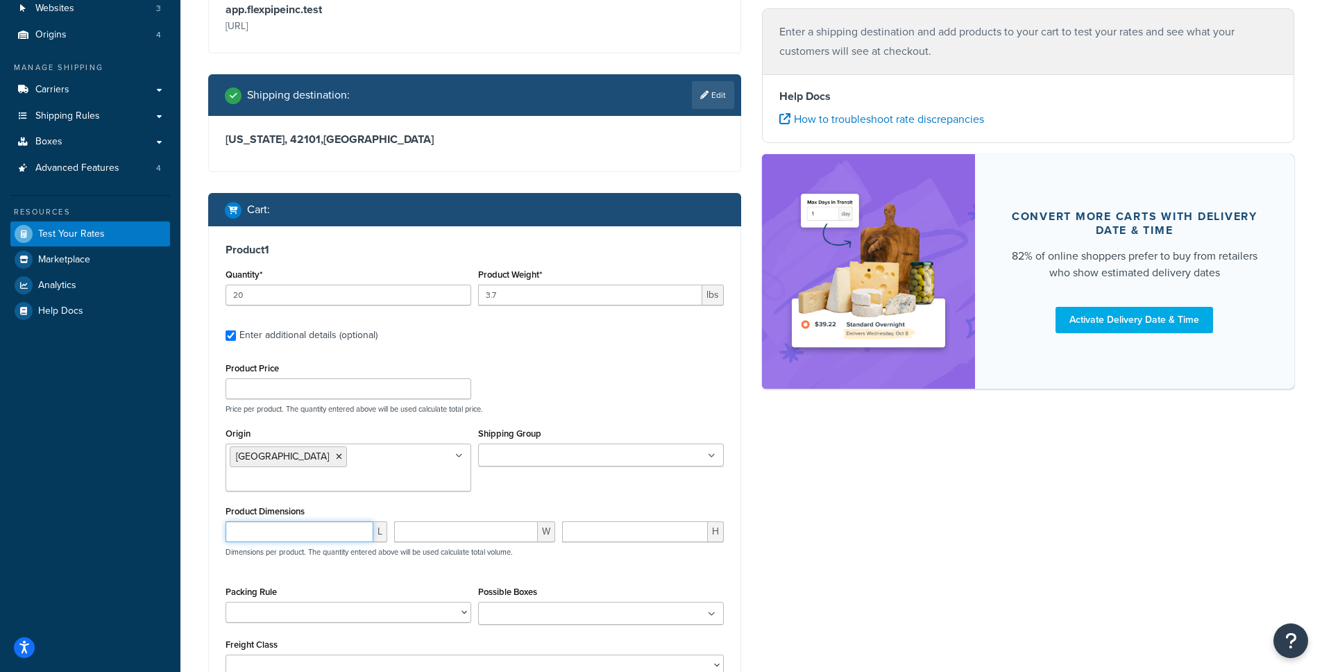
click at [307, 521] on input "number" at bounding box center [300, 531] width 148 height 21
type input "96"
type input "1.08"
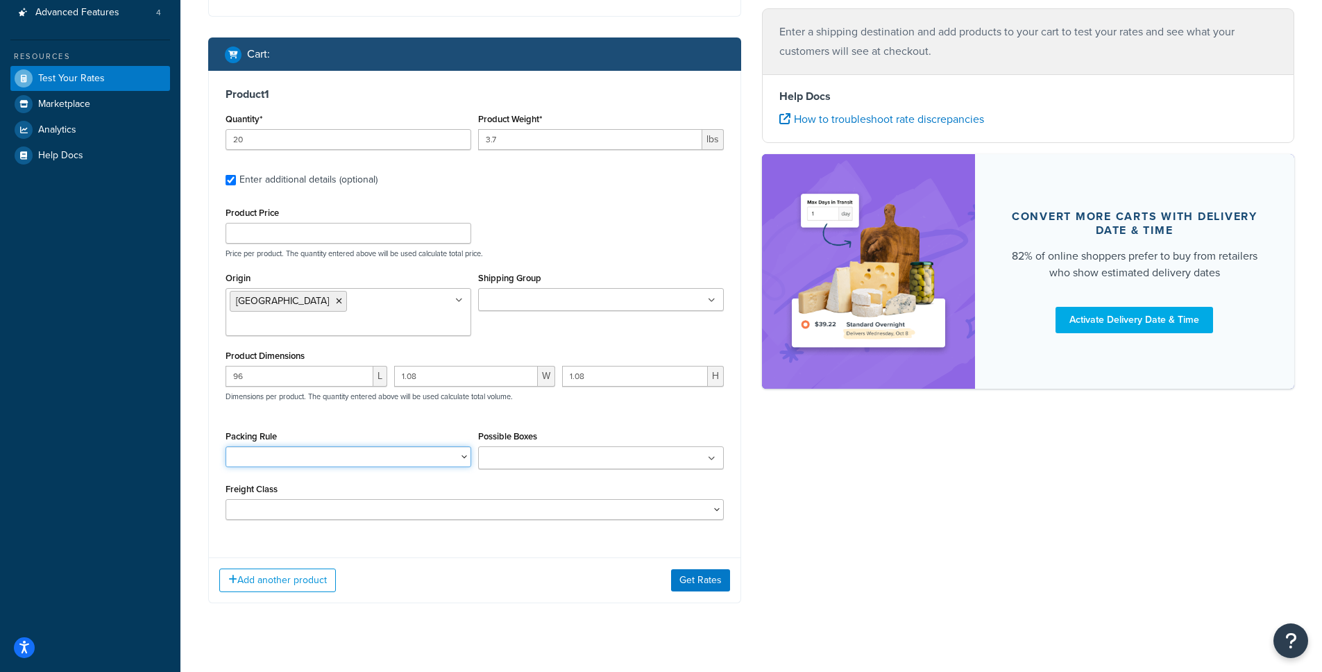
click at [322, 446] on select "pallet 48x96 pipes bundle Roller tracks bundle Wood Crate 4 meters" at bounding box center [349, 456] width 246 height 21
click at [609, 446] on ul at bounding box center [601, 457] width 246 height 23
click at [850, 466] on div "Ecommerce store : Edit app.flexpipeinc.test https://app.flexpipeinc.test/ Shipp…" at bounding box center [751, 206] width 1107 height 835
click at [482, 499] on select "50 55 60 65 70 77.5 85 92.5 100 110 125 150 175 200 250 300 400 500" at bounding box center [475, 509] width 498 height 21
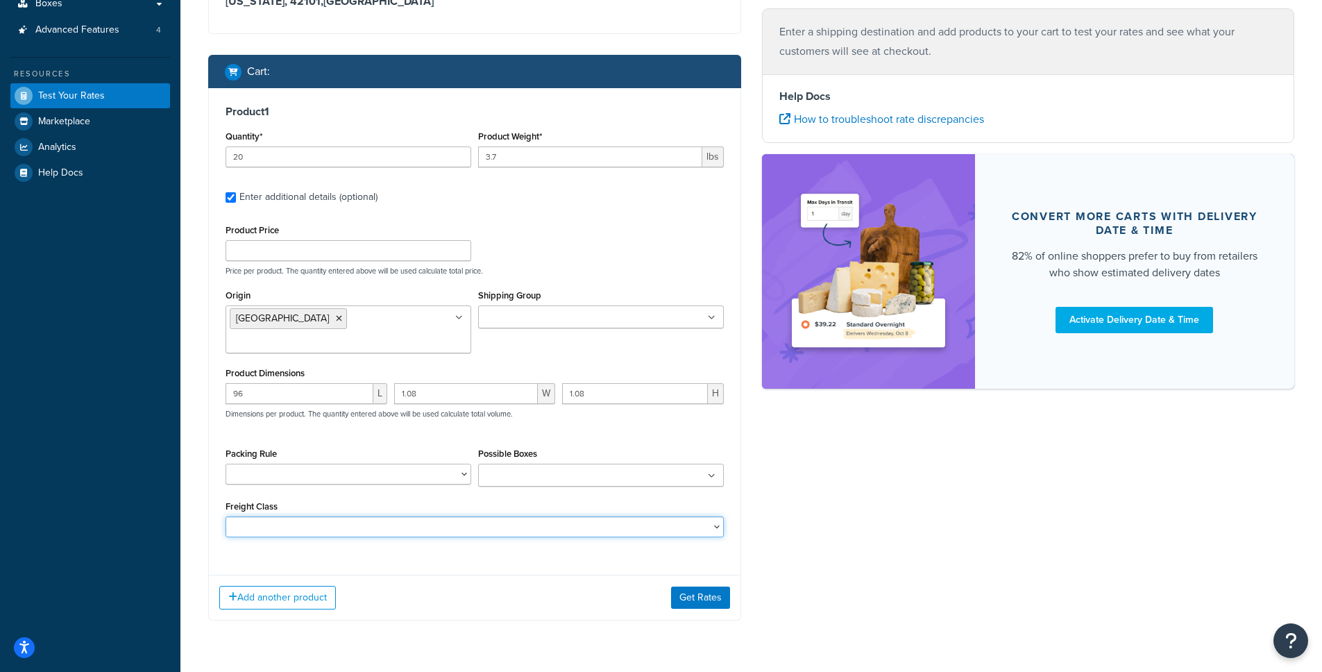
scroll to position [271, 0]
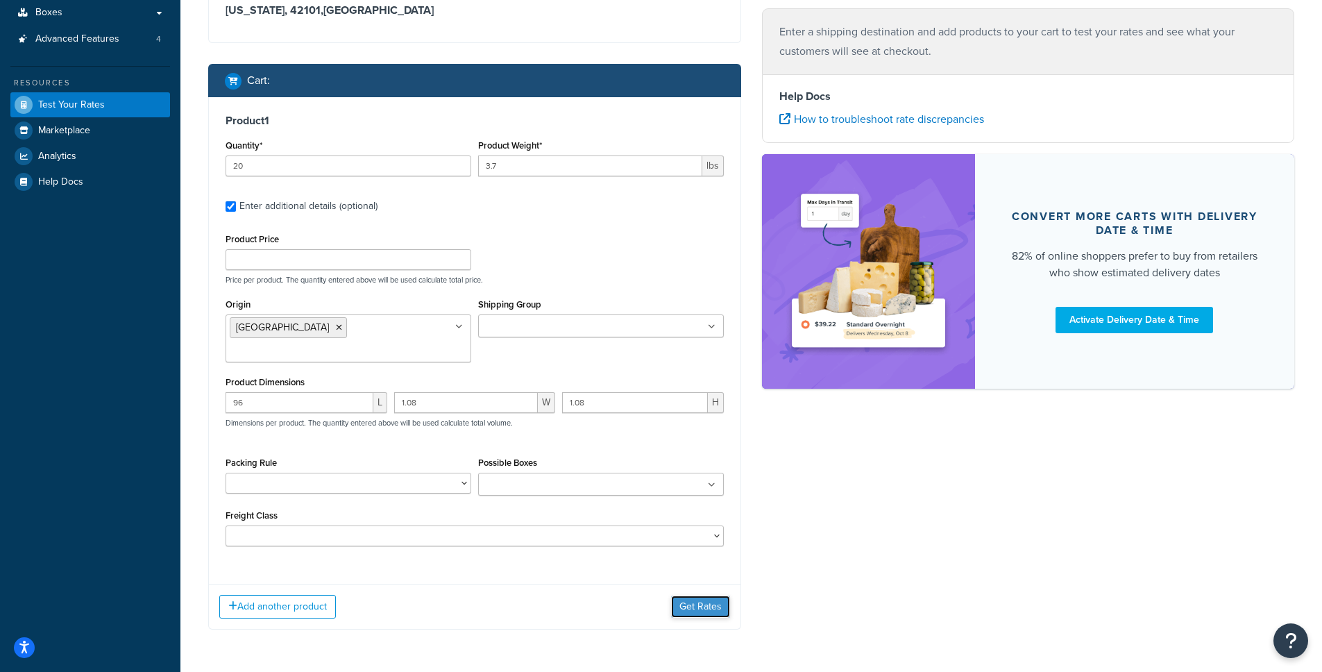
click at [709, 596] on button "Get Rates" at bounding box center [700, 607] width 59 height 22
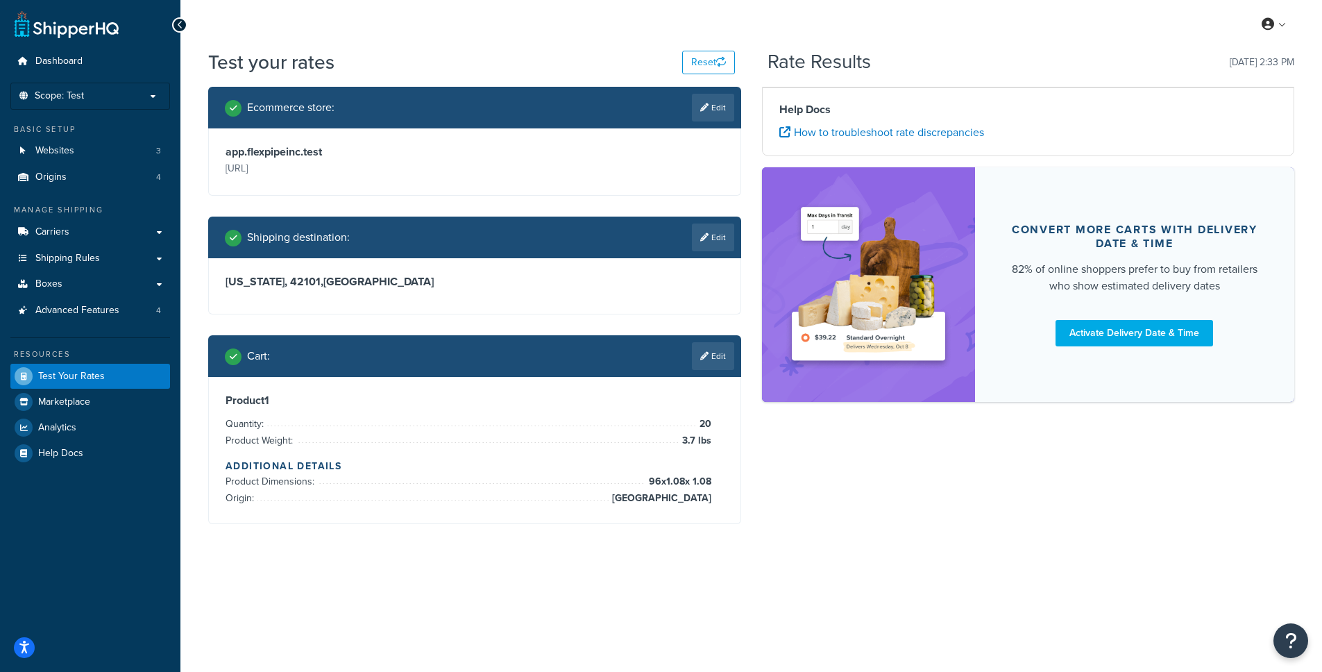
scroll to position [0, 0]
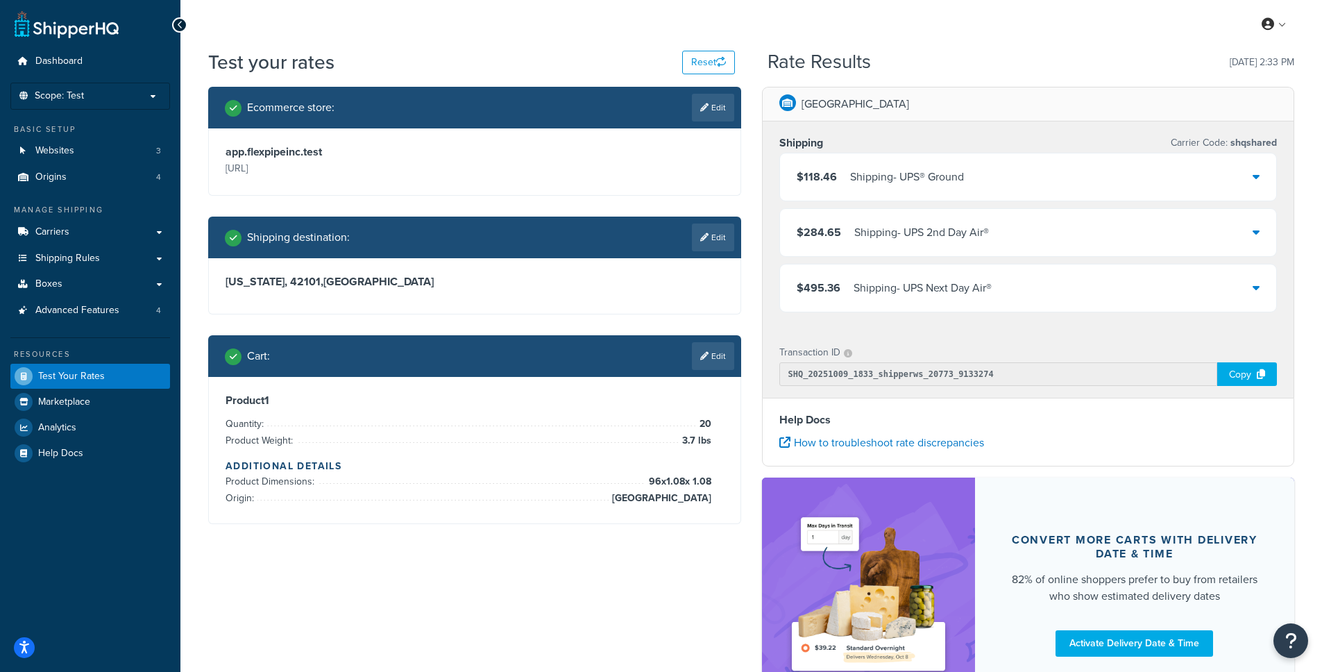
click at [691, 294] on div "Kentucky, 42101 , United States" at bounding box center [475, 286] width 532 height 56
click at [117, 261] on link "Shipping Rules" at bounding box center [90, 259] width 160 height 26
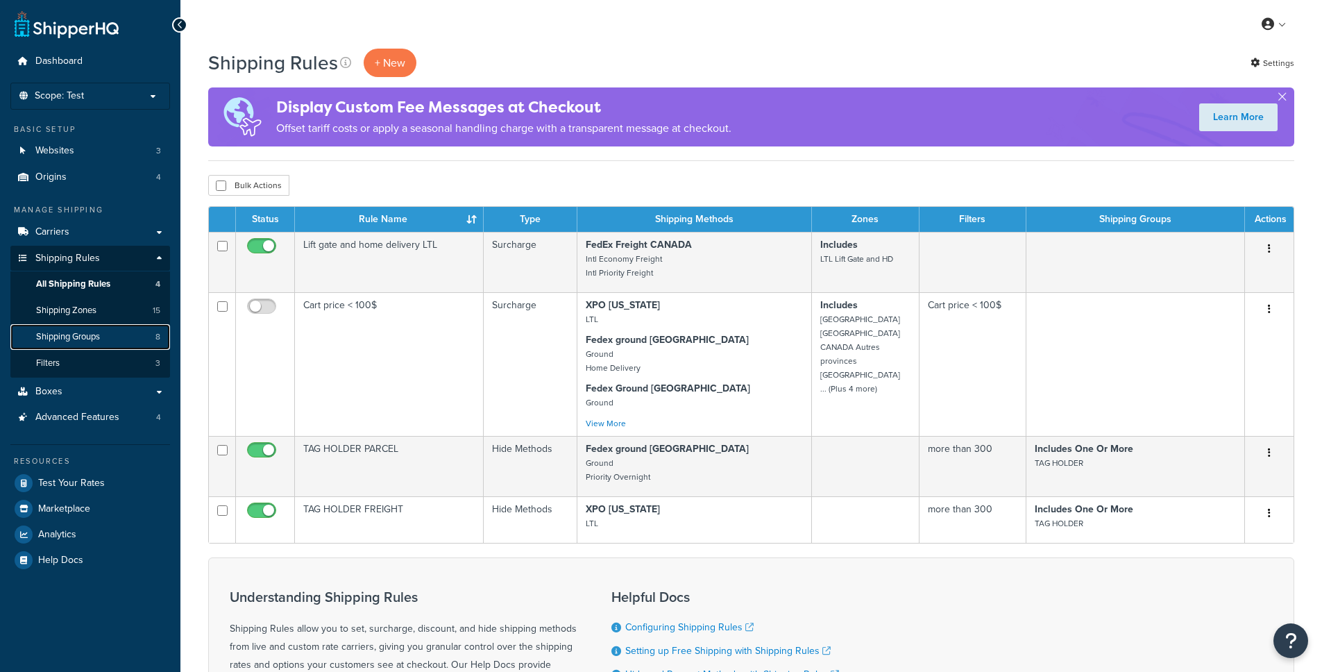
click at [102, 337] on link "Shipping Groups 8" at bounding box center [90, 337] width 160 height 26
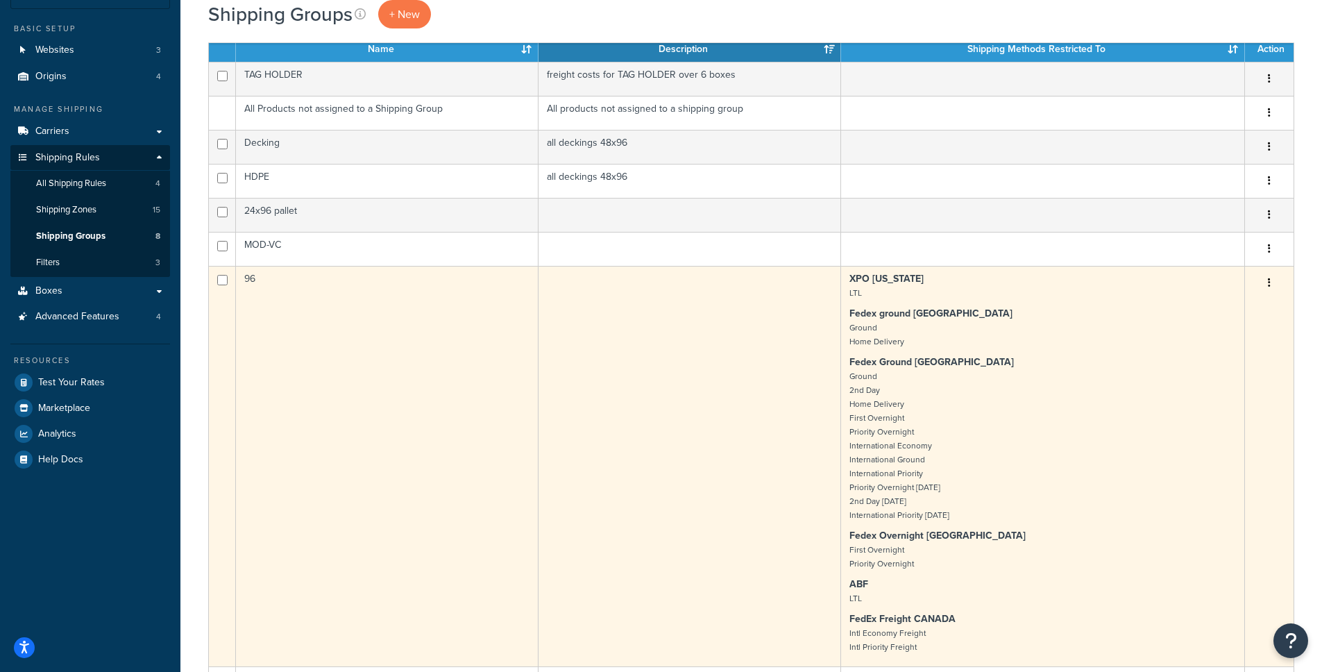
scroll to position [137, 0]
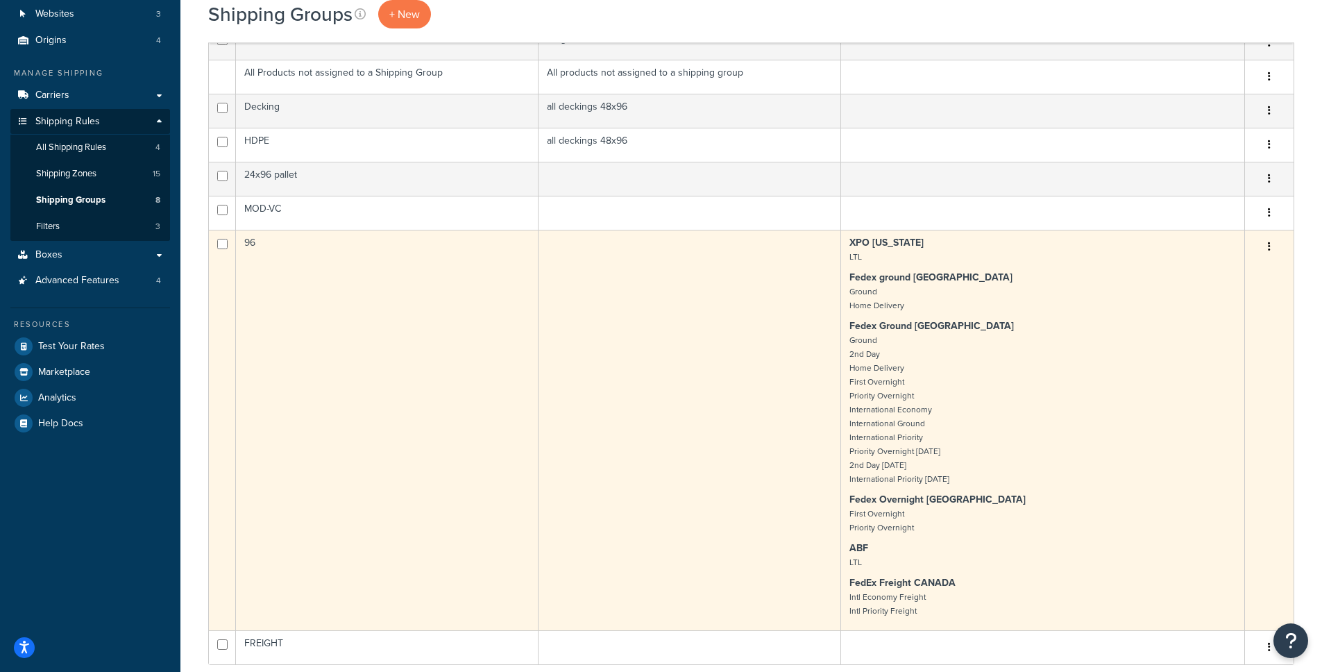
click at [542, 381] on td at bounding box center [690, 430] width 303 height 401
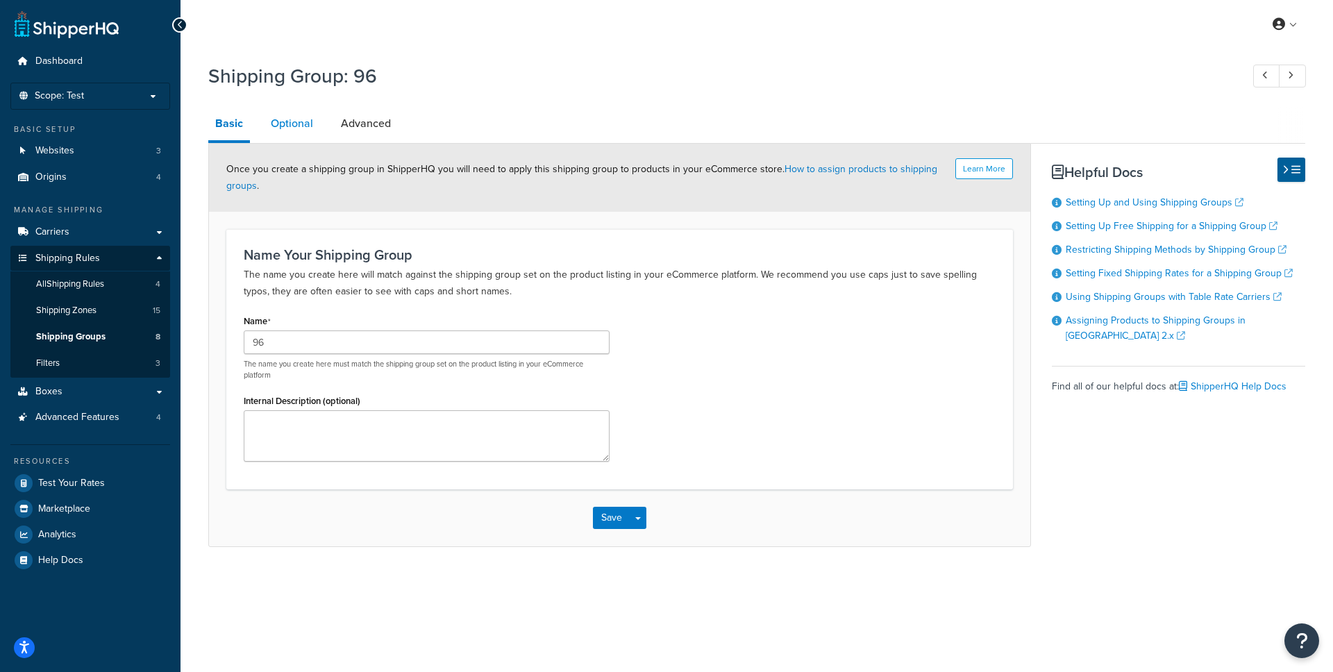
click at [292, 131] on link "Optional" at bounding box center [292, 123] width 56 height 33
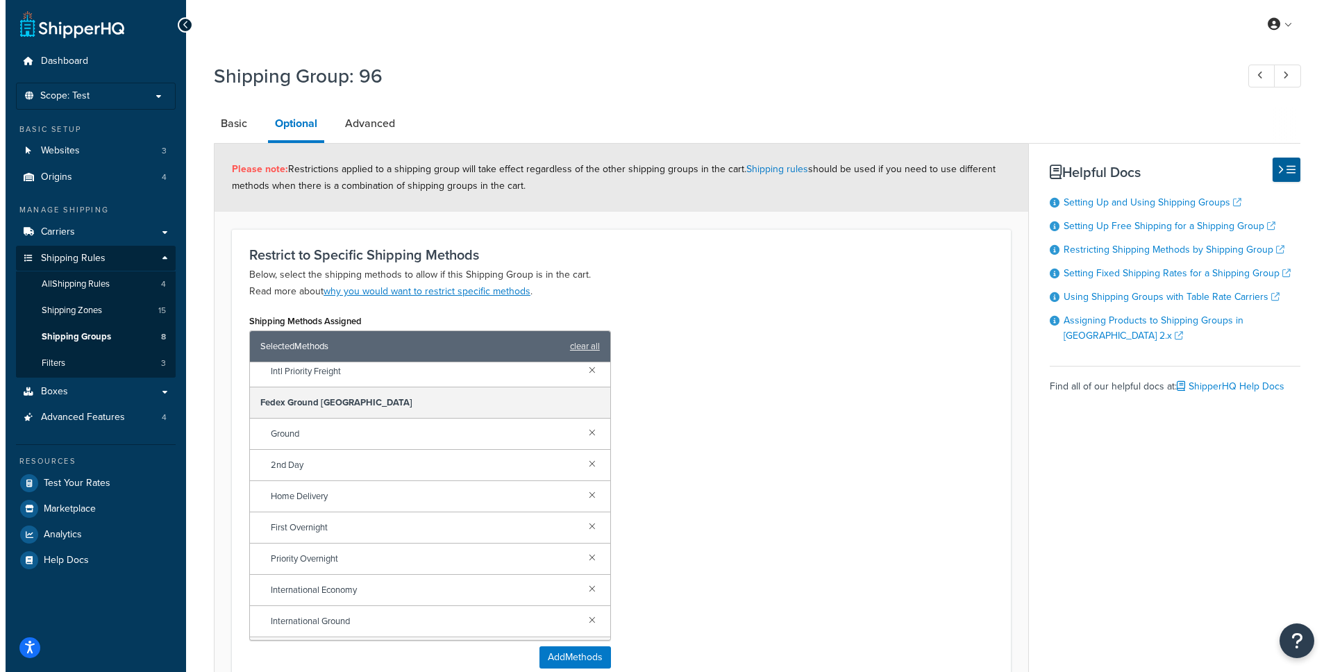
scroll to position [59, 0]
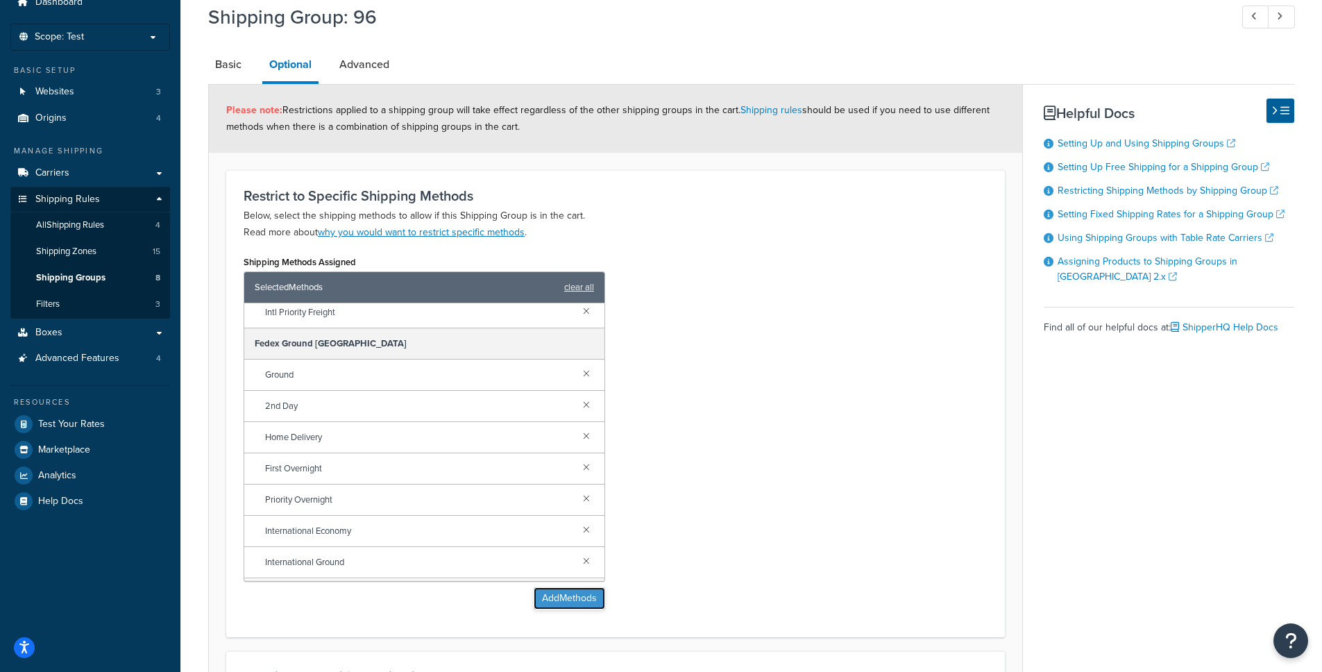
click at [591, 599] on button "Add Methods" at bounding box center [569, 598] width 71 height 22
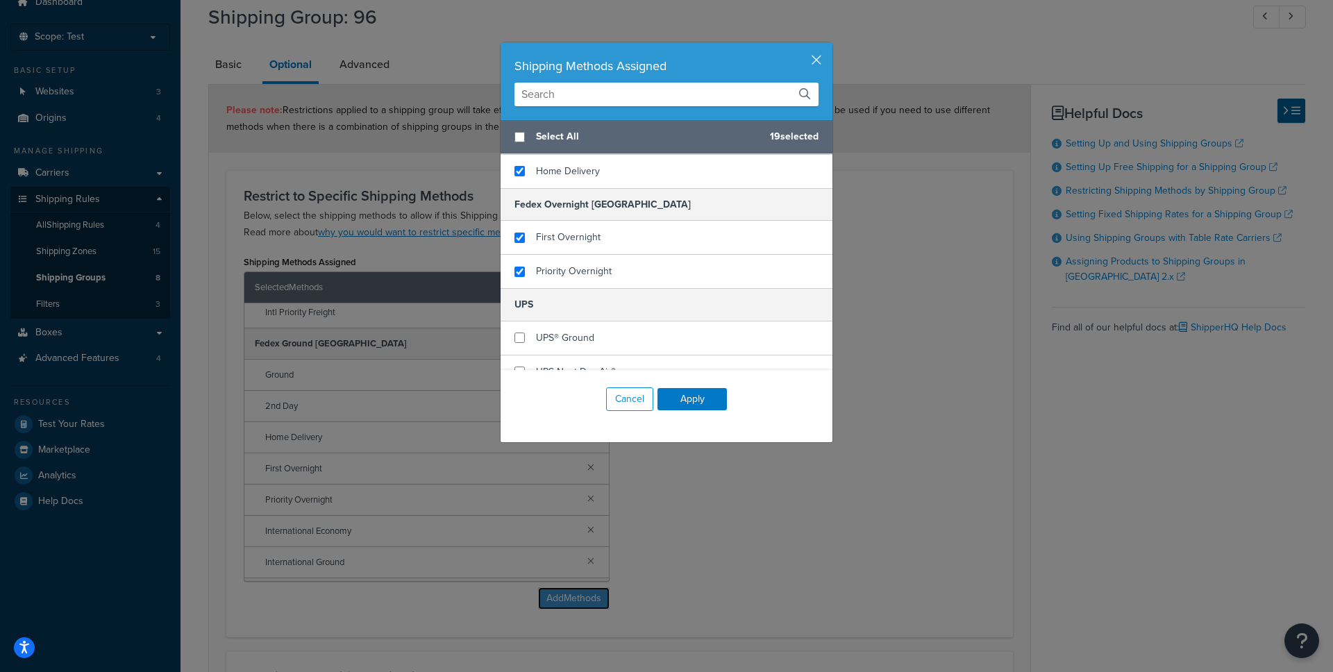
scroll to position [782, 0]
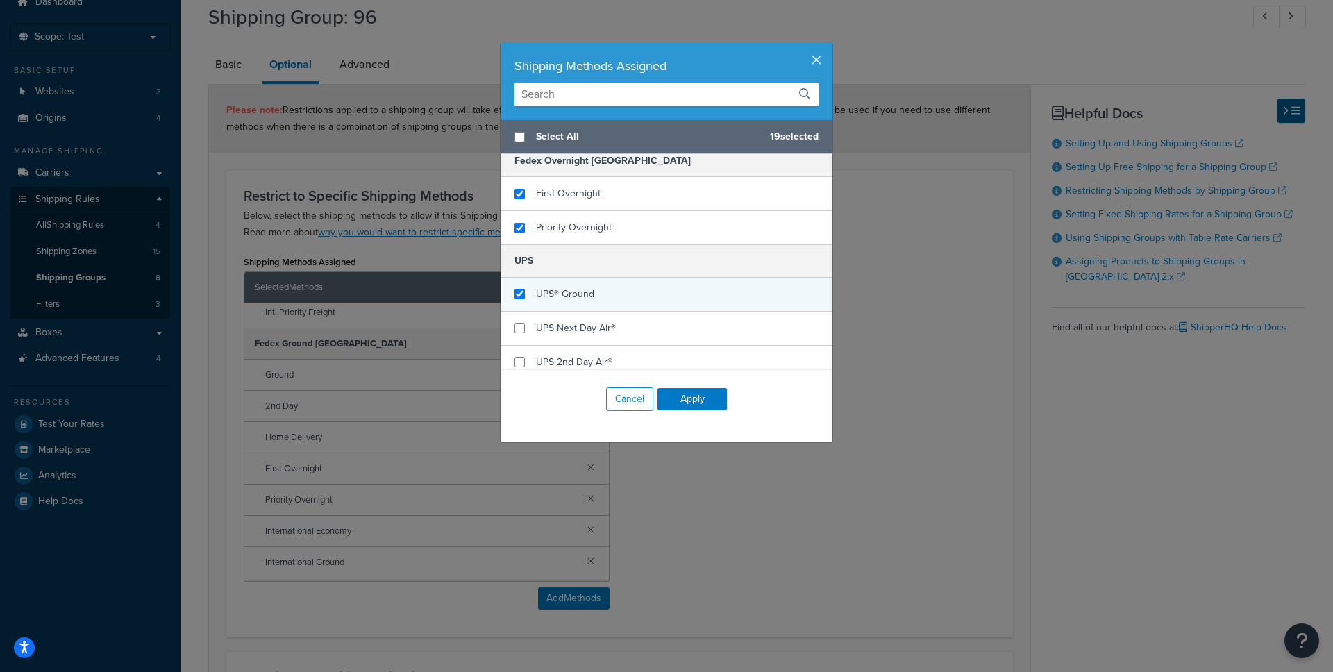
checkbox input "true"
click at [566, 291] on span "UPS® Ground" at bounding box center [565, 294] width 58 height 15
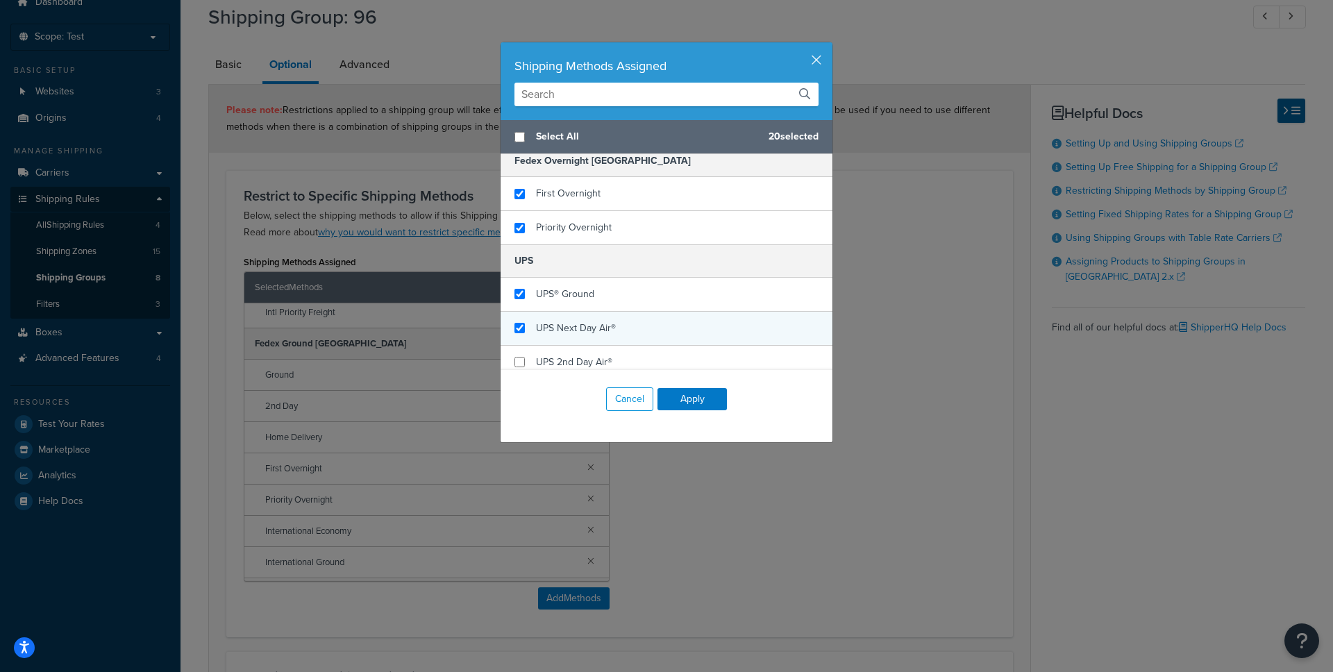
checkbox input "true"
drag, startPoint x: 592, startPoint y: 325, endPoint x: 584, endPoint y: 351, distance: 27.0
click at [592, 325] on span "UPS Next Day Air®" at bounding box center [576, 328] width 80 height 15
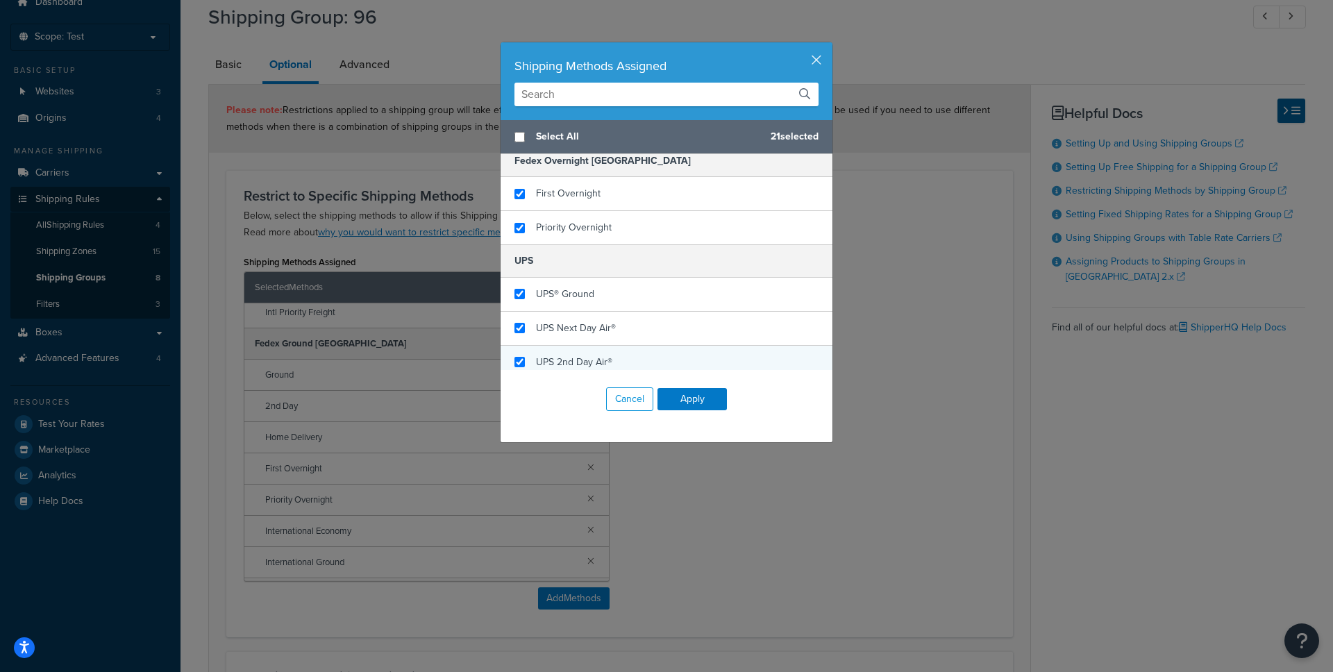
checkbox input "true"
drag, startPoint x: 580, startPoint y: 355, endPoint x: 589, endPoint y: 356, distance: 9.7
click at [580, 355] on span "UPS 2nd Day Air®" at bounding box center [574, 362] width 76 height 15
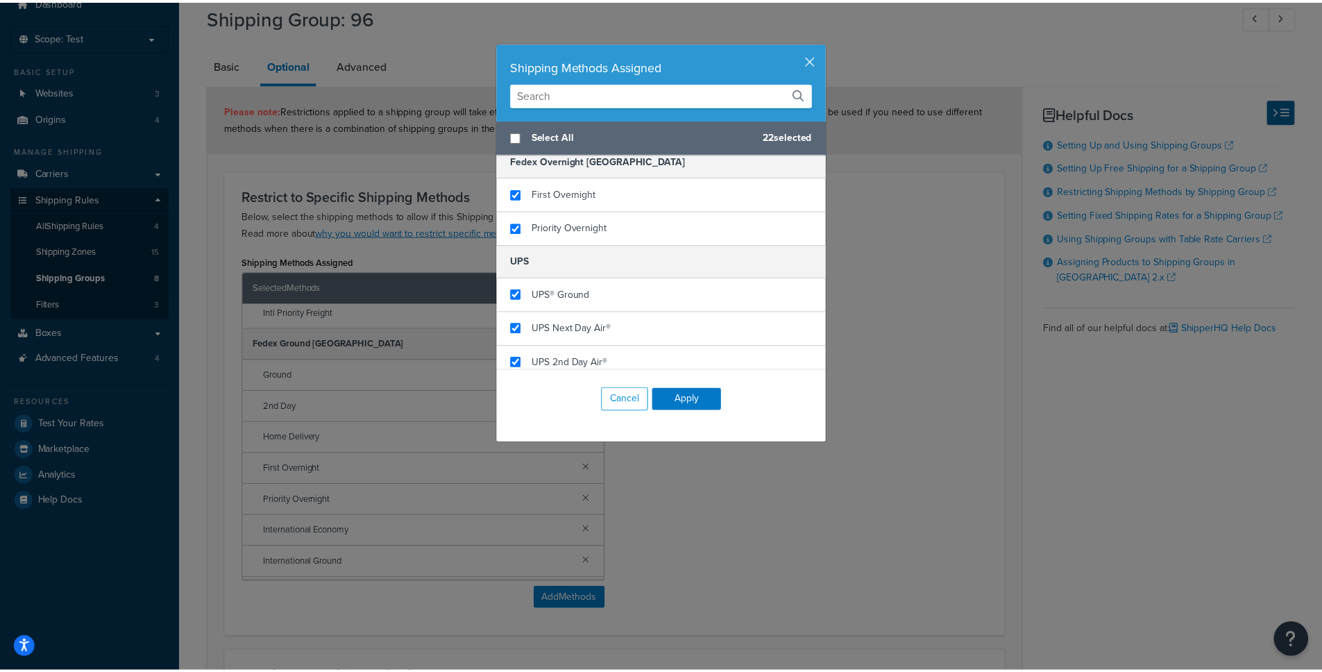
scroll to position [832, 0]
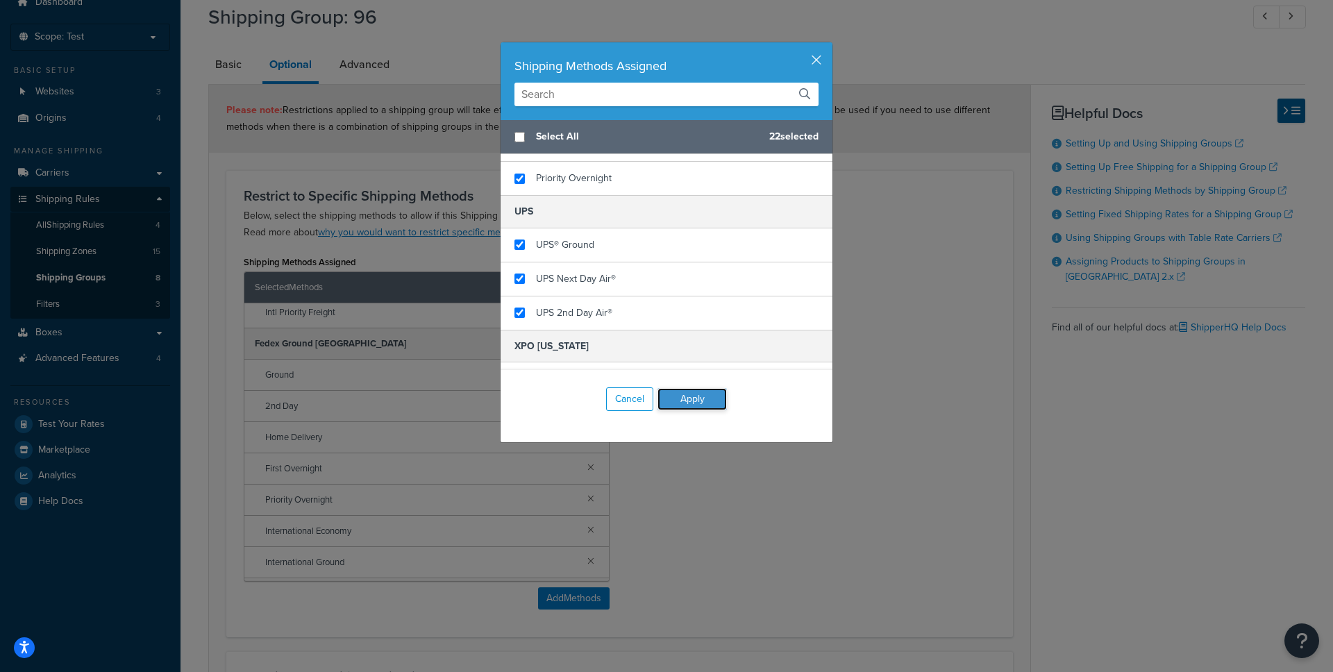
click at [687, 404] on button "Apply" at bounding box center [691, 399] width 69 height 22
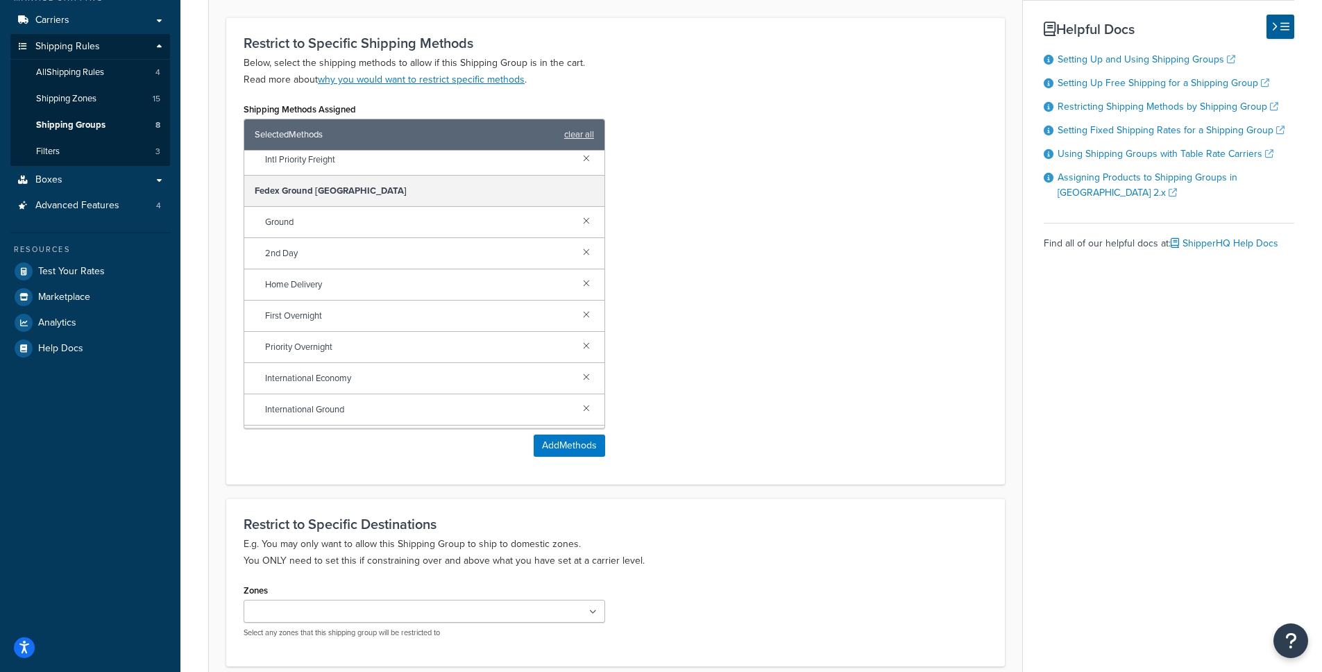
scroll to position [333, 0]
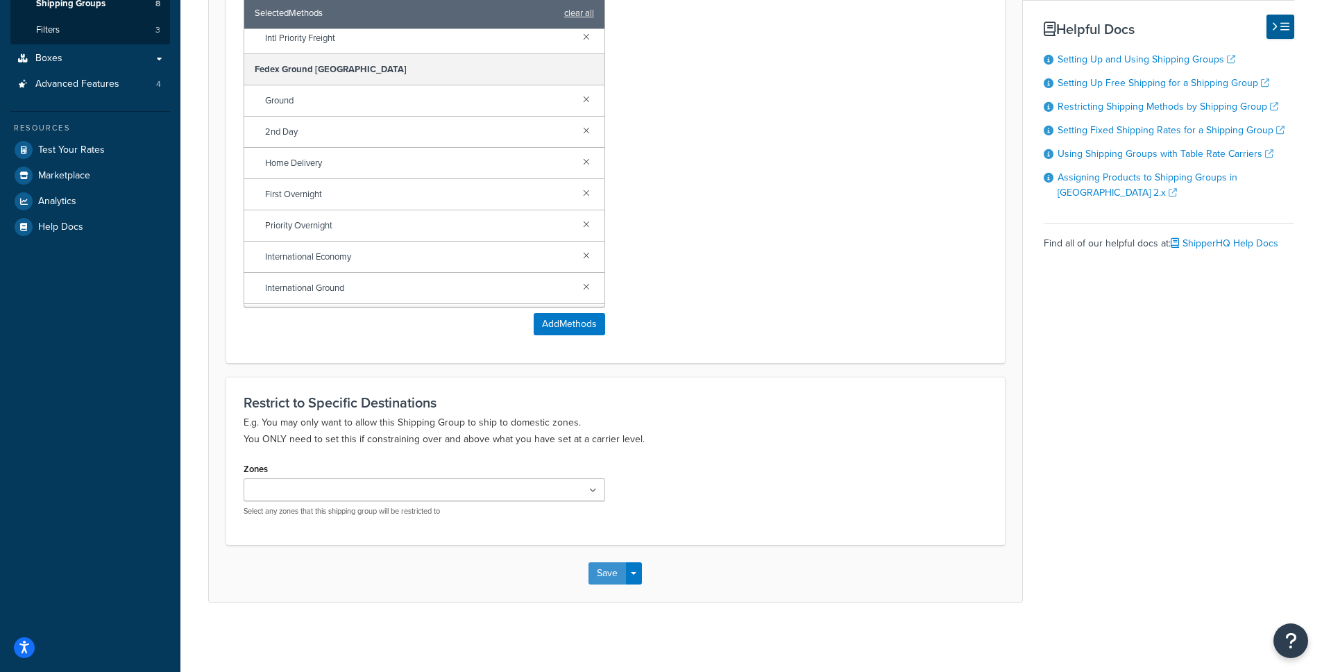
click at [616, 579] on button "Save" at bounding box center [607, 573] width 37 height 22
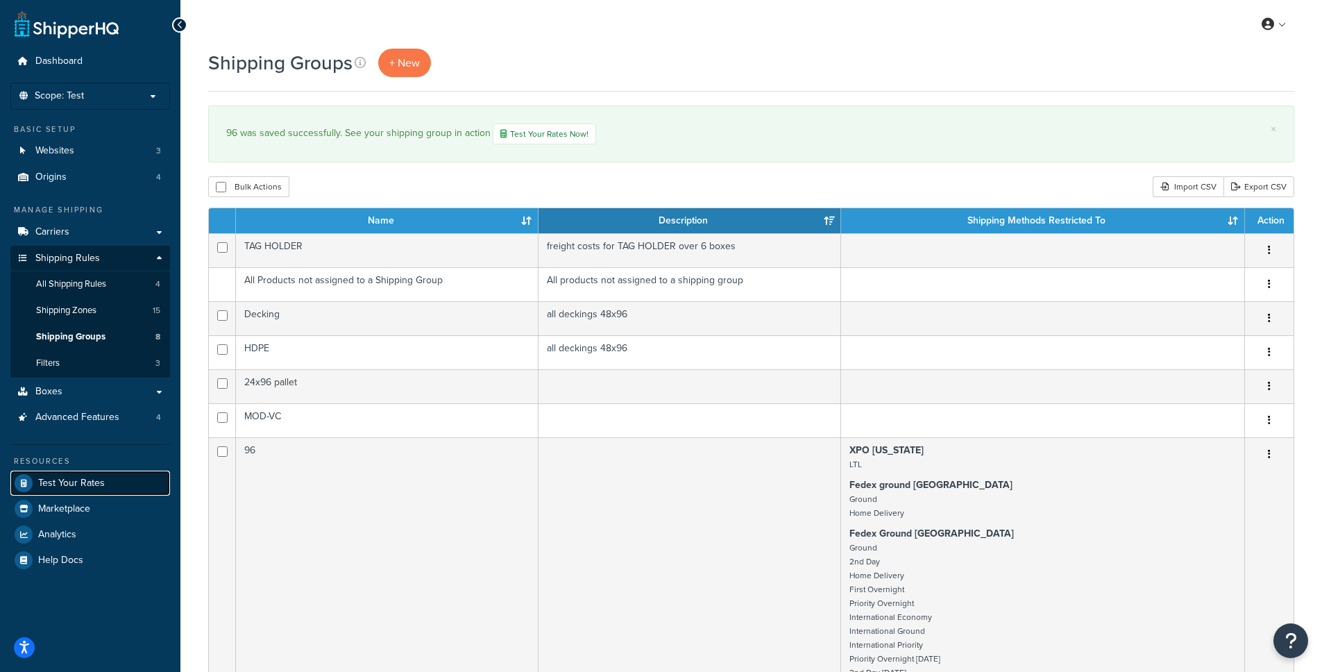
click at [87, 482] on span "Test Your Rates" at bounding box center [71, 484] width 67 height 12
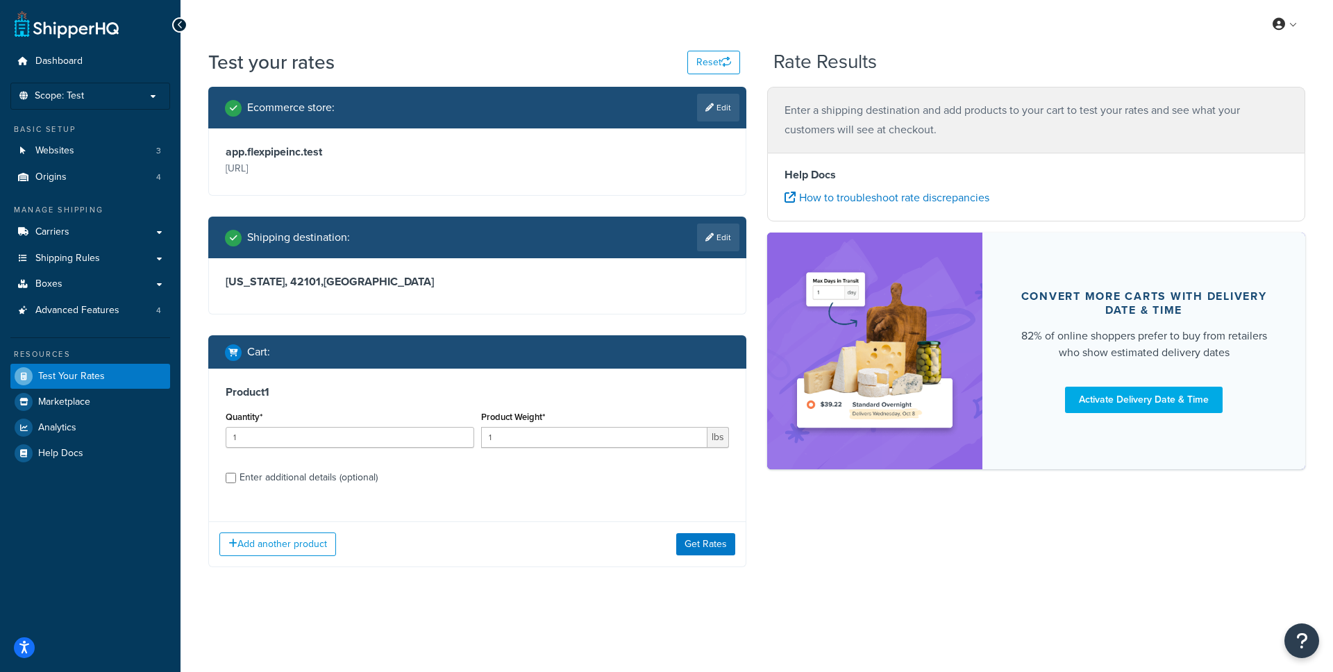
click at [333, 483] on div "Enter additional details (optional)" at bounding box center [308, 477] width 138 height 19
click at [236, 483] on input "Enter additional details (optional)" at bounding box center [231, 478] width 10 height 10
checkbox input "true"
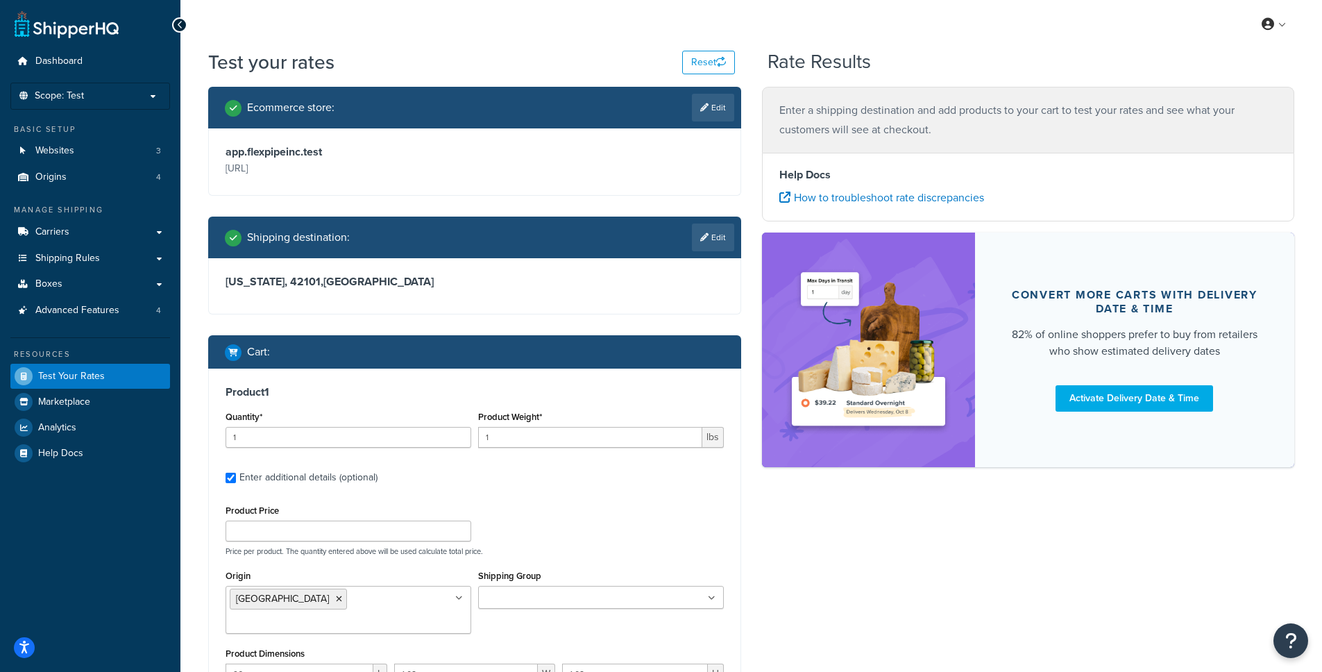
click at [355, 289] on div "Kentucky, 42101 , United States" at bounding box center [475, 286] width 532 height 56
click at [697, 233] on link "Edit" at bounding box center [713, 238] width 42 height 28
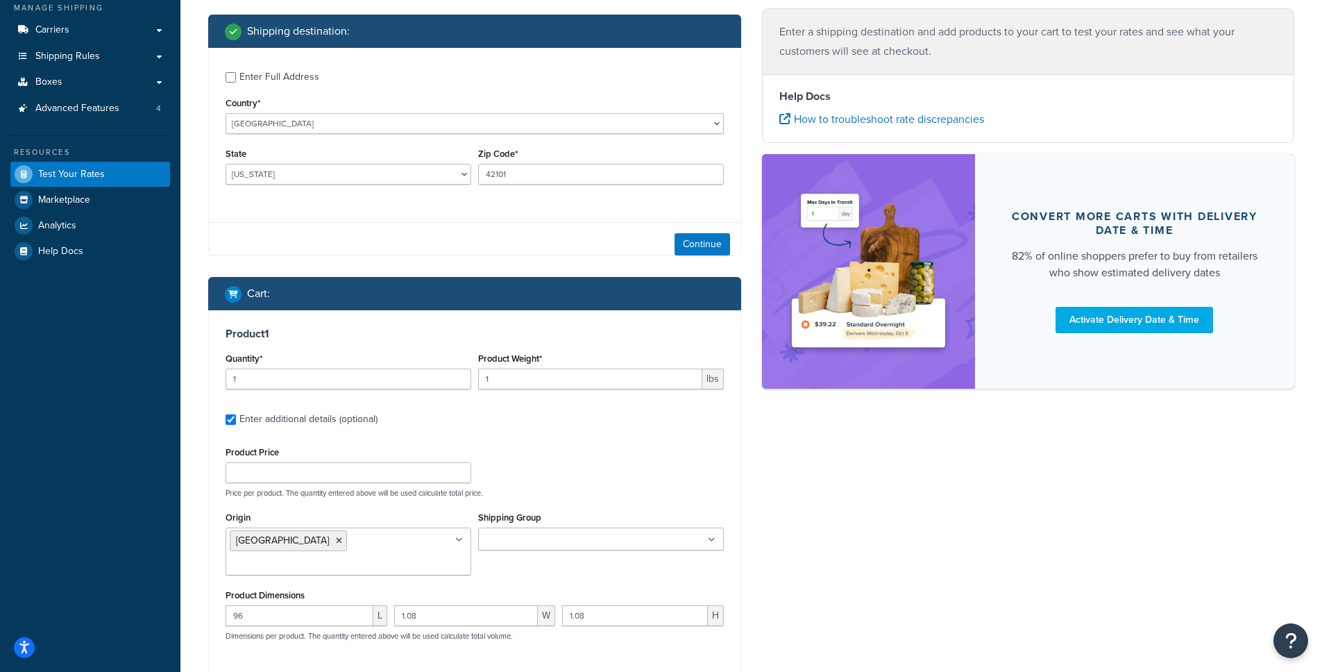
scroll to position [124, 0]
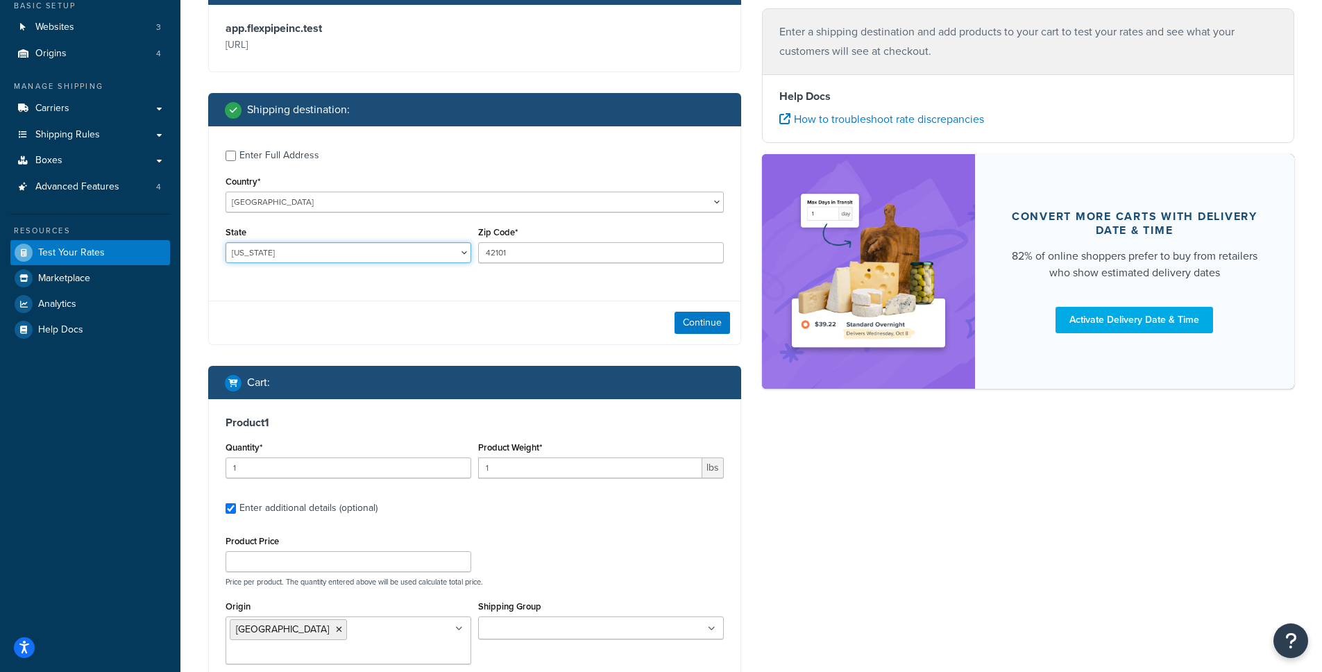
click at [352, 248] on select "Alabama Alaska American Samoa Arizona Arkansas Armed Forces Americas Armed Forc…" at bounding box center [349, 252] width 246 height 21
select select "CA"
click at [226, 242] on select "Alabama Alaska American Samoa Arizona Arkansas Armed Forces Americas Armed Forc…" at bounding box center [349, 252] width 246 height 21
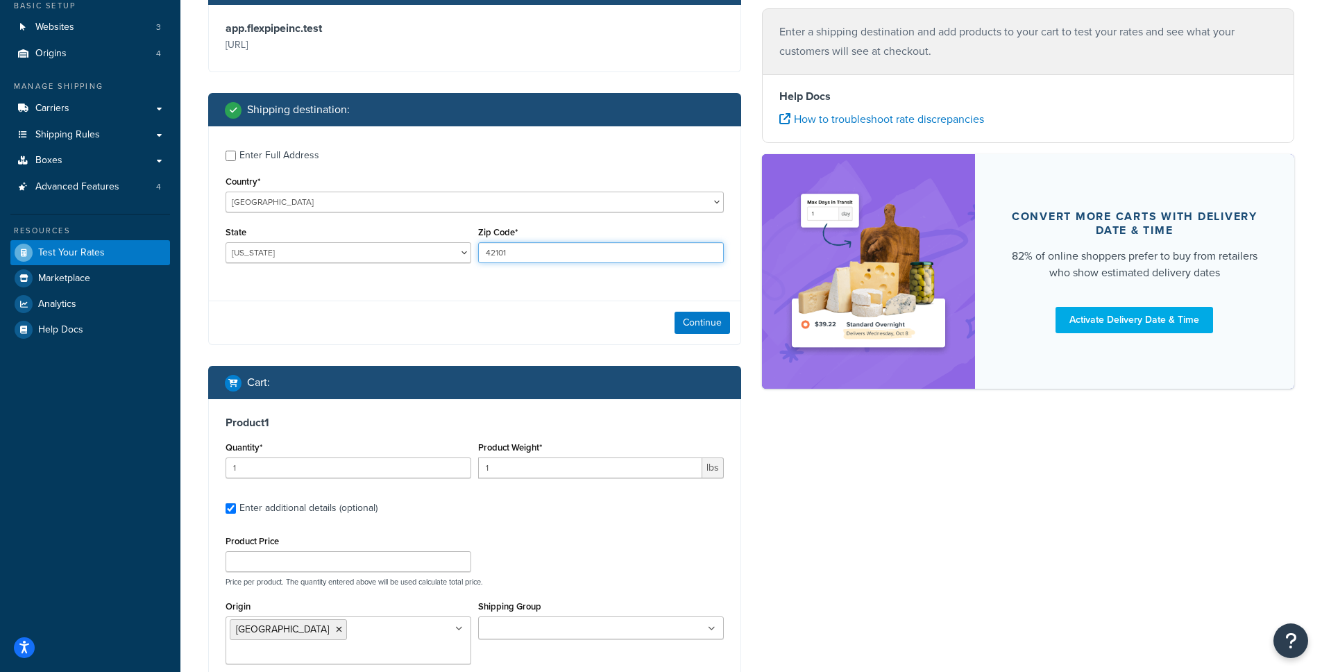
click at [522, 246] on input "42101" at bounding box center [601, 252] width 246 height 21
paste input "95035"
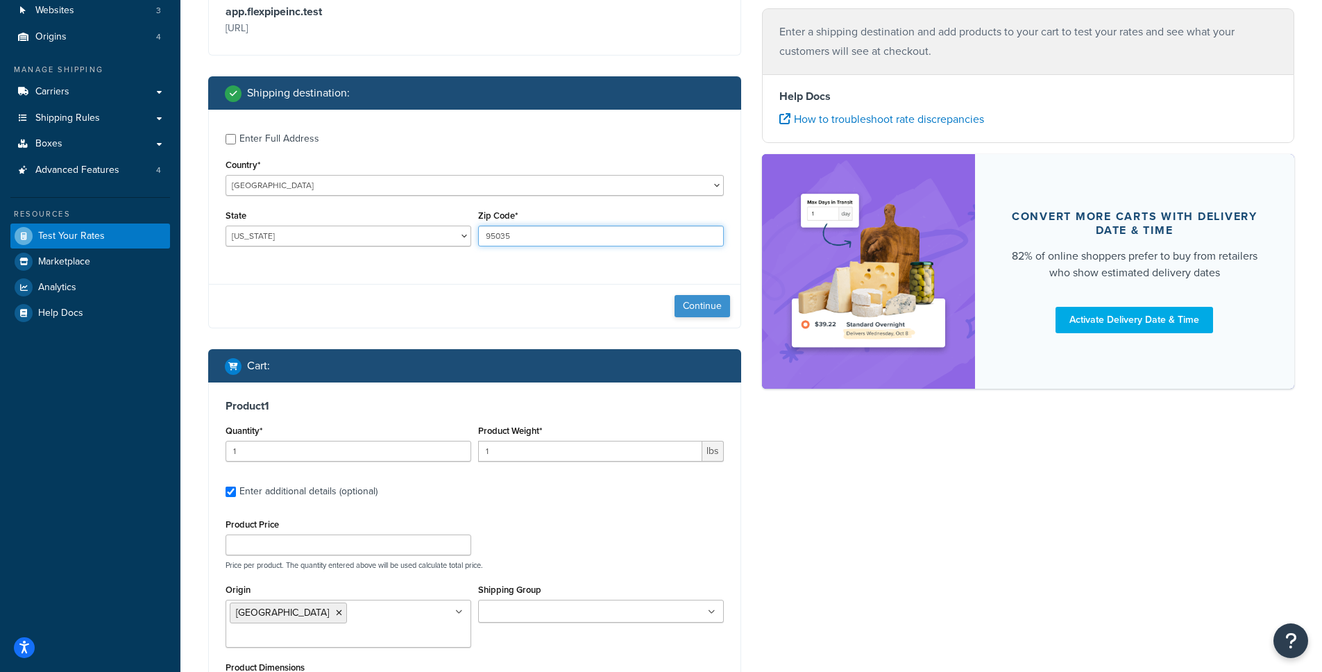
type input "95035"
click at [691, 305] on button "Continue" at bounding box center [703, 306] width 56 height 22
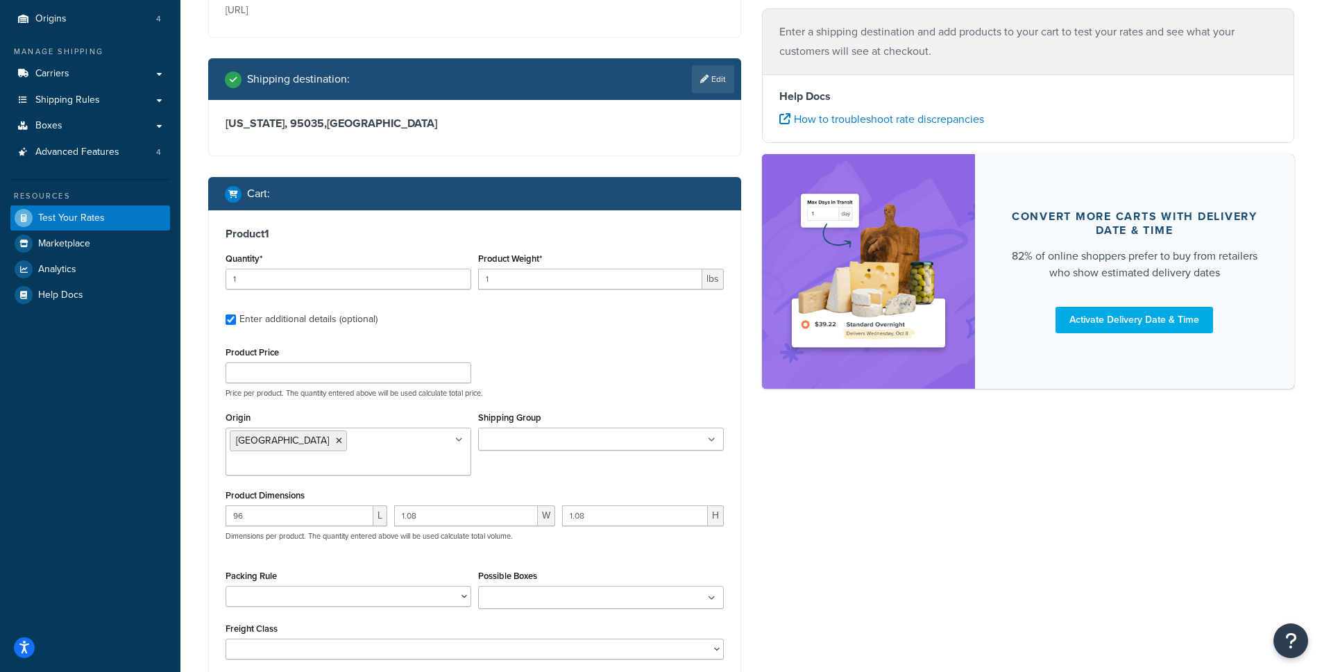
scroll to position [191, 0]
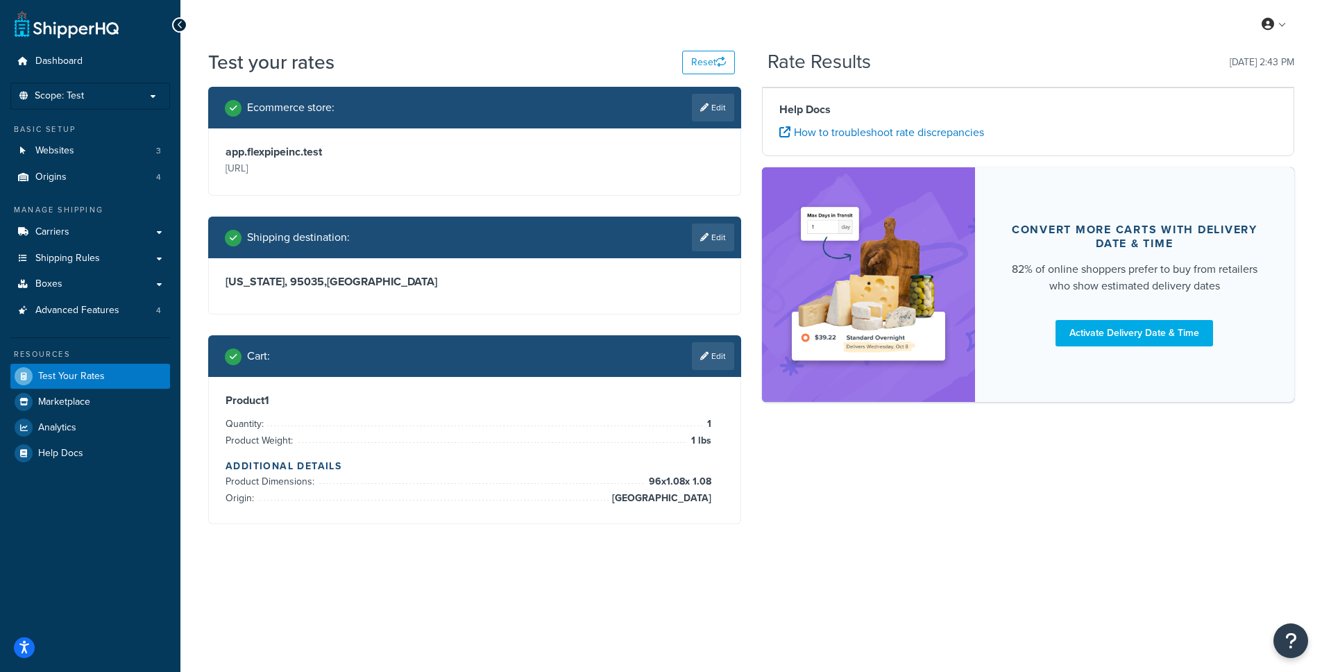
scroll to position [0, 0]
